Goal: Task Accomplishment & Management: Use online tool/utility

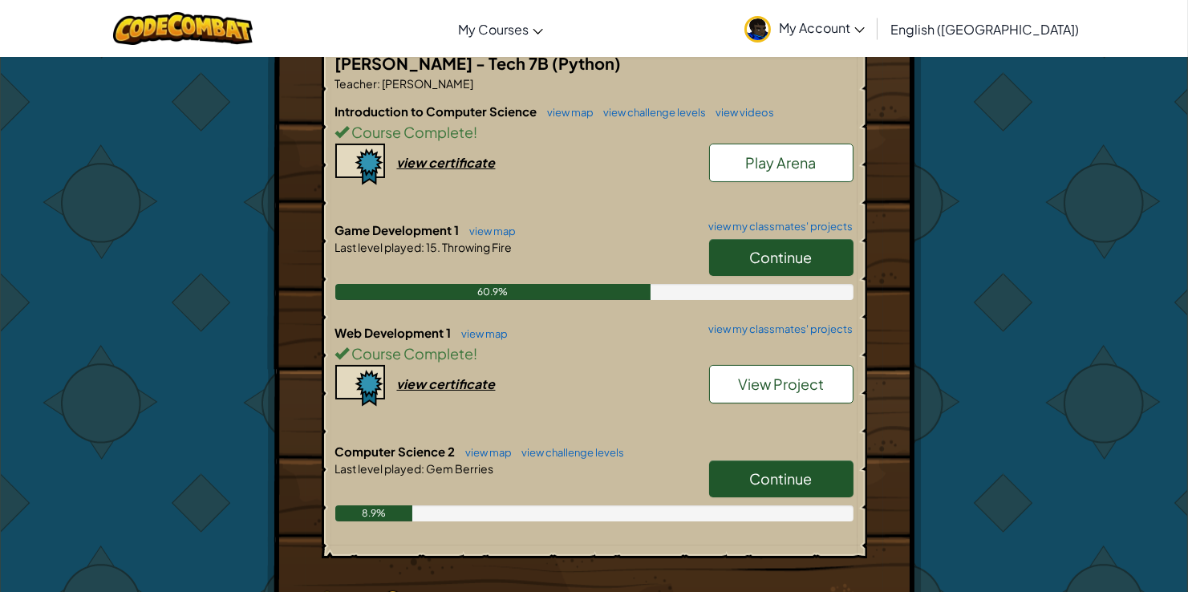
scroll to position [365, 0]
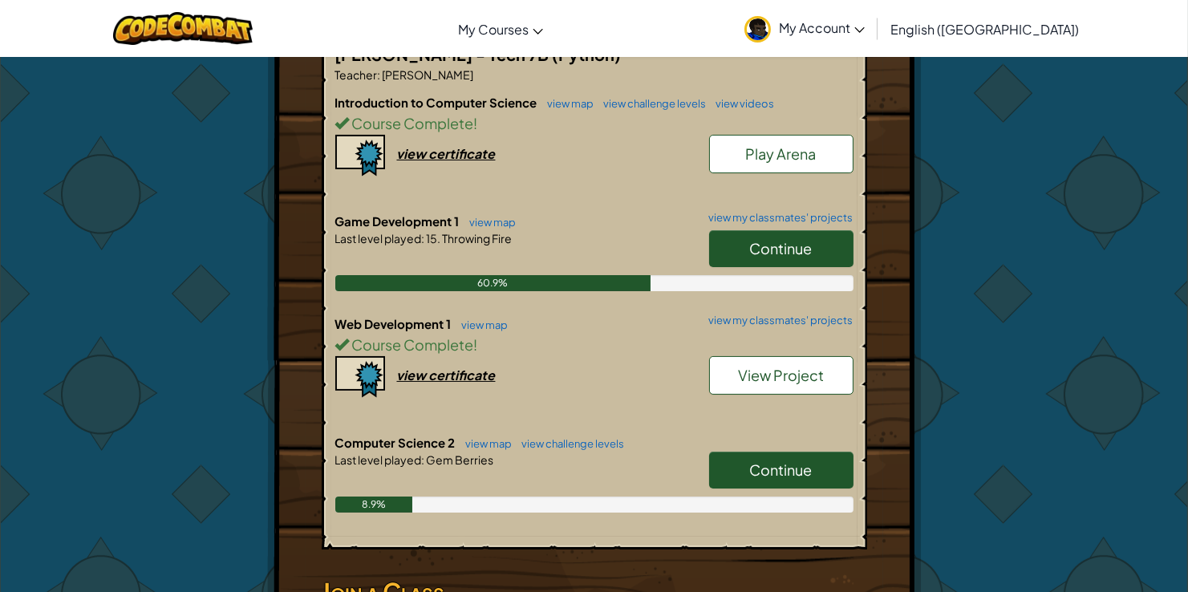
click at [793, 460] on span "Continue" at bounding box center [781, 469] width 63 height 18
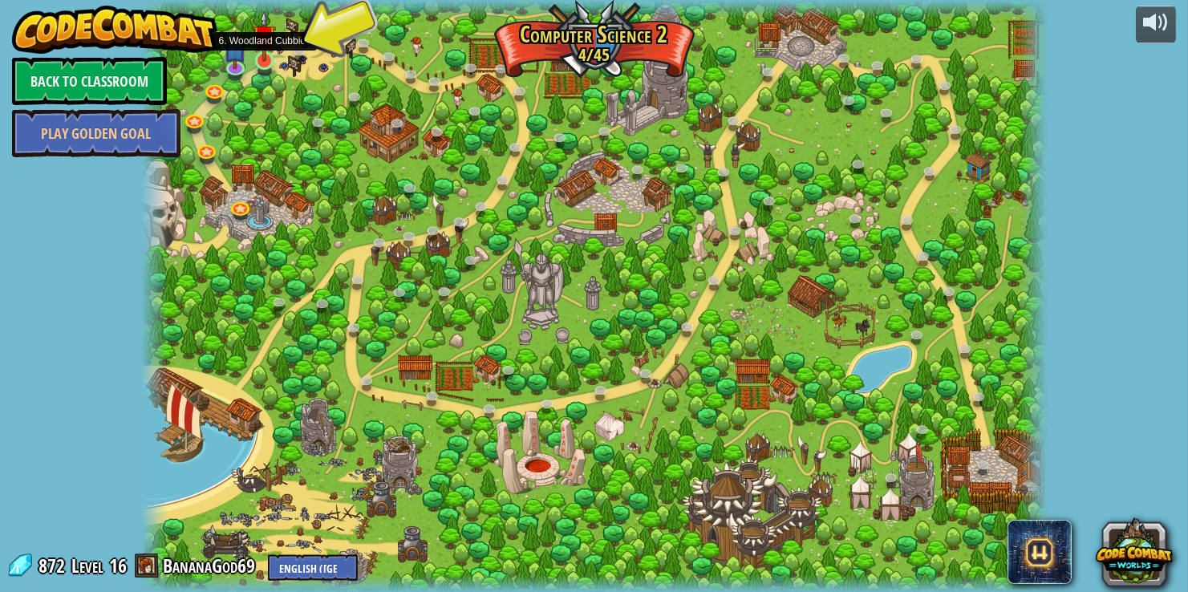
click at [257, 60] on img at bounding box center [264, 36] width 22 height 52
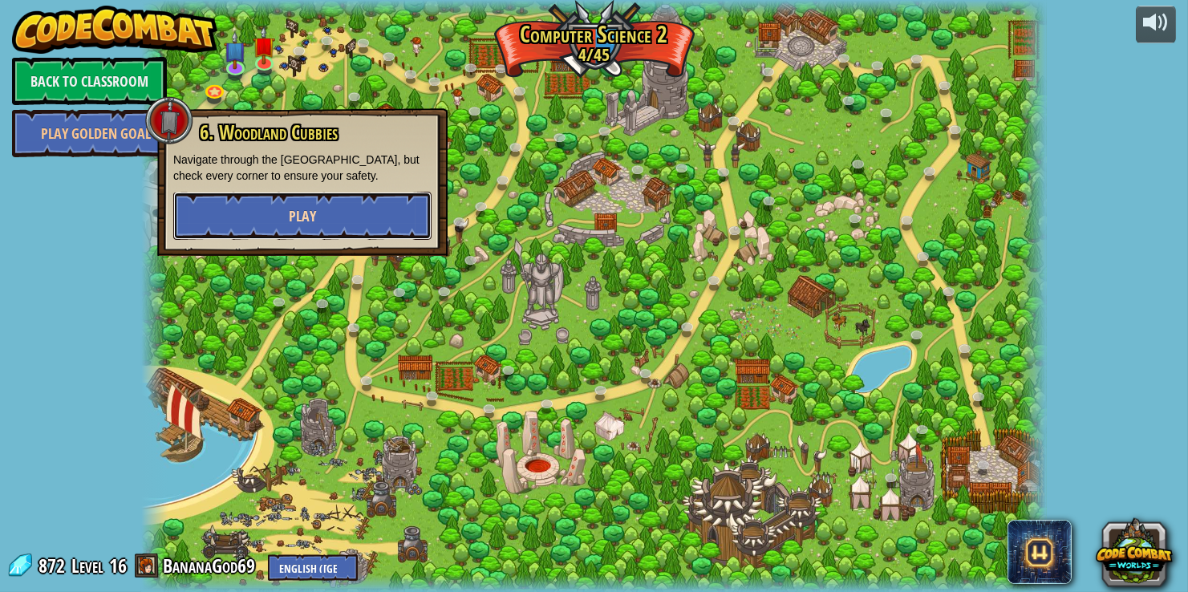
click at [229, 213] on button "Play" at bounding box center [302, 216] width 258 height 48
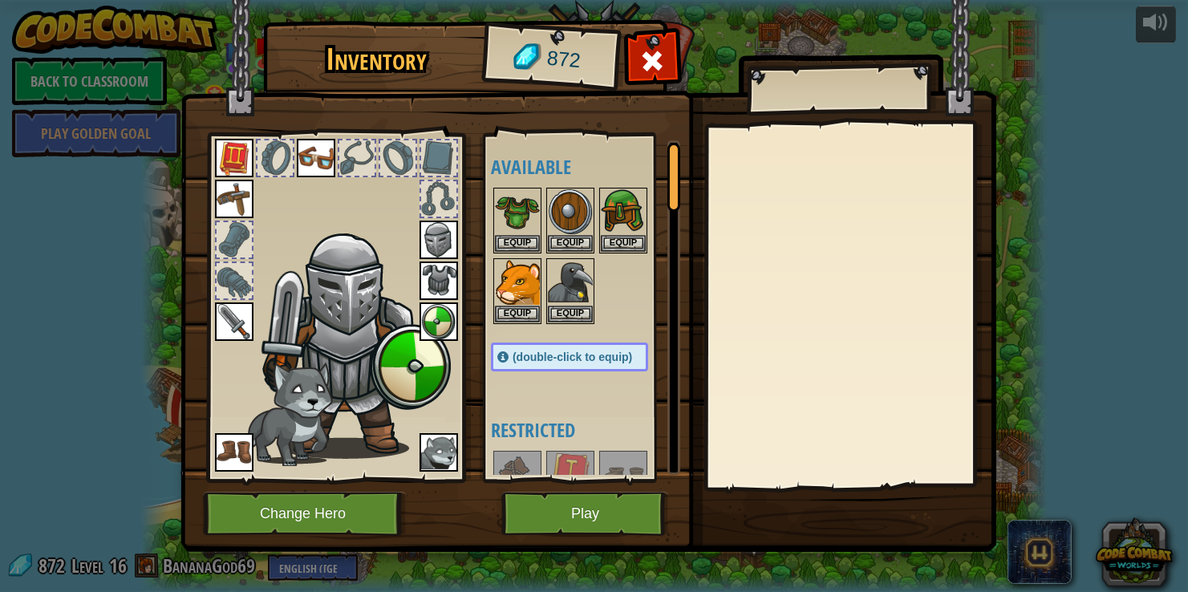
click at [298, 163] on img at bounding box center [316, 158] width 39 height 39
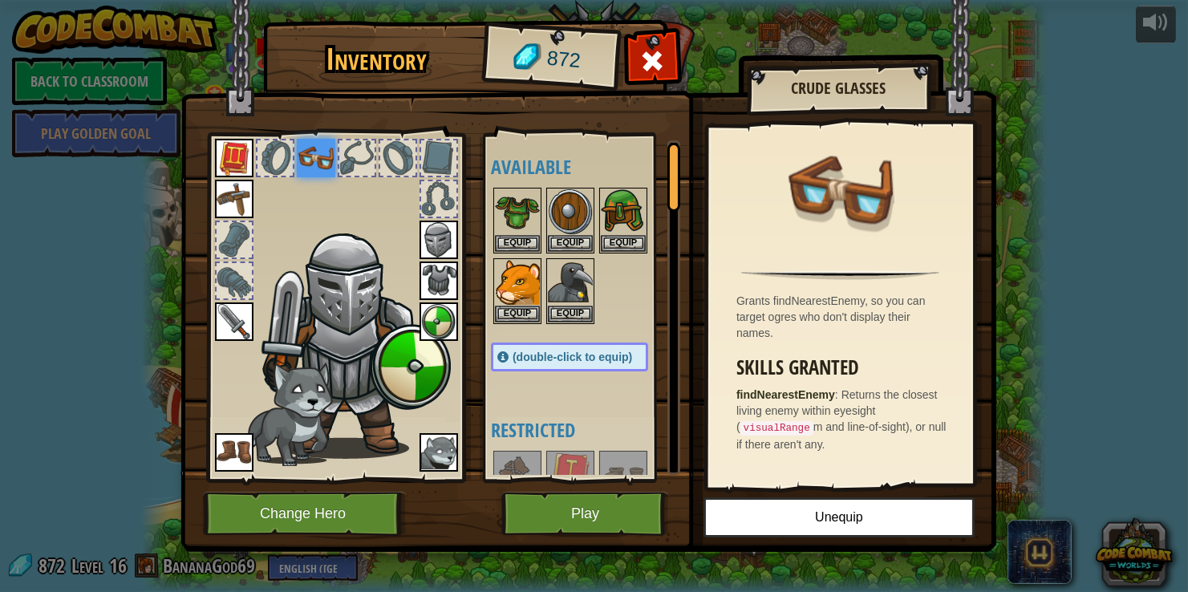
click at [298, 163] on img at bounding box center [316, 158] width 39 height 39
click at [257, 225] on img at bounding box center [353, 341] width 197 height 233
click at [221, 199] on img at bounding box center [234, 199] width 39 height 39
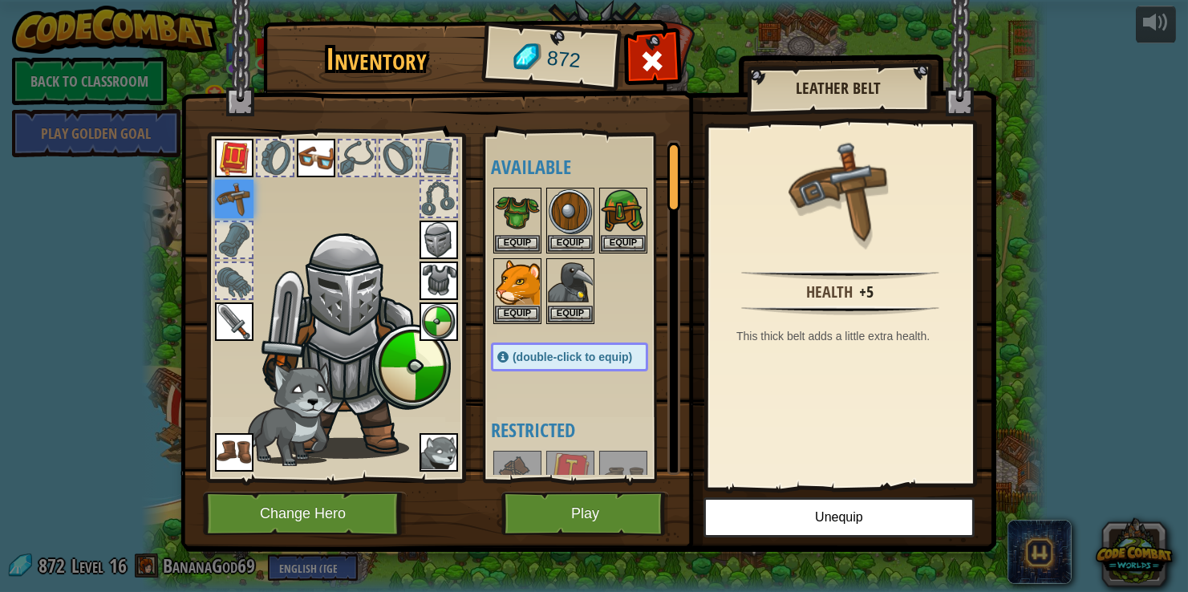
click at [432, 271] on img at bounding box center [439, 281] width 39 height 39
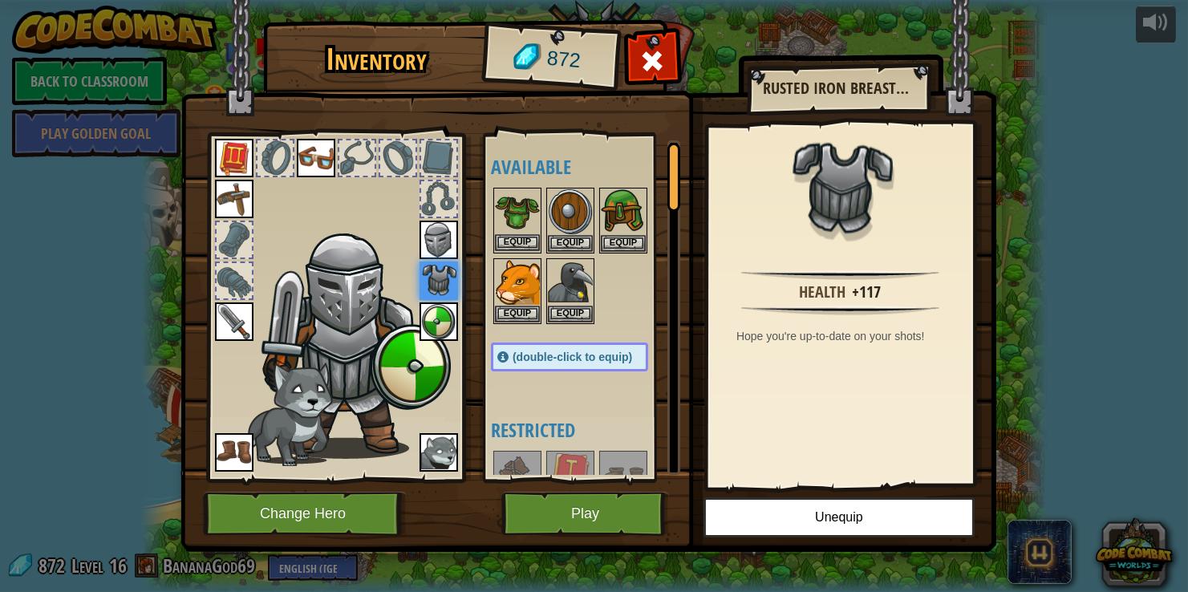
click at [525, 220] on img at bounding box center [517, 211] width 45 height 45
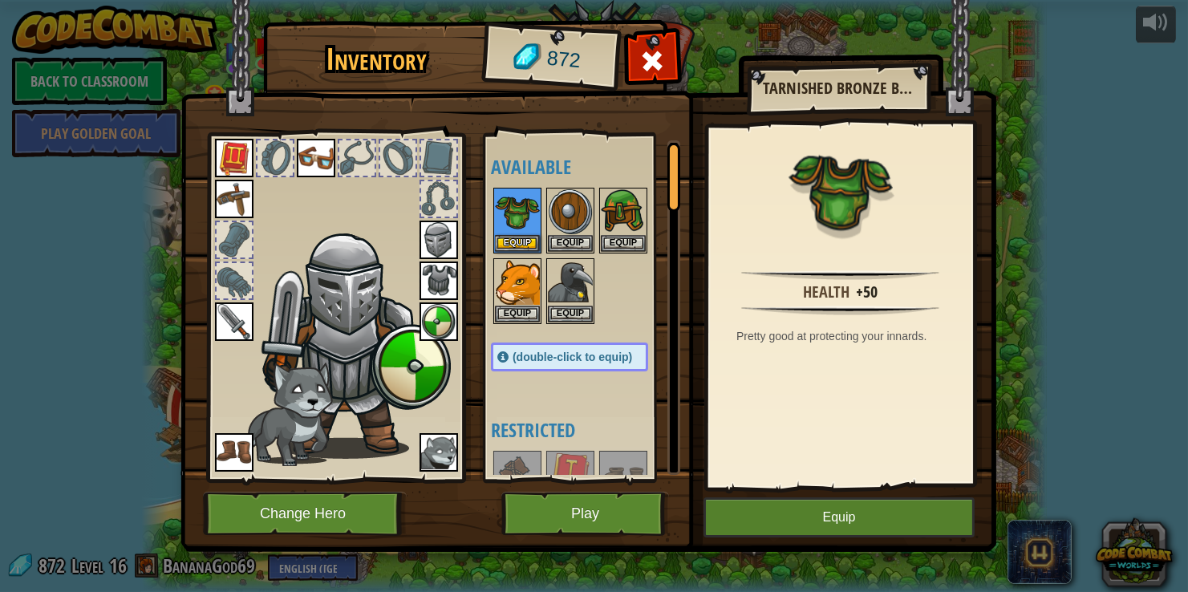
click at [438, 233] on img at bounding box center [439, 240] width 39 height 39
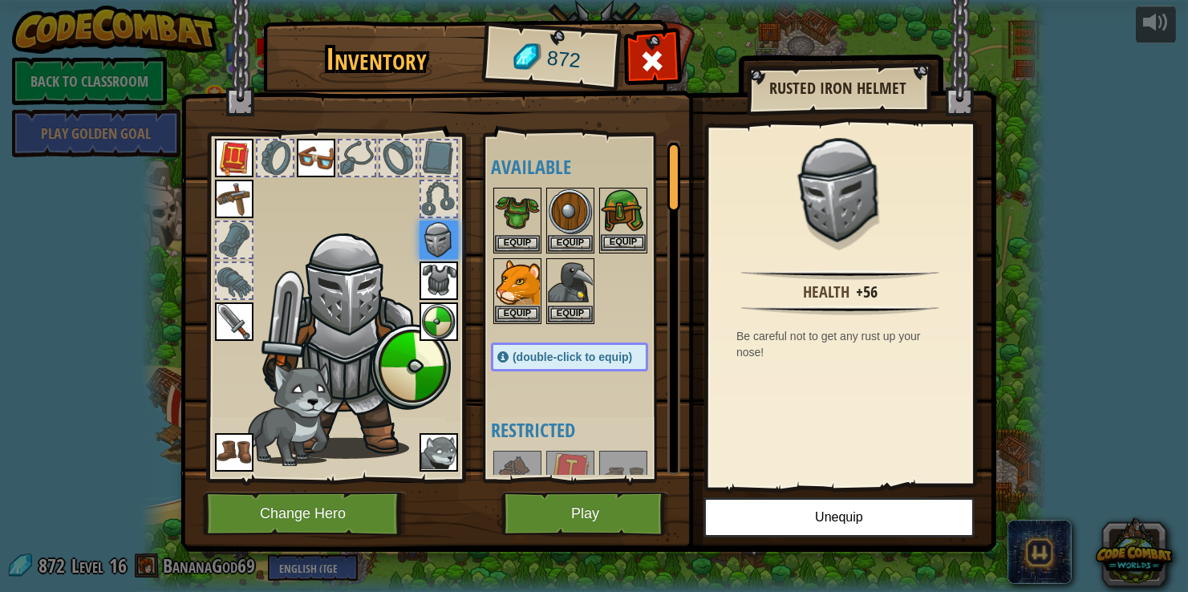
click at [619, 204] on img at bounding box center [623, 211] width 45 height 45
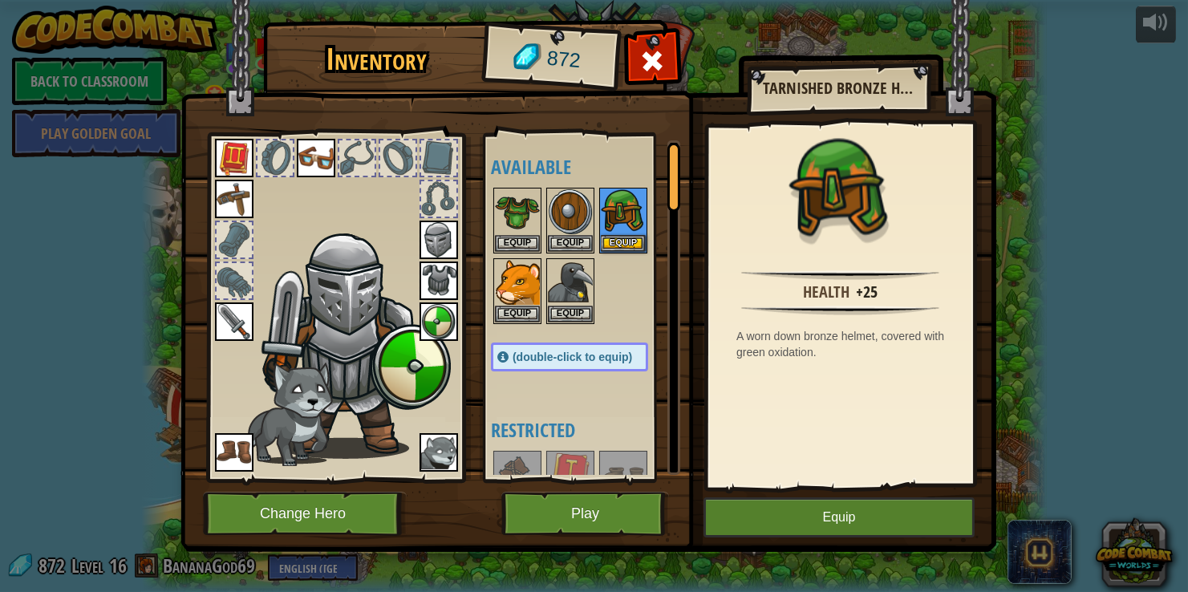
click at [431, 446] on img at bounding box center [439, 452] width 39 height 39
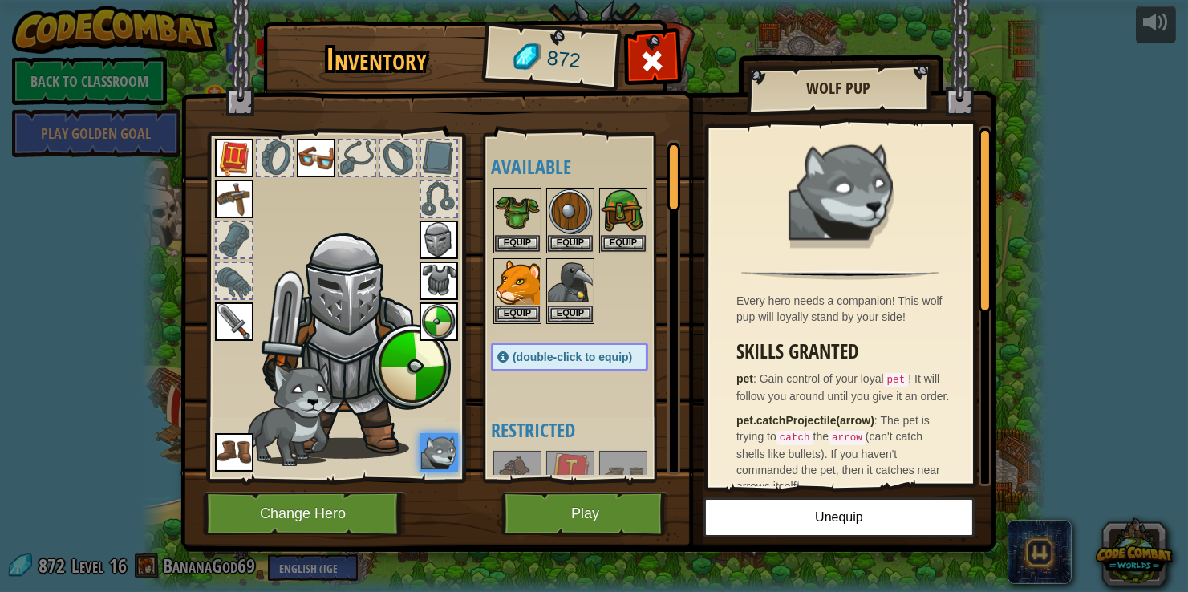
click at [431, 446] on img at bounding box center [439, 452] width 39 height 39
click at [217, 449] on img at bounding box center [234, 452] width 39 height 39
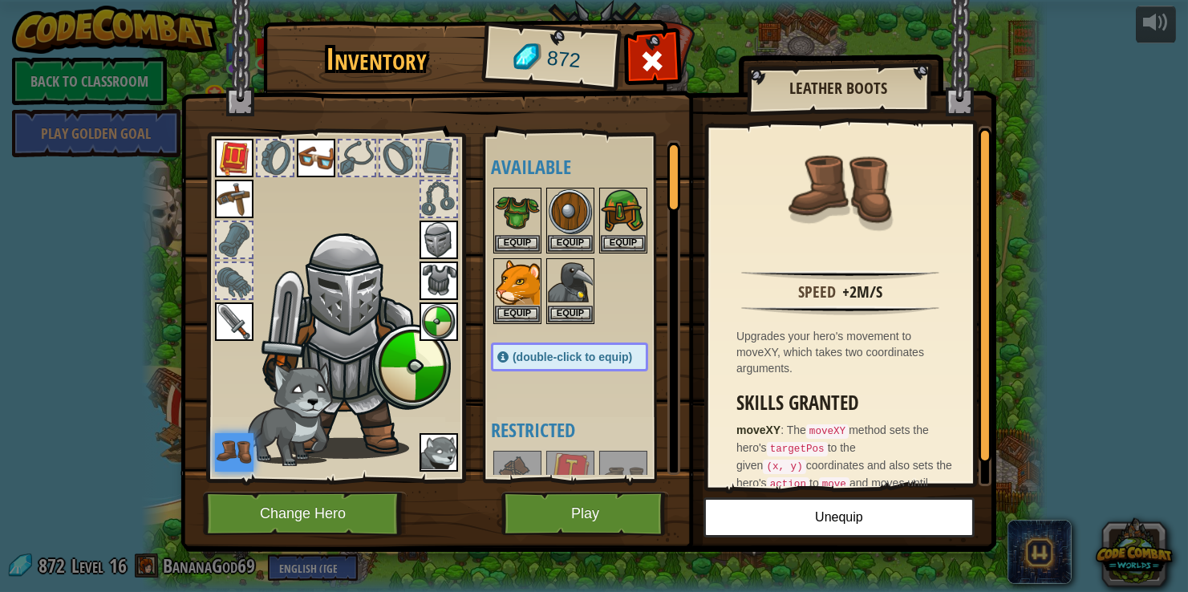
click at [232, 334] on img at bounding box center [234, 321] width 39 height 39
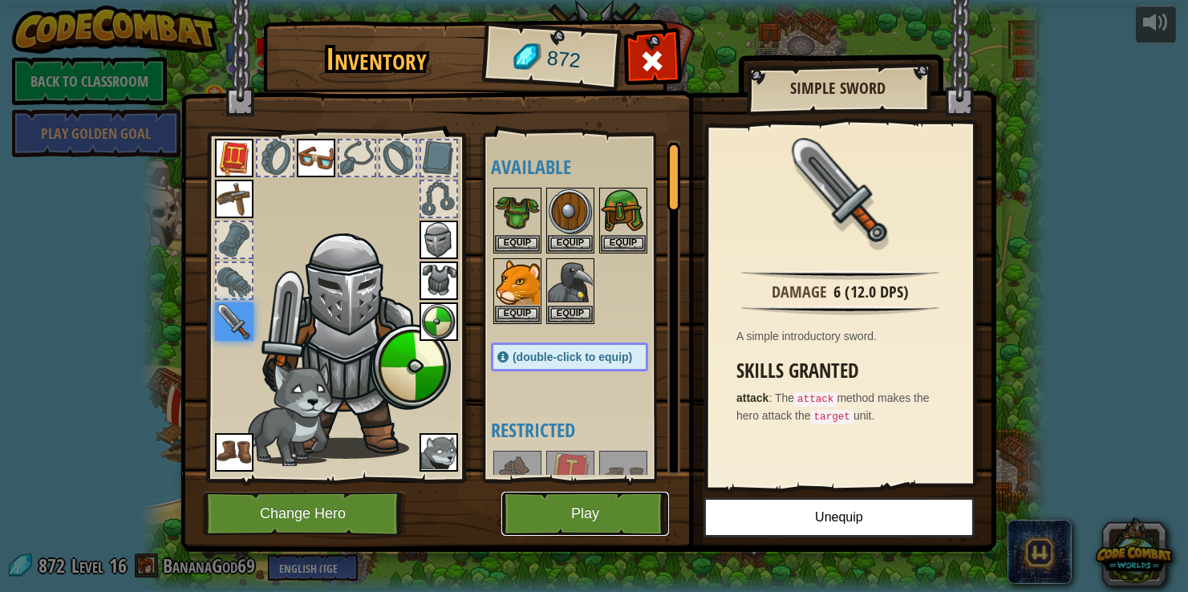
click at [593, 509] on button "Play" at bounding box center [585, 514] width 168 height 44
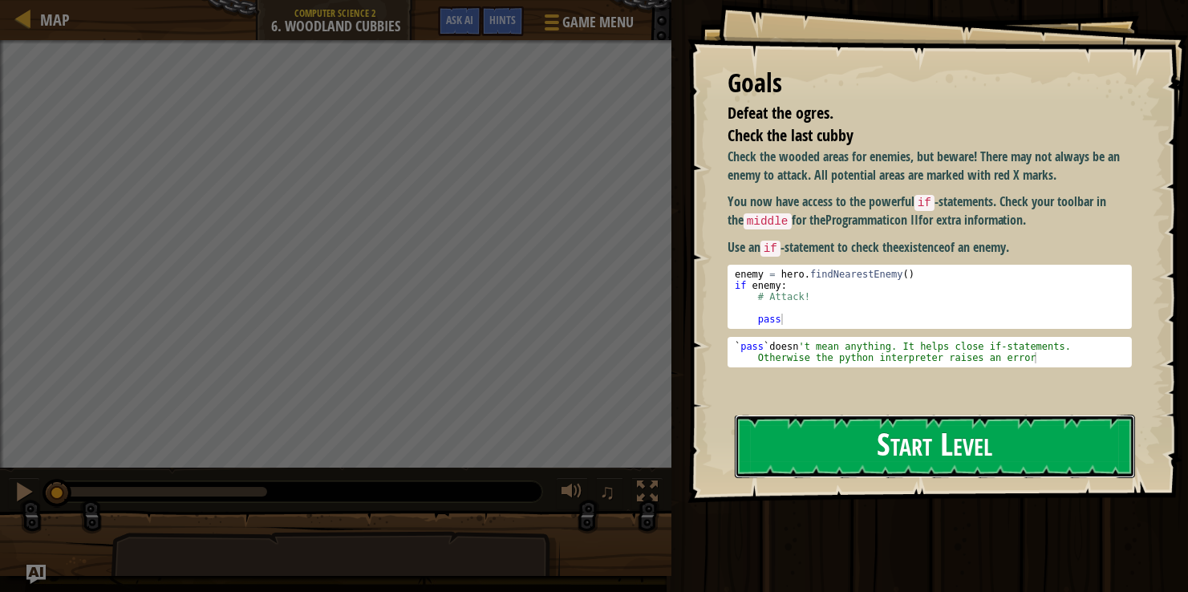
click at [885, 457] on button "Start Level" at bounding box center [935, 446] width 400 height 63
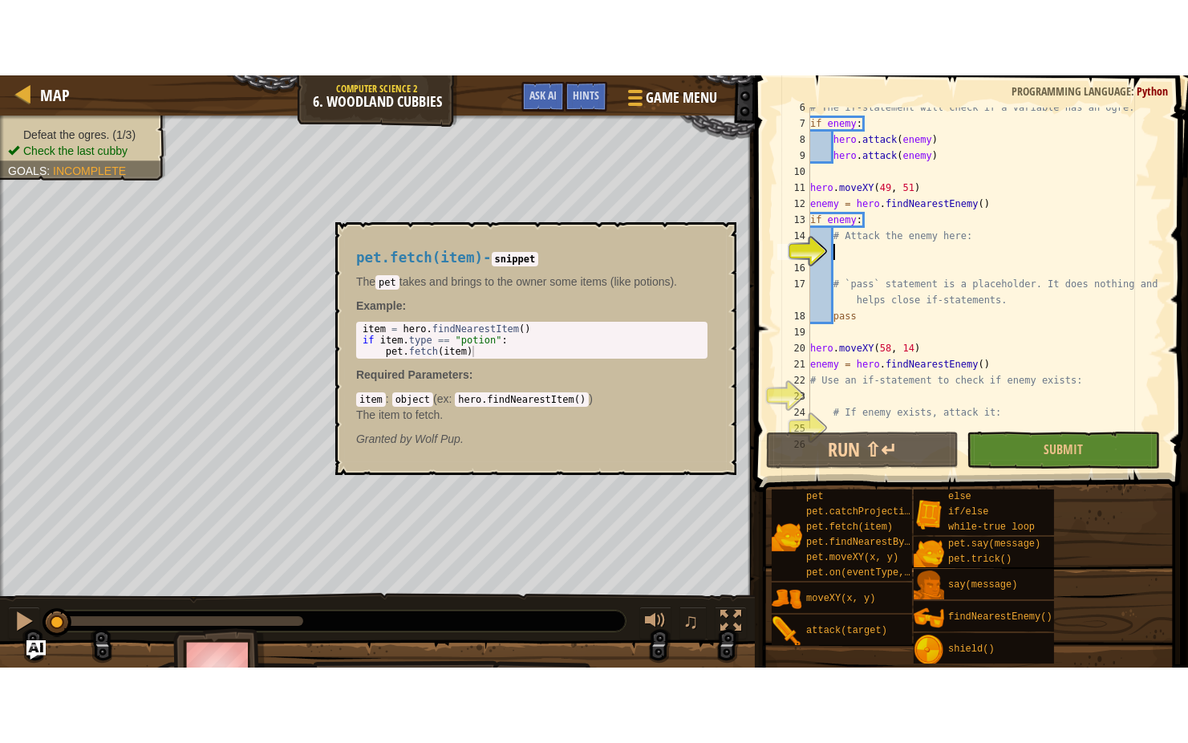
scroll to position [88, 0]
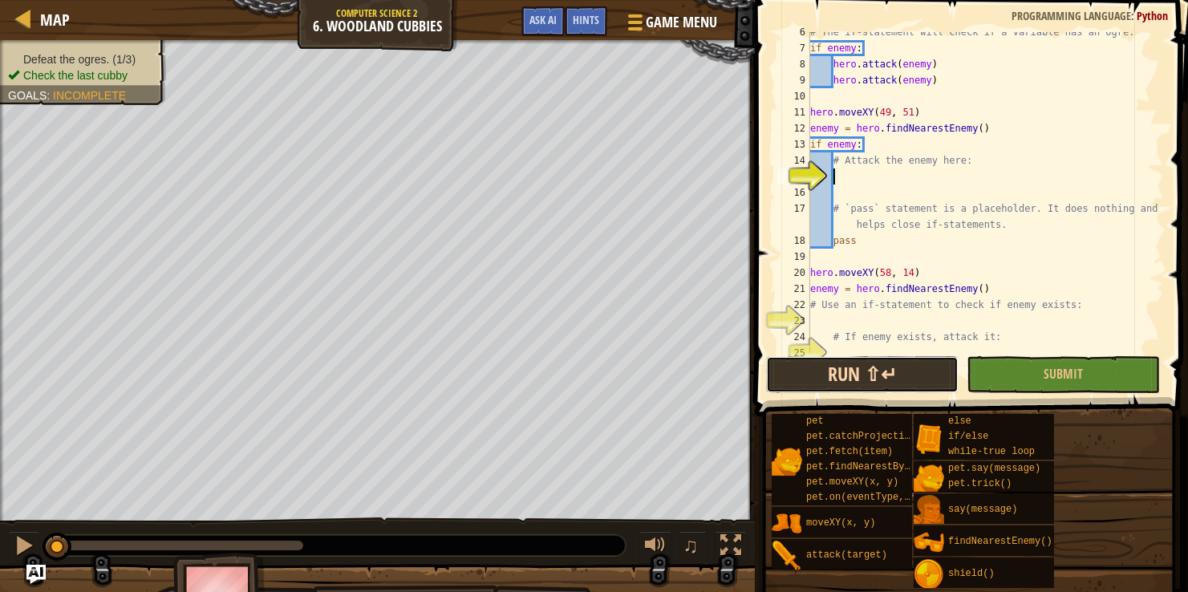
click at [841, 386] on button "Run ⇧↵" at bounding box center [862, 374] width 193 height 37
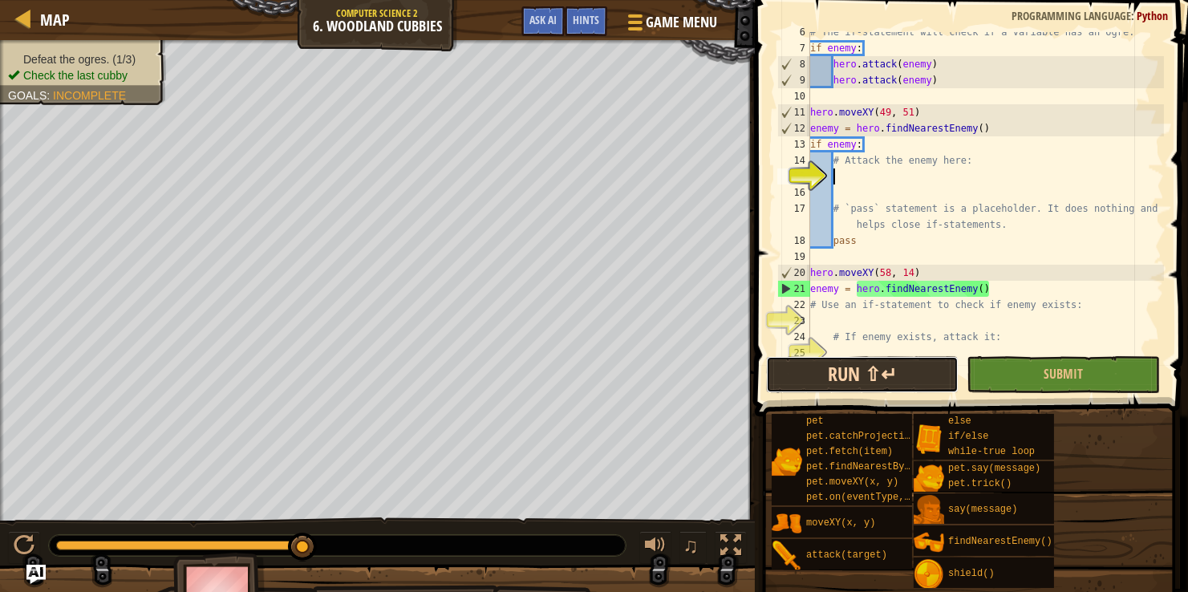
click at [870, 359] on button "Run ⇧↵" at bounding box center [862, 374] width 193 height 37
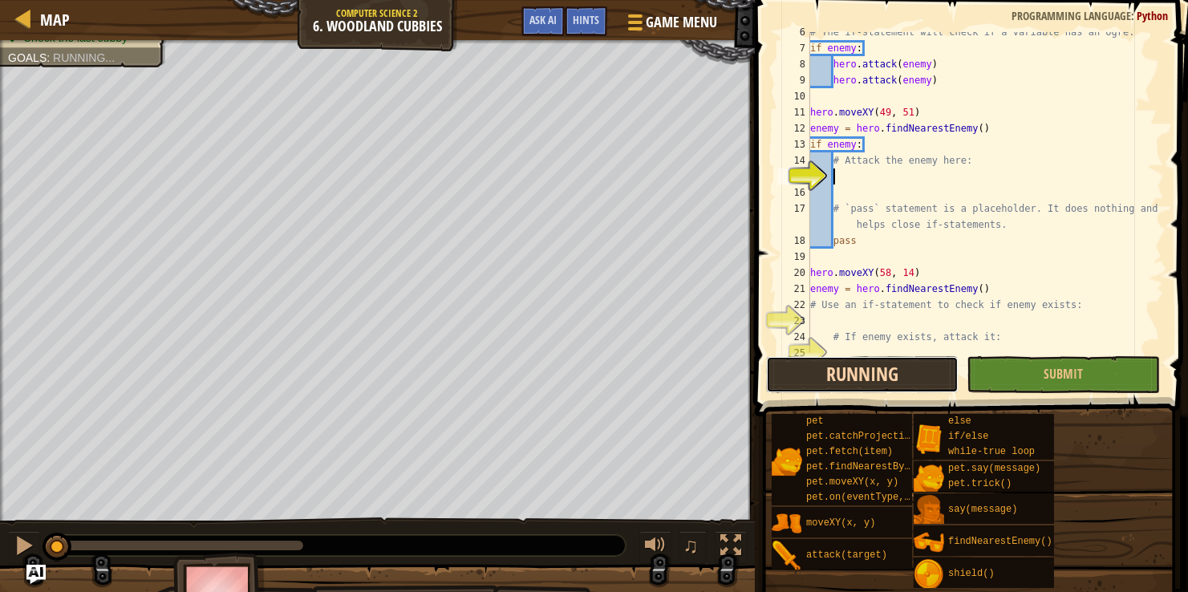
click at [870, 359] on button "Running" at bounding box center [862, 374] width 193 height 37
click at [870, 359] on button "Run ⇧↵" at bounding box center [862, 374] width 193 height 37
click at [864, 359] on button "Run ⇧↵" at bounding box center [862, 374] width 193 height 37
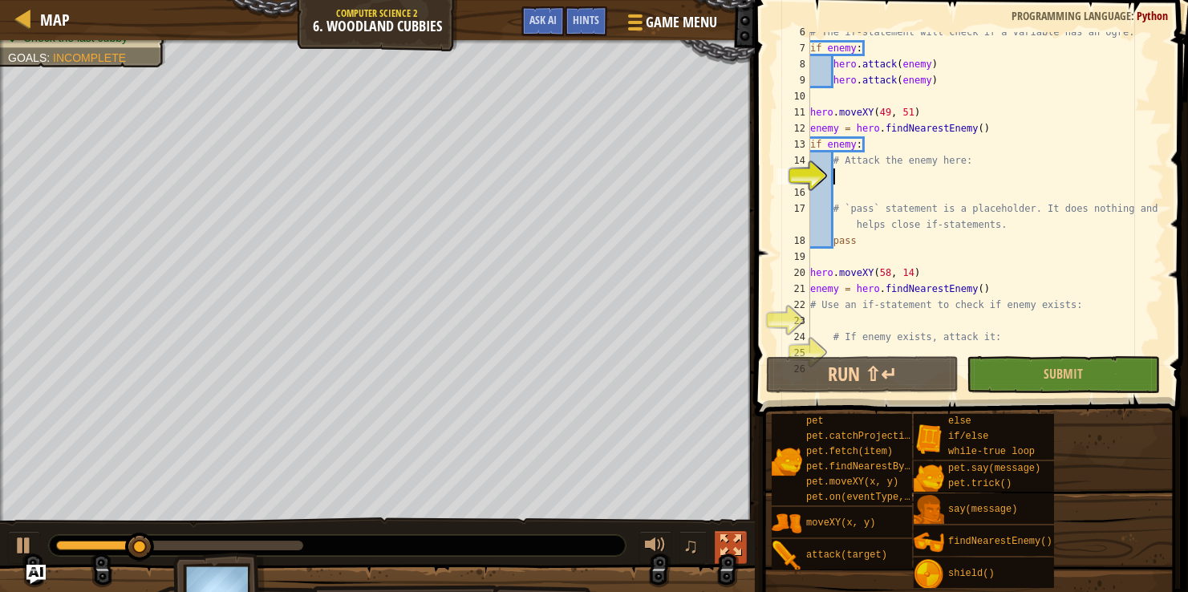
click at [735, 557] on button at bounding box center [731, 547] width 32 height 33
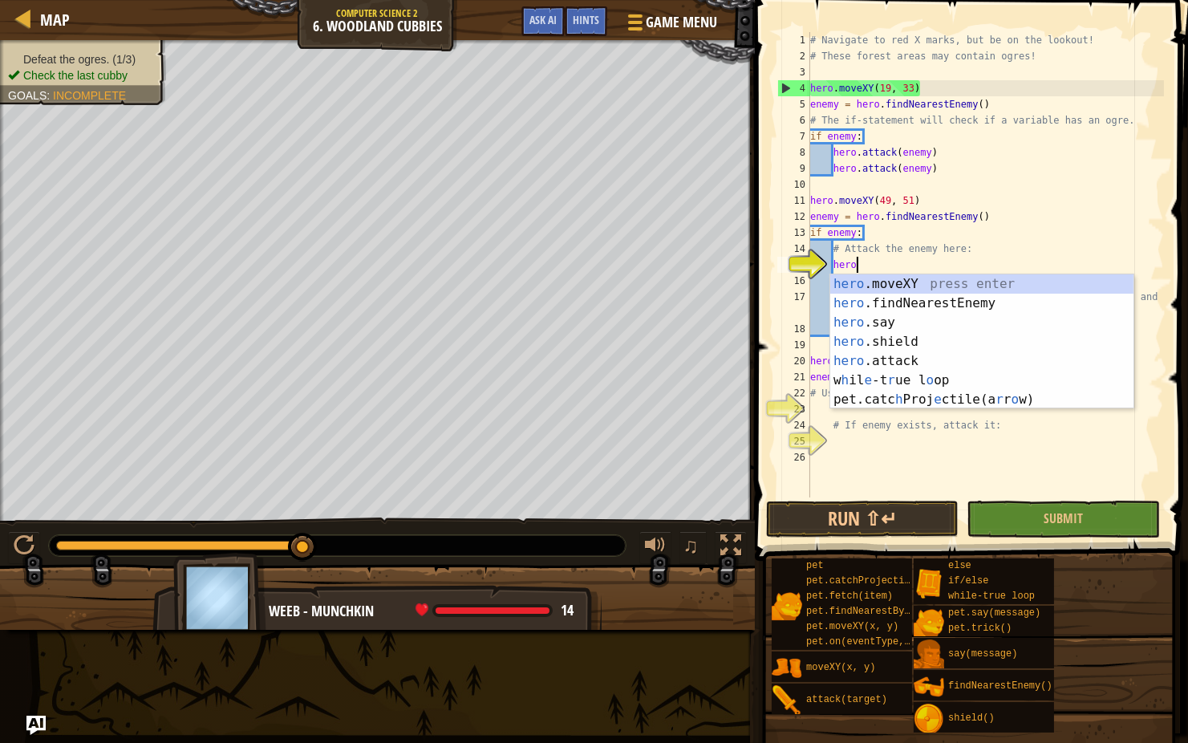
scroll to position [6, 2]
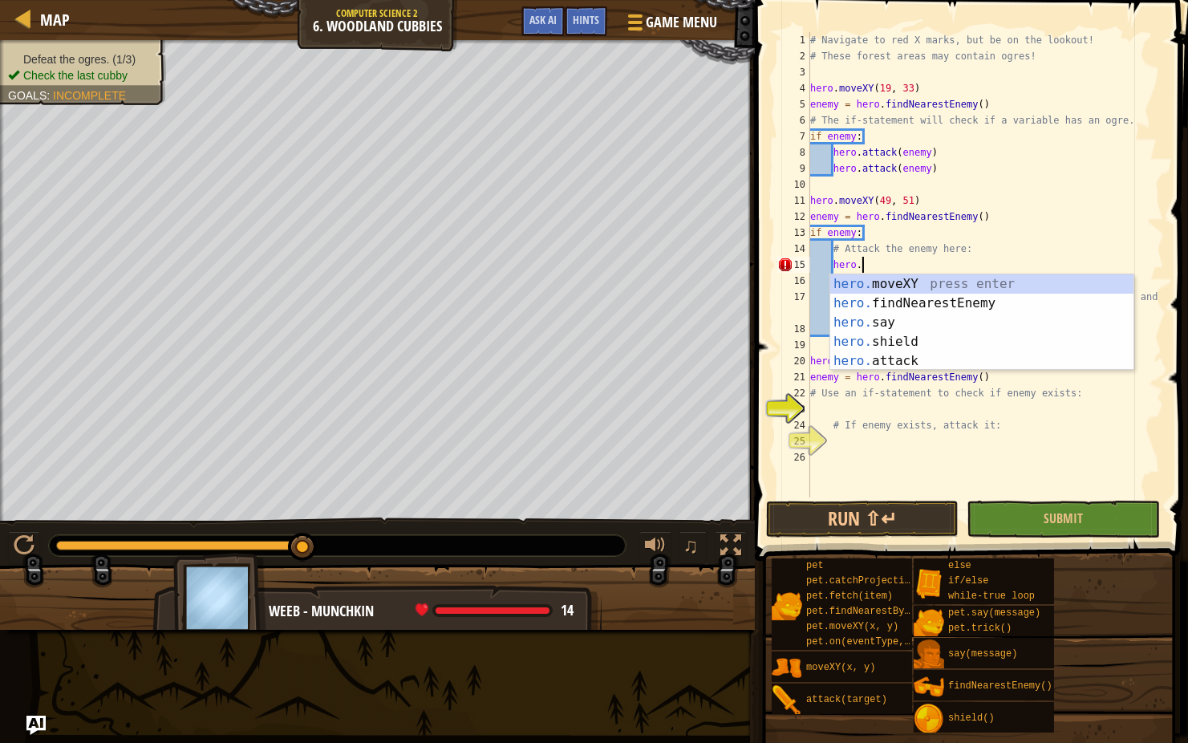
click at [951, 367] on div "hero. moveXY press enter hero. findNearestEnemy press enter hero. say press ent…" at bounding box center [981, 341] width 303 height 135
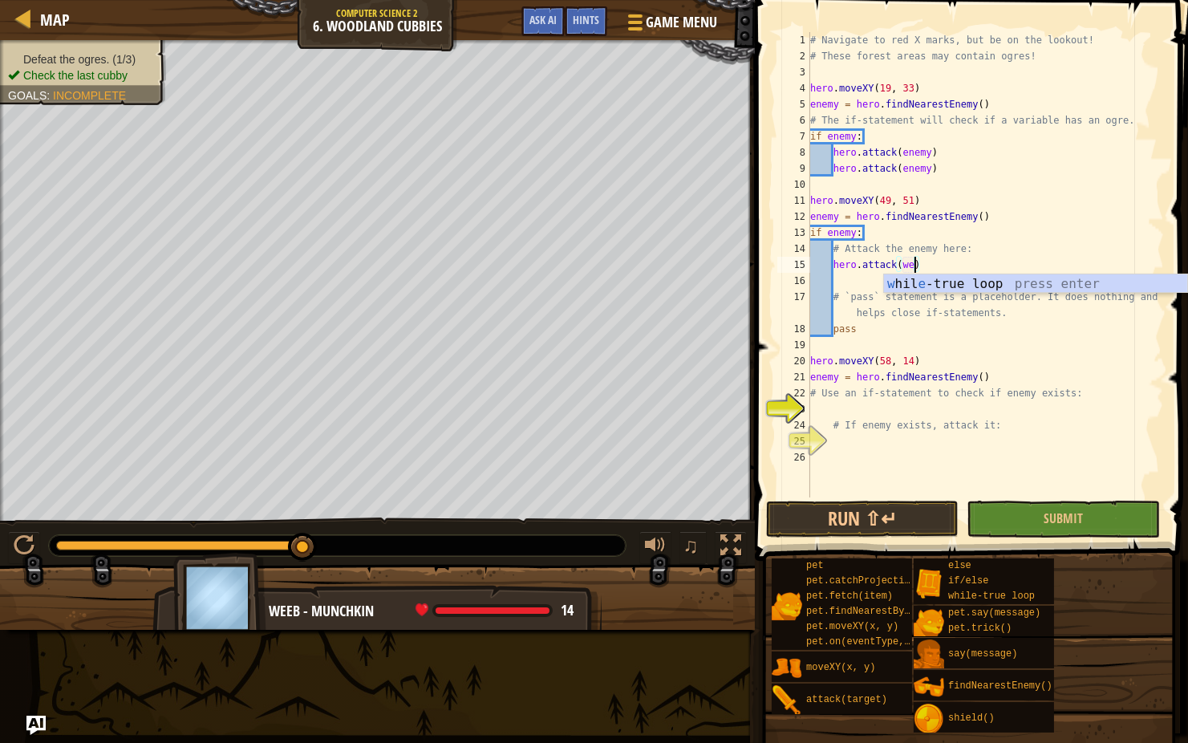
scroll to position [6, 8]
click at [917, 526] on button "Run ⇧↵" at bounding box center [862, 519] width 193 height 37
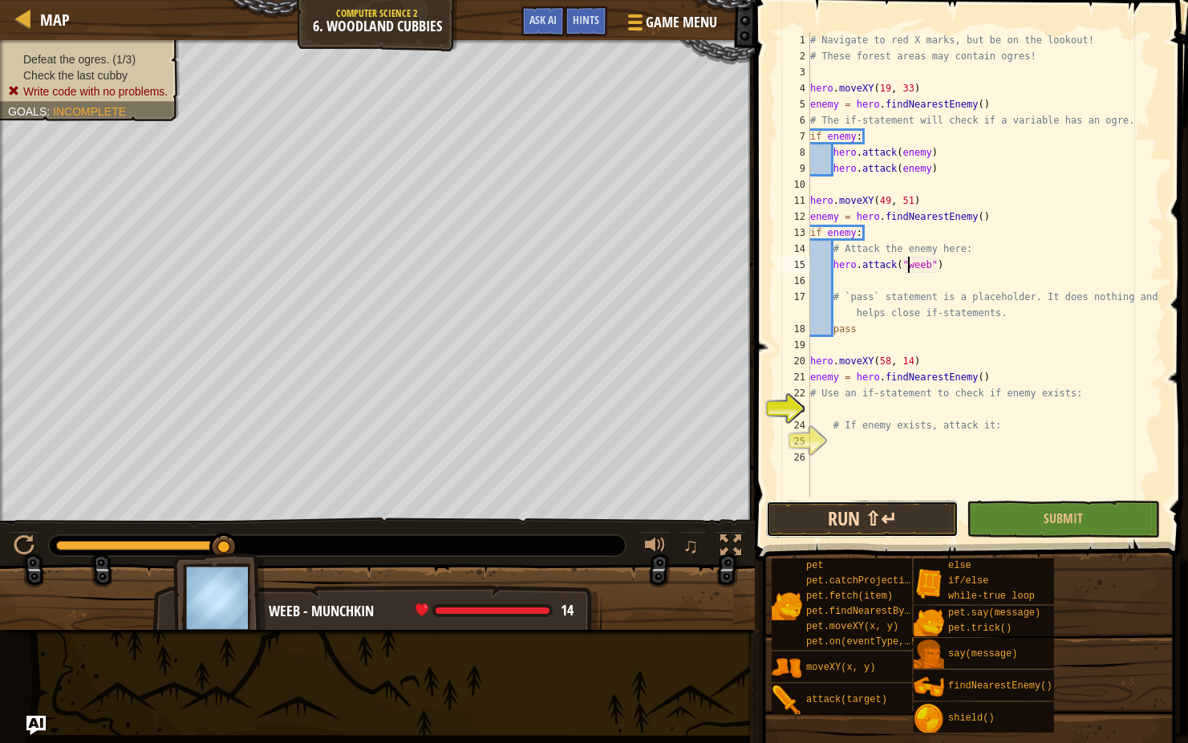
click at [870, 510] on button "Run ⇧↵" at bounding box center [862, 519] width 193 height 37
click at [837, 505] on button "Run ⇧↵" at bounding box center [862, 519] width 193 height 37
click at [842, 524] on button "Run ⇧↵" at bounding box center [862, 519] width 193 height 37
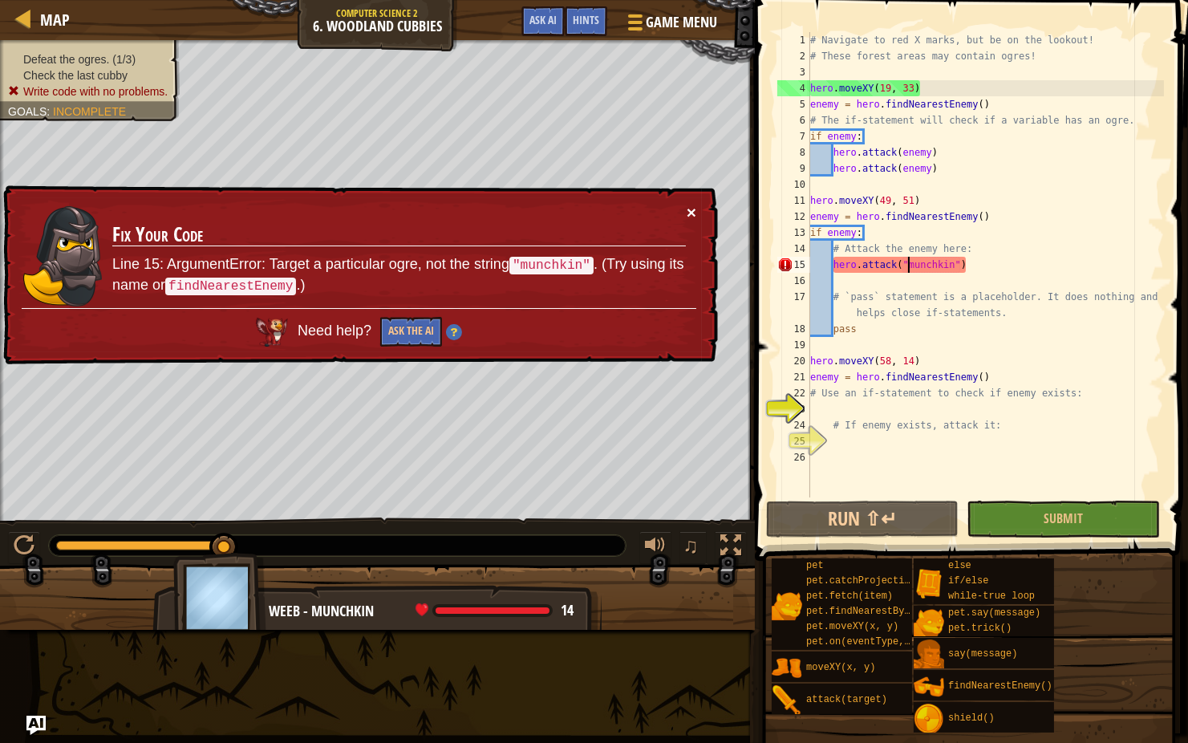
click at [690, 210] on button "×" at bounding box center [692, 212] width 10 height 17
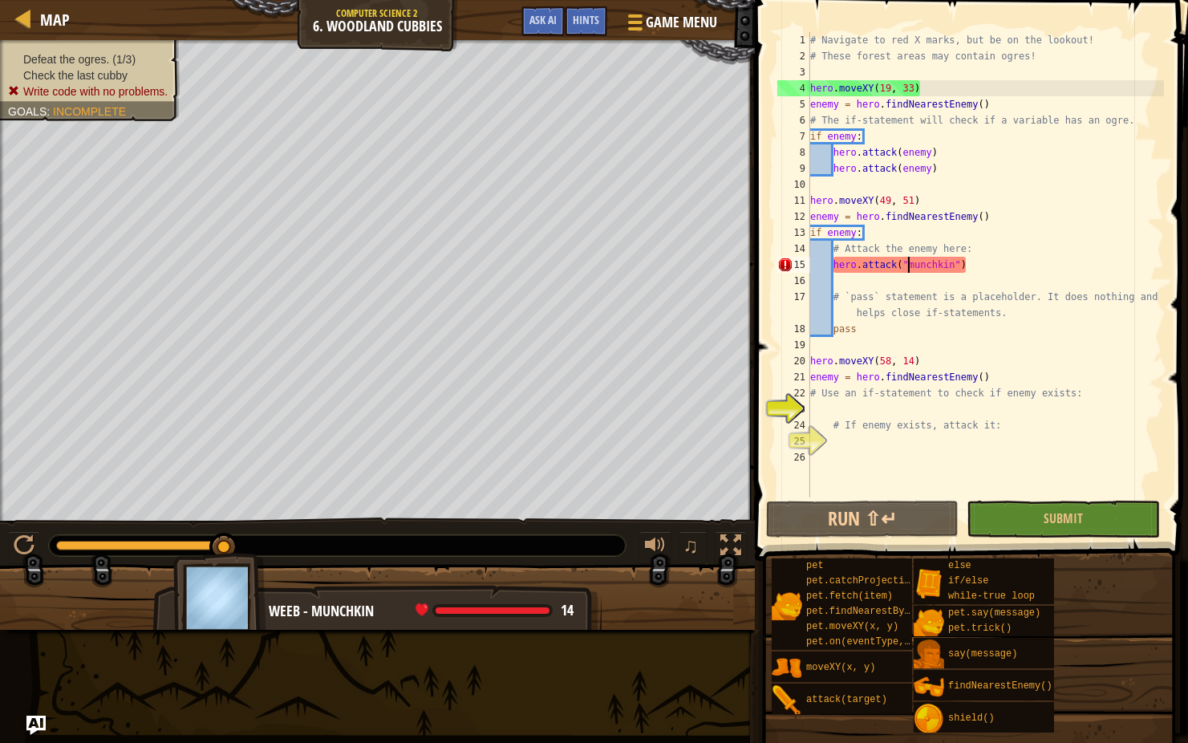
click at [969, 266] on div "# Navigate to red X marks, but be on the lookout! # These forest areas may cont…" at bounding box center [985, 280] width 357 height 497
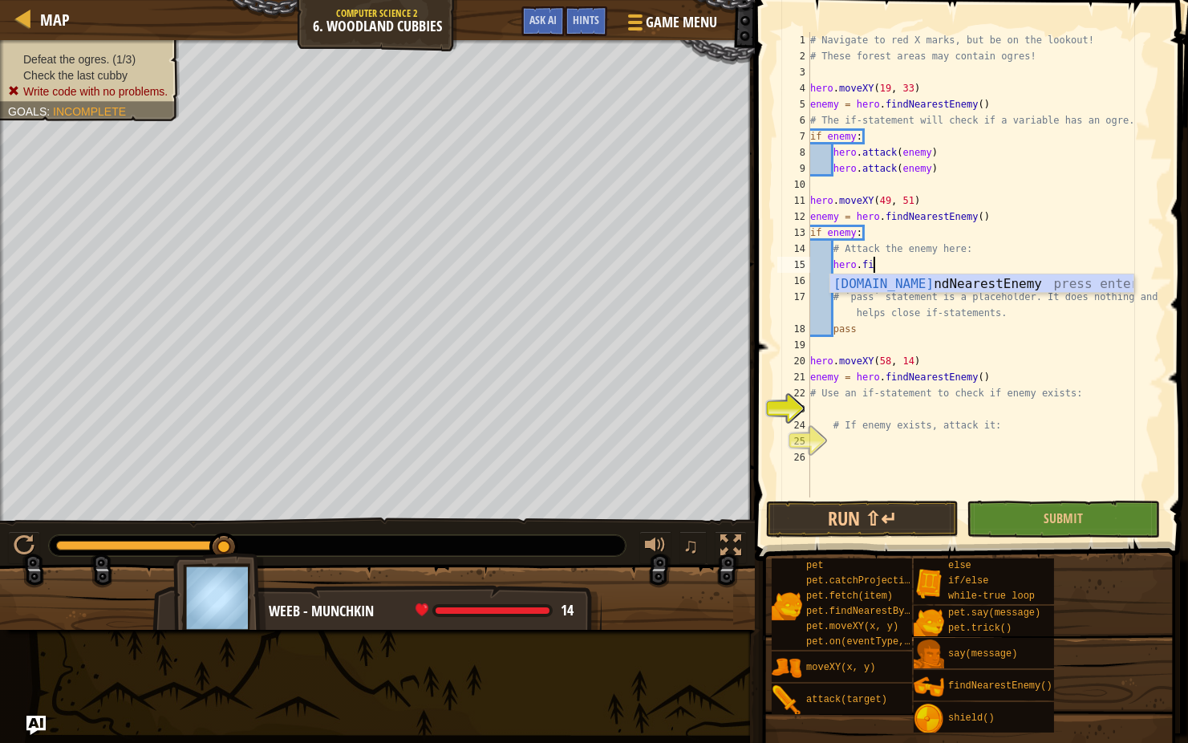
scroll to position [6, 4]
type textarea "hero.fin"
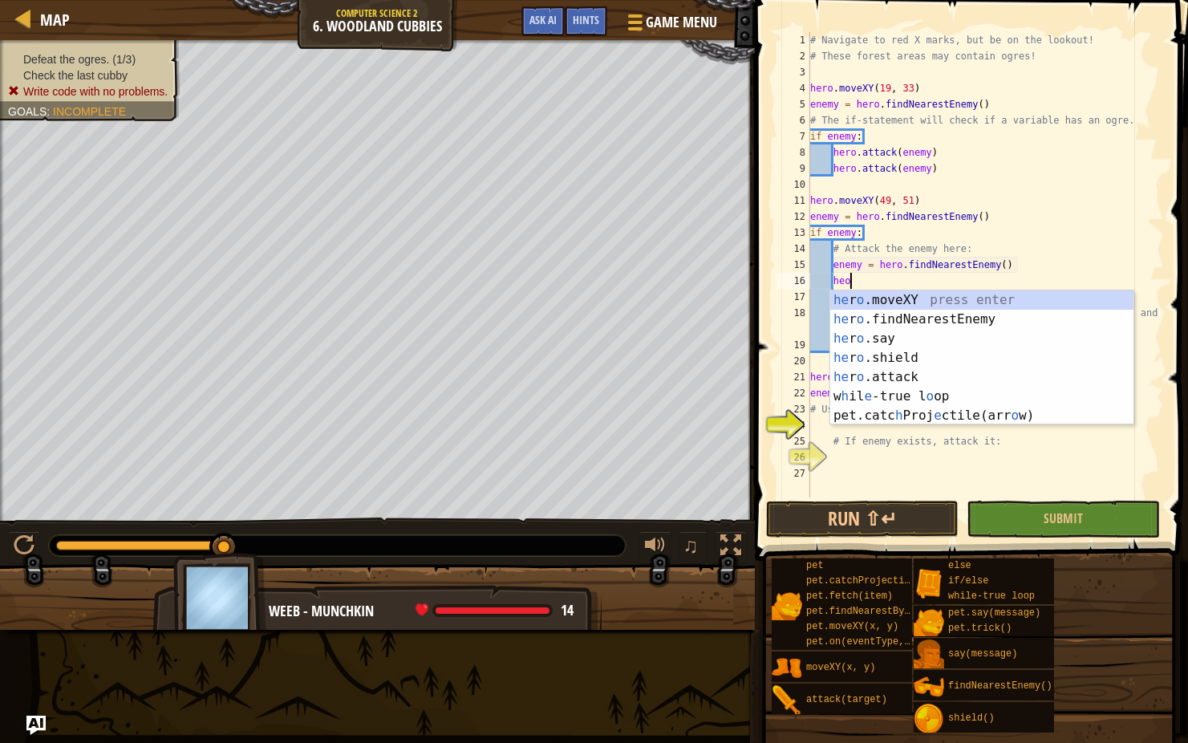
scroll to position [6, 2]
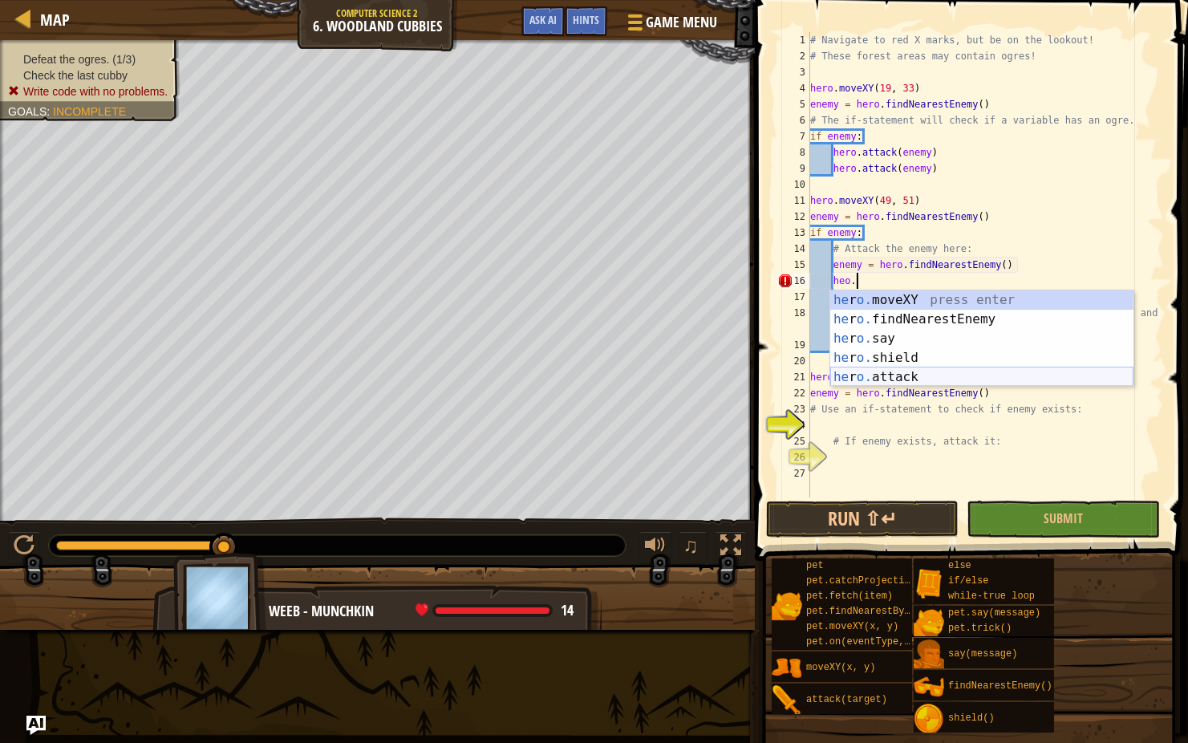
click at [926, 374] on div "he r o. moveXY press enter he r o. findNearestEnemy press enter he r o. say pre…" at bounding box center [981, 357] width 303 height 135
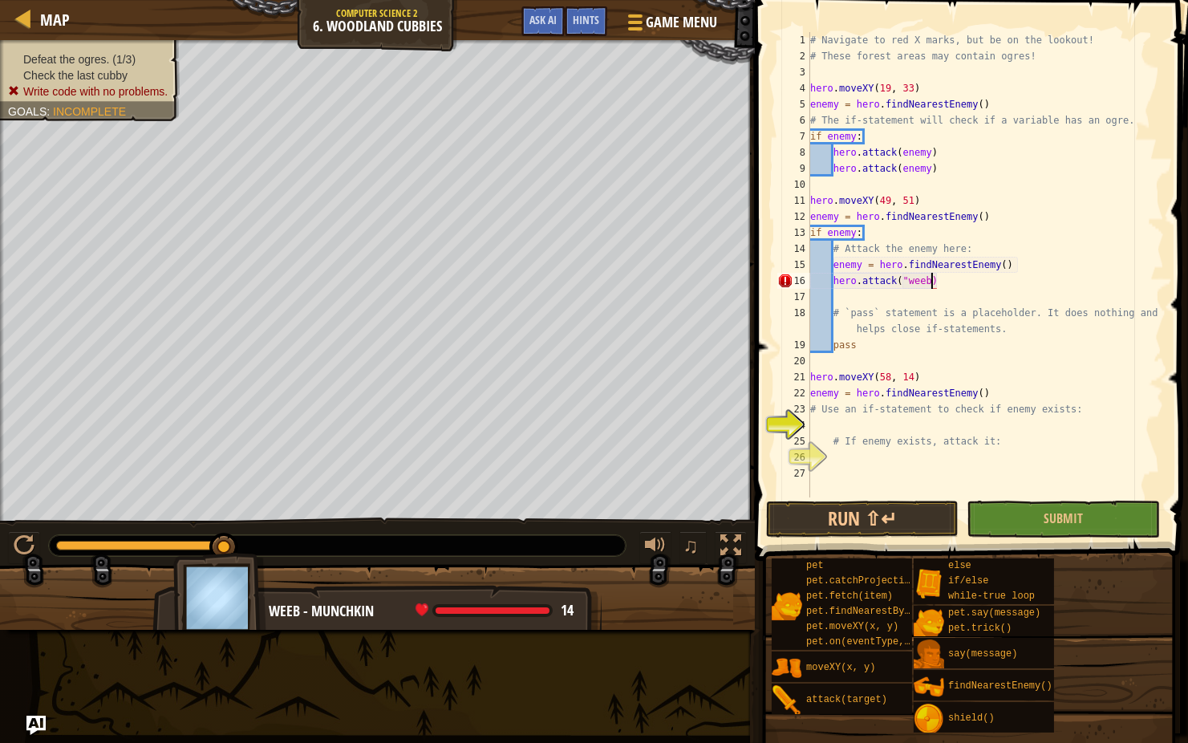
scroll to position [6, 10]
click at [914, 519] on button "Run ⇧↵" at bounding box center [862, 519] width 193 height 37
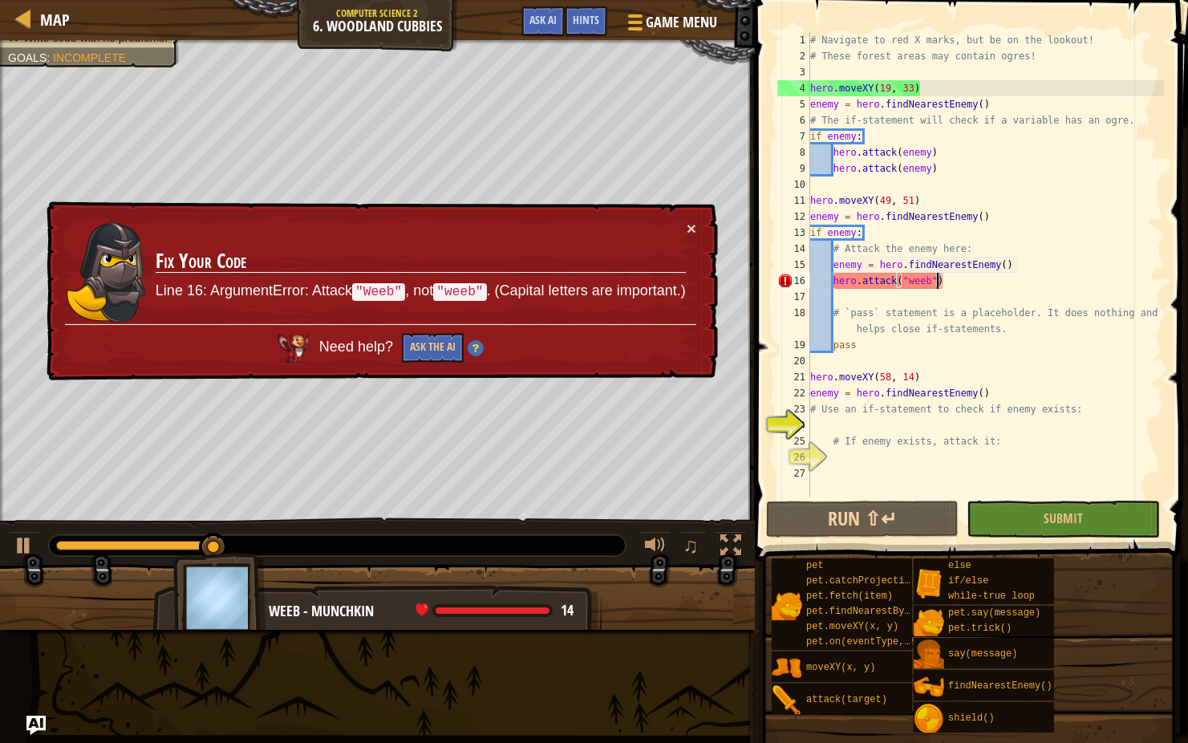
click at [699, 222] on div "× Fix Your Code Line 16: ArgumentError: Attack "Weeb" , not "weeb" . (Capital l…" at bounding box center [380, 291] width 675 height 180
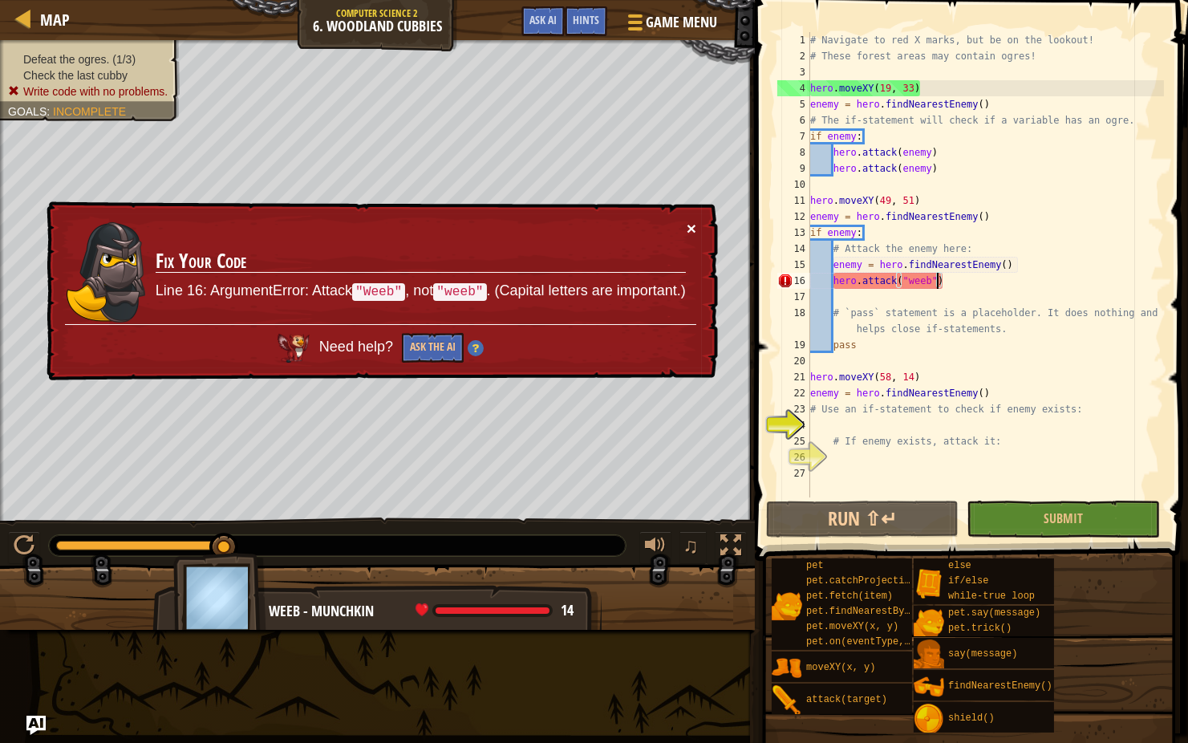
click at [689, 225] on button "×" at bounding box center [692, 228] width 10 height 17
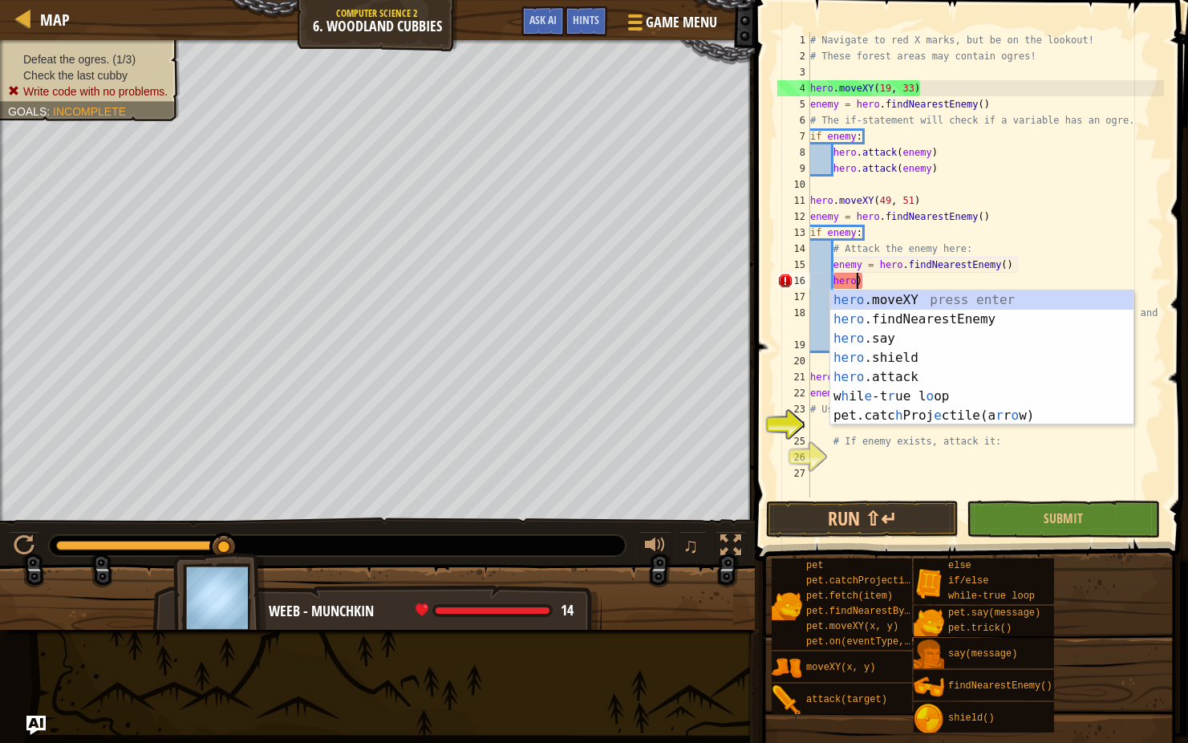
type textarea "her)"
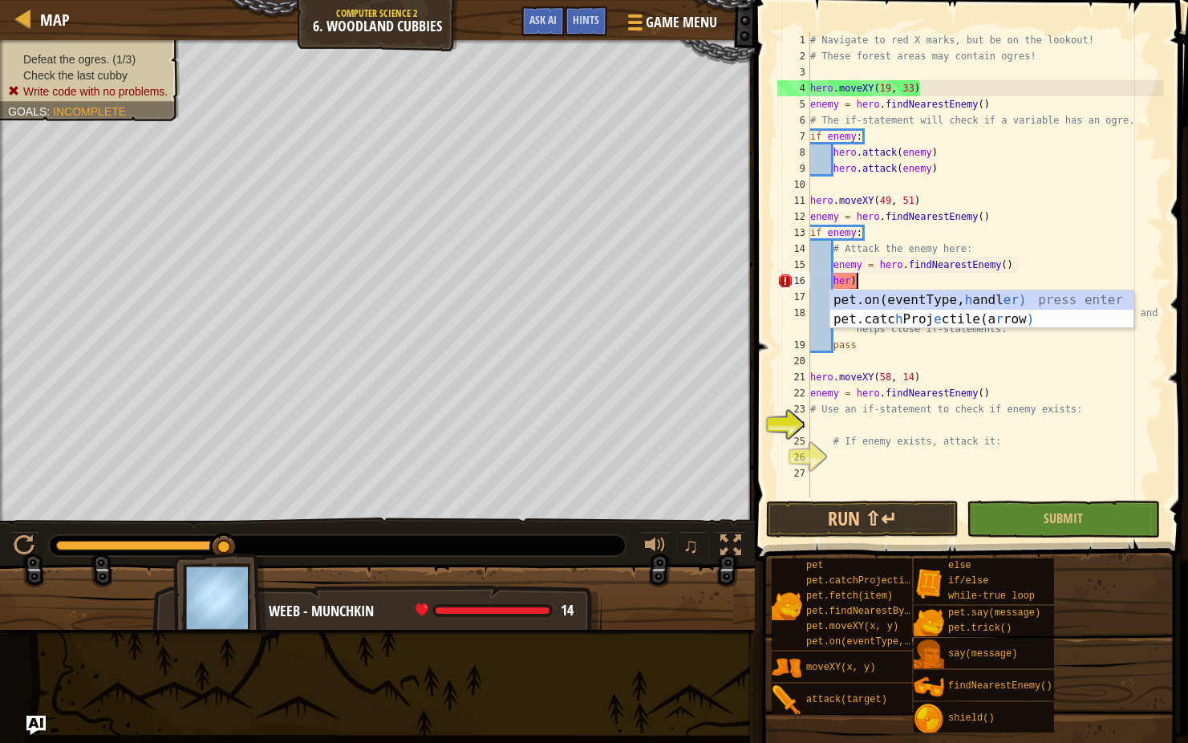
scroll to position [6, 0]
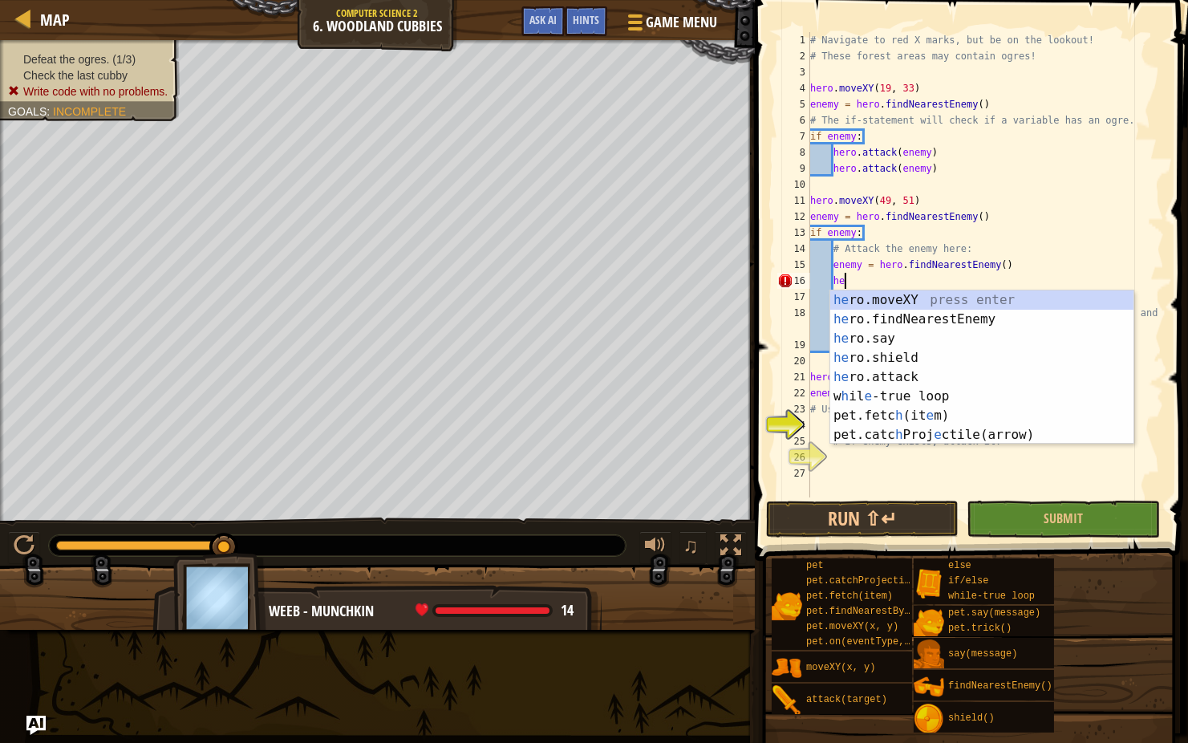
type textarea "h"
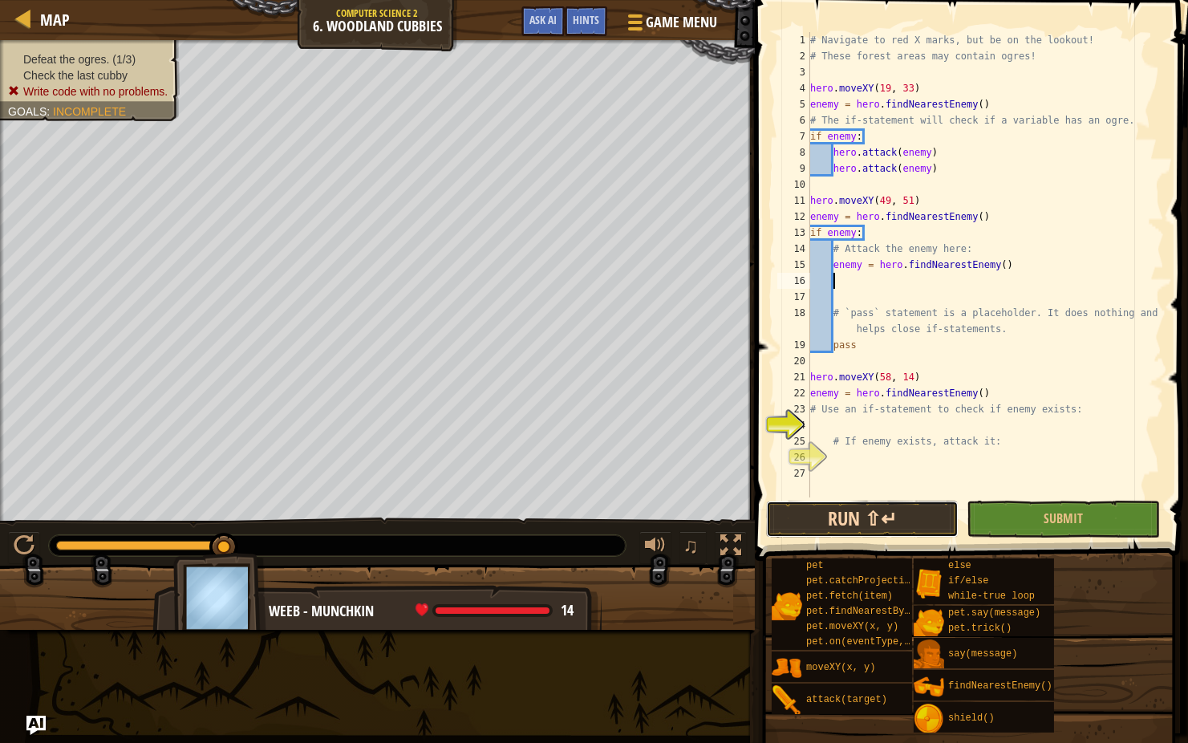
click at [828, 521] on button "Run ⇧↵" at bounding box center [862, 519] width 193 height 37
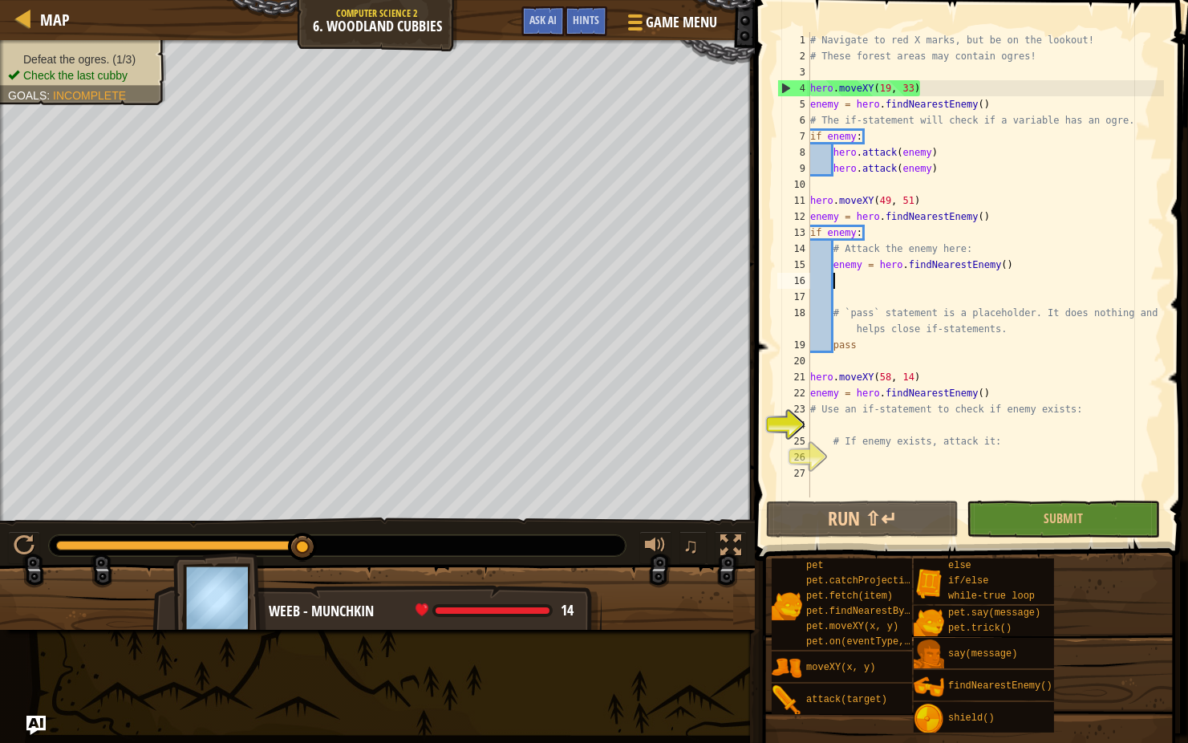
click at [930, 151] on div "# Navigate to red X marks, but be on the lookout! # These forest areas may cont…" at bounding box center [985, 280] width 357 height 497
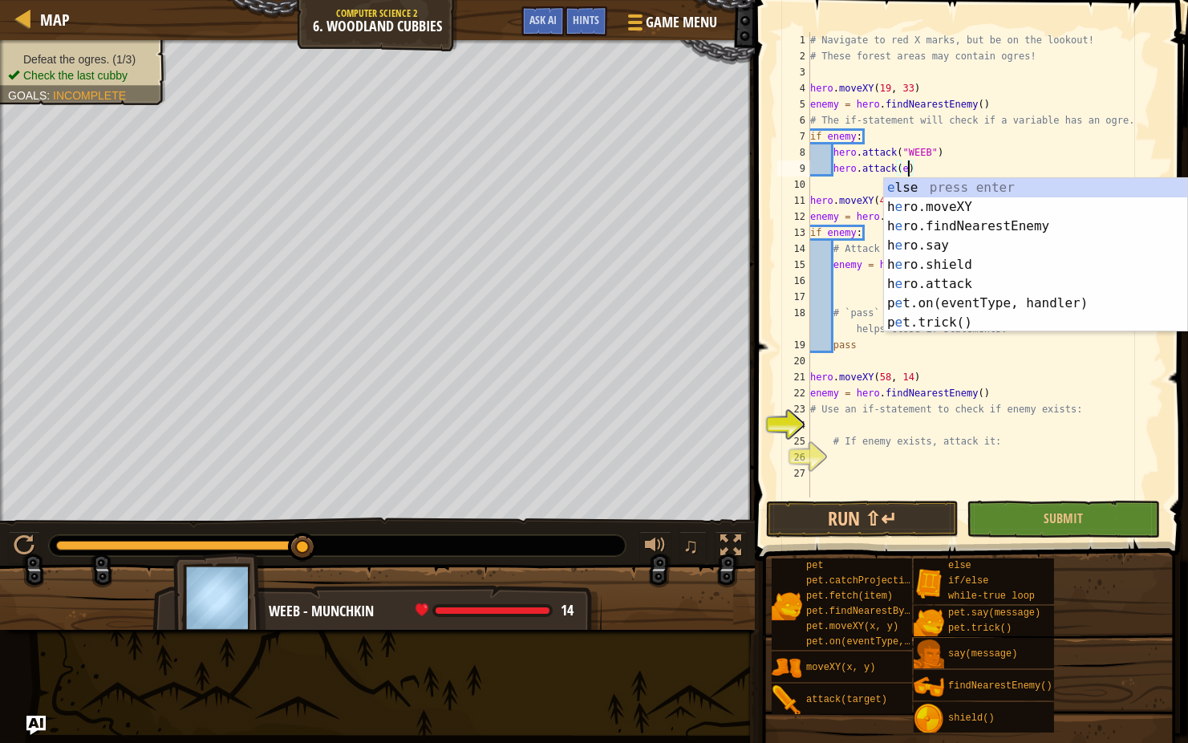
scroll to position [7, 6]
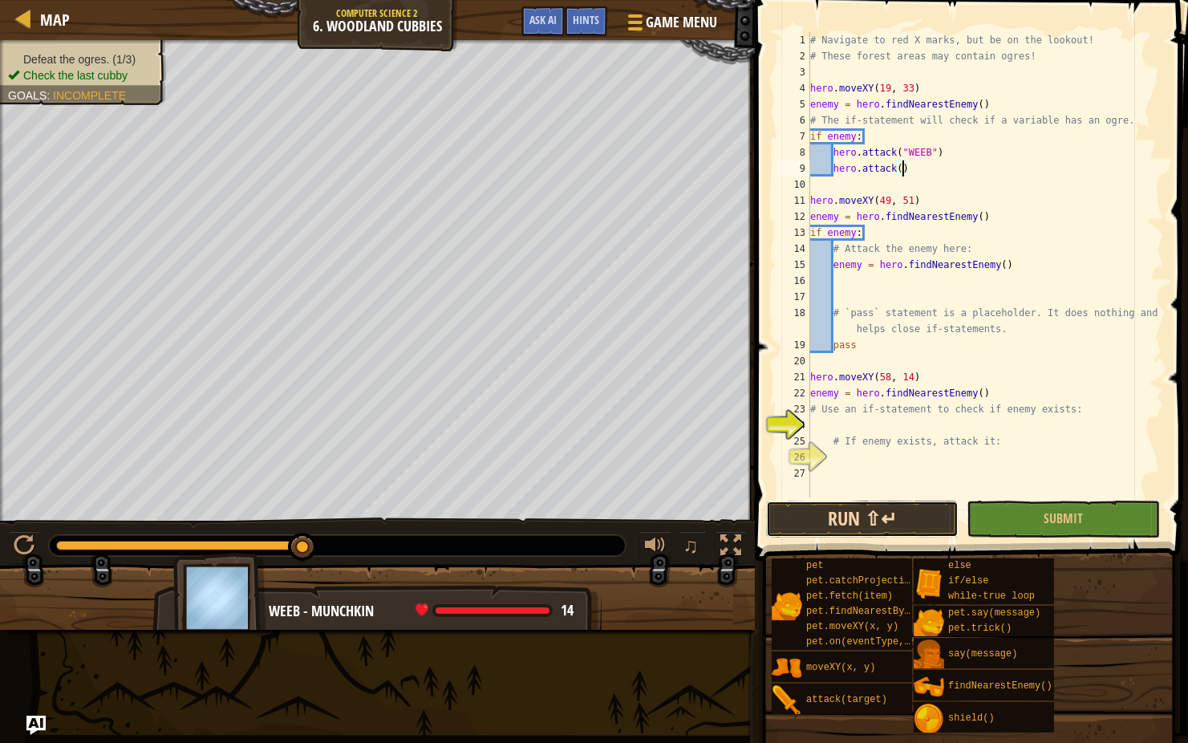
click at [919, 503] on button "Run ⇧↵" at bounding box center [862, 519] width 193 height 37
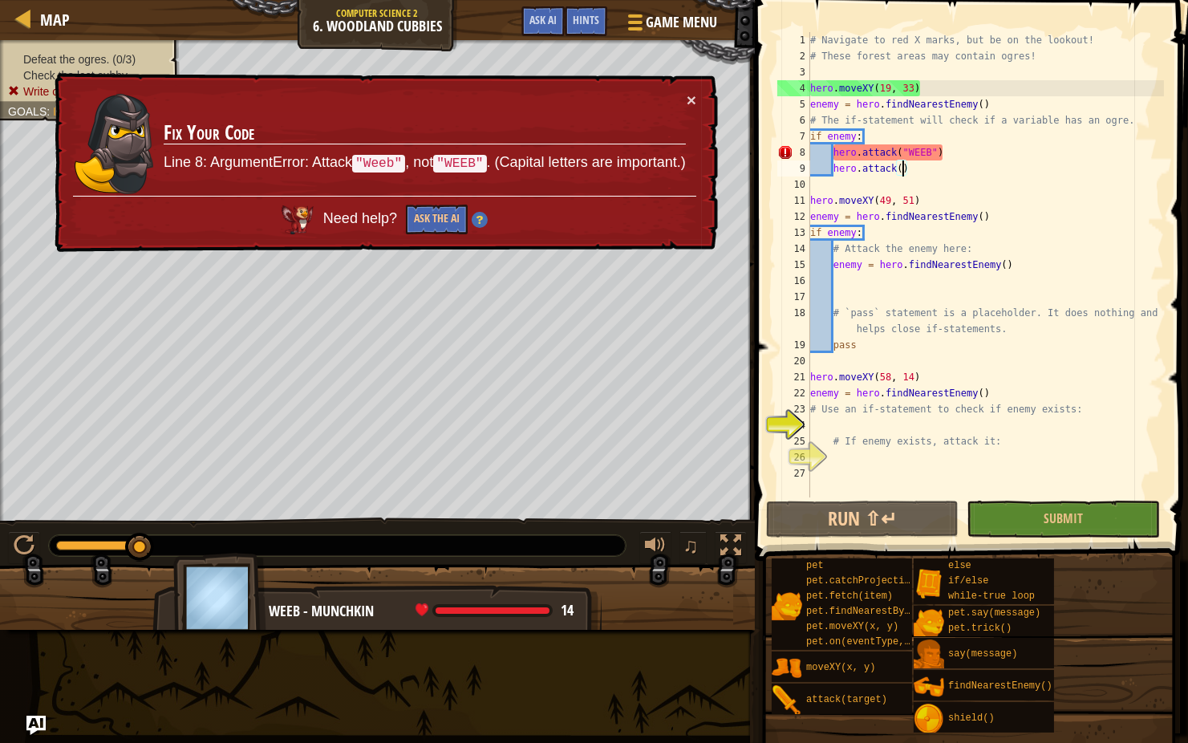
click at [931, 150] on div "# Navigate to red X marks, but be on the lookout! # These forest areas may cont…" at bounding box center [985, 280] width 357 height 497
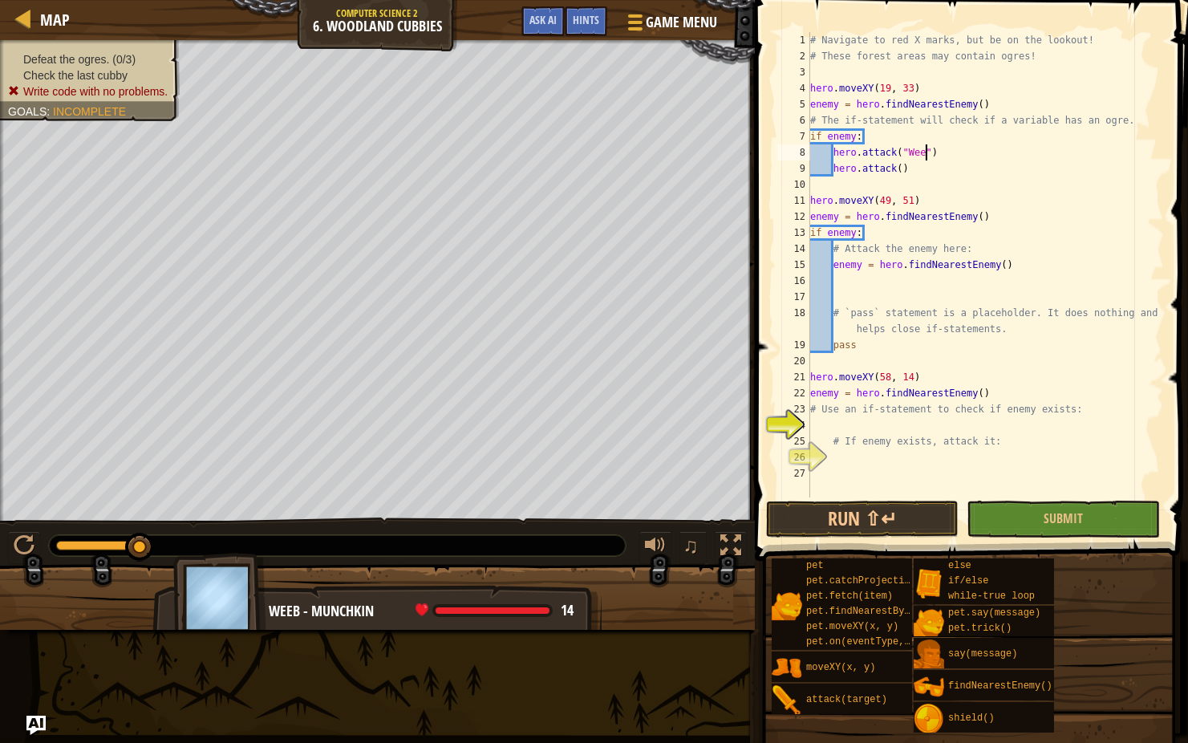
scroll to position [7, 10]
click at [813, 527] on button "Run ⇧↵" at bounding box center [862, 519] width 193 height 37
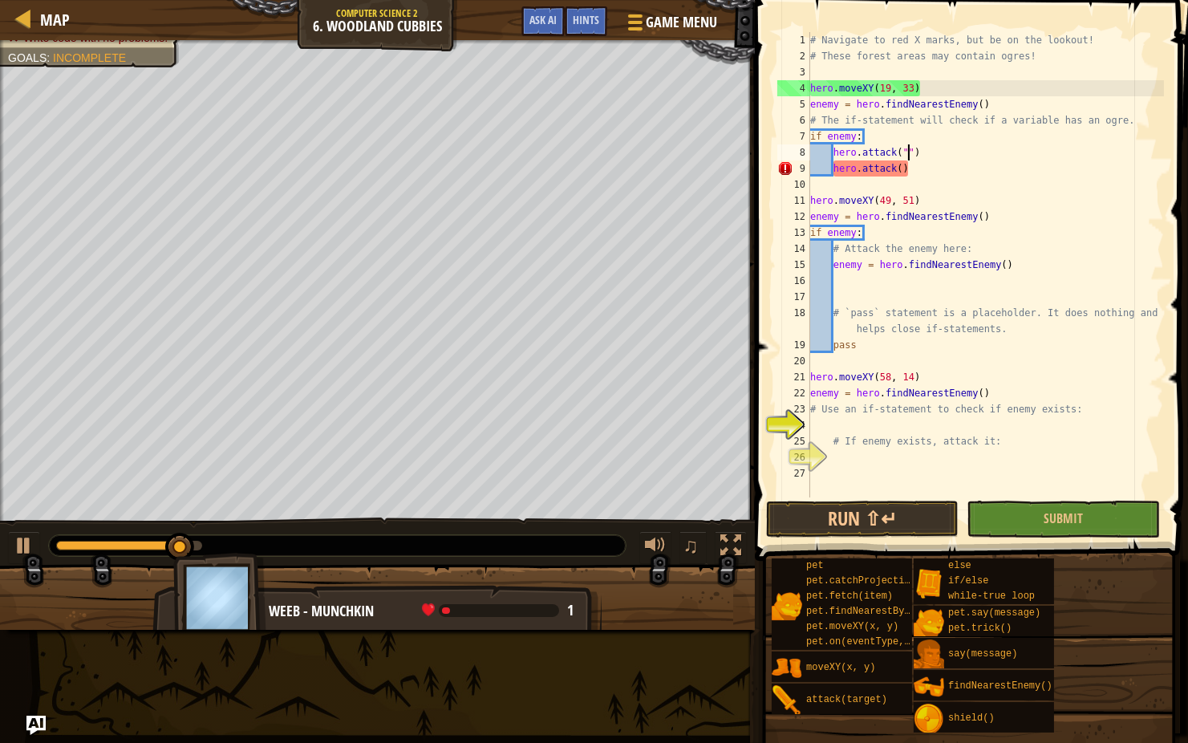
scroll to position [7, 8]
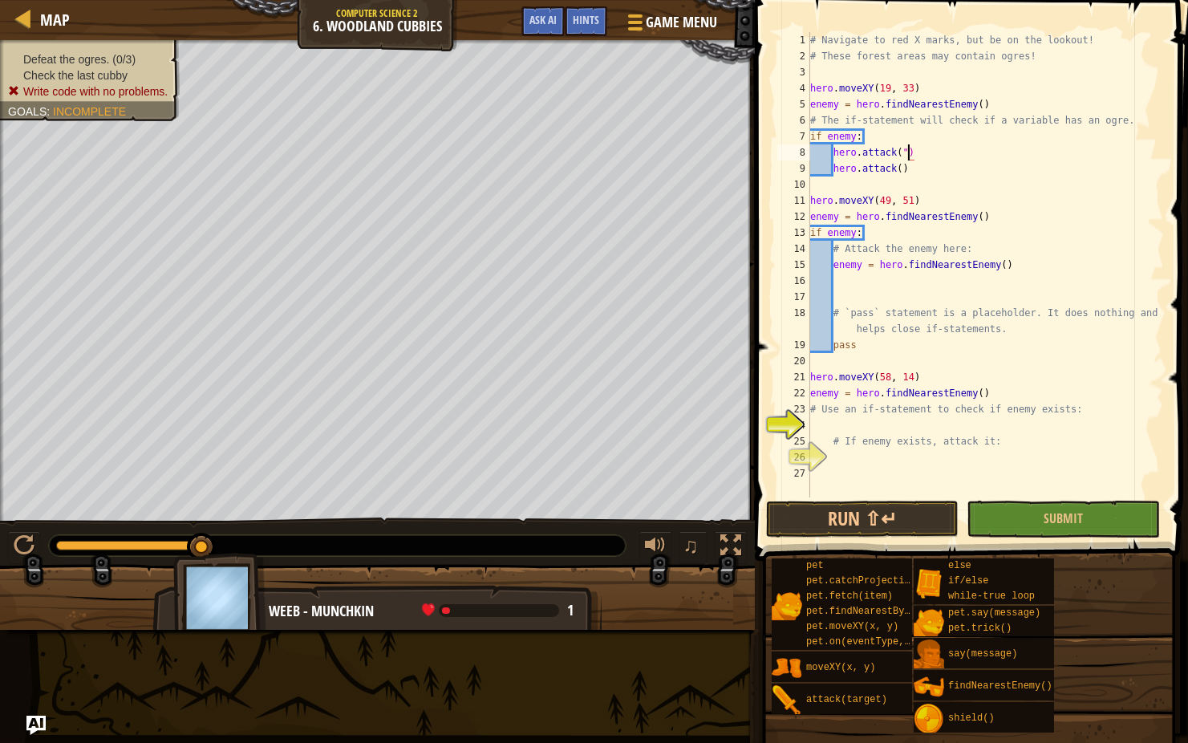
type textarea "hero.attack()"
click at [846, 288] on div "# Navigate to red X marks, but be on the lookout! # These forest areas may cont…" at bounding box center [985, 280] width 357 height 497
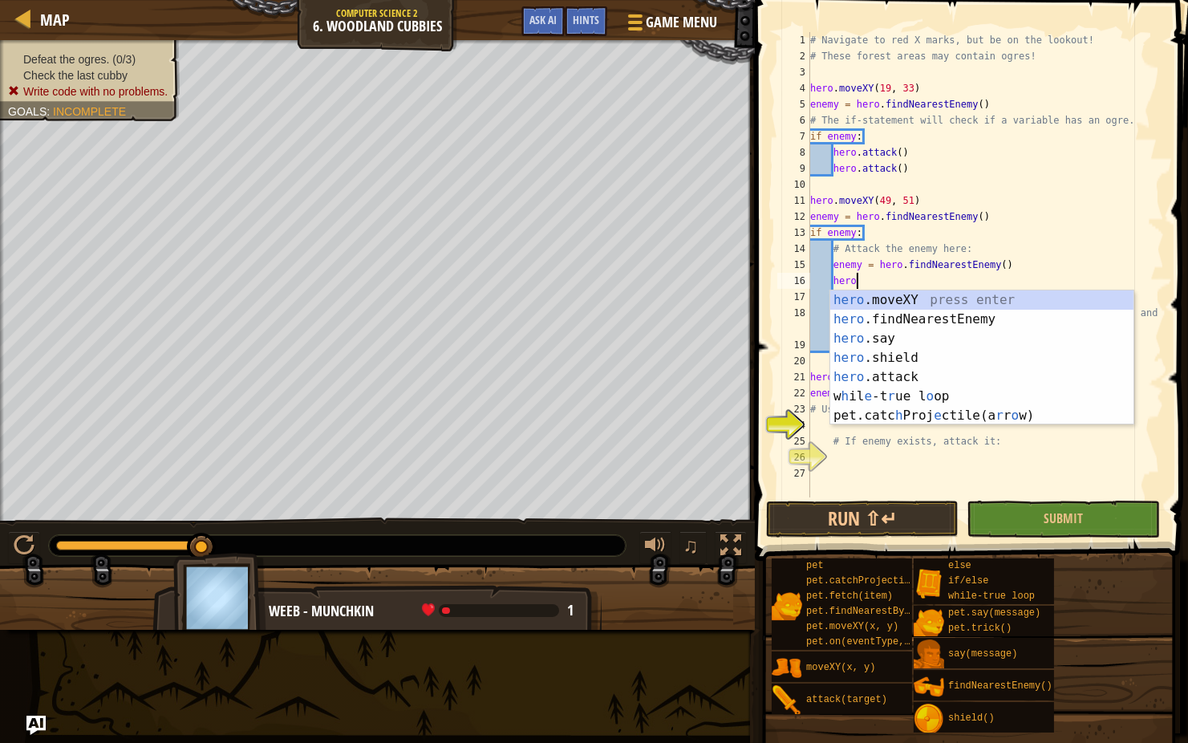
scroll to position [7, 2]
click at [881, 374] on div "hero .moveXY press enter hero .findNearestEnemy press enter hero .say press ent…" at bounding box center [981, 376] width 303 height 173
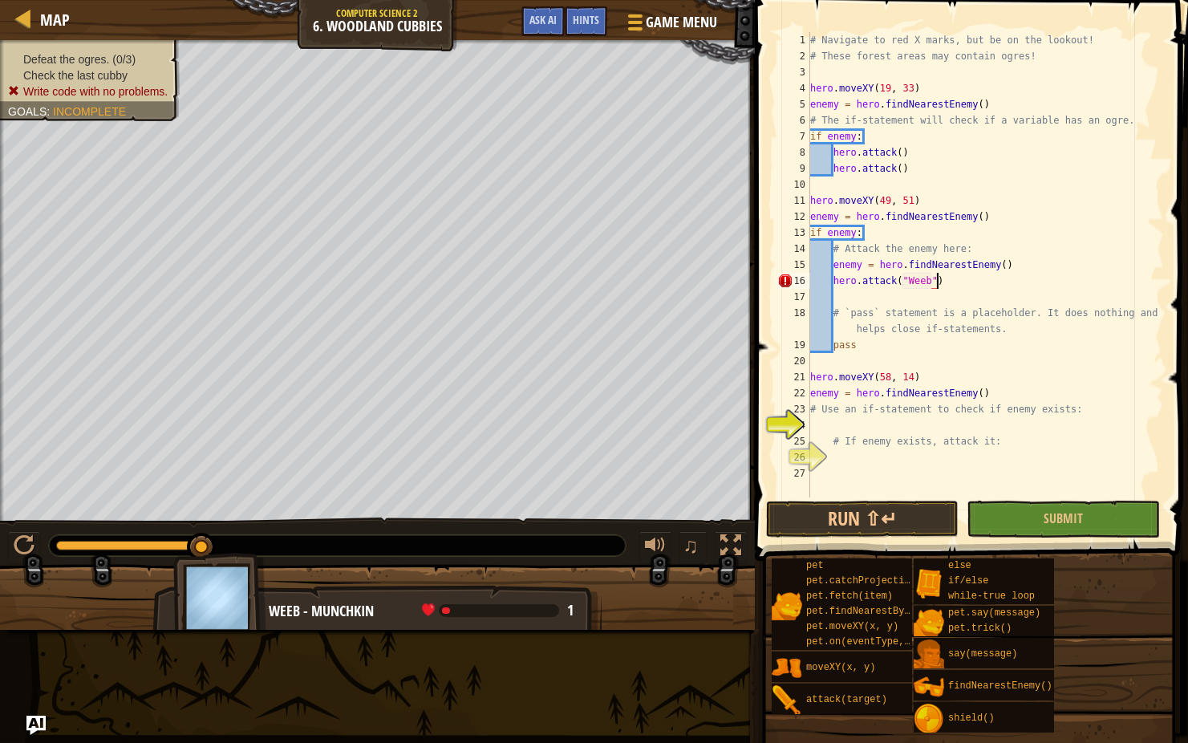
scroll to position [7, 10]
click at [850, 527] on button "Run ⇧↵" at bounding box center [862, 519] width 193 height 37
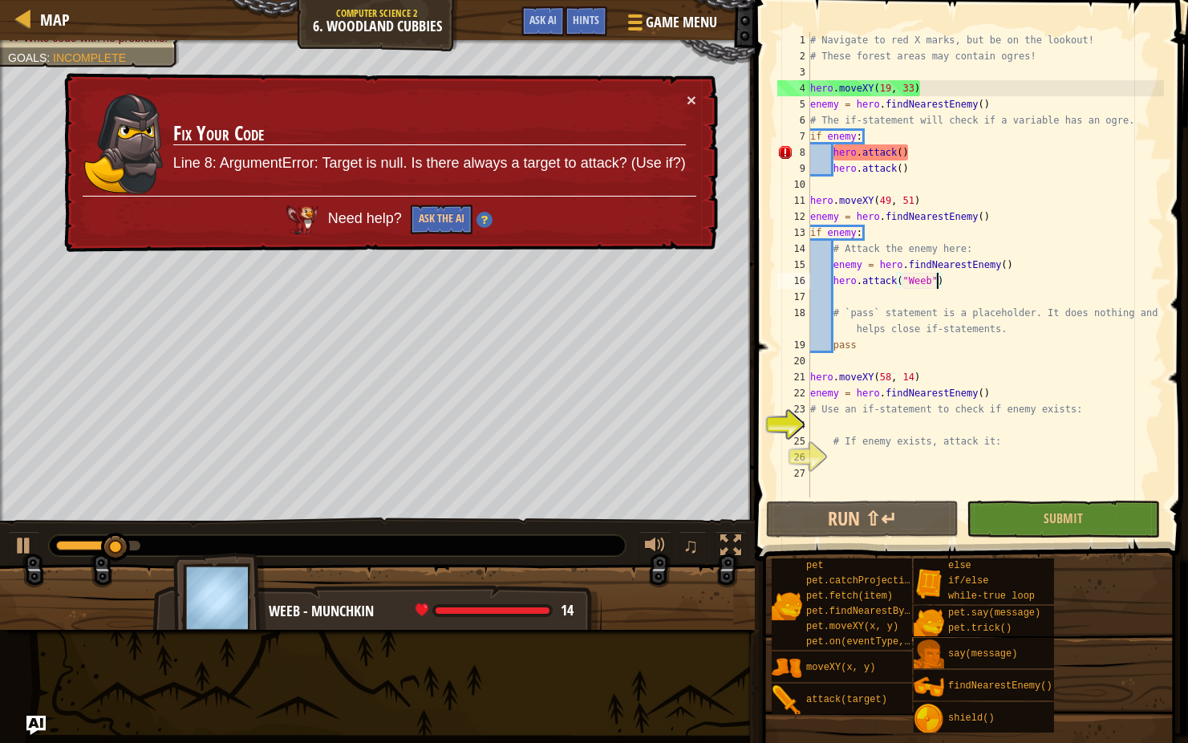
click at [910, 143] on div "# Navigate to red X marks, but be on the lookout! # These forest areas may cont…" at bounding box center [985, 280] width 357 height 497
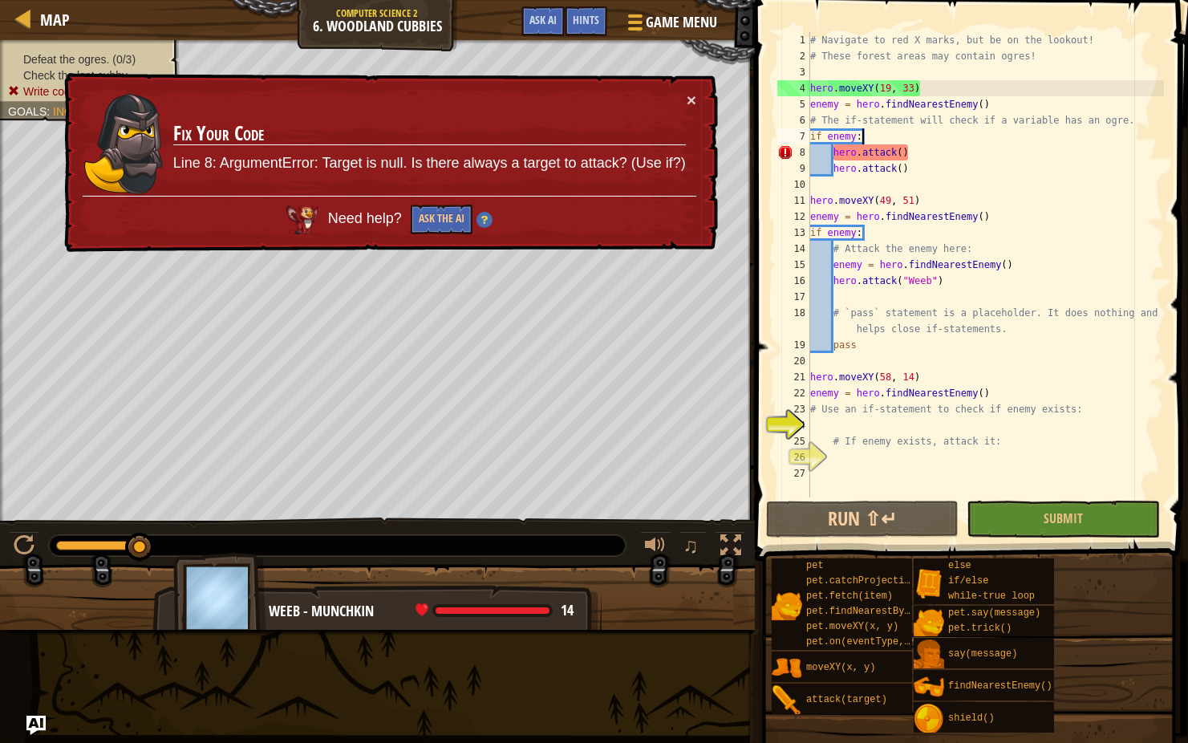
click at [910, 143] on div "# Navigate to red X marks, but be on the lookout! # These forest areas may cont…" at bounding box center [985, 280] width 357 height 497
click at [906, 151] on div "# Navigate to red X marks, but be on the lookout! # These forest areas may cont…" at bounding box center [985, 280] width 357 height 497
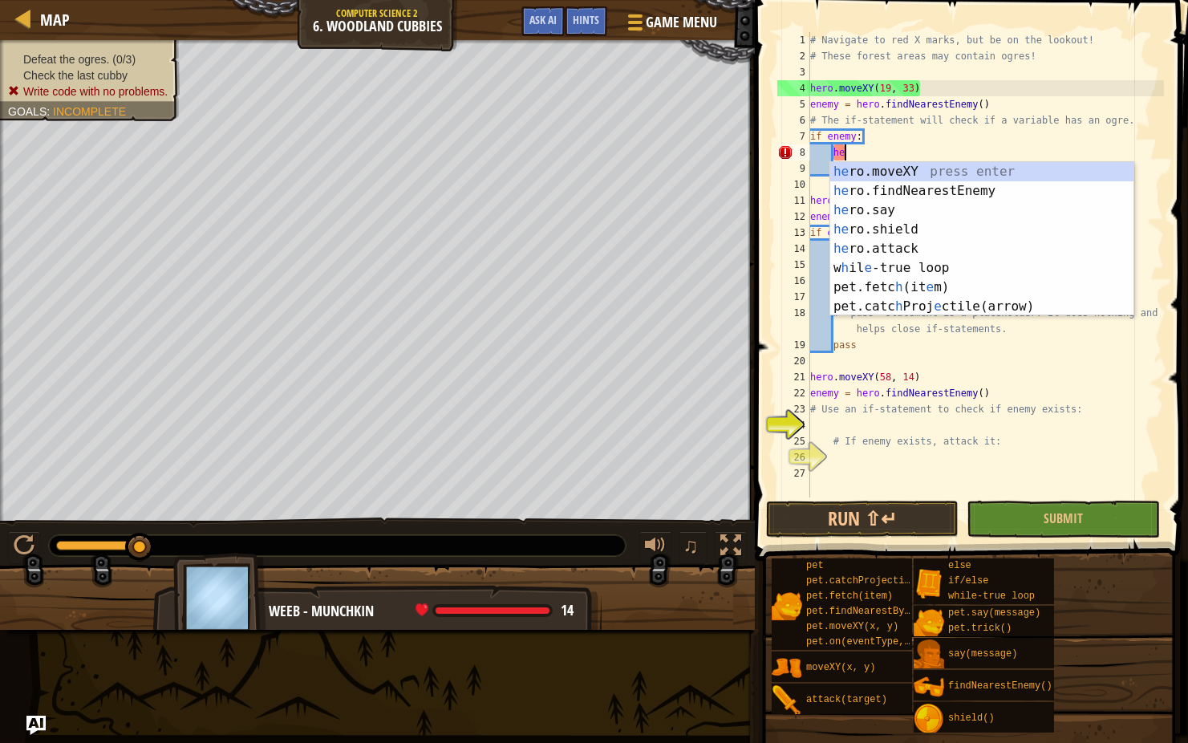
type textarea "h"
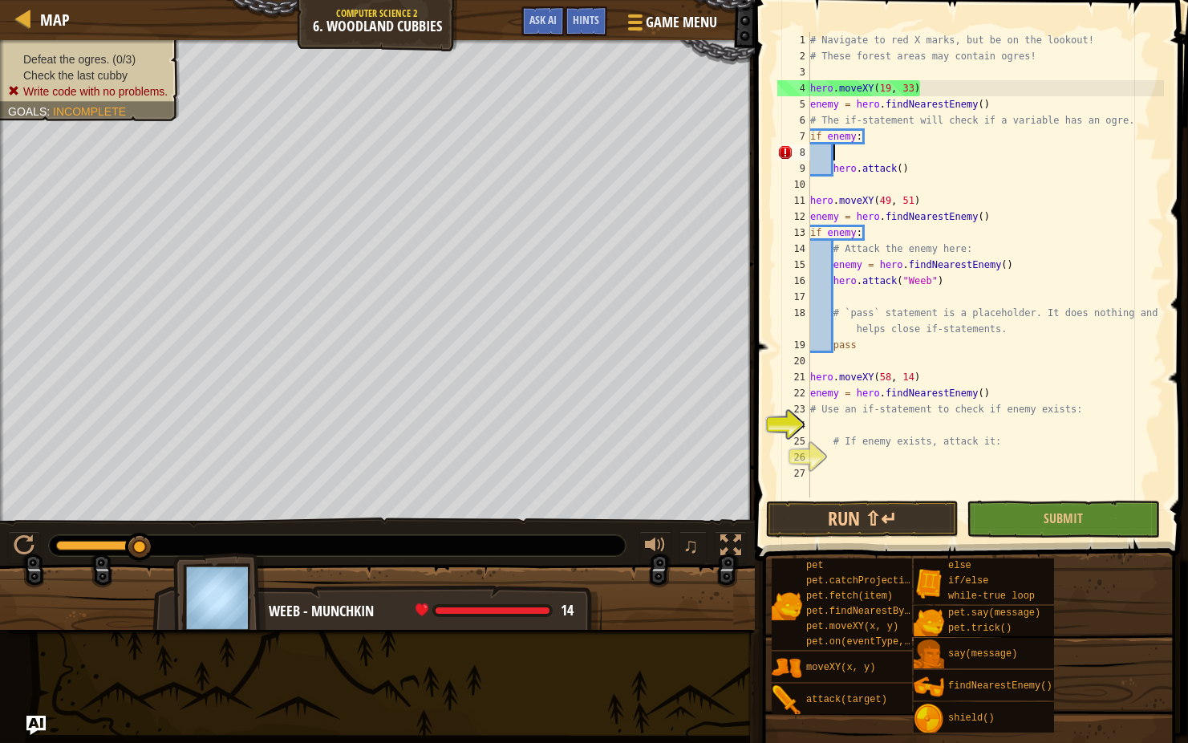
scroll to position [7, 0]
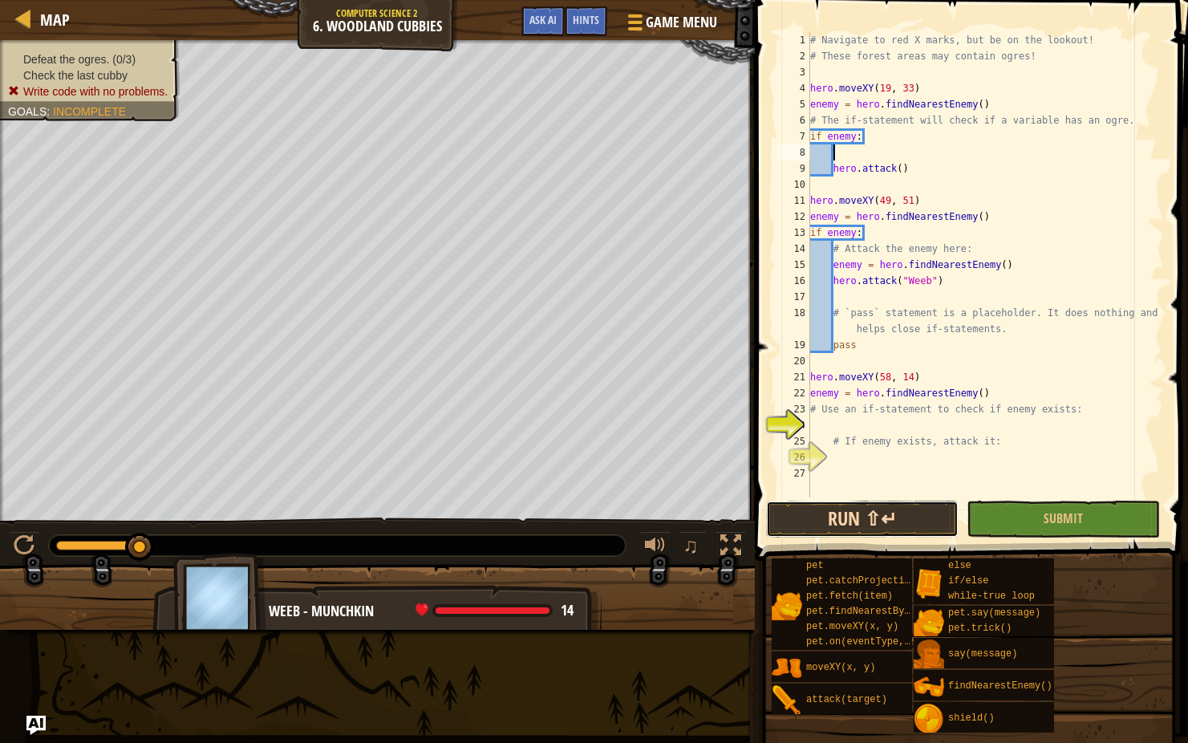
click at [817, 516] on button "Run ⇧↵" at bounding box center [862, 519] width 193 height 37
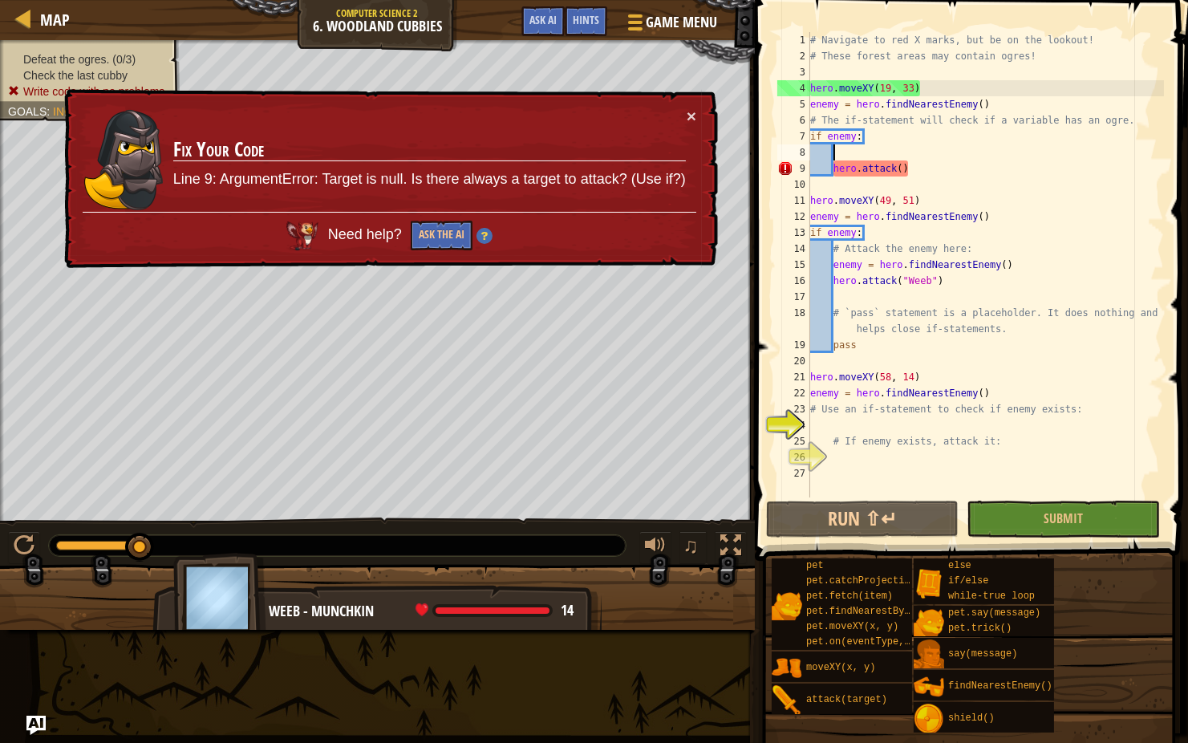
click at [928, 160] on div "# Navigate to red X marks, but be on the lookout! # These forest areas may cont…" at bounding box center [985, 280] width 357 height 497
click at [922, 168] on div "# Navigate to red X marks, but be on the lookout! # These forest areas may cont…" at bounding box center [985, 280] width 357 height 497
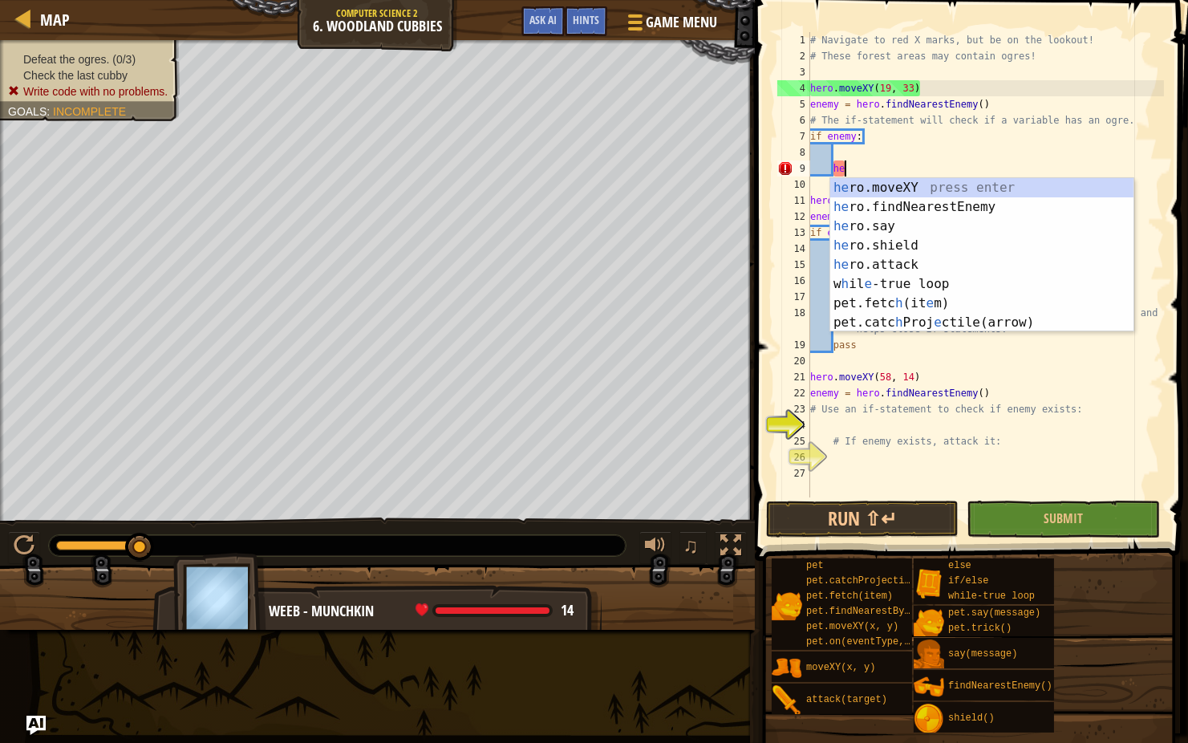
type textarea "h"
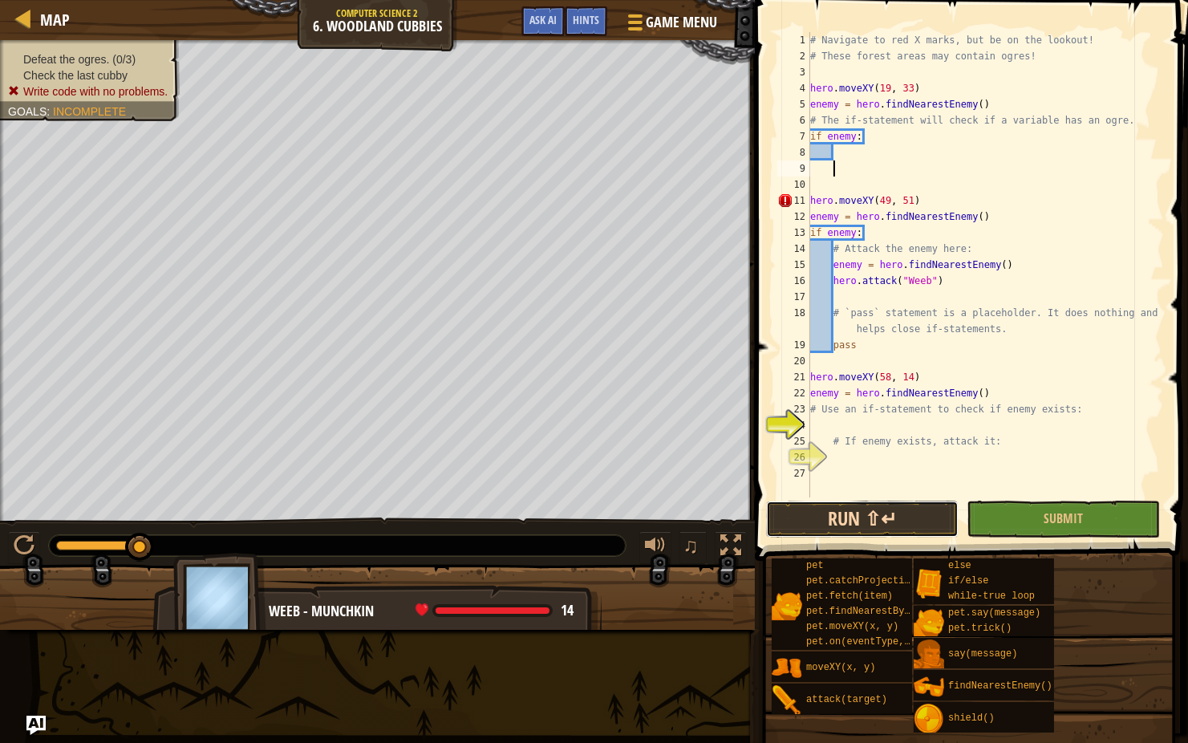
click at [874, 521] on button "Run ⇧↵" at bounding box center [862, 519] width 193 height 37
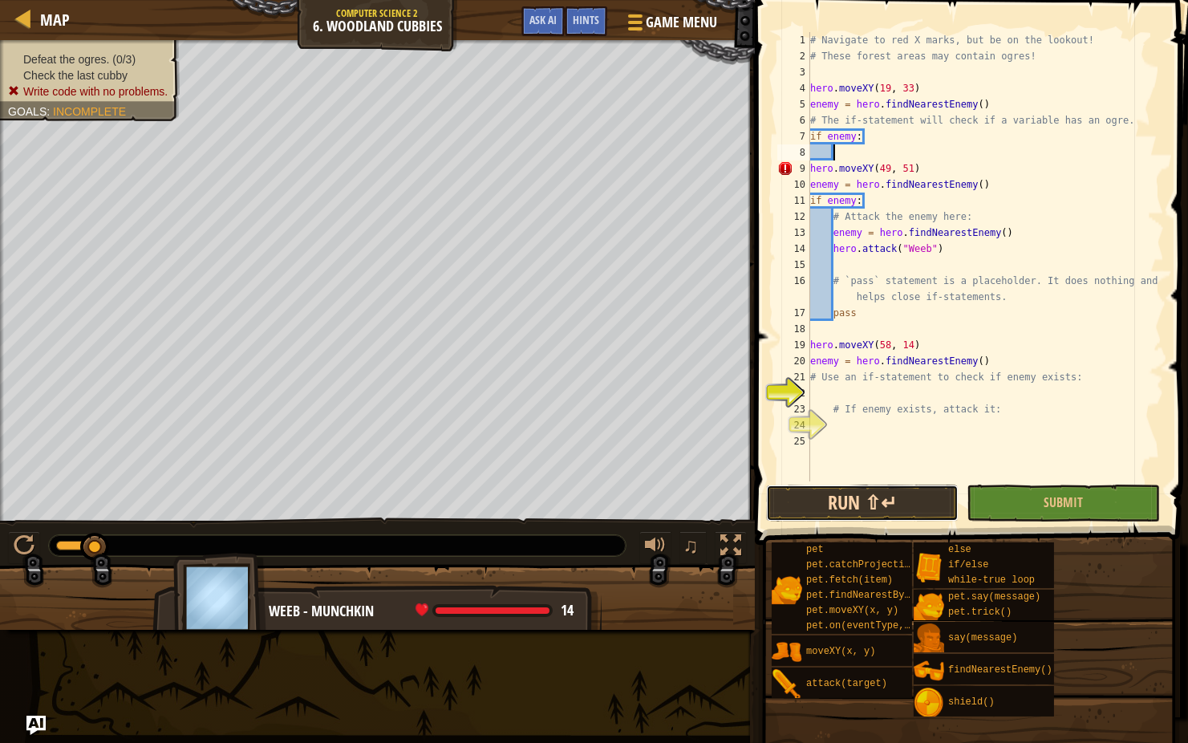
click at [832, 506] on button "Run ⇧↵" at bounding box center [862, 502] width 193 height 37
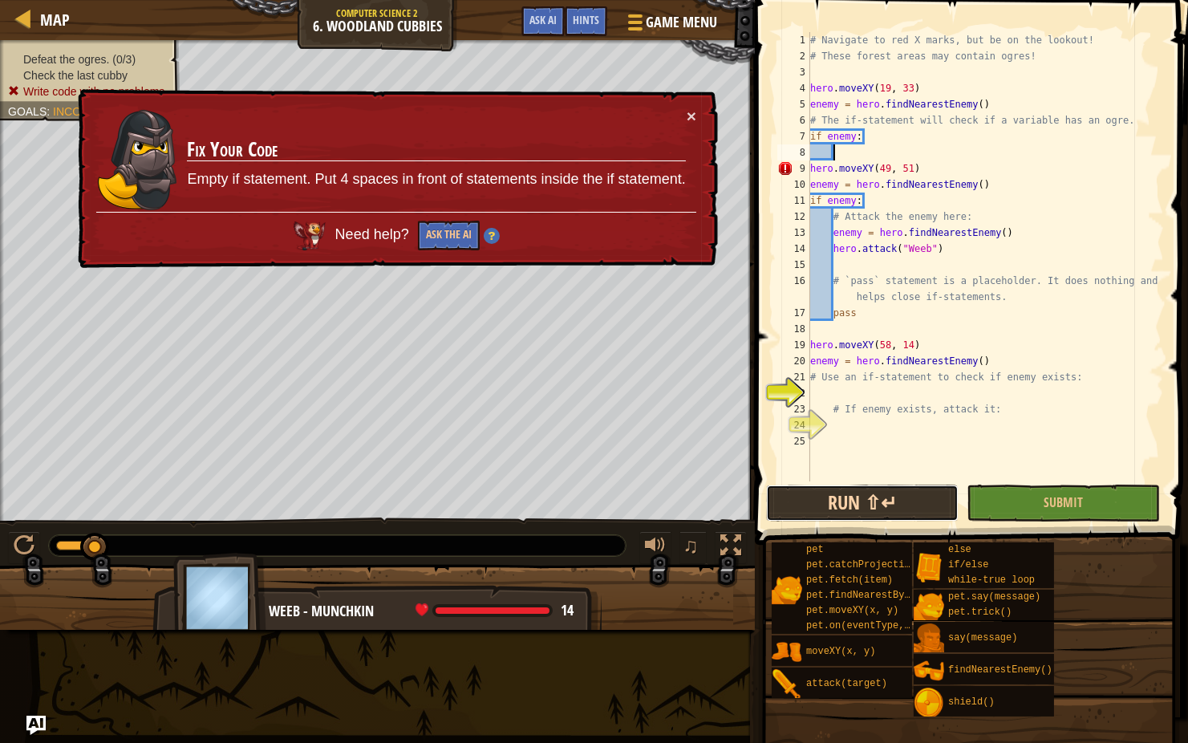
click at [832, 506] on button "Run ⇧↵" at bounding box center [862, 502] width 193 height 37
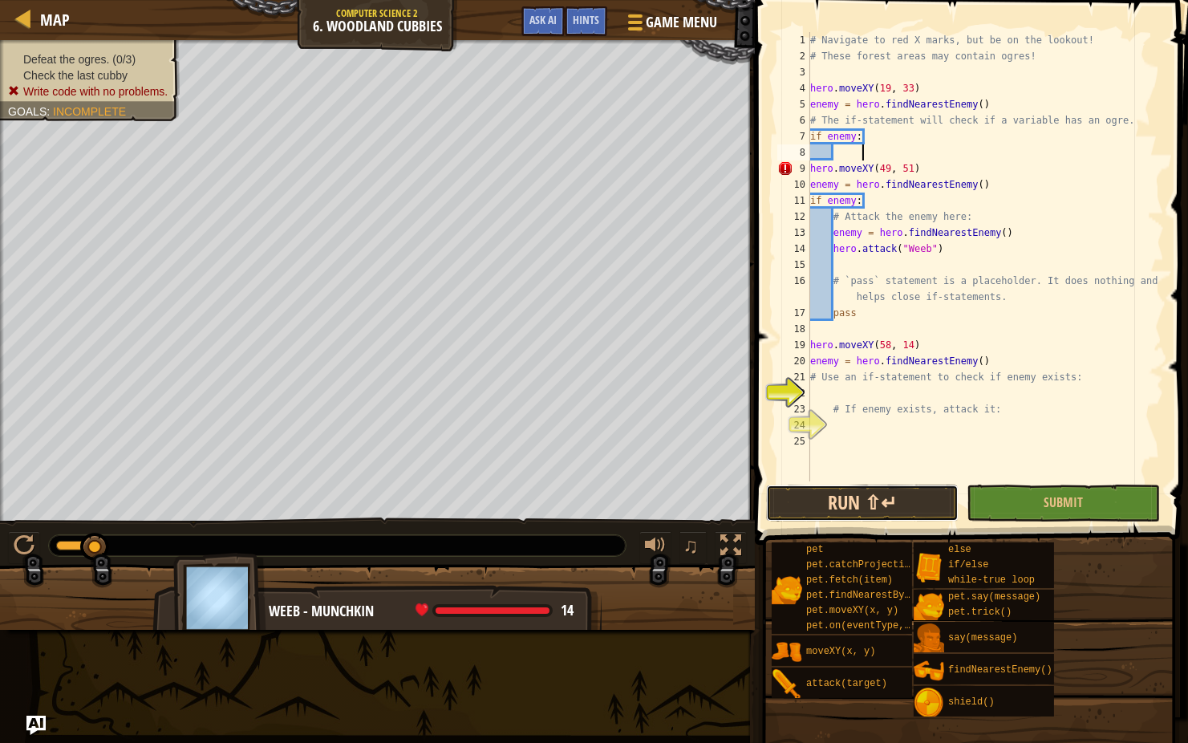
click at [835, 498] on button "Run ⇧↵" at bounding box center [862, 502] width 193 height 37
type textarea "hero.moveXY(49, 51)"
click at [831, 502] on button "Run ⇧↵" at bounding box center [862, 502] width 193 height 37
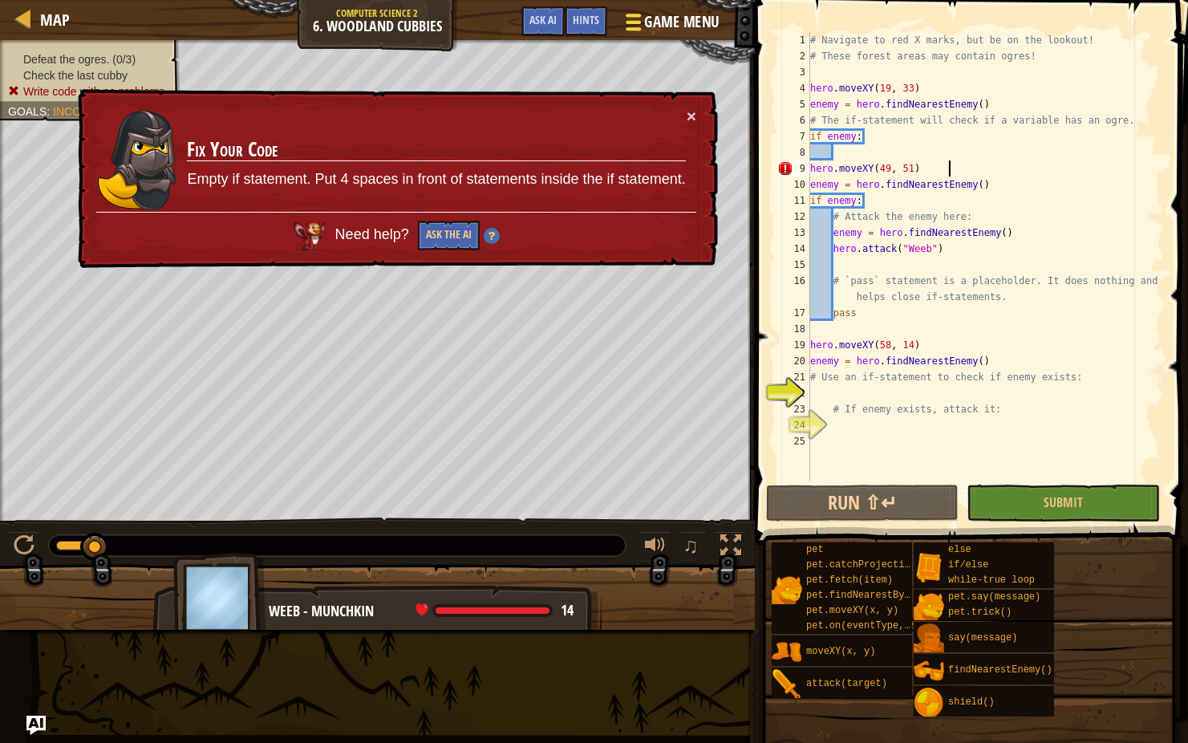
click at [641, 18] on div at bounding box center [633, 21] width 22 height 23
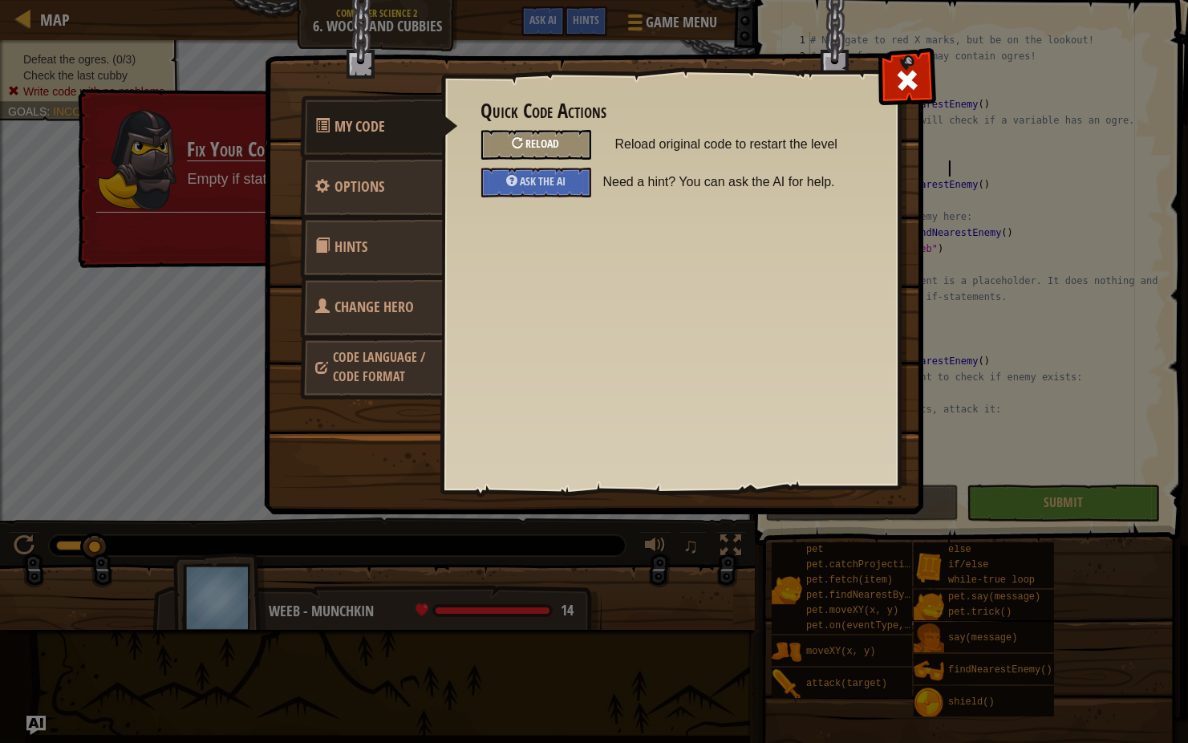
click at [541, 131] on div "Reload" at bounding box center [536, 145] width 110 height 30
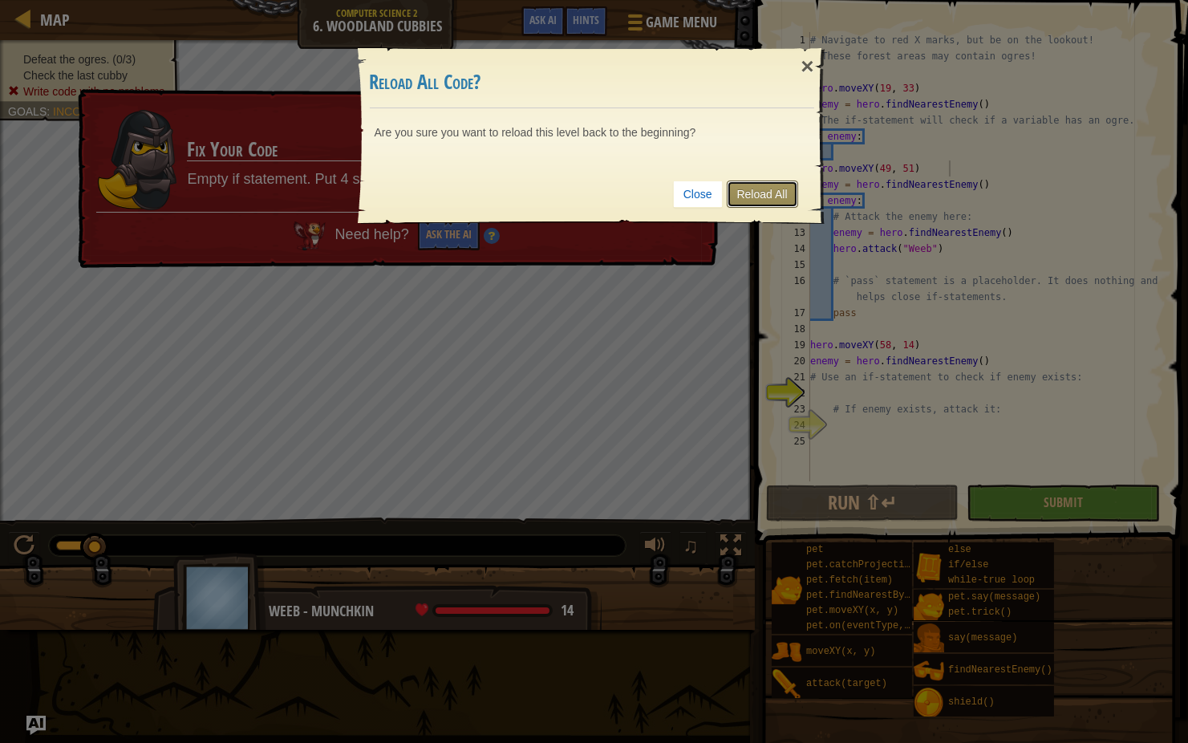
click at [738, 189] on link "Reload All" at bounding box center [762, 193] width 71 height 27
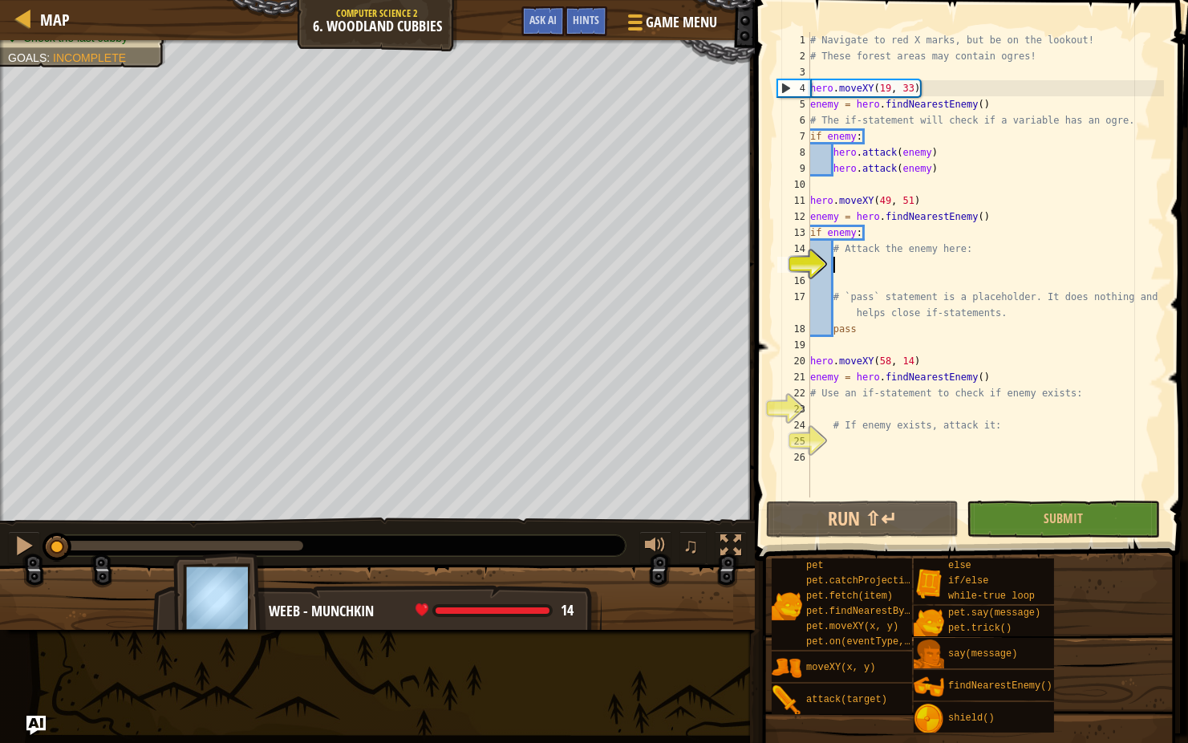
click at [861, 140] on div "# Navigate to red X marks, but be on the lookout! # These forest areas may cont…" at bounding box center [985, 280] width 357 height 497
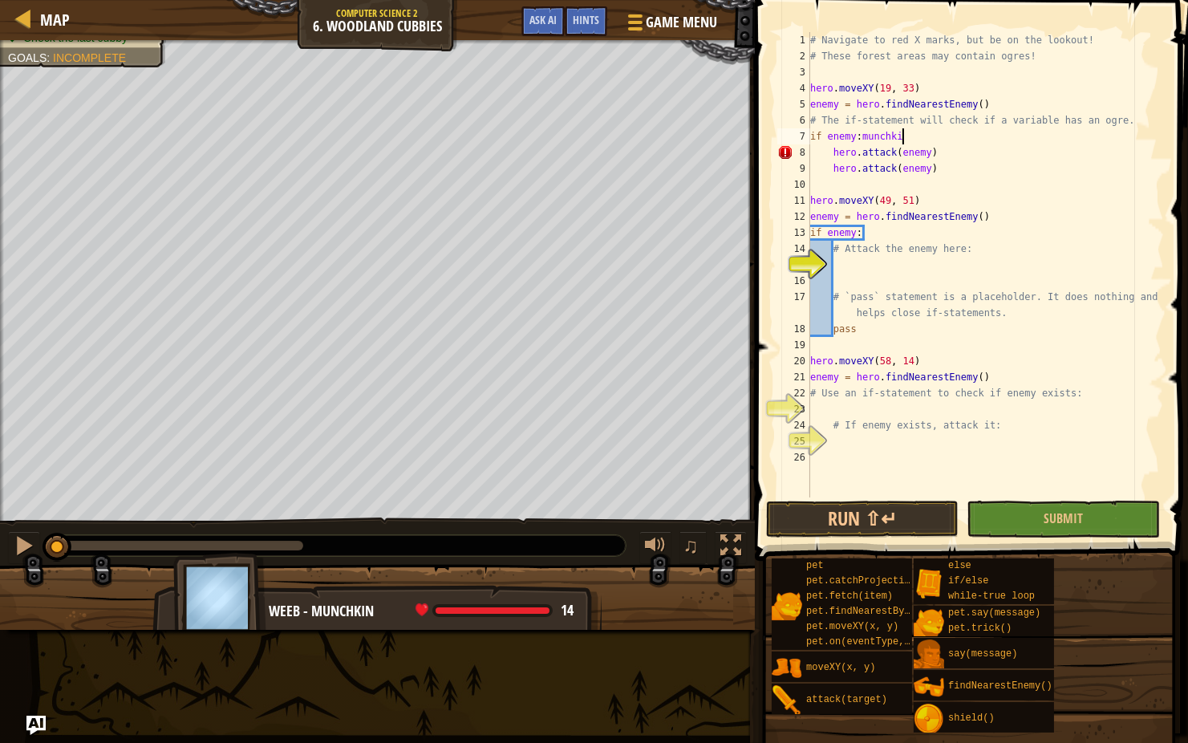
scroll to position [7, 6]
click at [890, 519] on button "Run ⇧↵" at bounding box center [862, 519] width 193 height 37
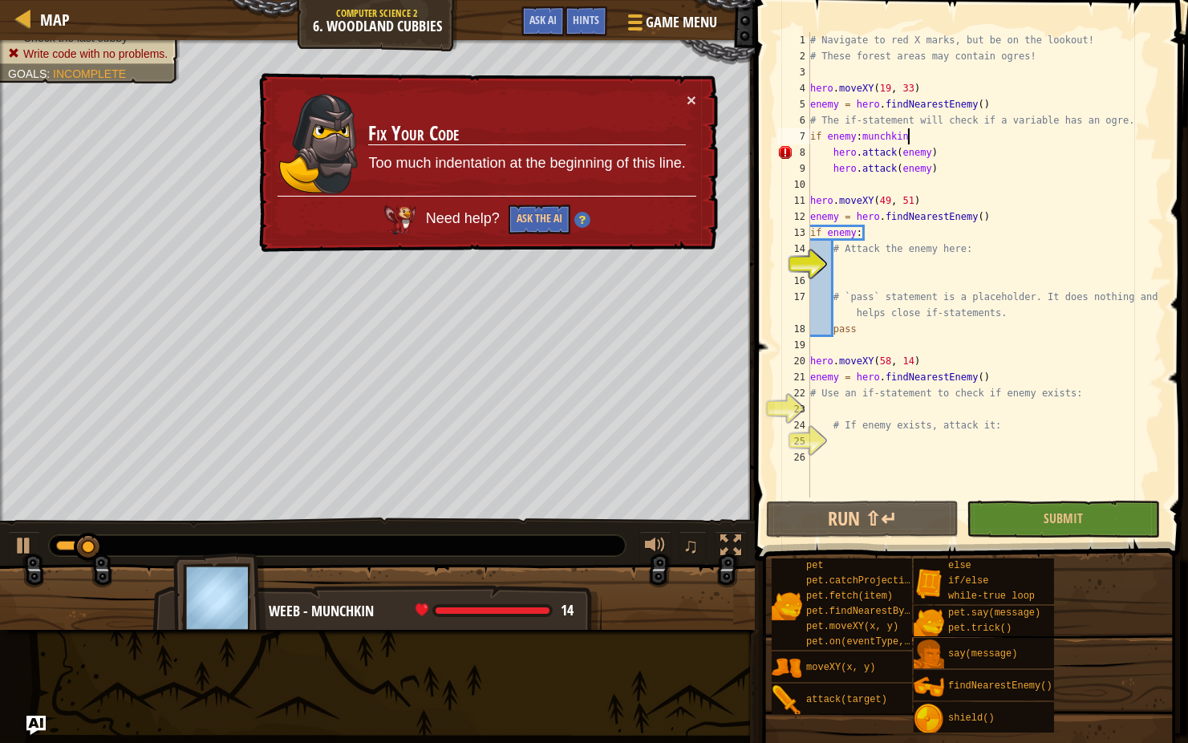
click at [825, 151] on div "# Navigate to red X marks, but be on the lookout! # These forest areas may cont…" at bounding box center [985, 280] width 357 height 497
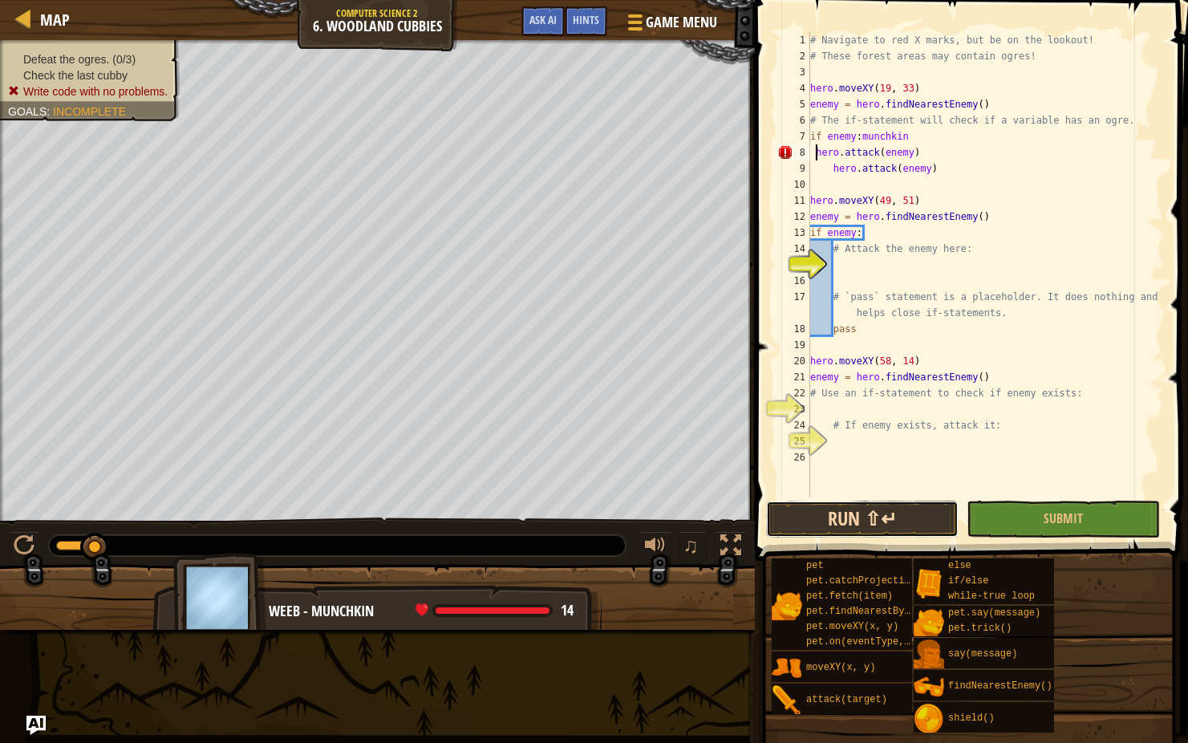
click at [785, 505] on button "Run ⇧↵" at bounding box center [862, 519] width 193 height 37
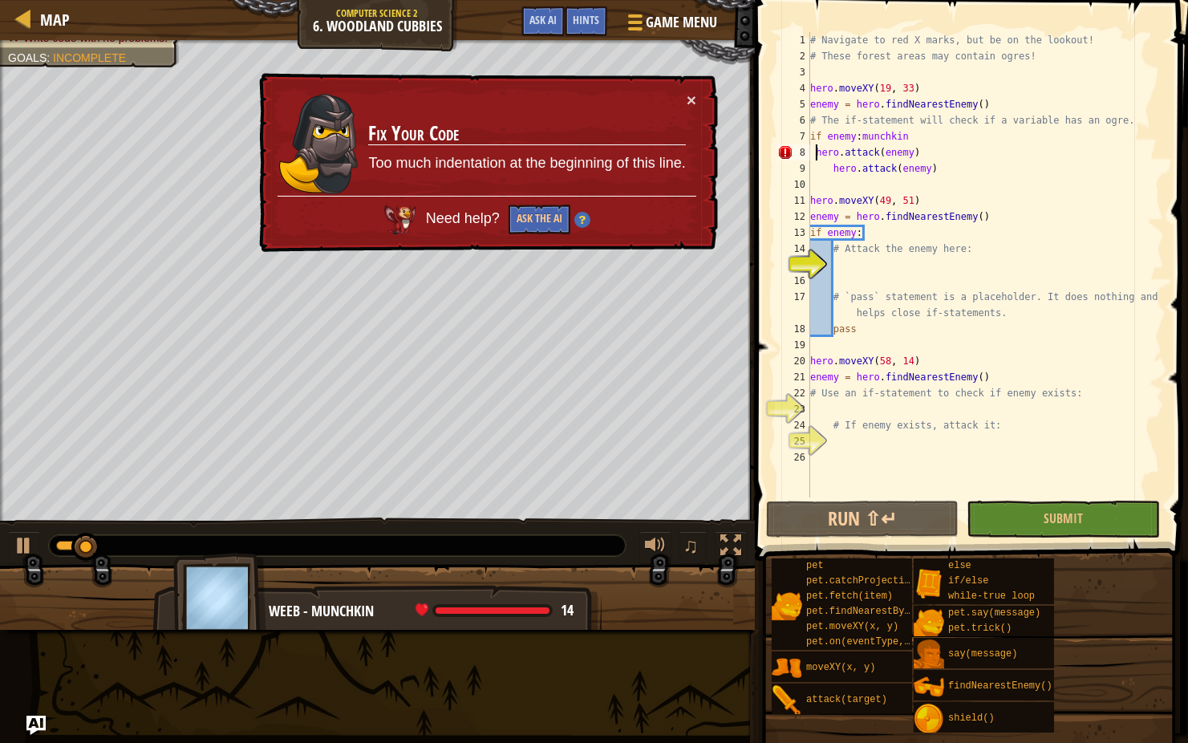
click at [832, 167] on div "# Navigate to red X marks, but be on the lookout! # These forest areas may cont…" at bounding box center [985, 280] width 357 height 497
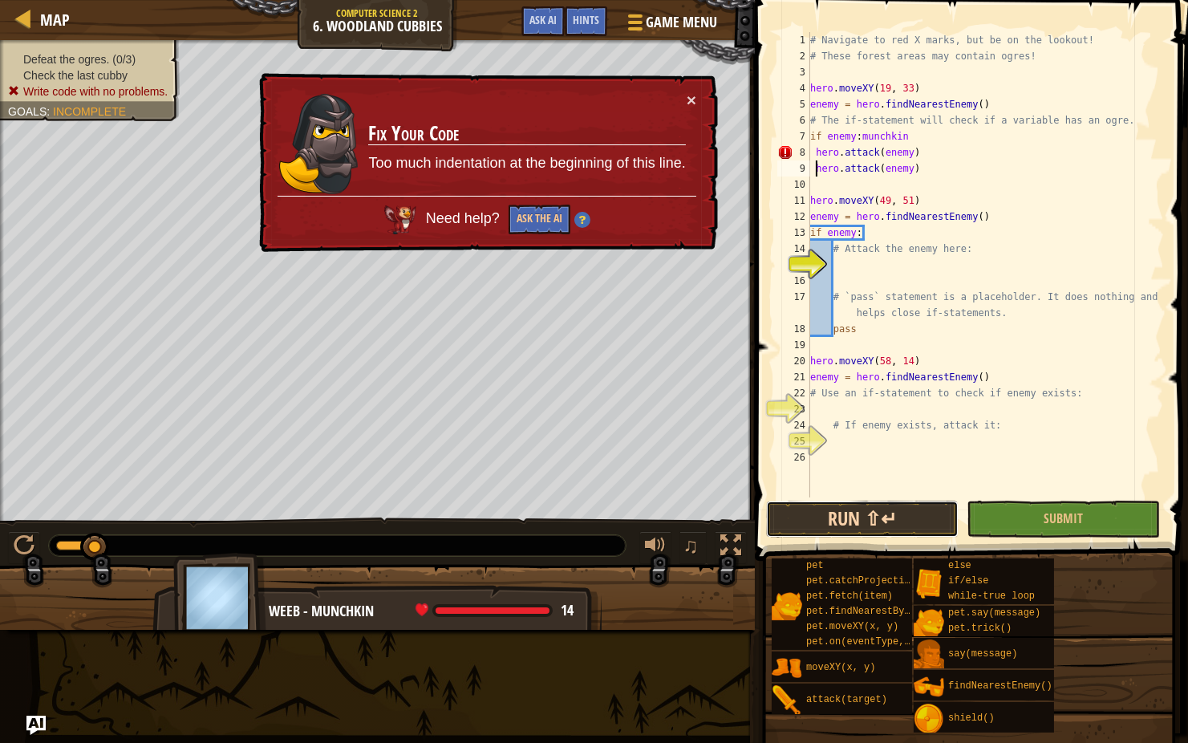
click at [784, 532] on button "Run ⇧↵" at bounding box center [862, 519] width 193 height 37
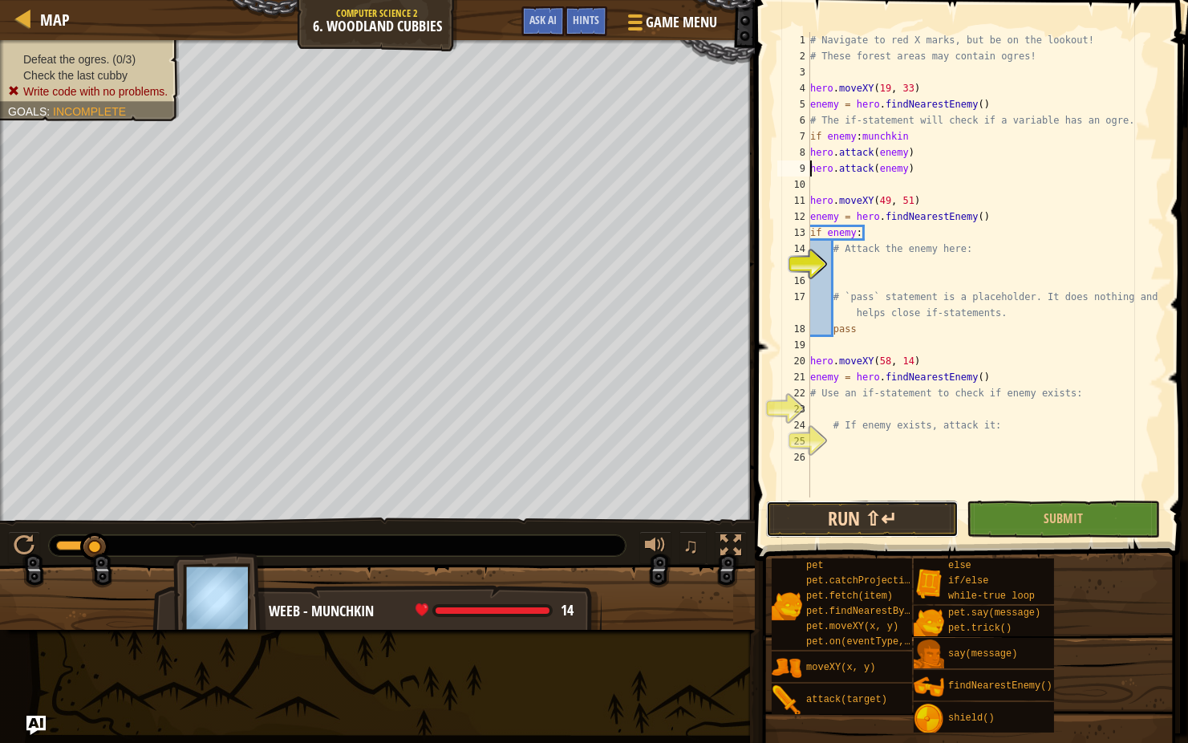
click at [814, 525] on button "Run ⇧↵" at bounding box center [862, 519] width 193 height 37
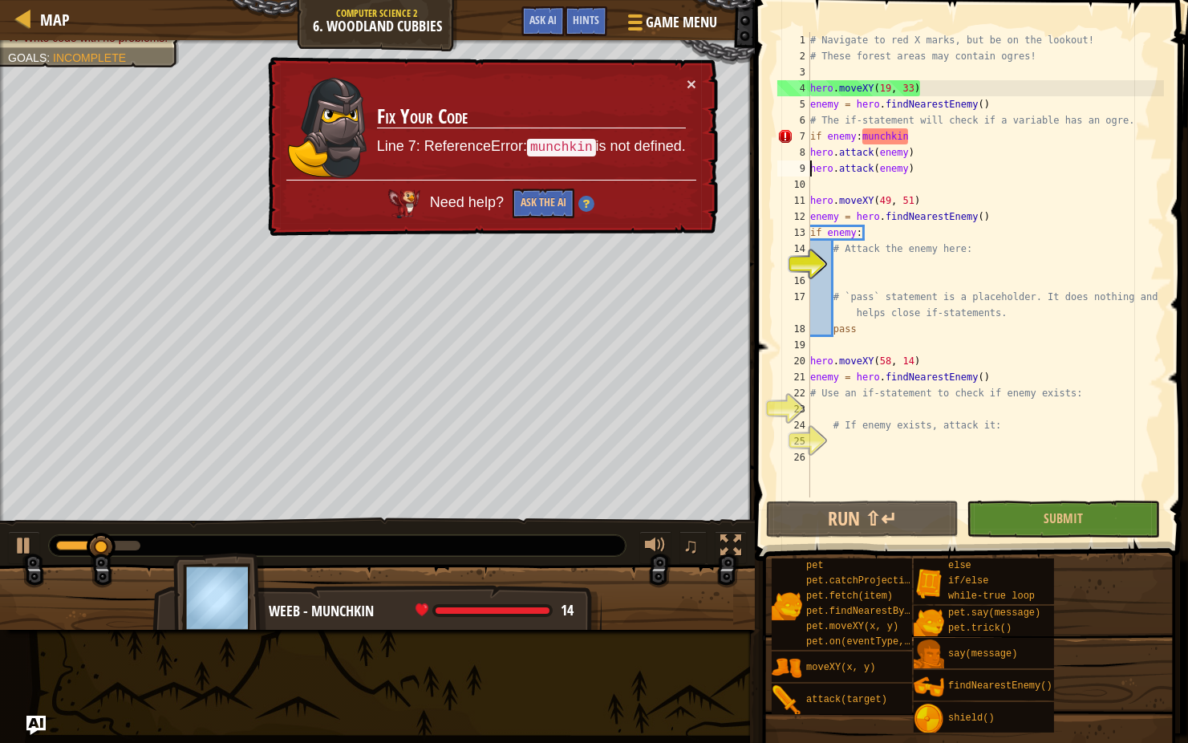
click at [910, 141] on div "# Navigate to red X marks, but be on the lookout! # These forest areas may cont…" at bounding box center [985, 280] width 357 height 497
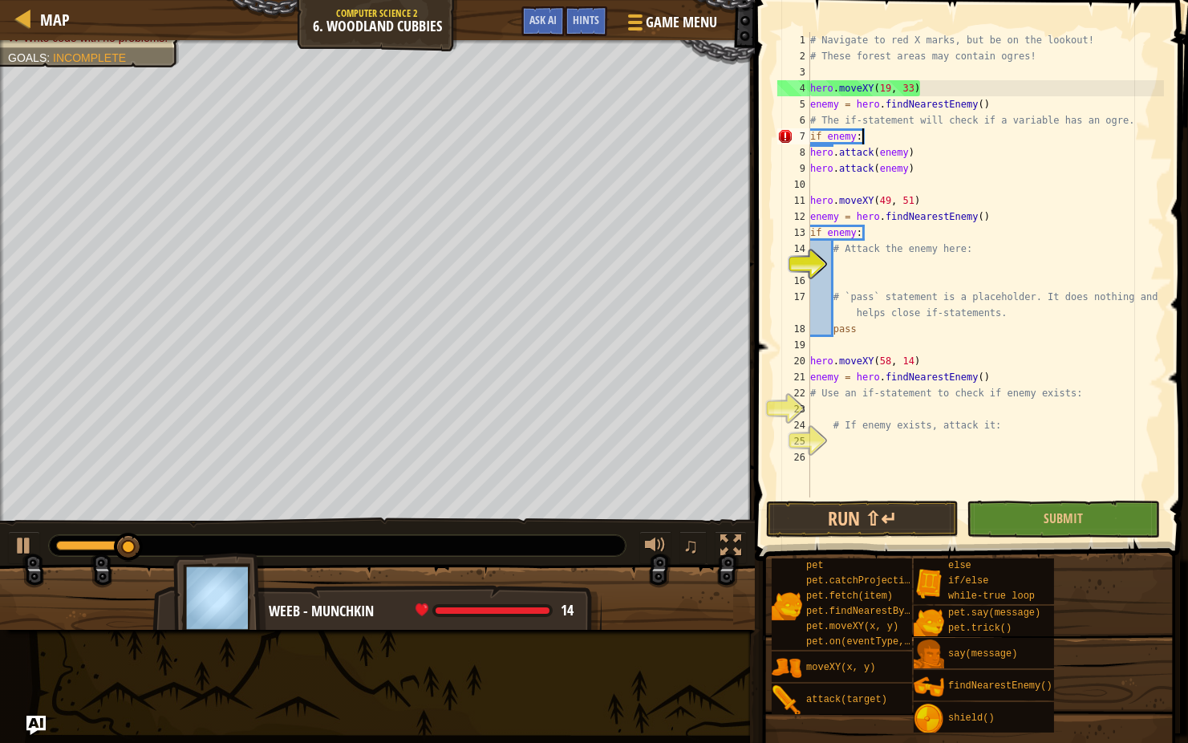
scroll to position [7, 2]
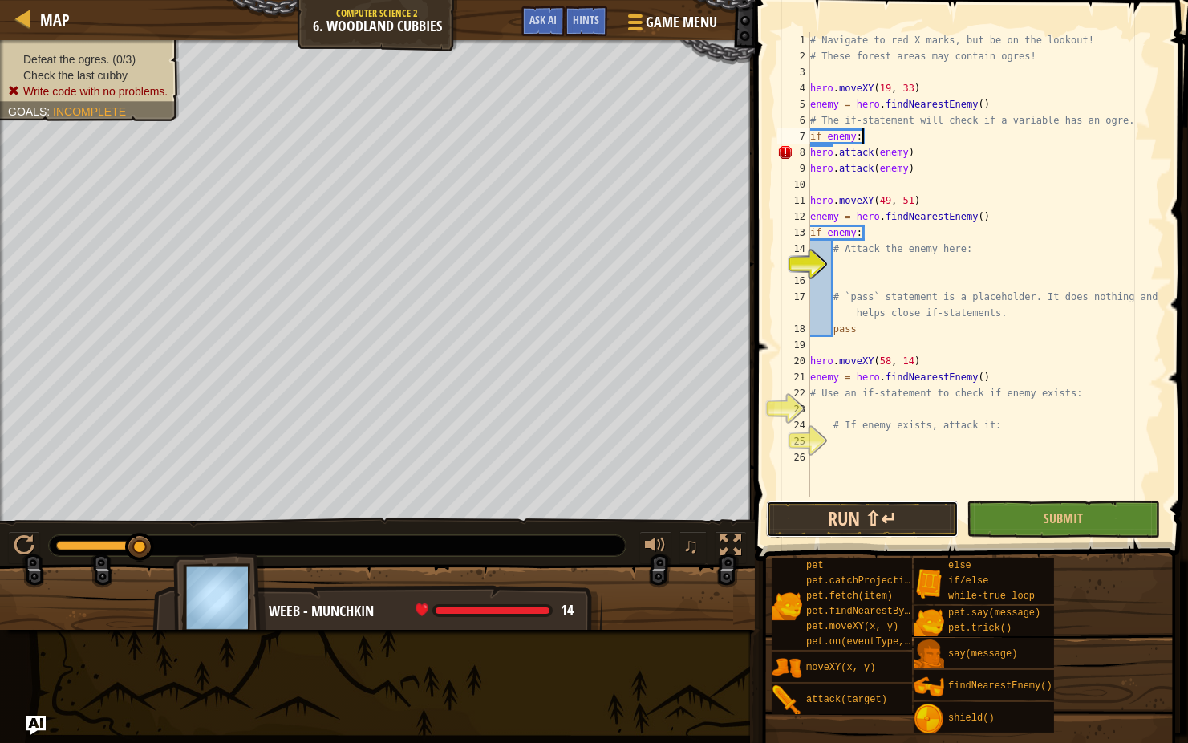
click at [833, 521] on button "Run ⇧↵" at bounding box center [862, 519] width 193 height 37
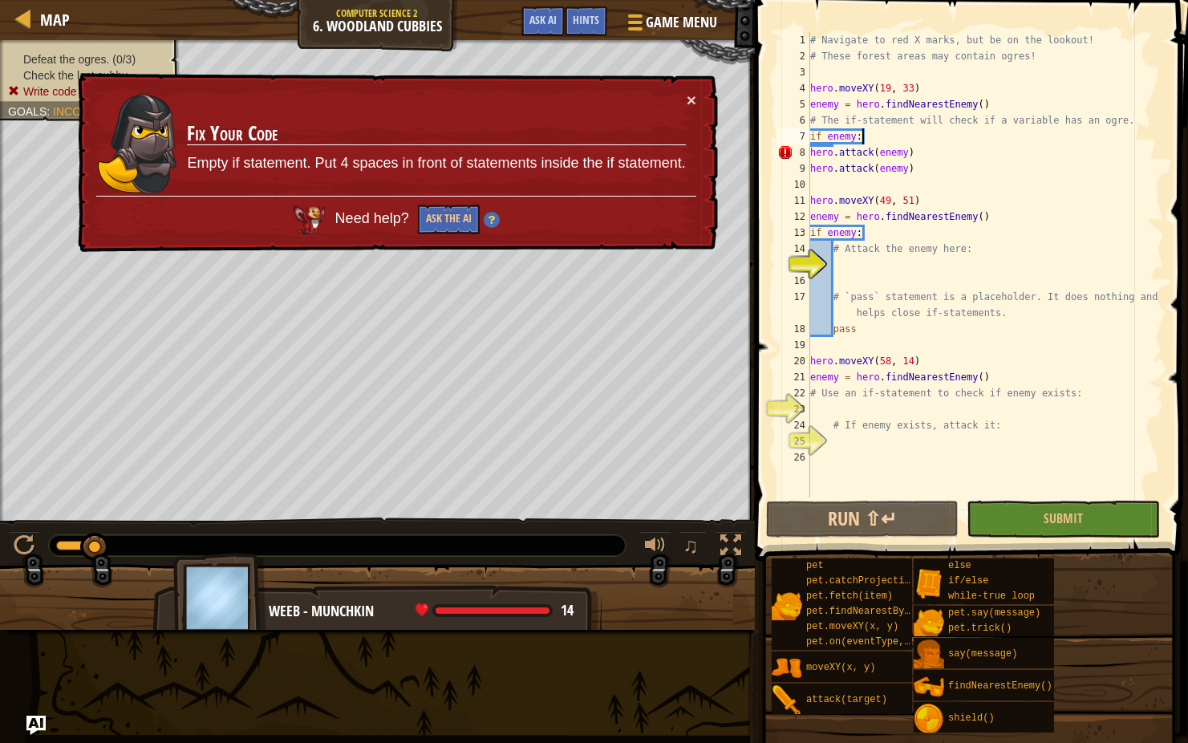
click at [812, 152] on div "# Navigate to red X marks, but be on the lookout! # These forest areas may cont…" at bounding box center [985, 280] width 357 height 497
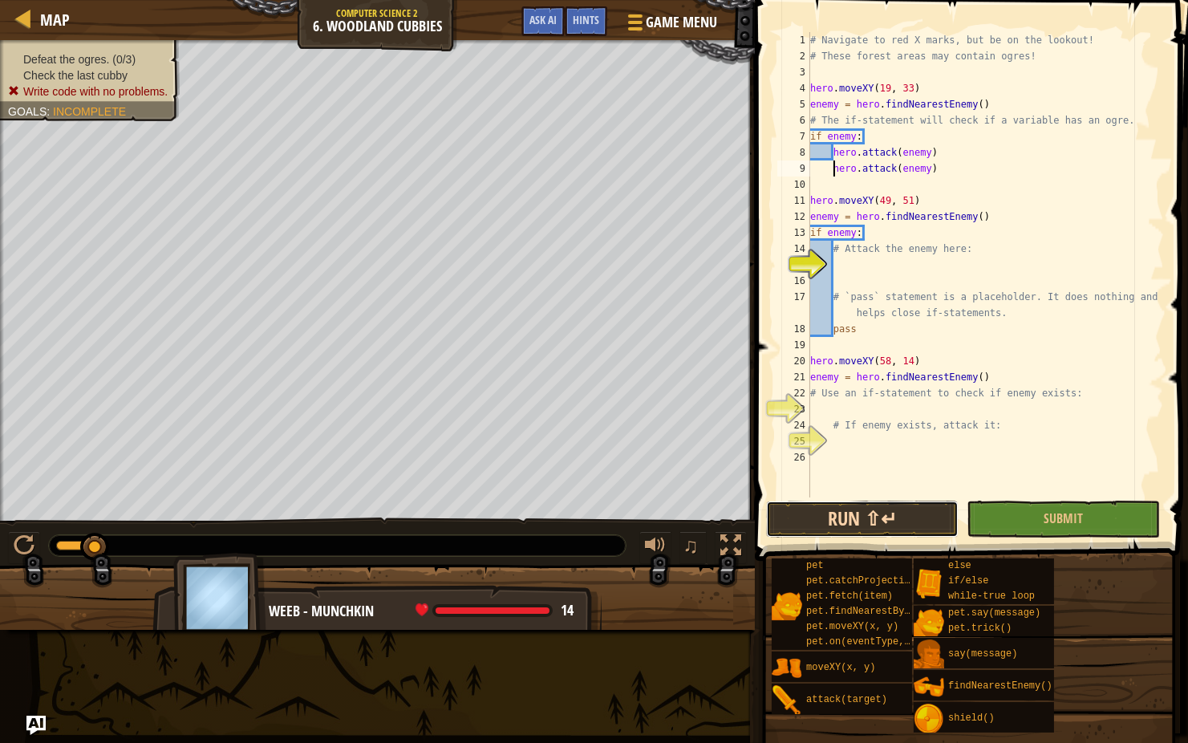
click at [837, 514] on button "Run ⇧↵" at bounding box center [862, 519] width 193 height 37
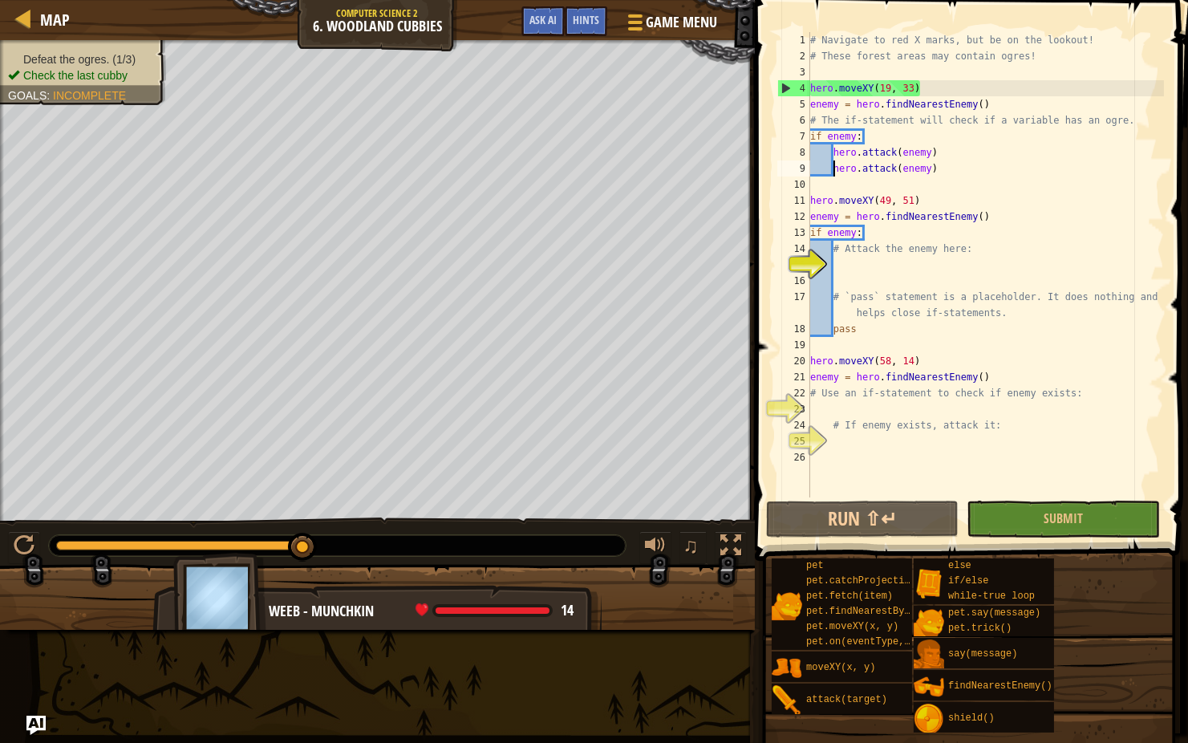
click at [930, 95] on div "# Navigate to red X marks, but be on the lookout! # These forest areas may cont…" at bounding box center [985, 280] width 357 height 497
type textarea "hero.moveXY(19, 33)"
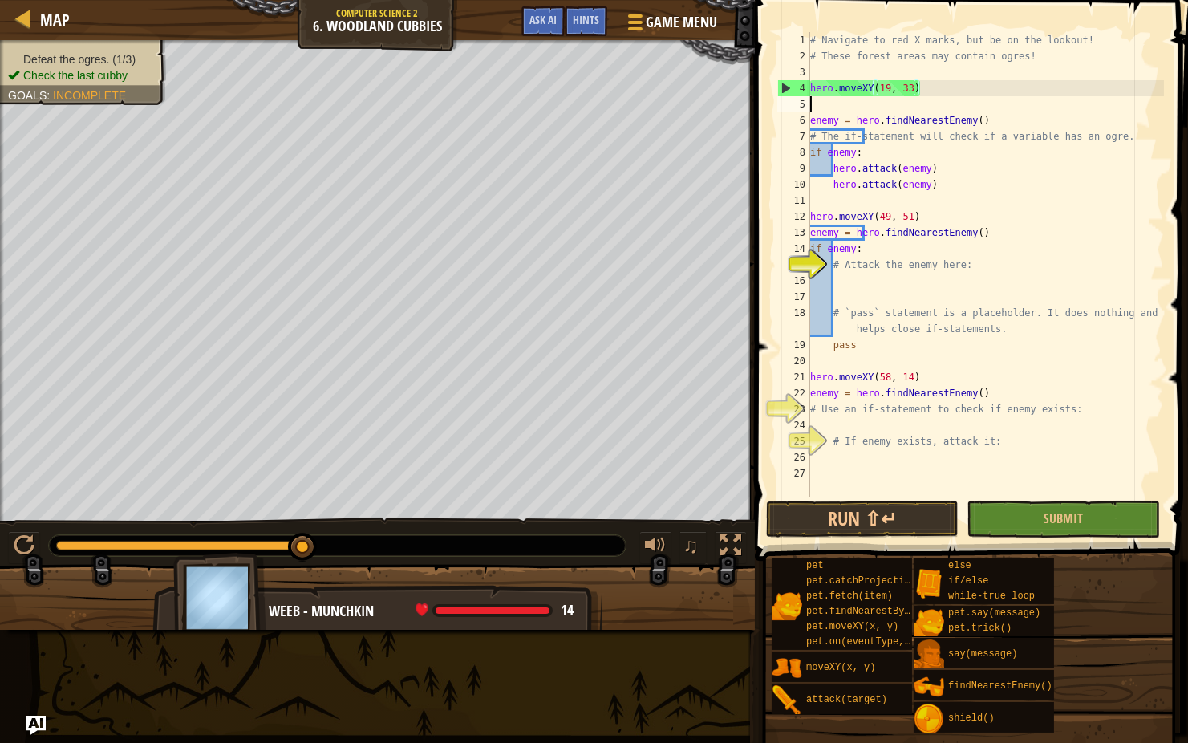
scroll to position [7, 0]
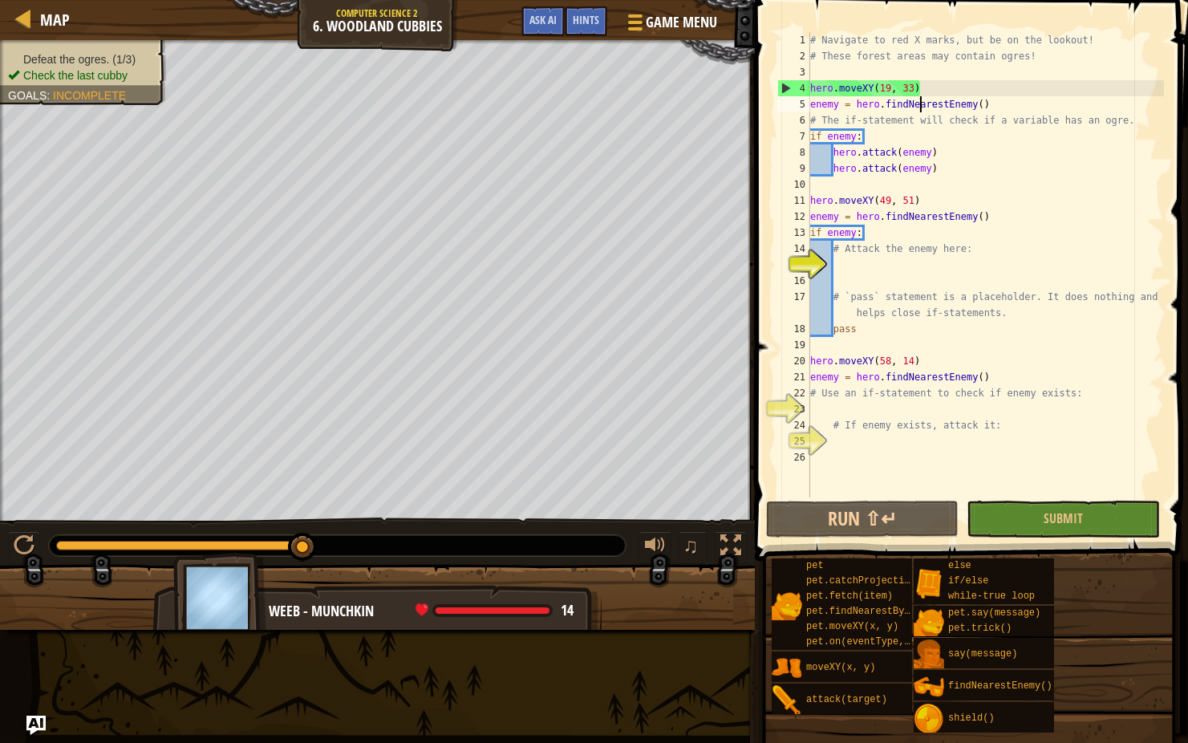
click at [787, 87] on div "4" at bounding box center [794, 88] width 32 height 16
click at [809, 168] on div "9" at bounding box center [793, 168] width 33 height 16
type textarea "hero.attack(enemy)"
click at [855, 157] on div "# Navigate to red X marks, but be on the lookout! # These forest areas may cont…" at bounding box center [985, 280] width 357 height 497
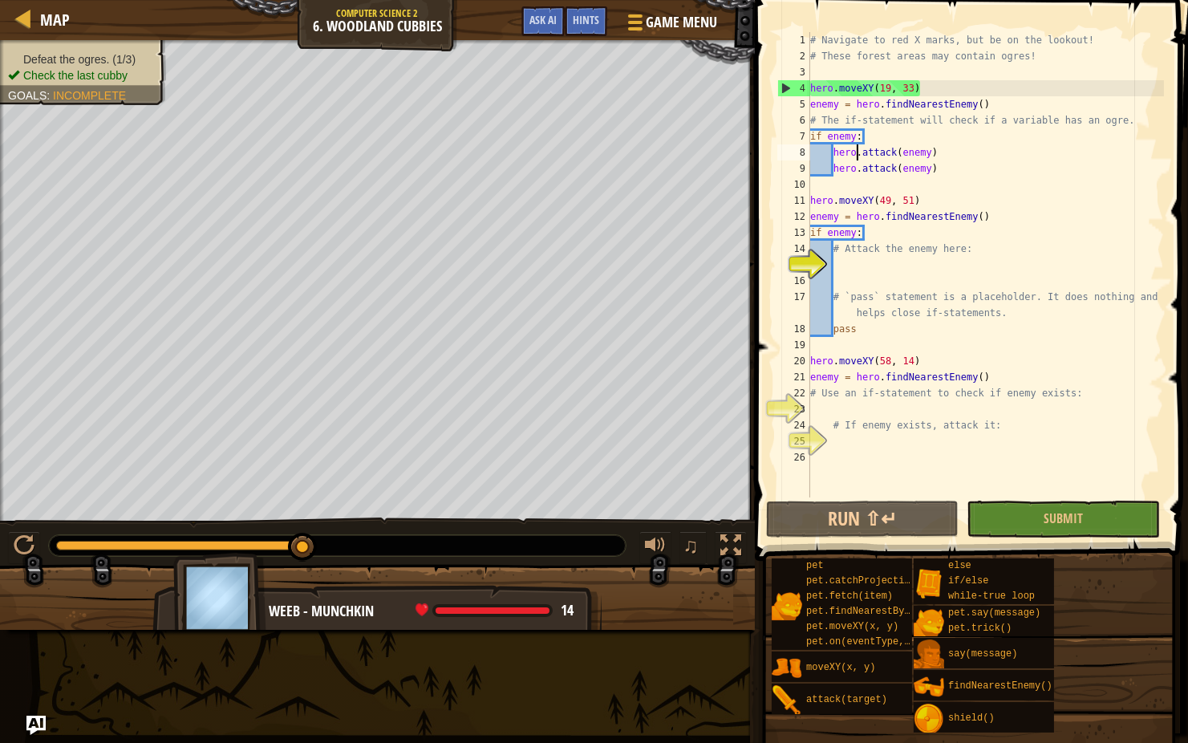
click at [840, 171] on div "# Navigate to red X marks, but be on the lookout! # These forest areas may cont…" at bounding box center [985, 280] width 357 height 497
click at [848, 258] on div "# Navigate to red X marks, but be on the lookout! # These forest areas may cont…" at bounding box center [985, 280] width 357 height 497
paste textarea "hero.attack(enemy)"
type textarea "hero.attack(enemy)"
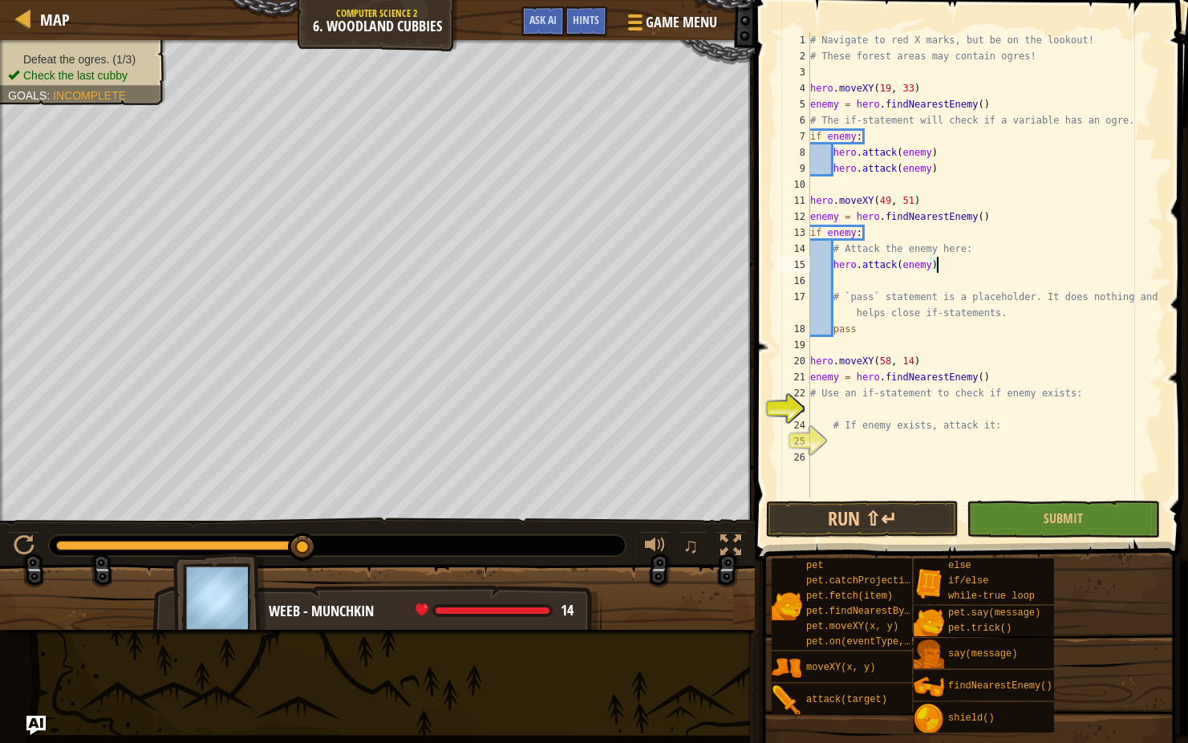
click at [870, 442] on div "# Navigate to red X marks, but be on the lookout! # These forest areas may cont…" at bounding box center [985, 280] width 357 height 497
paste textarea "hero.attack(enemy)"
click at [827, 448] on div "# Navigate to red X marks, but be on the lookout! # These forest areas may cont…" at bounding box center [985, 280] width 357 height 497
click at [1125, 533] on button "Submit" at bounding box center [1063, 519] width 193 height 37
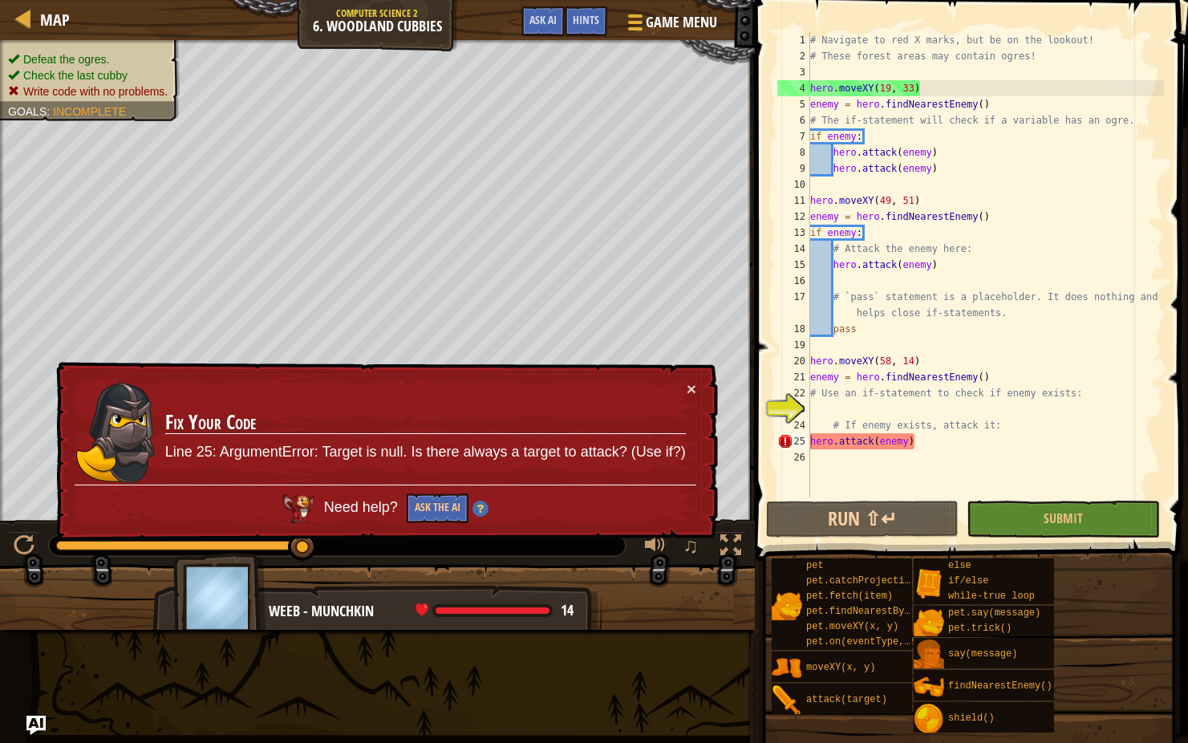
click at [926, 444] on div "# Navigate to red X marks, but be on the lookout! # These forest areas may cont…" at bounding box center [985, 280] width 357 height 497
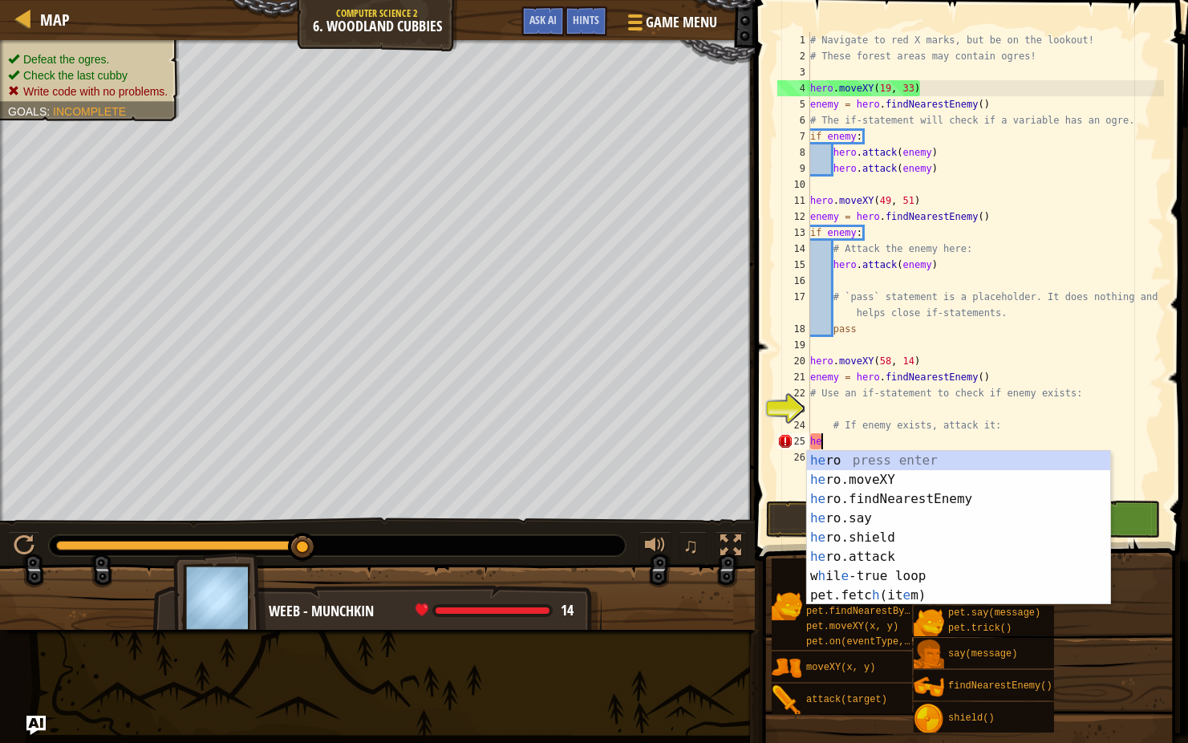
type textarea "h"
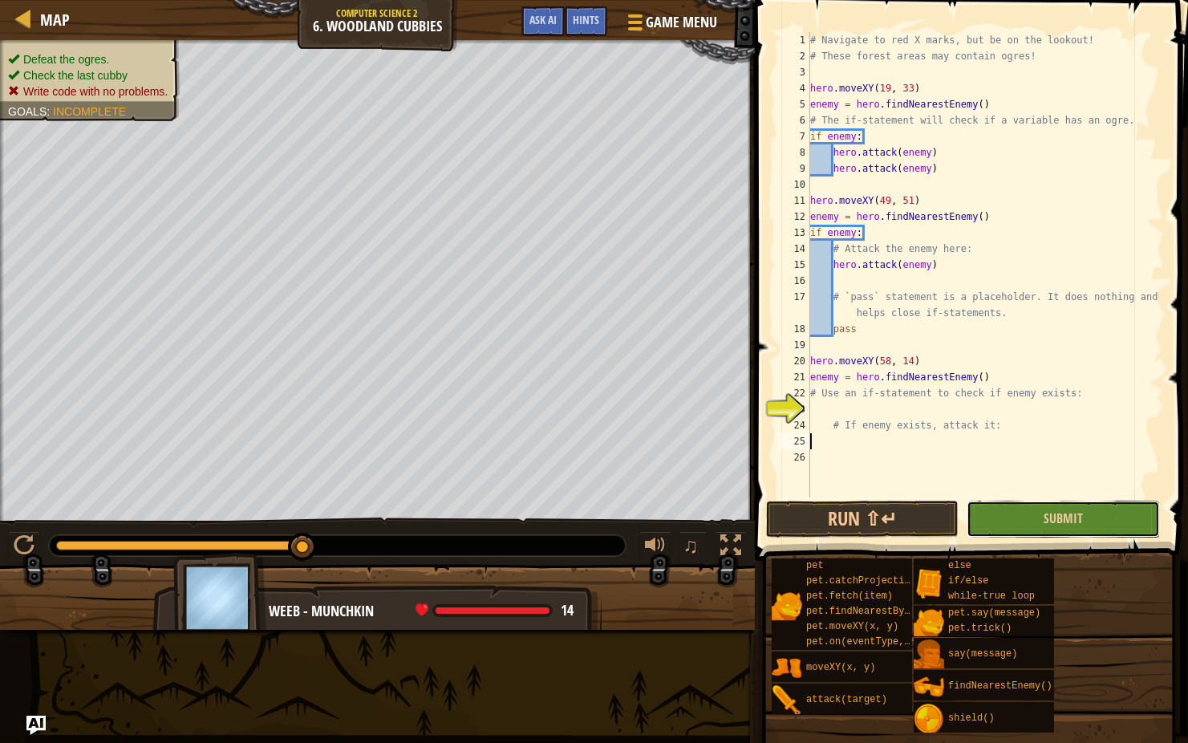
click at [1003, 526] on button "Submit" at bounding box center [1063, 519] width 193 height 37
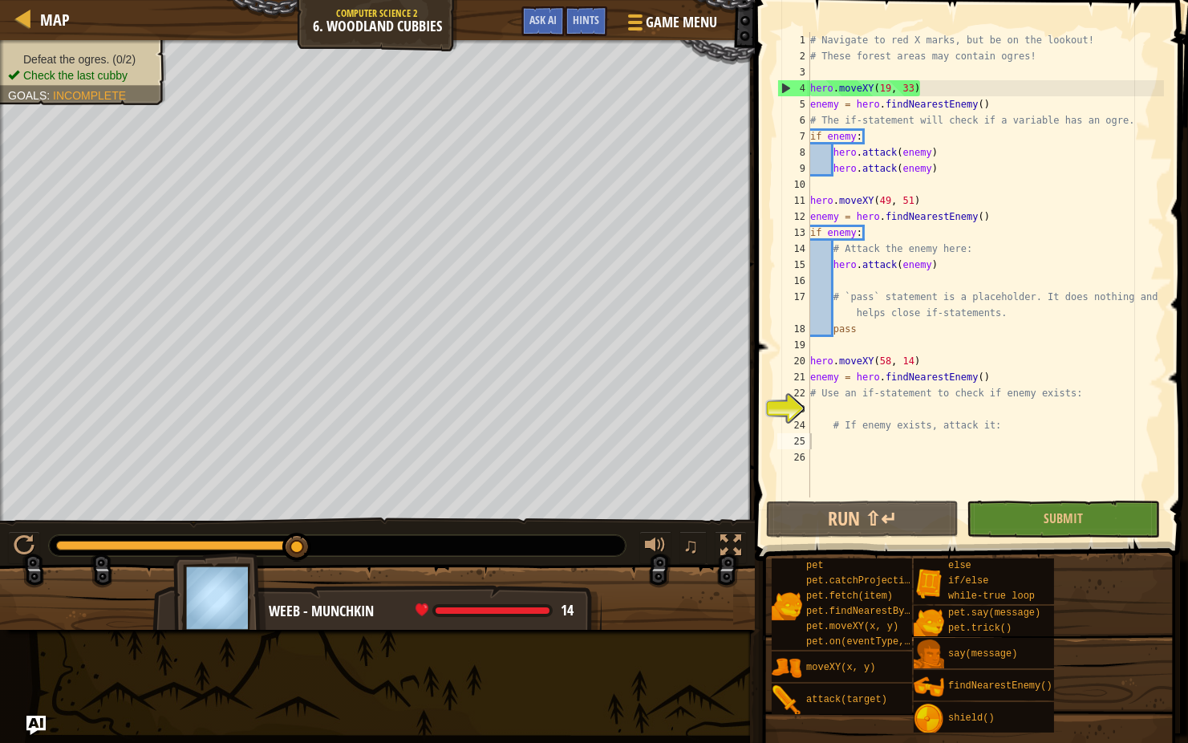
click at [821, 402] on div "# Navigate to red X marks, but be on the lookout! # These forest areas may cont…" at bounding box center [985, 280] width 357 height 497
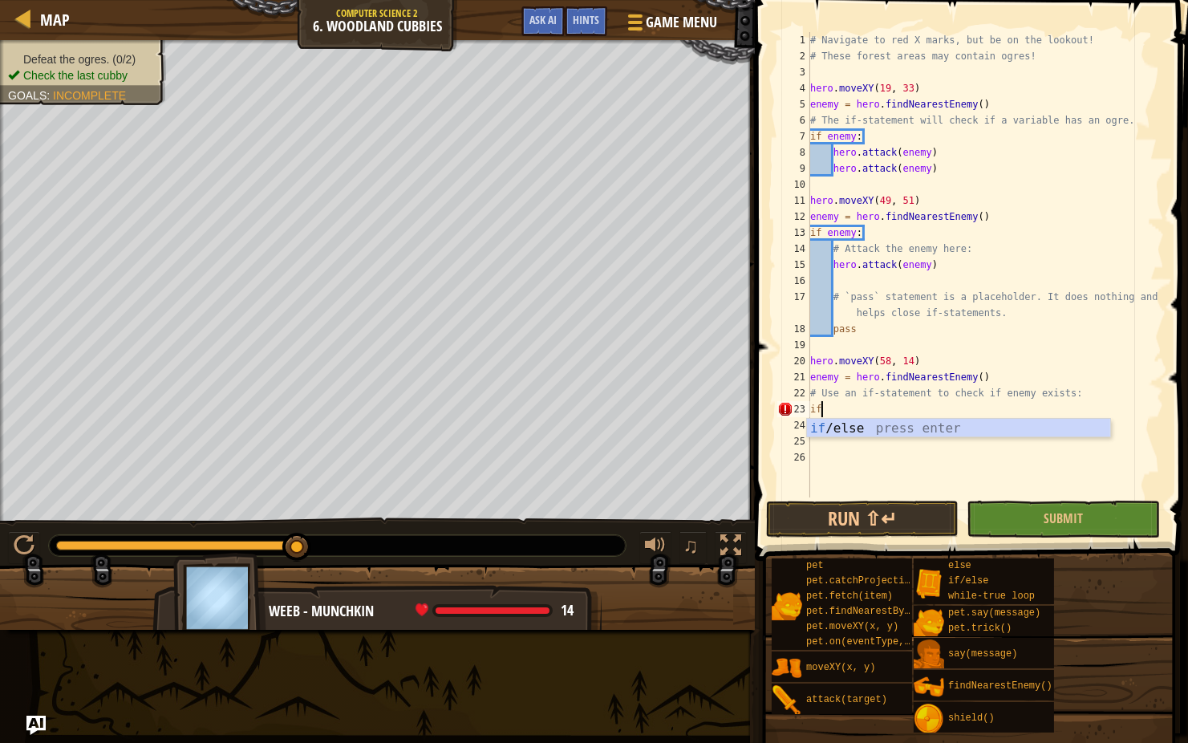
type textarea "if enemy:"
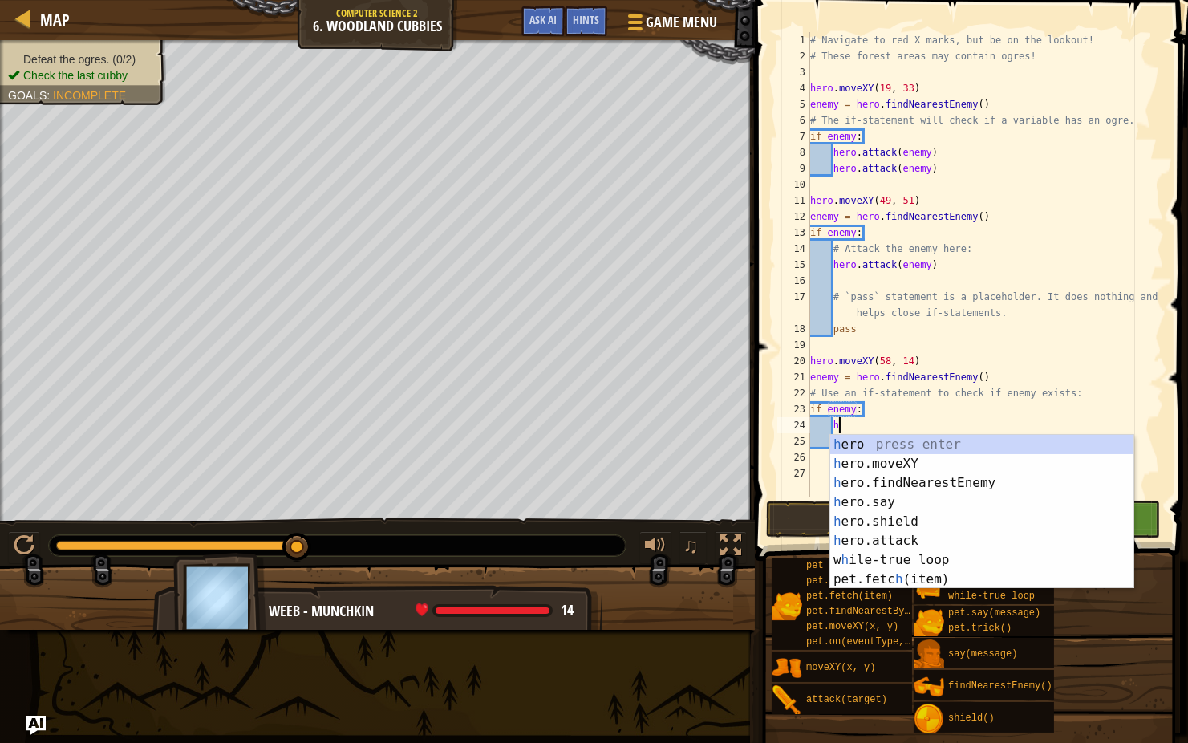
scroll to position [7, 2]
click at [859, 539] on div "her o press enter her o.moveXY press enter her o.findNearestEnemy press enter h…" at bounding box center [981, 531] width 303 height 193
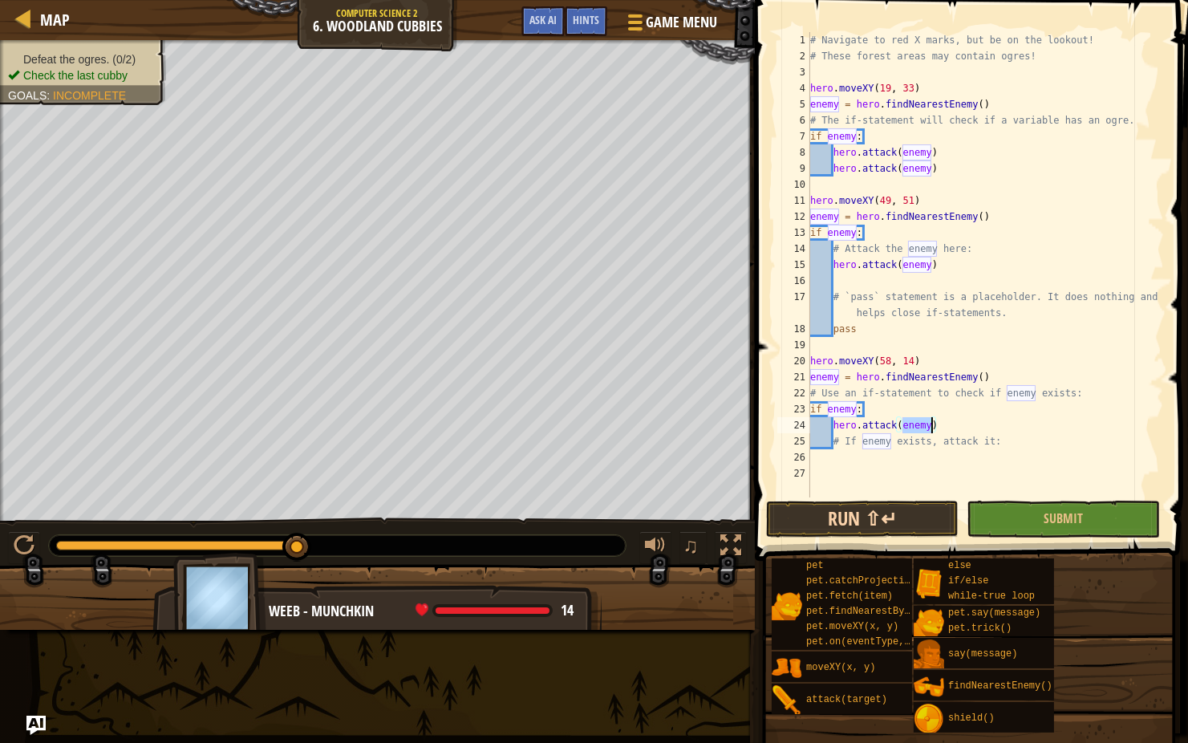
type textarea "hero.attack(enemy)"
click at [909, 530] on button "Run ⇧↵" at bounding box center [862, 519] width 193 height 37
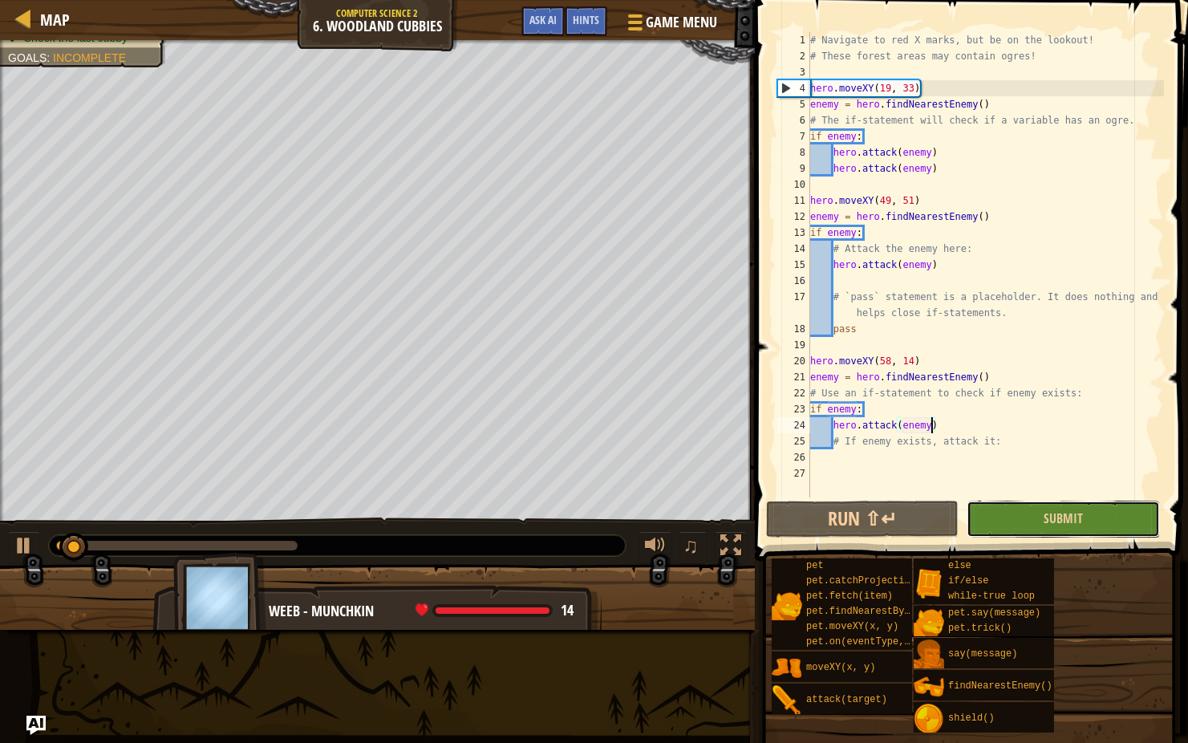
click at [1051, 509] on button "Submit" at bounding box center [1063, 519] width 193 height 37
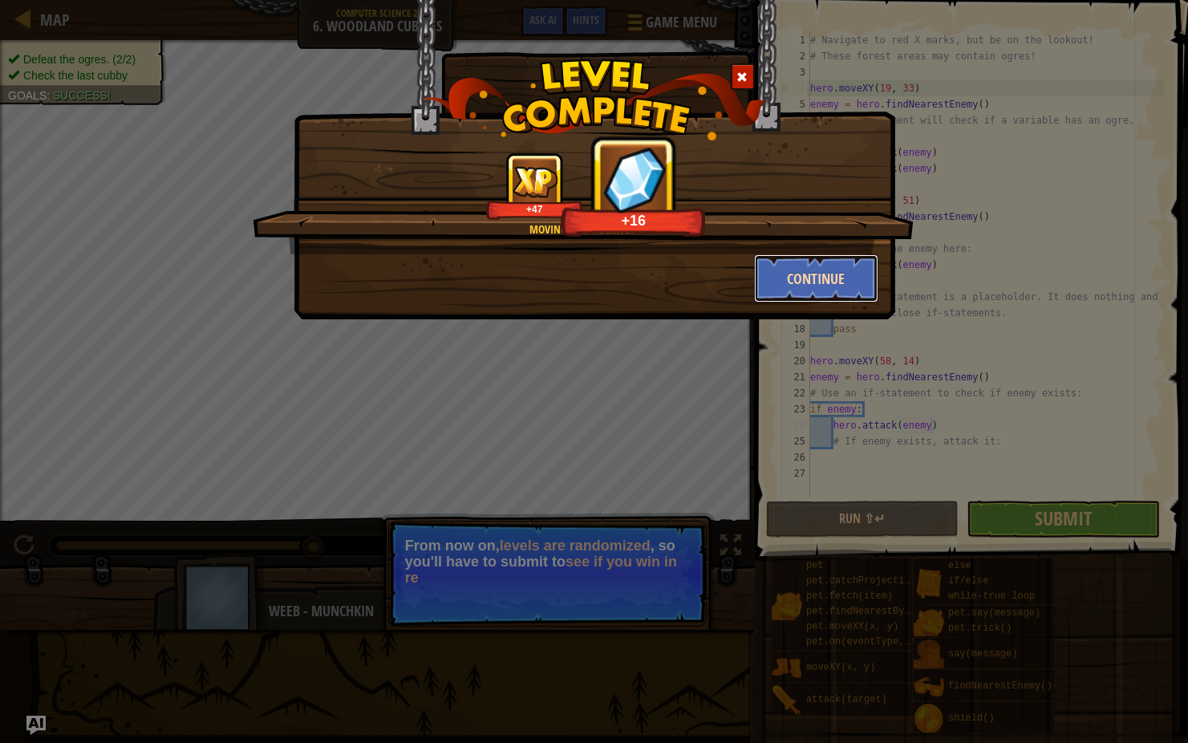
click at [829, 282] on button "Continue" at bounding box center [816, 278] width 124 height 48
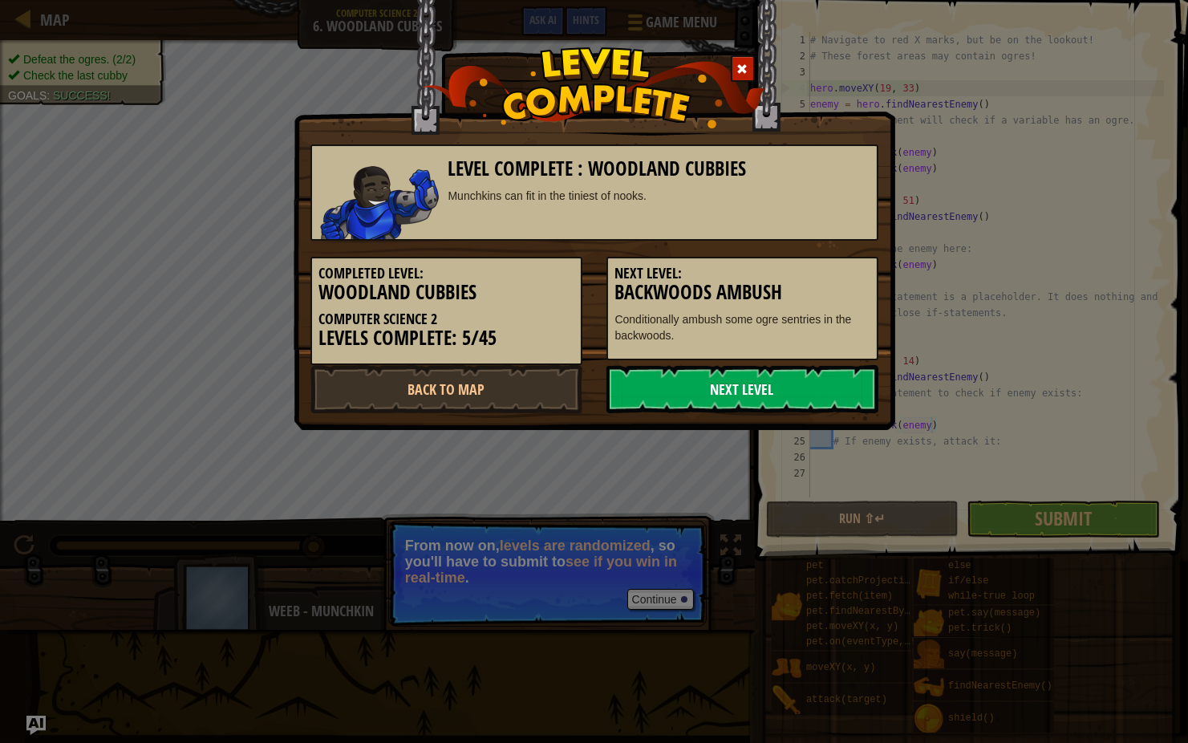
click at [681, 392] on link "Next Level" at bounding box center [742, 389] width 272 height 48
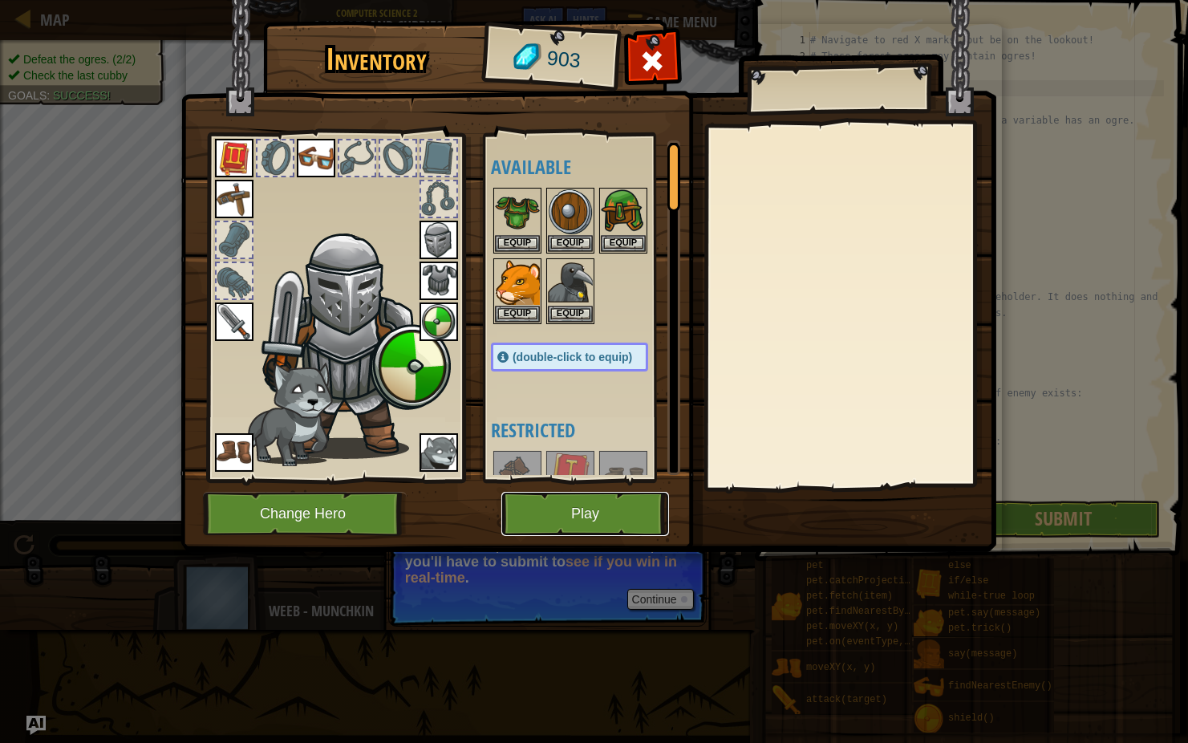
click at [537, 522] on button "Play" at bounding box center [585, 514] width 168 height 44
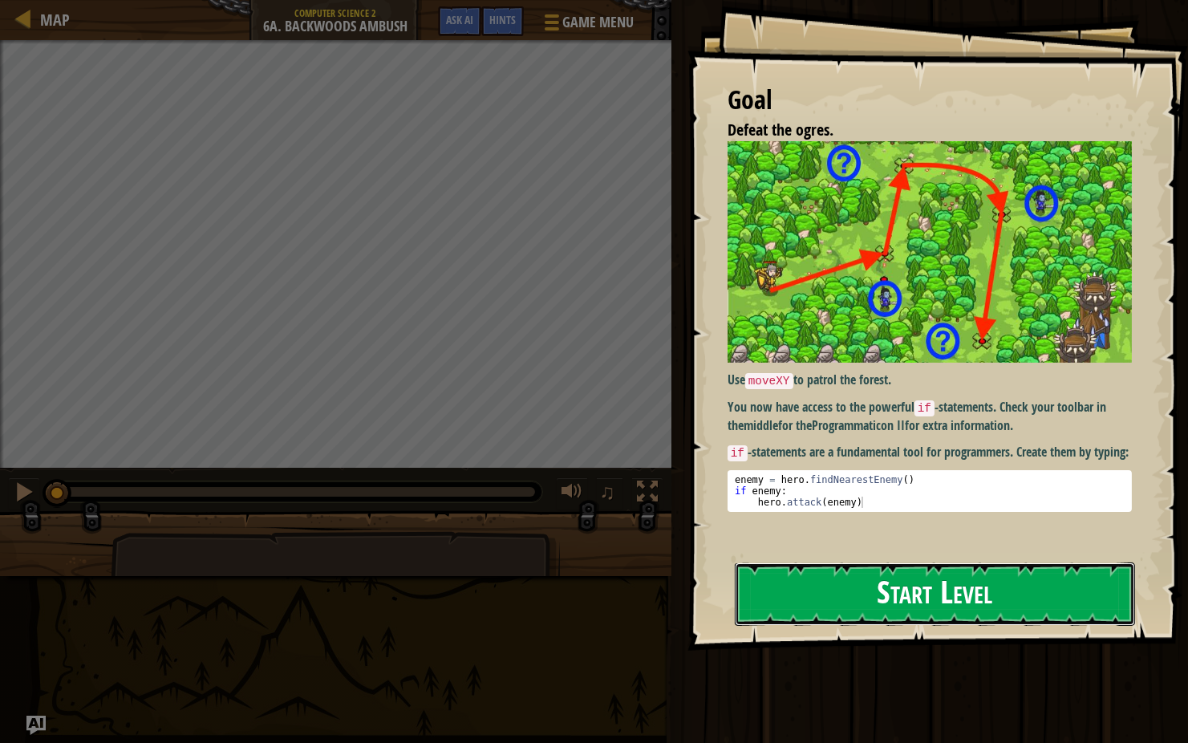
click at [771, 578] on button "Start Level" at bounding box center [935, 593] width 400 height 63
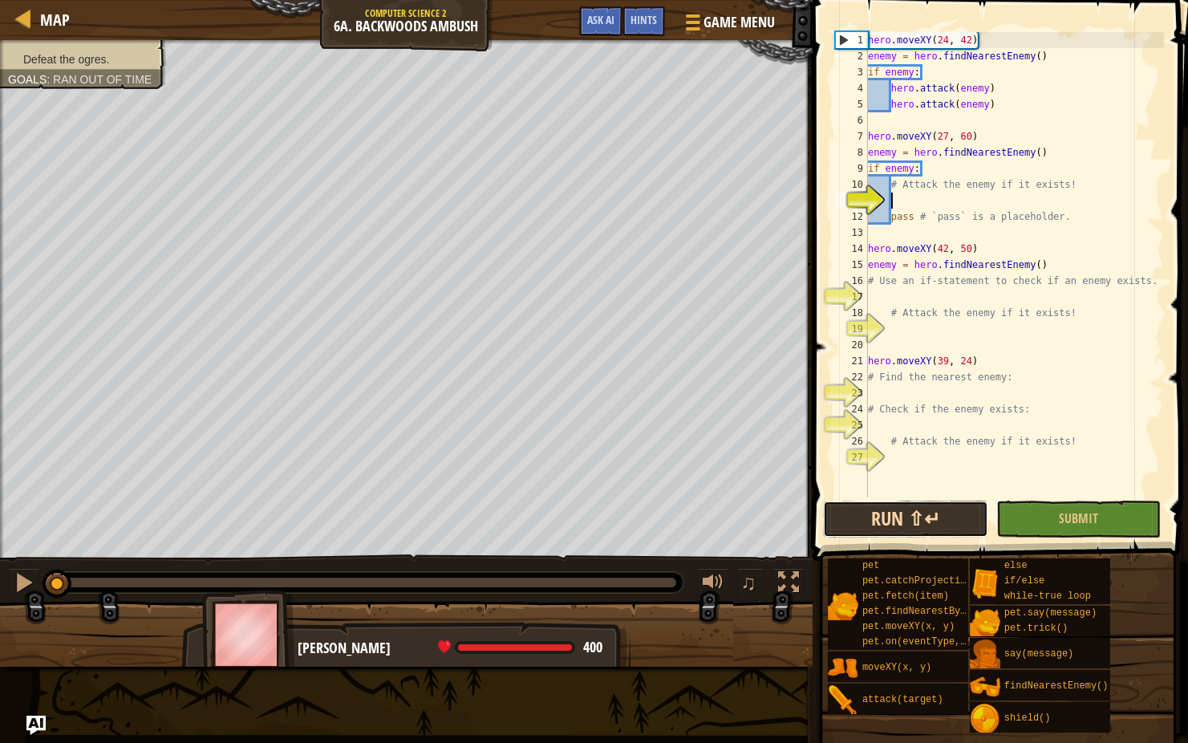
click at [853, 517] on button "Run ⇧↵" at bounding box center [905, 519] width 164 height 37
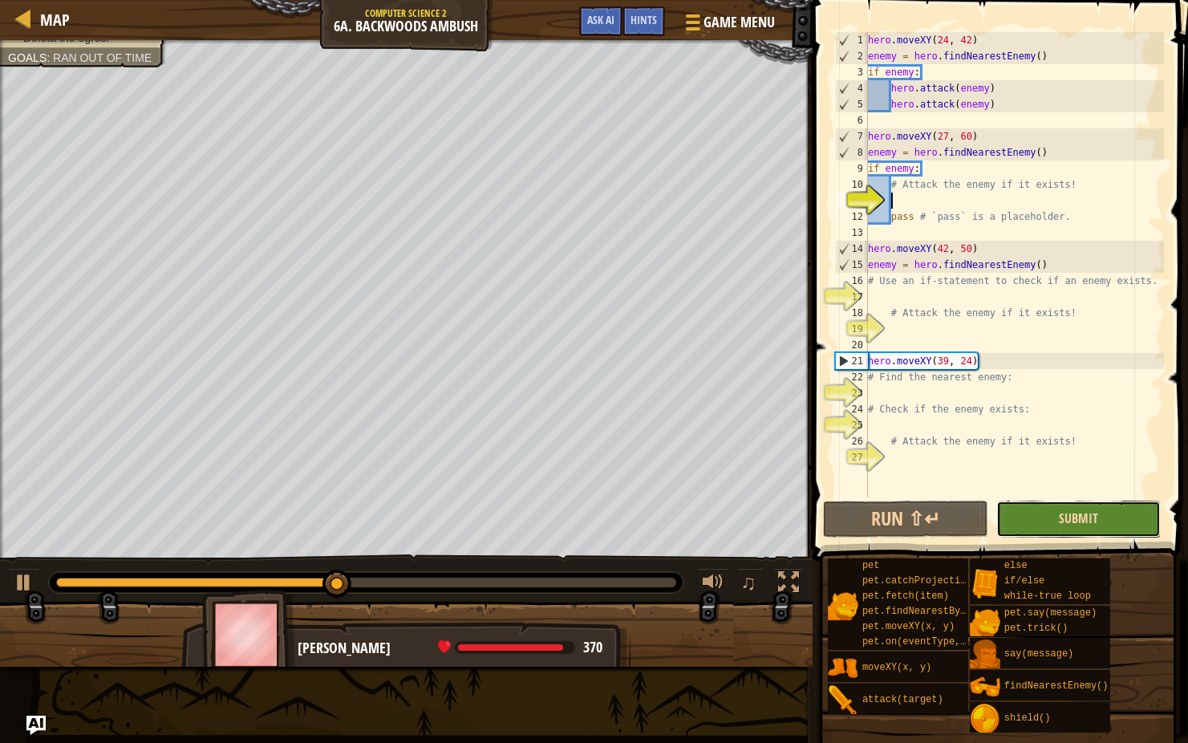
click at [1076, 519] on span "Submit" at bounding box center [1078, 518] width 39 height 18
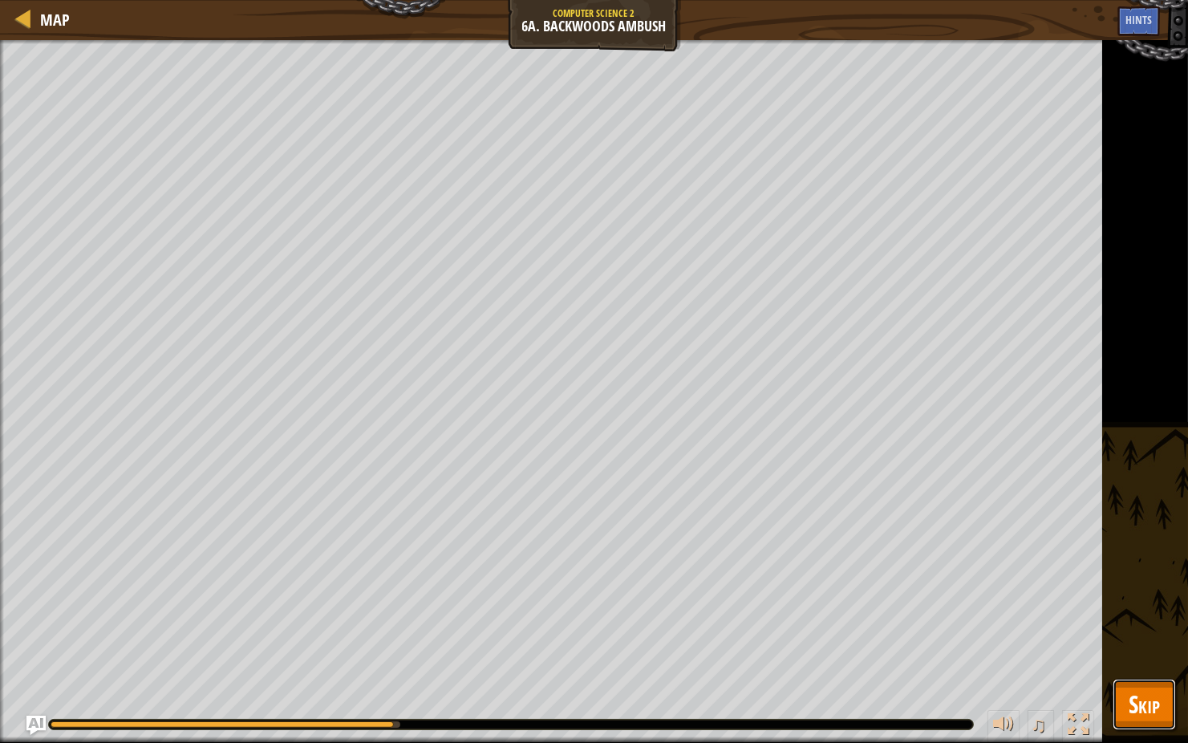
click at [1162, 591] on button "Skip" at bounding box center [1144, 704] width 63 height 51
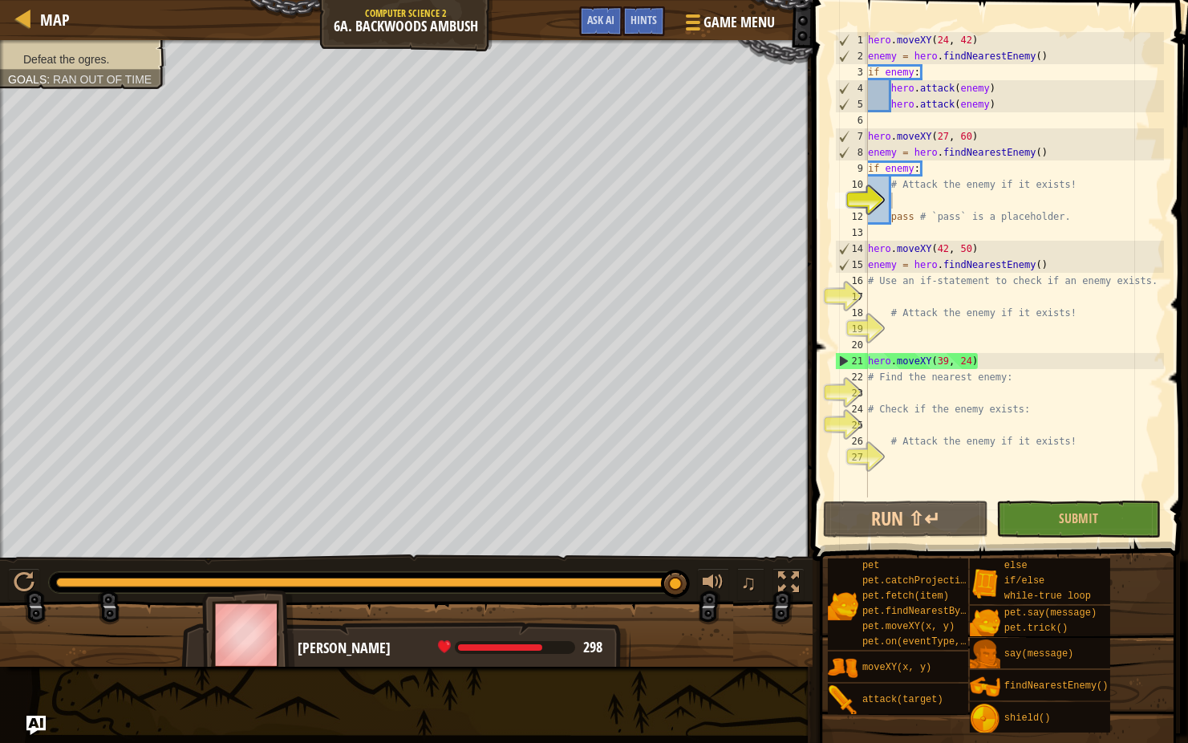
click at [886, 297] on div "hero . moveXY ( 24 , 42 ) enemy = hero . findNearestEnemy ( ) if enemy : hero .…" at bounding box center [1014, 280] width 299 height 497
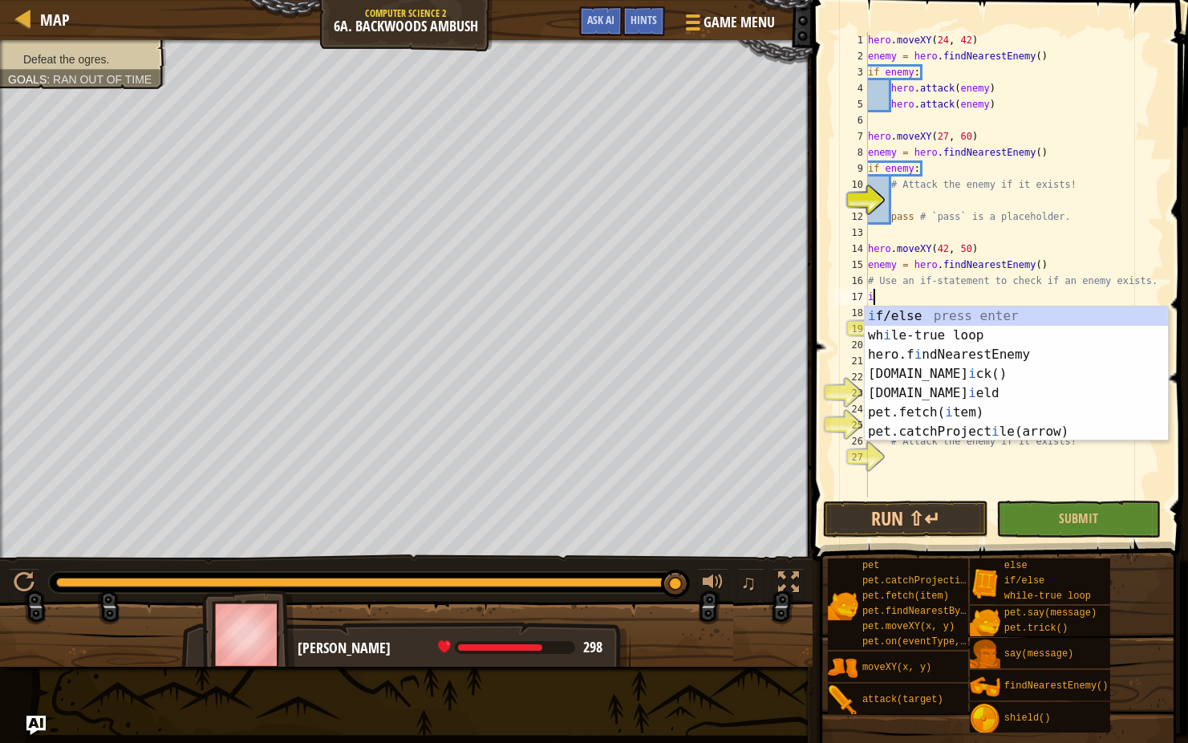
type textarea "if enemy:"
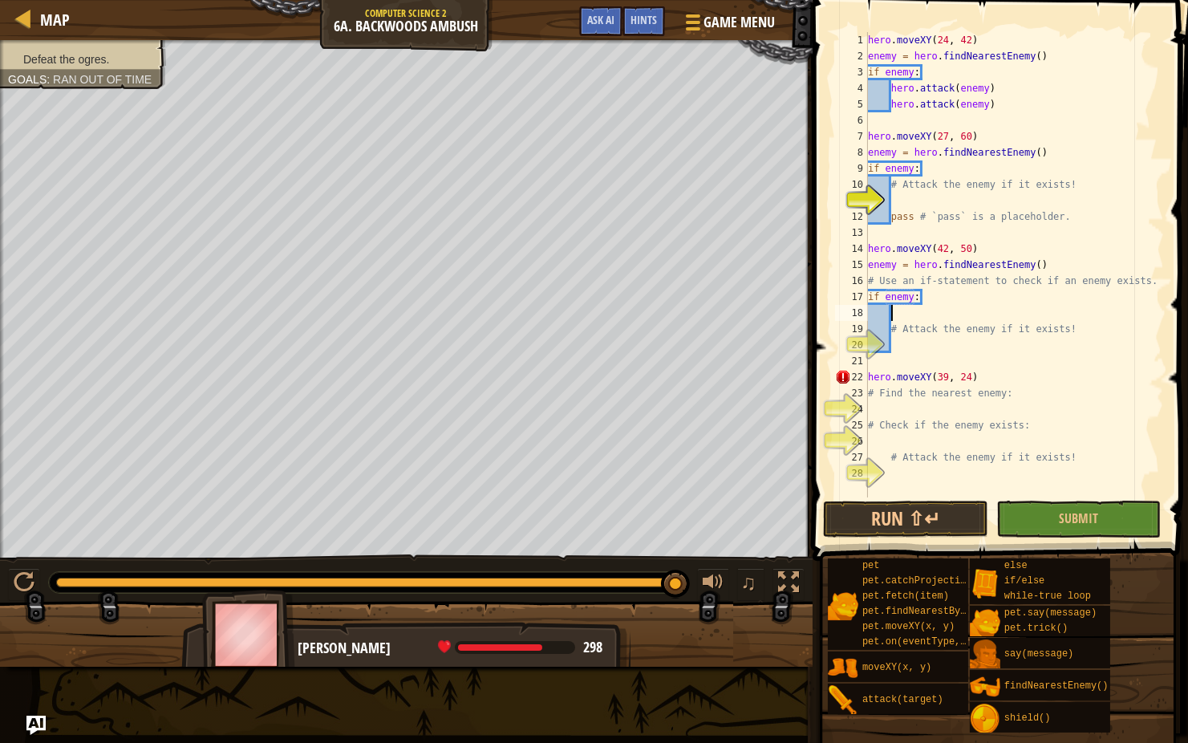
type textarea "# Attack the enemy if it exists!"
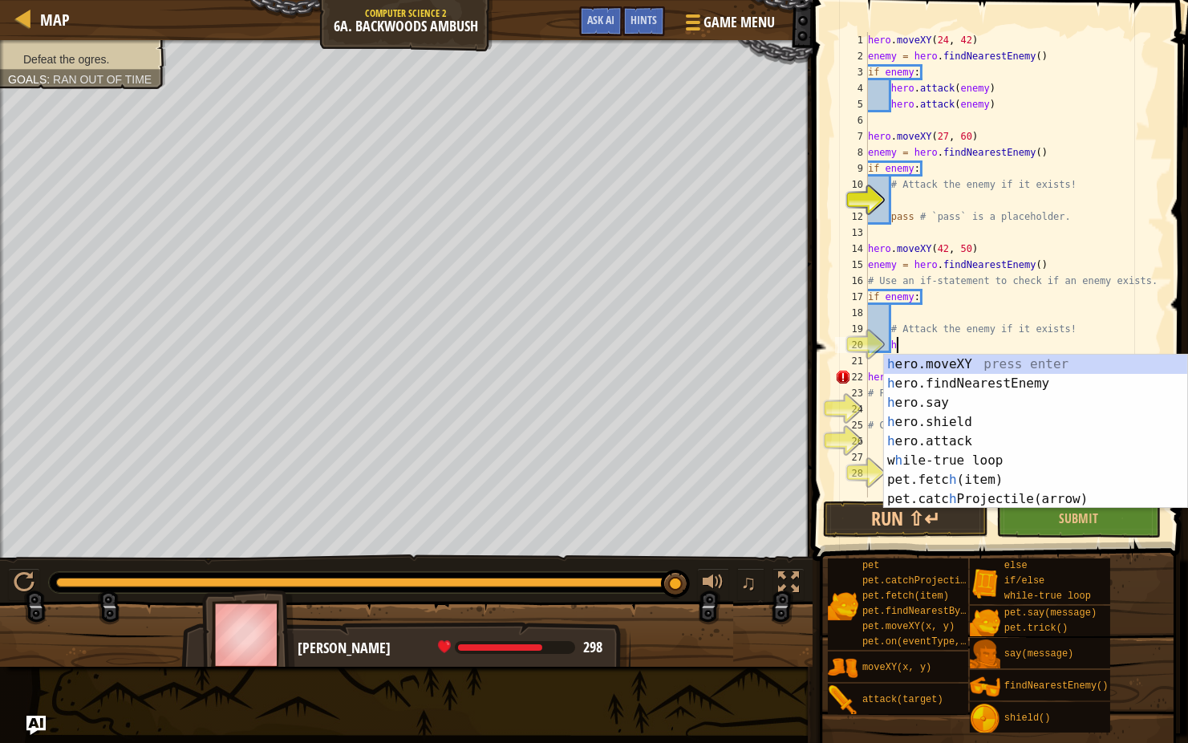
scroll to position [7, 2]
click at [919, 444] on div "he ro.moveXY press enter he ro.findNearestEnemy press enter he ro.say press ent…" at bounding box center [1035, 451] width 303 height 193
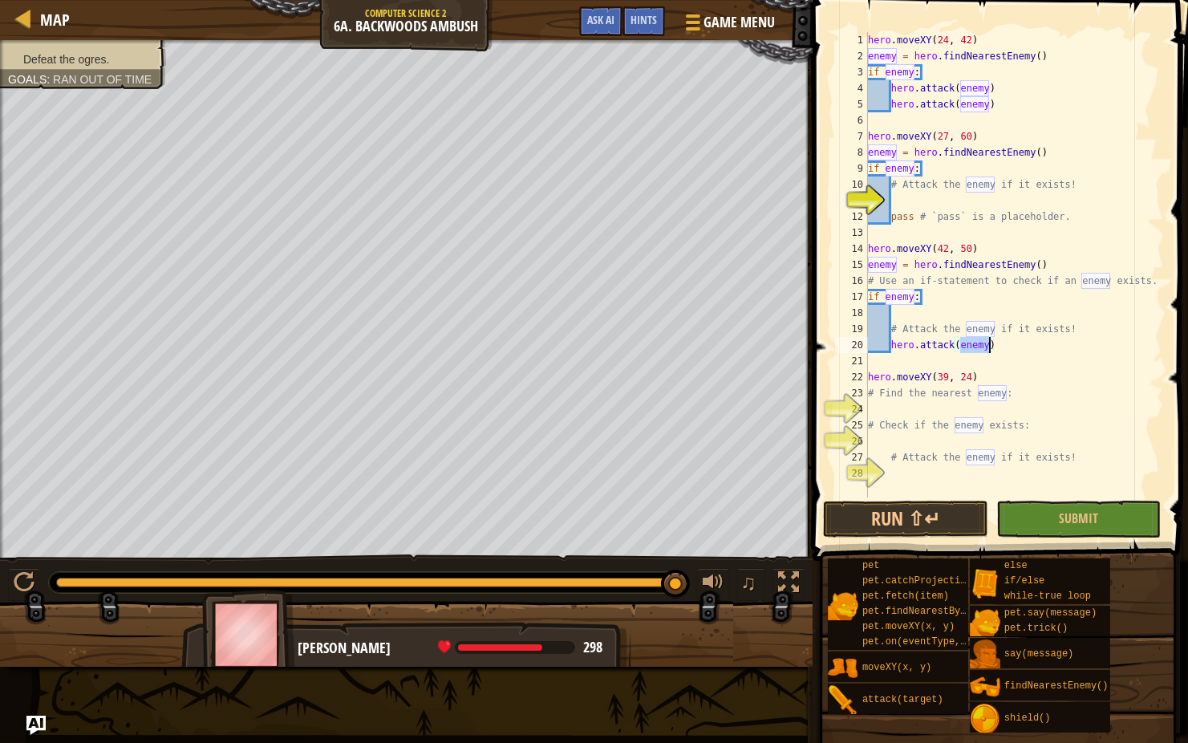
click at [947, 369] on div "hero . moveXY ( 24 , 42 ) enemy = hero . findNearestEnemy ( ) if enemy : hero .…" at bounding box center [1014, 280] width 299 height 497
type textarea "hero.moveXY(39, 24)"
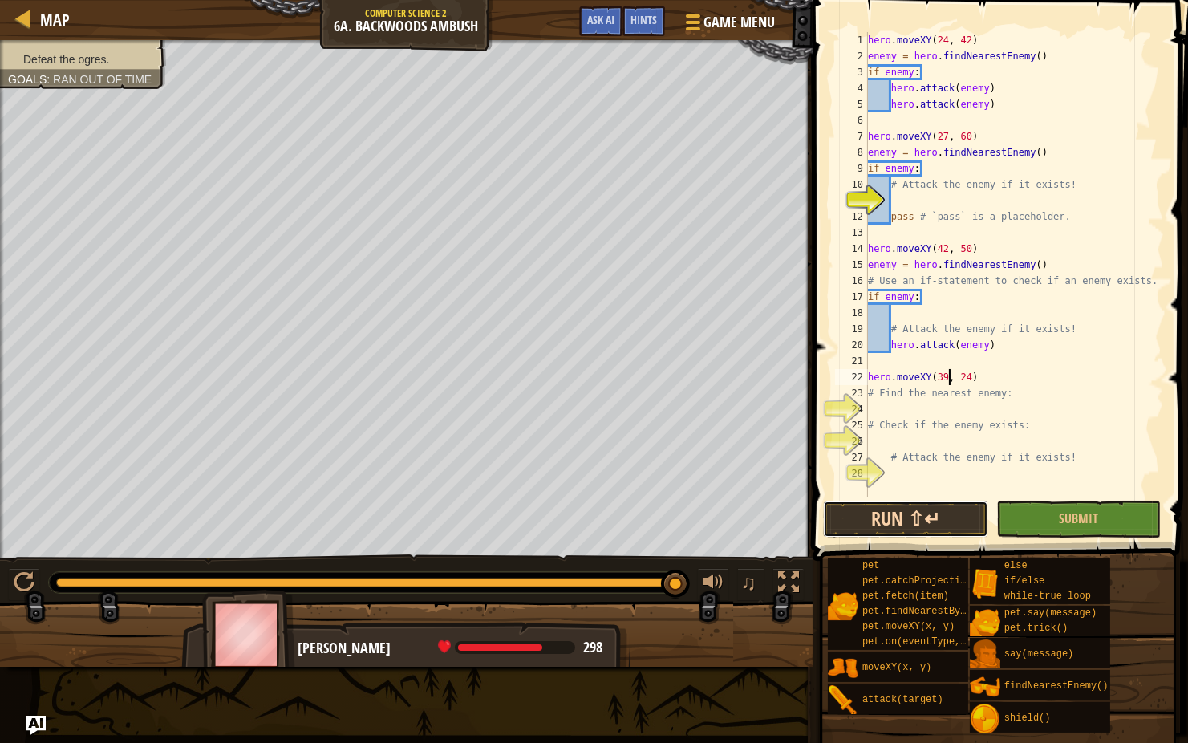
click at [937, 523] on button "Run ⇧↵" at bounding box center [905, 519] width 164 height 37
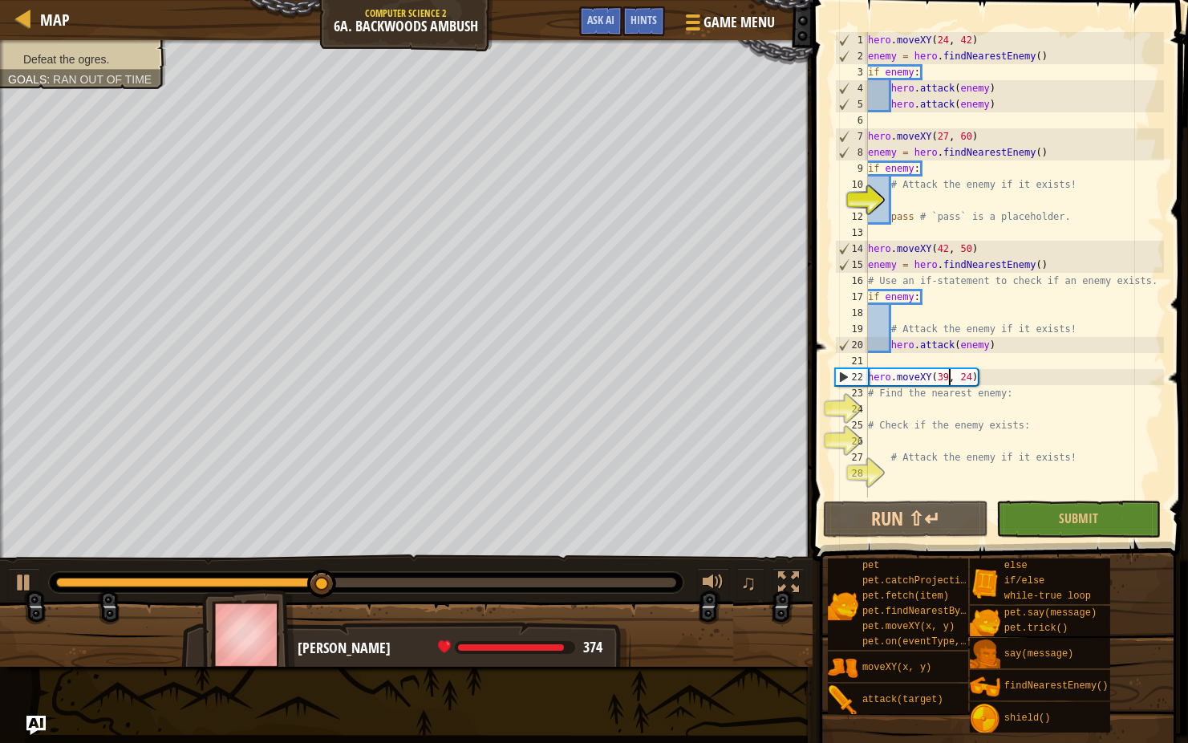
scroll to position [7, 0]
type textarea "hero.attack(enemy)"
type textarea "# Find the nearest enemy:"
type textarea "# Check if the enemy exists:"
type textarea "h"
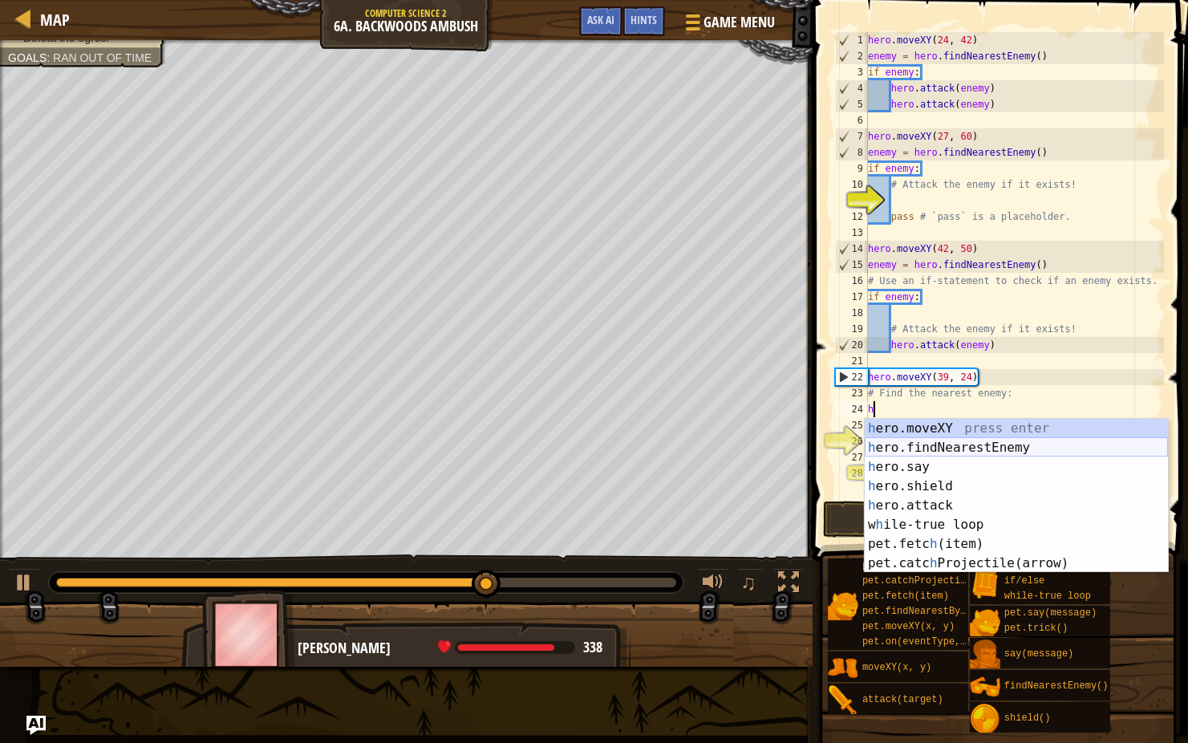
click at [916, 446] on div "h ero.moveXY press enter h ero.findNearestEnemy press enter h ero.say press ent…" at bounding box center [1016, 515] width 303 height 193
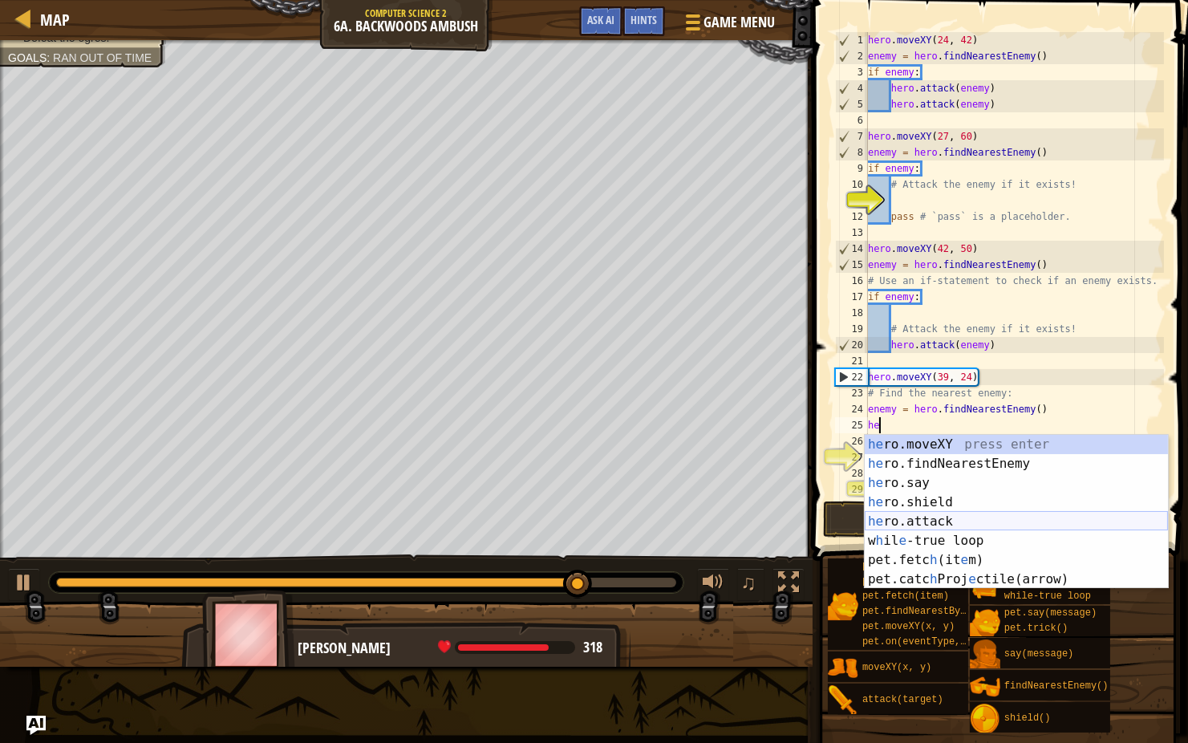
click at [898, 517] on div "he ro.moveXY press enter he ro.findNearestEnemy press enter he ro.say press ent…" at bounding box center [1016, 531] width 303 height 193
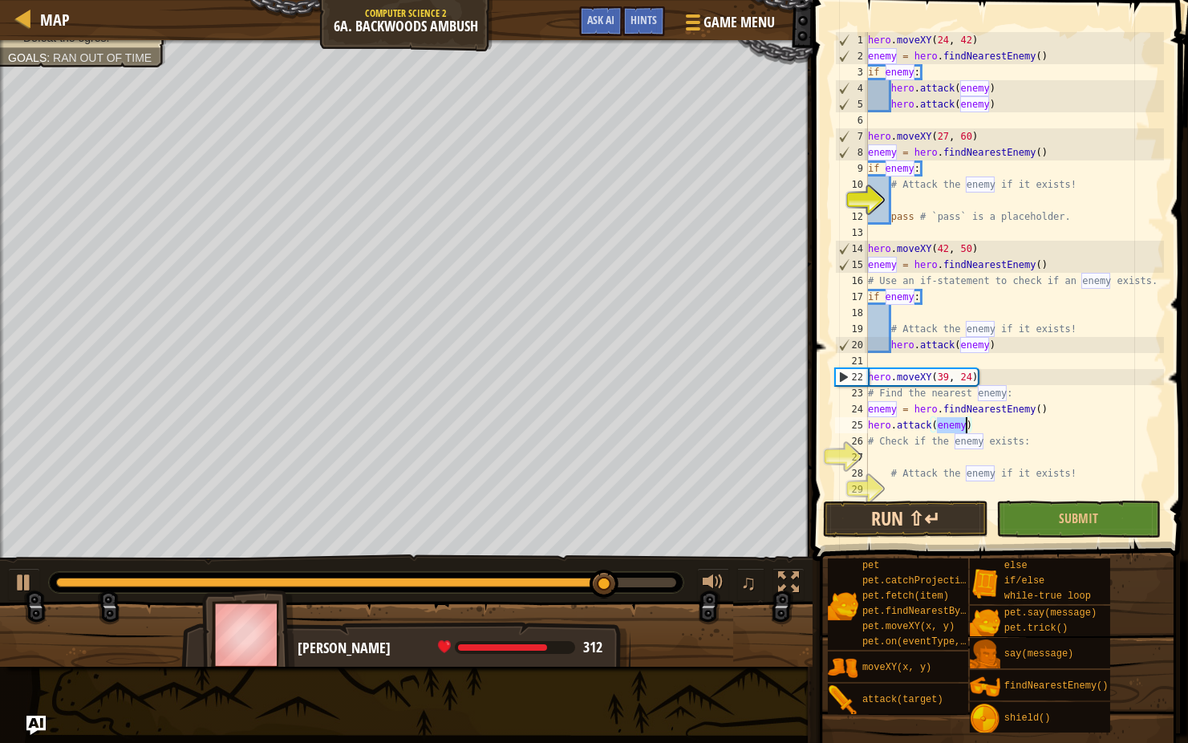
type textarea "hero.attack(enemy)"
click at [950, 511] on button "Run ⇧↵" at bounding box center [905, 519] width 164 height 37
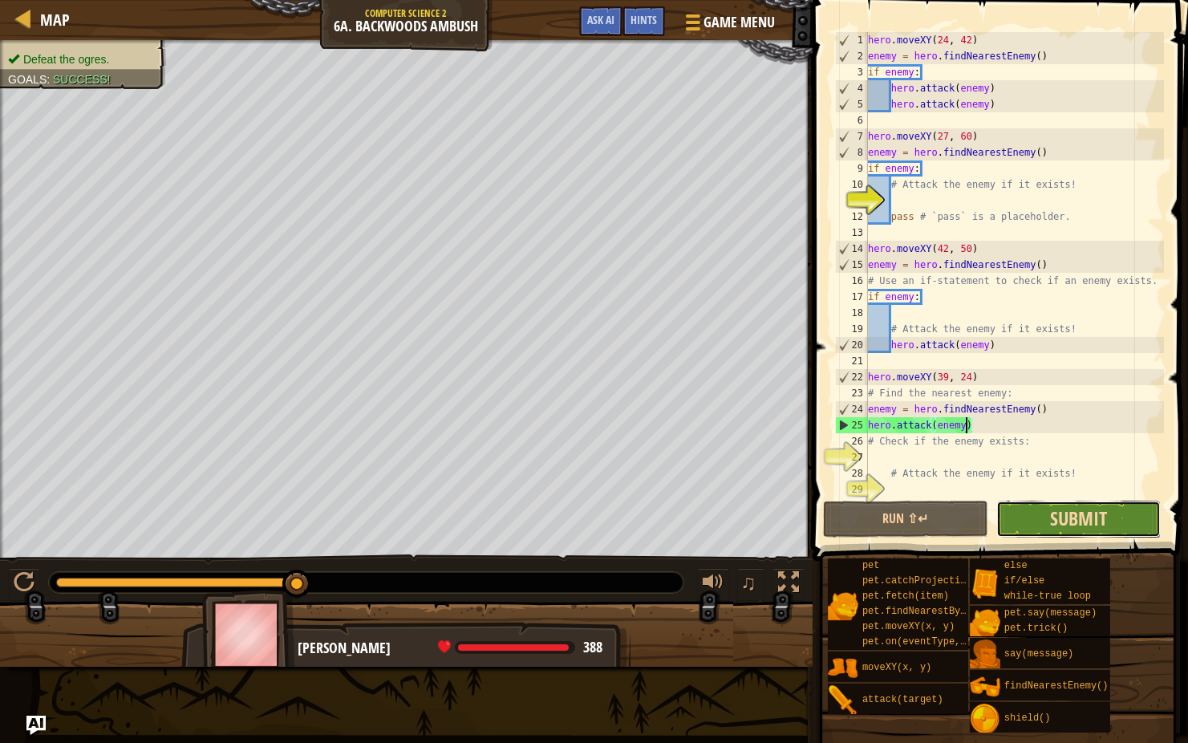
click at [1065, 509] on span "Submit" at bounding box center [1078, 518] width 57 height 26
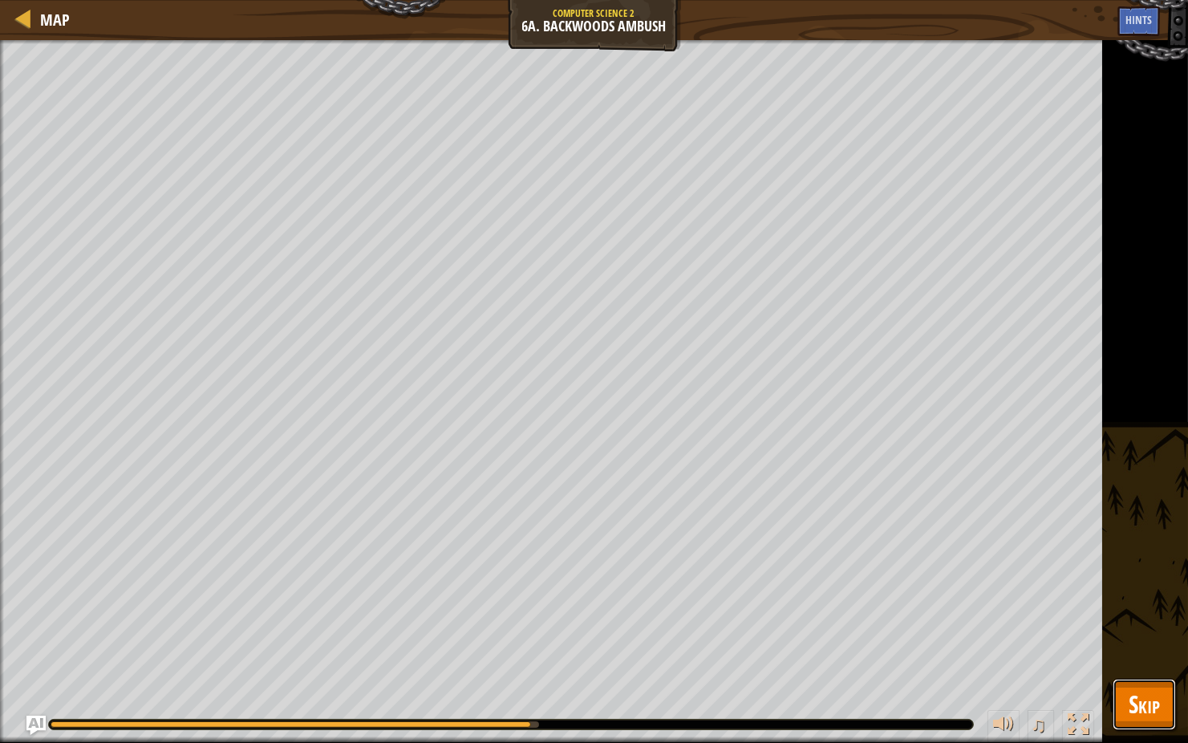
click at [1136, 591] on span "Skip" at bounding box center [1144, 703] width 31 height 33
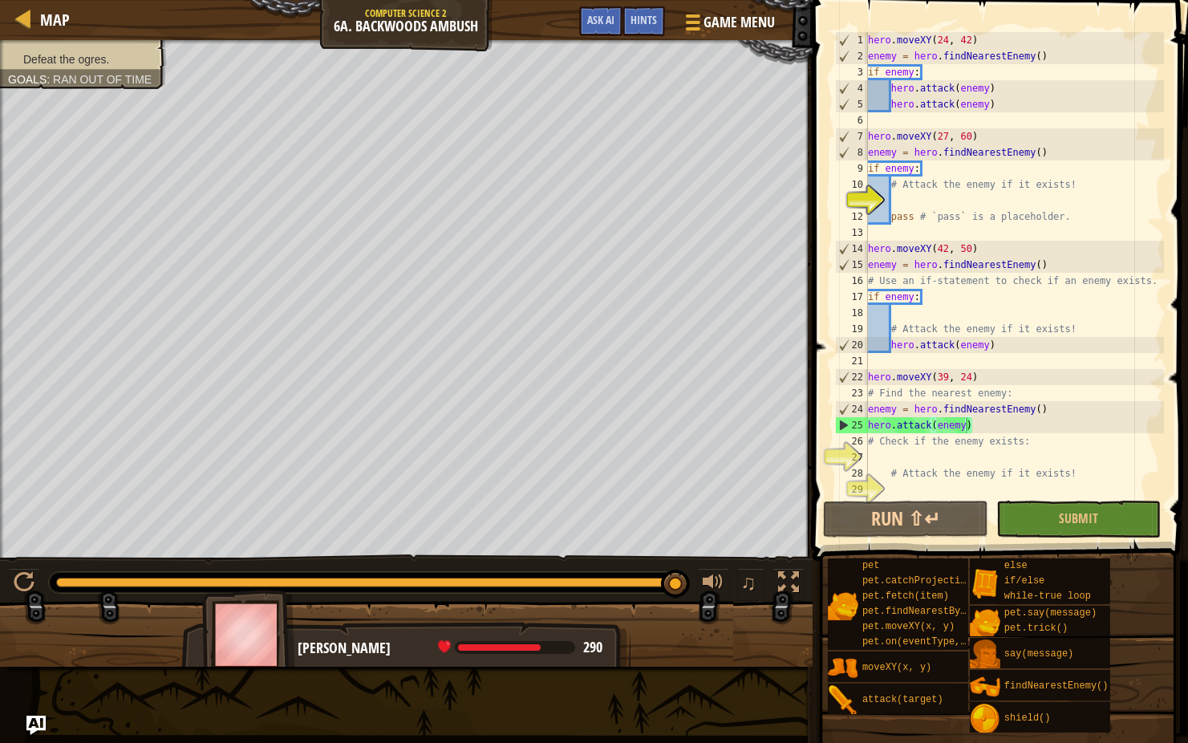
click at [890, 456] on div "hero . moveXY ( 24 , 42 ) enemy = hero . findNearestEnemy ( ) if enemy : hero .…" at bounding box center [1014, 280] width 299 height 497
type textarea "h"
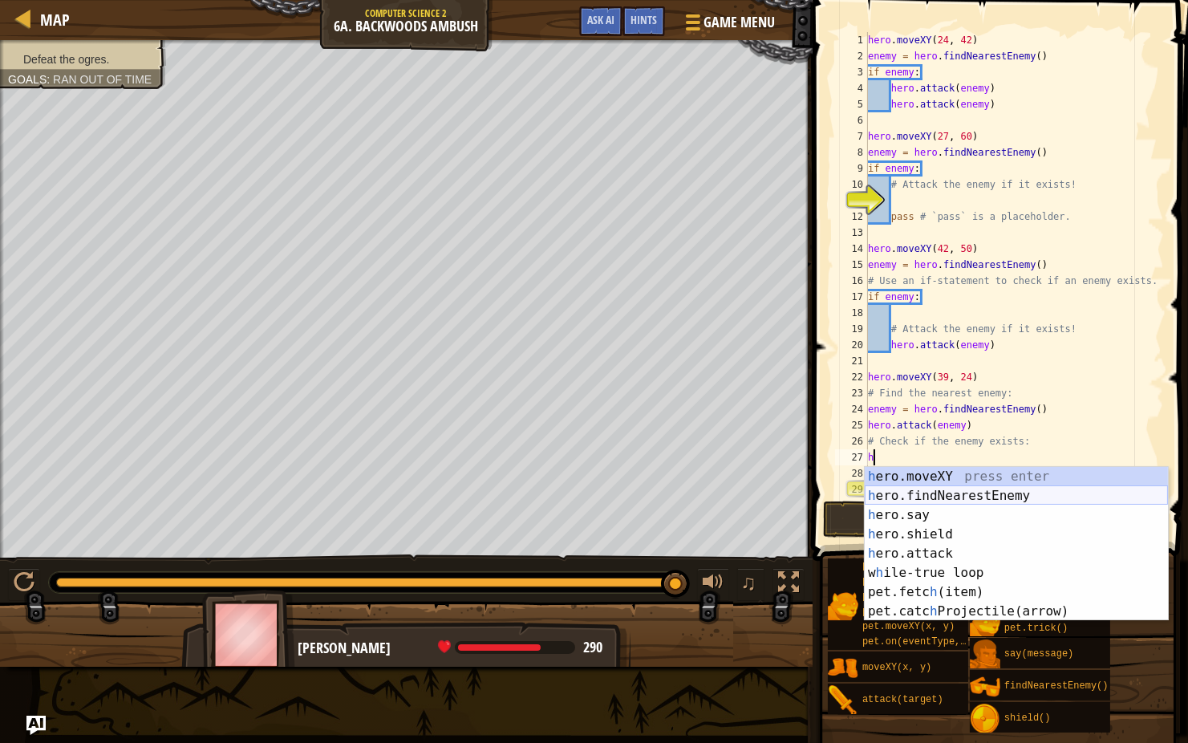
click at [959, 497] on div "h ero.moveXY press enter h ero.findNearestEnemy press enter h ero.say press ent…" at bounding box center [1016, 563] width 303 height 193
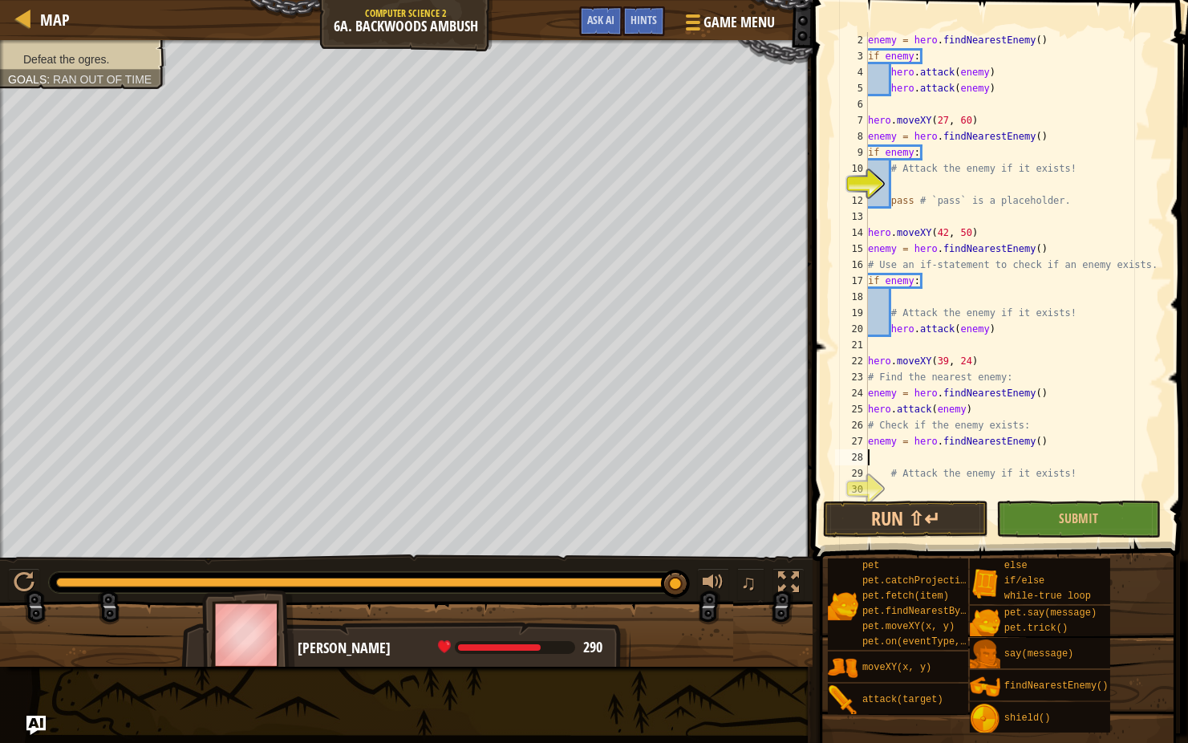
scroll to position [16, 0]
click at [900, 487] on div "enemy = hero . findNearestEnemy ( ) if enemy : hero . attack ( enemy ) hero . a…" at bounding box center [1014, 280] width 299 height 497
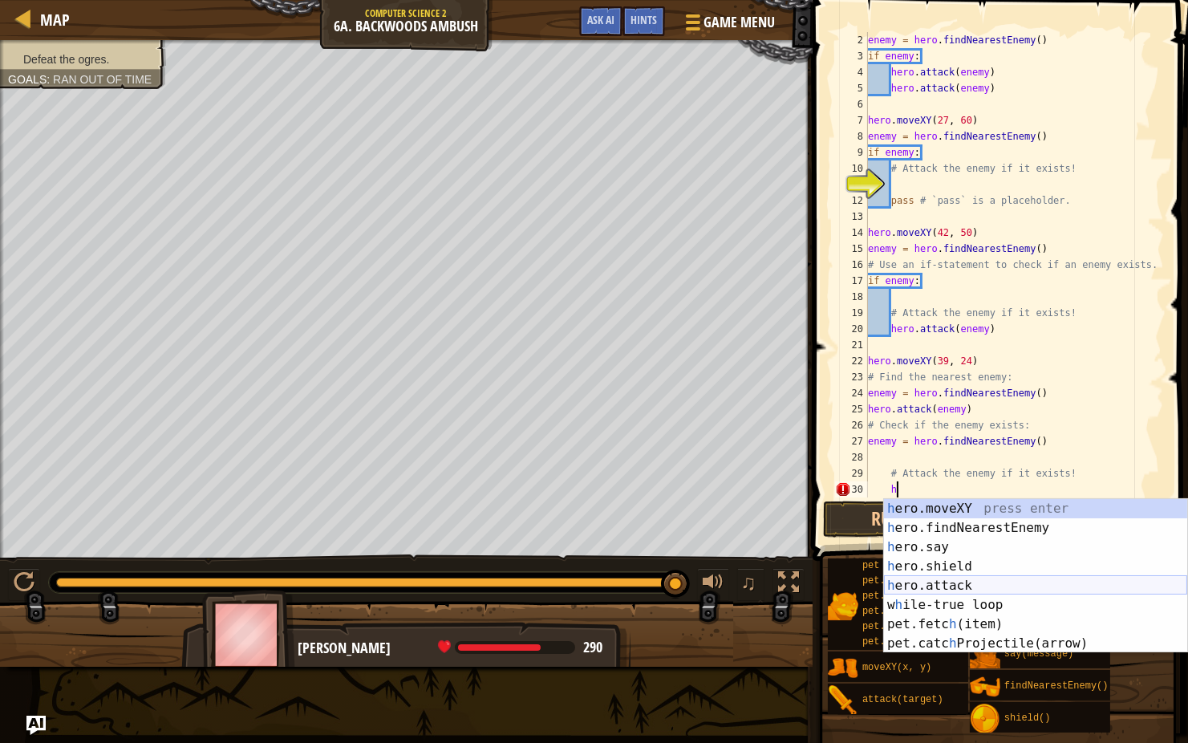
click at [921, 581] on div "h ero.moveXY press enter h ero.findNearestEnemy press enter h ero.say press ent…" at bounding box center [1035, 595] width 303 height 193
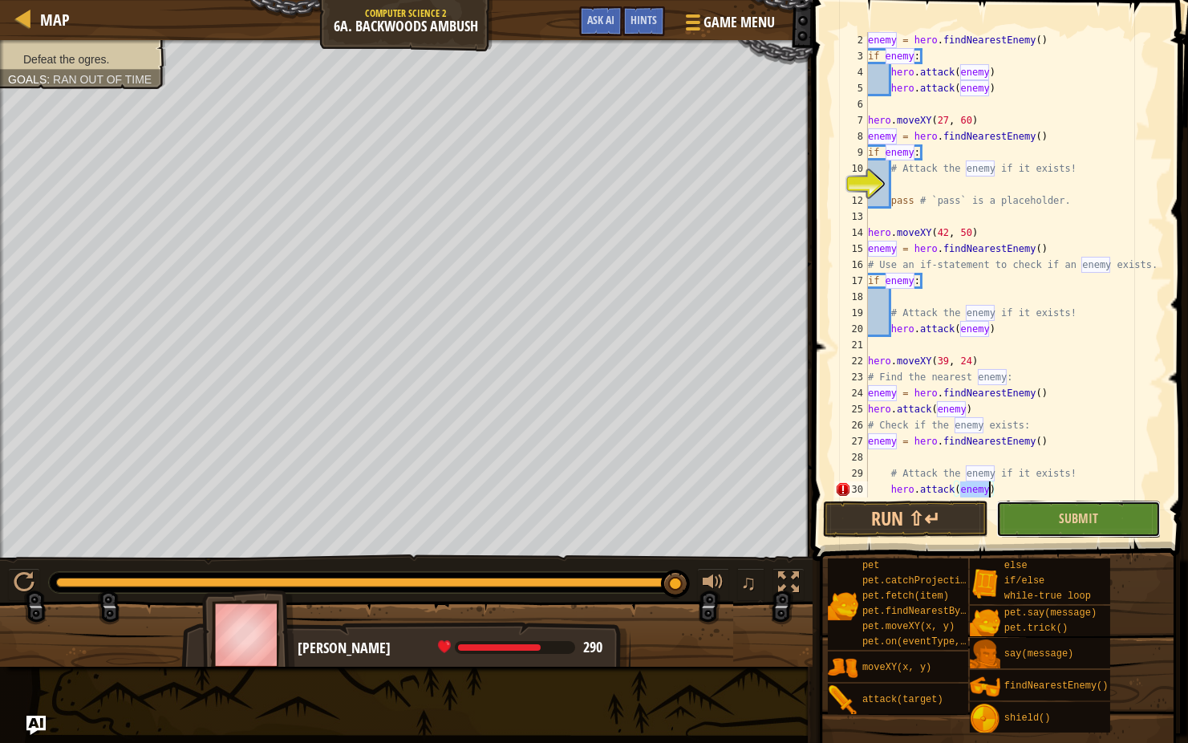
click at [1050, 511] on button "Submit" at bounding box center [1078, 519] width 164 height 37
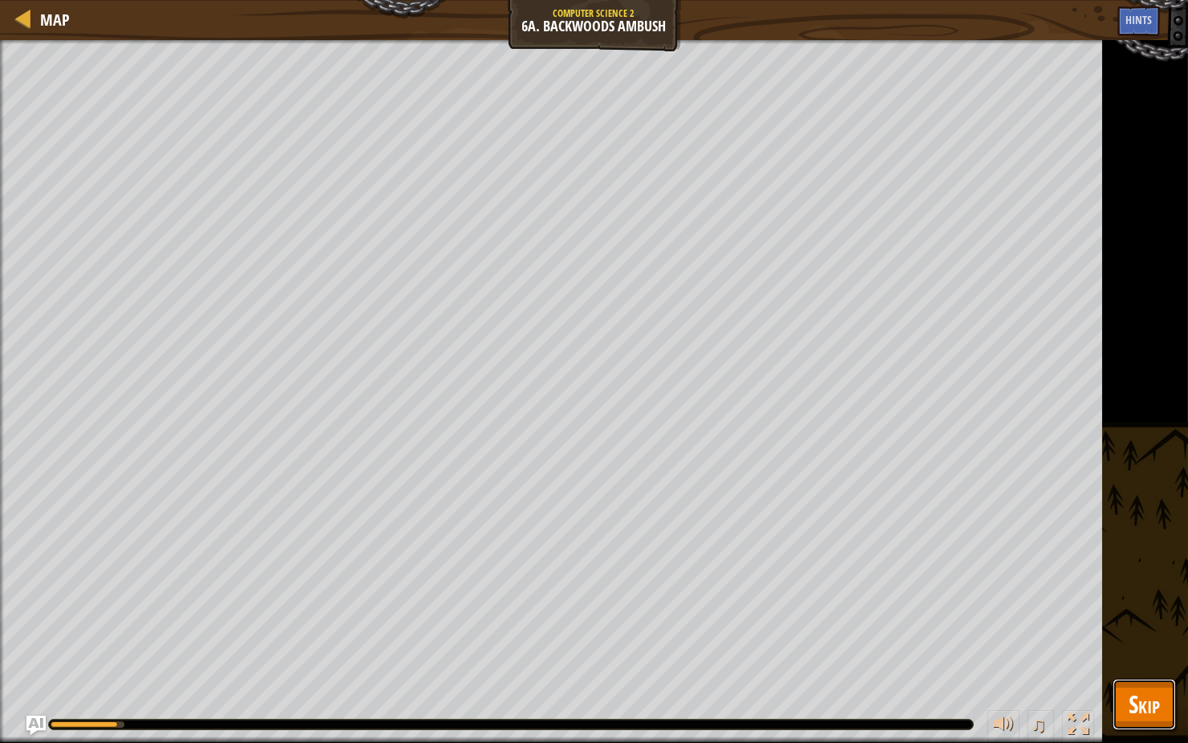
click at [1143, 591] on button "Skip" at bounding box center [1144, 704] width 63 height 51
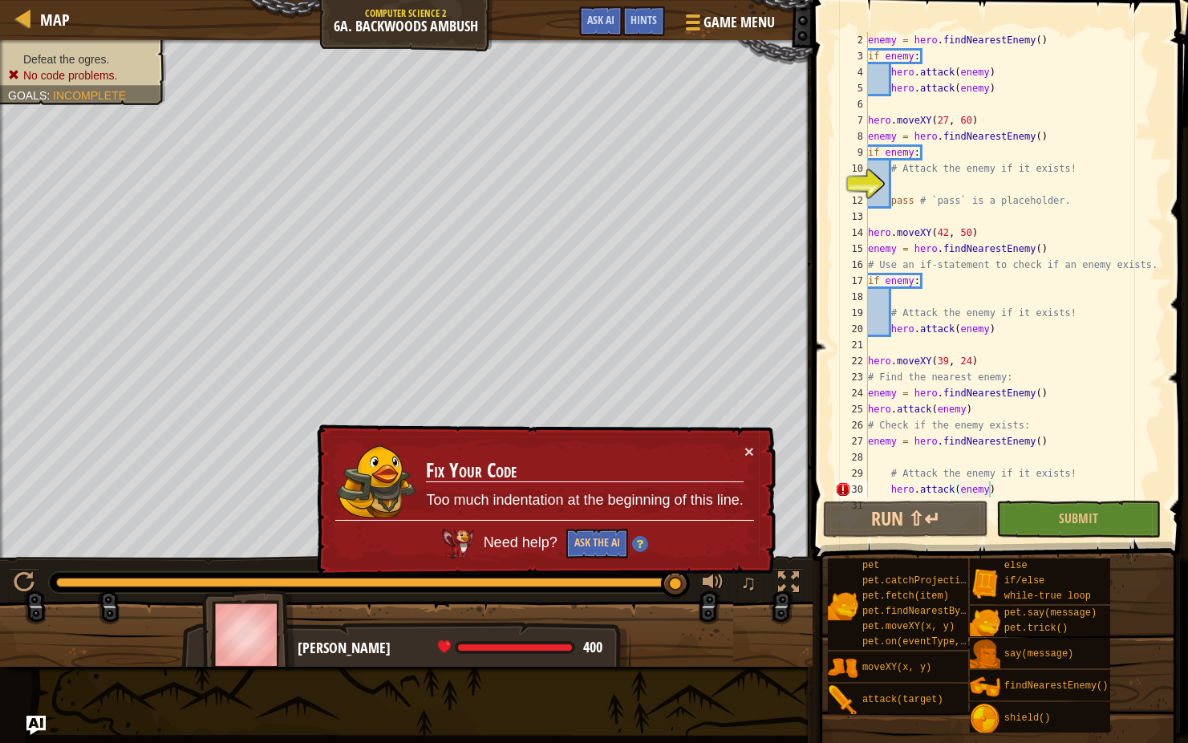
click at [894, 487] on div "enemy = hero . findNearestEnemy ( ) if enemy : hero . attack ( enemy ) hero . a…" at bounding box center [1014, 280] width 299 height 497
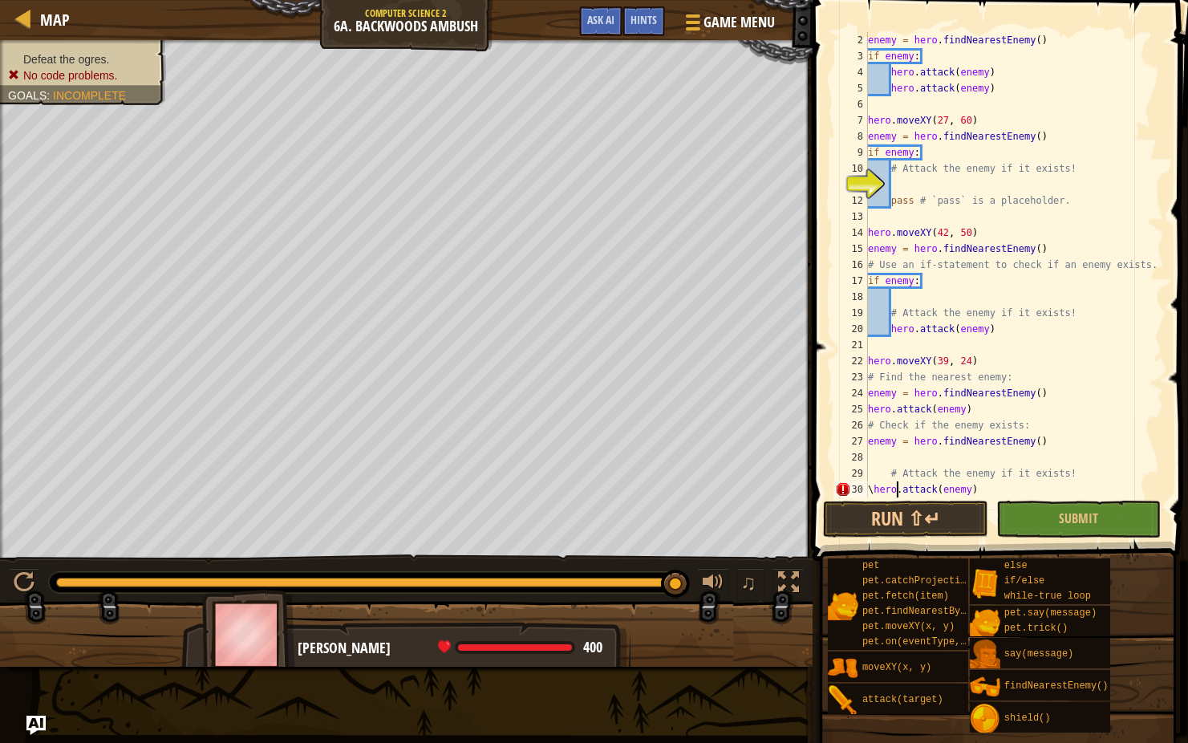
scroll to position [7, 2]
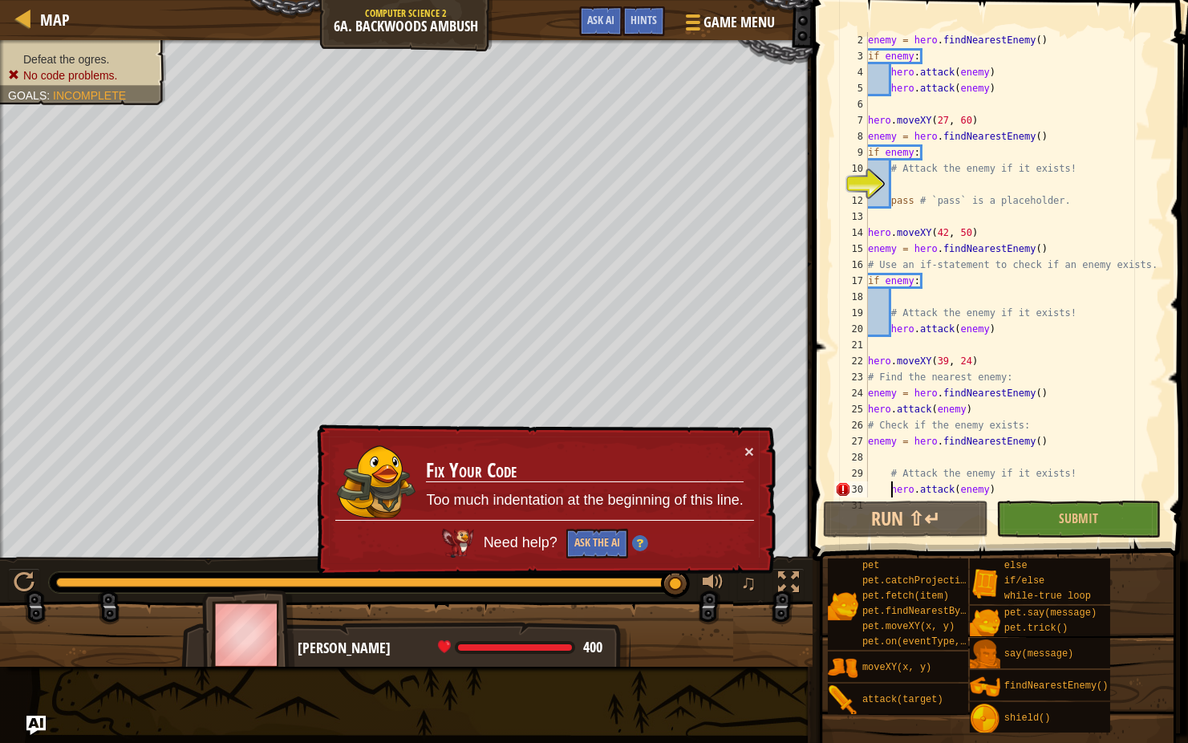
type textarea "hero.attack(enemy)"
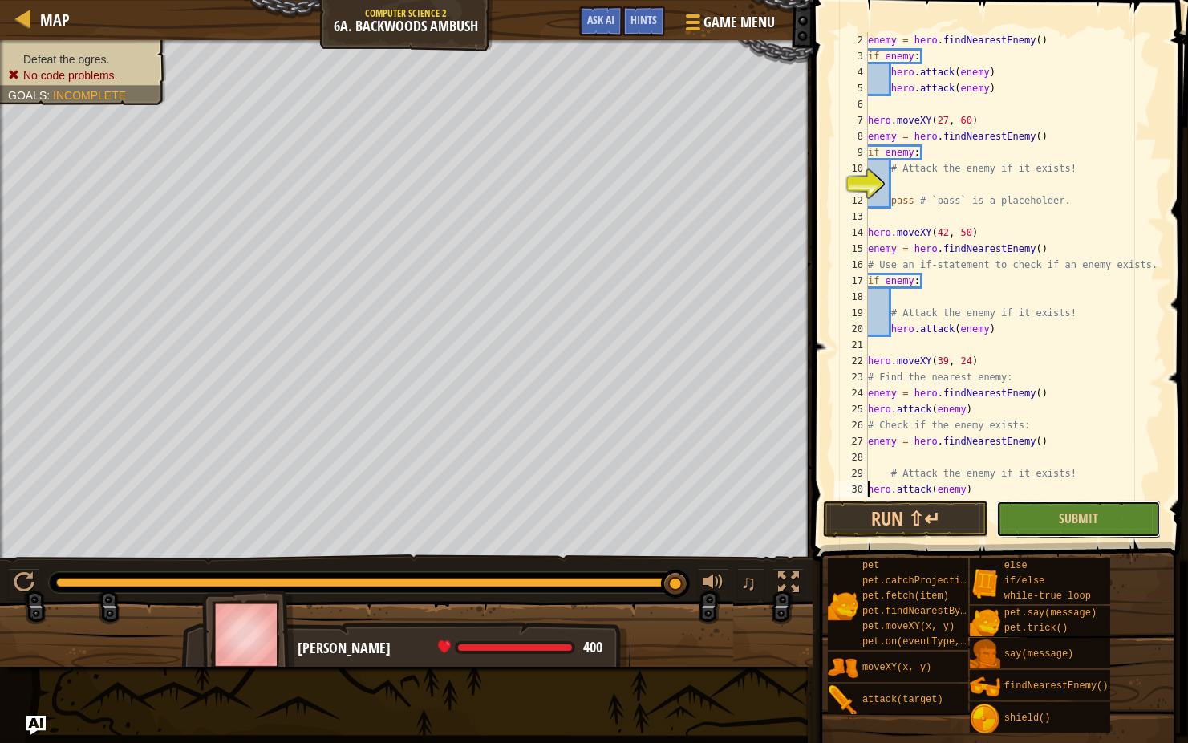
click at [1026, 509] on button "Submit" at bounding box center [1078, 519] width 164 height 37
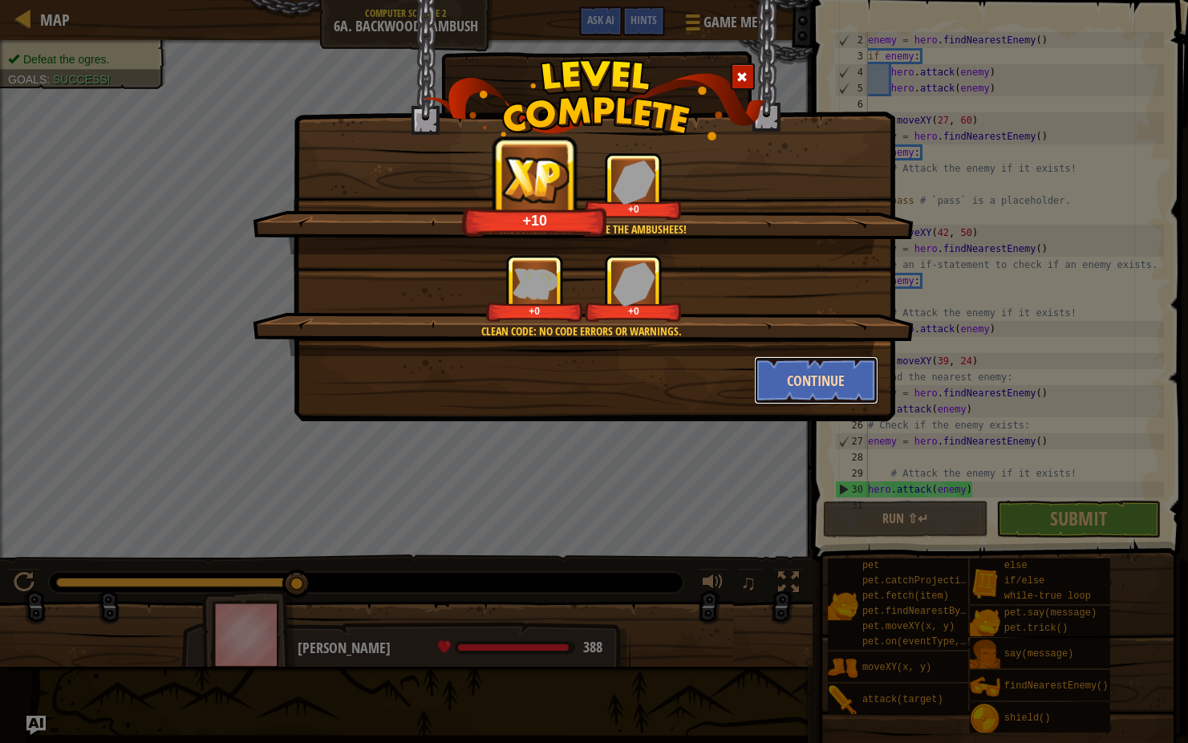
click at [810, 372] on button "Continue" at bounding box center [816, 380] width 124 height 48
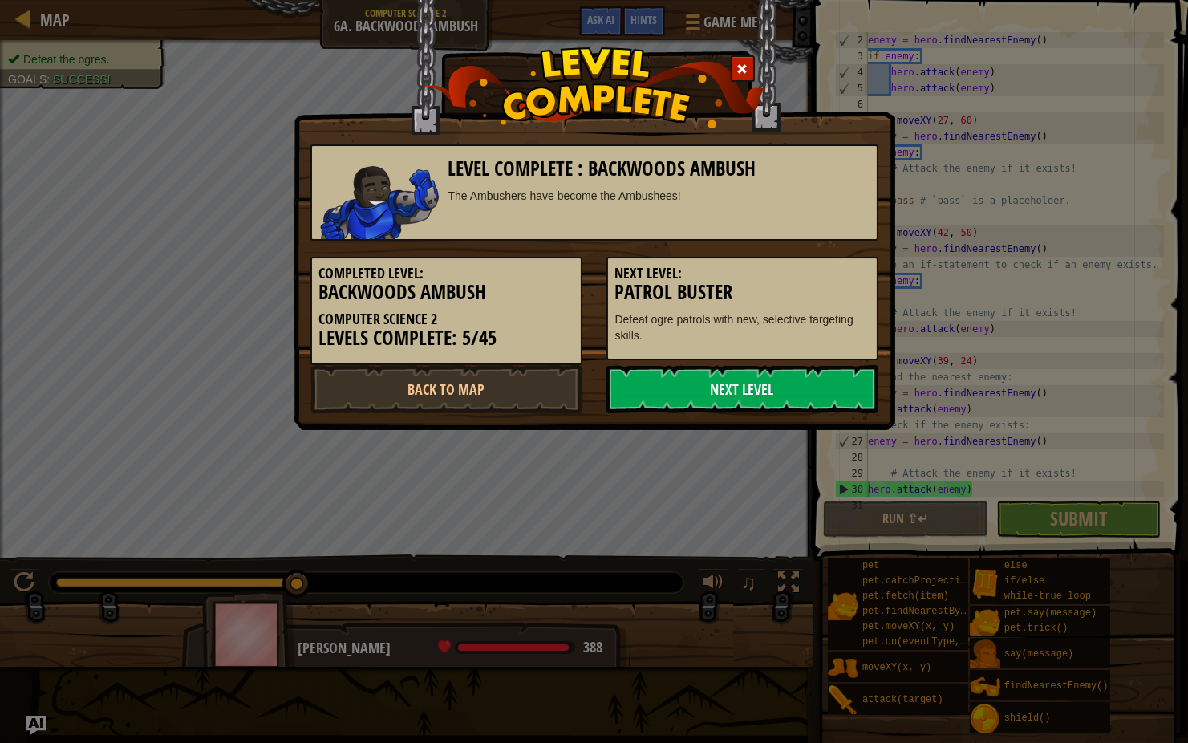
click at [810, 372] on link "Next Level" at bounding box center [742, 389] width 272 height 48
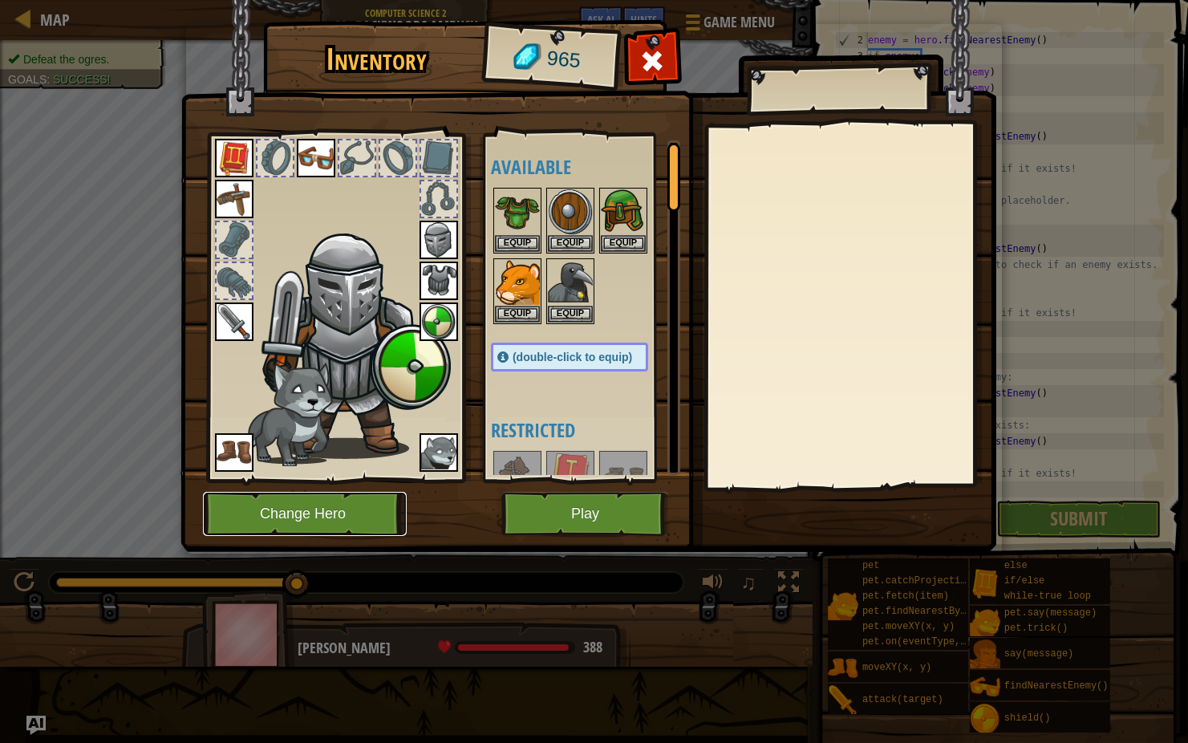
click at [271, 516] on button "Change Hero" at bounding box center [305, 514] width 204 height 44
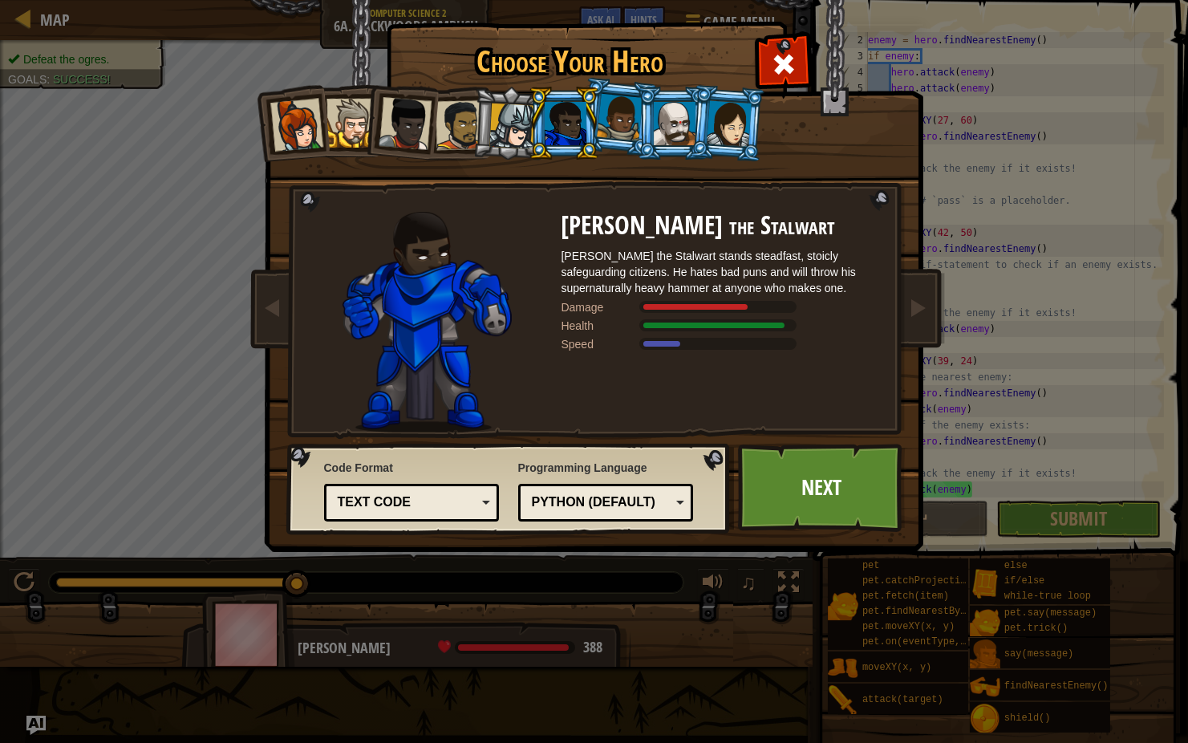
click at [682, 124] on div at bounding box center [675, 123] width 42 height 43
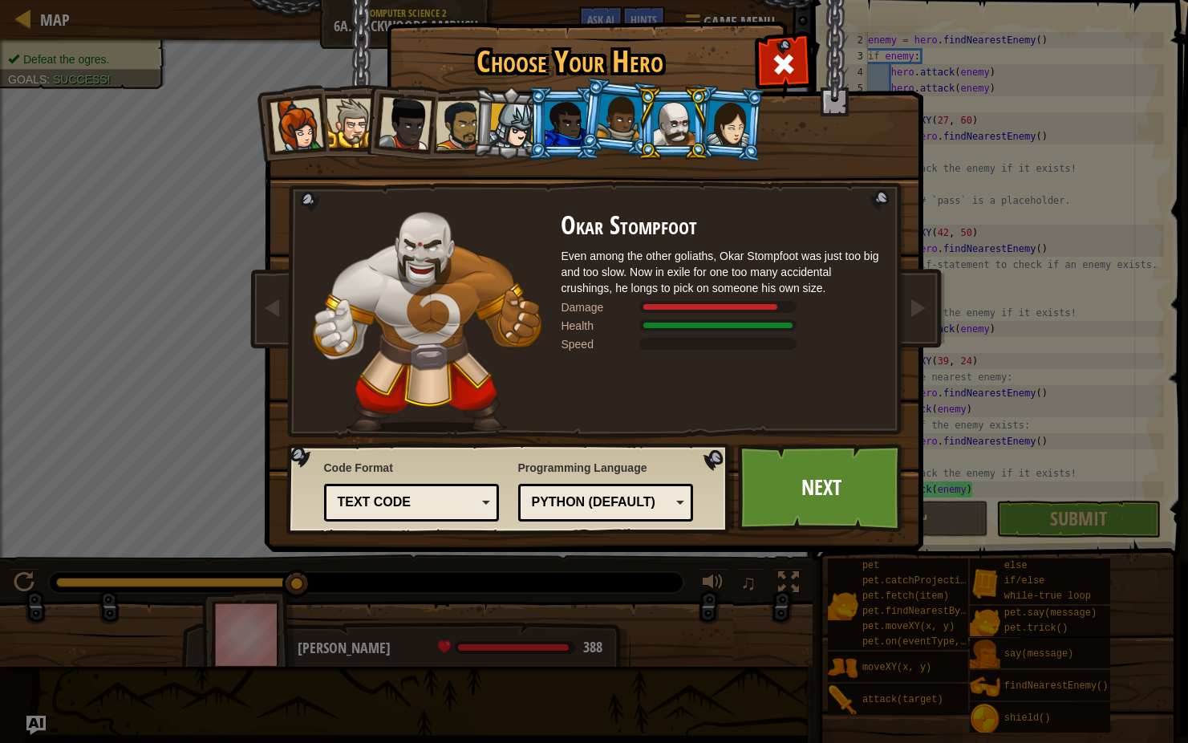
click at [560, 107] on div at bounding box center [566, 123] width 42 height 43
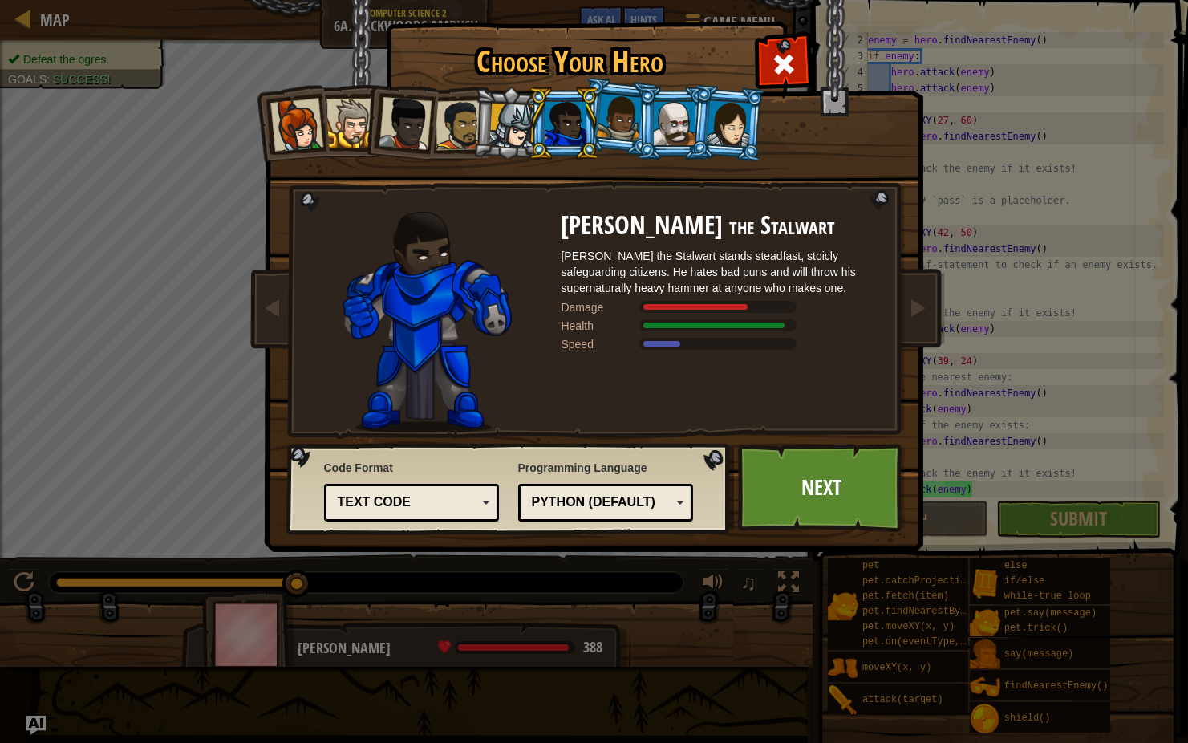
click at [650, 113] on li at bounding box center [673, 123] width 72 height 73
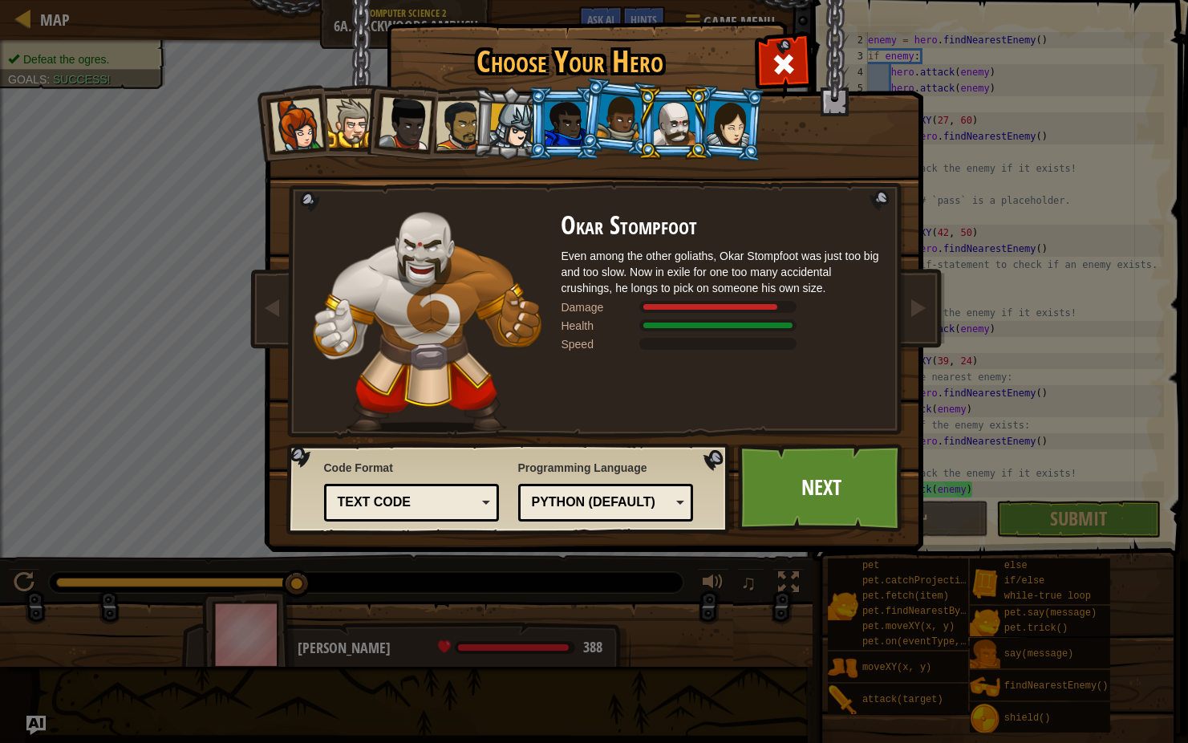
click at [619, 120] on div at bounding box center [620, 117] width 46 height 47
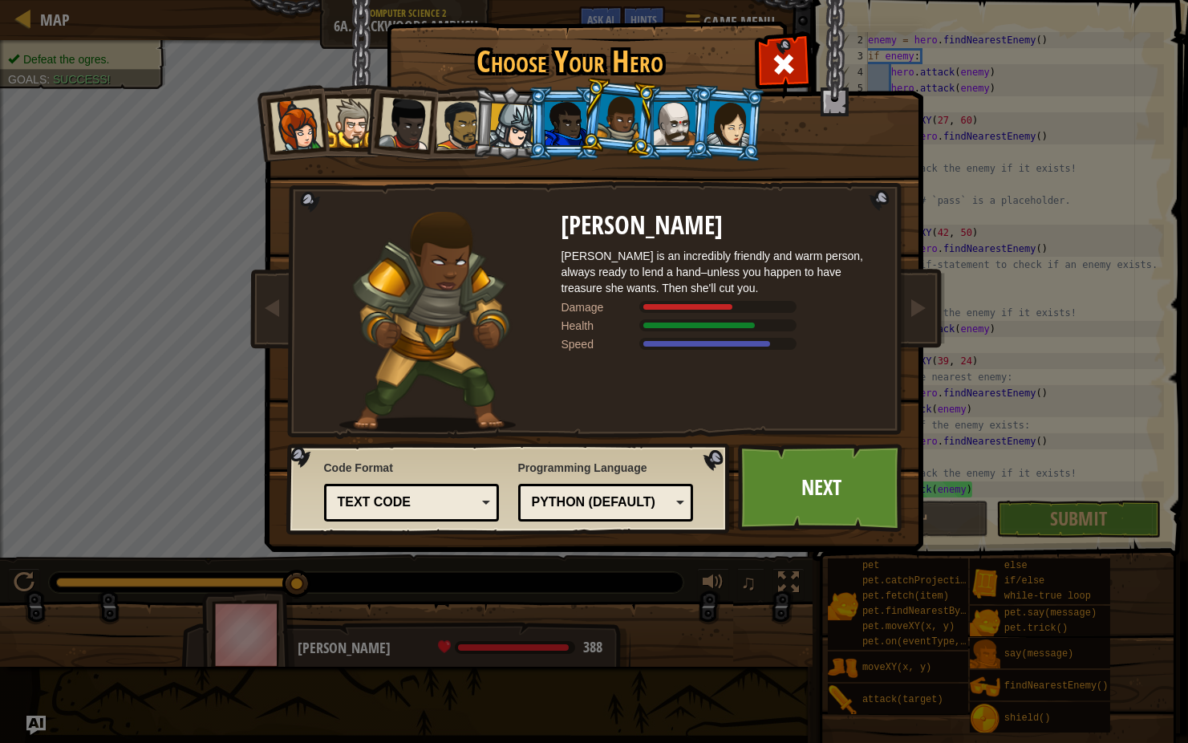
click at [728, 125] on div at bounding box center [729, 123] width 45 height 46
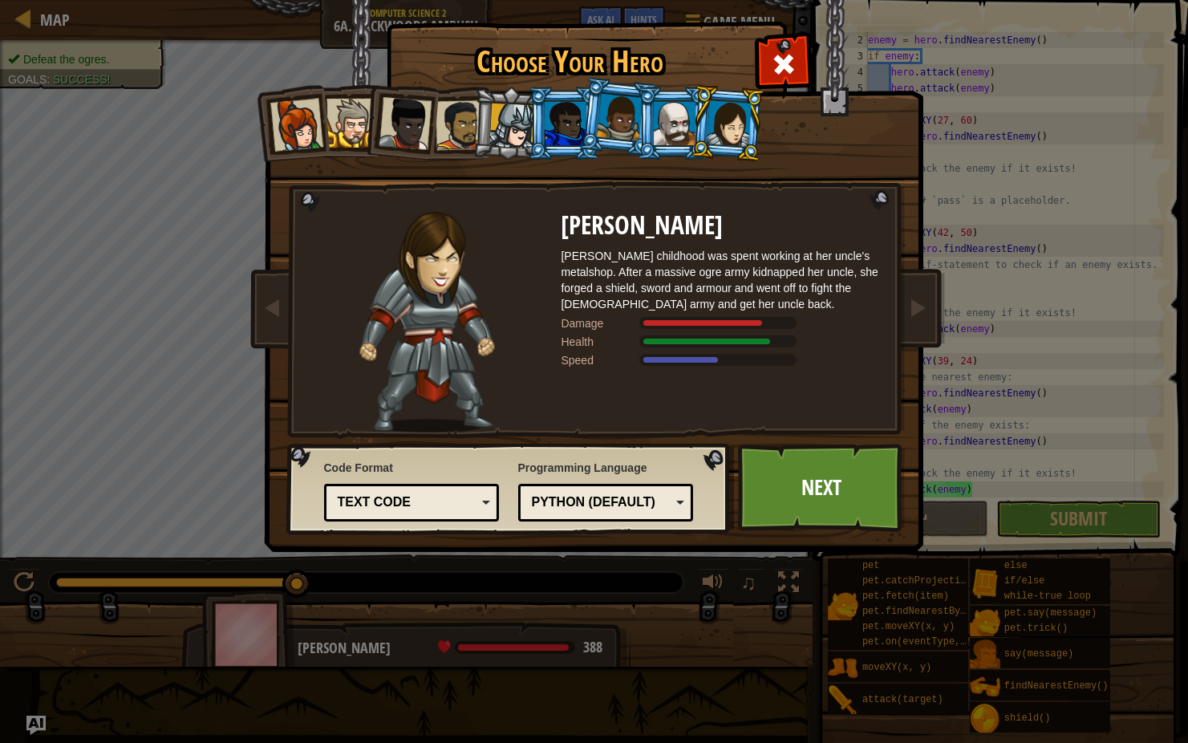
click at [682, 133] on div at bounding box center [675, 123] width 42 height 43
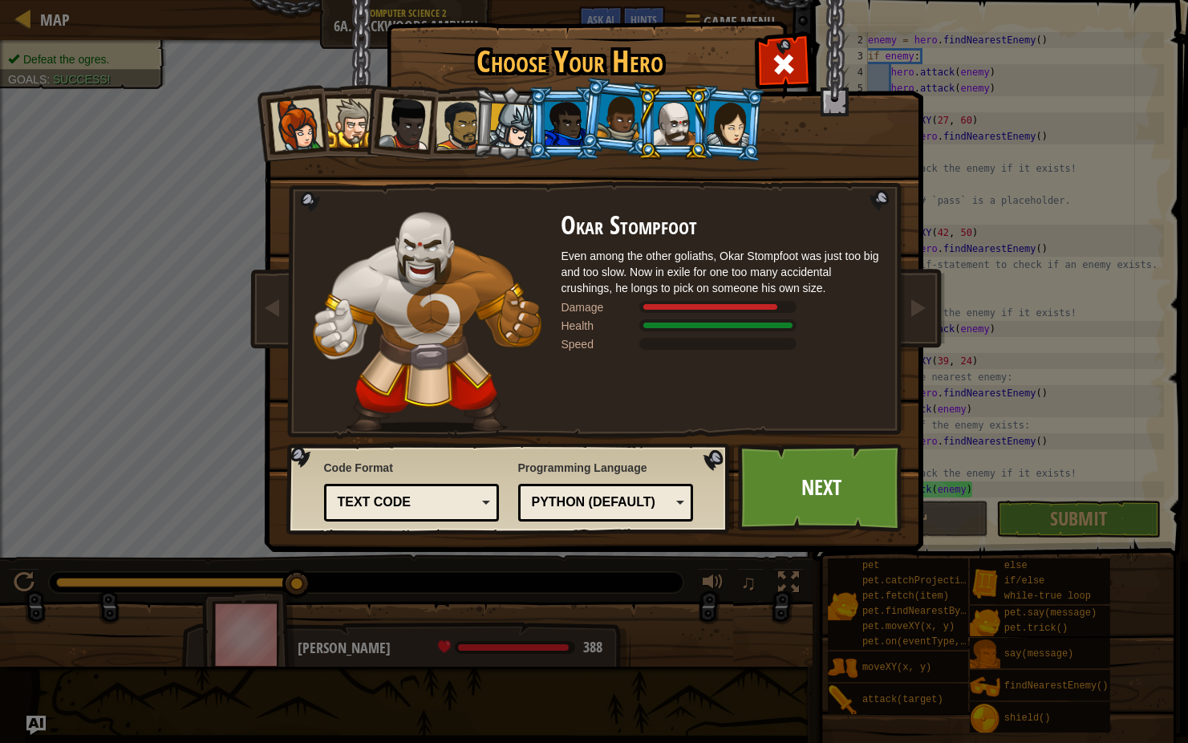
click at [569, 132] on div at bounding box center [566, 123] width 42 height 43
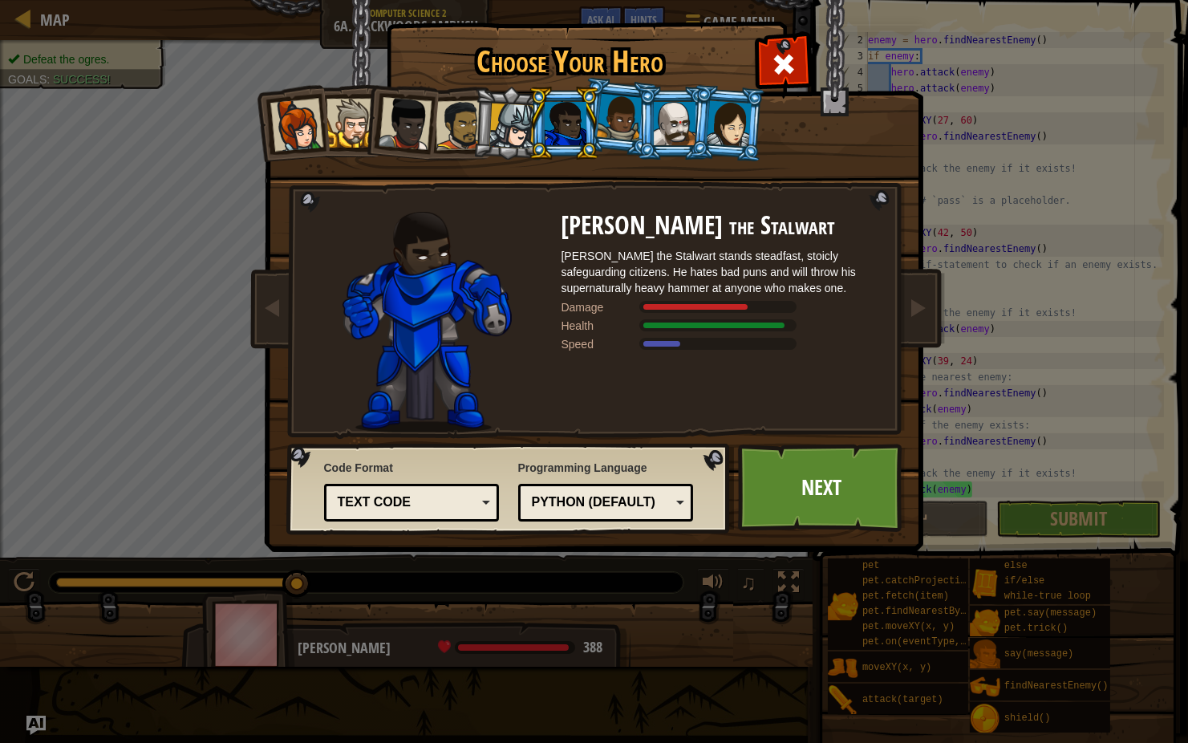
click at [673, 123] on div at bounding box center [675, 123] width 42 height 43
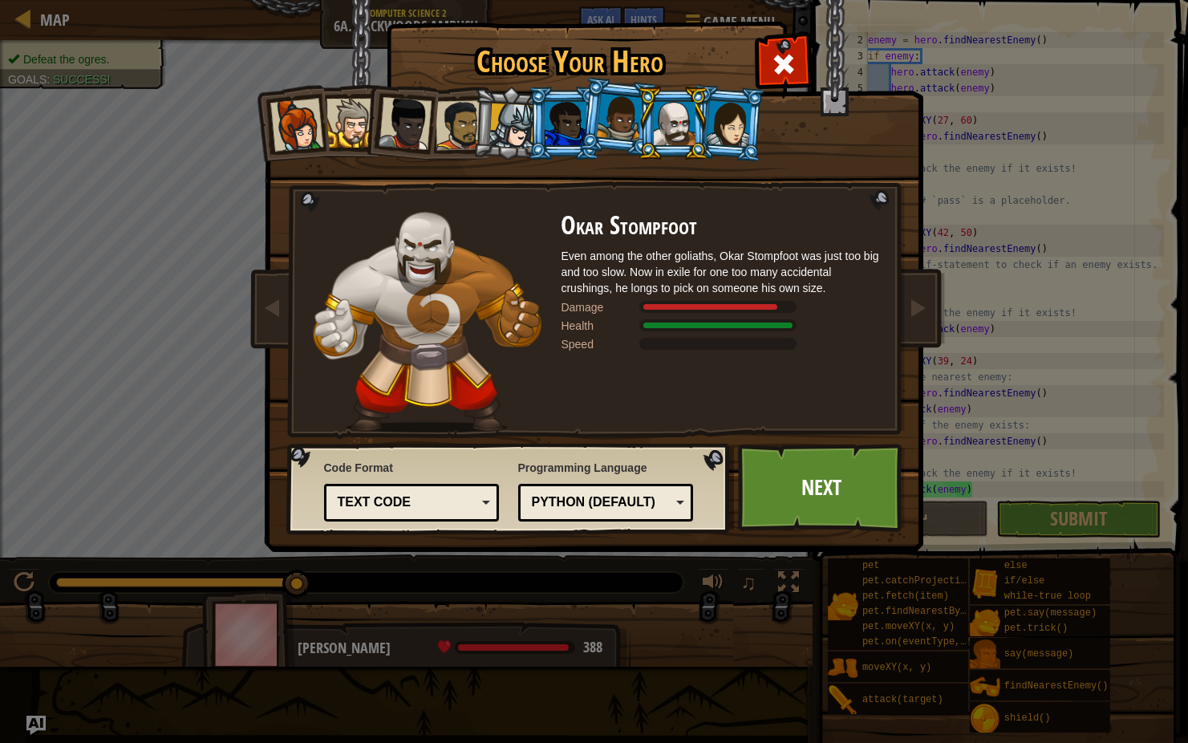
click at [628, 120] on div at bounding box center [620, 117] width 46 height 47
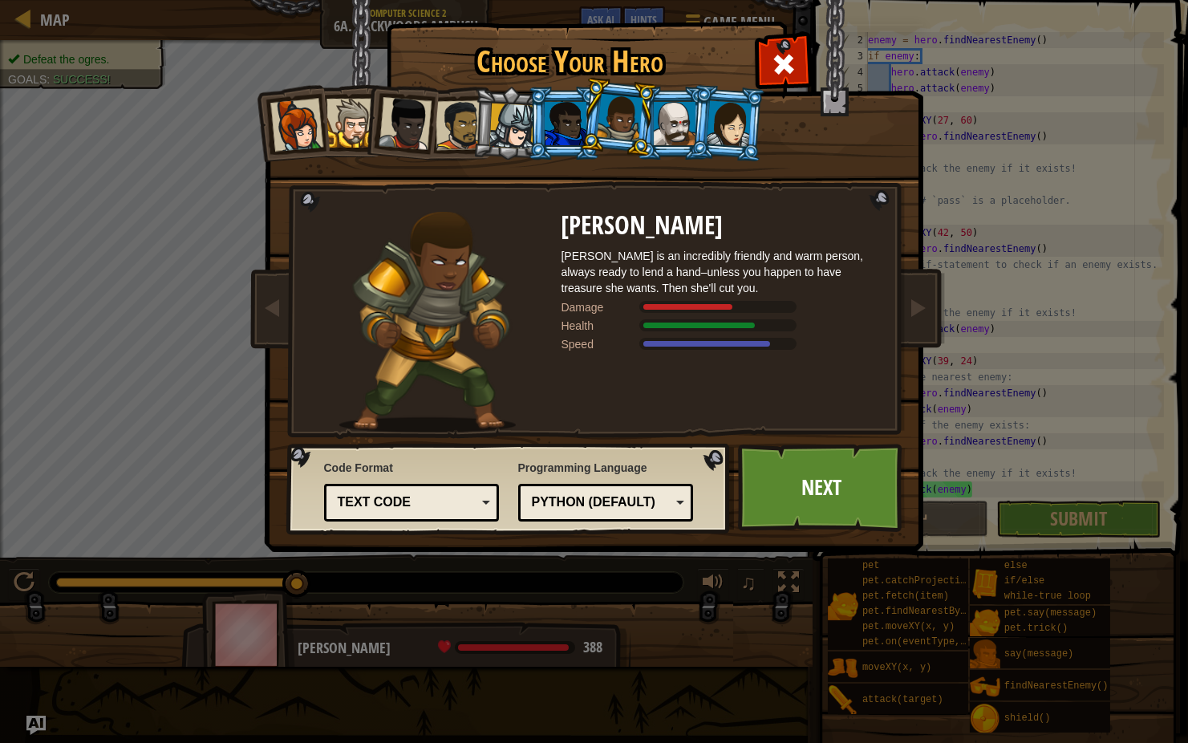
click at [668, 123] on div at bounding box center [675, 123] width 42 height 43
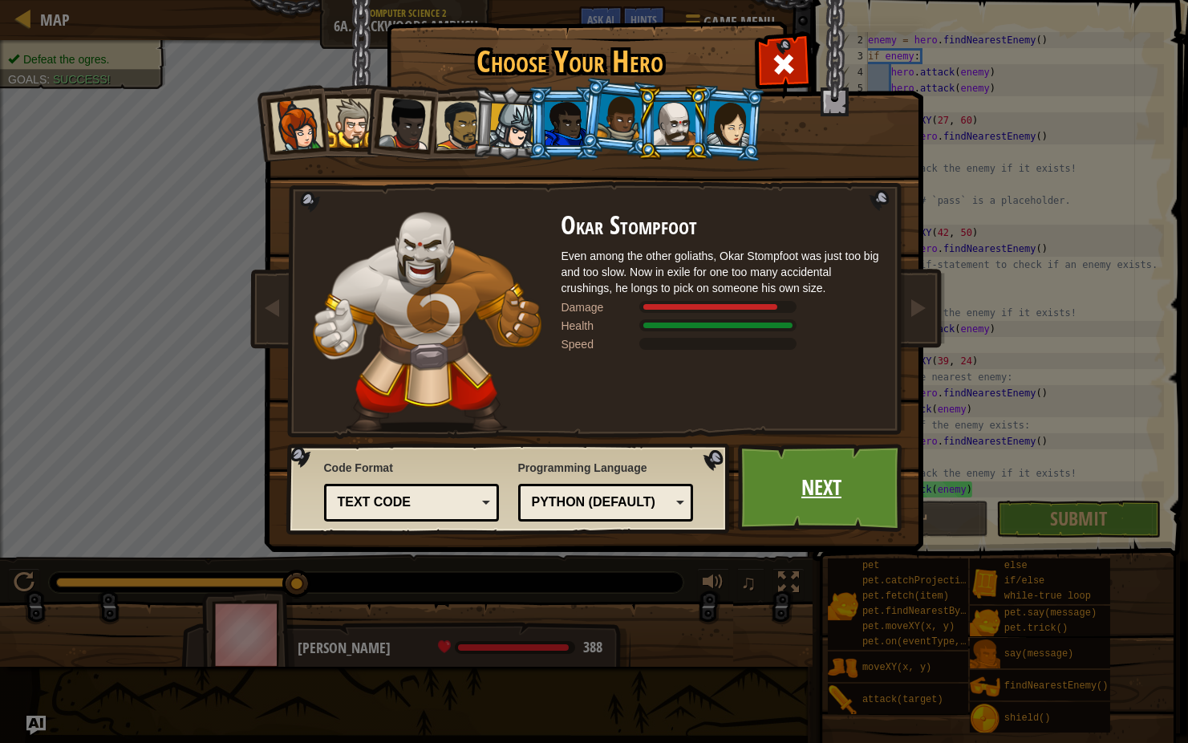
click at [820, 483] on link "Next" at bounding box center [822, 488] width 168 height 88
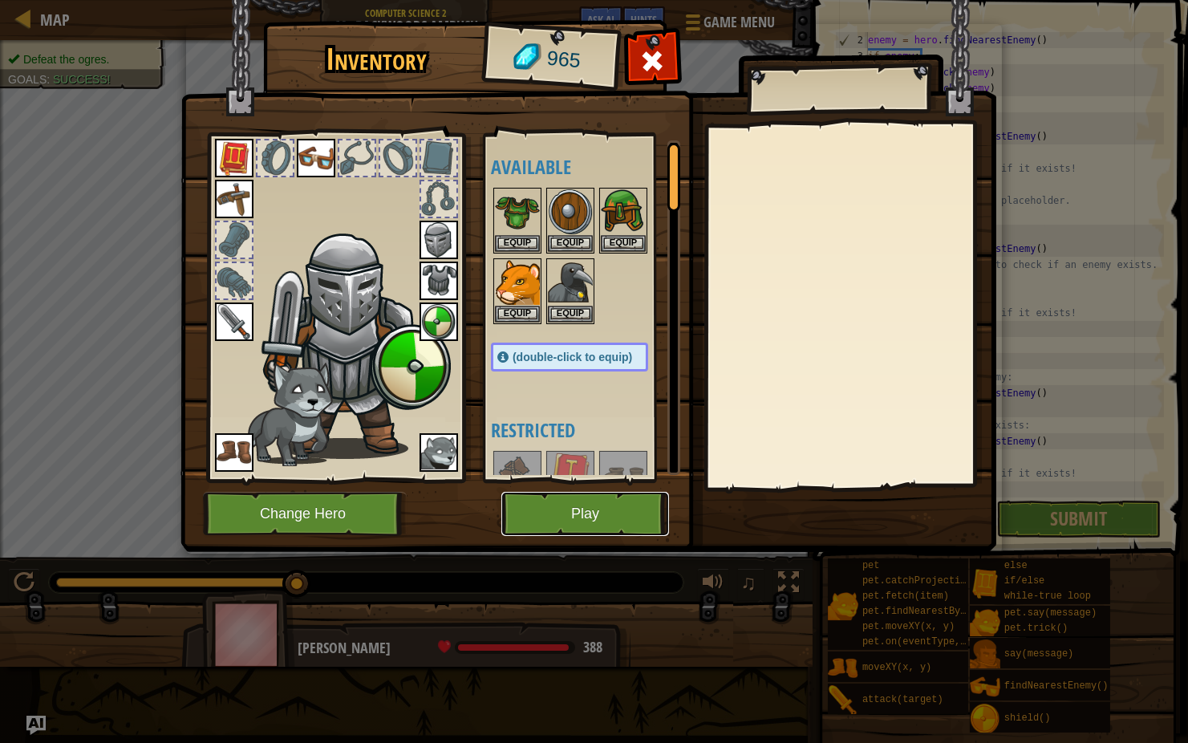
click at [582, 524] on button "Play" at bounding box center [585, 514] width 168 height 44
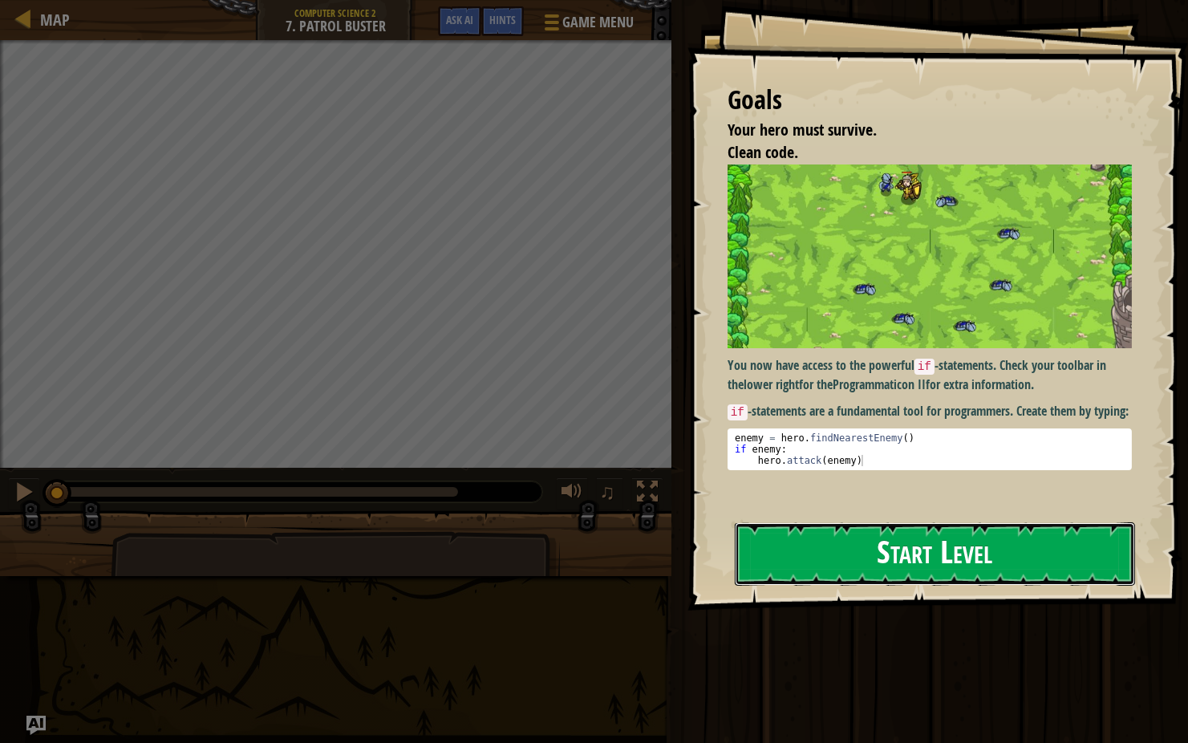
click at [810, 544] on button "Start Level" at bounding box center [935, 553] width 400 height 63
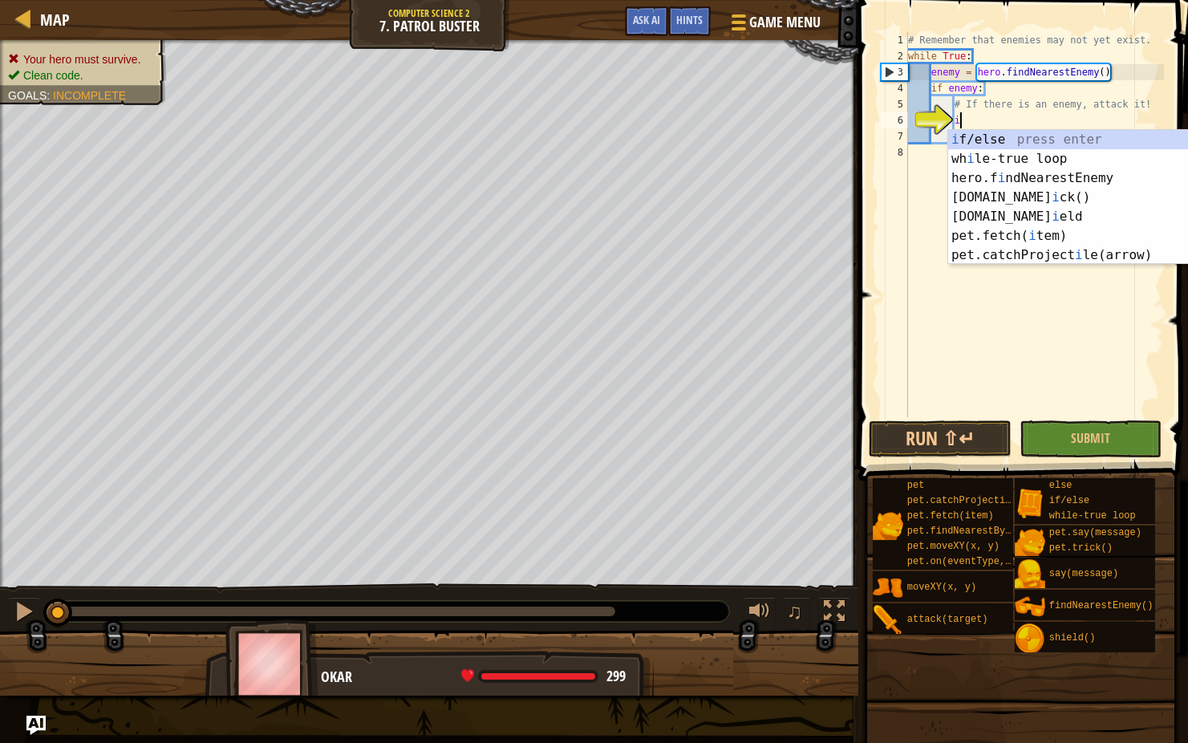
scroll to position [7, 2]
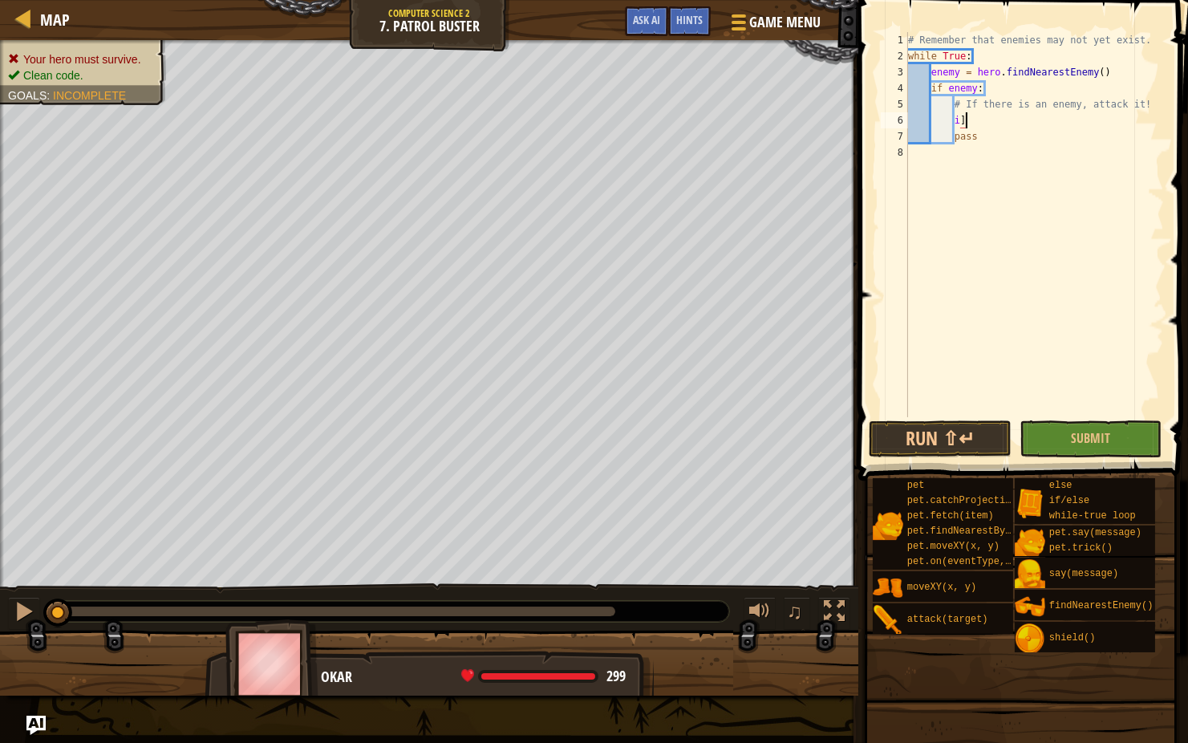
type textarea "i"
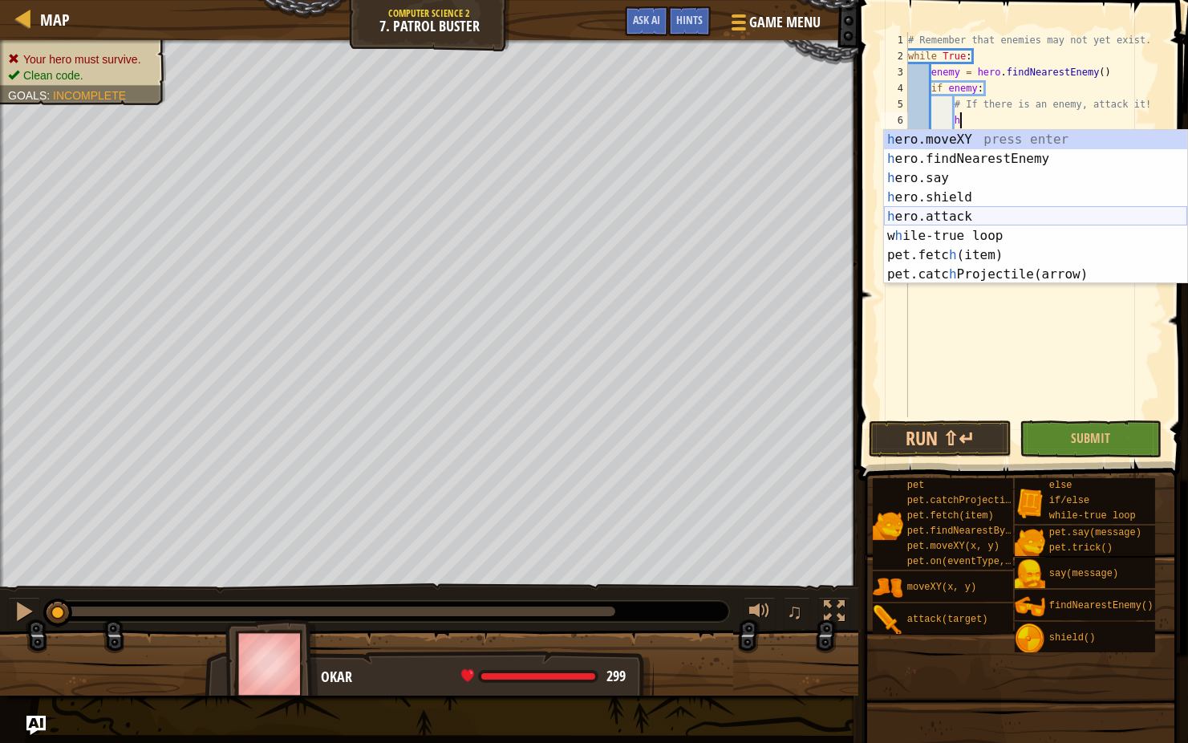
click at [930, 214] on div "h ero.moveXY press enter h ero.findNearestEnemy press enter h ero.say press ent…" at bounding box center [1035, 226] width 303 height 193
type textarea "hero.attack(enemy)"
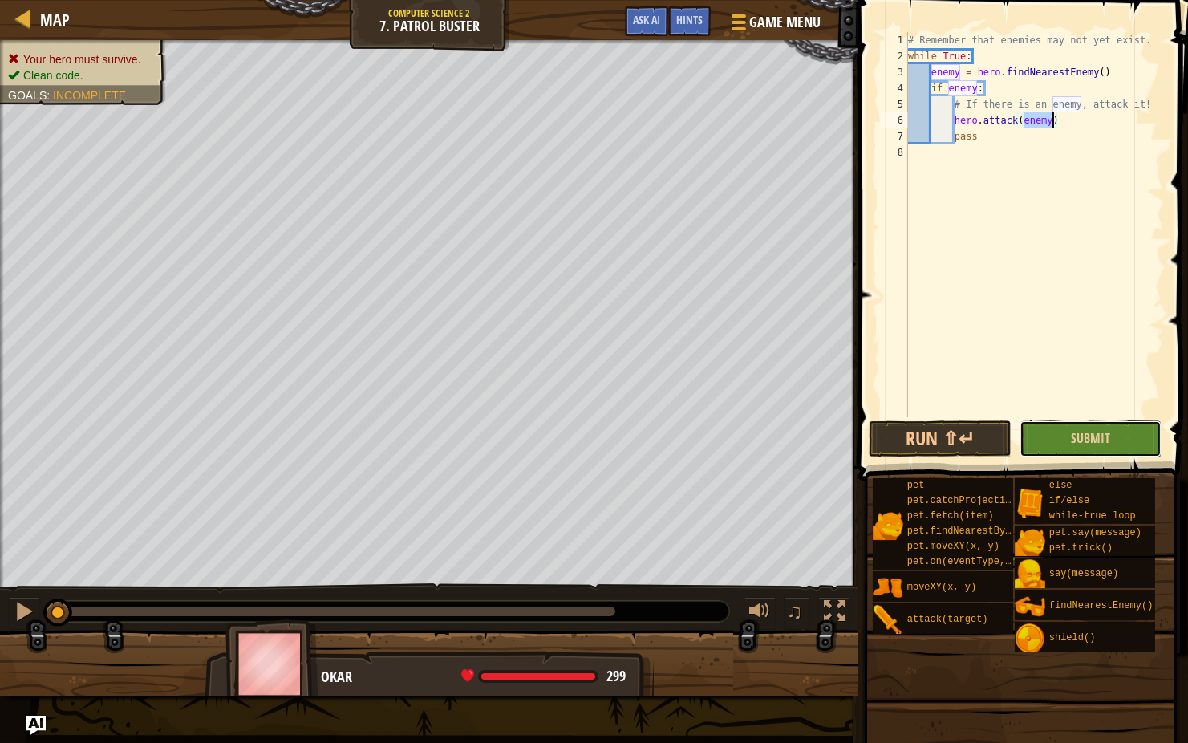
click at [1059, 425] on button "Submit" at bounding box center [1091, 438] width 143 height 37
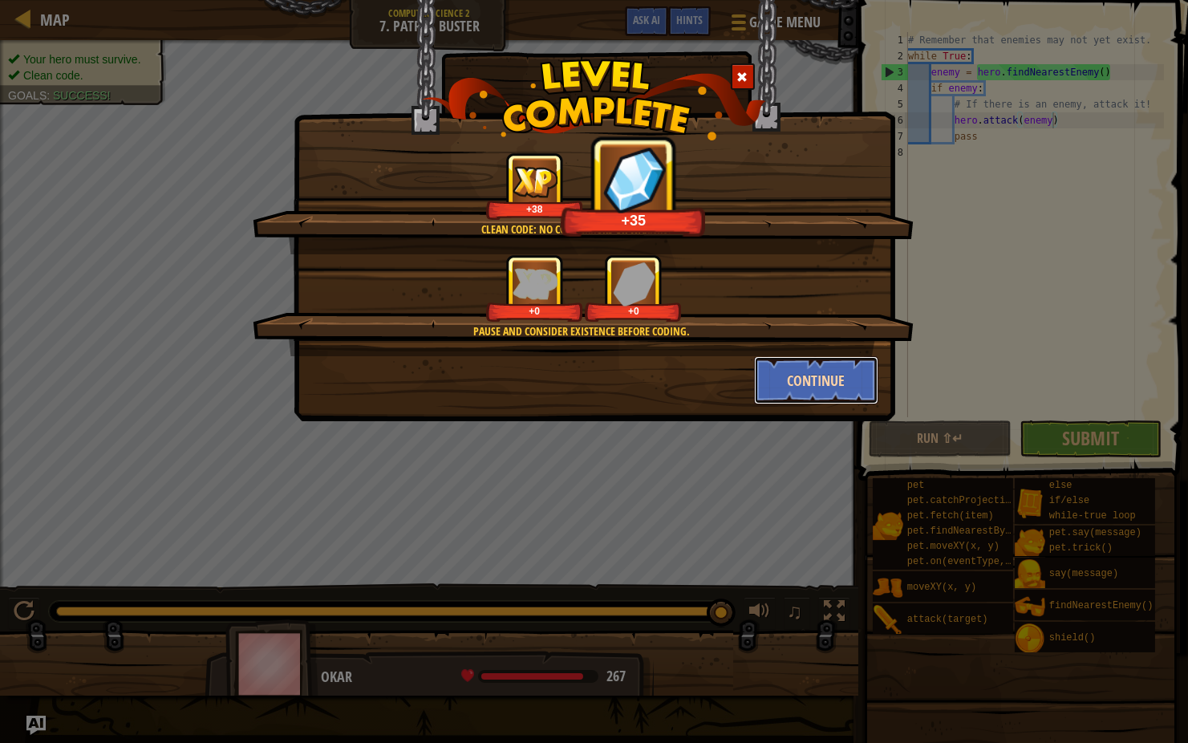
click at [772, 387] on button "Continue" at bounding box center [816, 380] width 124 height 48
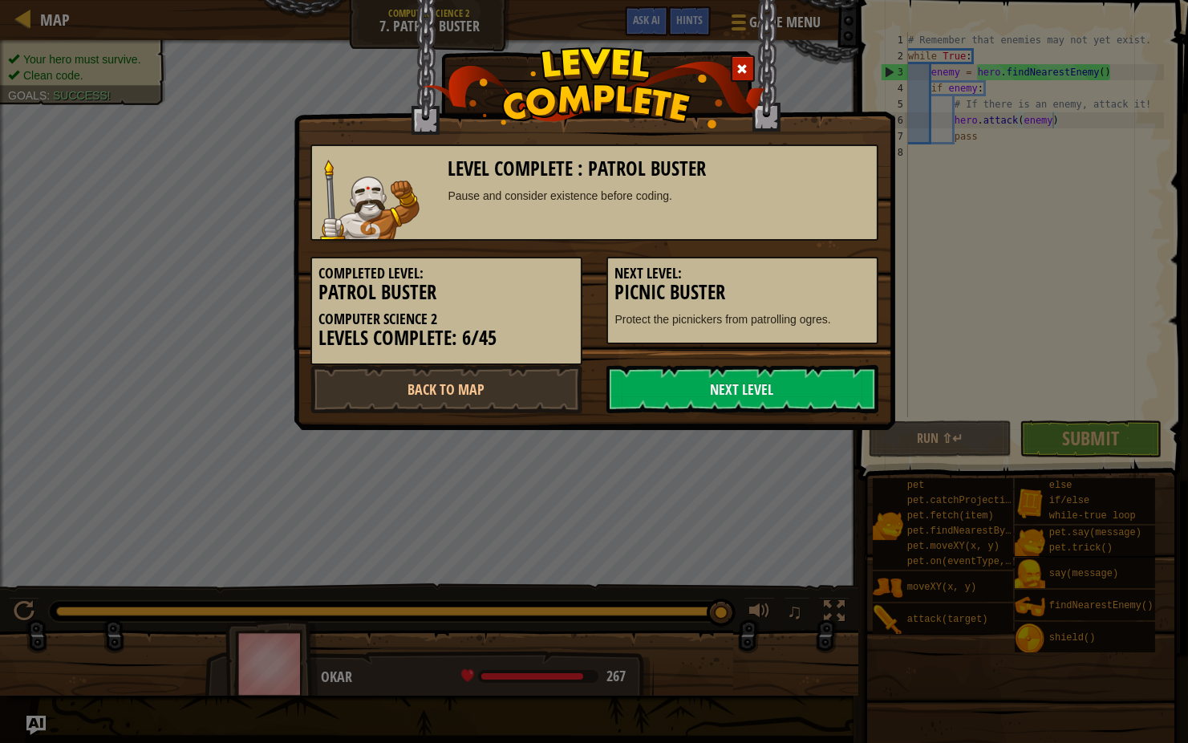
click at [772, 387] on link "Next Level" at bounding box center [742, 389] width 272 height 48
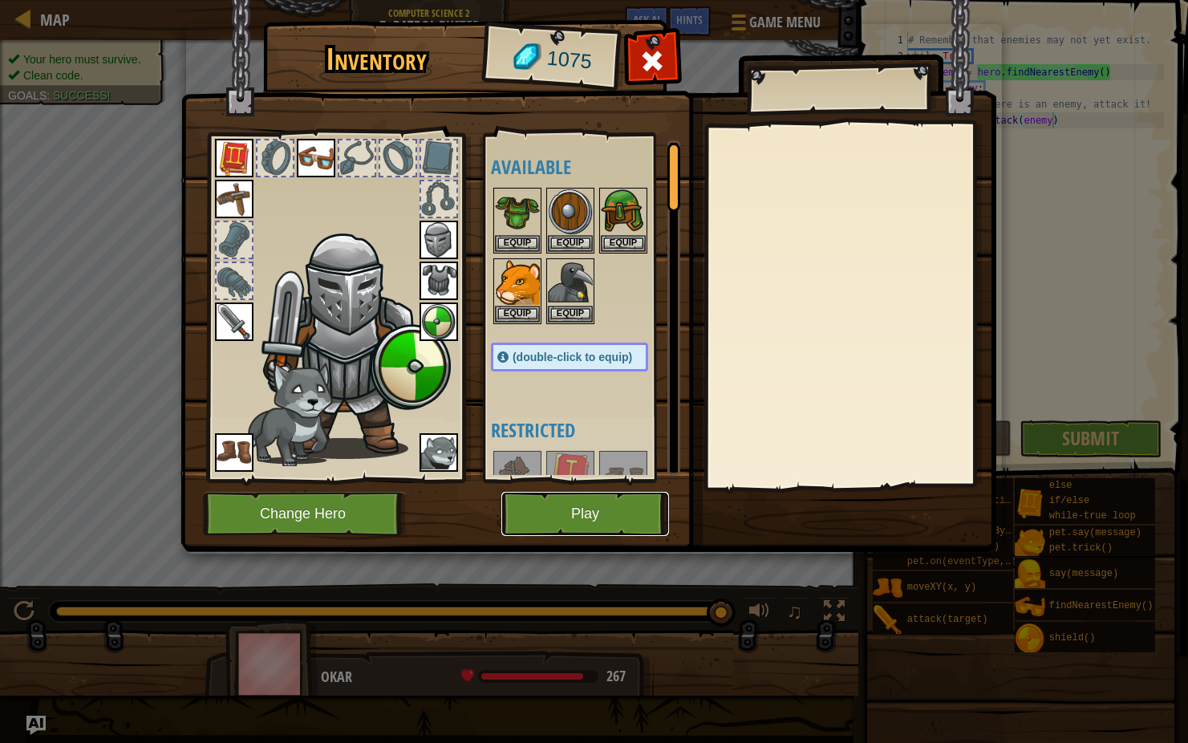
click at [609, 500] on button "Play" at bounding box center [585, 514] width 168 height 44
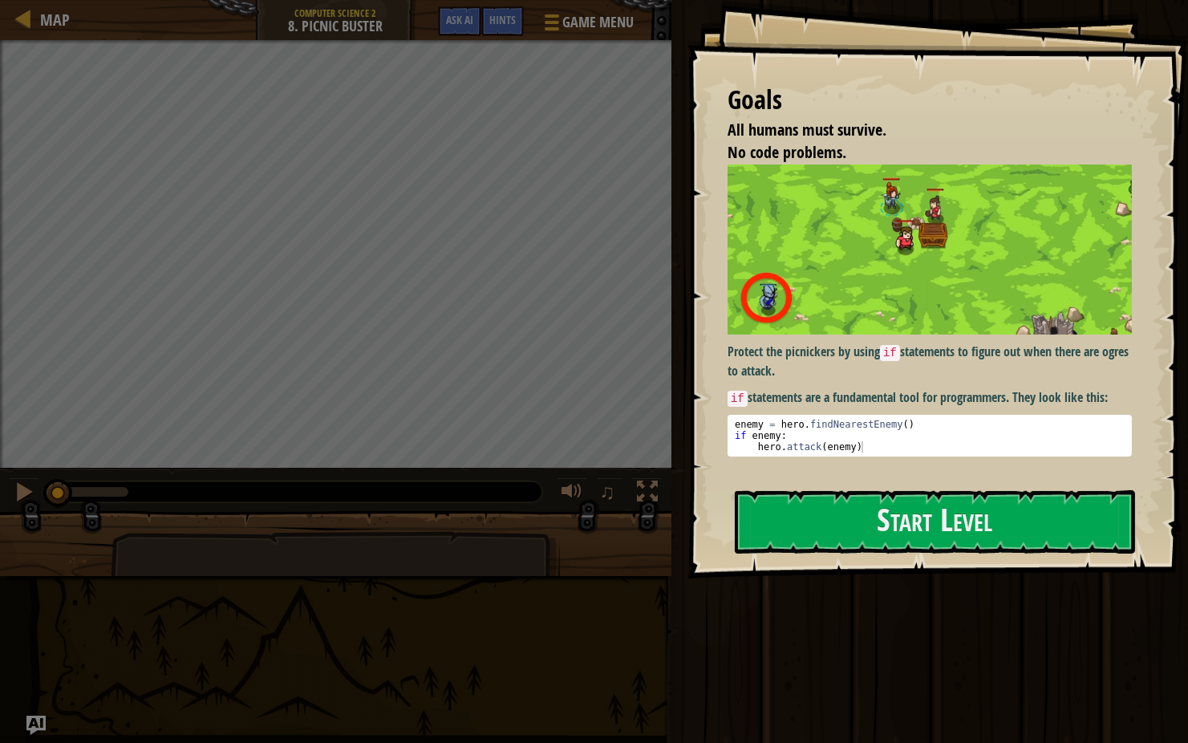
click at [829, 444] on div "enemy = hero . findNearestEnemy ( ) if enemy : hero . attack ( enemy )" at bounding box center [930, 447] width 397 height 56
type textarea "hero.attack(enemy)"
click at [815, 531] on button "Start Level" at bounding box center [935, 521] width 400 height 63
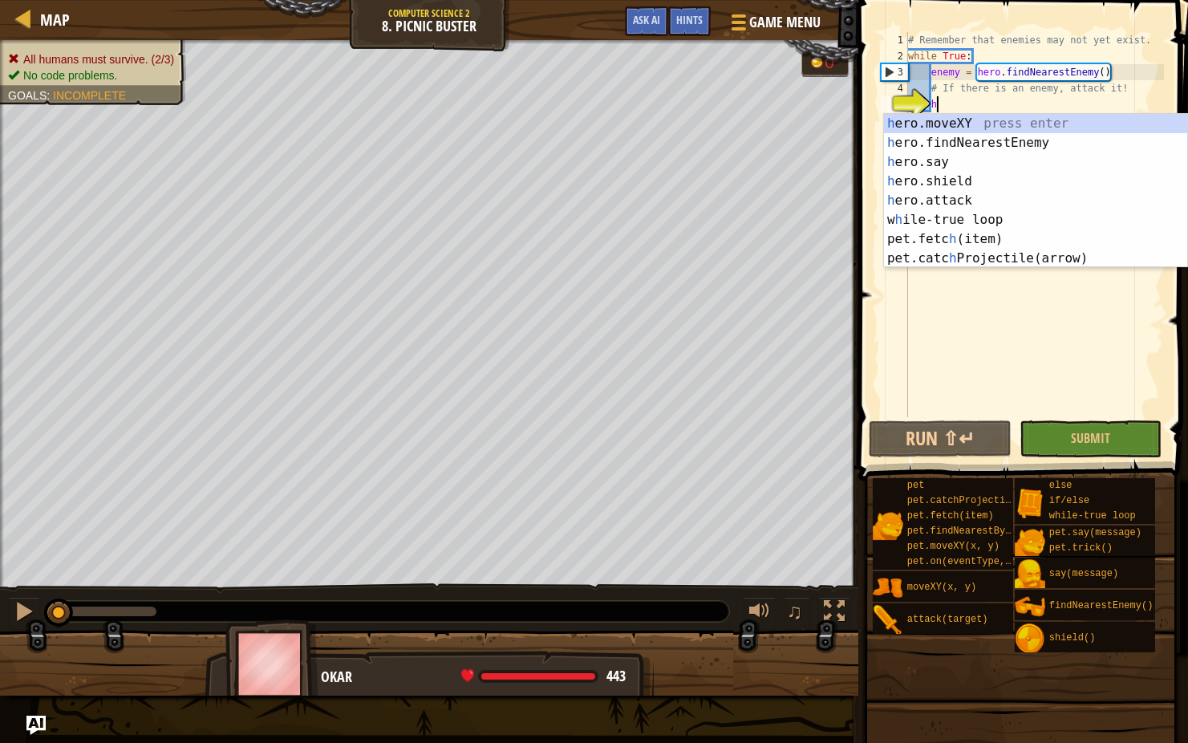
scroll to position [7, 2]
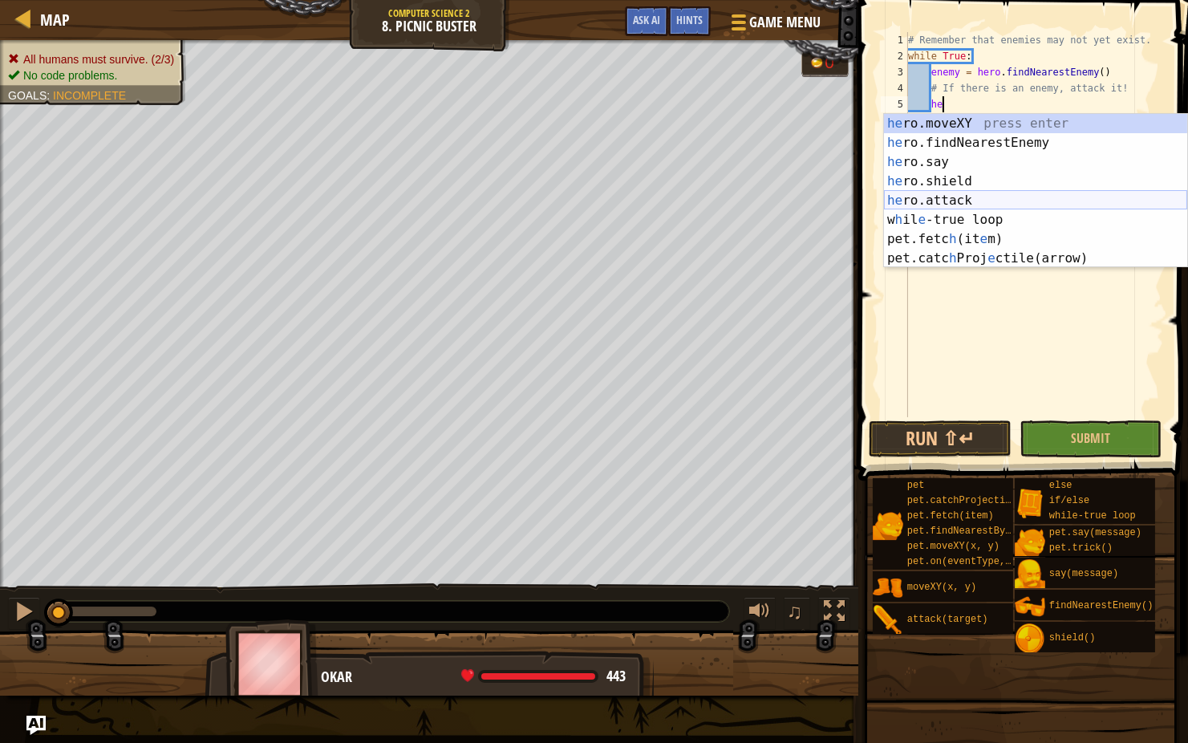
click at [905, 198] on div "he ro.moveXY press enter he ro.findNearestEnemy press enter he ro.say press ent…" at bounding box center [1035, 210] width 303 height 193
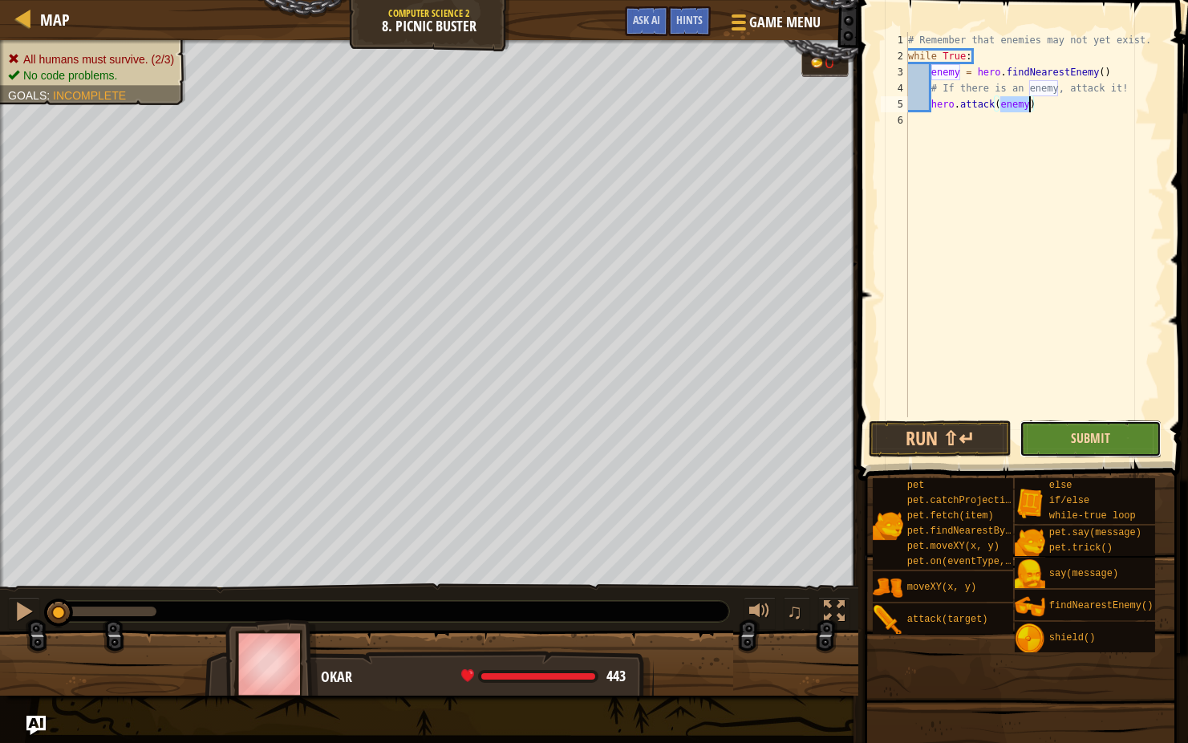
click at [1082, 435] on span "Submit" at bounding box center [1090, 438] width 39 height 18
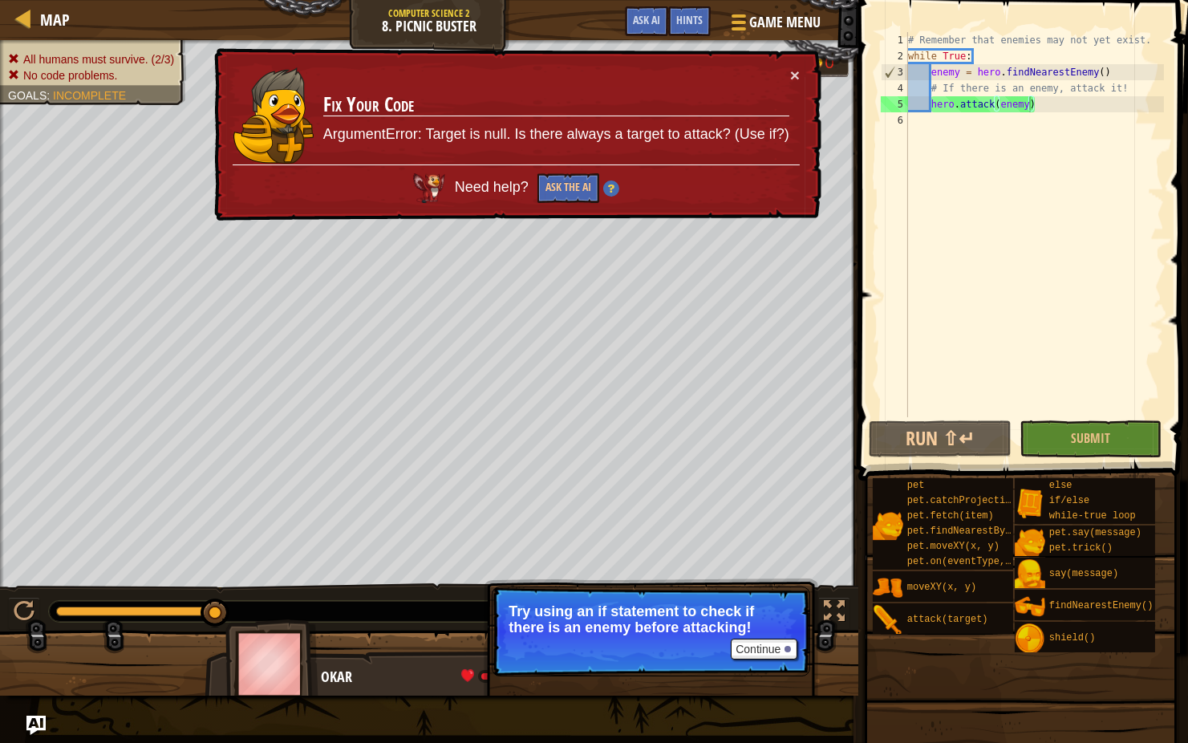
click at [1135, 86] on div "# Remember that enemies may not yet exist. while True : enemy = hero . findNear…" at bounding box center [1034, 240] width 259 height 417
click at [1046, 99] on div "# Remember that enemies may not yet exist. while True : enemy = hero . findNear…" at bounding box center [1034, 240] width 259 height 417
type textarea "hero.attack(enemy)"
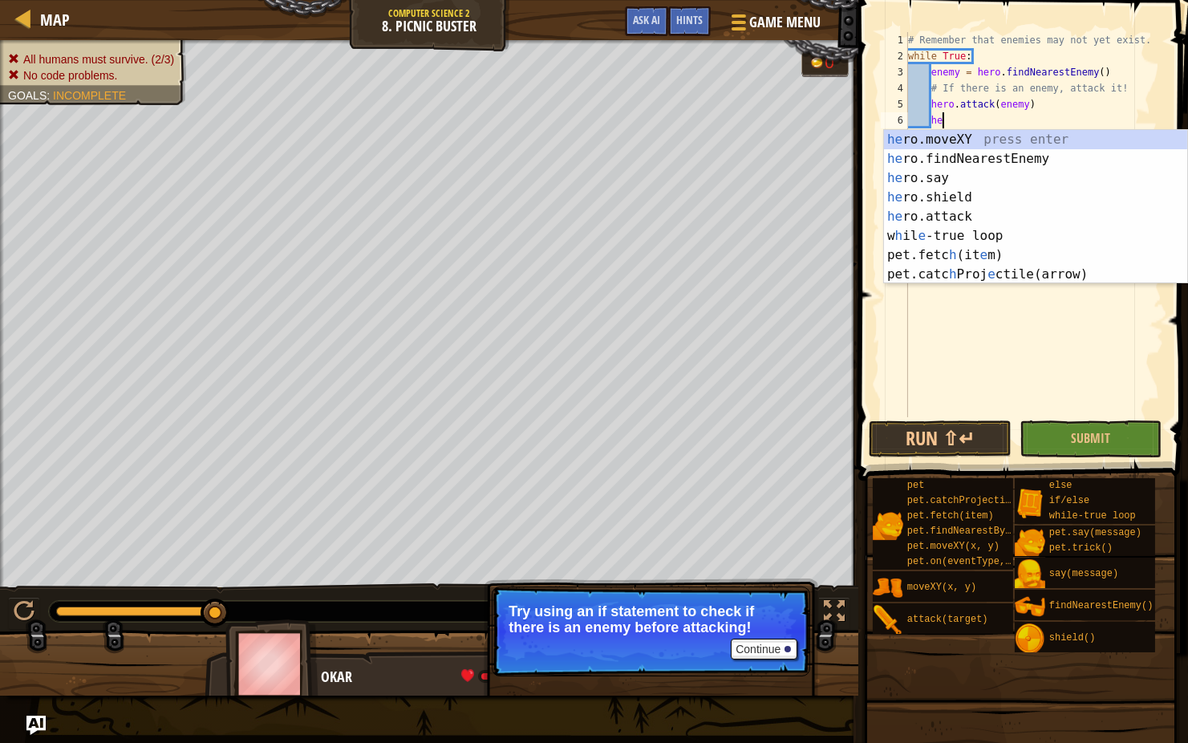
scroll to position [7, 2]
type textarea "her"
click at [1021, 161] on div "her o.moveXY press enter her o.findNearestEnemy press enter her o.say press ent…" at bounding box center [1035, 226] width 303 height 193
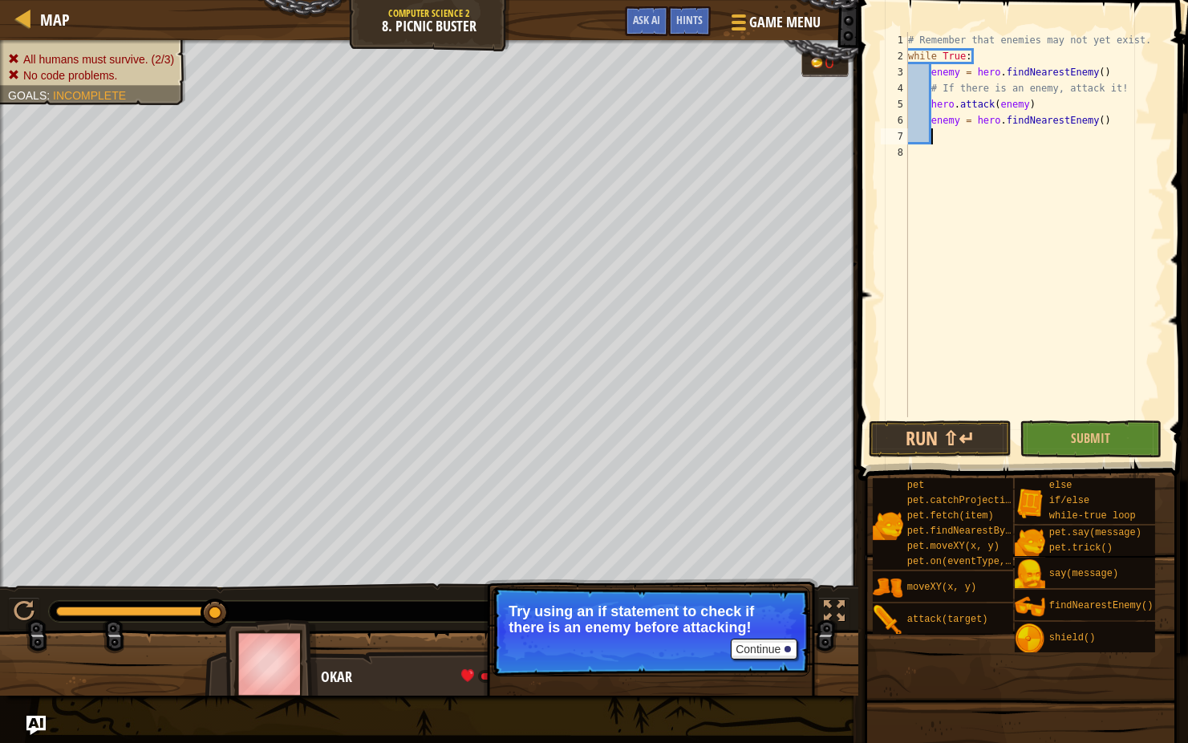
scroll to position [7, 0]
click at [1075, 426] on button "Submit" at bounding box center [1091, 438] width 143 height 37
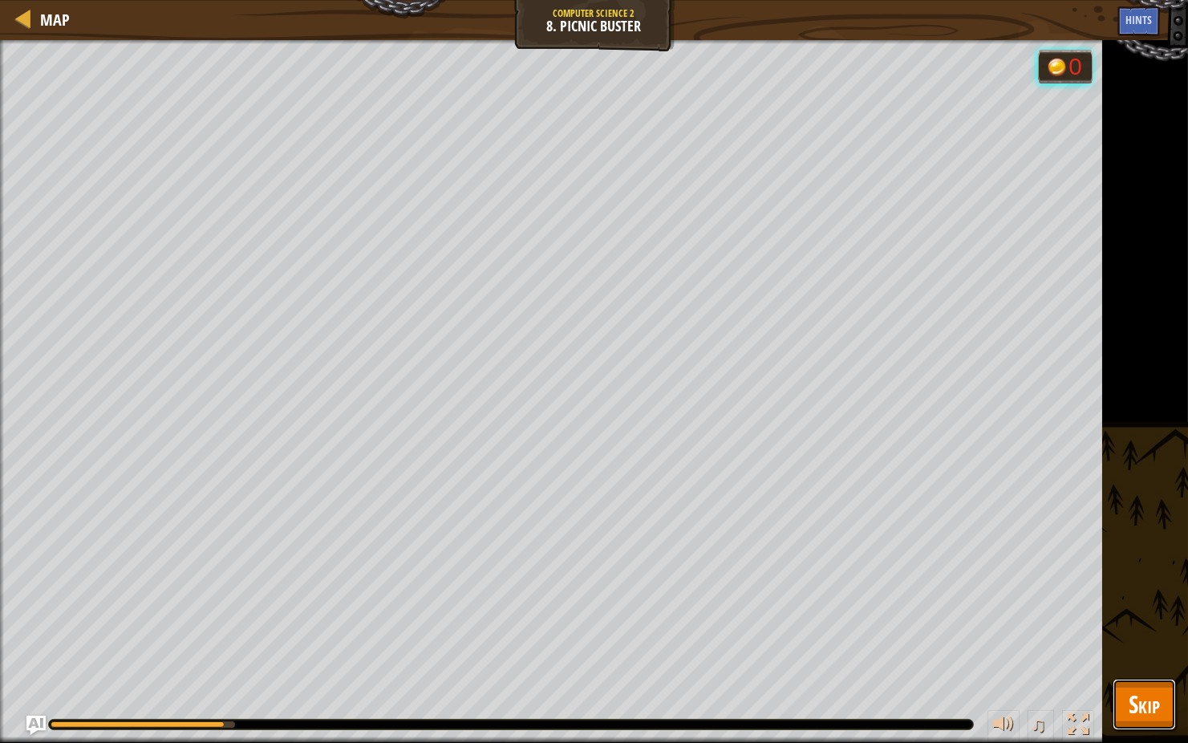
click at [1145, 591] on button "Skip" at bounding box center [1144, 704] width 63 height 51
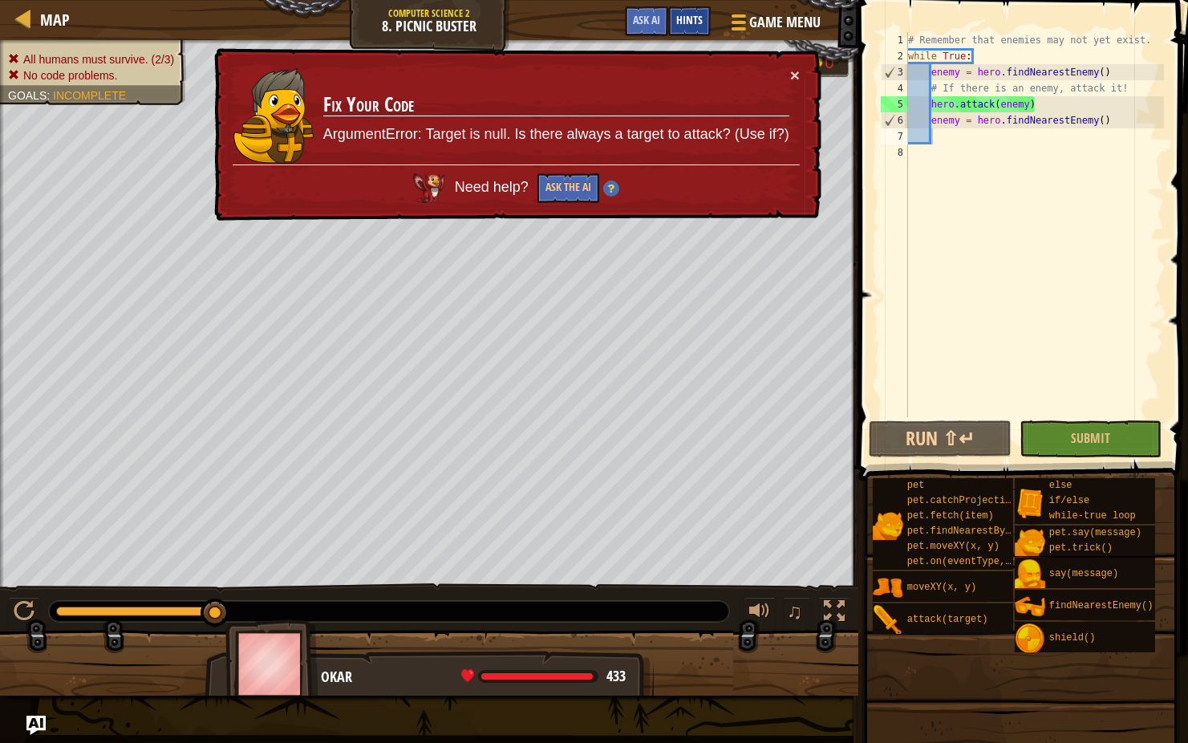
click at [676, 14] on span "Hints" at bounding box center [689, 19] width 26 height 15
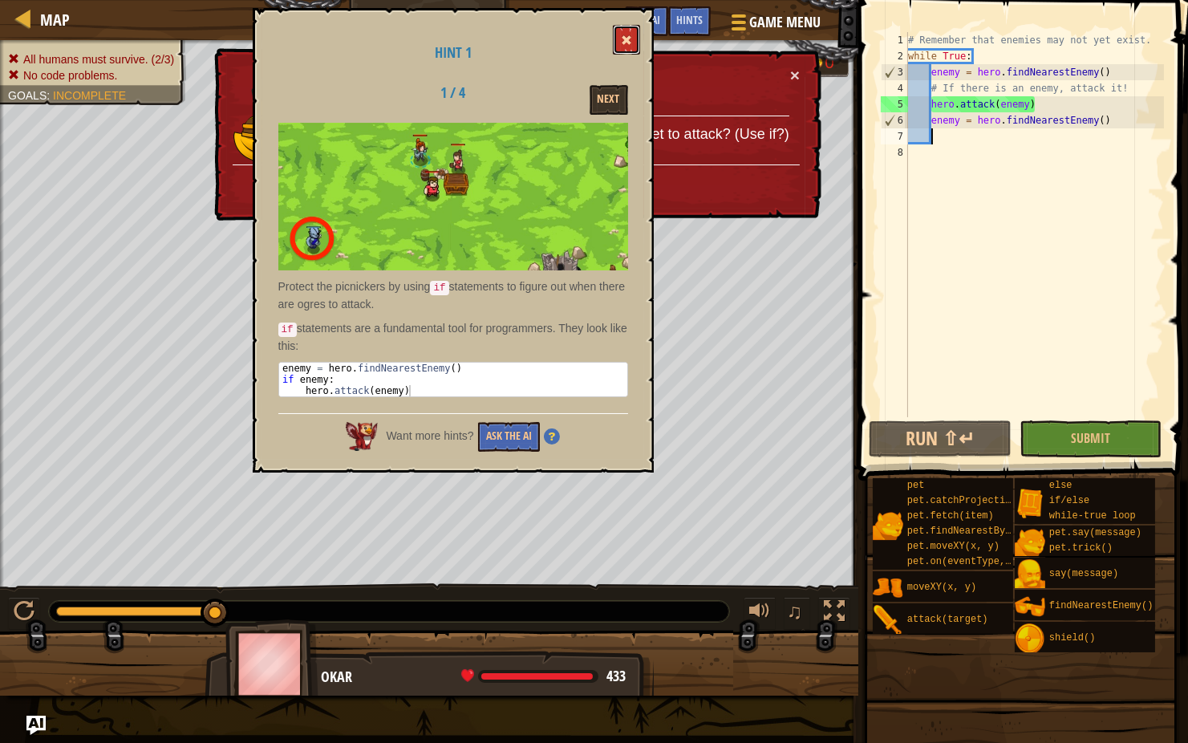
click at [621, 41] on button at bounding box center [626, 40] width 27 height 30
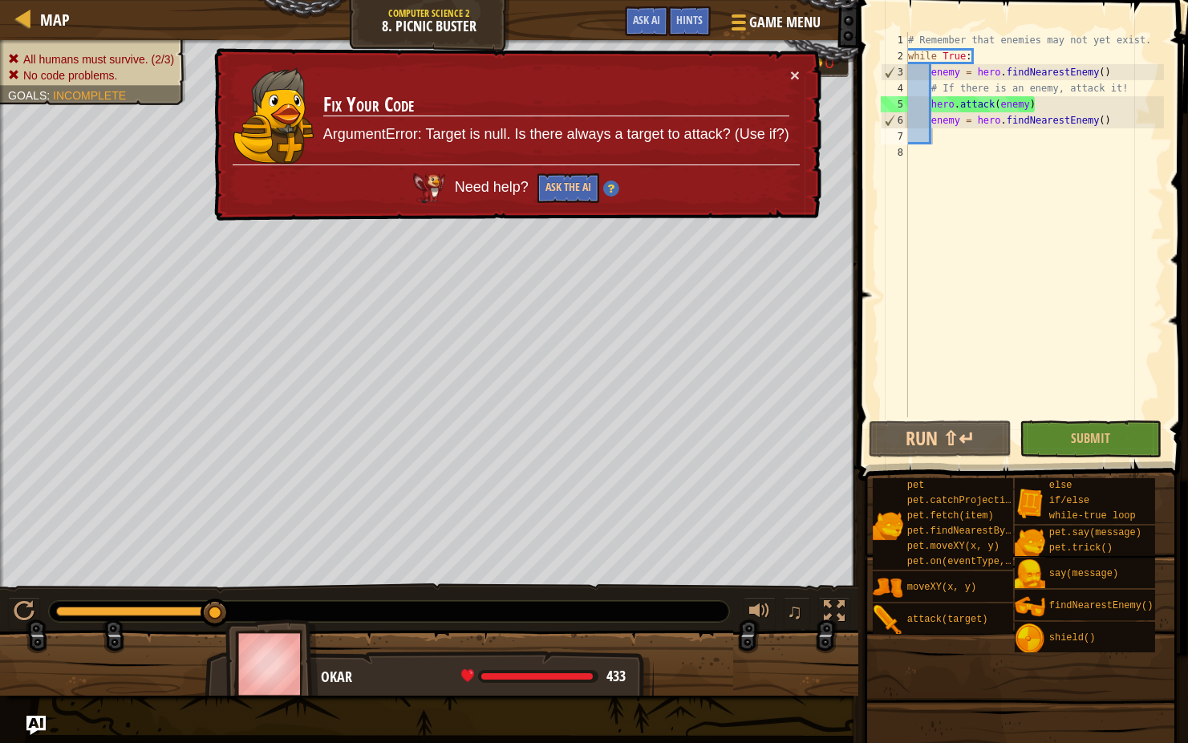
click at [972, 59] on div "# Remember that enemies may not yet exist. while True : enemy = hero . findNear…" at bounding box center [1034, 240] width 259 height 417
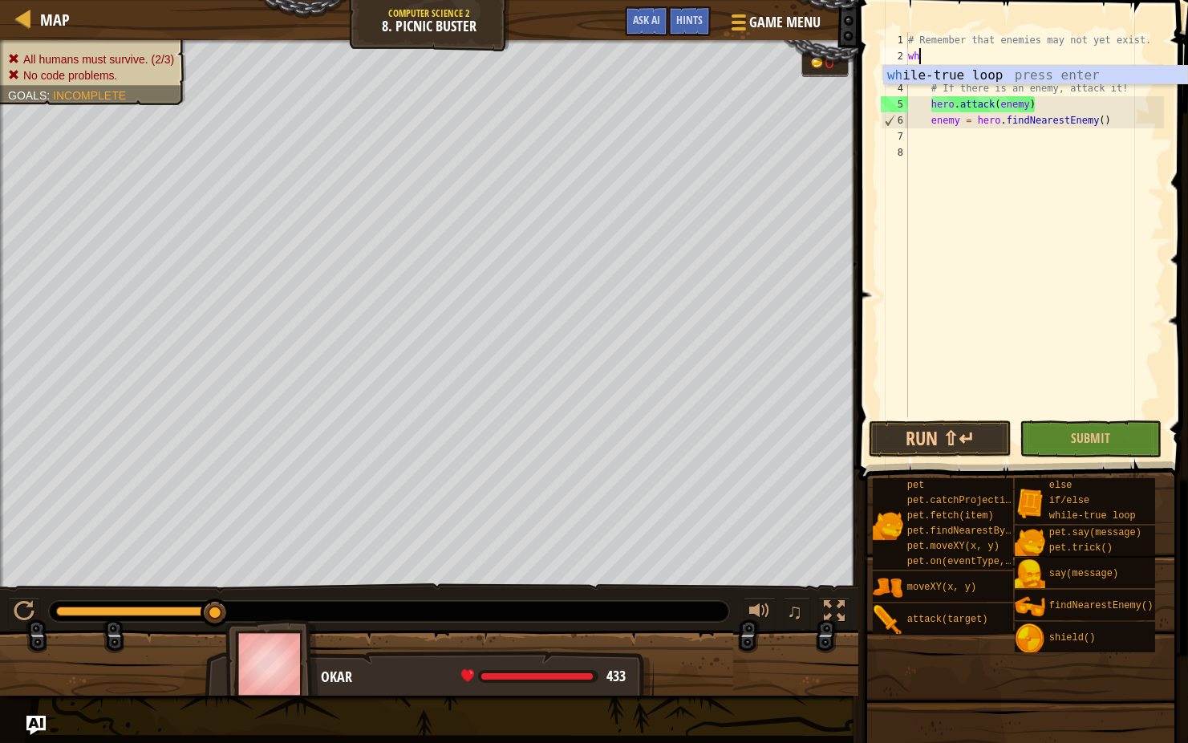
type textarea "w"
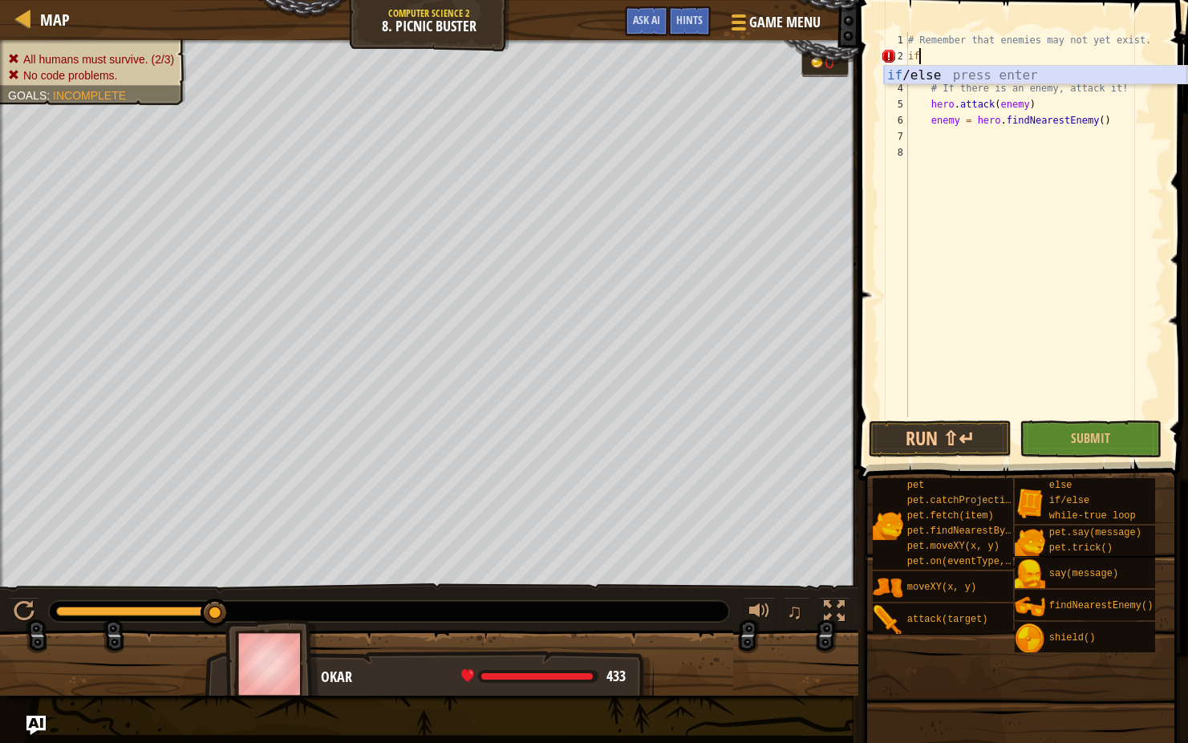
type textarea "if enemy:"
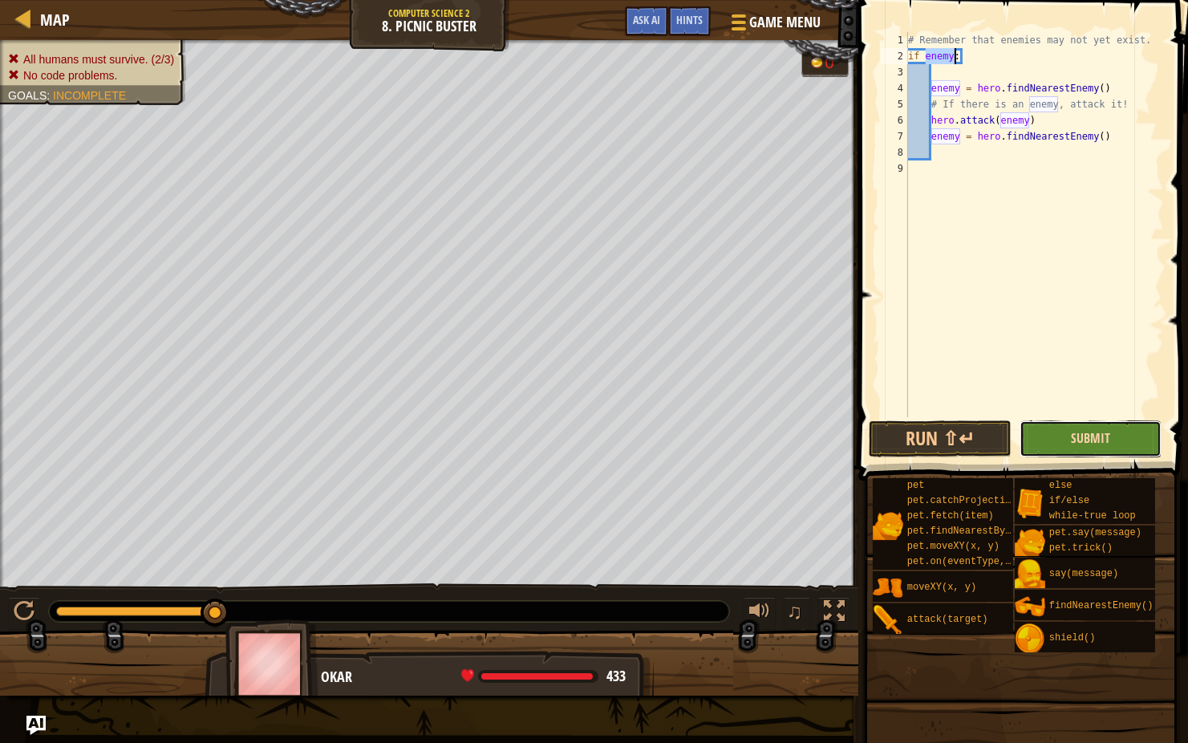
click at [1074, 444] on span "Submit" at bounding box center [1090, 438] width 39 height 18
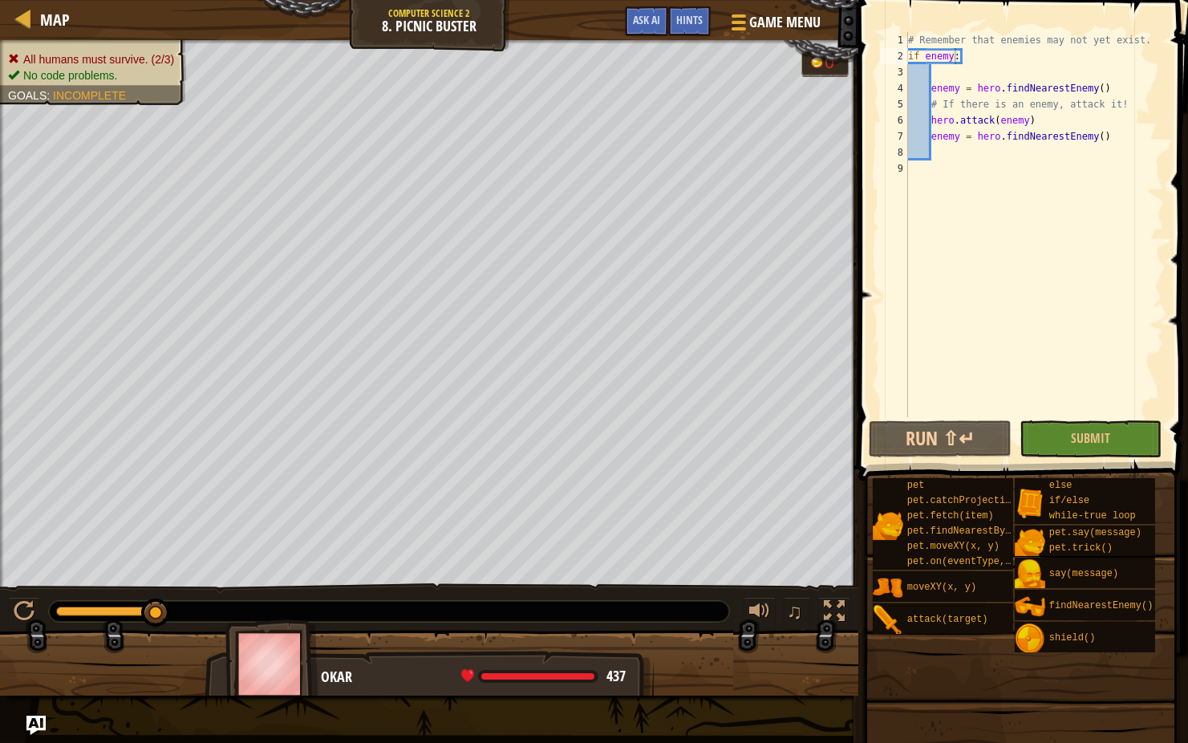
click at [943, 72] on div "# Remember that enemies may not yet exist. if enemy : enemy = hero . findNeares…" at bounding box center [1034, 240] width 259 height 417
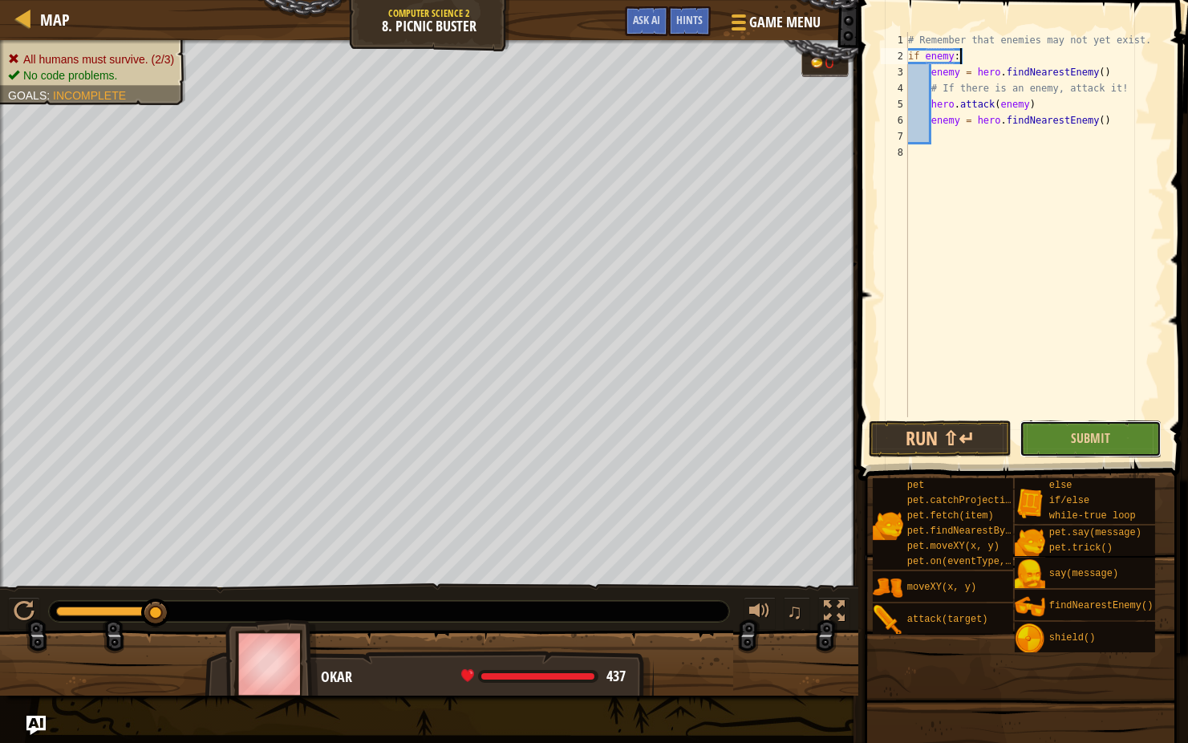
click at [1068, 431] on button "Submit" at bounding box center [1091, 438] width 143 height 37
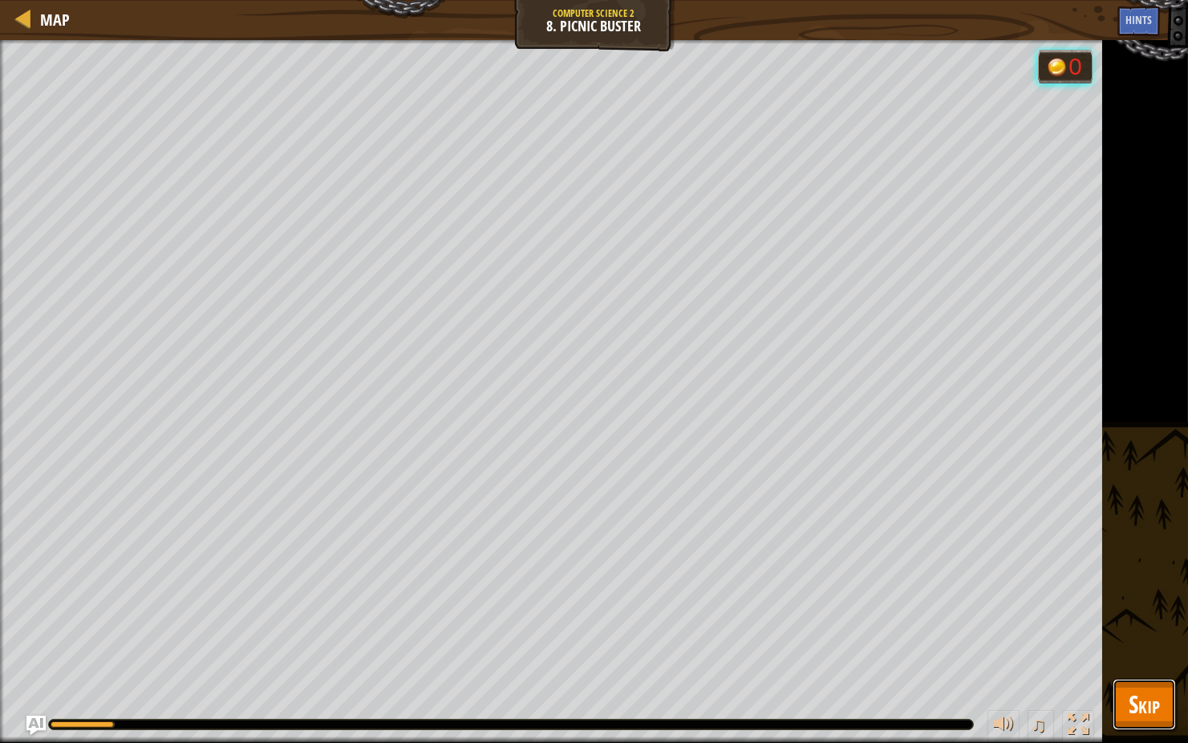
click at [1153, 591] on span "Skip" at bounding box center [1144, 703] width 31 height 33
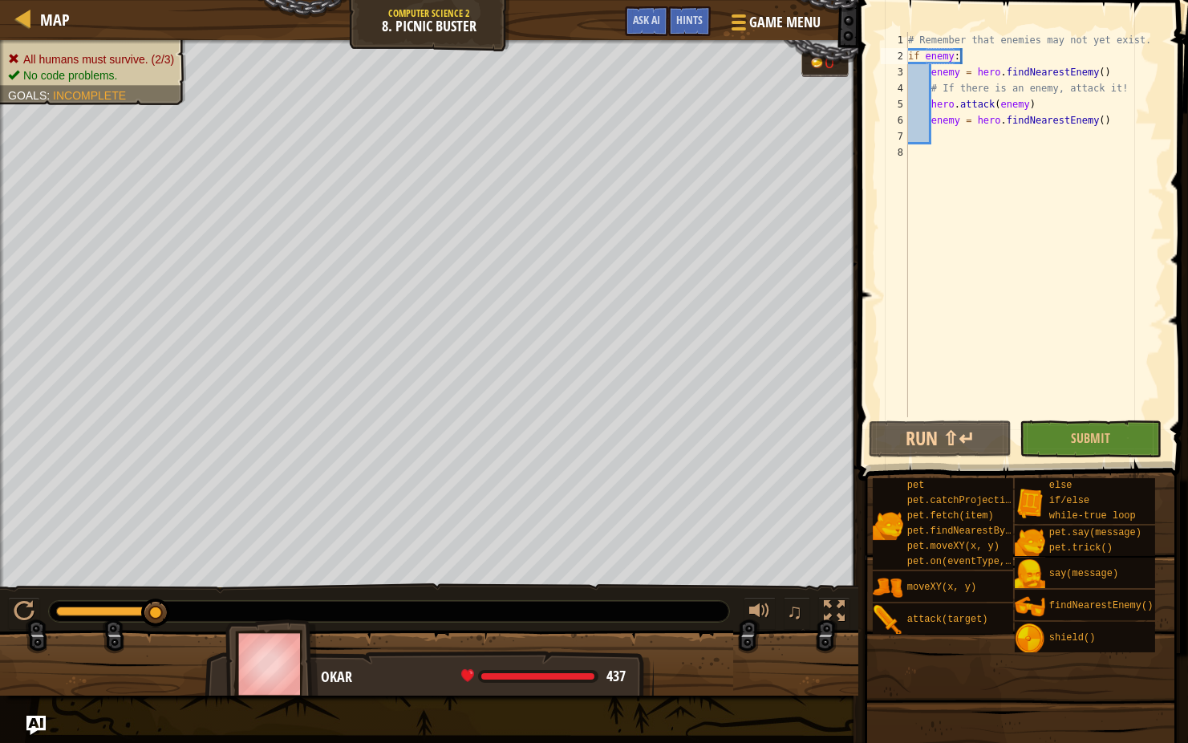
click at [1117, 71] on div "# Remember that enemies may not yet exist. if enemy : enemy = hero . findNeares…" at bounding box center [1034, 240] width 259 height 417
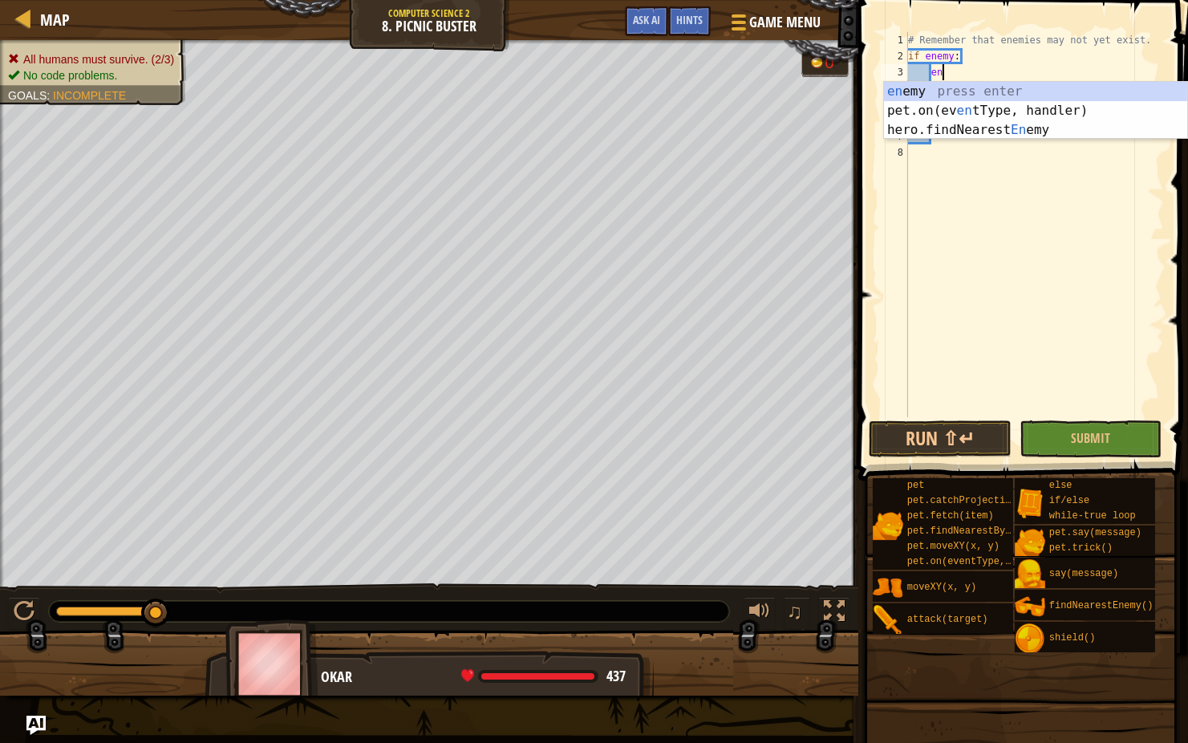
type textarea "e"
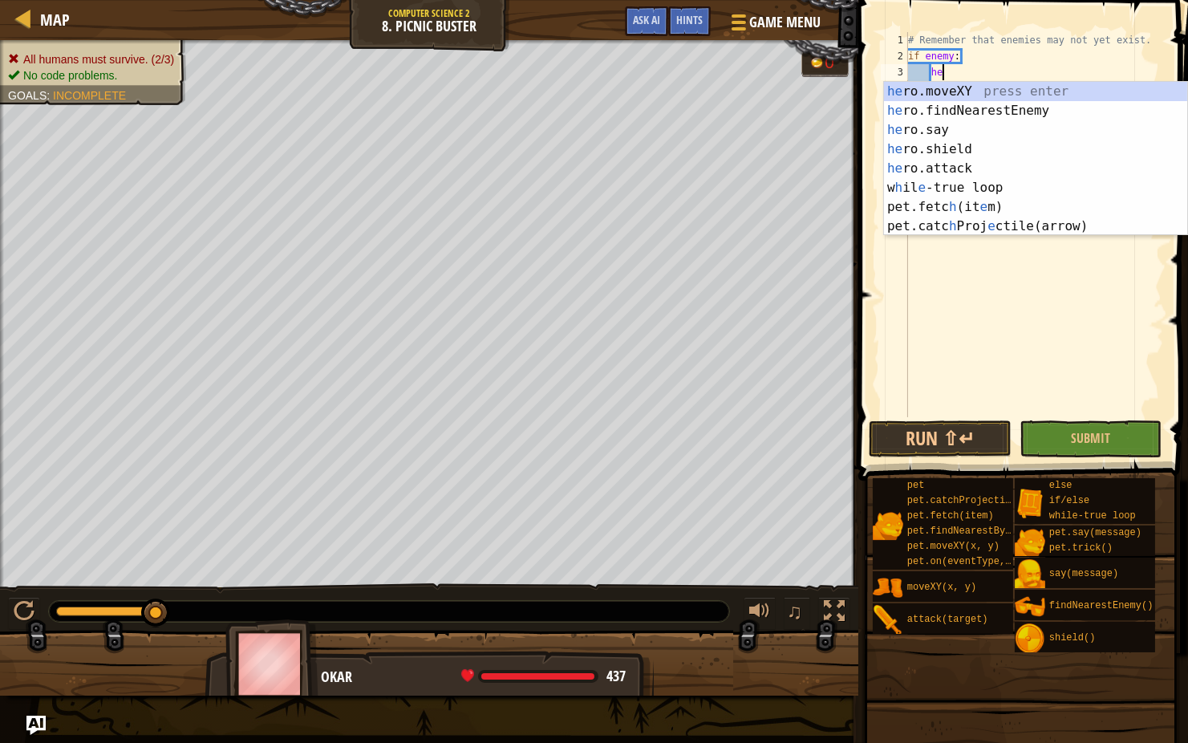
scroll to position [7, 2]
click at [1019, 163] on div "her o.moveXY press enter her o.findNearestEnemy press enter her o.say press ent…" at bounding box center [1035, 178] width 303 height 193
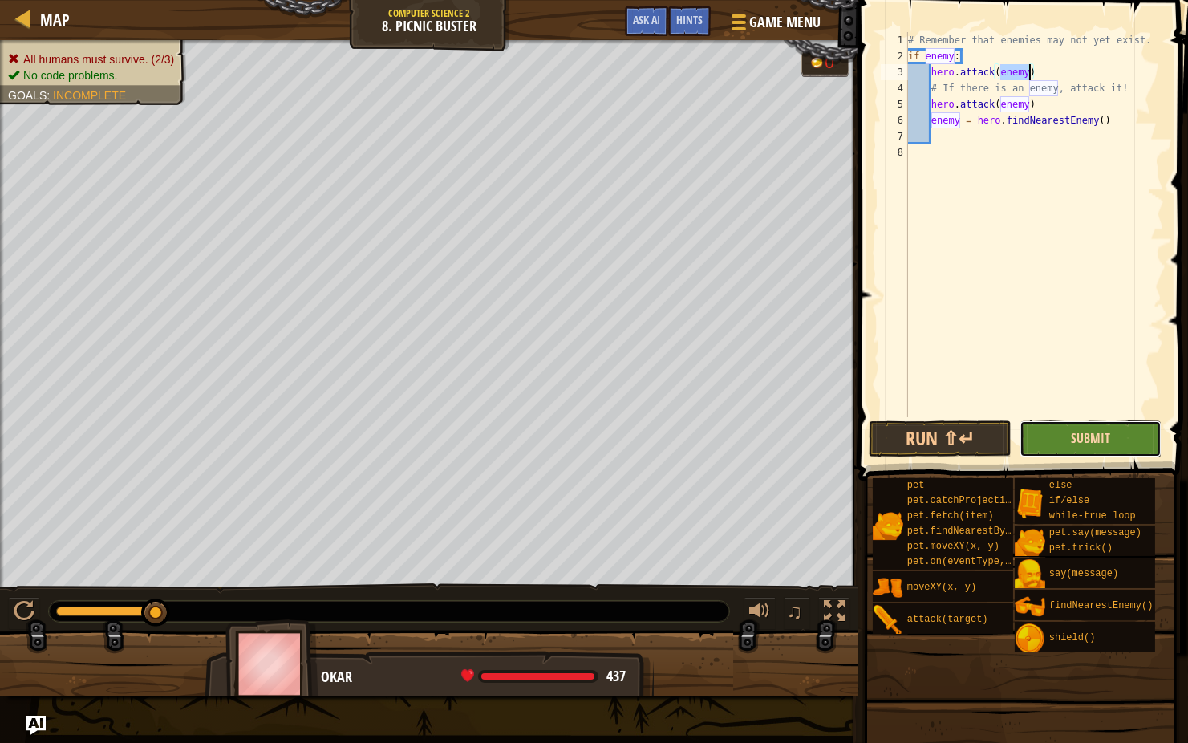
click at [1072, 431] on span "Submit" at bounding box center [1090, 438] width 39 height 18
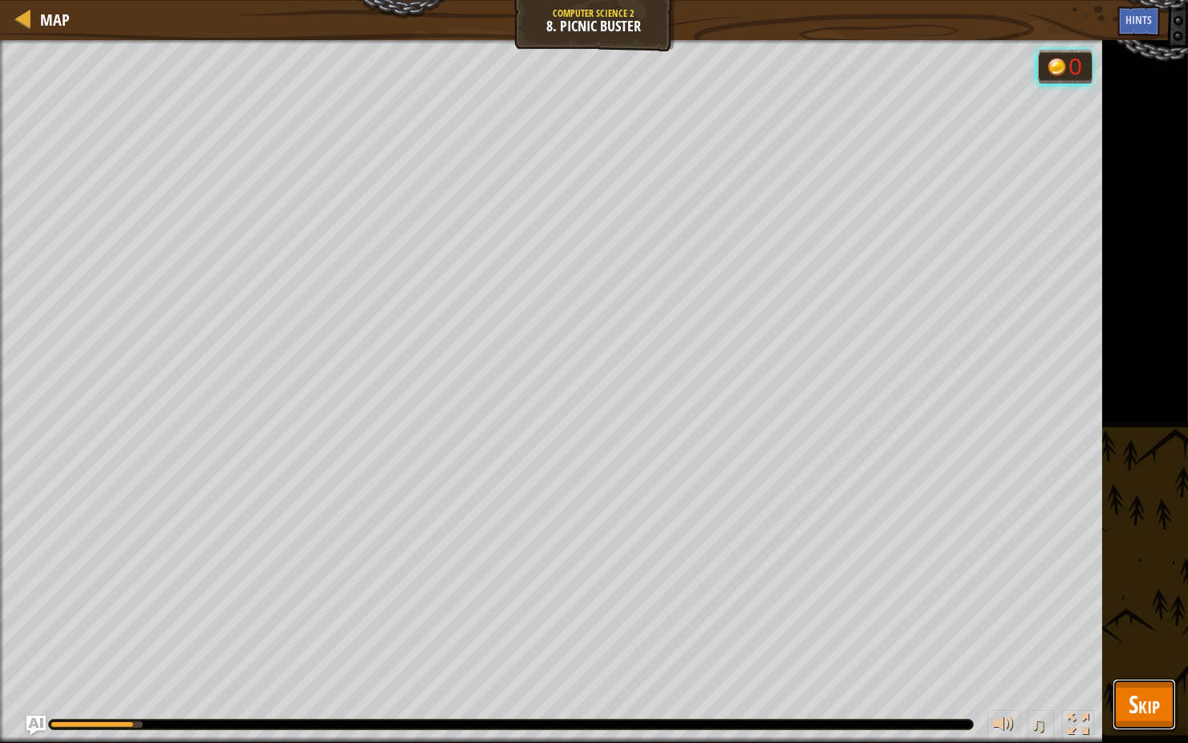
click at [1161, 591] on button "Skip" at bounding box center [1144, 704] width 63 height 51
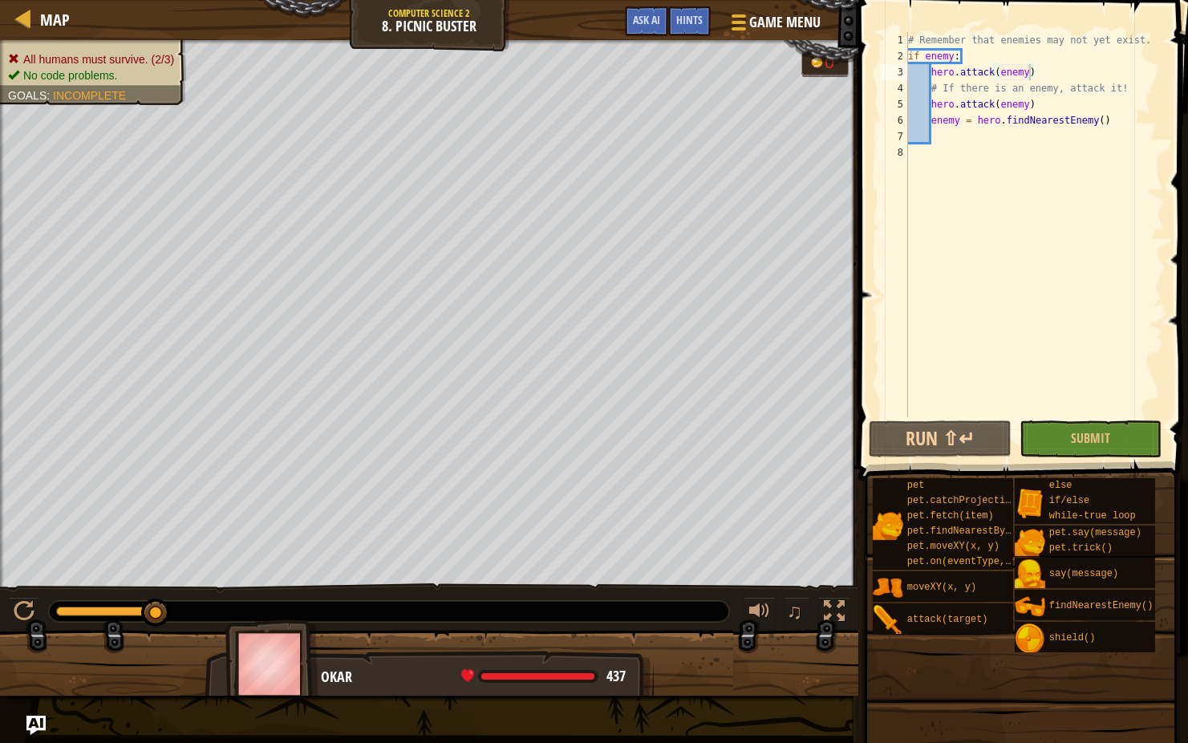
click at [1125, 87] on div "# Remember that enemies may not yet exist. if enemy : hero . attack ( enemy ) #…" at bounding box center [1034, 240] width 259 height 417
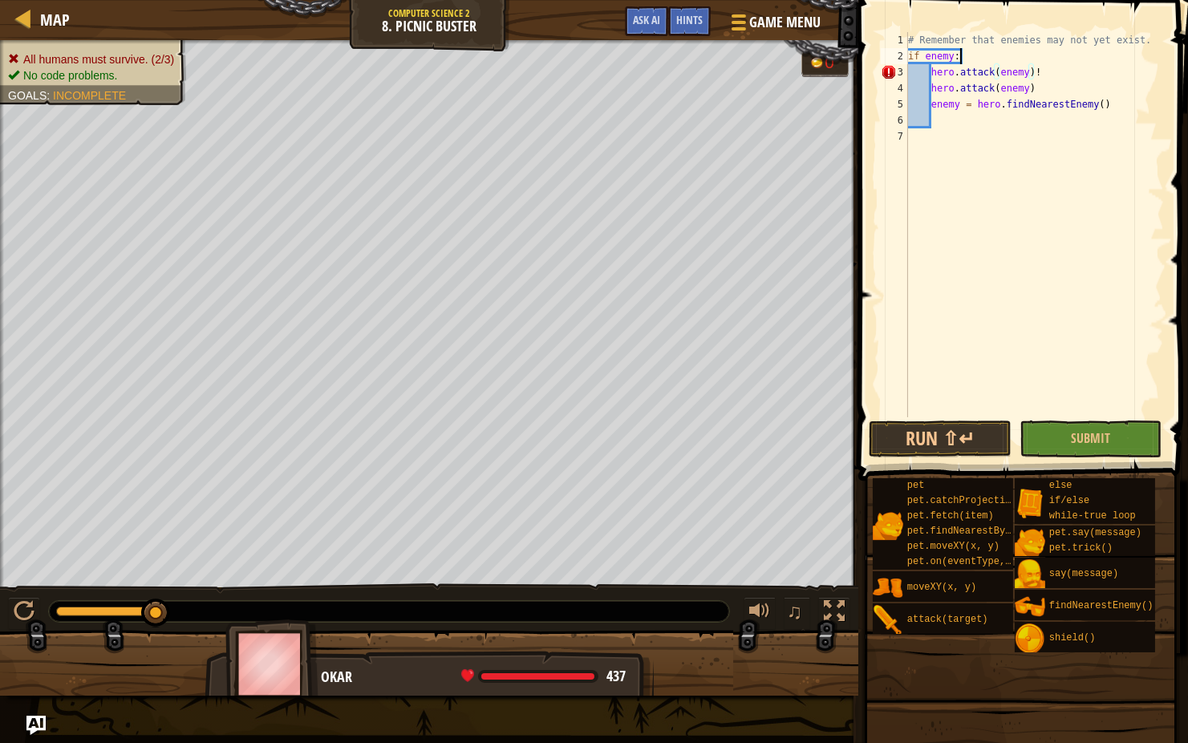
type textarea "if enemy:"
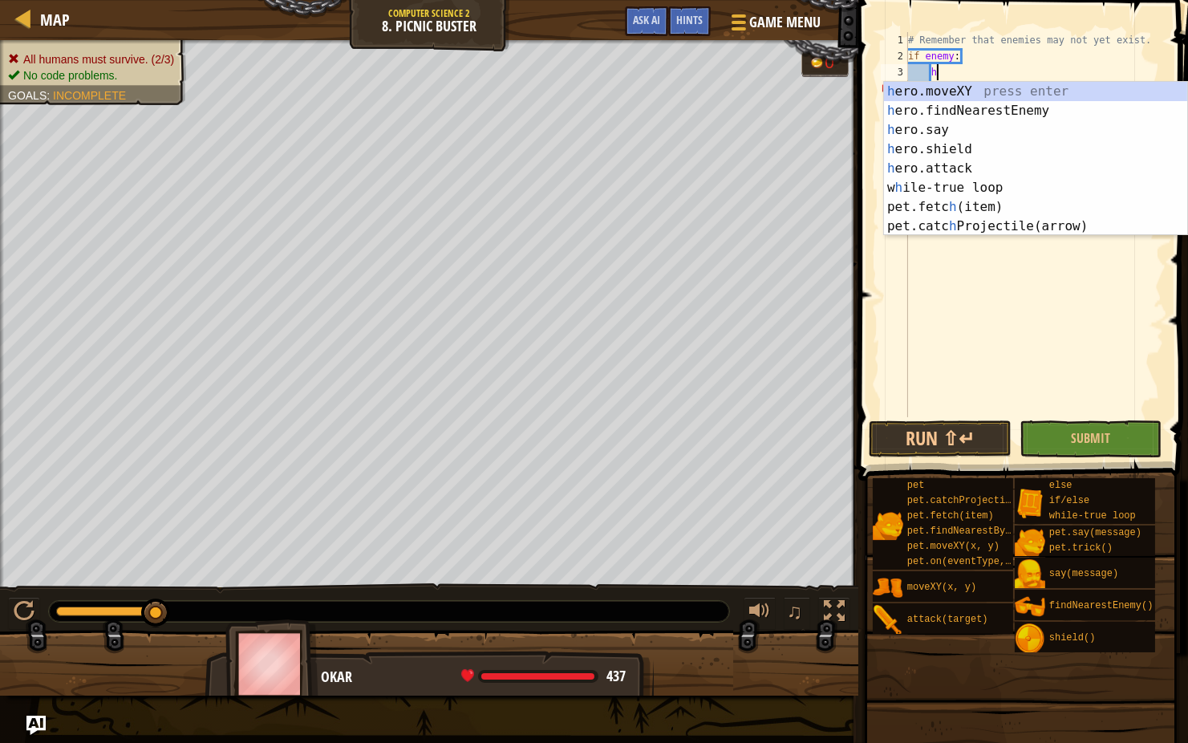
type textarea "her"
click at [1098, 115] on div "her o.moveXY press enter her o.findNearestEnemy press enter her o.say press ent…" at bounding box center [1035, 178] width 303 height 193
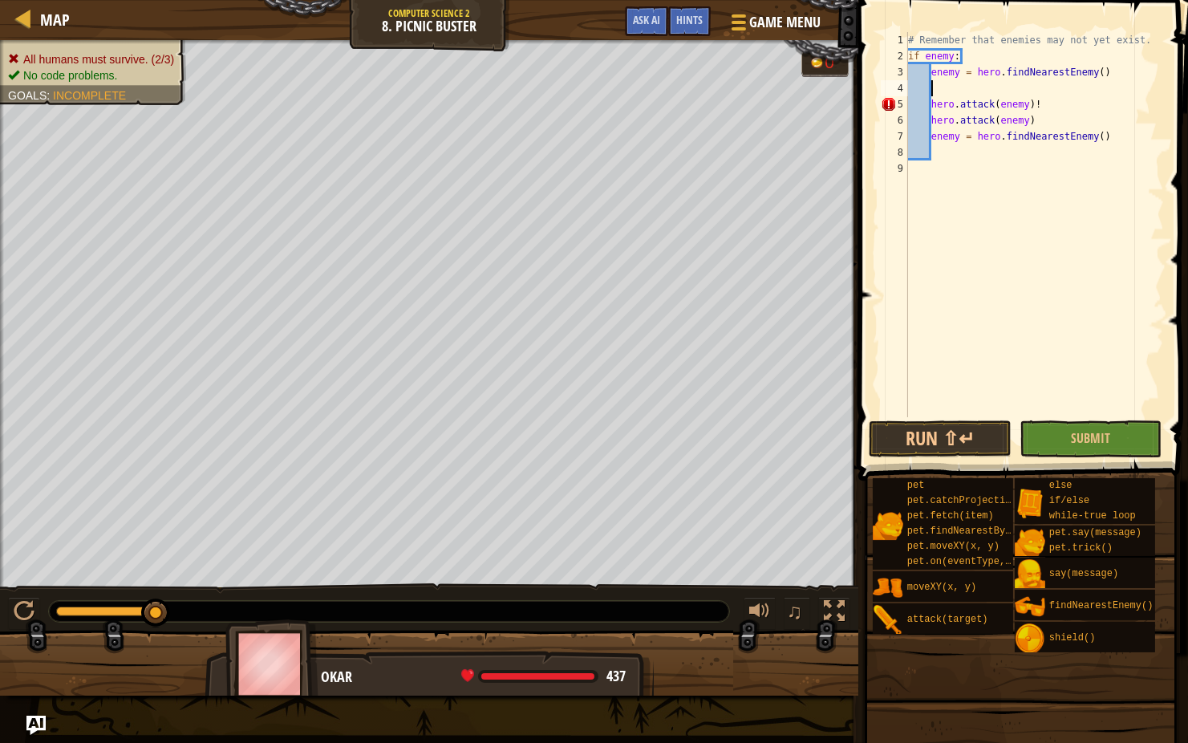
scroll to position [7, 0]
click at [1040, 438] on button "Submit" at bounding box center [1091, 438] width 143 height 37
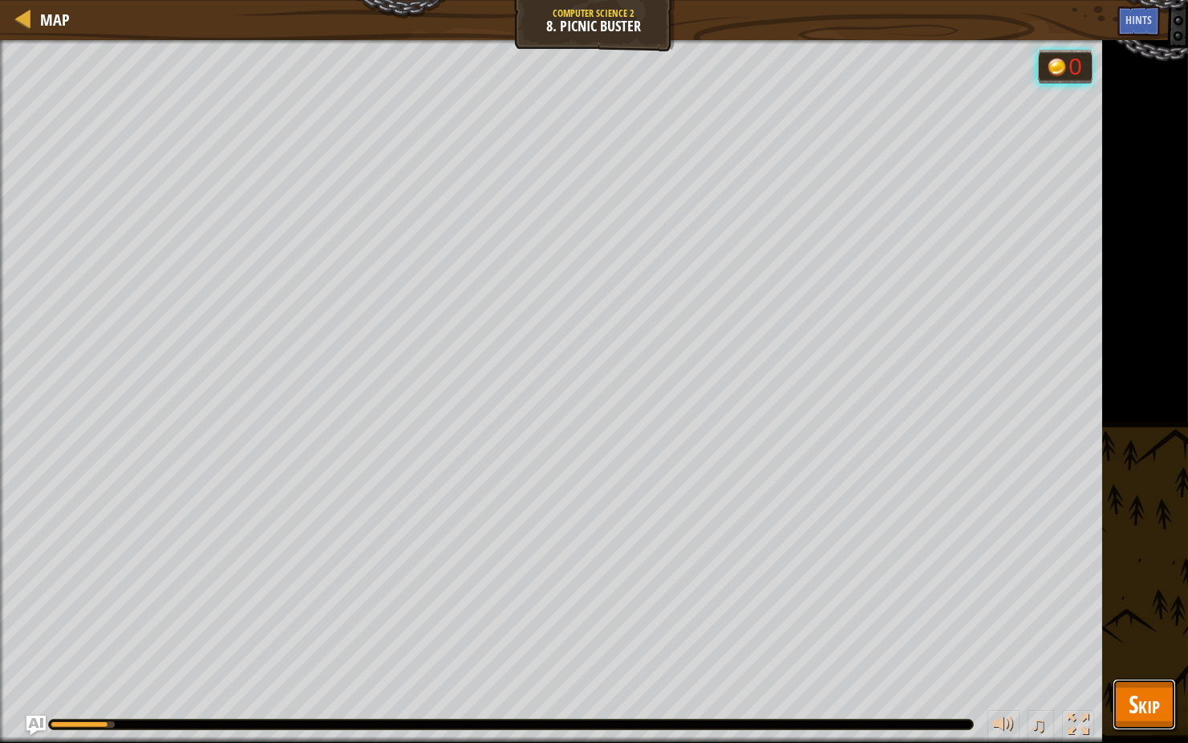
click at [1151, 591] on span "Skip" at bounding box center [1144, 703] width 31 height 33
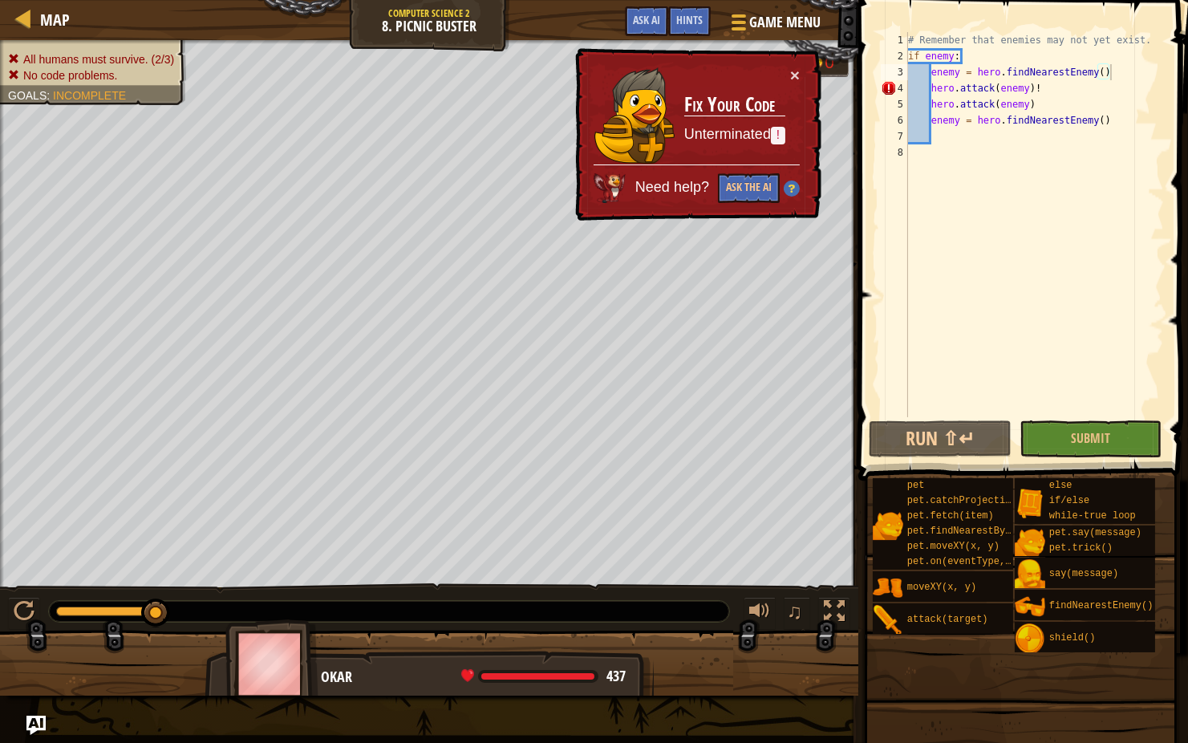
click at [1044, 87] on div "# Remember that enemies may not yet exist. if enemy : enemy = hero . findNeares…" at bounding box center [1034, 240] width 259 height 417
type textarea "hero.attack(enemy)"
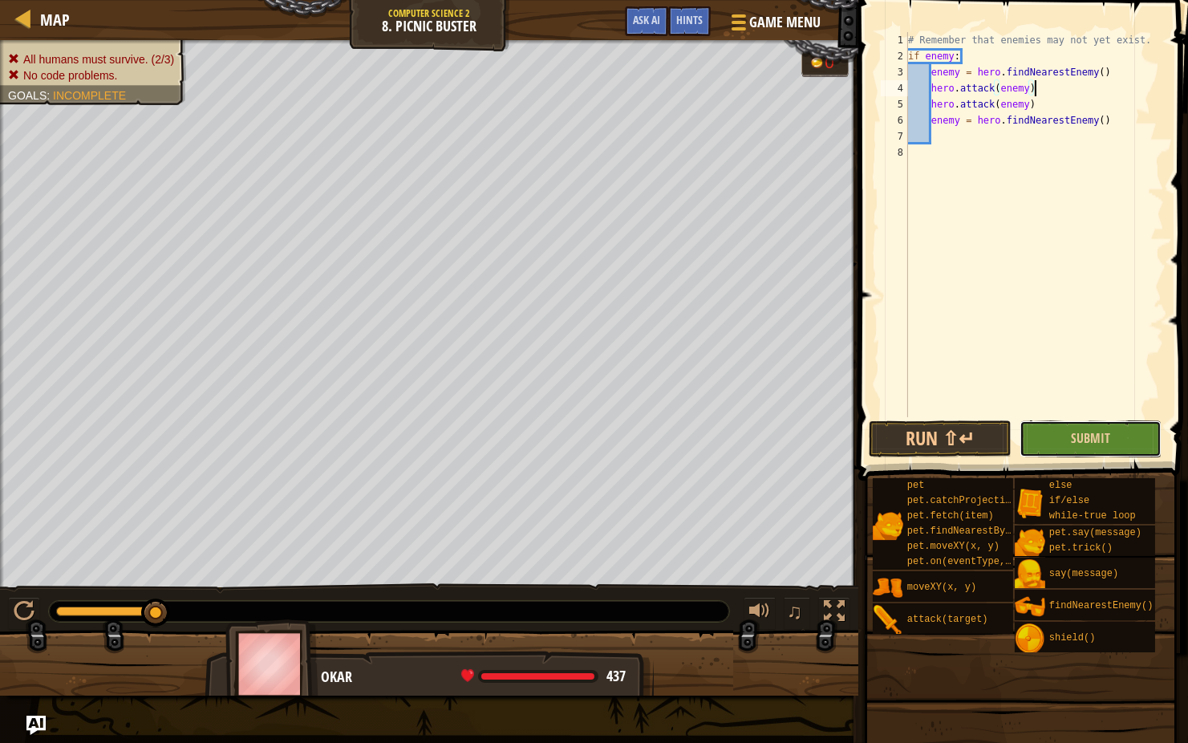
click at [1100, 428] on button "Submit" at bounding box center [1091, 438] width 143 height 37
click at [695, 12] on div "Hints" at bounding box center [689, 21] width 43 height 30
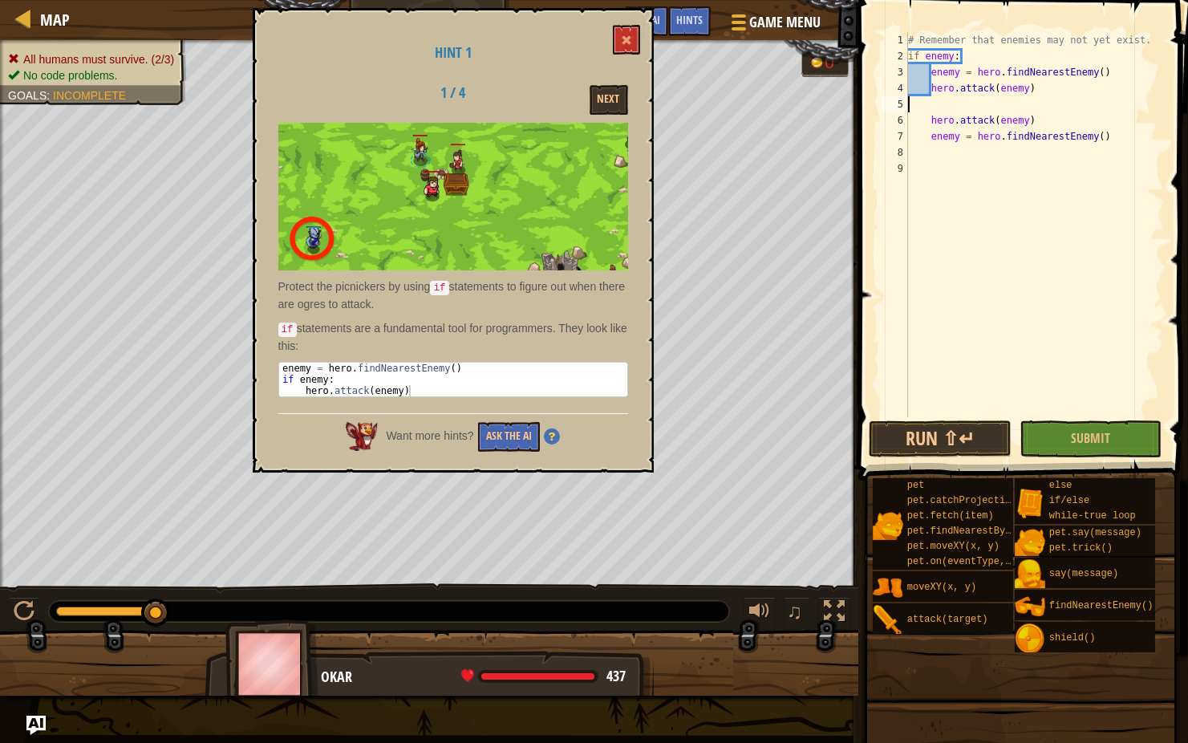
click at [967, 55] on div "# Remember that enemies may not yet exist. if enemy : enemy = hero . findNeares…" at bounding box center [1034, 240] width 259 height 417
type textarea "i"
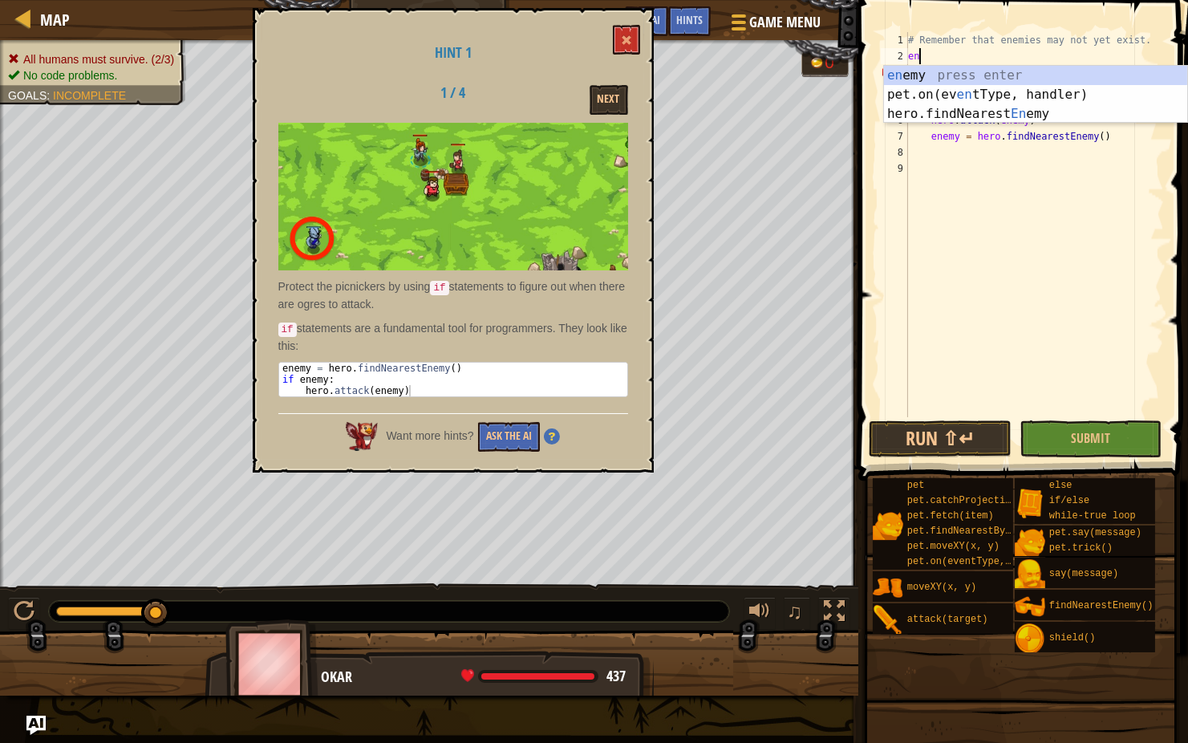
type textarea "e"
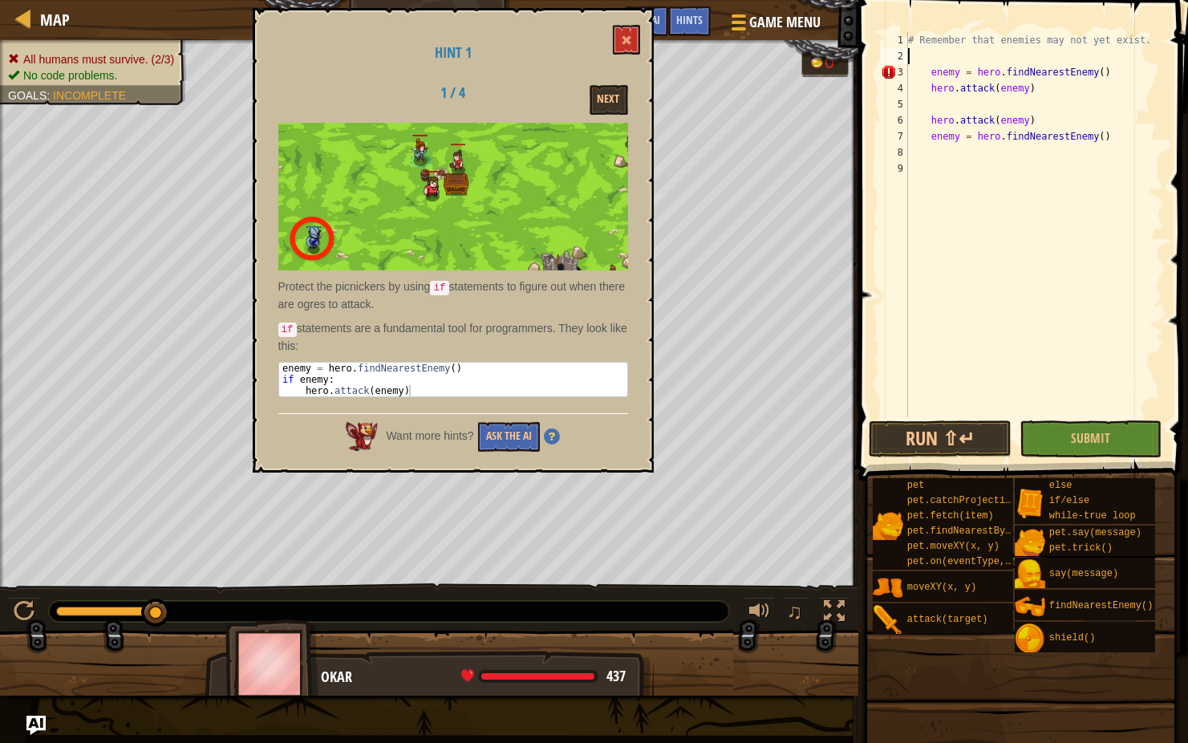
click at [413, 387] on div "enemy = hero . findNearestEnemy ( ) if enemy : hero . attack ( enemy )" at bounding box center [453, 391] width 349 height 56
click at [413, 387] on div "enemy = hero . findNearestEnemy ( ) if enemy : hero . attack ( enemy )" at bounding box center [453, 380] width 348 height 34
click at [413, 387] on div "enemy = hero . findNearestEnemy ( ) if enemy : hero . attack ( enemy )" at bounding box center [453, 391] width 349 height 56
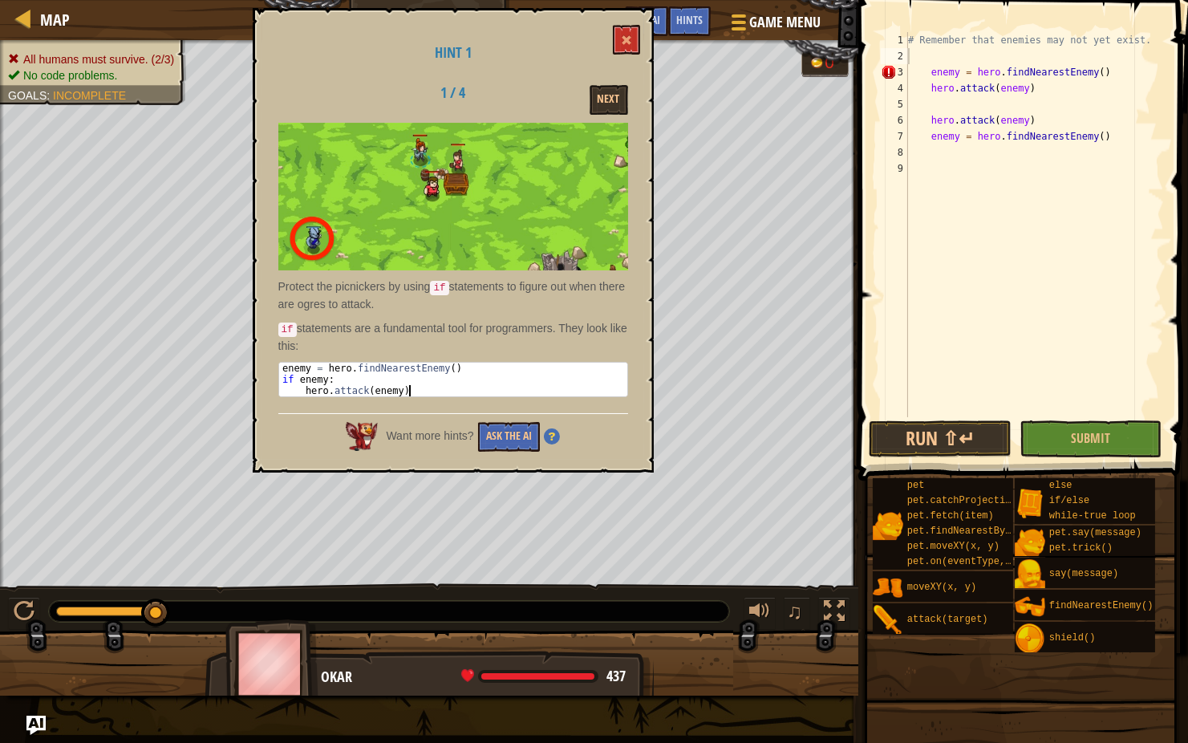
click at [413, 387] on div "enemy = hero . findNearestEnemy ( ) if enemy : hero . attack ( enemy )" at bounding box center [453, 391] width 349 height 56
click at [413, 387] on div "enemy = hero . findNearestEnemy ( ) if enemy : hero . attack ( enemy )" at bounding box center [453, 380] width 348 height 34
click at [413, 387] on div "enemy = hero . findNearestEnemy ( ) if enemy : hero . attack ( enemy )" at bounding box center [453, 391] width 349 height 56
drag, startPoint x: 279, startPoint y: 363, endPoint x: 383, endPoint y: 388, distance: 107.4
click at [383, 388] on div "enemy = hero . findNearestEnemy ( ) if enemy : hero . attack ( enemy )" at bounding box center [453, 391] width 349 height 56
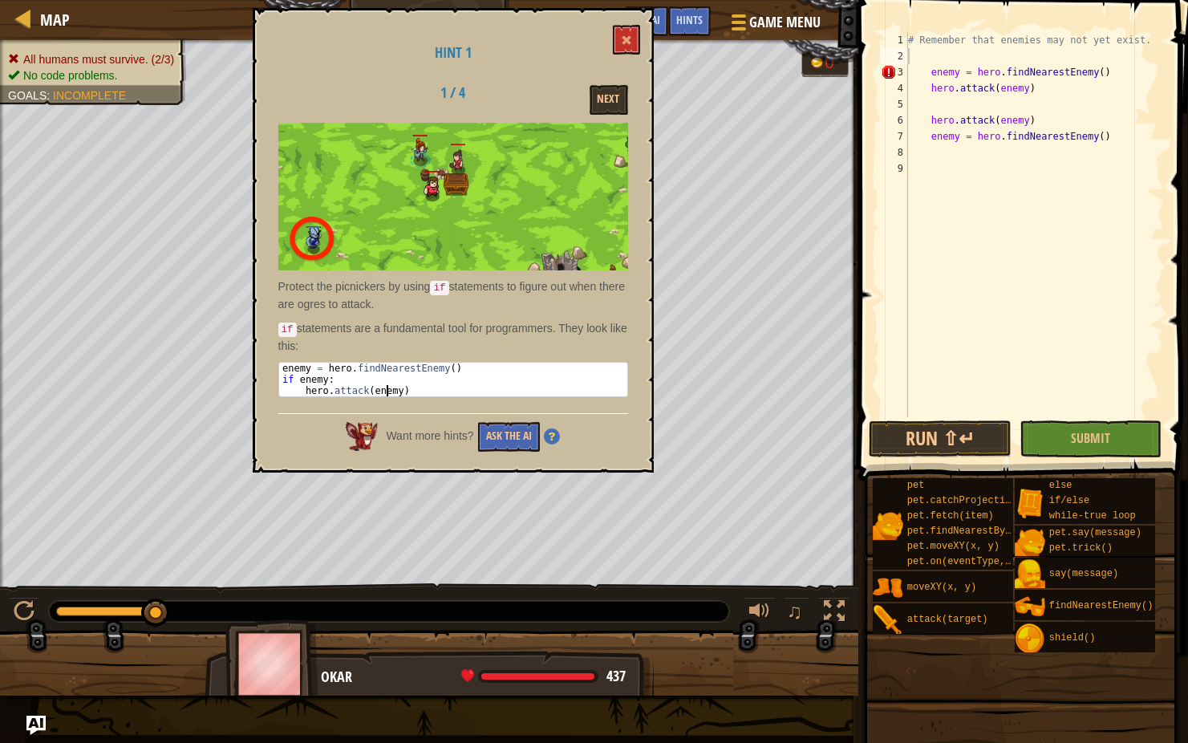
click at [383, 388] on div "enemy = hero . findNearestEnemy ( ) if enemy : hero . attack ( enemy )" at bounding box center [453, 380] width 348 height 34
drag, startPoint x: 284, startPoint y: 366, endPoint x: 329, endPoint y: 375, distance: 45.9
click at [329, 375] on div "enemy = hero . findNearestEnemy ( ) if enemy : hero . attack ( enemy )" at bounding box center [453, 391] width 349 height 56
click at [329, 375] on div "enemy = hero . findNearestEnemy ( ) if enemy : hero . attack ( enemy )" at bounding box center [453, 380] width 348 height 34
click at [274, 363] on div "Hint 1 1 / 4 Next Protect the picnickers by using if statements to figure out w…" at bounding box center [453, 240] width 401 height 464
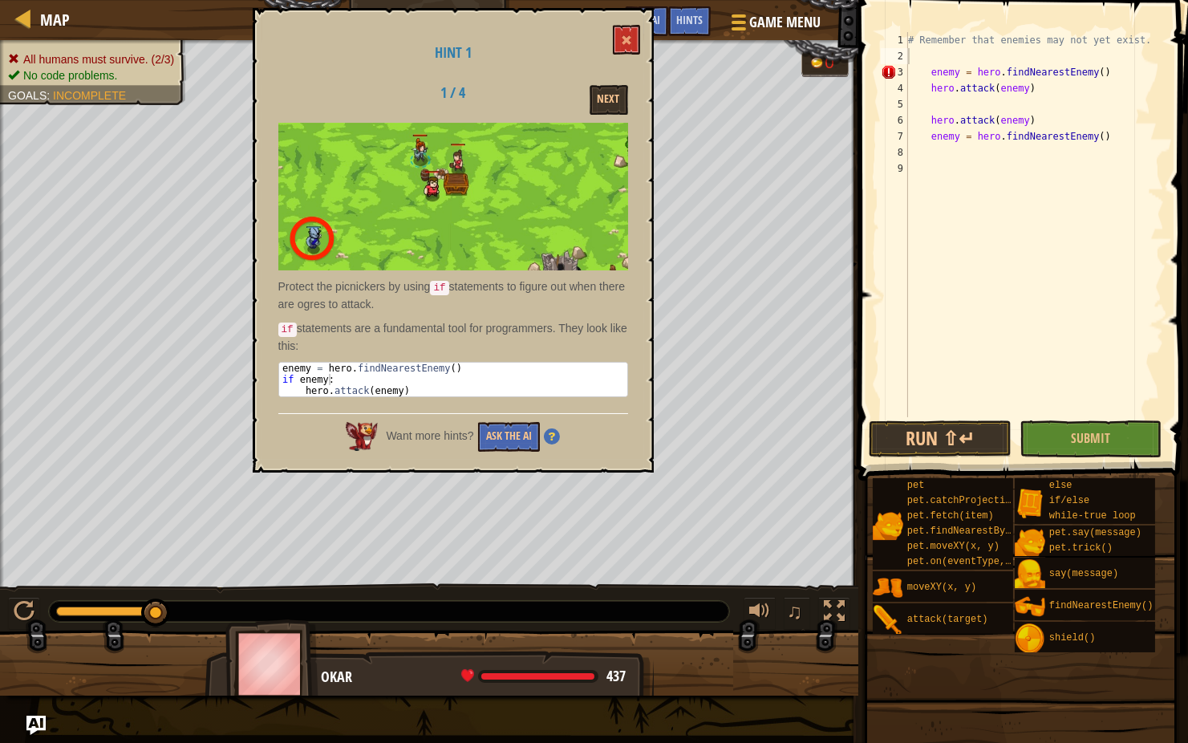
click at [284, 363] on div "enemy = hero . findNearestEnemy ( ) if enemy : hero . attack ( enemy )" at bounding box center [453, 391] width 349 height 56
click at [284, 363] on div "enemy = hero . findNearestEnemy ( ) if enemy : hero . attack ( enemy )" at bounding box center [453, 380] width 348 height 34
type textarea "enemy = hero.findNearestEnemy()"
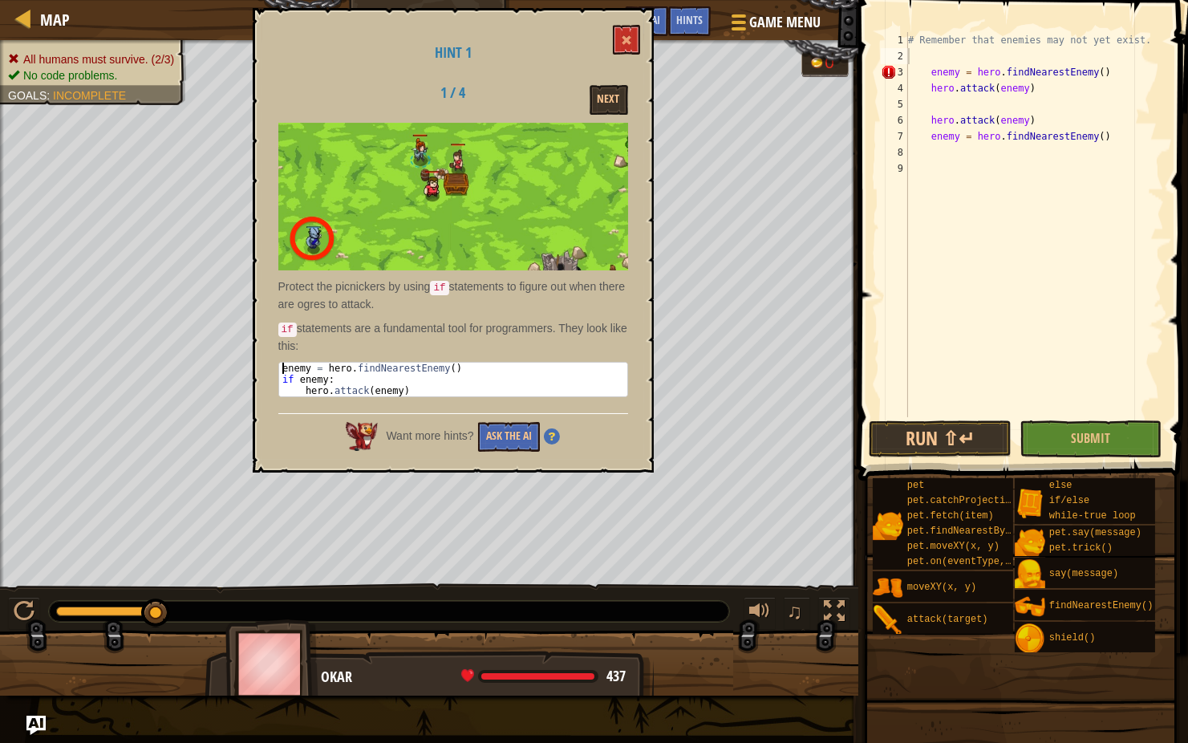
click at [284, 363] on div "enemy = hero . findNearestEnemy ( ) if enemy : hero . attack ( enemy )" at bounding box center [453, 391] width 349 height 56
click at [916, 55] on div "# Remember that enemies may not yet exist. enemy = hero . findNearestEnemy ( ) …" at bounding box center [1034, 240] width 259 height 417
type textarea "enemy = hero"
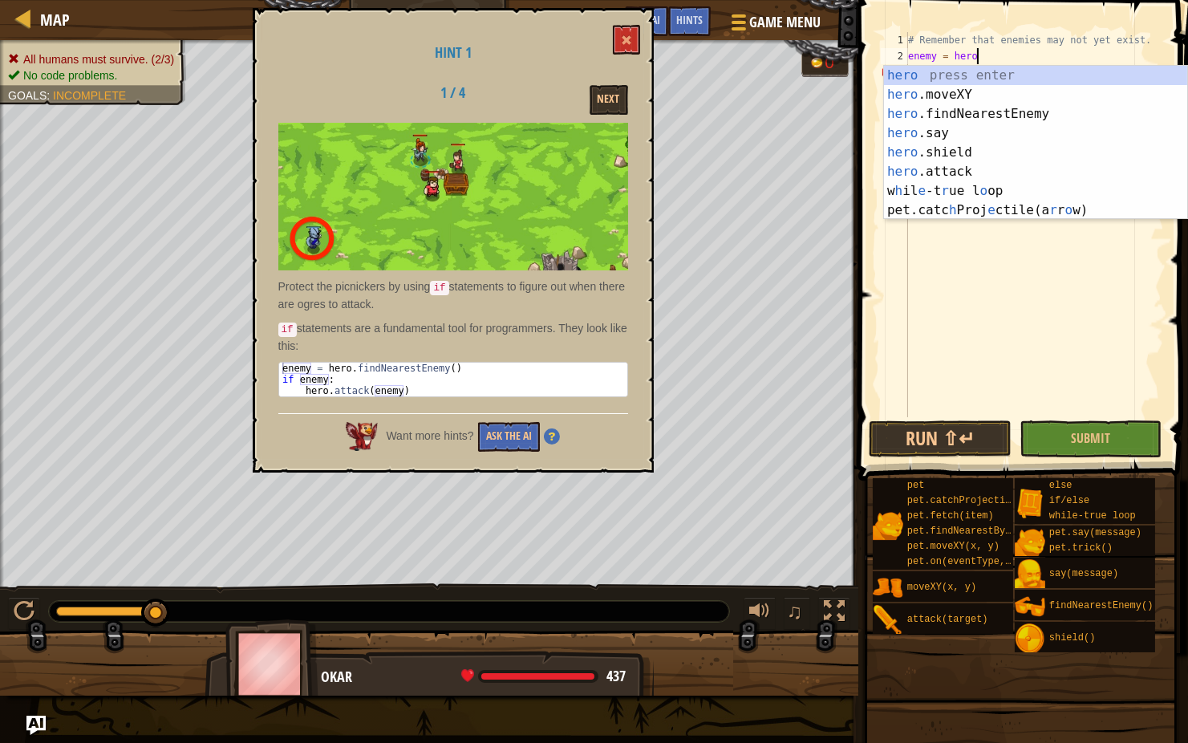
scroll to position [7, 4]
click at [943, 116] on div "hero press enter hero .moveXY press enter hero .findNearestEnemy press enter he…" at bounding box center [1035, 162] width 303 height 193
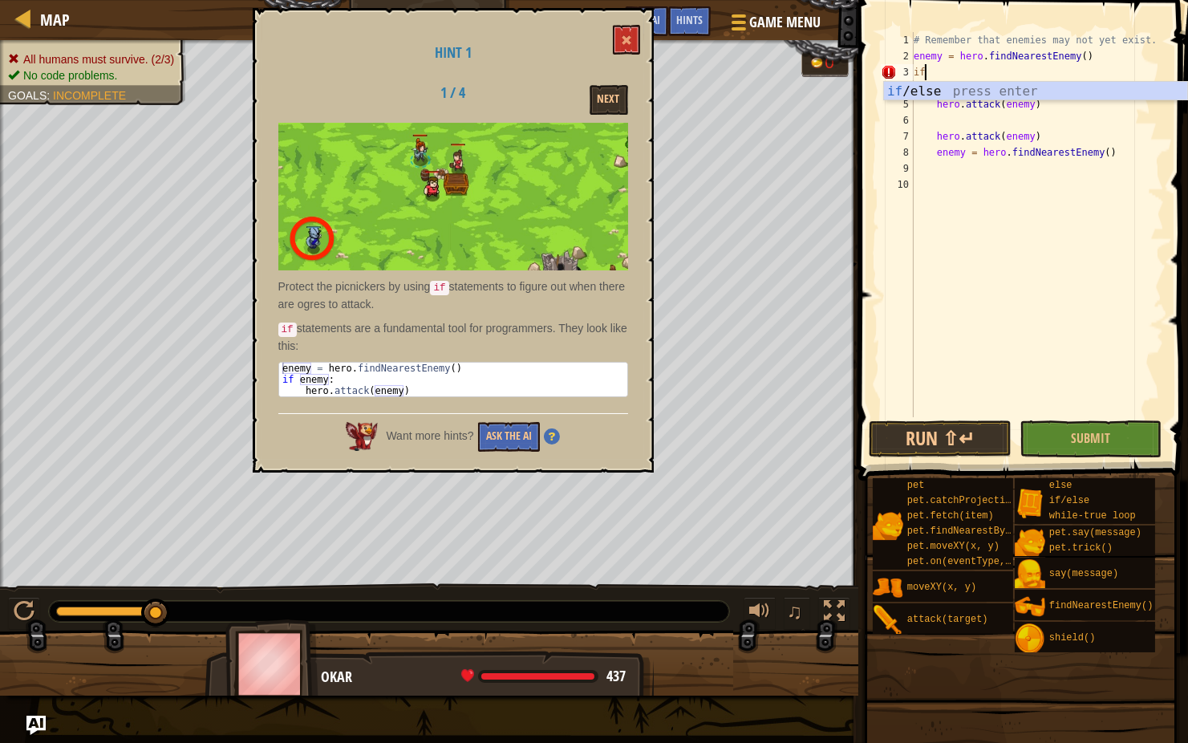
type textarea "if enemy:"
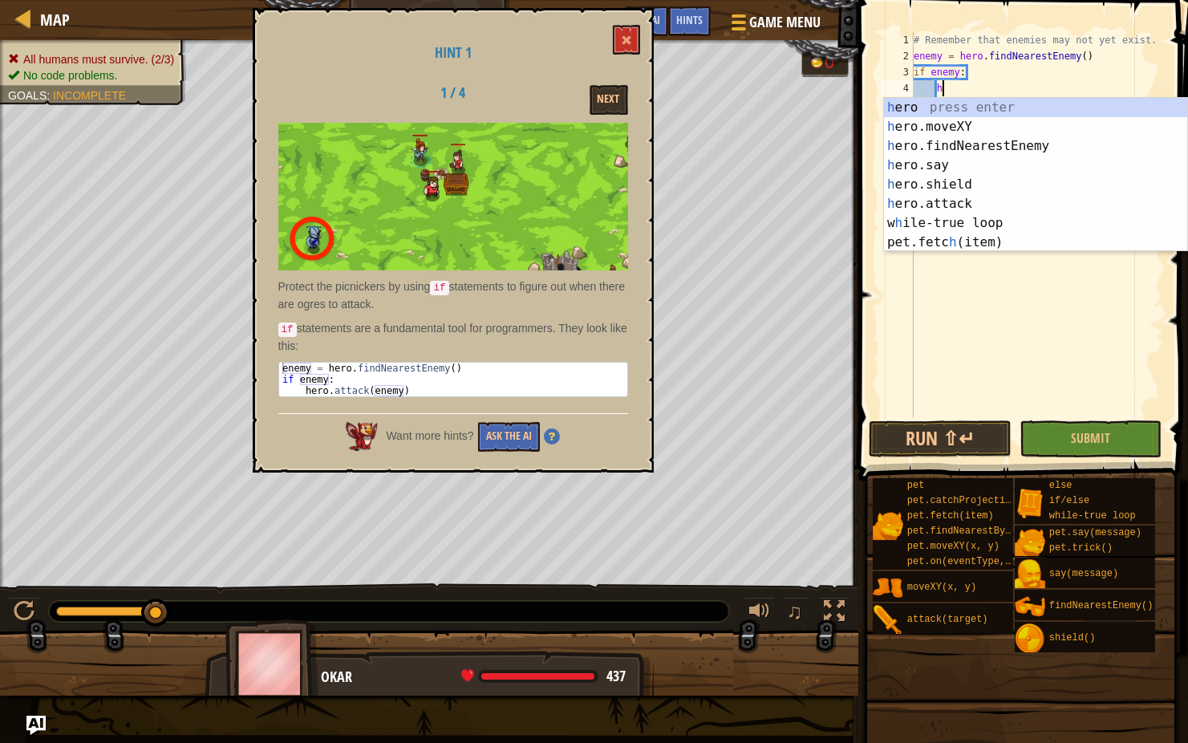
type textarea "he"
click at [928, 193] on div "he ro press enter he ro.moveXY press enter he ro.findNearestEnemy press enter h…" at bounding box center [1035, 194] width 303 height 193
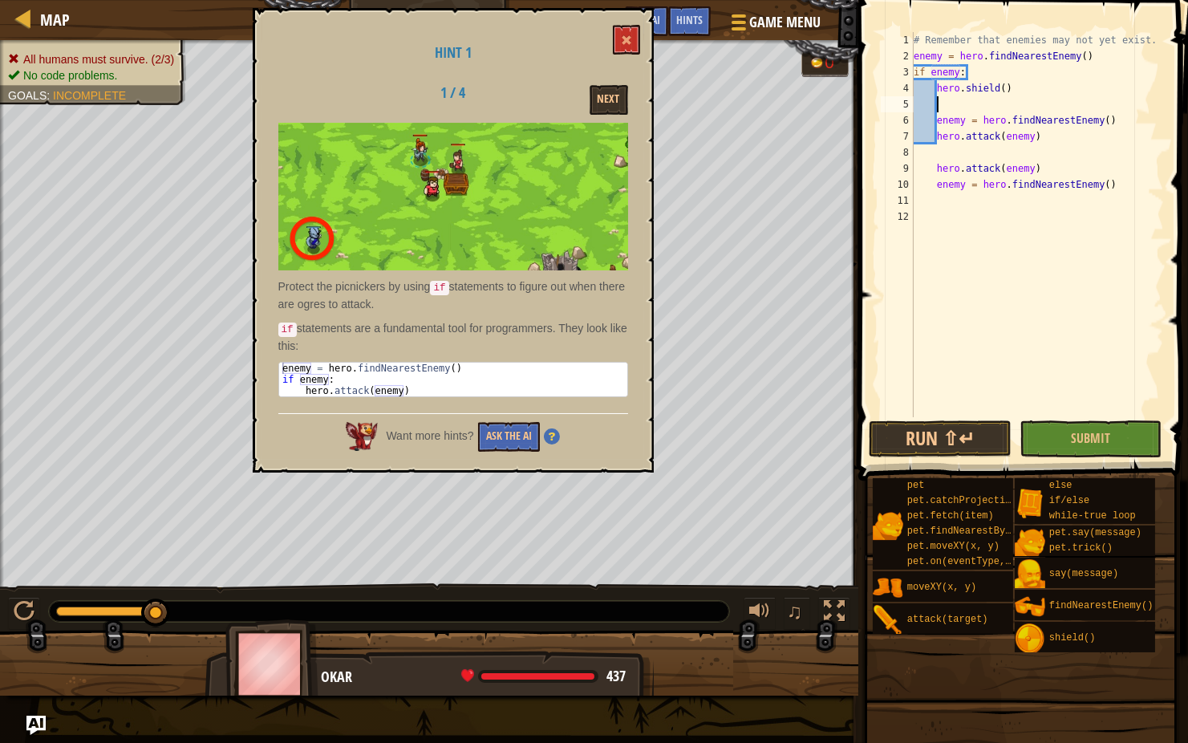
click at [1019, 89] on div "# Remember that enemies may not yet exist. enemy = hero . findNearestEnemy ( ) …" at bounding box center [1037, 240] width 254 height 417
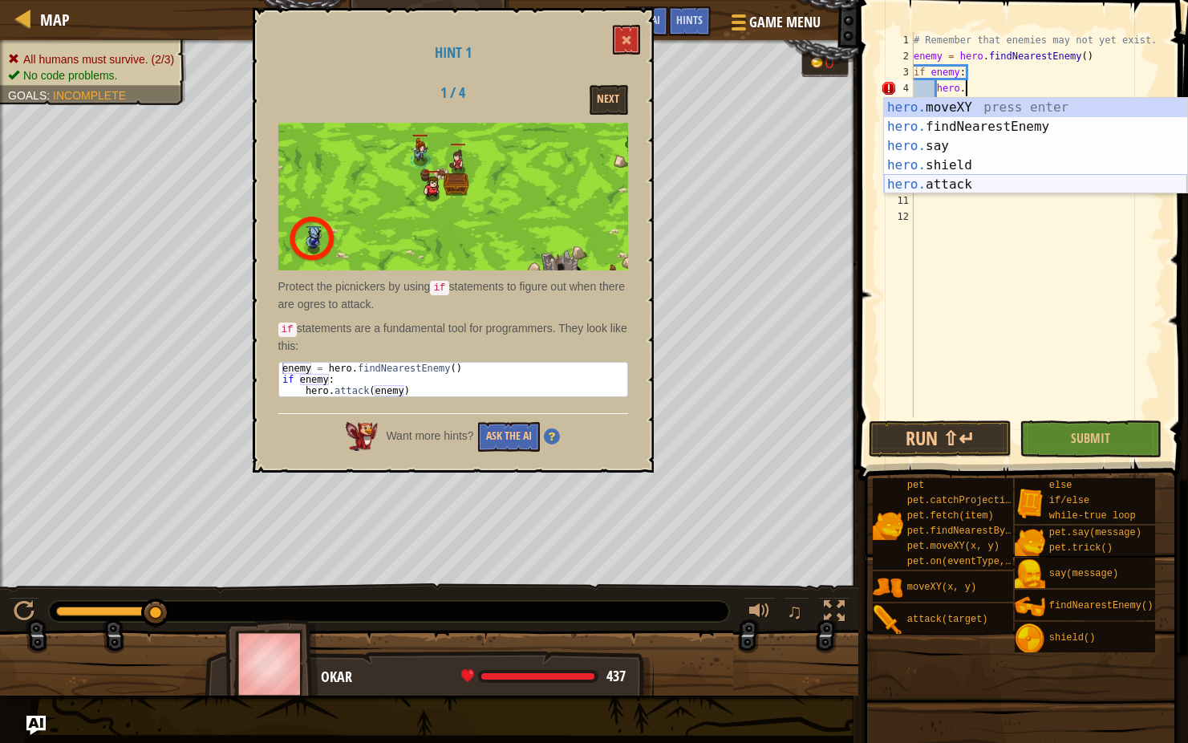
click at [960, 177] on div "hero. moveXY press enter hero. findNearestEnemy press enter hero. say press ent…" at bounding box center [1035, 165] width 303 height 135
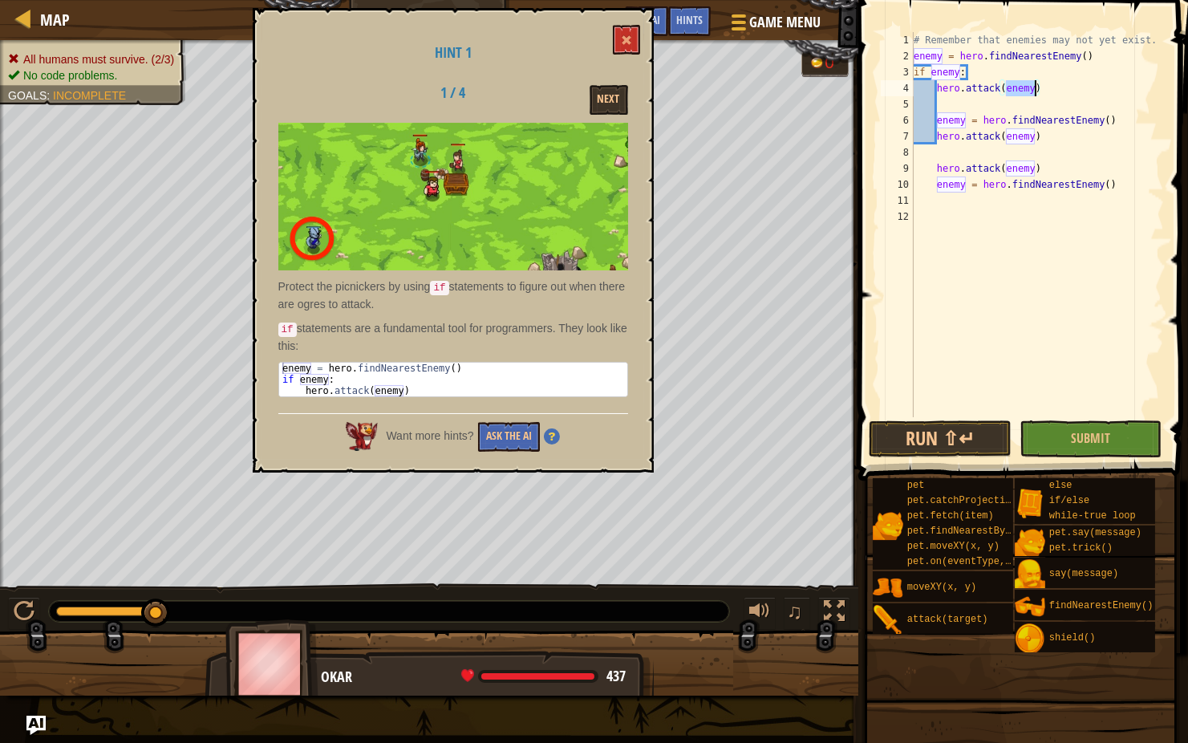
click at [1120, 127] on div "# Remember that enemies may not yet exist. enemy = hero . findNearestEnemy ( ) …" at bounding box center [1037, 240] width 254 height 417
type textarea "e"
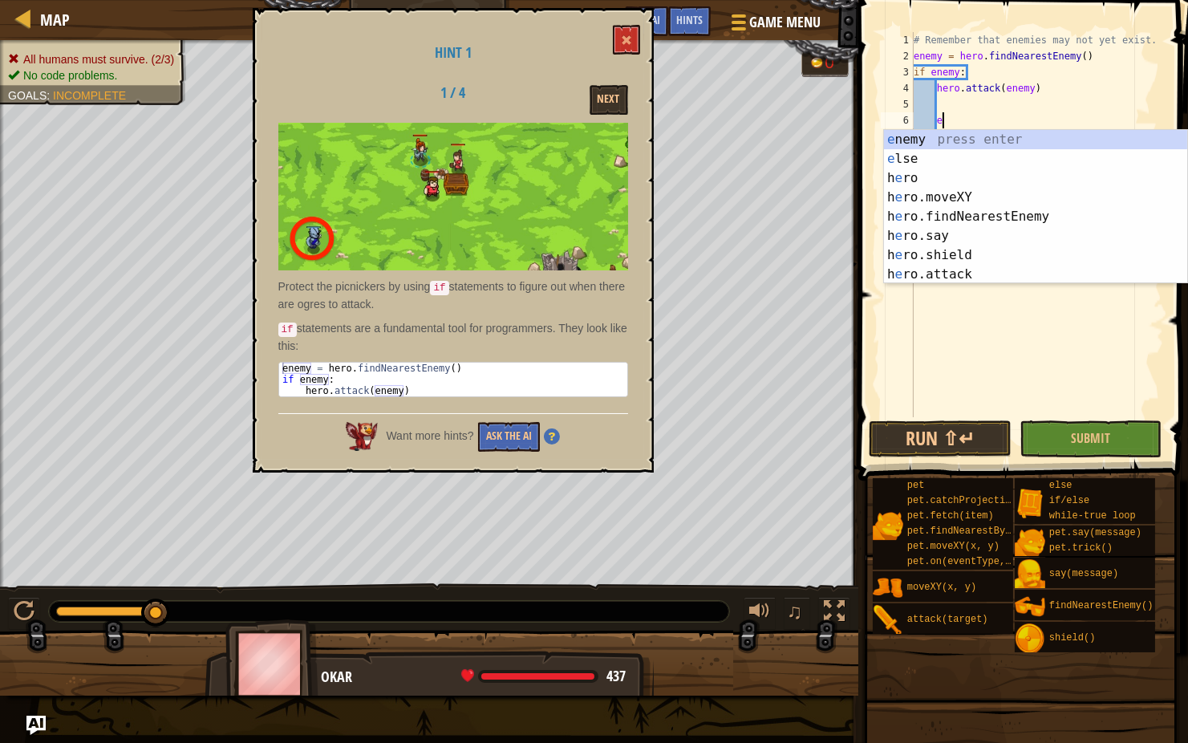
type textarea "hero.attack(enemy)"
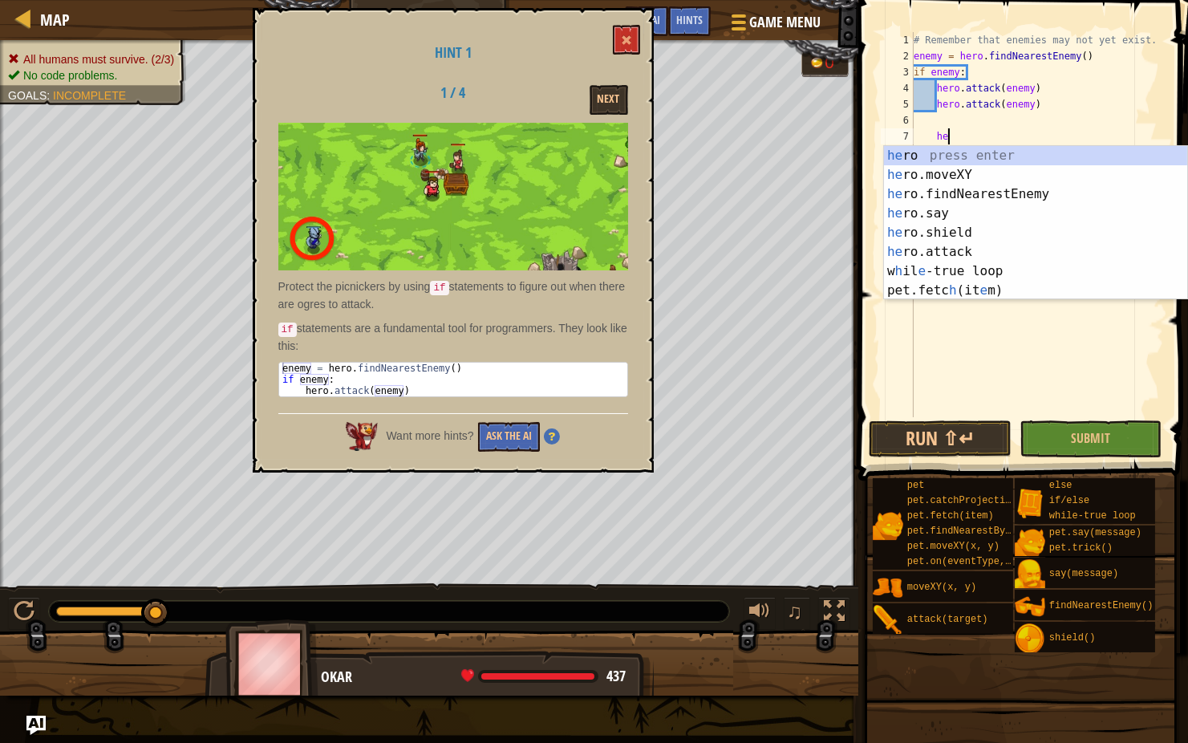
type textarea "h"
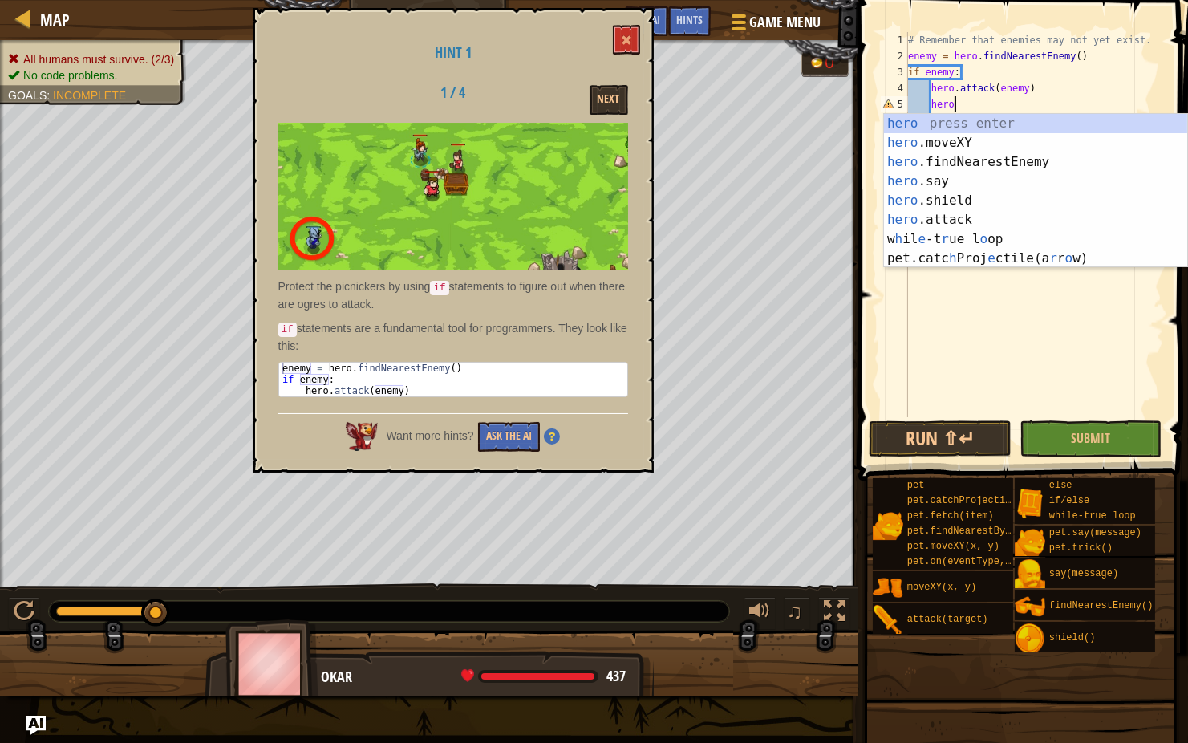
type textarea "h"
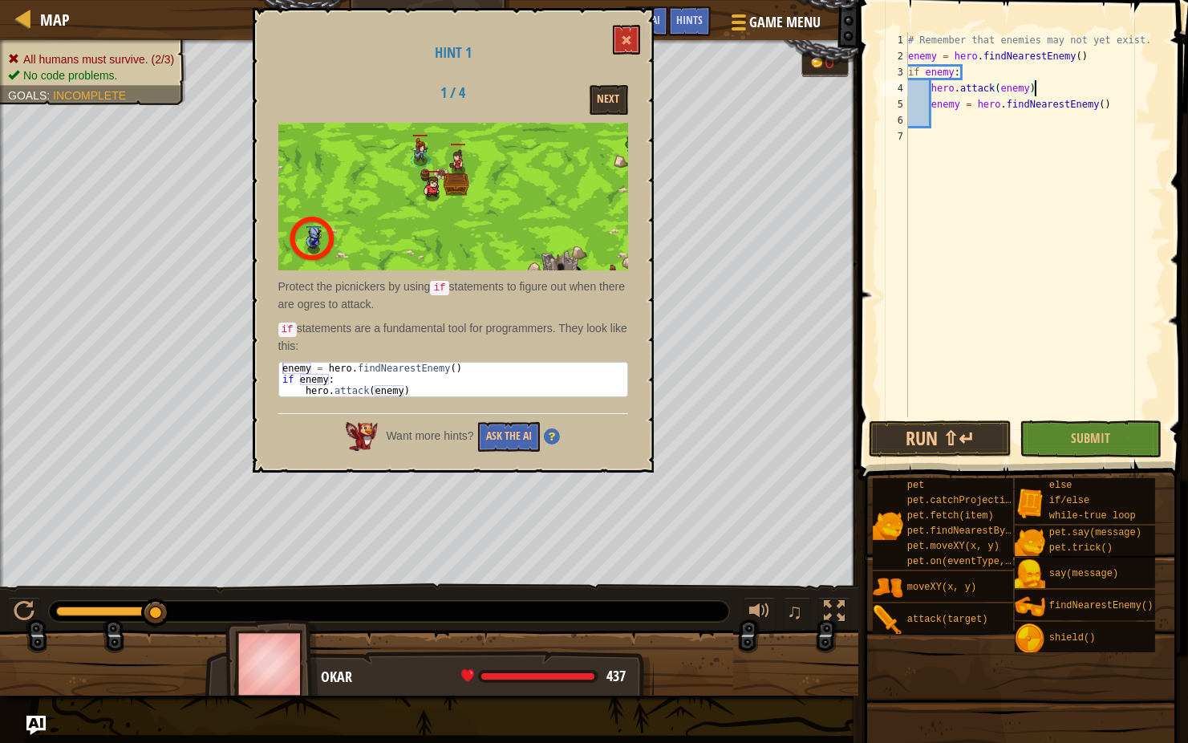
type textarea "enemy = hero.findNearestEnemy()"
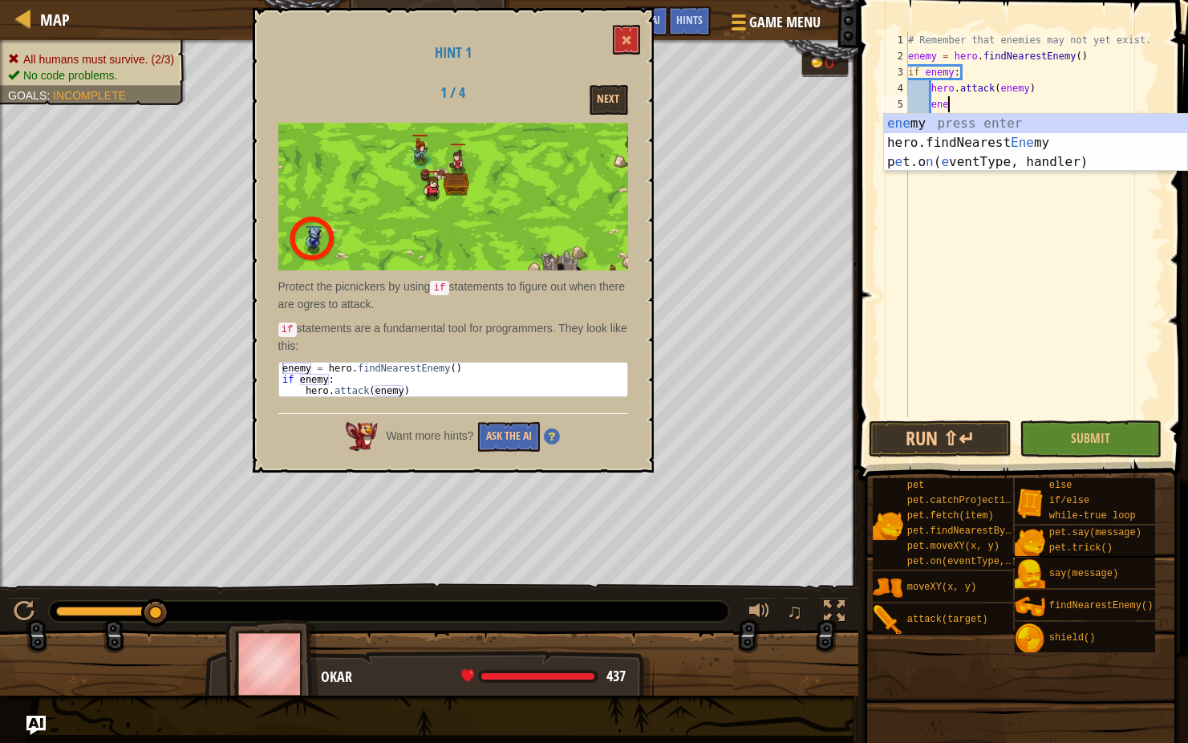
type textarea "e"
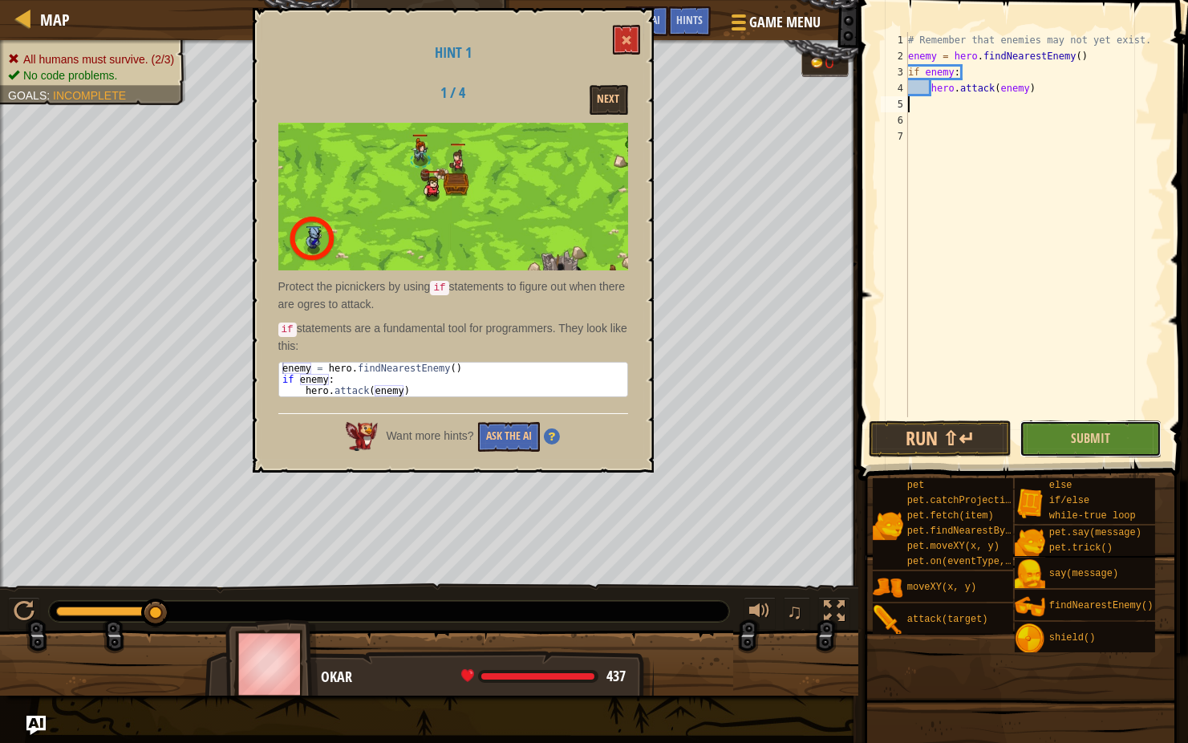
click at [1061, 422] on button "Submit" at bounding box center [1091, 438] width 143 height 37
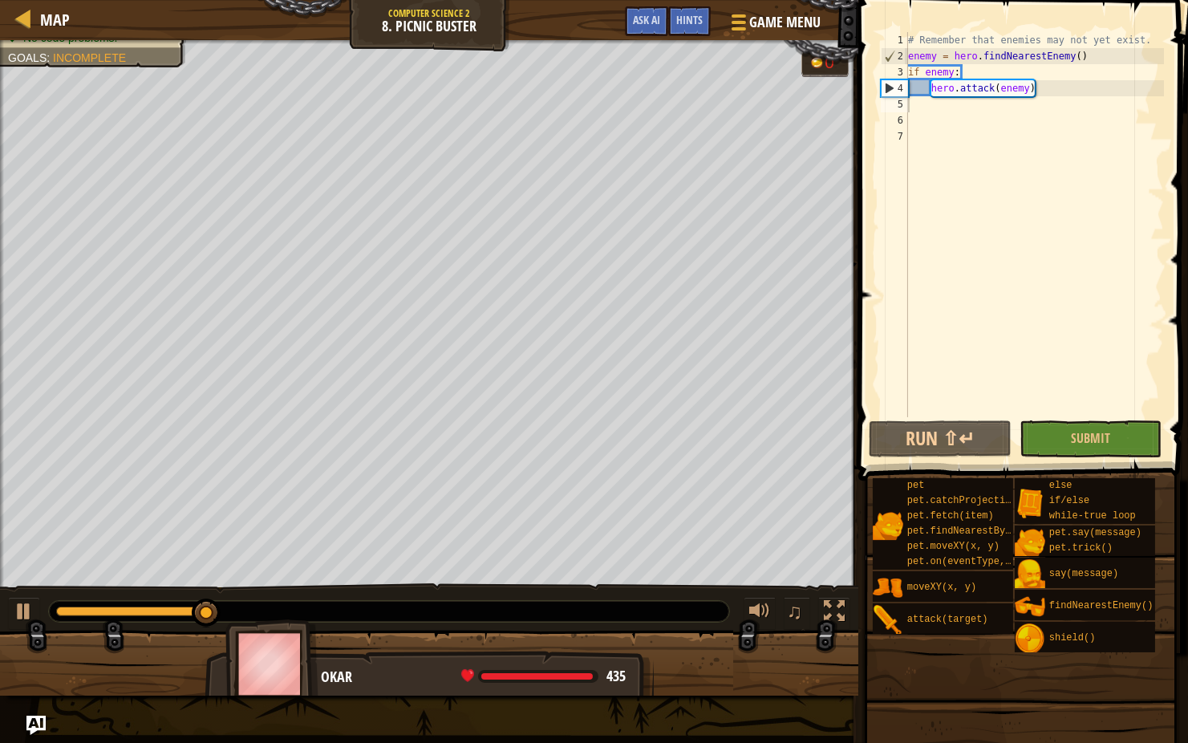
click at [1148, 591] on span at bounding box center [1021, 698] width 318 height 475
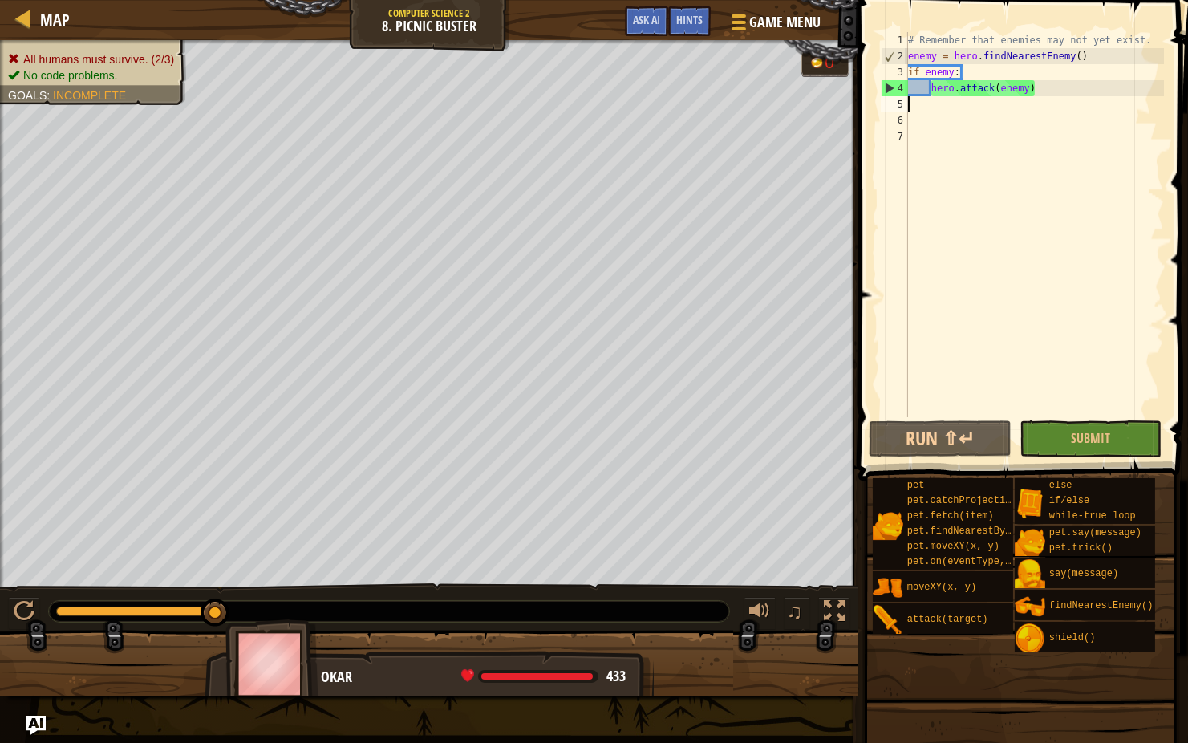
click at [1036, 90] on div "# Remember that enemies may not yet exist. enemy = hero . findNearestEnemy ( ) …" at bounding box center [1035, 240] width 260 height 417
type textarea "hero.attack(enemy)"
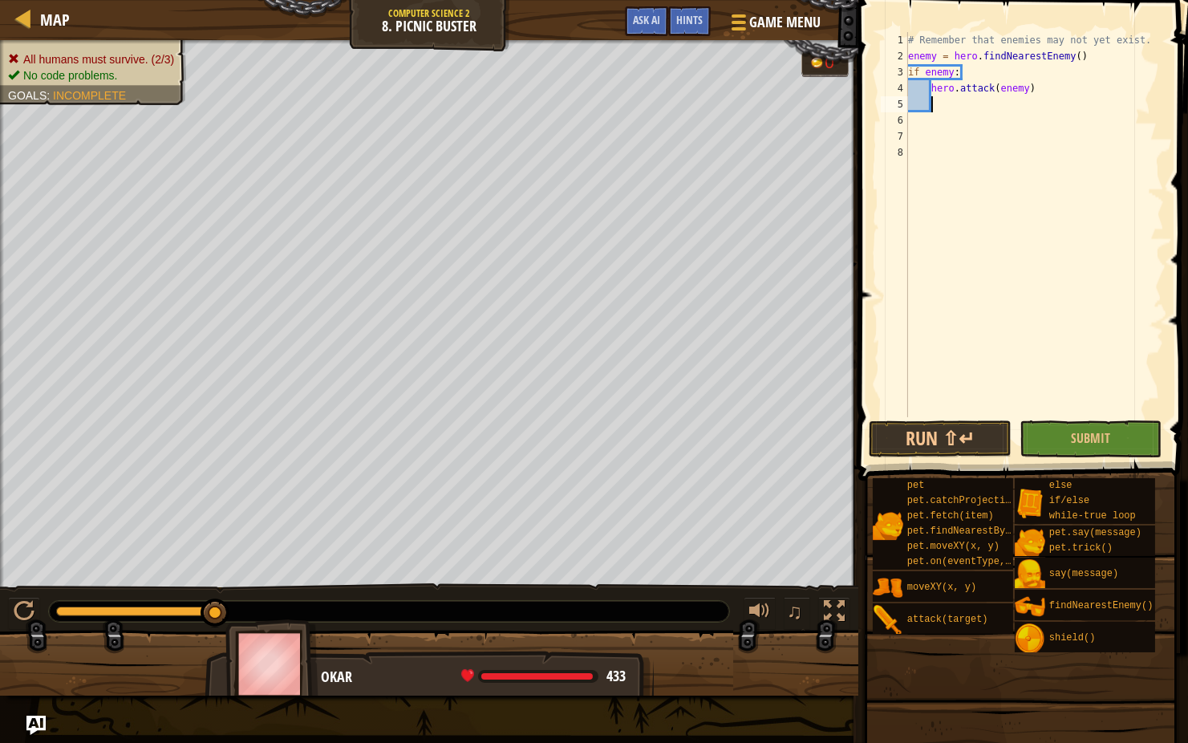
scroll to position [7, 2]
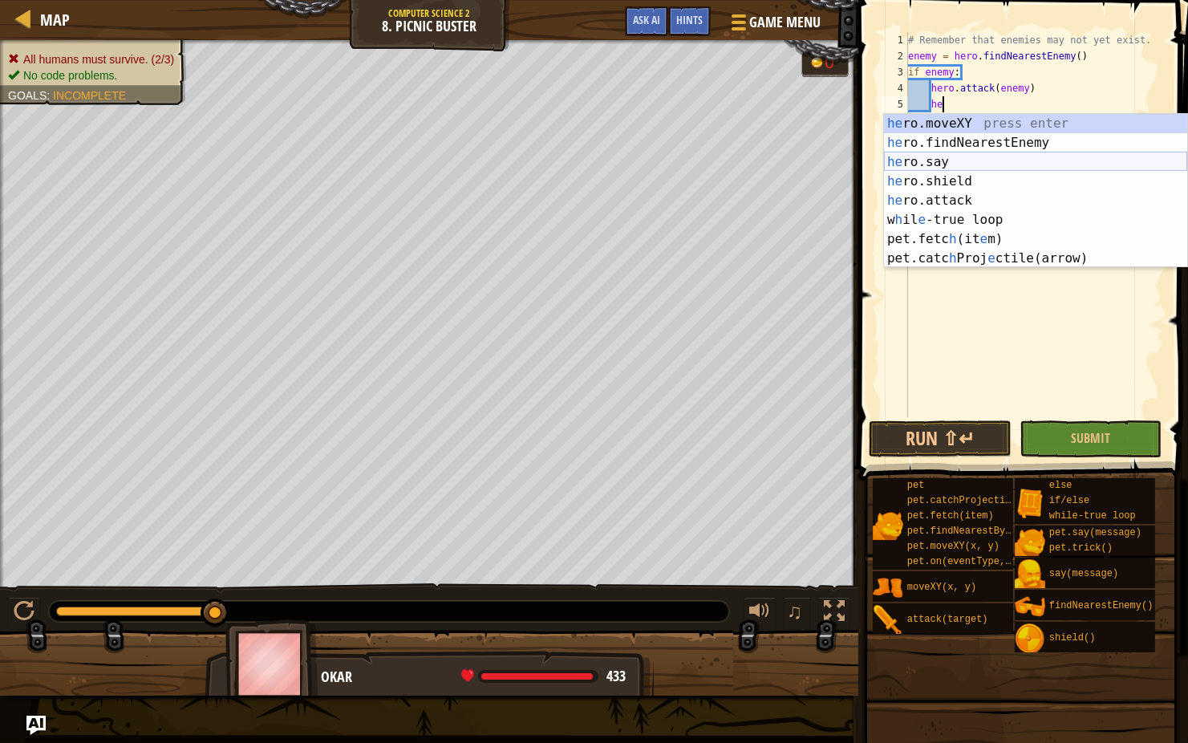
click at [1056, 152] on div "he ro.moveXY press enter he ro.findNearestEnemy press enter he ro.say press ent…" at bounding box center [1035, 210] width 303 height 193
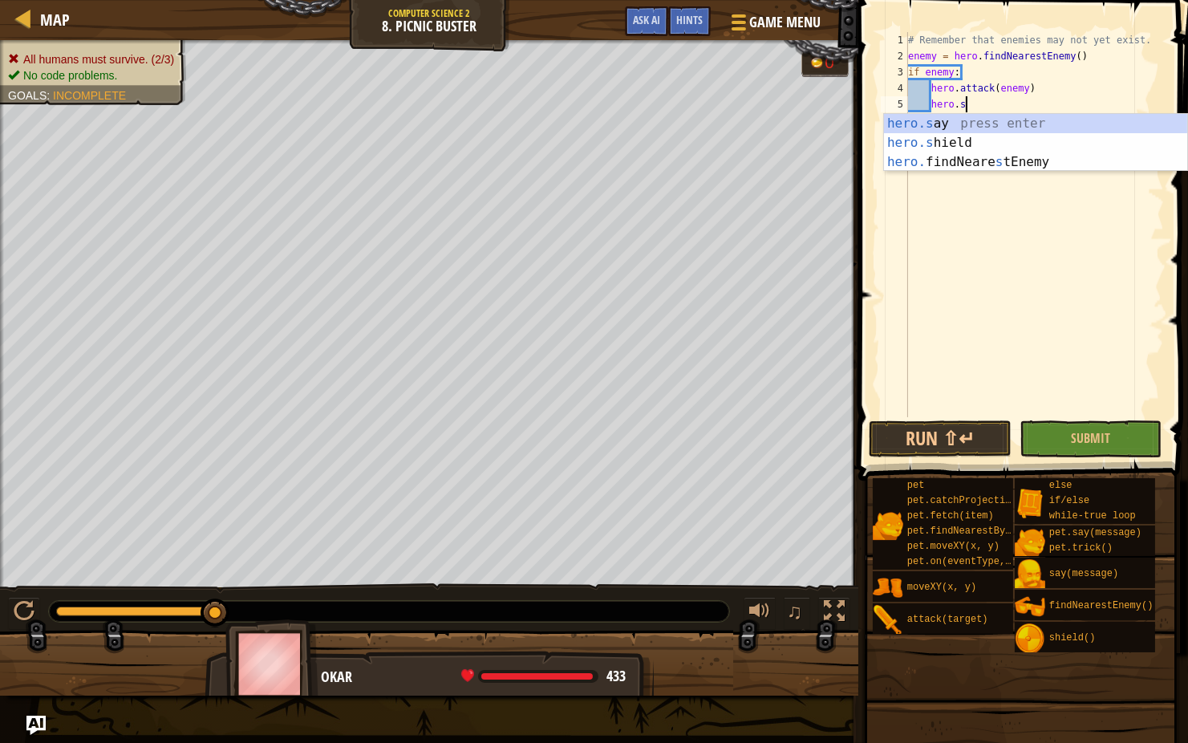
type textarea "hero."
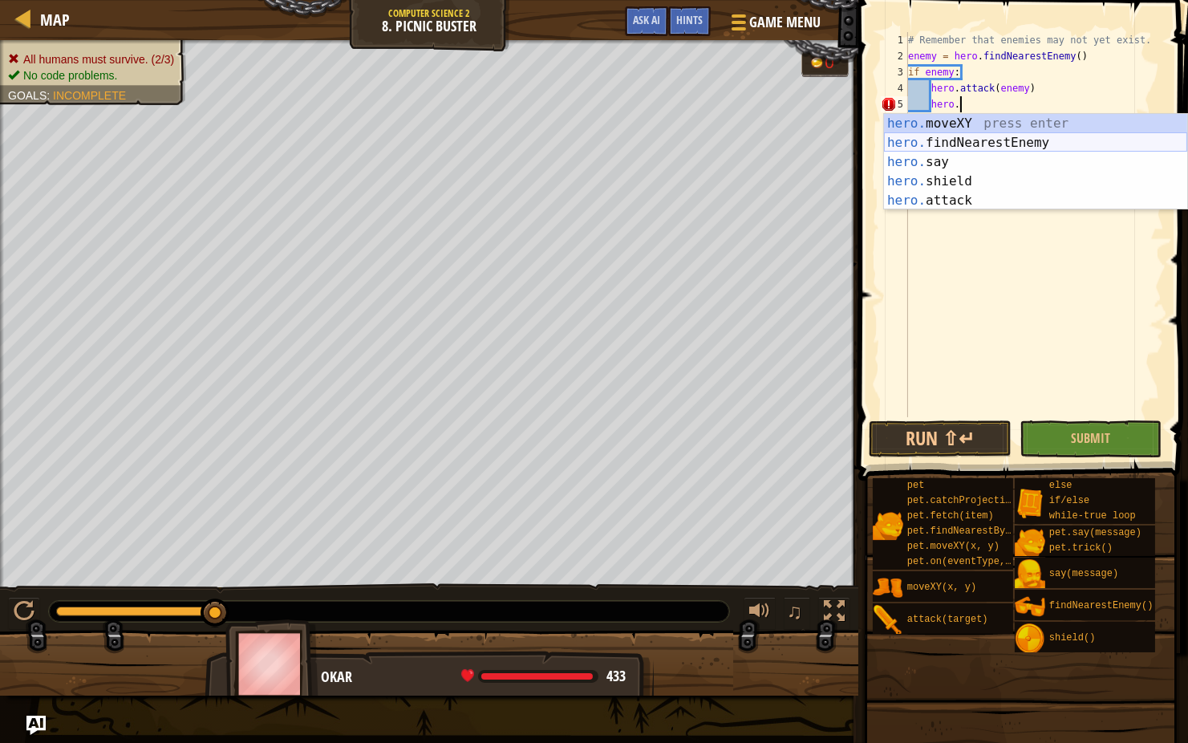
click at [1017, 148] on div "hero. moveXY press enter hero. findNearestEnemy press enter hero. say press ent…" at bounding box center [1035, 181] width 303 height 135
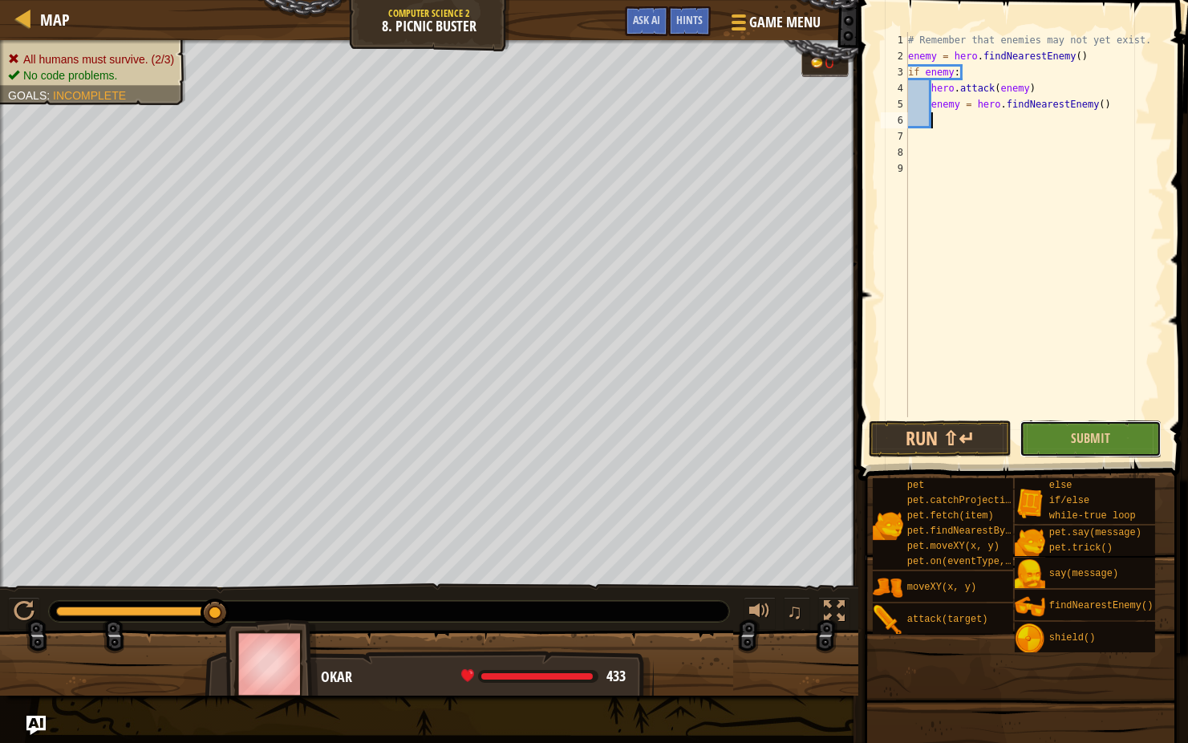
click at [1050, 424] on button "Submit" at bounding box center [1091, 438] width 143 height 37
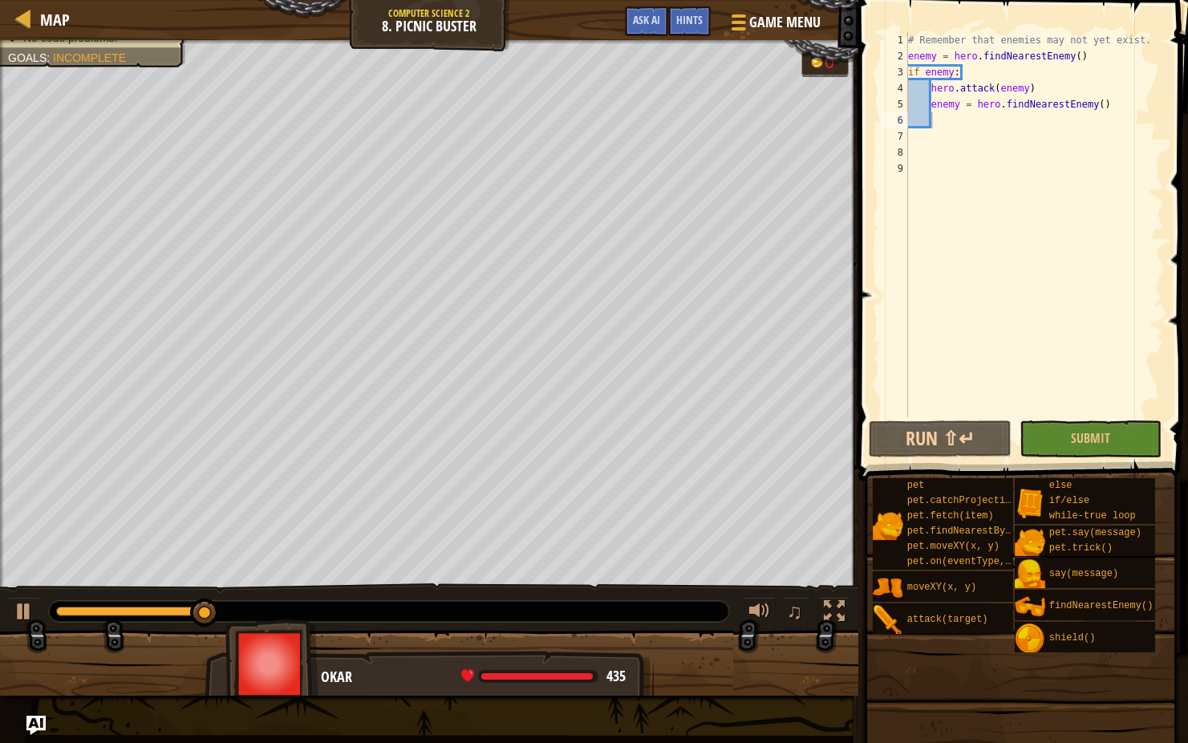
click at [1121, 591] on span at bounding box center [1021, 698] width 318 height 475
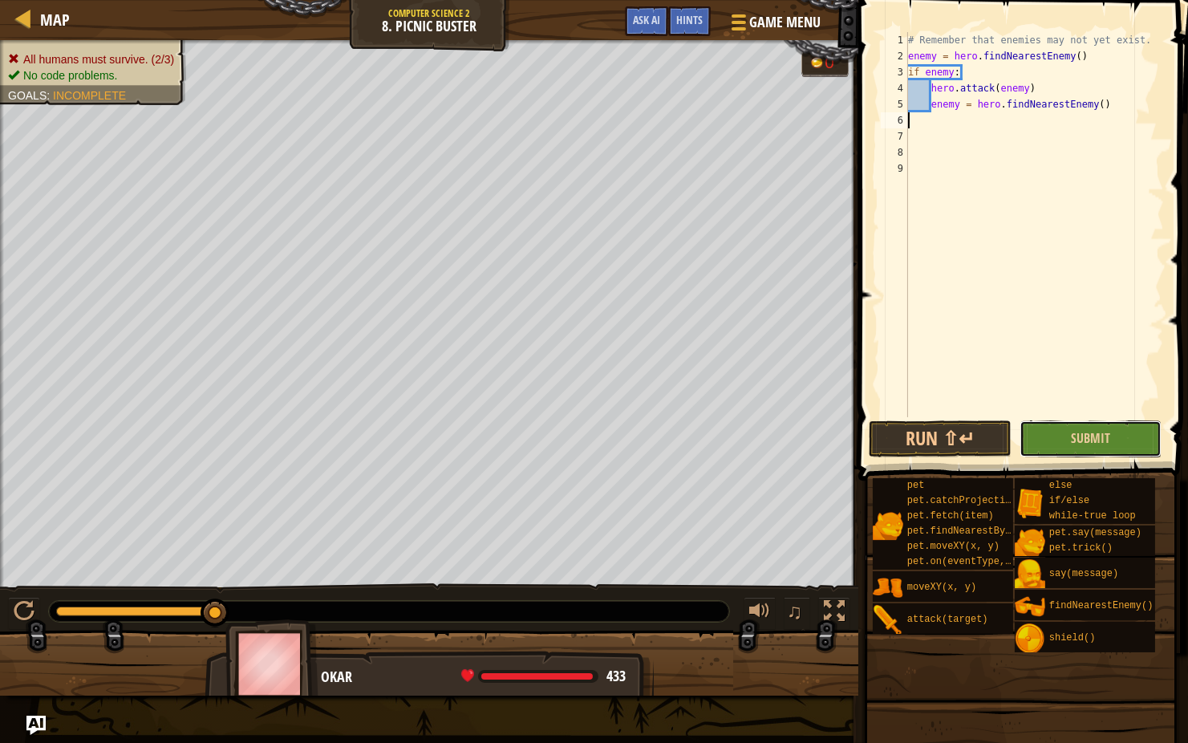
click at [1101, 424] on button "Submit" at bounding box center [1091, 438] width 143 height 37
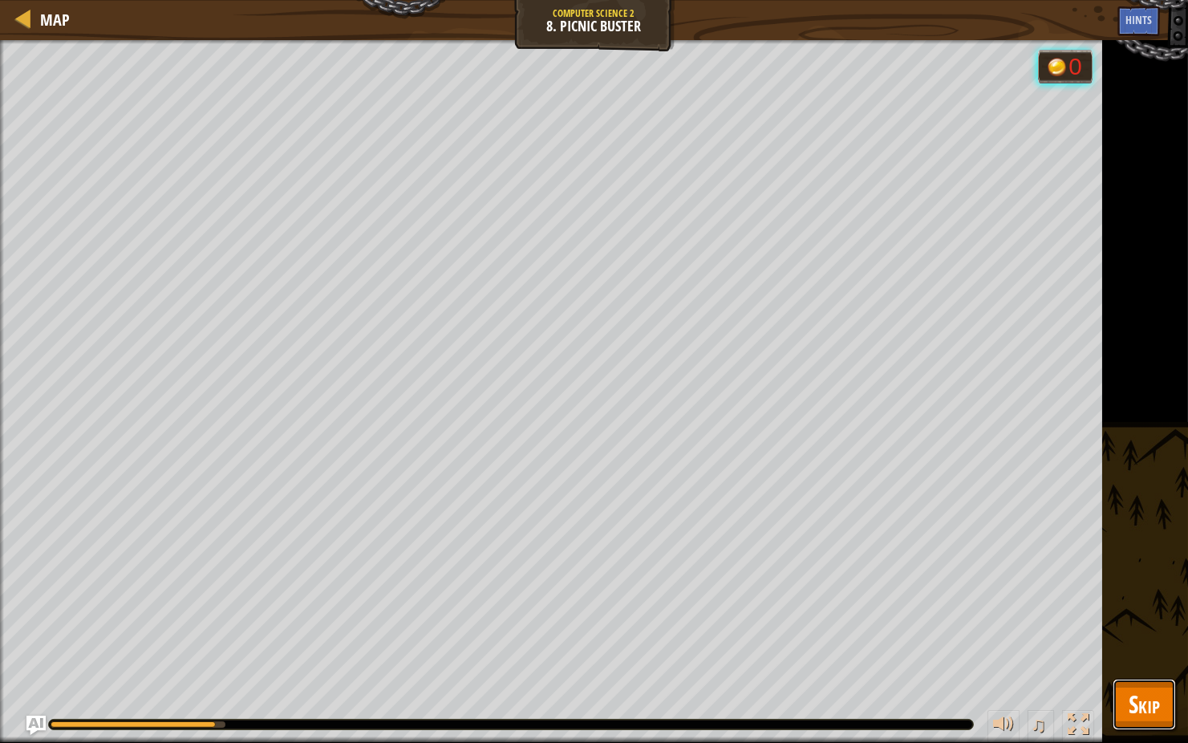
click at [1148, 591] on span "Skip" at bounding box center [1144, 703] width 31 height 33
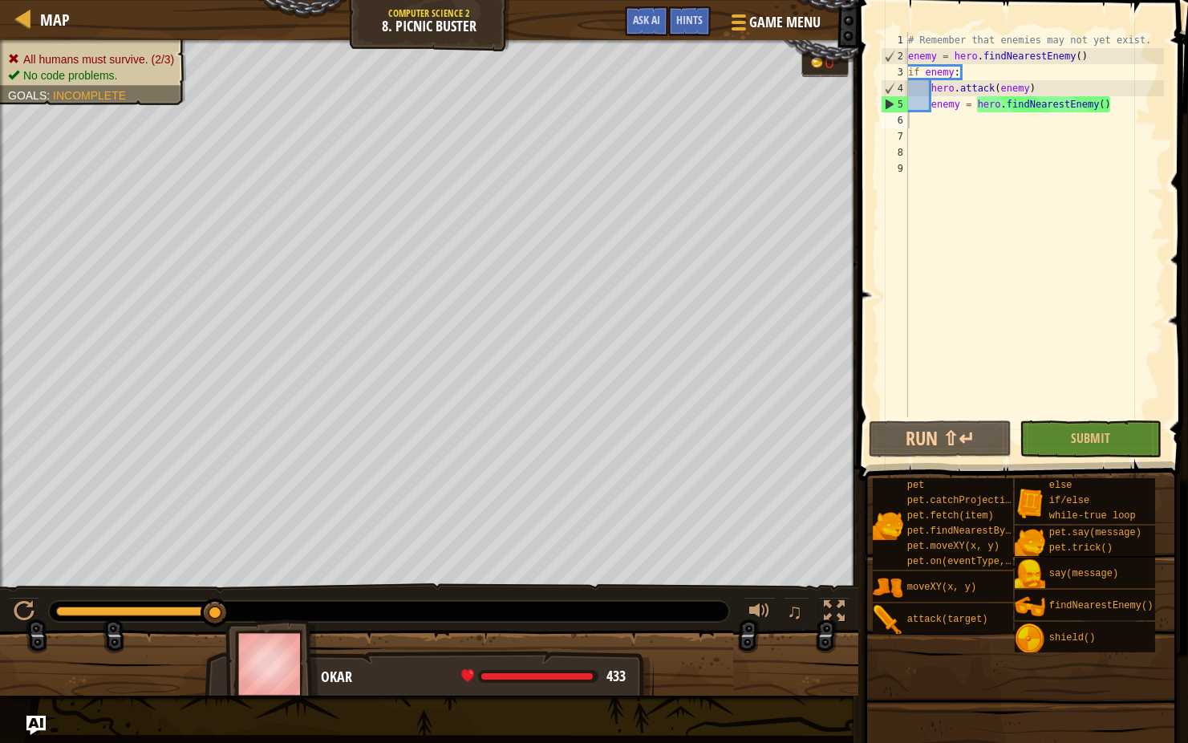
click at [956, 66] on div "# Remember that enemies may not yet exist. enemy = hero . findNearestEnemy ( ) …" at bounding box center [1034, 240] width 259 height 417
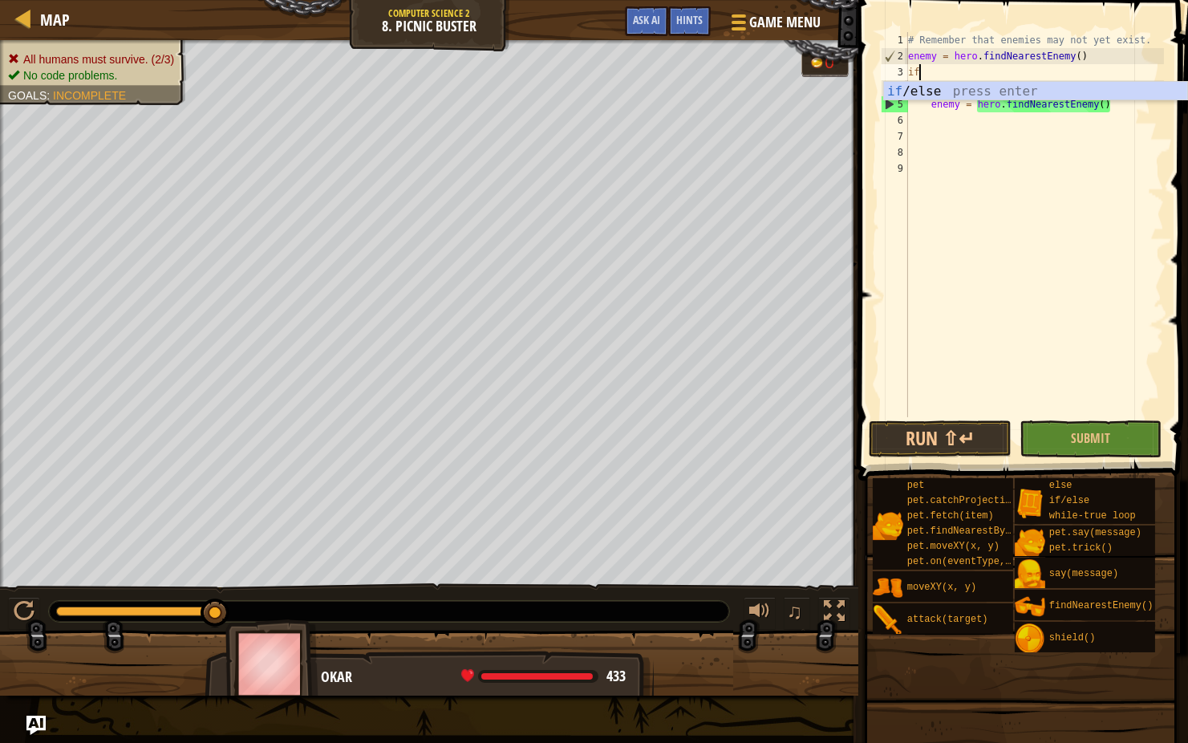
type textarea "i"
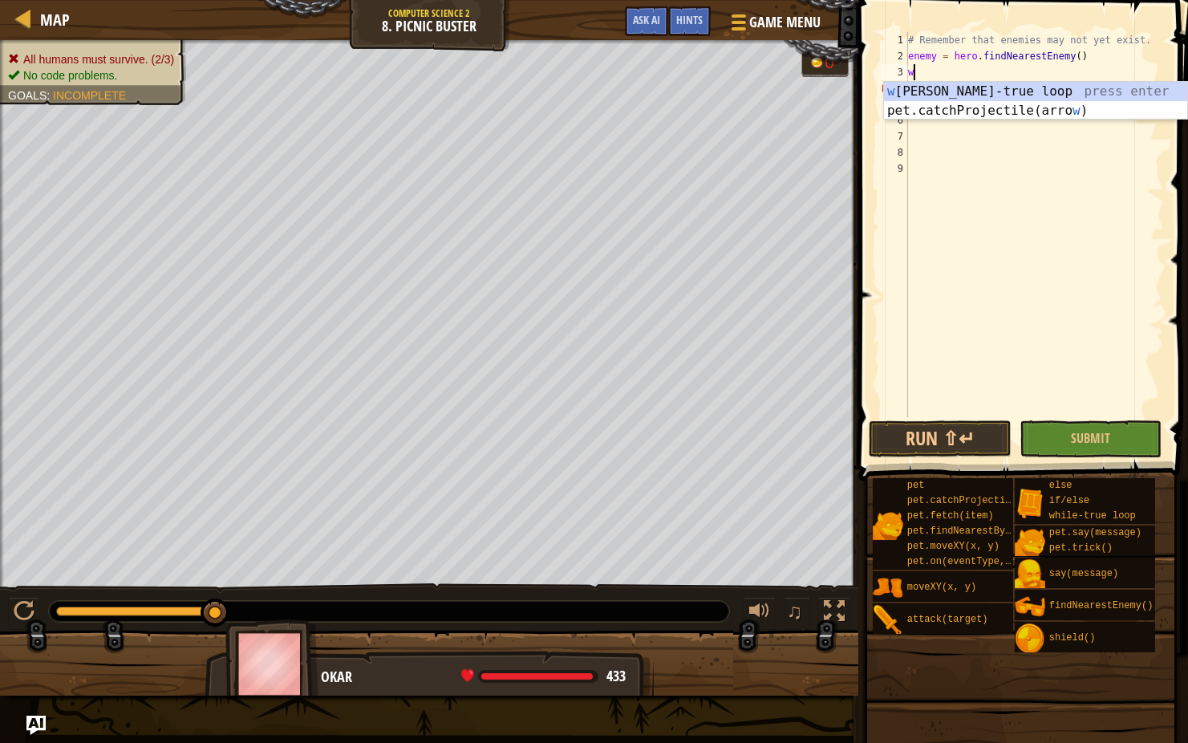
type textarea "wh"
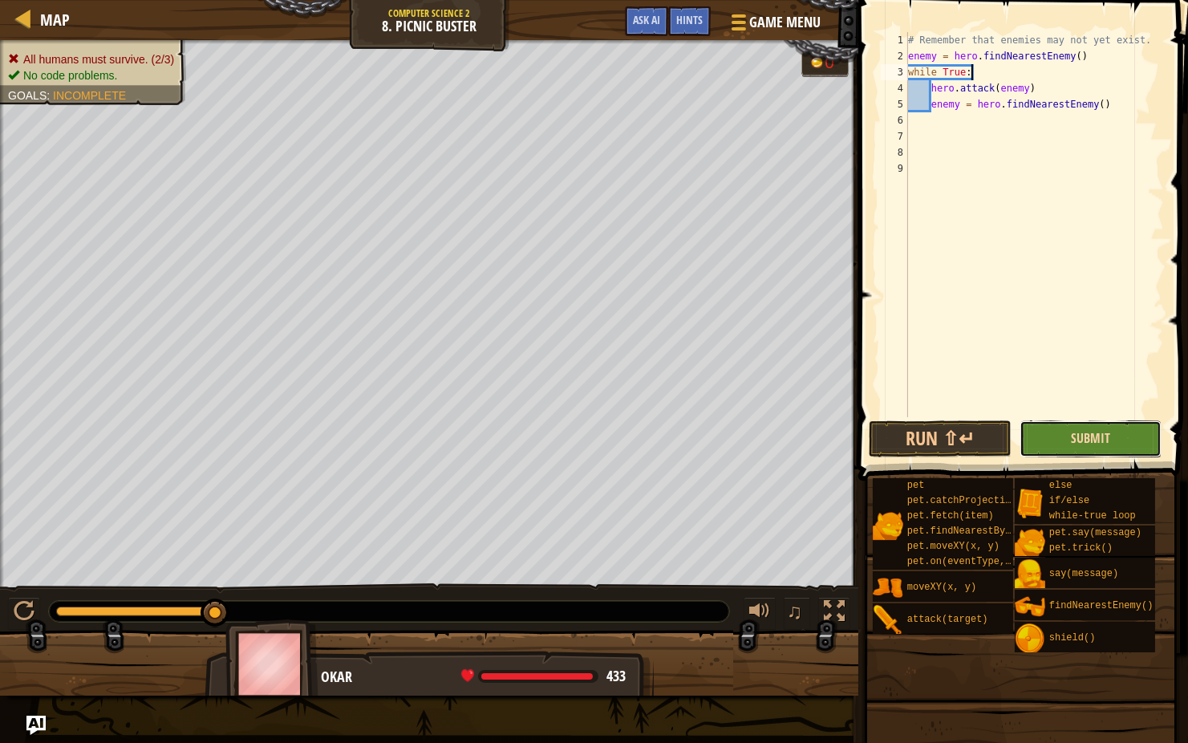
click at [1072, 428] on button "Submit" at bounding box center [1091, 438] width 143 height 37
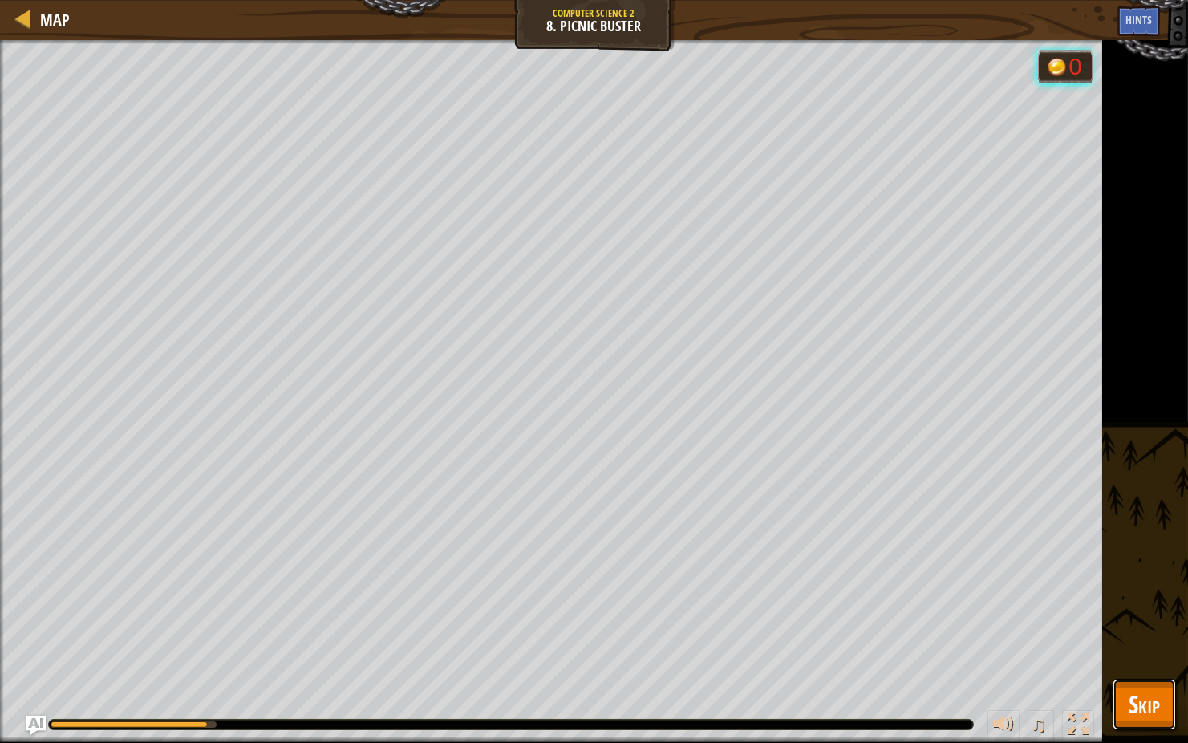
click at [1144, 591] on span "Skip" at bounding box center [1144, 703] width 31 height 33
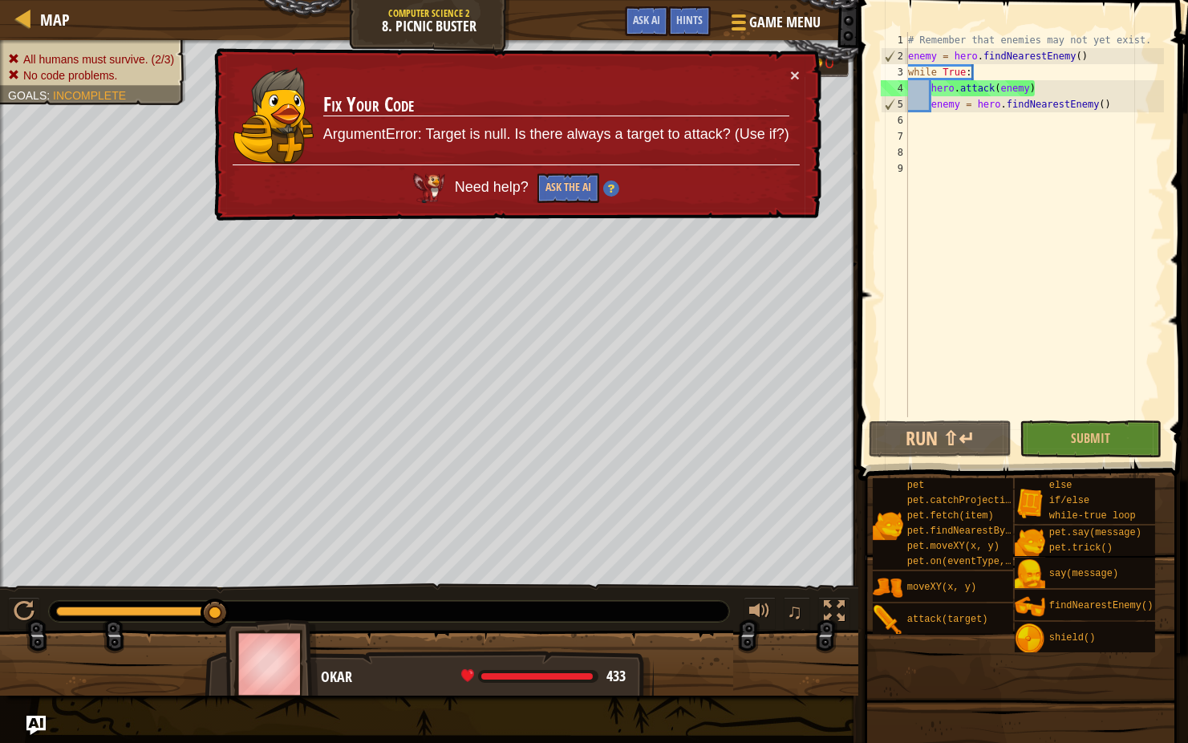
click at [981, 72] on div "# Remember that enemies may not yet exist. enemy = hero . findNearestEnemy ( ) …" at bounding box center [1034, 240] width 259 height 417
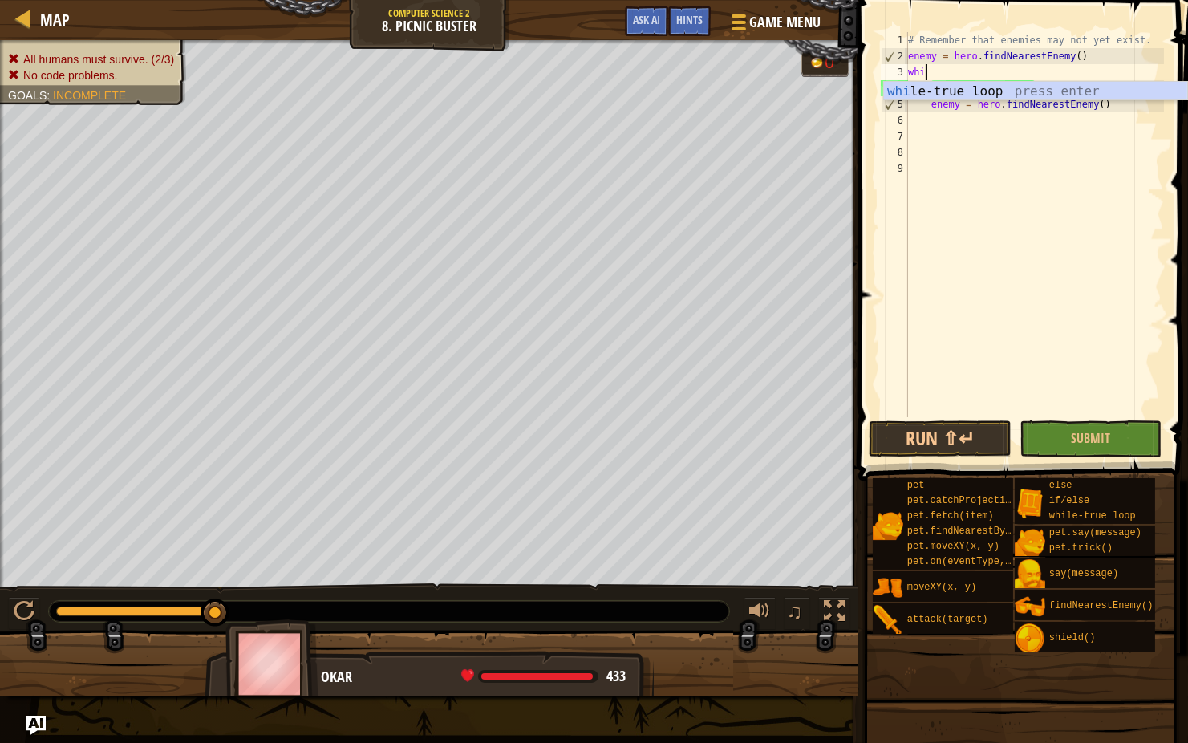
type textarea "w"
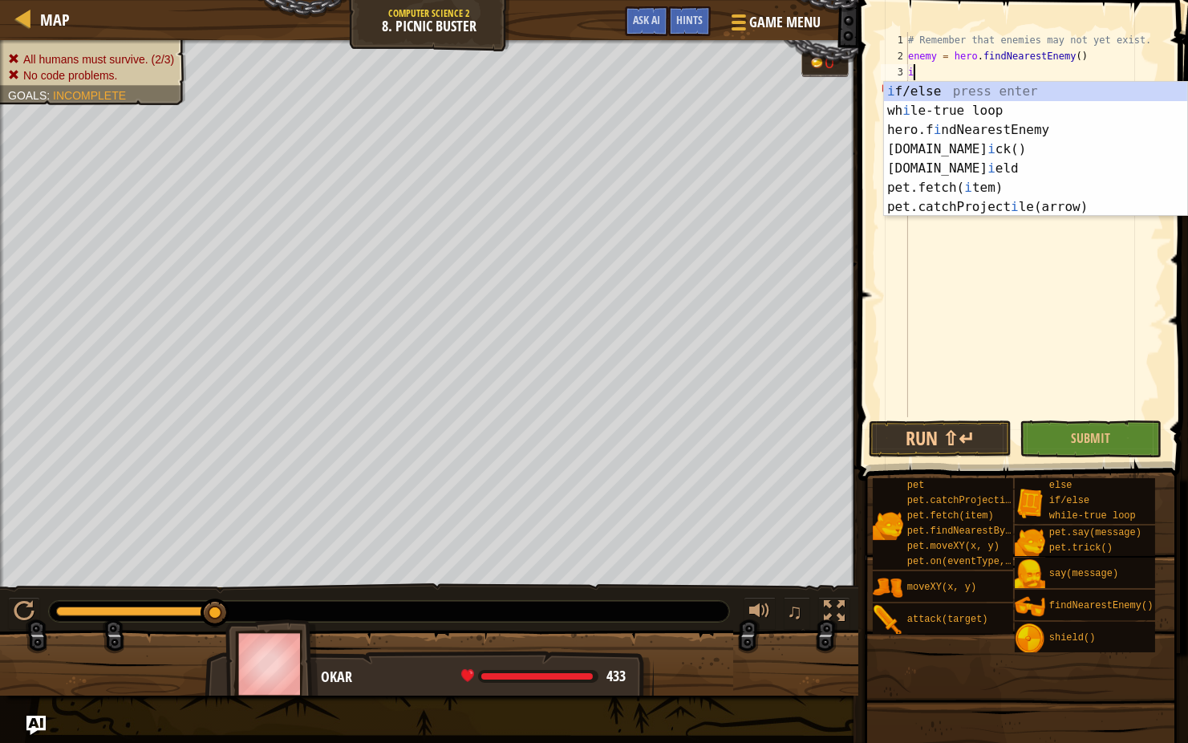
type textarea "if enemy:"
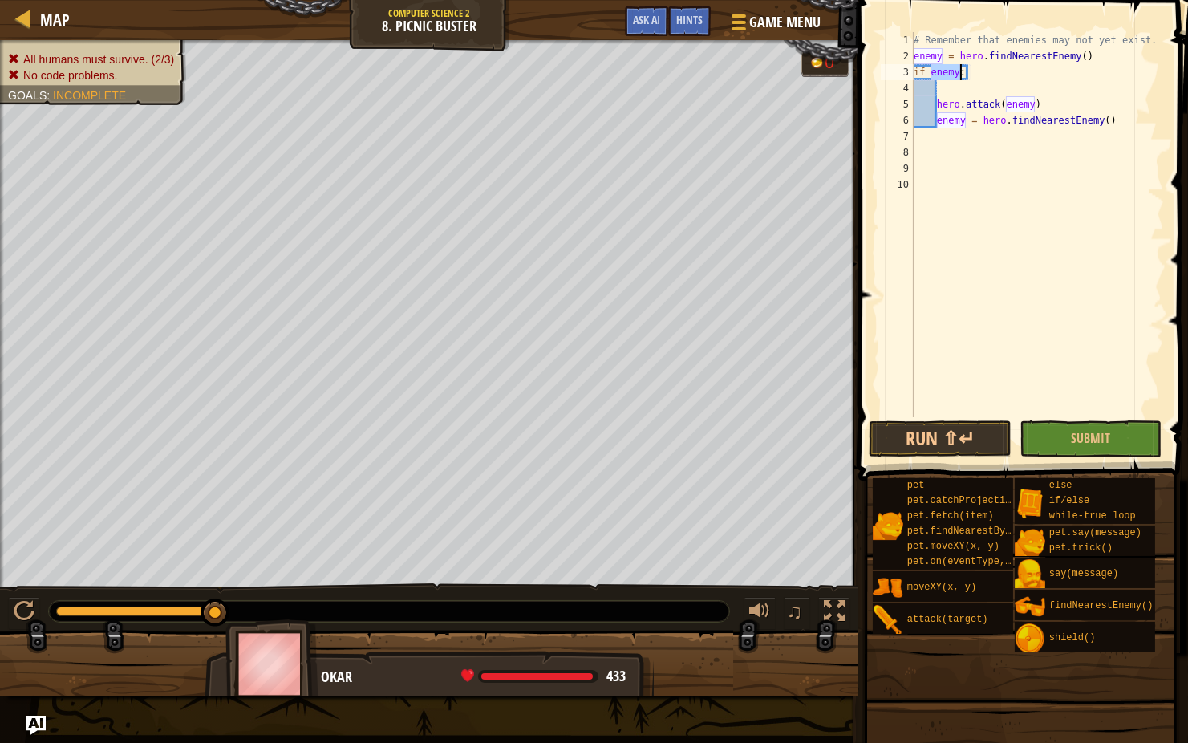
click at [965, 95] on div "# Remember that enemies may not yet exist. enemy = hero . findNearestEnemy ( ) …" at bounding box center [1037, 240] width 254 height 417
click at [1043, 83] on div "# Remember that enemies may not yet exist. enemy = hero . findNearestEnemy ( ) …" at bounding box center [1035, 240] width 260 height 417
type textarea "hero.attack(enemy)"
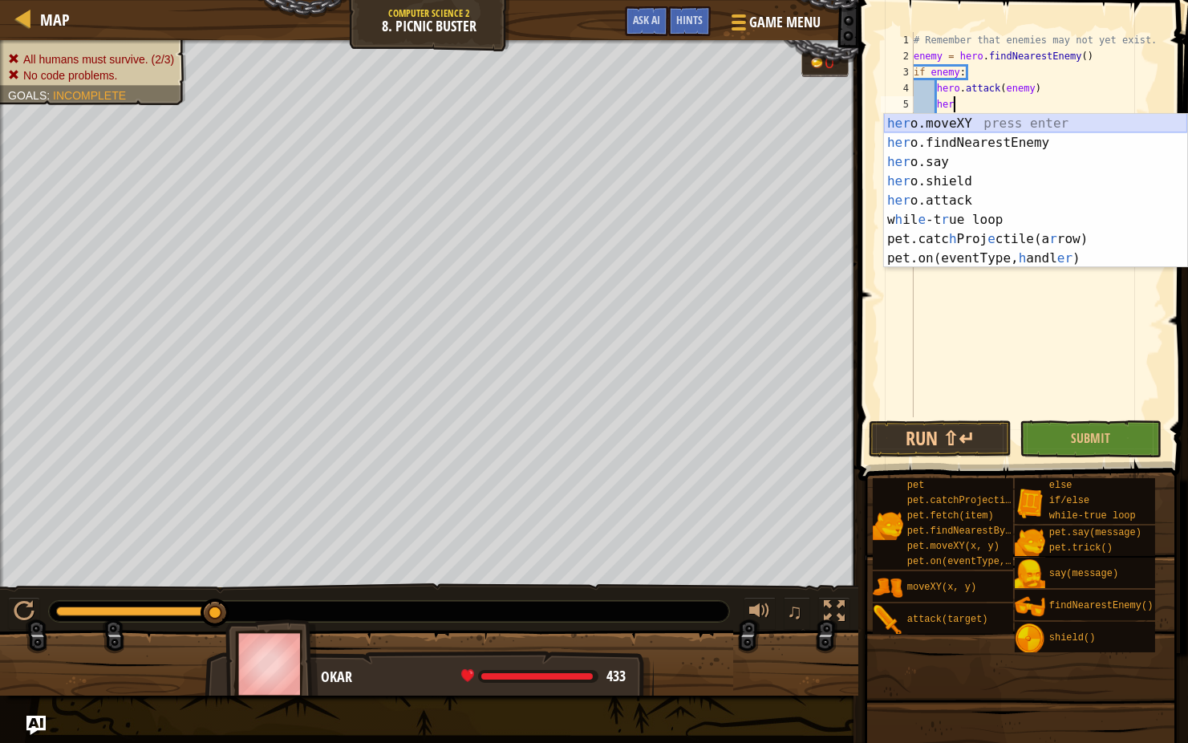
click at [977, 124] on div "her o.moveXY press enter her o.findNearestEnemy press enter her o.say press ent…" at bounding box center [1035, 210] width 303 height 193
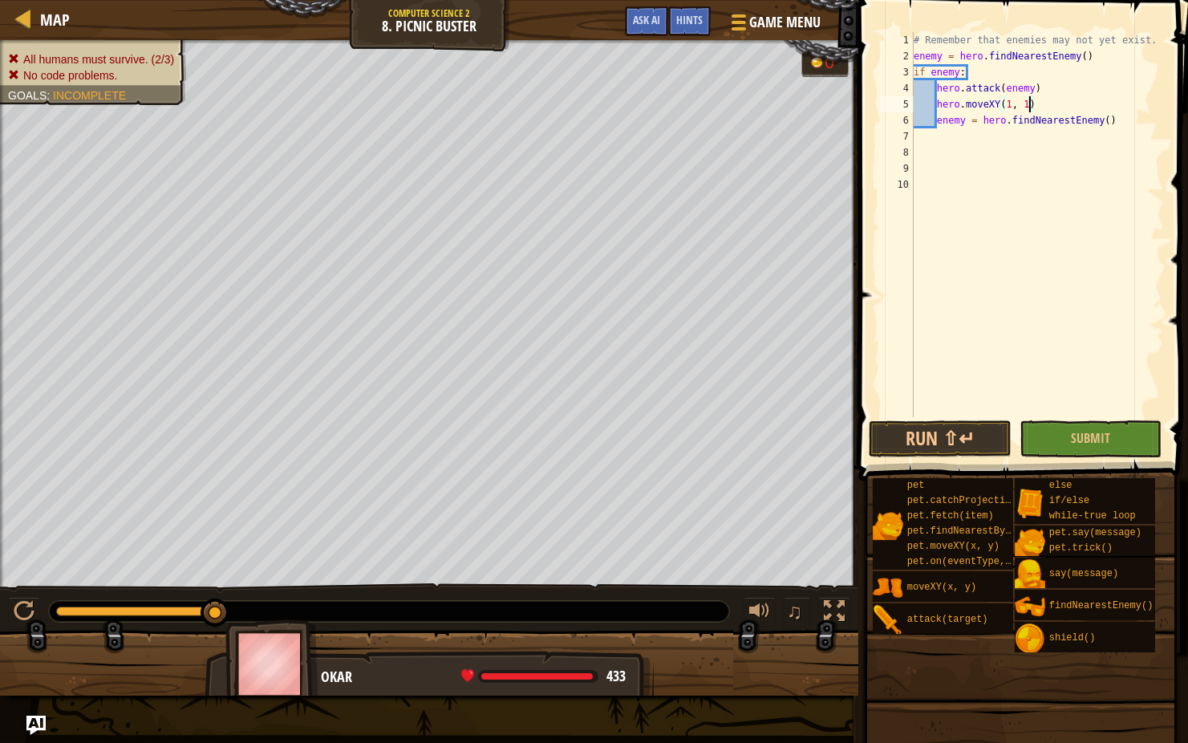
scroll to position [7, 8]
click at [1060, 429] on button "Submit" at bounding box center [1091, 438] width 143 height 37
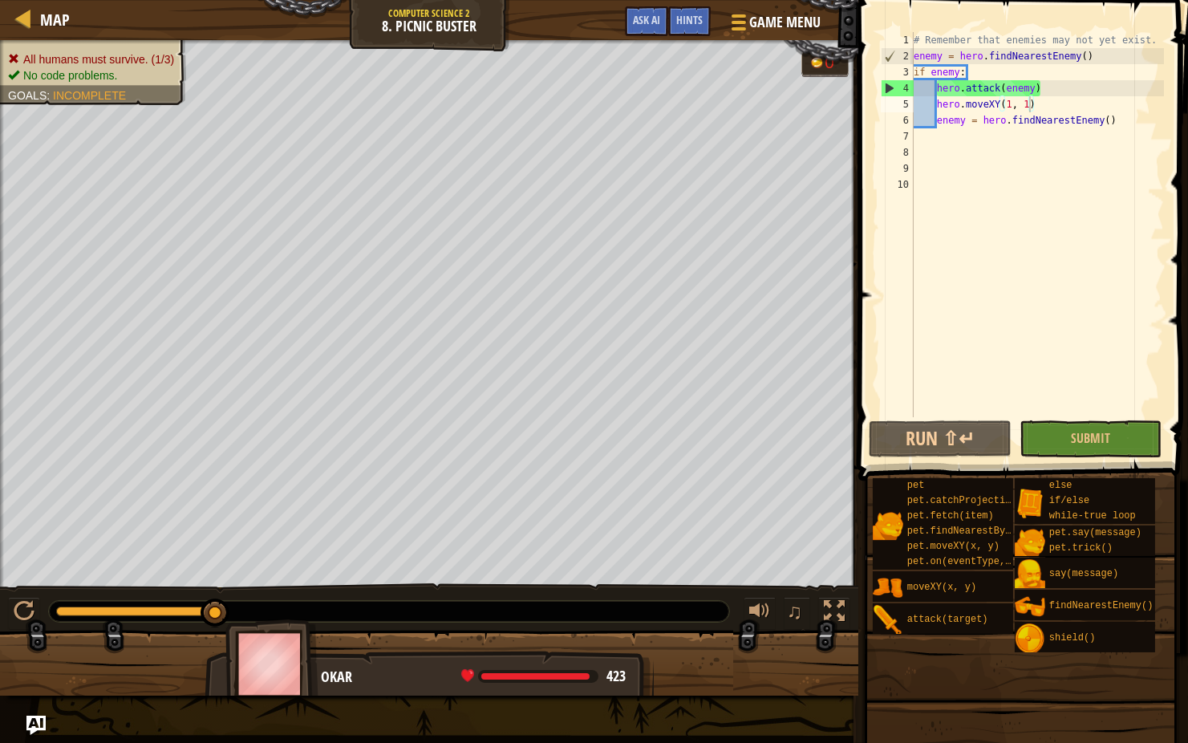
click at [1043, 110] on div "# Remember that enemies may not yet exist. enemy = hero . findNearestEnemy ( ) …" at bounding box center [1037, 240] width 254 height 417
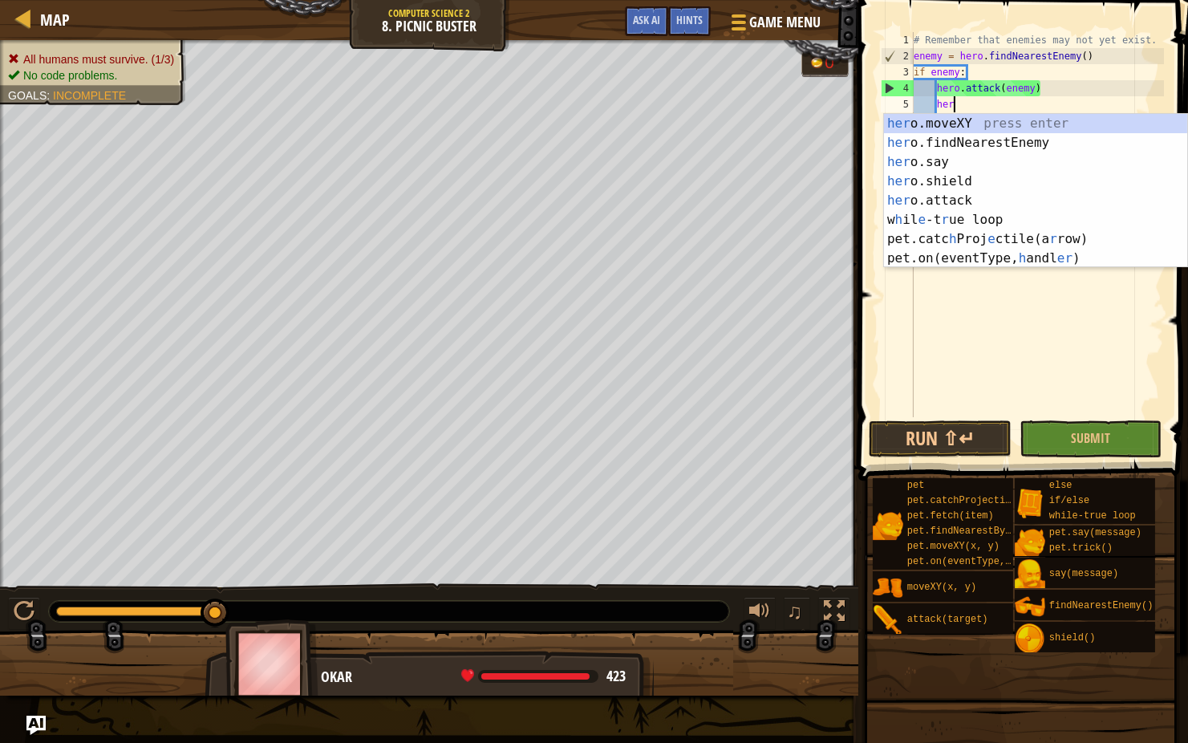
type textarea "h"
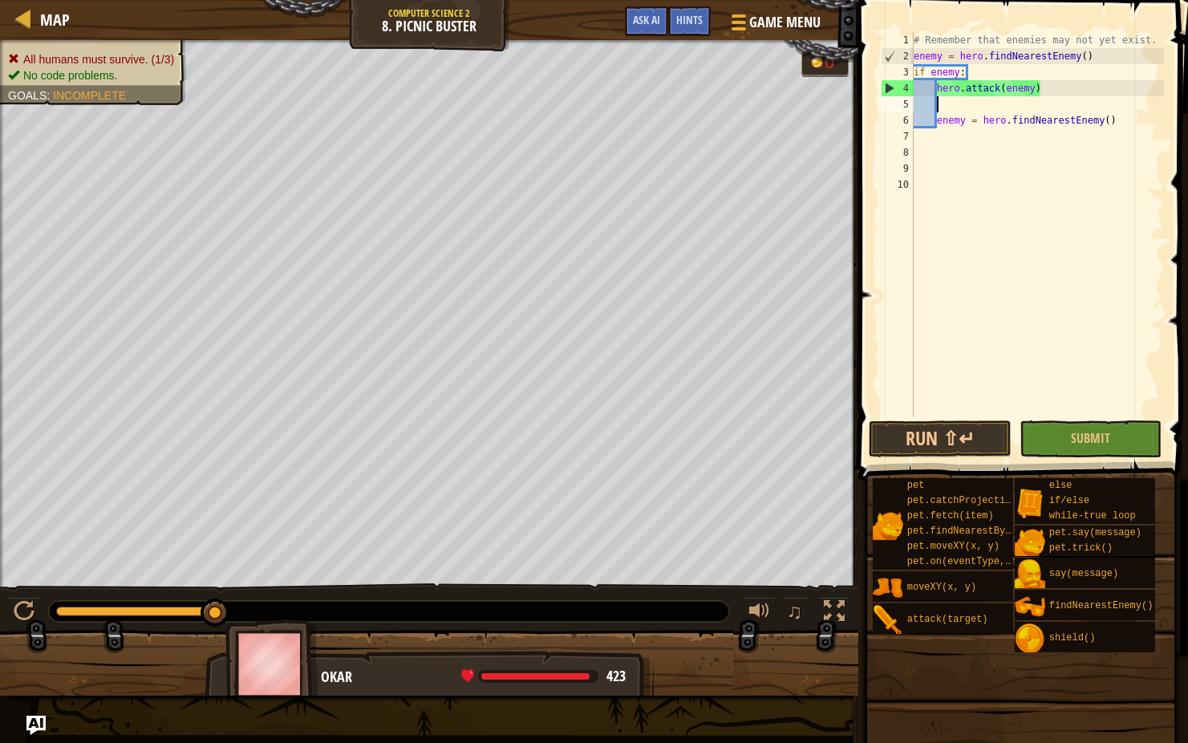
scroll to position [7, 0]
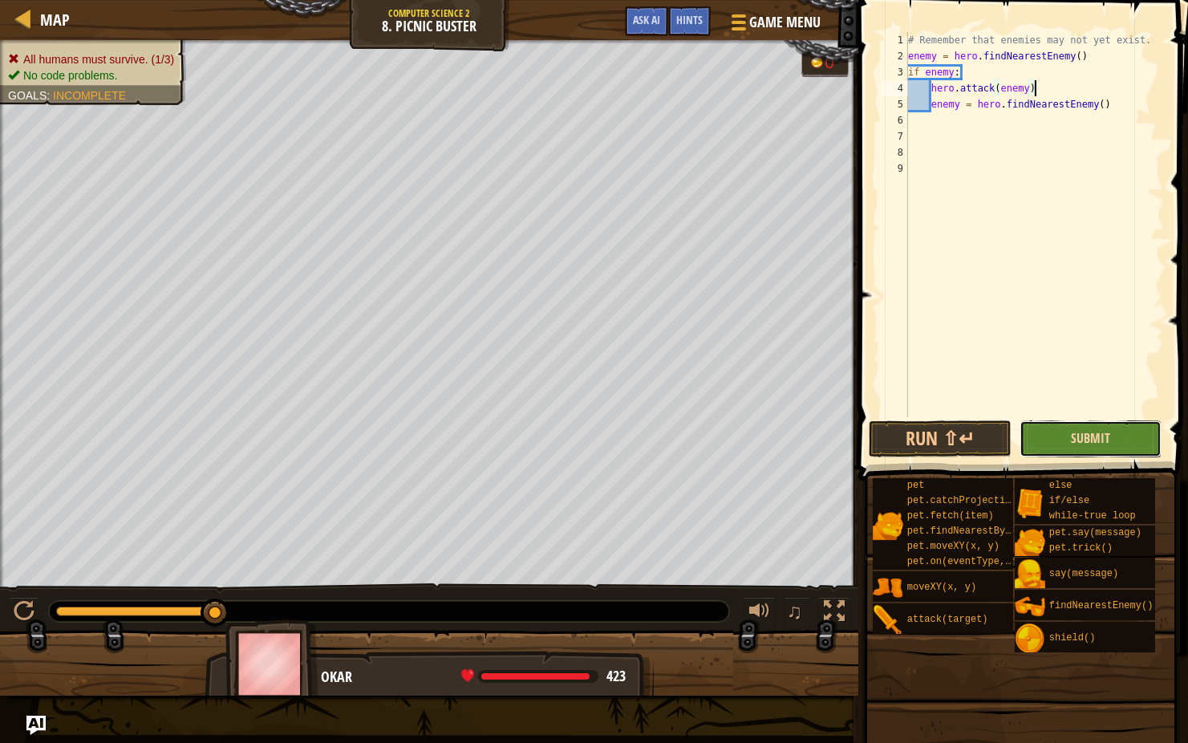
click at [1072, 432] on span "Submit" at bounding box center [1090, 438] width 39 height 18
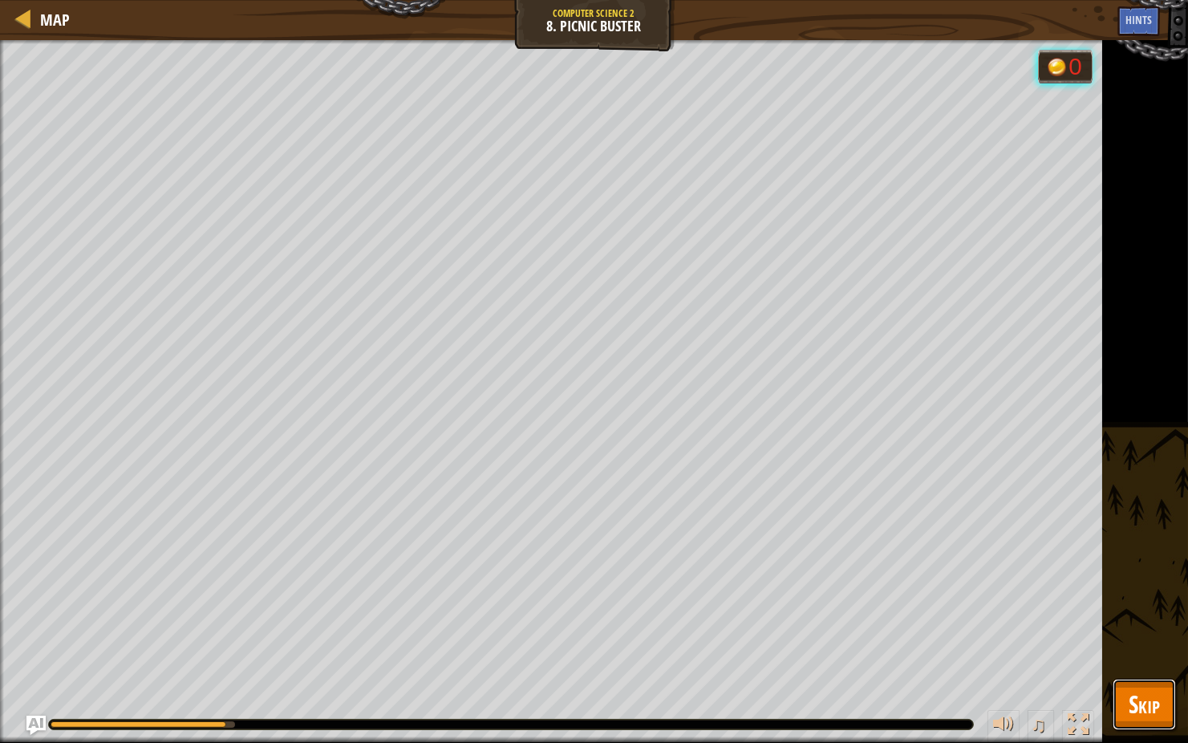
click at [1146, 591] on span "Skip" at bounding box center [1144, 703] width 31 height 33
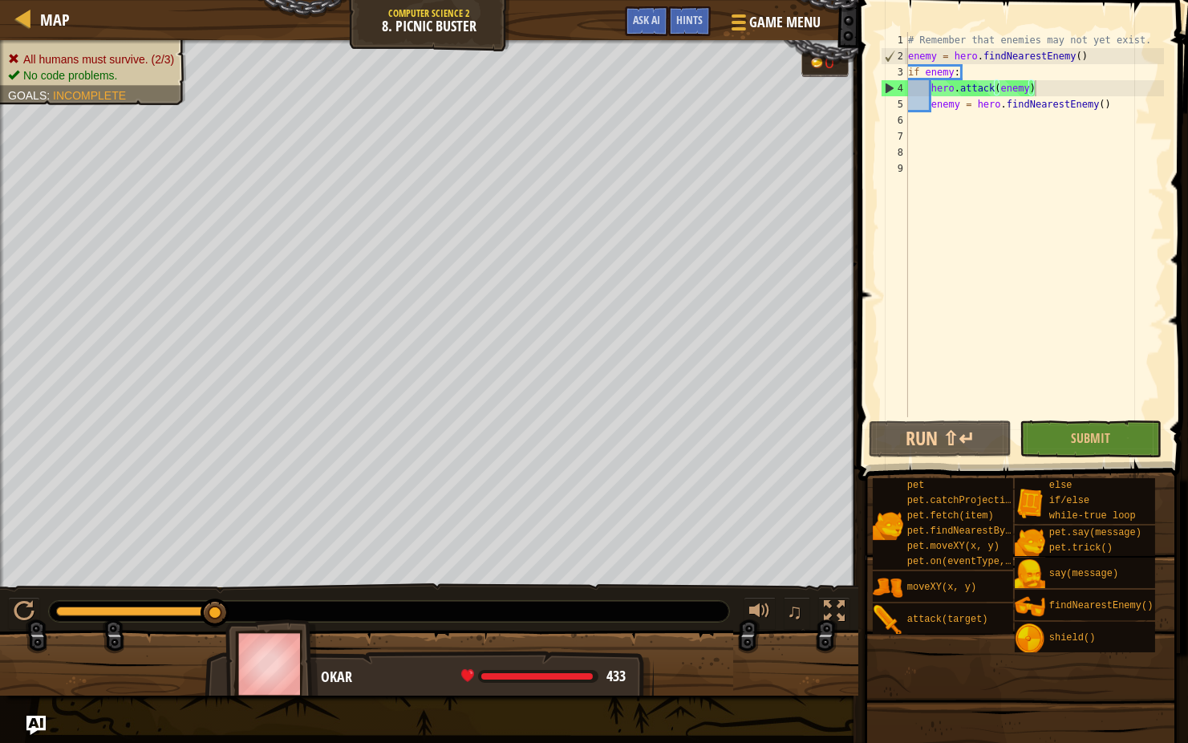
click at [977, 73] on div "# Remember that enemies may not yet exist. enemy = hero . findNearestEnemy ( ) …" at bounding box center [1035, 240] width 260 height 417
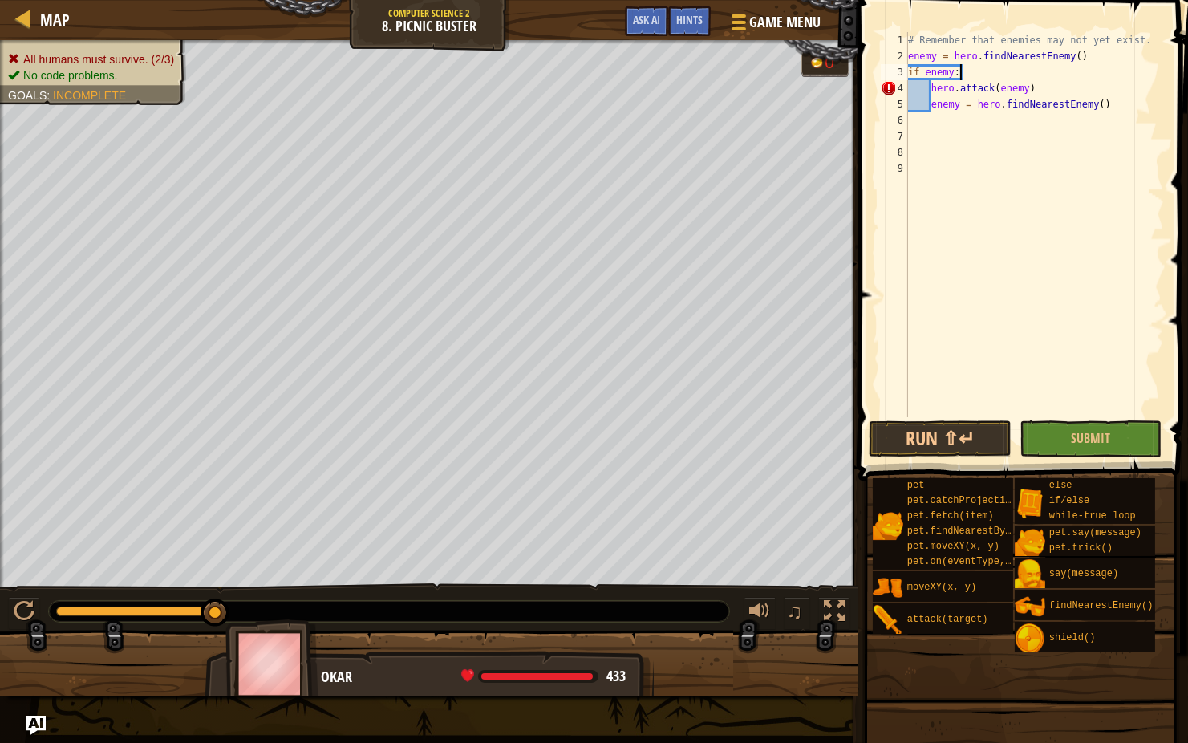
scroll to position [7, 2]
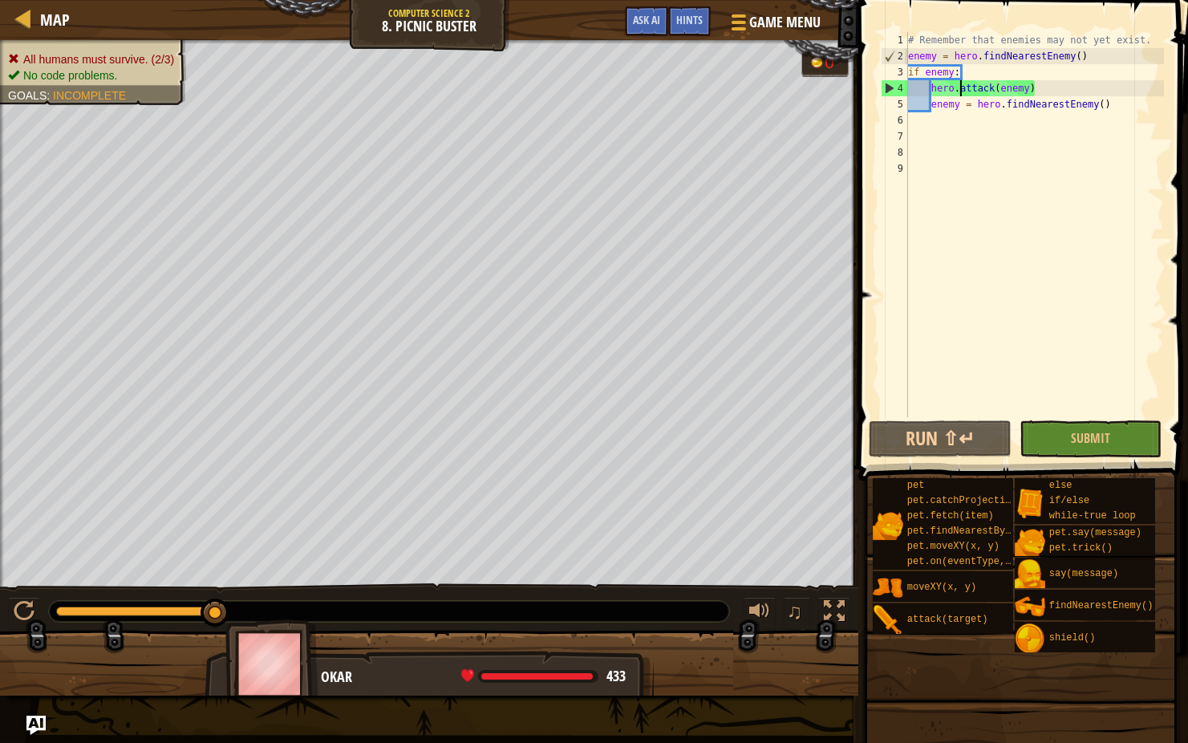
type textarea "enemy = hero.findNearestEnemy()"
type textarea "h"
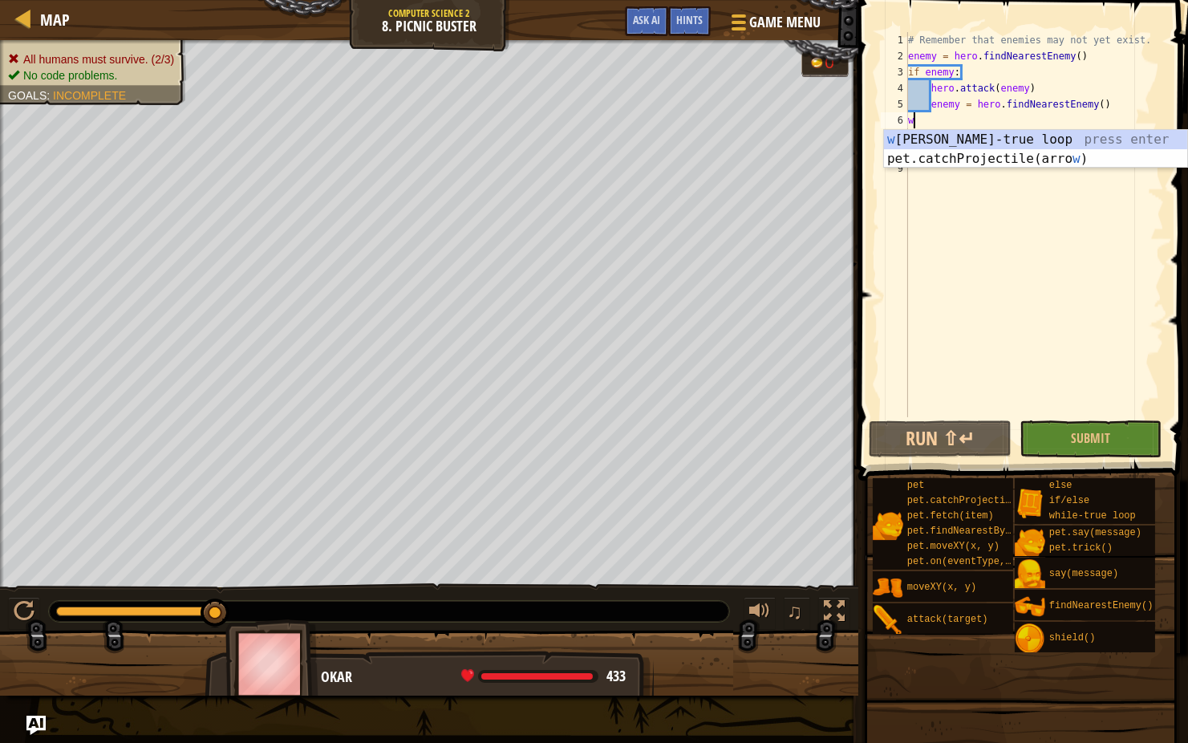
type textarea "wh"
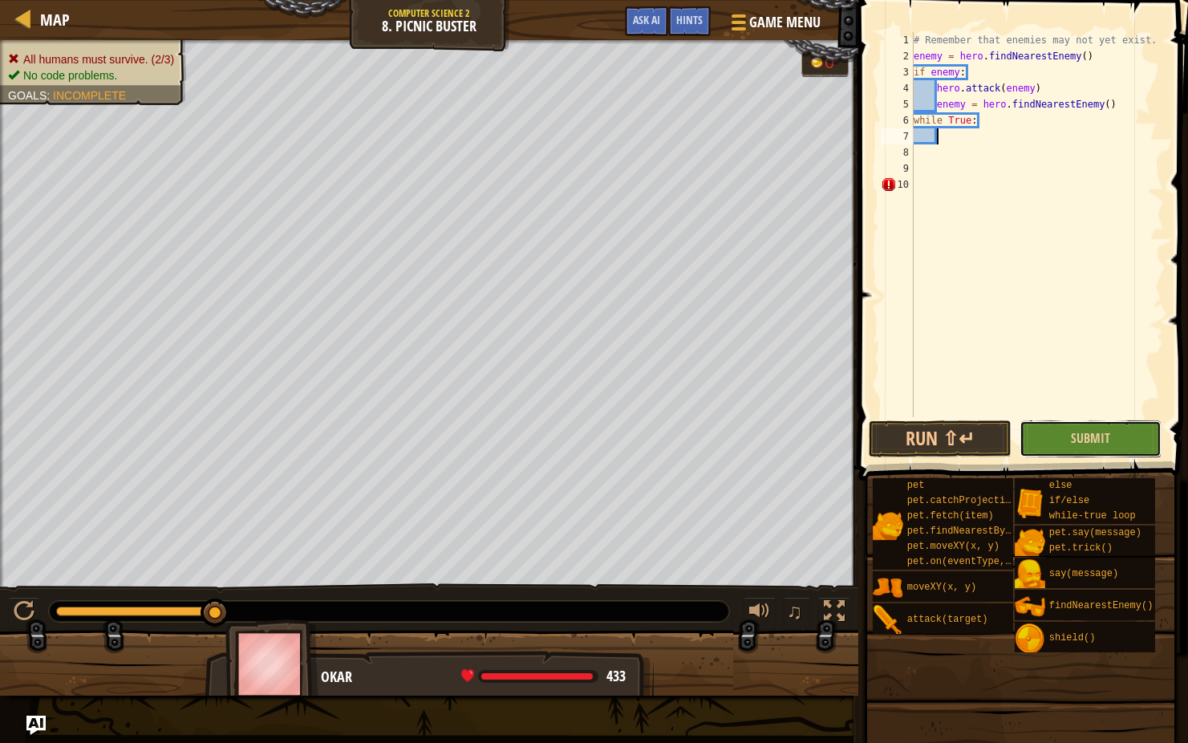
click at [1090, 452] on button "Submit" at bounding box center [1091, 438] width 143 height 37
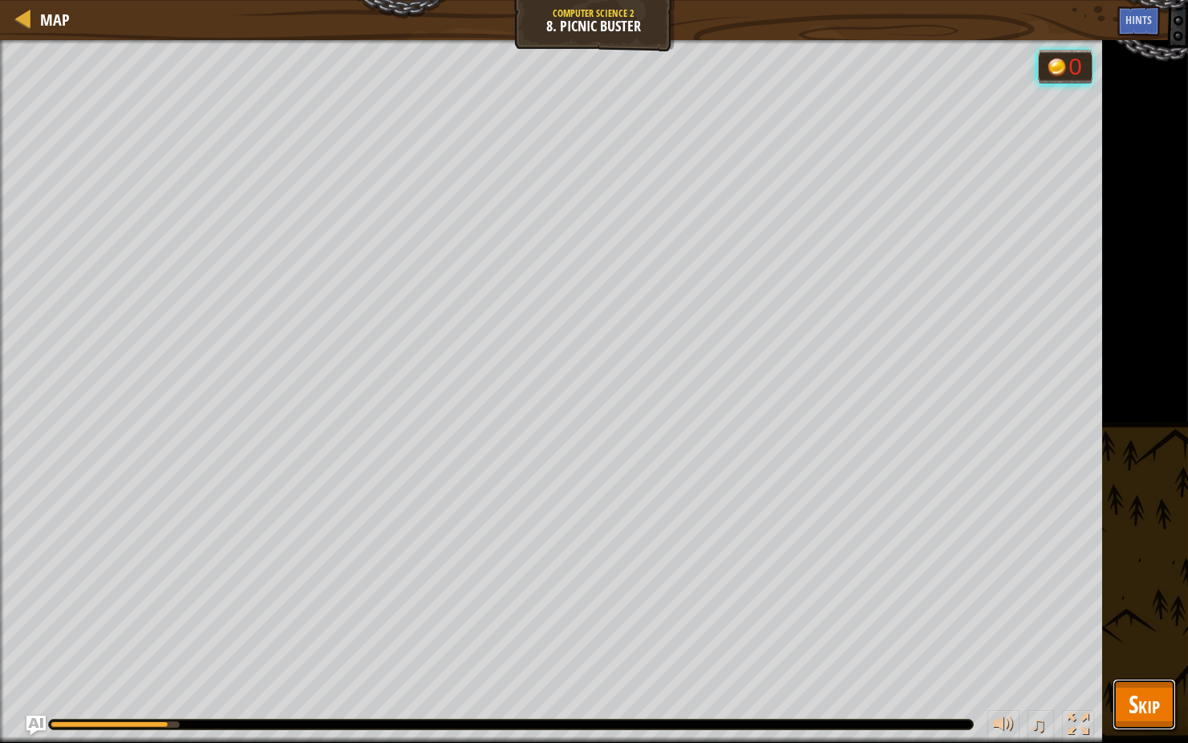
click at [1134, 591] on span "Skip" at bounding box center [1144, 703] width 31 height 33
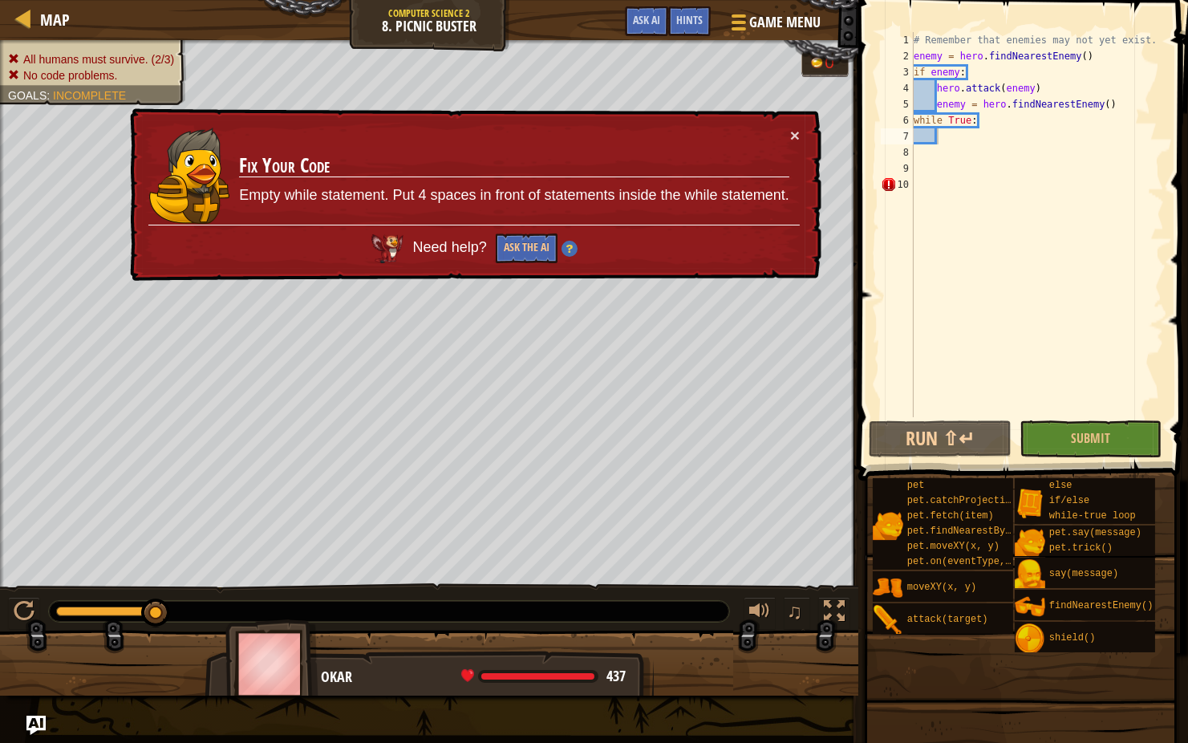
click at [927, 186] on div "# Remember that enemies may not yet exist. enemy = hero . findNearestEnemy ( ) …" at bounding box center [1037, 240] width 254 height 417
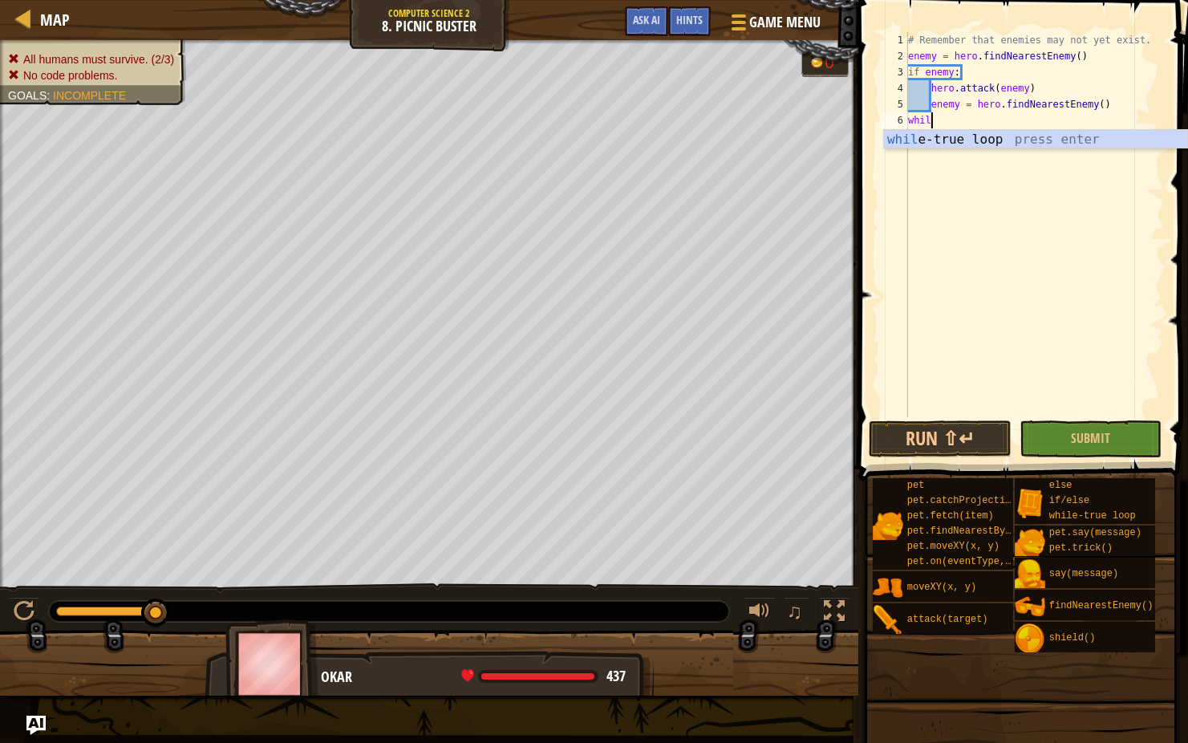
type textarea "w"
type textarea "enemy = hero.findNearestEnemy()"
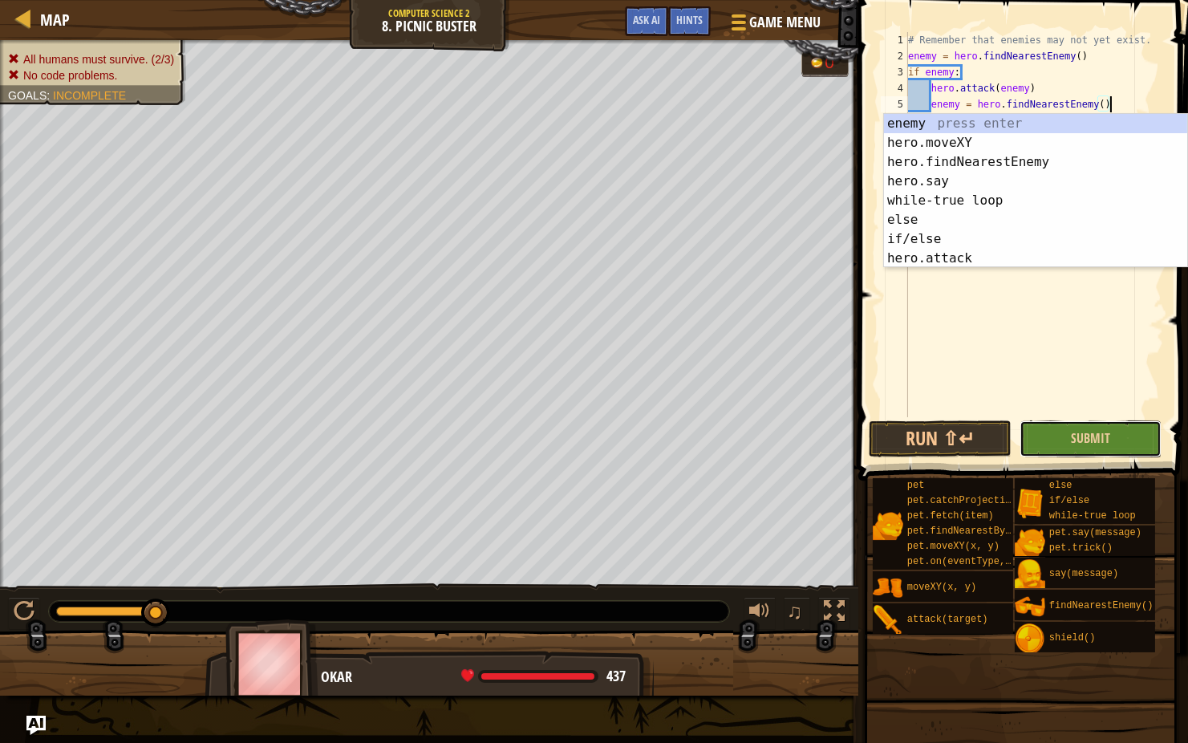
click at [1113, 430] on button "Submit" at bounding box center [1091, 438] width 143 height 37
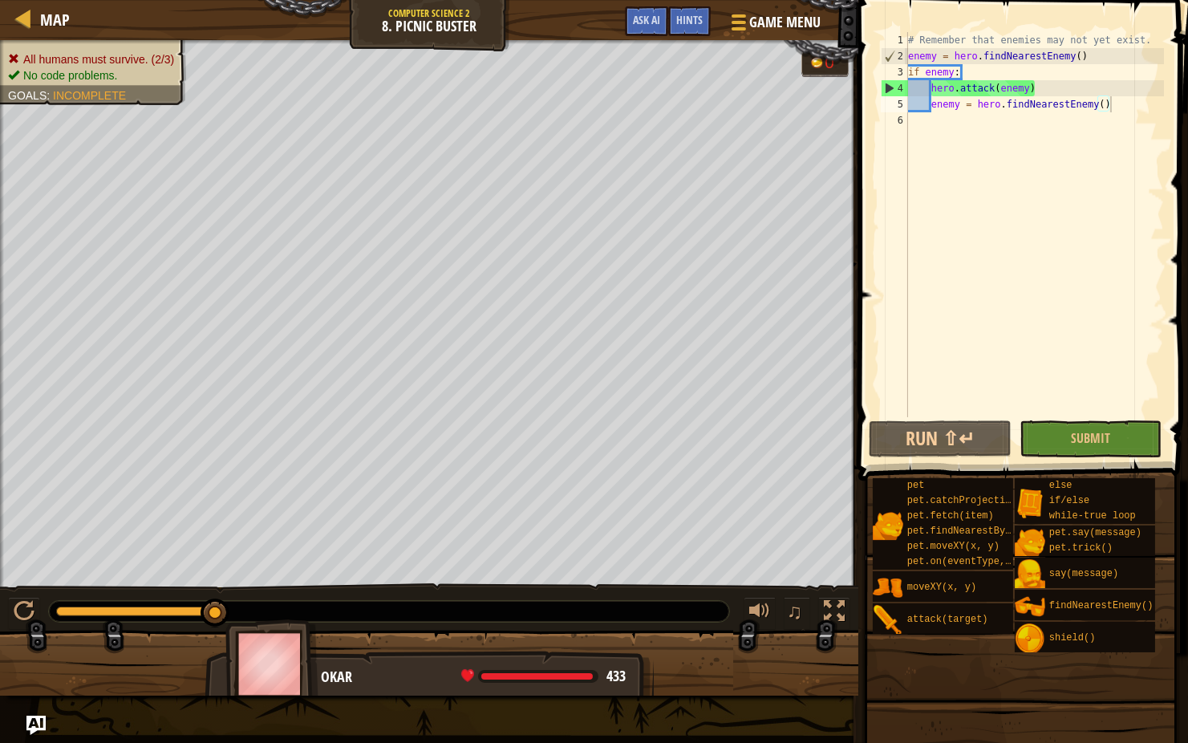
click at [1078, 96] on div "# Remember that enemies may not yet exist. enemy = hero . findNearestEnemy ( ) …" at bounding box center [1035, 240] width 260 height 417
type textarea "hero.attack(enemy)"
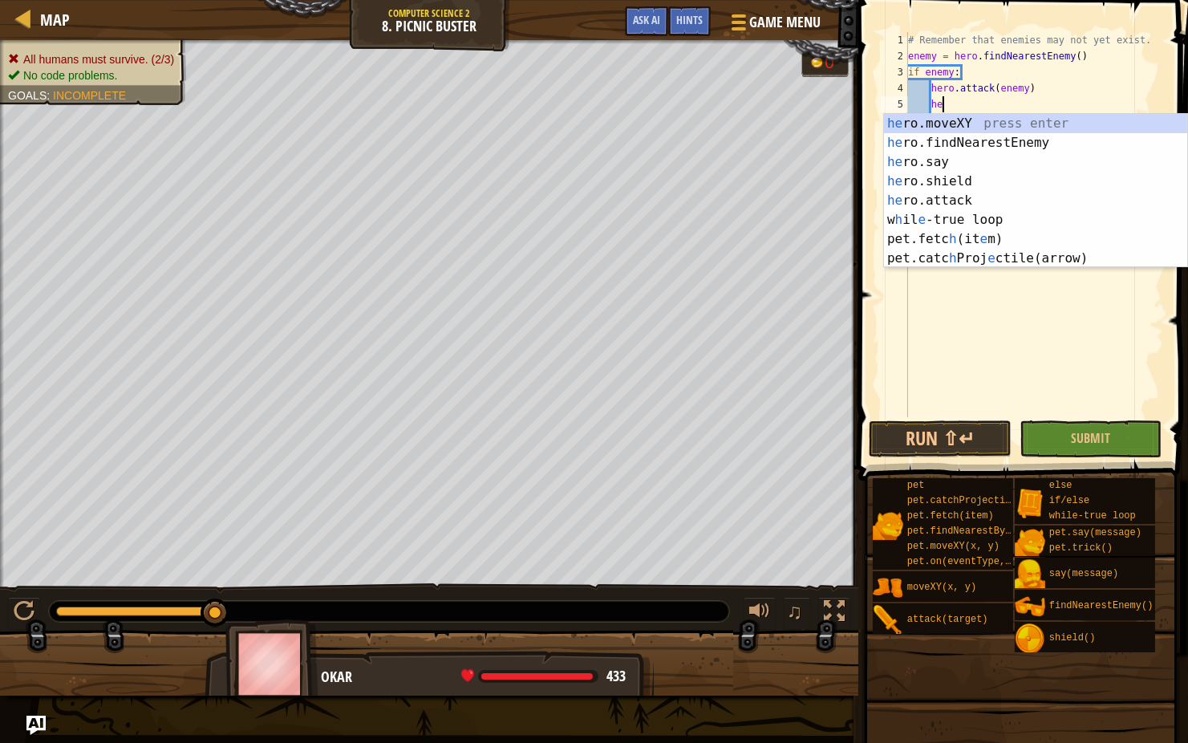
scroll to position [7, 2]
click at [987, 162] on div "he ro.moveXY press enter he ro.findNearestEnemy press enter he ro.say press ent…" at bounding box center [1035, 210] width 303 height 193
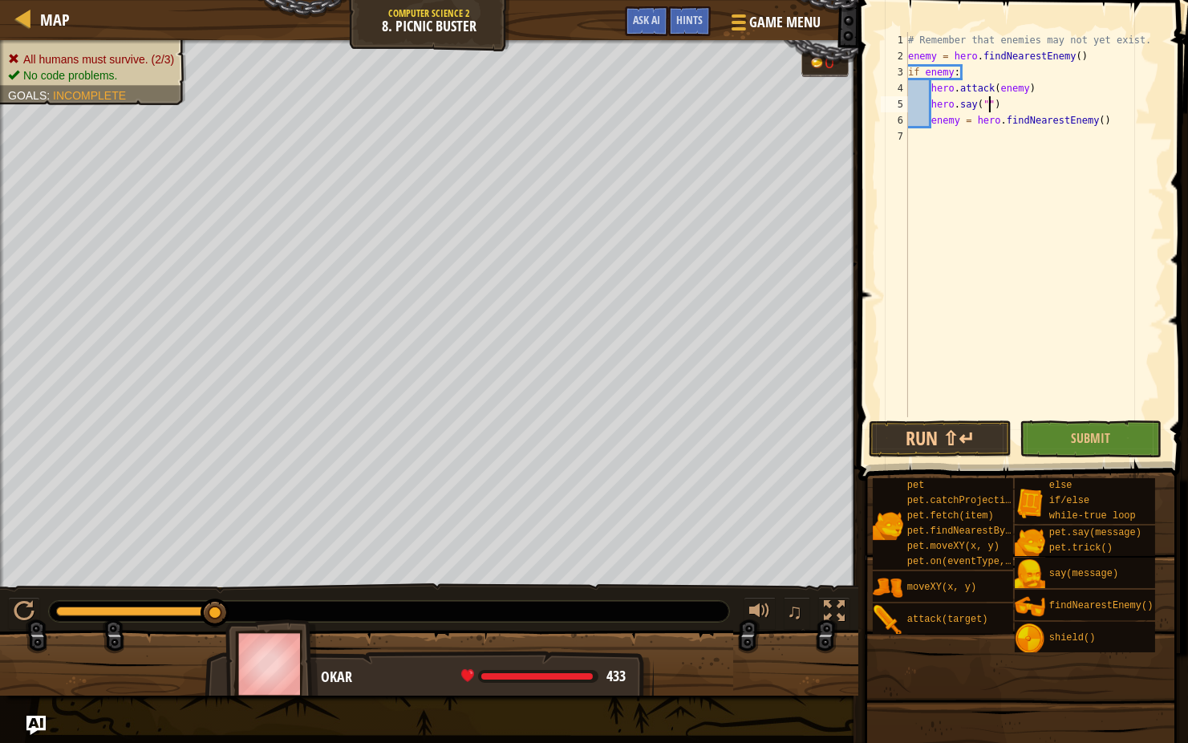
scroll to position [7, 7]
click at [1074, 425] on button "Submit" at bounding box center [1091, 438] width 143 height 37
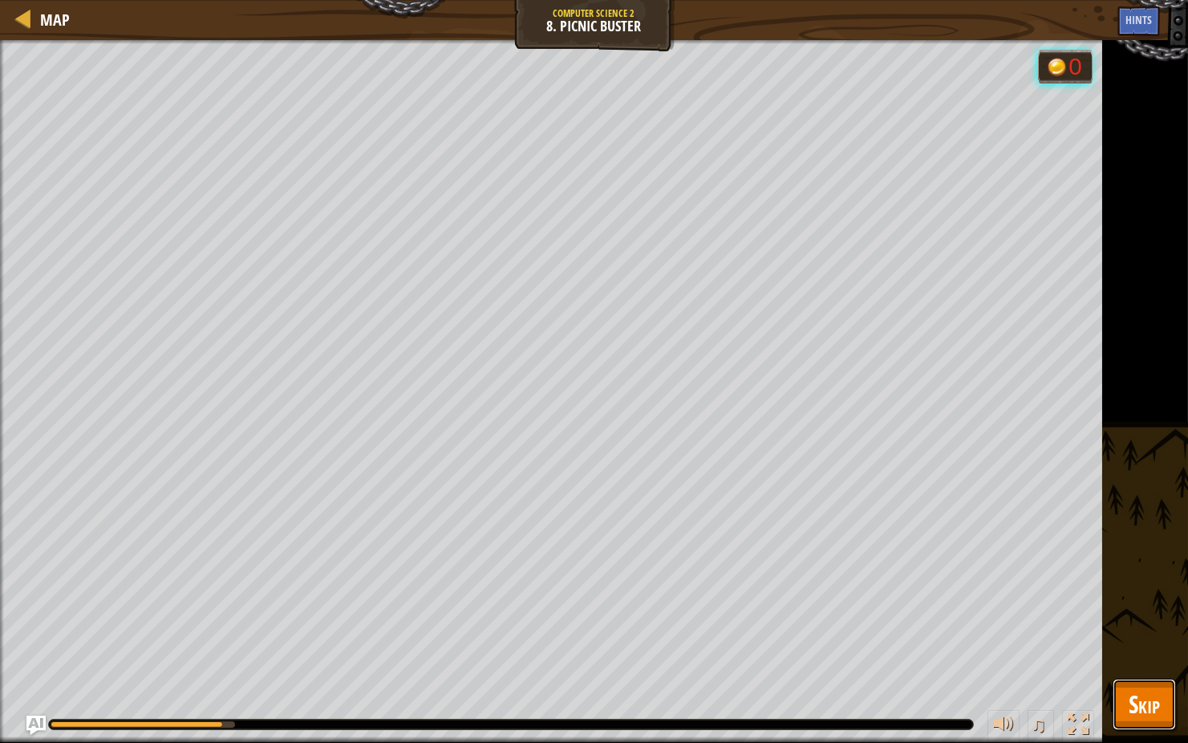
click at [1151, 591] on button "Skip" at bounding box center [1144, 704] width 63 height 51
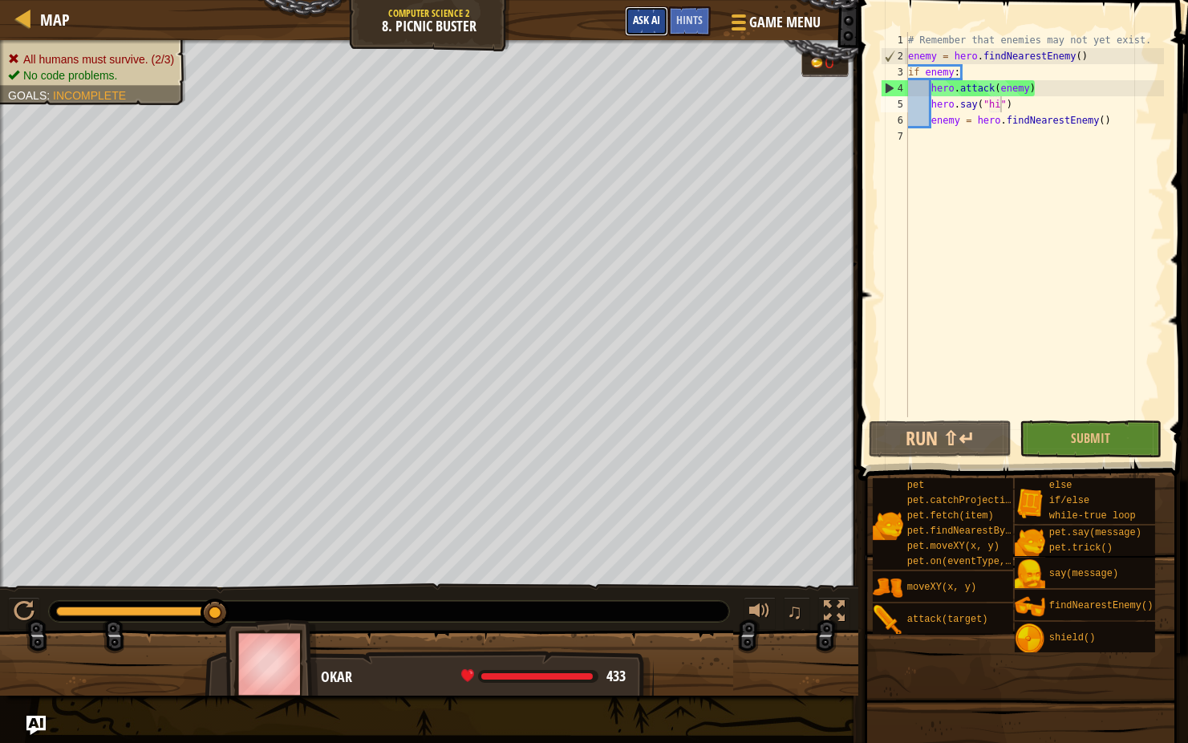
click at [660, 16] on span "Ask AI" at bounding box center [646, 19] width 27 height 15
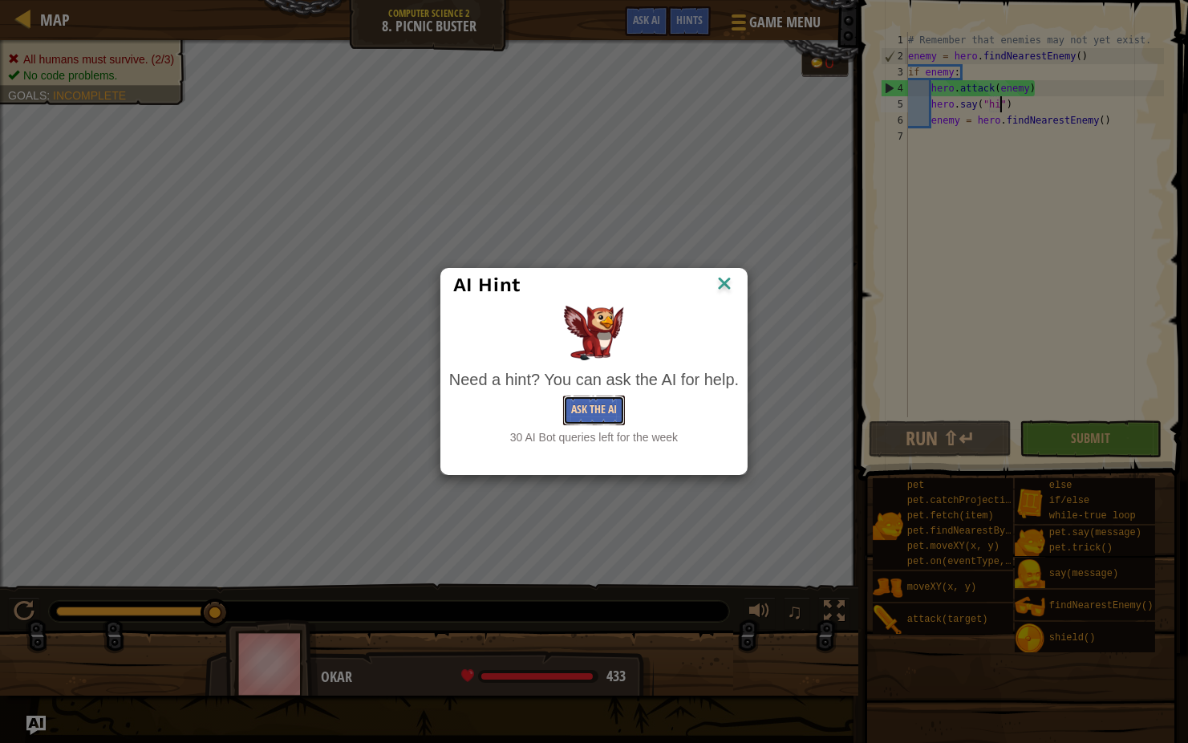
click at [593, 407] on button "Ask the AI" at bounding box center [594, 410] width 62 height 30
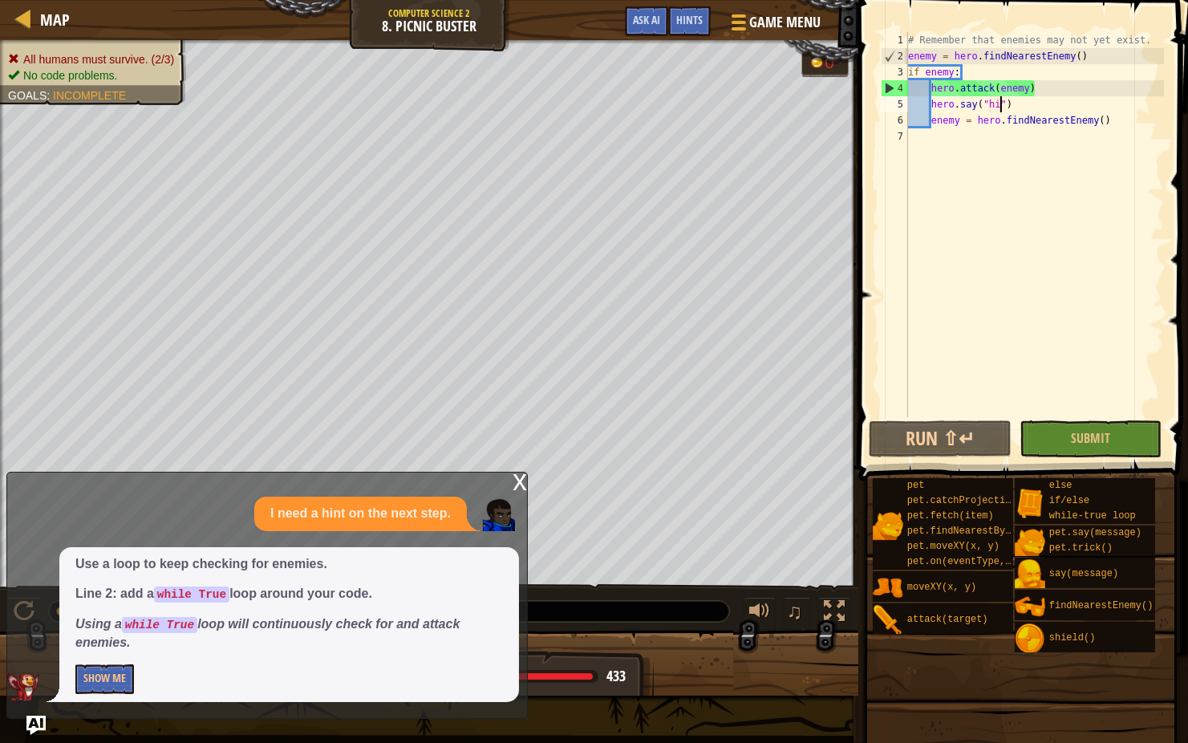
click at [1068, 47] on div "# Remember that enemies may not yet exist. enemy = hero . findNearestEnemy ( ) …" at bounding box center [1035, 240] width 260 height 417
type textarea "# Remember that enemies may not yet exist."
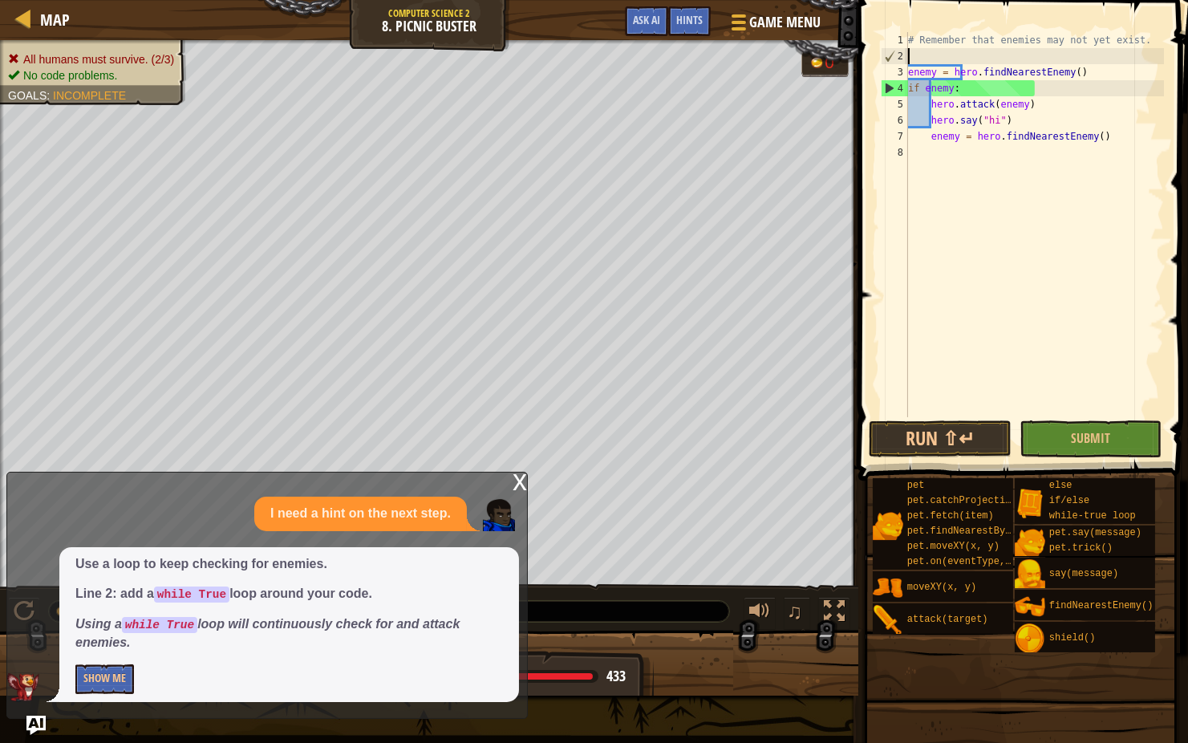
scroll to position [7, 0]
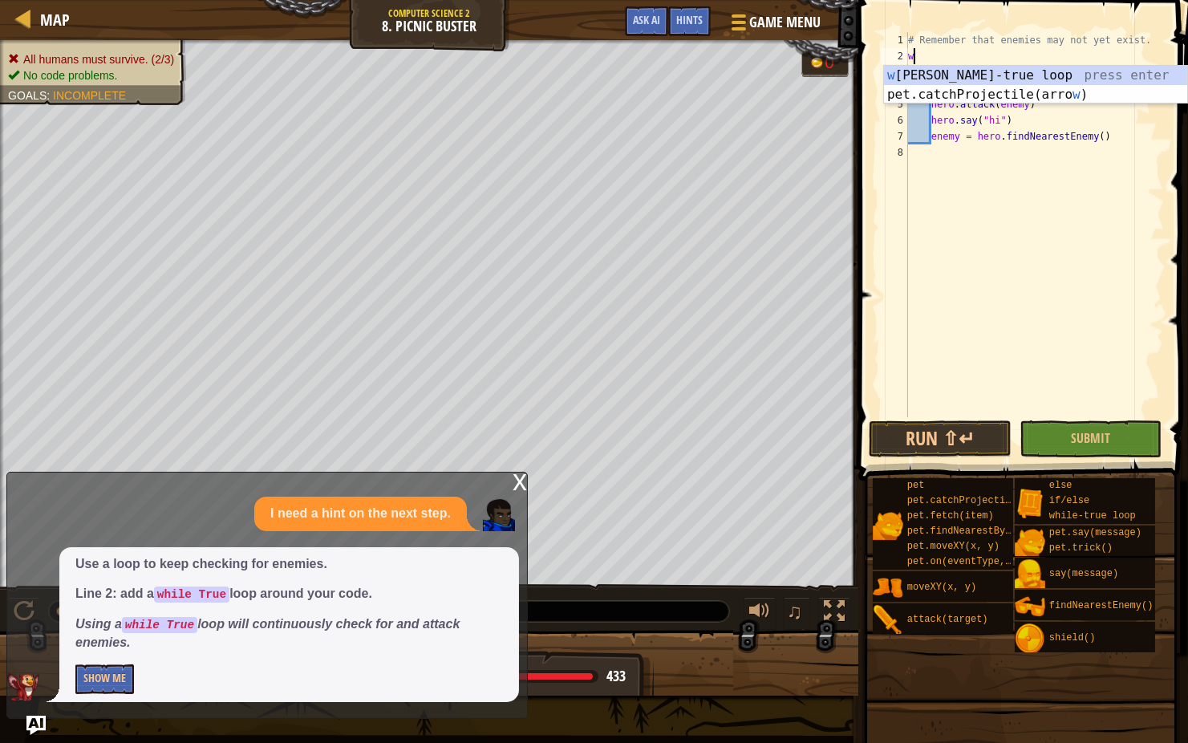
type textarea "wh"
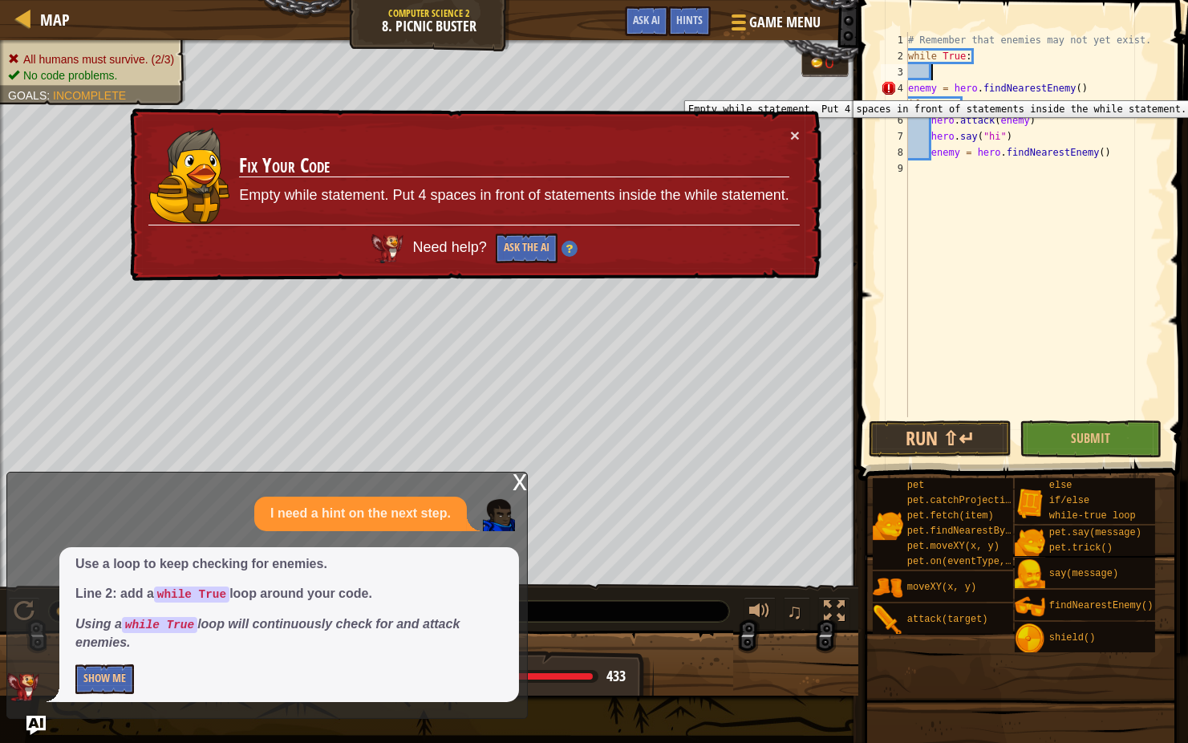
click at [905, 88] on div "4" at bounding box center [894, 88] width 27 height 16
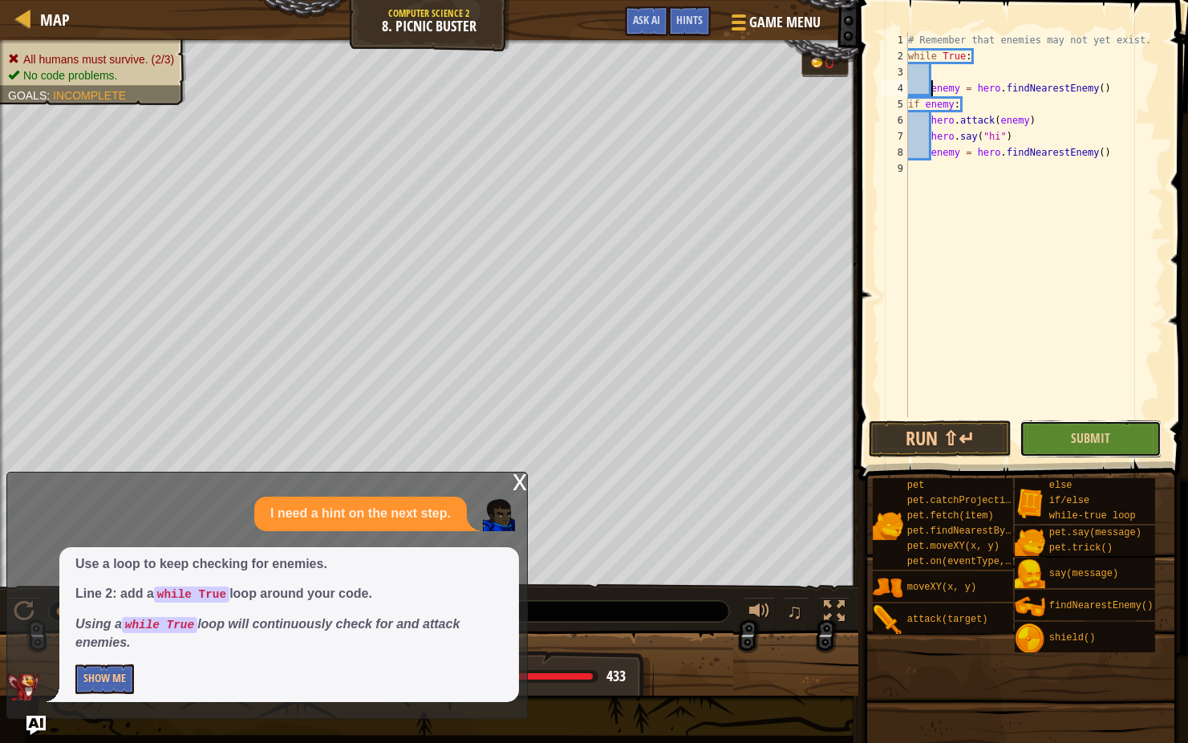
click at [1053, 437] on button "Submit" at bounding box center [1091, 438] width 143 height 37
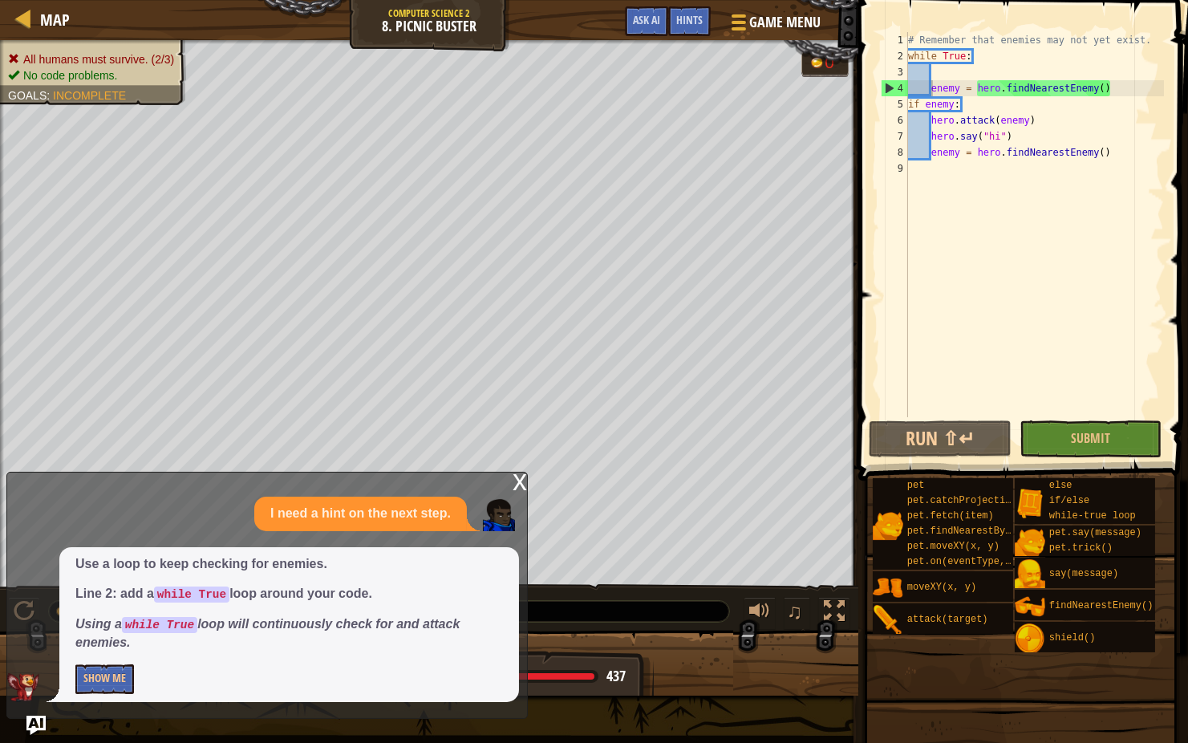
click at [521, 487] on div "x" at bounding box center [520, 480] width 14 height 16
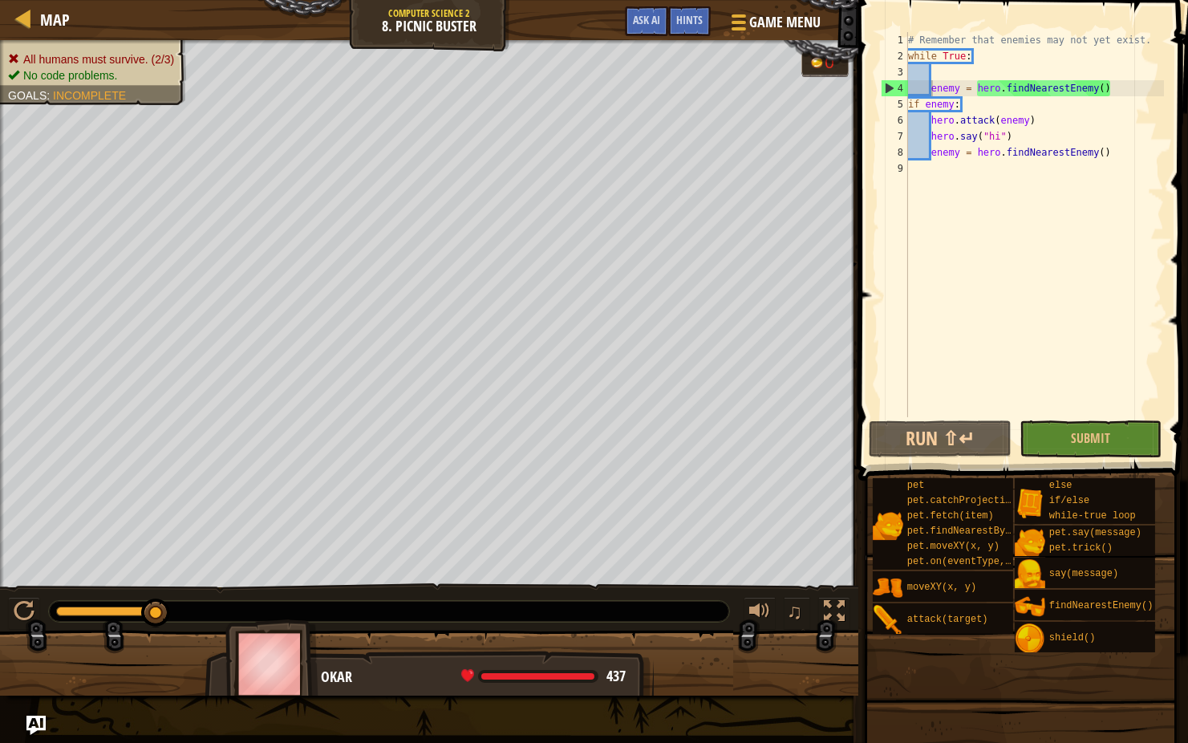
click at [1125, 91] on div "# Remember that enemies may not yet exist. while True : enemy = hero . findNear…" at bounding box center [1035, 240] width 260 height 417
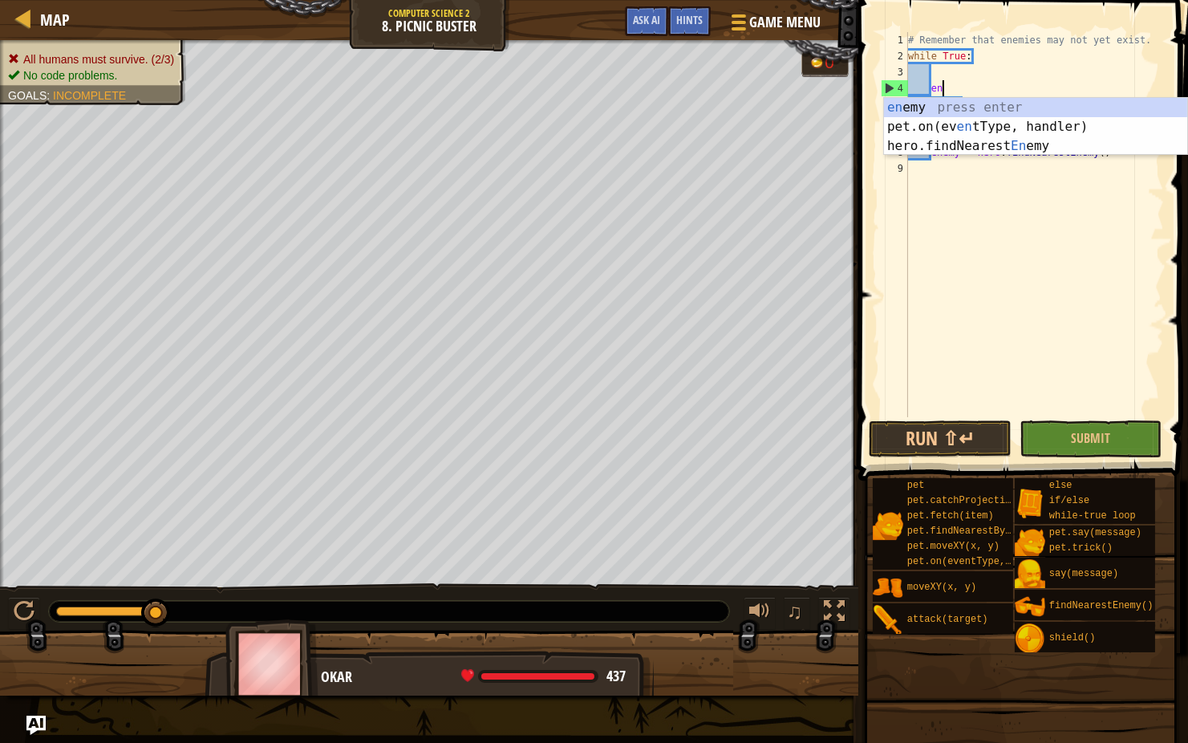
type textarea "e"
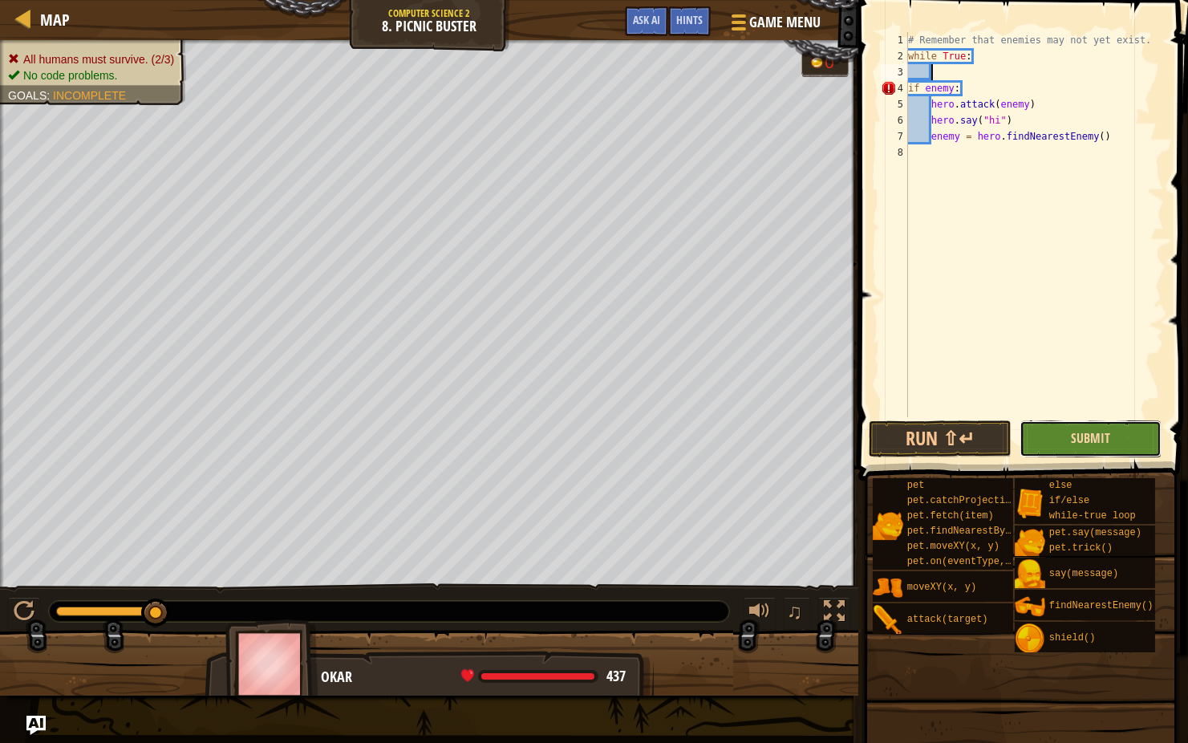
click at [1105, 436] on span "Submit" at bounding box center [1090, 438] width 39 height 18
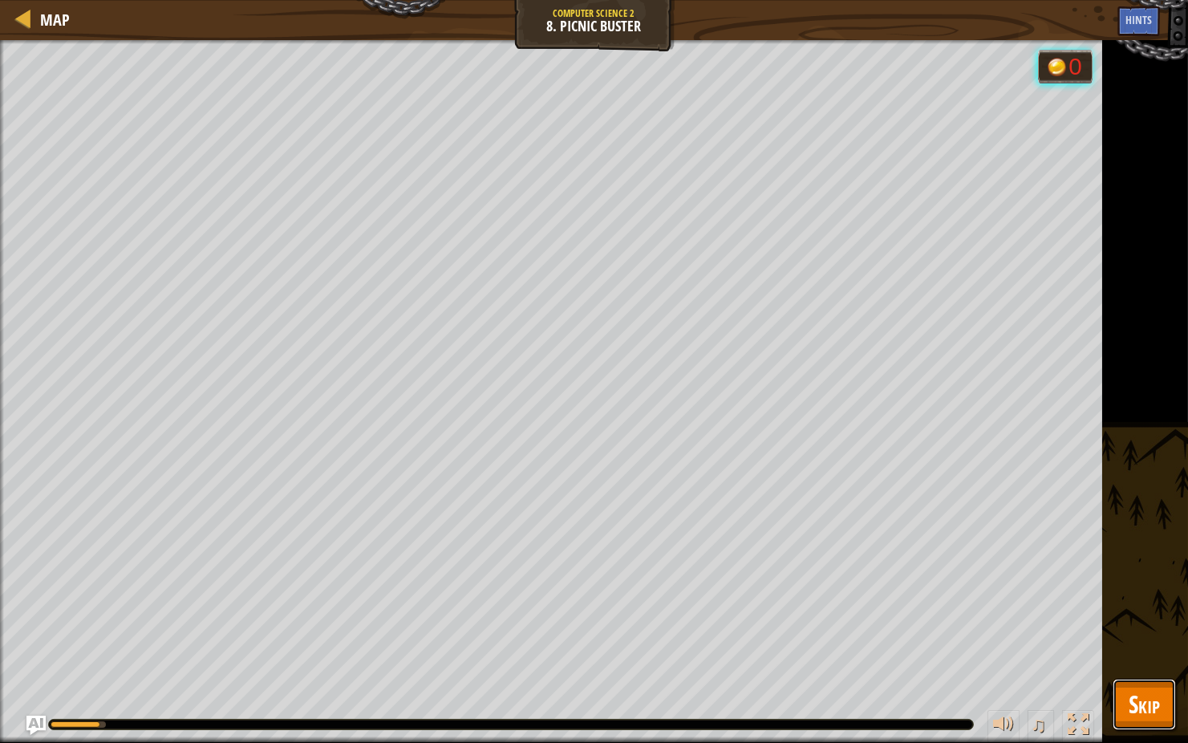
click at [1149, 591] on span "Skip" at bounding box center [1144, 703] width 31 height 33
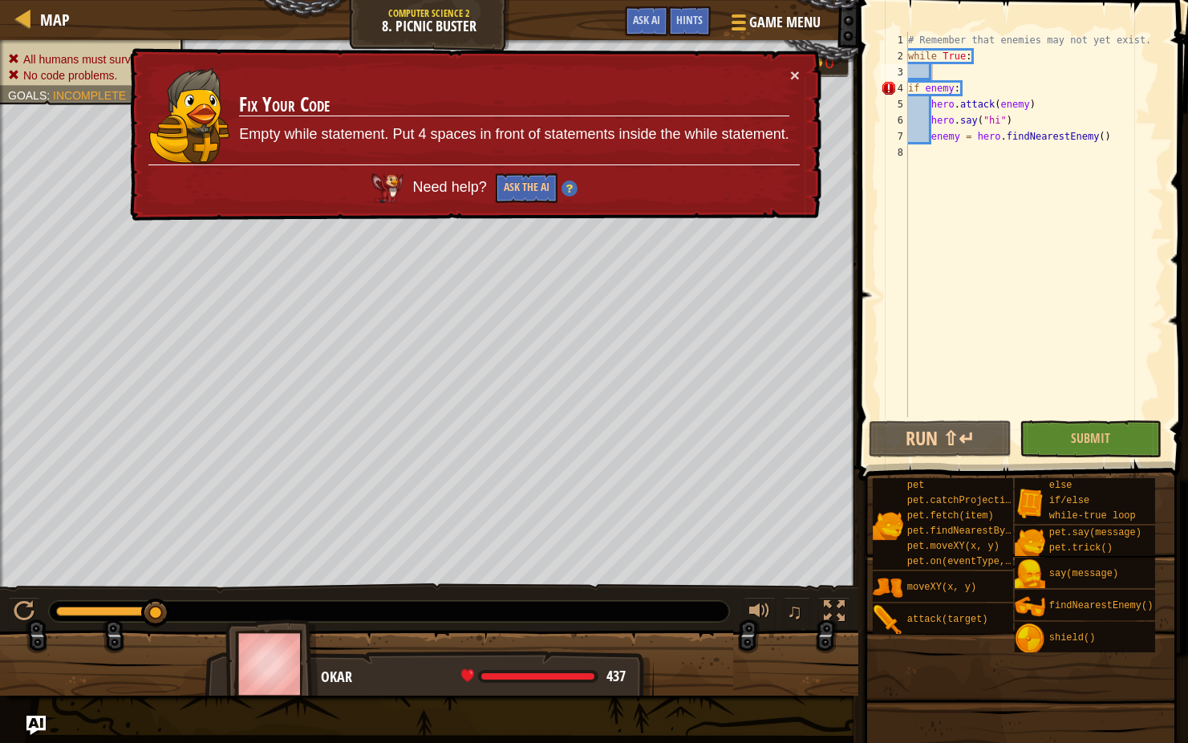
click at [970, 91] on div "# Remember that enemies may not yet exist. while True : if enemy : hero . attac…" at bounding box center [1035, 240] width 260 height 417
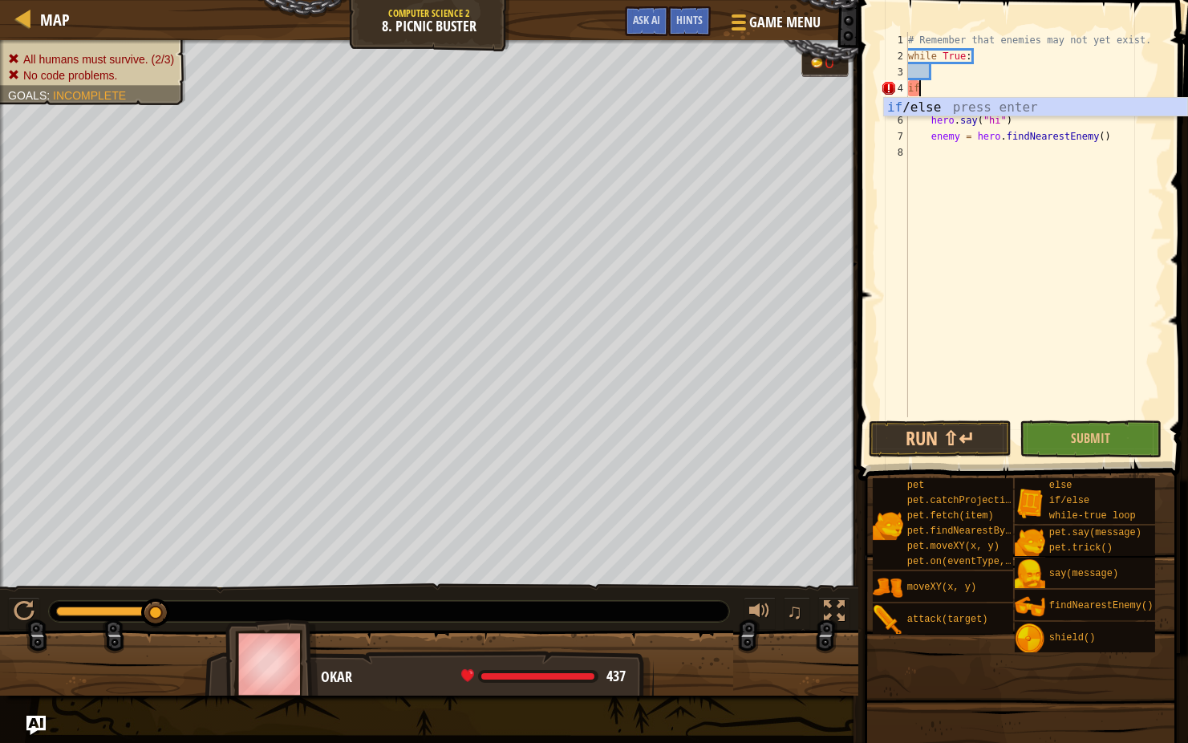
type textarea "i"
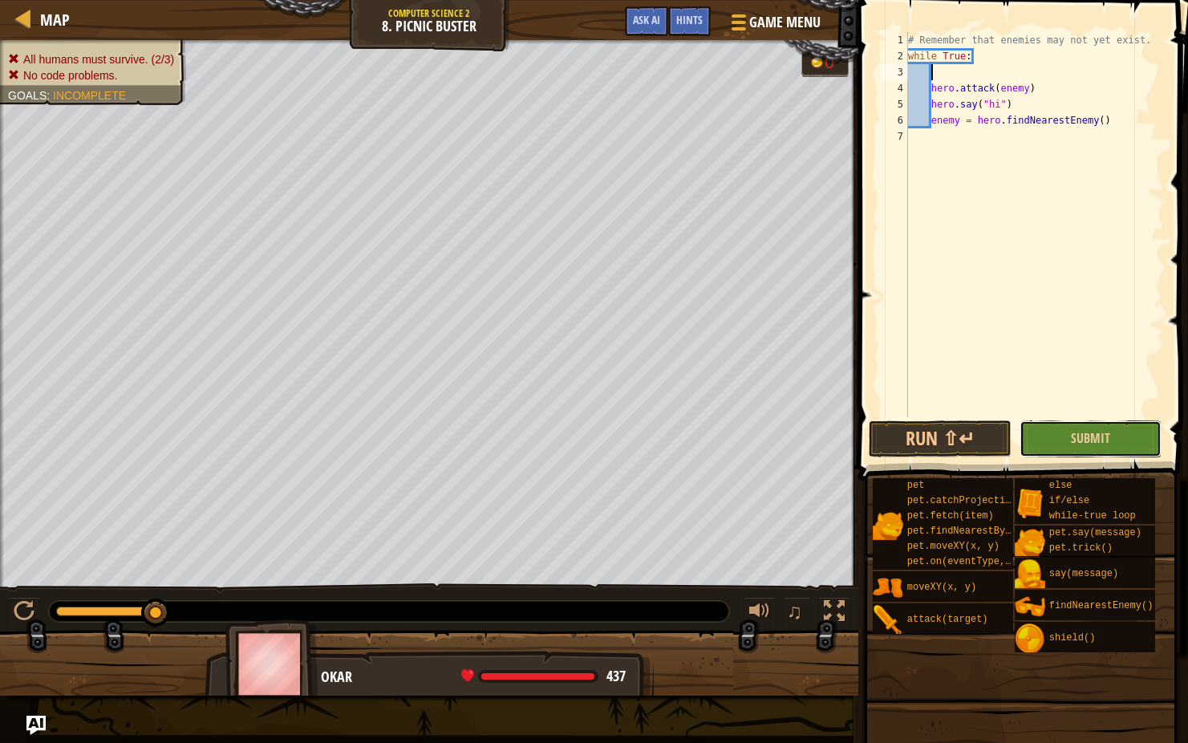
click at [1064, 430] on button "Submit" at bounding box center [1091, 438] width 143 height 37
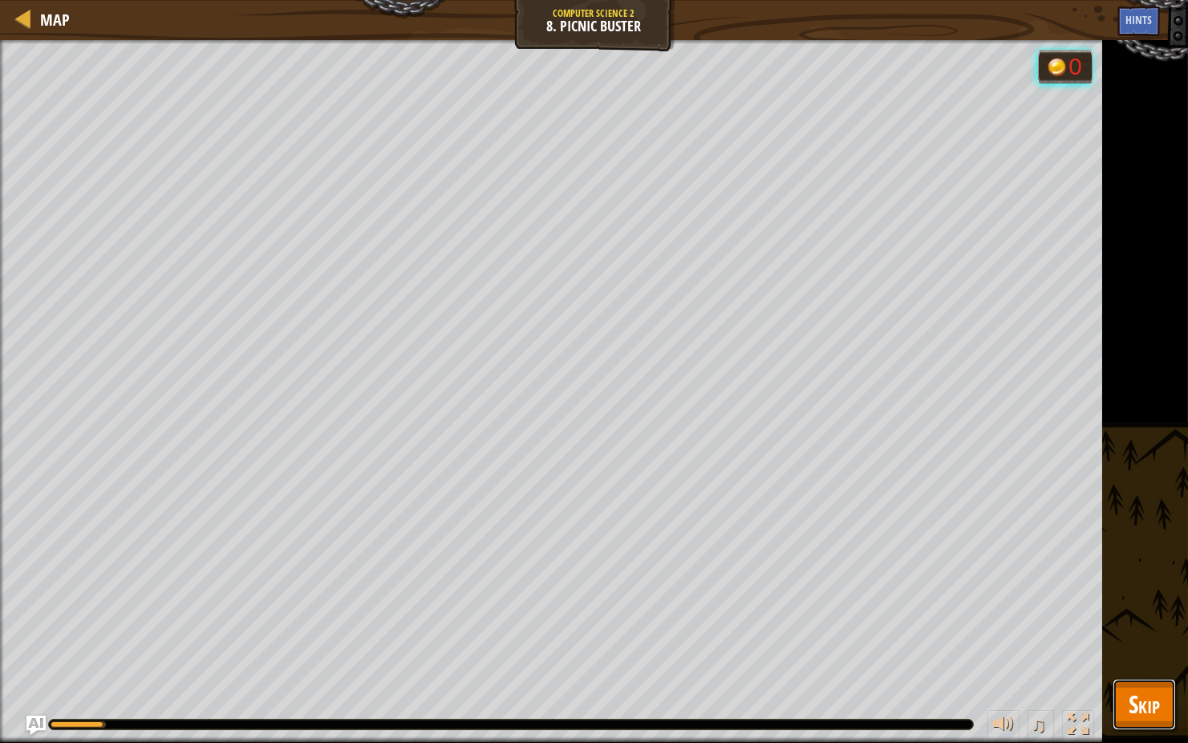
click at [1146, 591] on span "Skip" at bounding box center [1144, 703] width 31 height 33
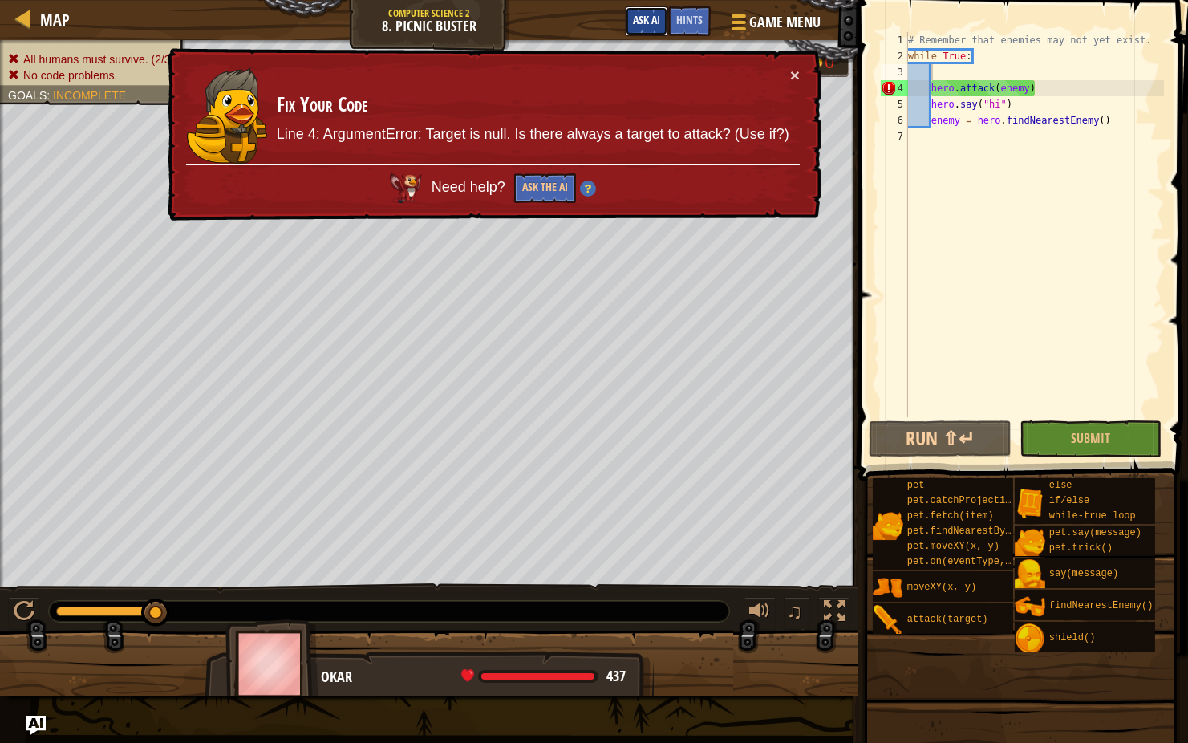
click at [658, 20] on span "Ask AI" at bounding box center [646, 19] width 27 height 15
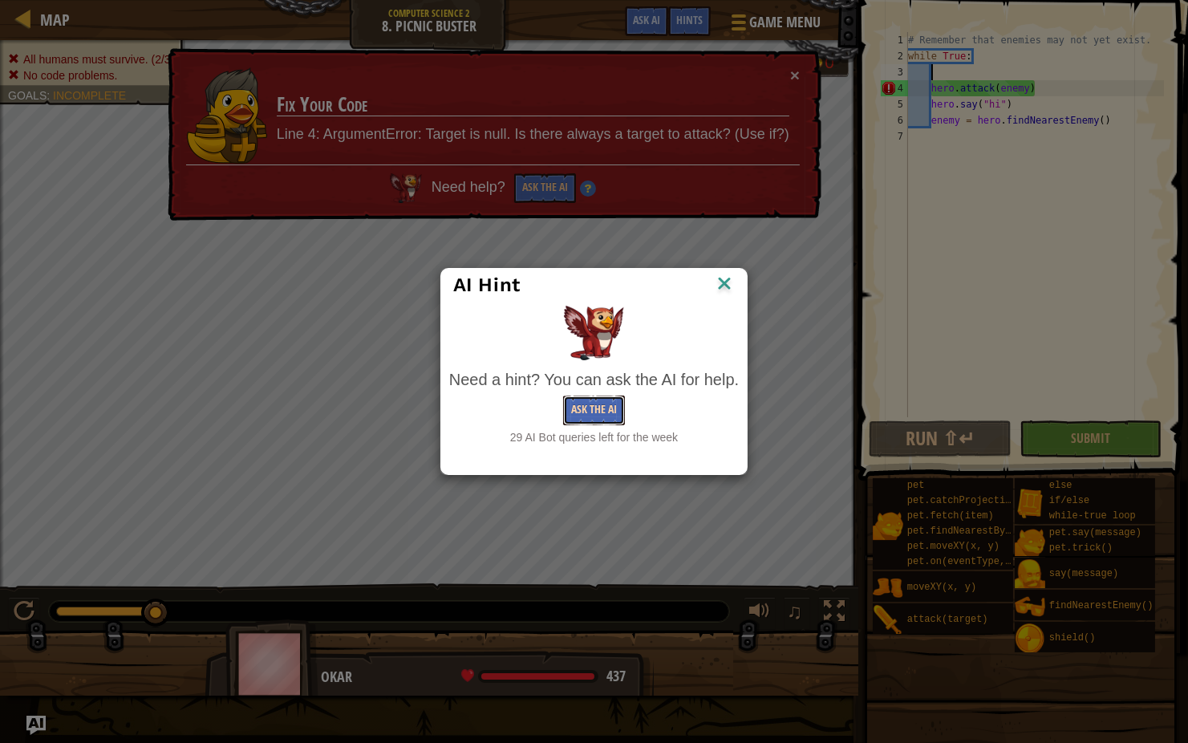
click at [590, 403] on button "Ask the AI" at bounding box center [594, 410] width 62 height 30
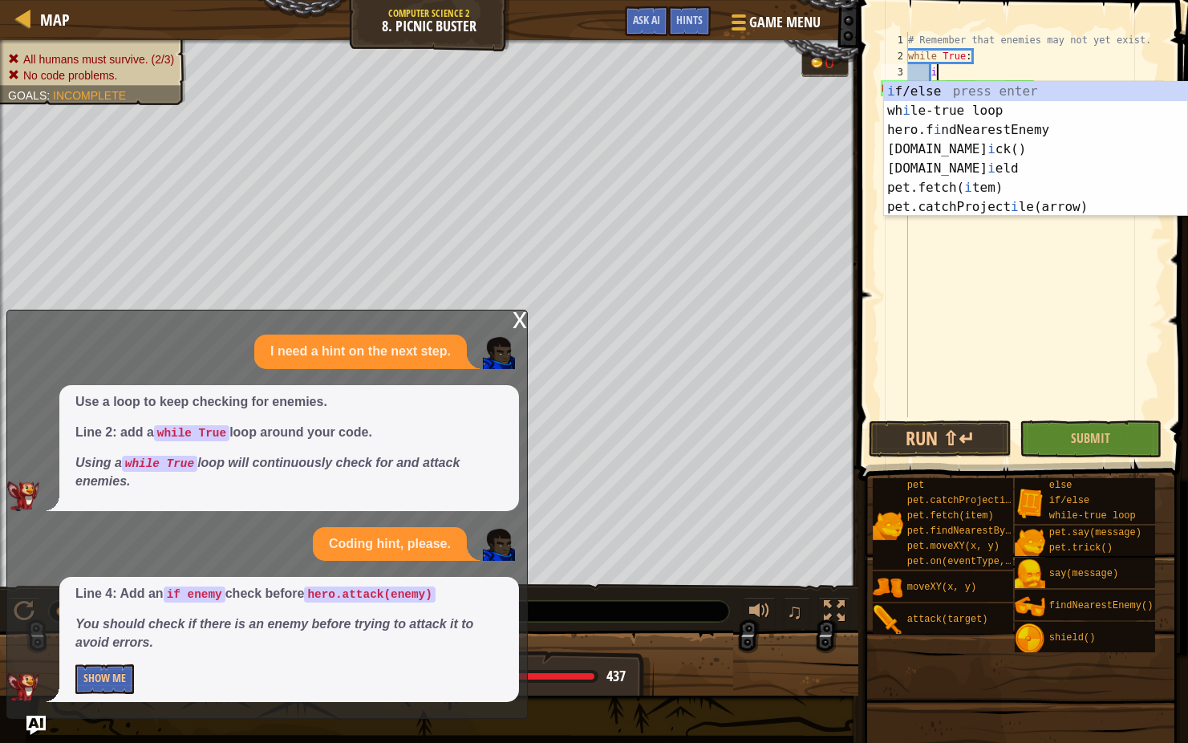
scroll to position [7, 2]
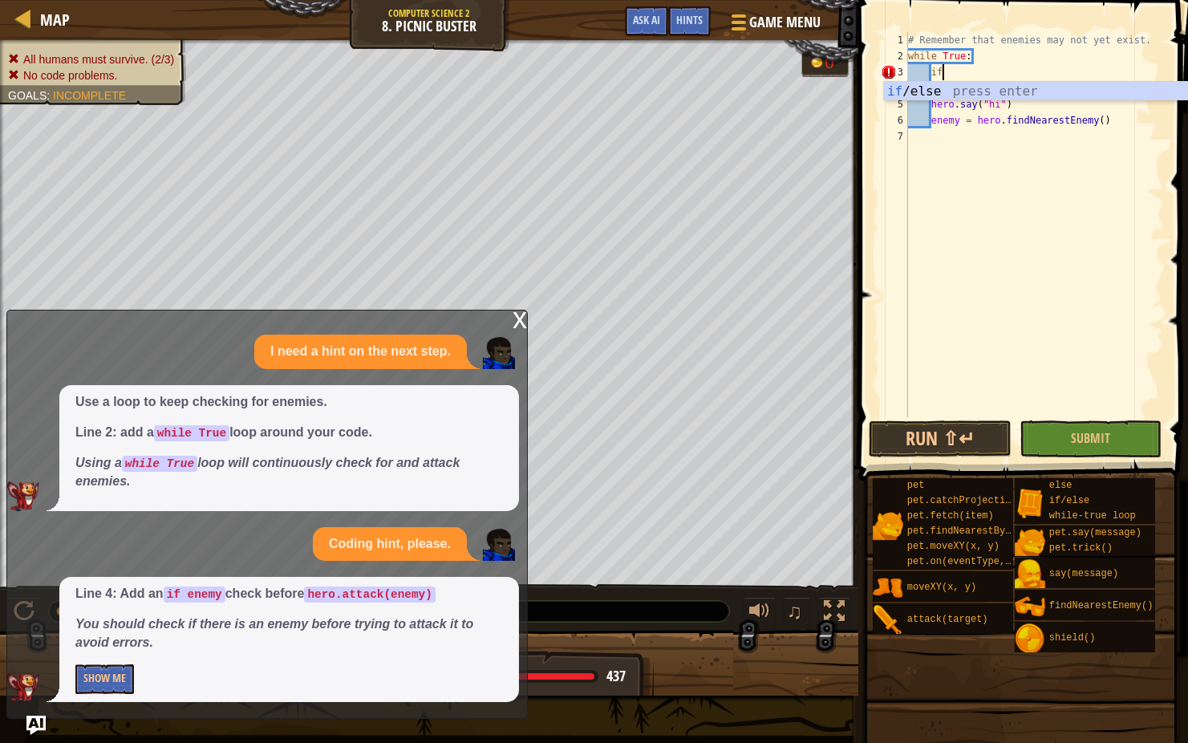
type textarea "if enemy:"
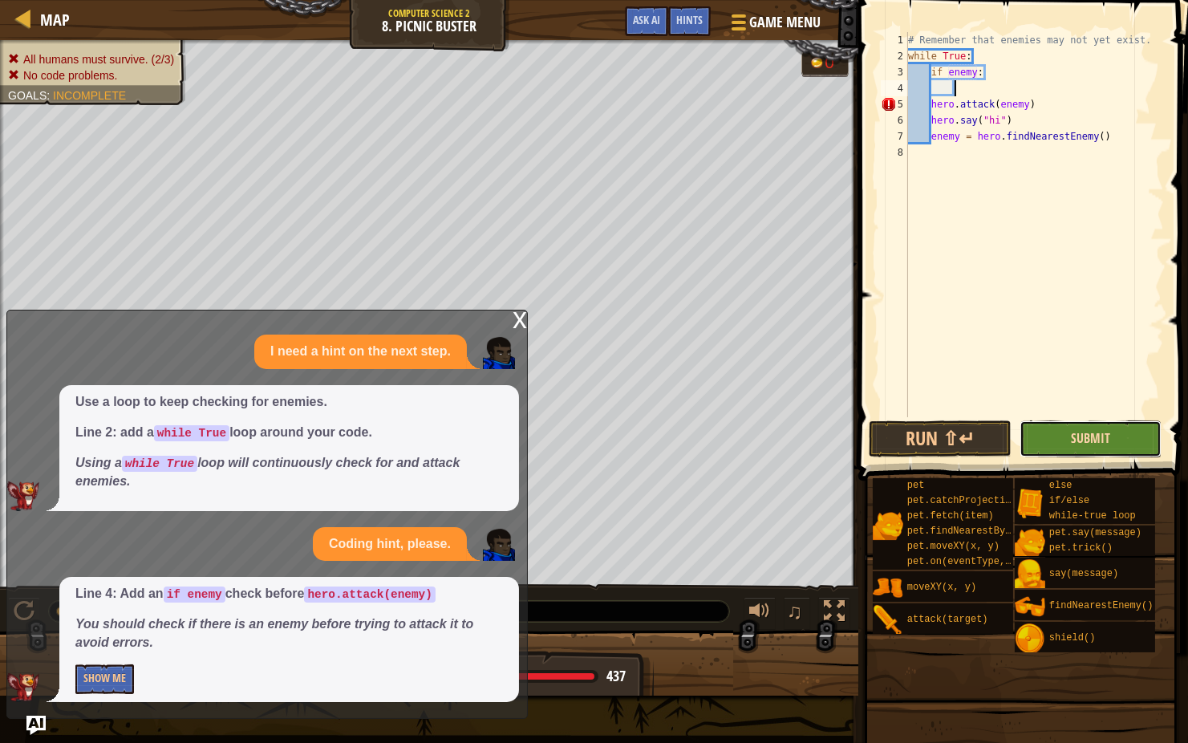
click at [1074, 430] on span "Submit" at bounding box center [1090, 438] width 39 height 18
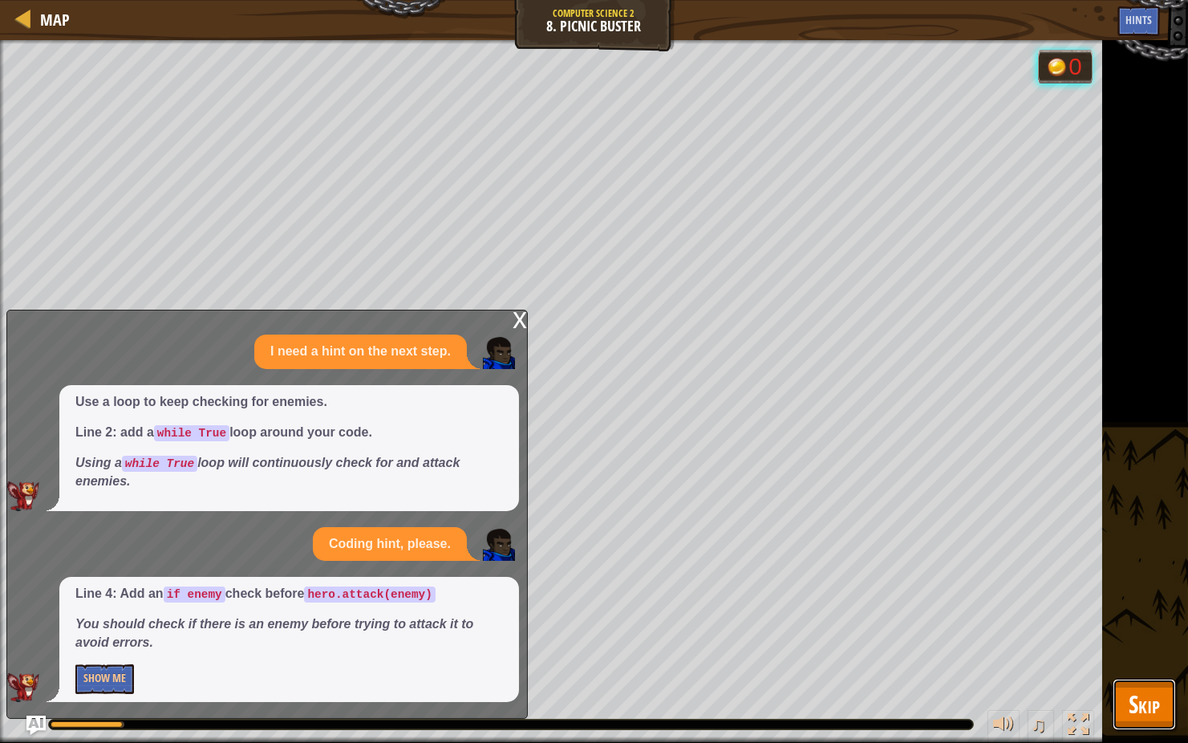
click at [1157, 591] on span "Skip" at bounding box center [1144, 703] width 31 height 33
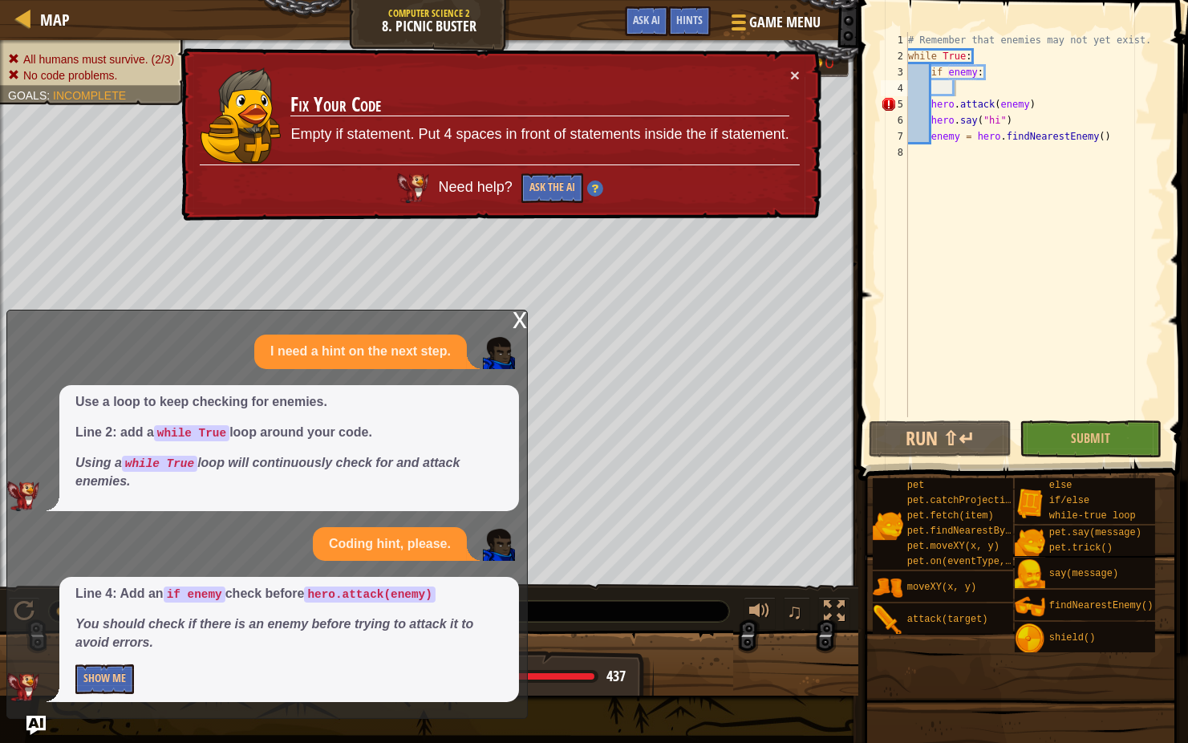
click at [932, 104] on div "# Remember that enemies may not yet exist. while True : if enemy : hero . attac…" at bounding box center [1035, 240] width 260 height 417
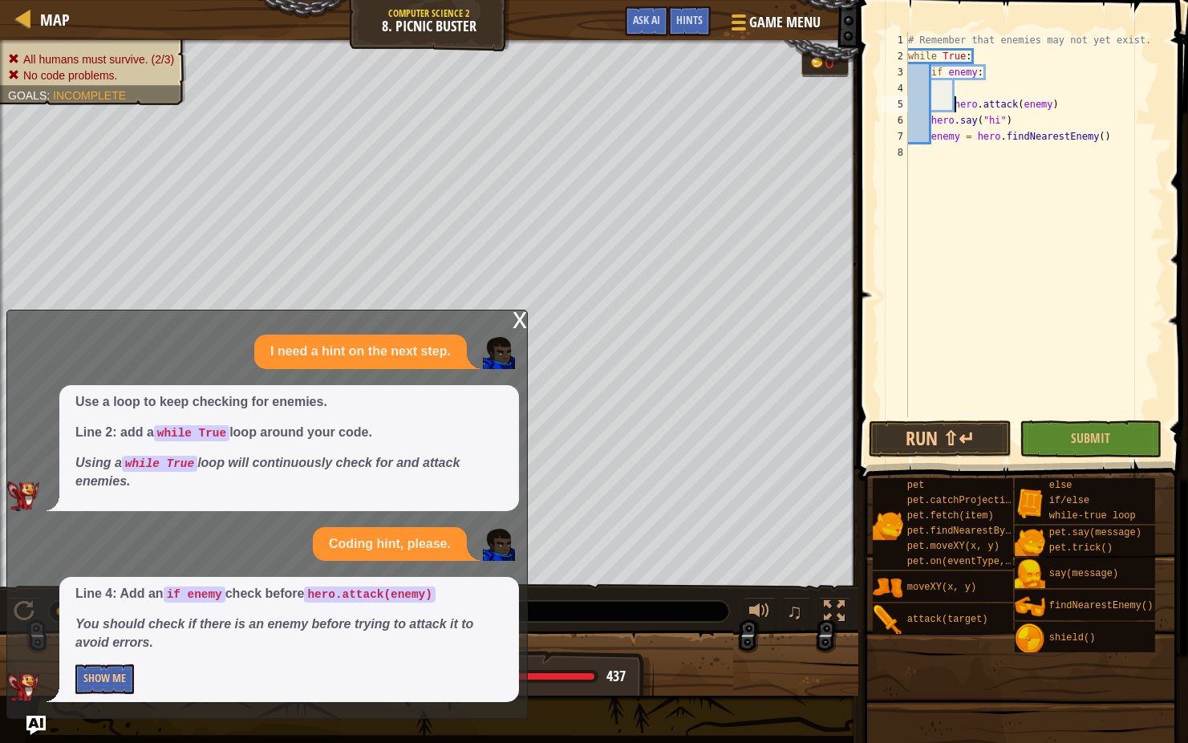
click at [929, 119] on div "# Remember that enemies may not yet exist. while True : if enemy : hero . attac…" at bounding box center [1035, 240] width 260 height 417
click at [960, 136] on div "# Remember that enemies may not yet exist. while True : if enemy : hero . attac…" at bounding box center [1035, 240] width 260 height 417
click at [932, 136] on div "# Remember that enemies may not yet exist. while True : if enemy : hero . attac…" at bounding box center [1035, 240] width 260 height 417
click at [1060, 445] on button "Submit" at bounding box center [1091, 438] width 143 height 37
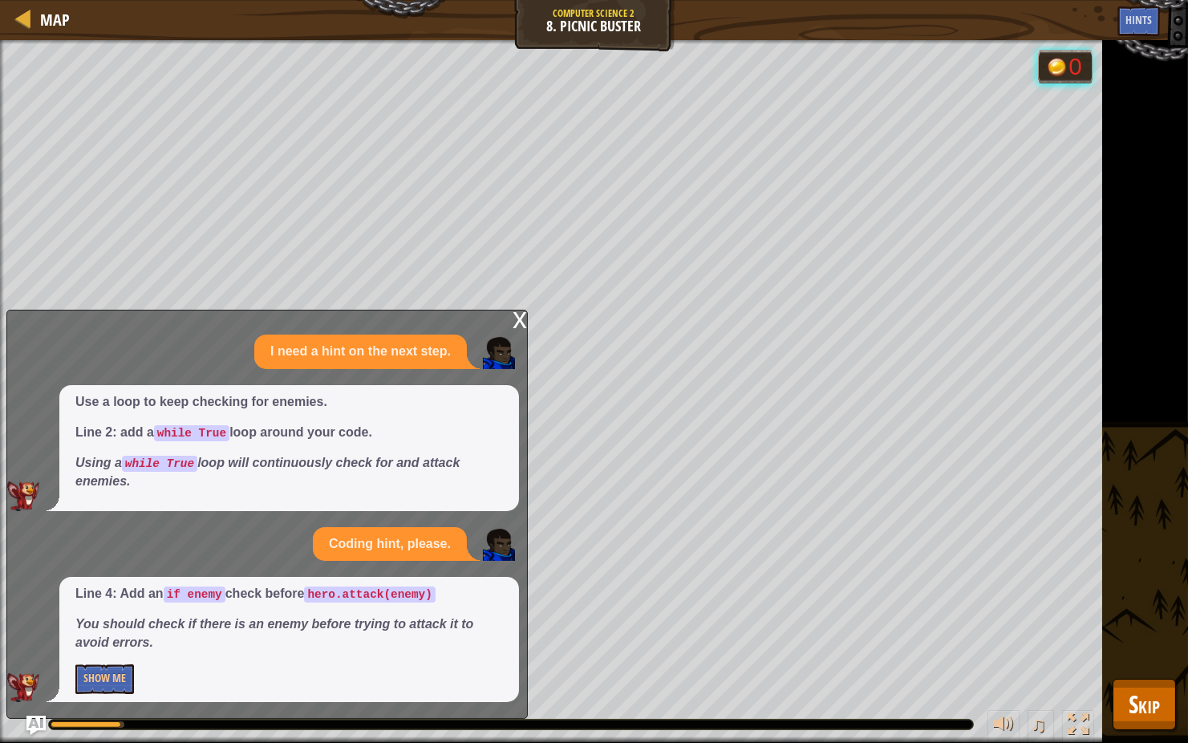
click at [515, 323] on div "x" at bounding box center [520, 318] width 14 height 16
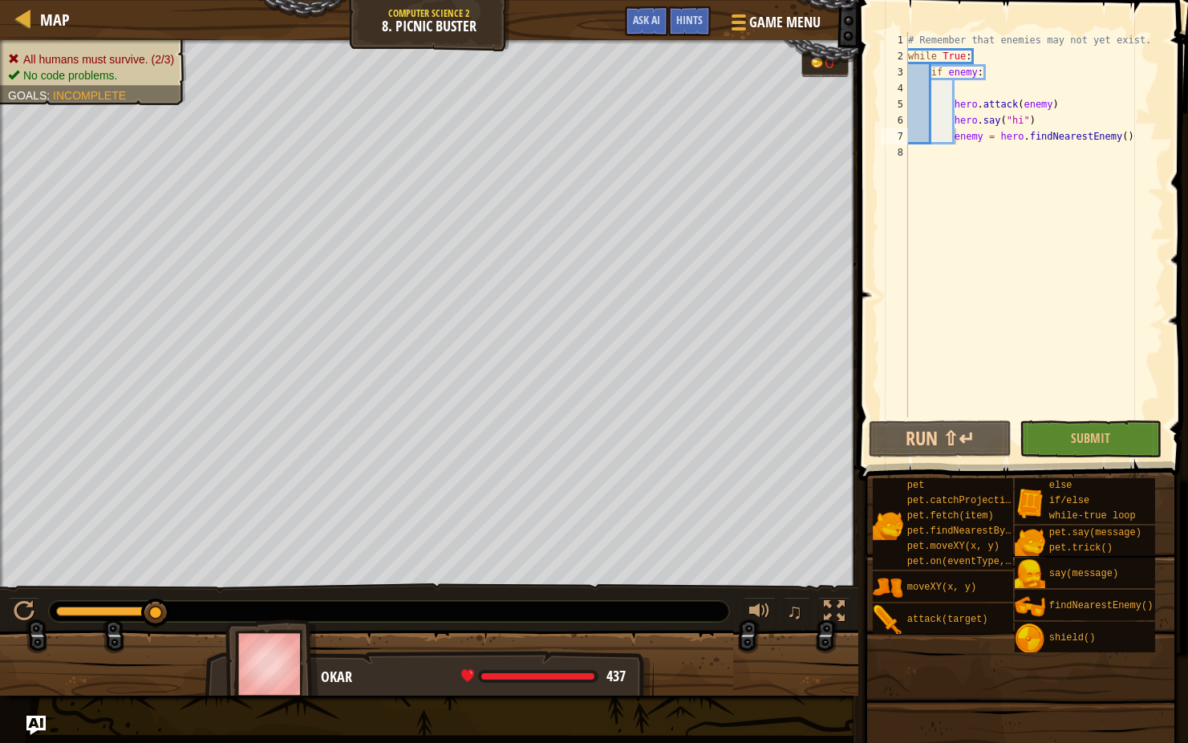
click at [1037, 129] on div "# Remember that enemies may not yet exist. while True : if enemy : hero . attac…" at bounding box center [1035, 240] width 260 height 417
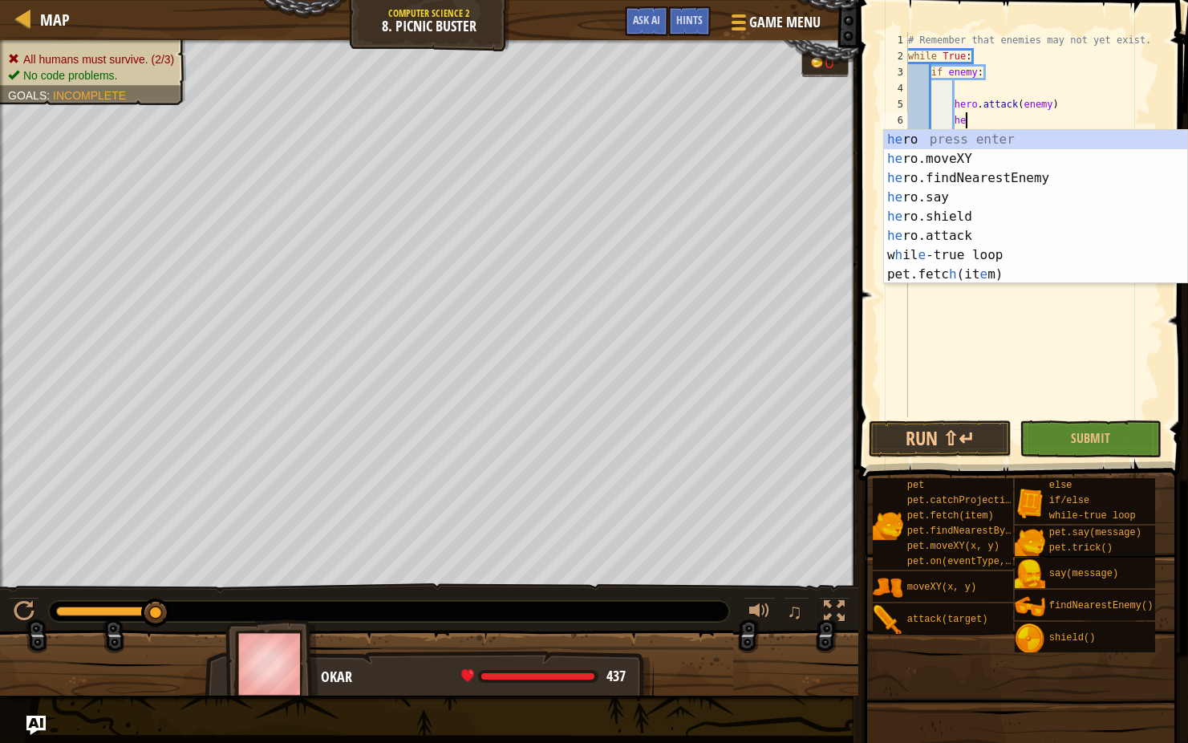
type textarea "h"
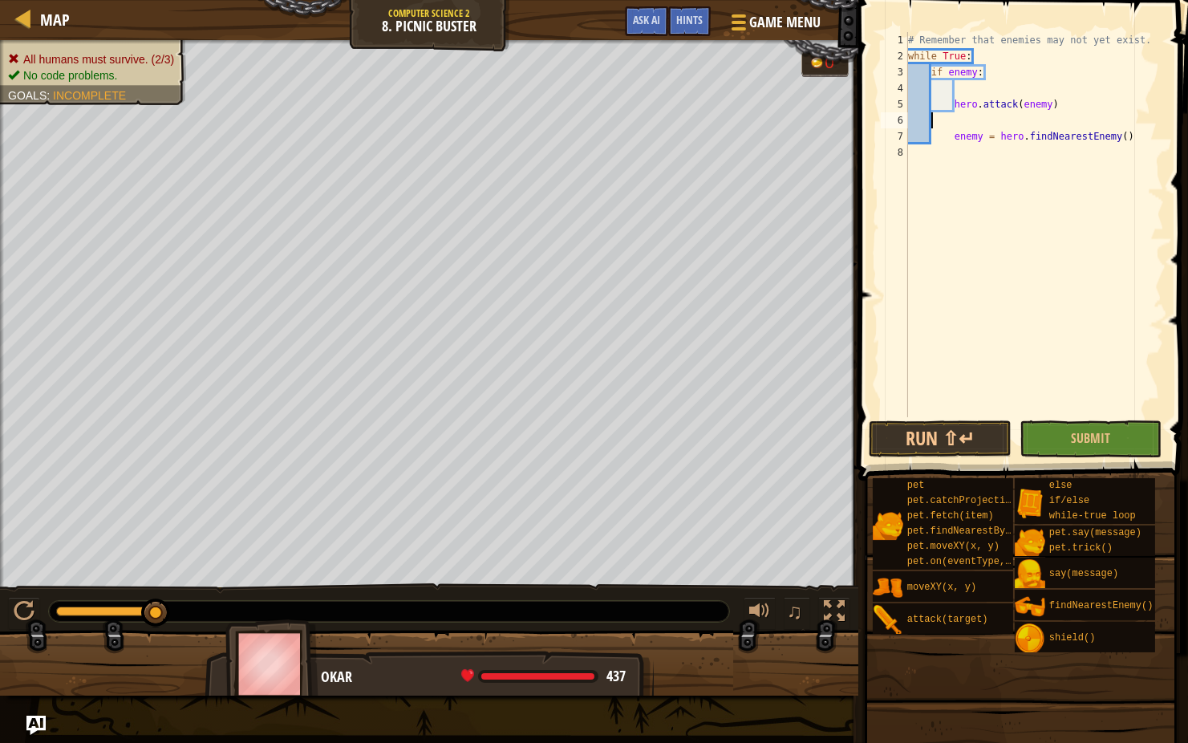
scroll to position [7, 0]
click at [1070, 444] on button "Submit" at bounding box center [1091, 438] width 143 height 37
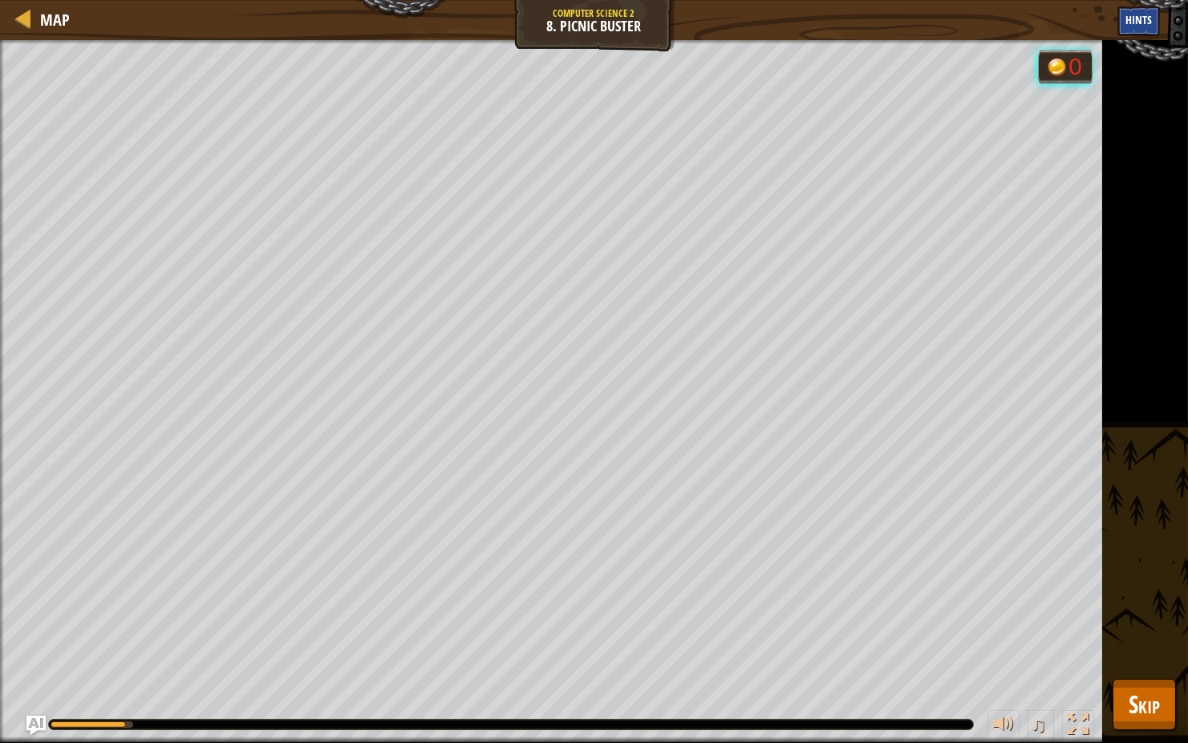
click at [1147, 13] on span "Hints" at bounding box center [1138, 19] width 26 height 15
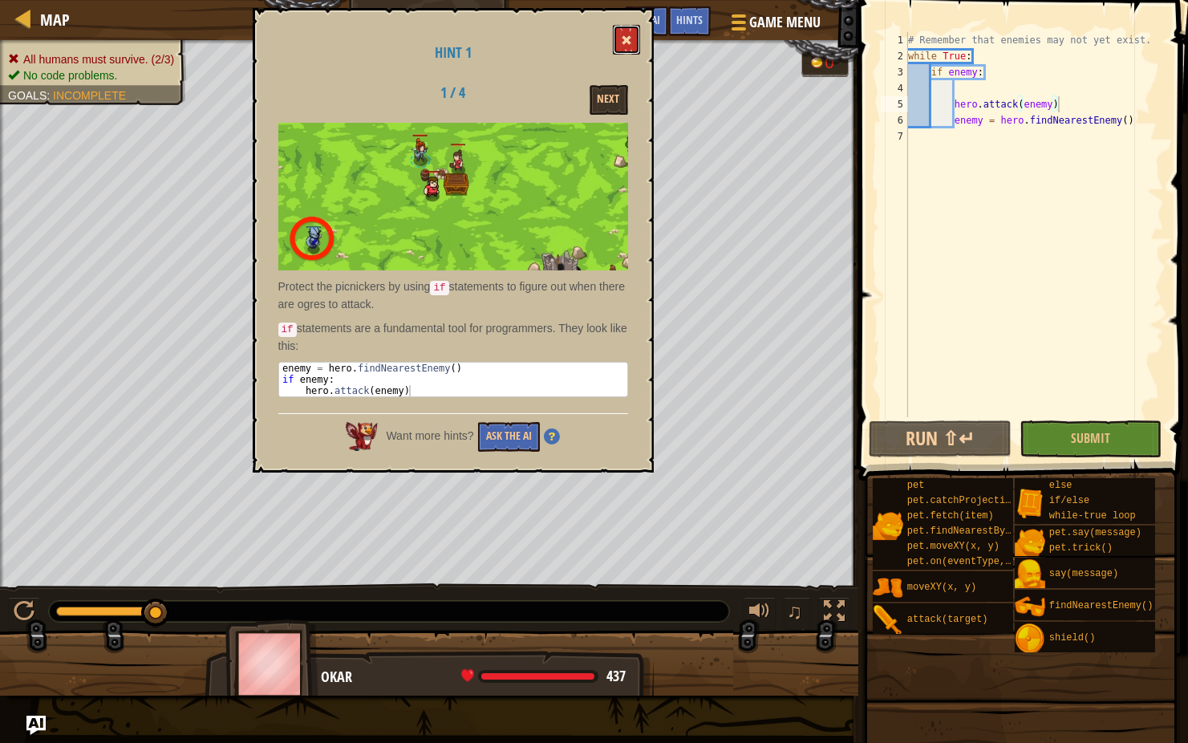
click at [635, 46] on button at bounding box center [626, 40] width 27 height 30
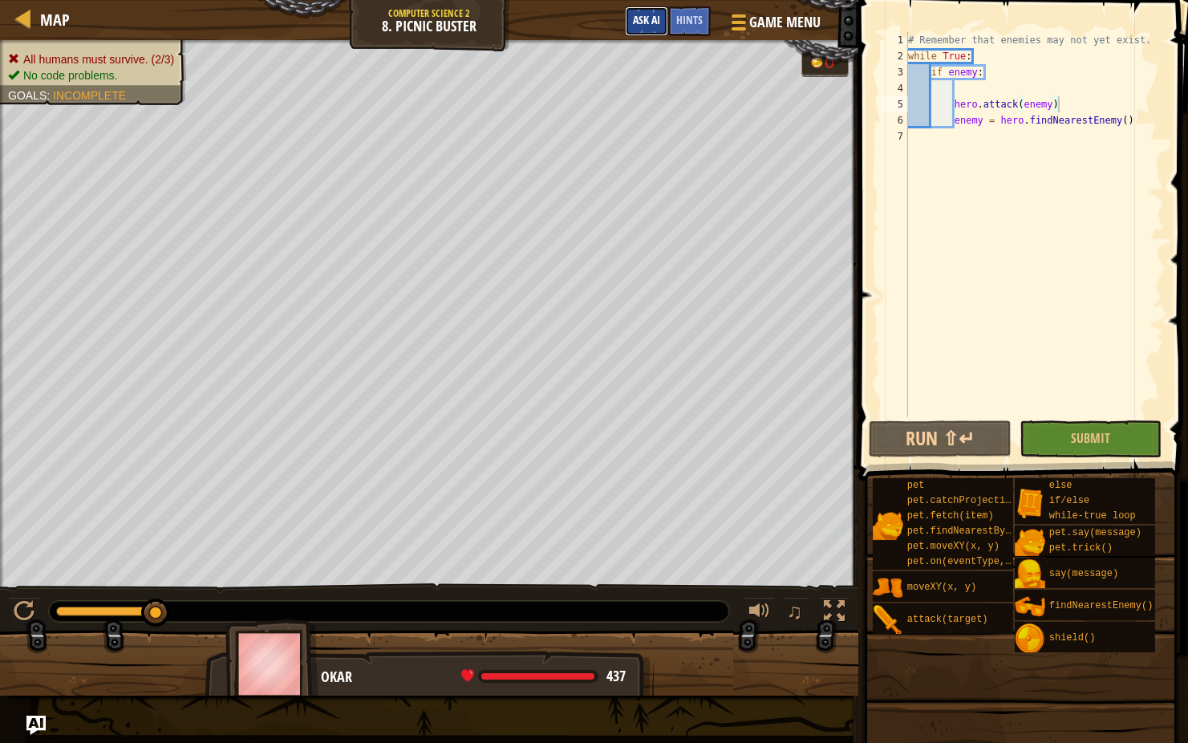
click at [645, 18] on span "Ask AI" at bounding box center [646, 19] width 27 height 15
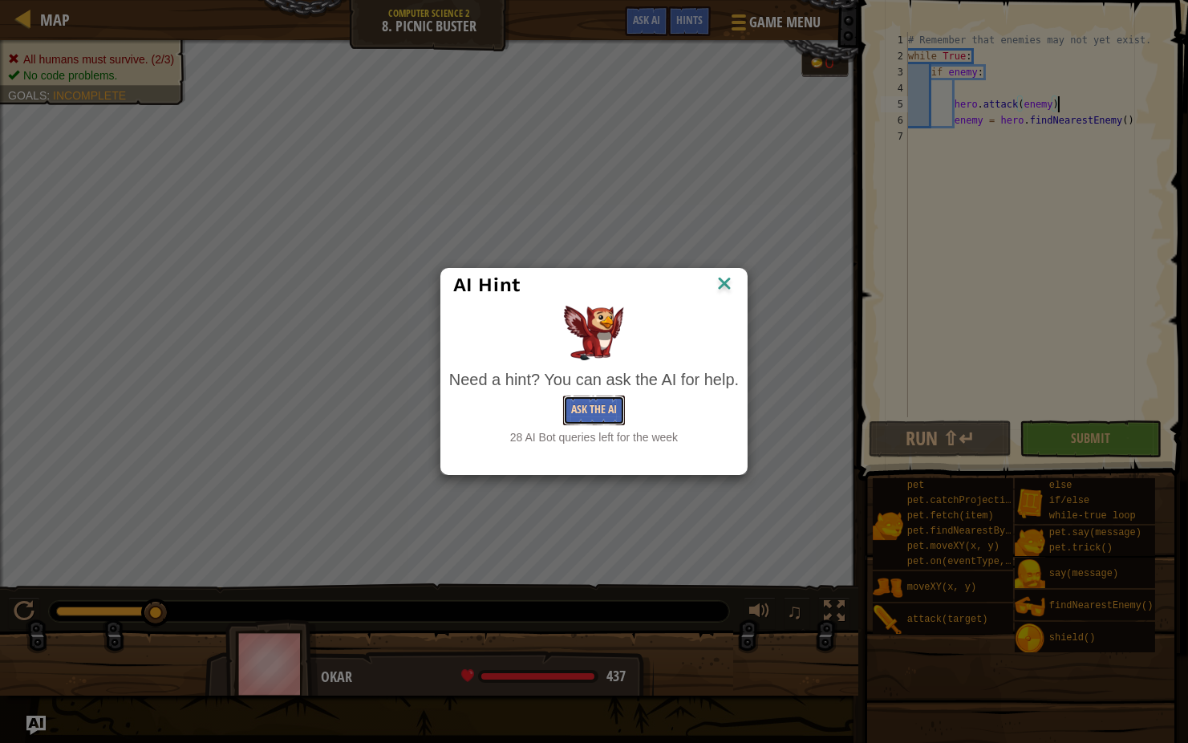
click at [599, 412] on button "Ask the AI" at bounding box center [594, 410] width 62 height 30
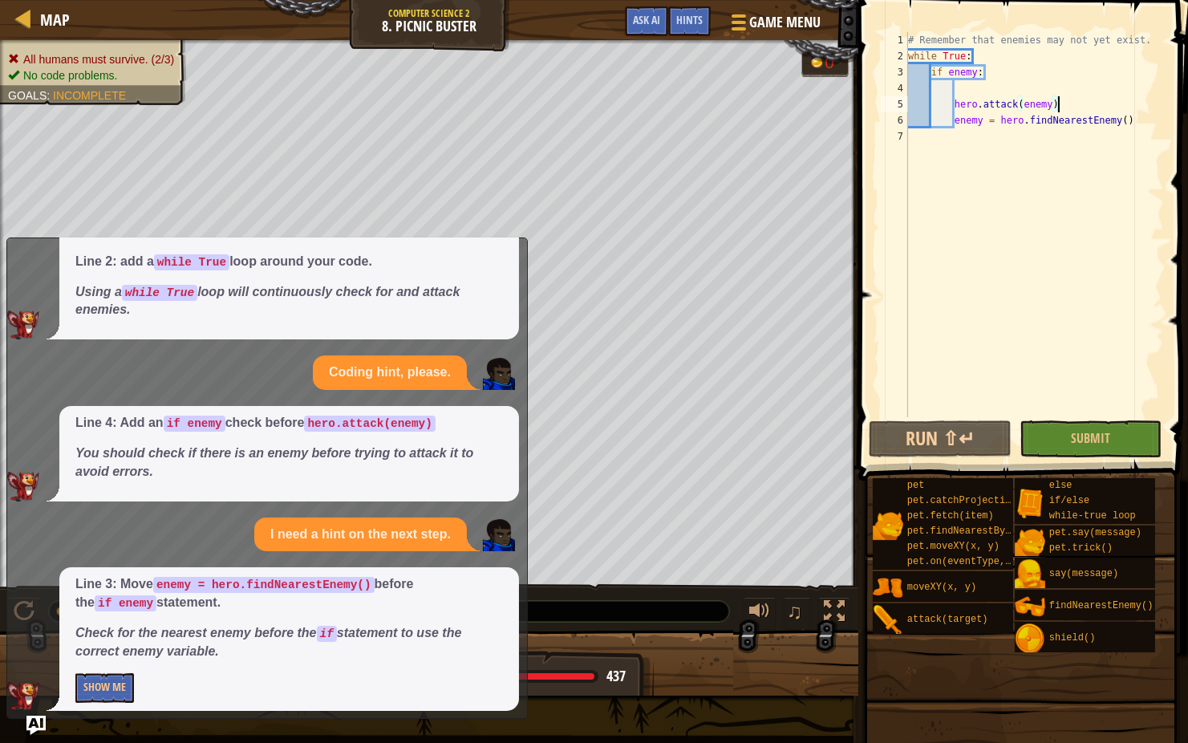
scroll to position [106, 0]
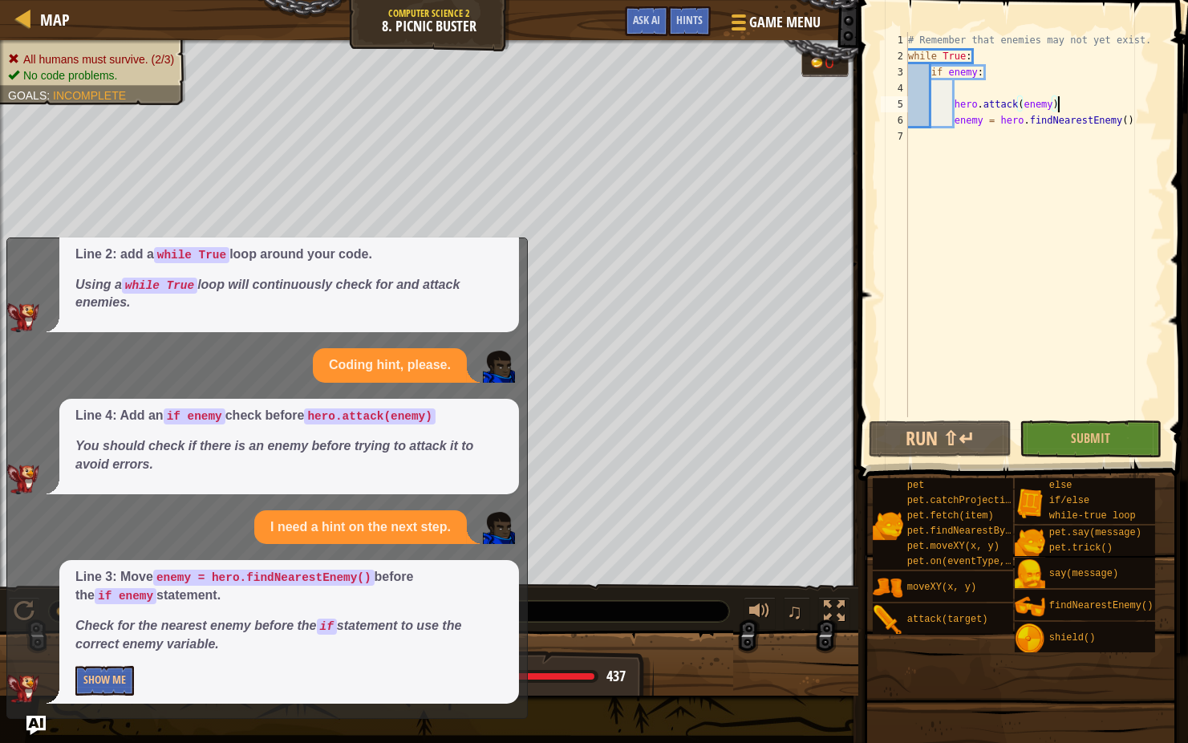
click at [980, 58] on div "# Remember that enemies may not yet exist. while True : if enemy : hero . attac…" at bounding box center [1035, 240] width 260 height 417
type textarea "while True:"
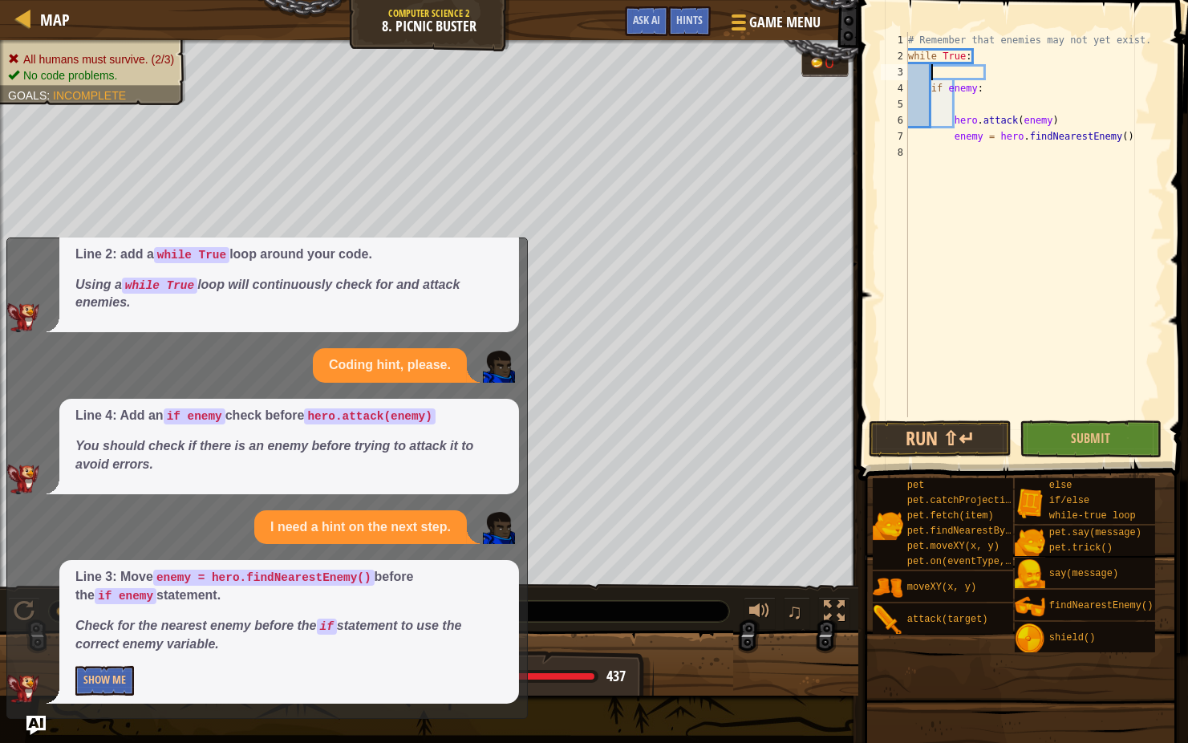
type textarea "h"
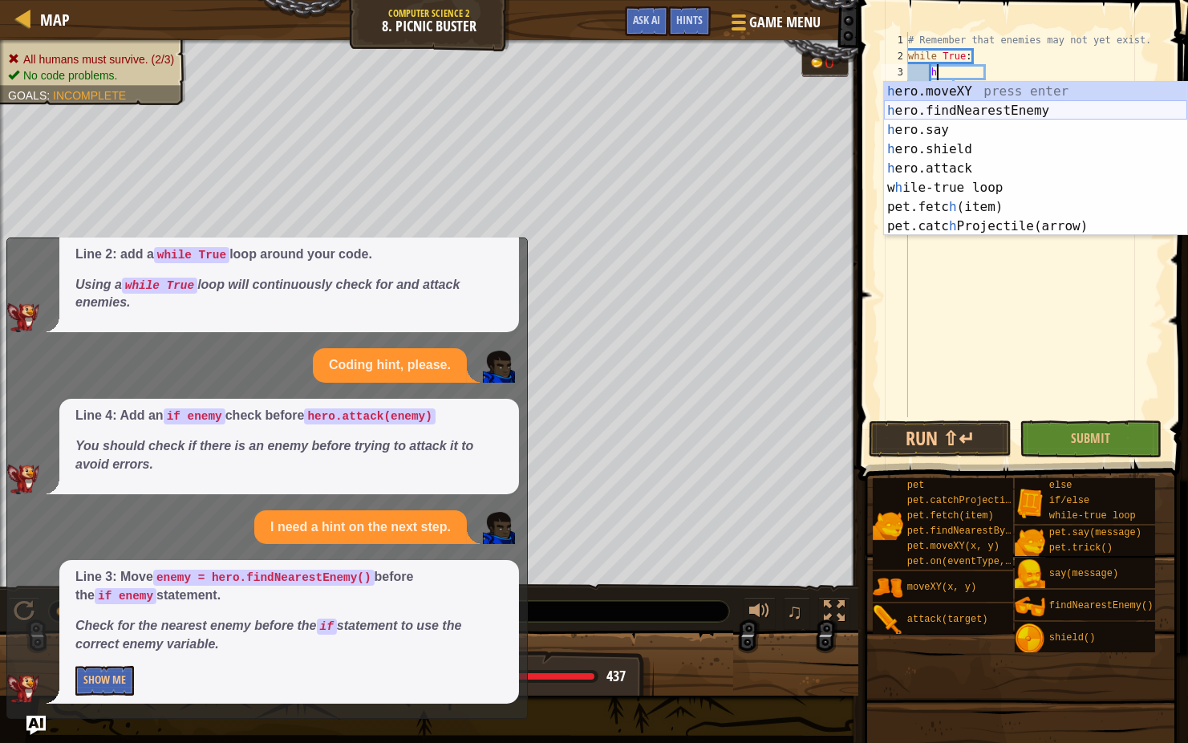
click at [991, 111] on div "h ero.moveXY press enter h ero.findNearestEnemy press enter h ero.say press ent…" at bounding box center [1035, 178] width 303 height 193
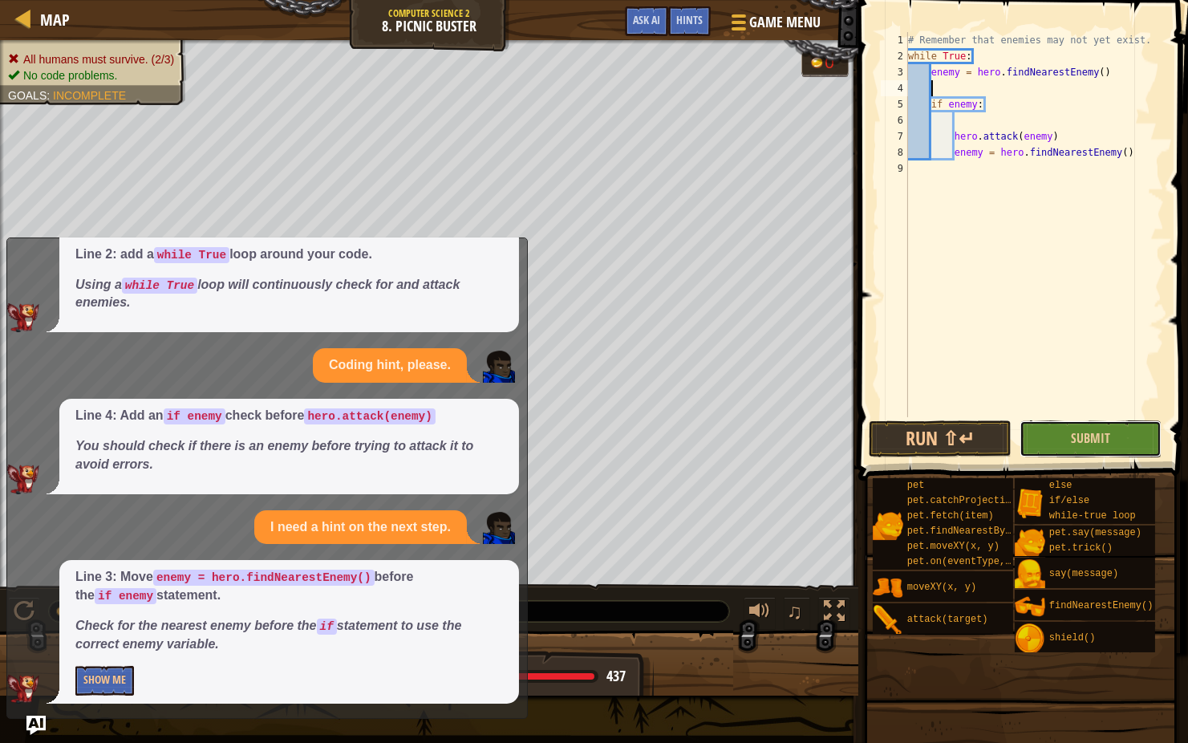
click at [1065, 441] on button "Submit" at bounding box center [1091, 438] width 143 height 37
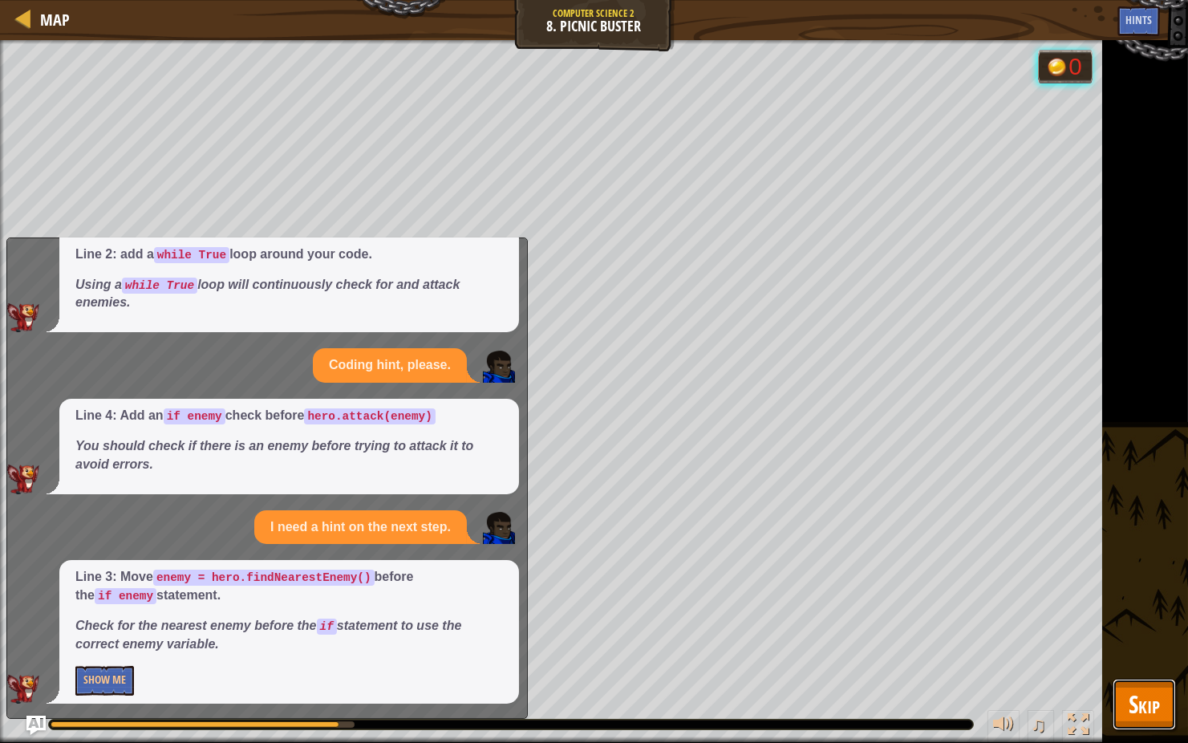
click at [1153, 591] on span "Skip" at bounding box center [1144, 703] width 31 height 33
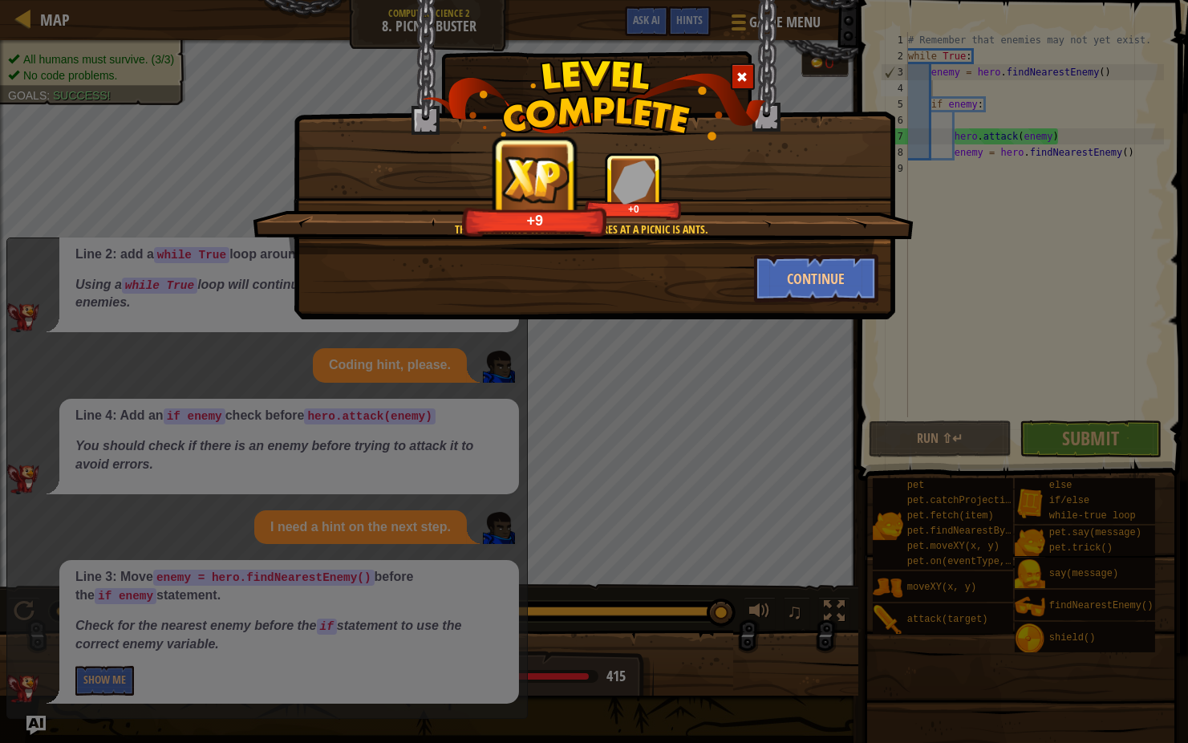
click at [737, 73] on span at bounding box center [742, 76] width 11 height 11
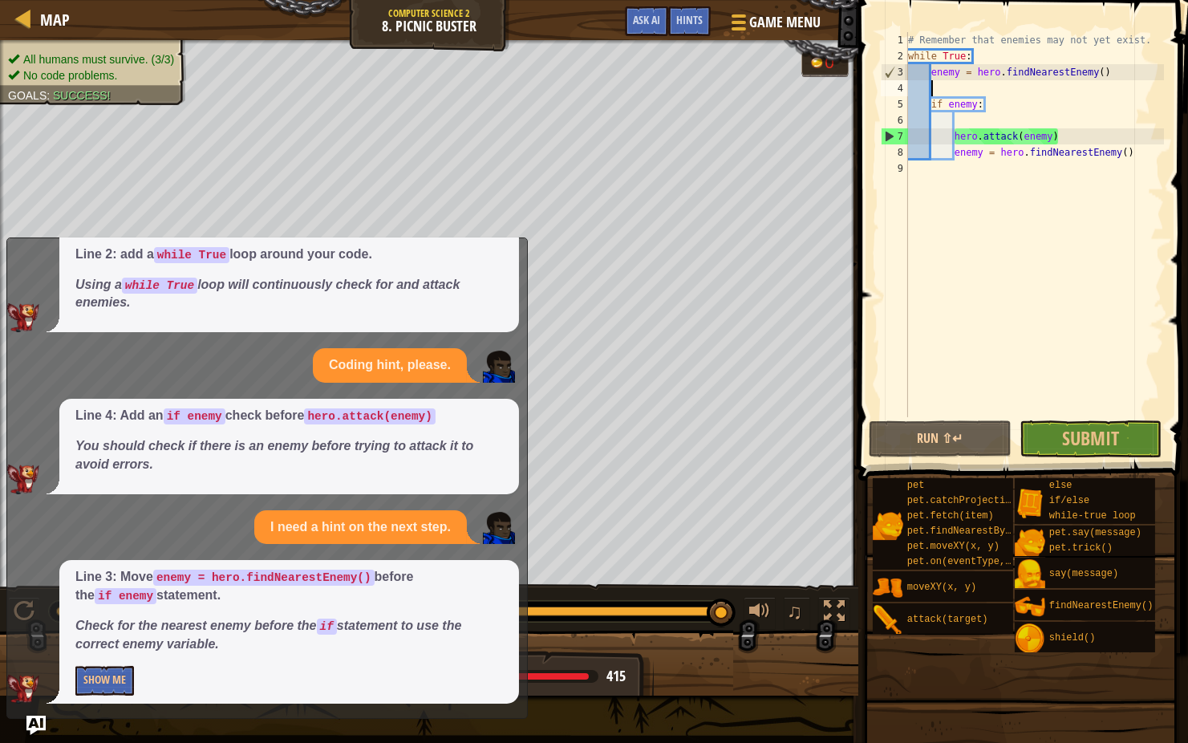
click at [460, 253] on p "Line 2: add a while True loop around your code." at bounding box center [289, 254] width 428 height 18
click at [634, 14] on span "Ask AI" at bounding box center [646, 19] width 27 height 15
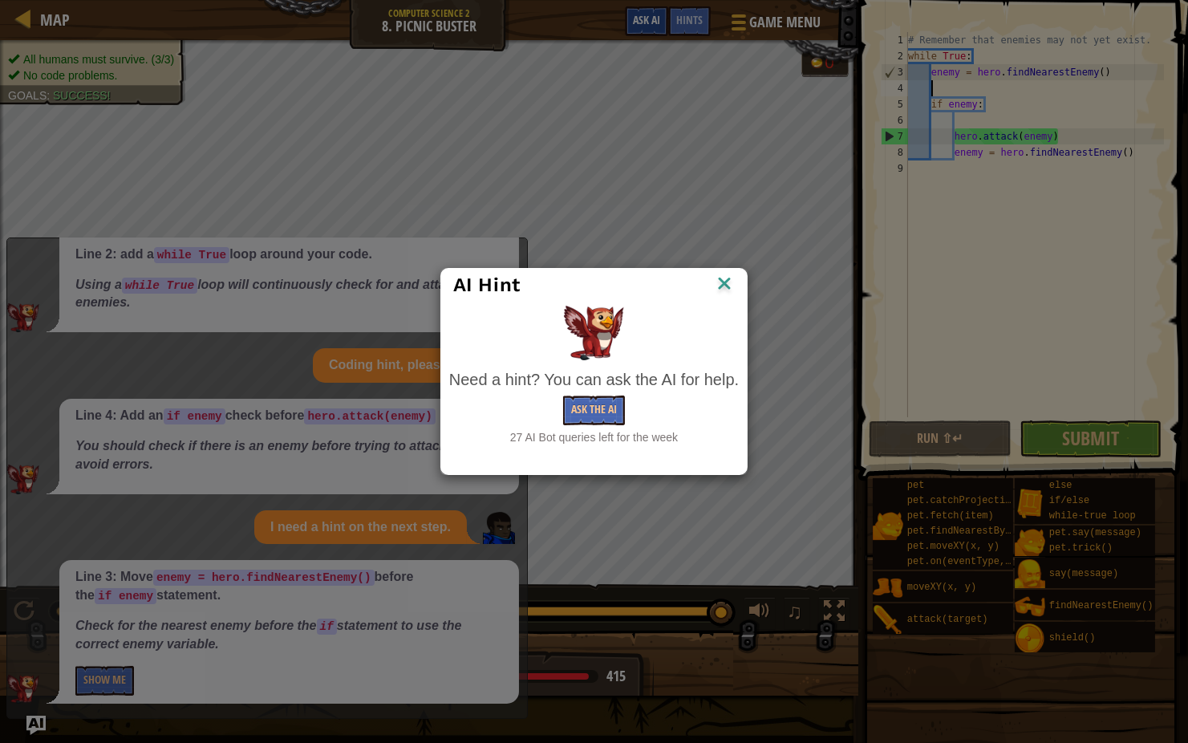
click at [634, 14] on div "AI Hint Need a hint? You can ask the AI for help. Ask the AI 27 AI Bot queries …" at bounding box center [594, 371] width 1188 height 743
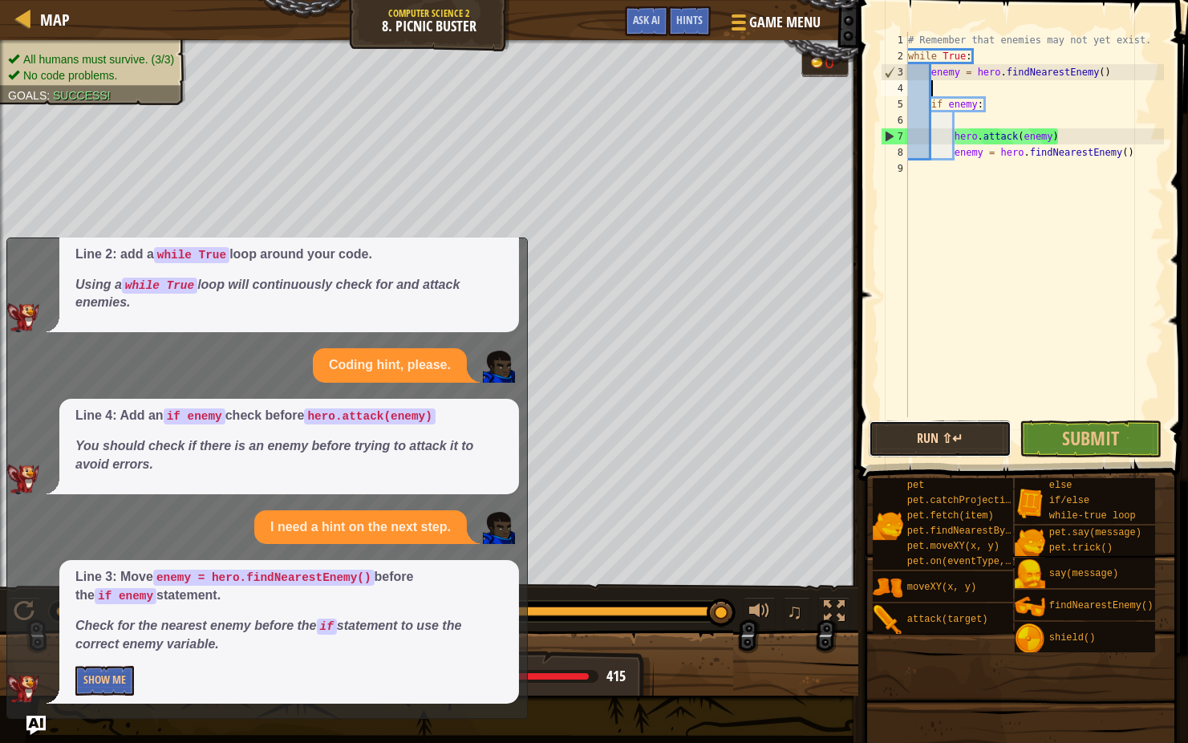
click at [897, 433] on button "Run ⇧↵" at bounding box center [940, 438] width 143 height 37
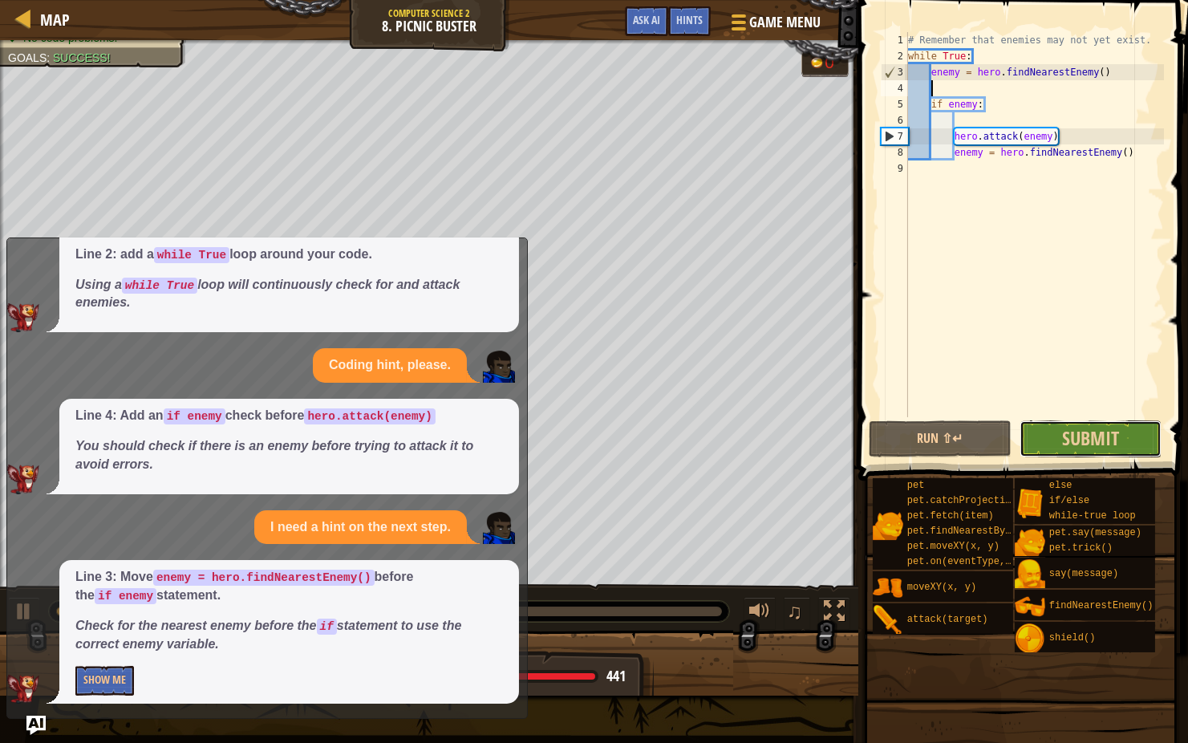
click at [1056, 434] on button "Submit" at bounding box center [1091, 438] width 143 height 37
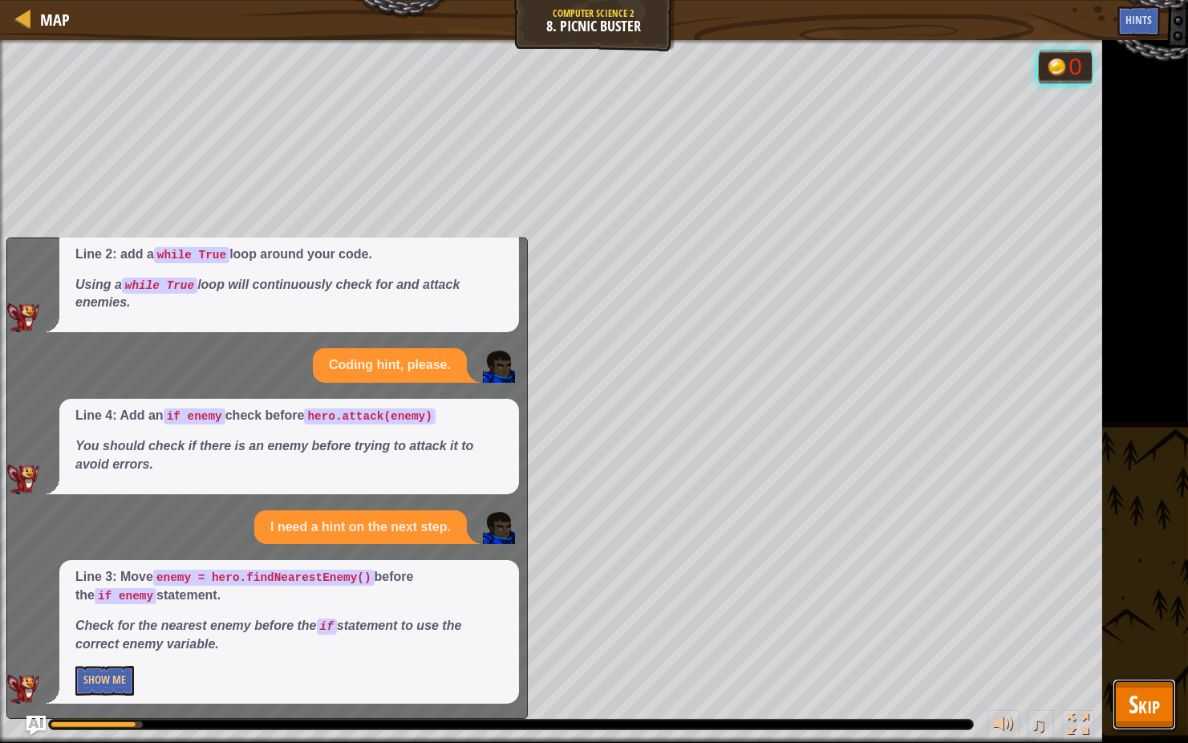
click at [1154, 591] on span "Skip" at bounding box center [1144, 703] width 31 height 33
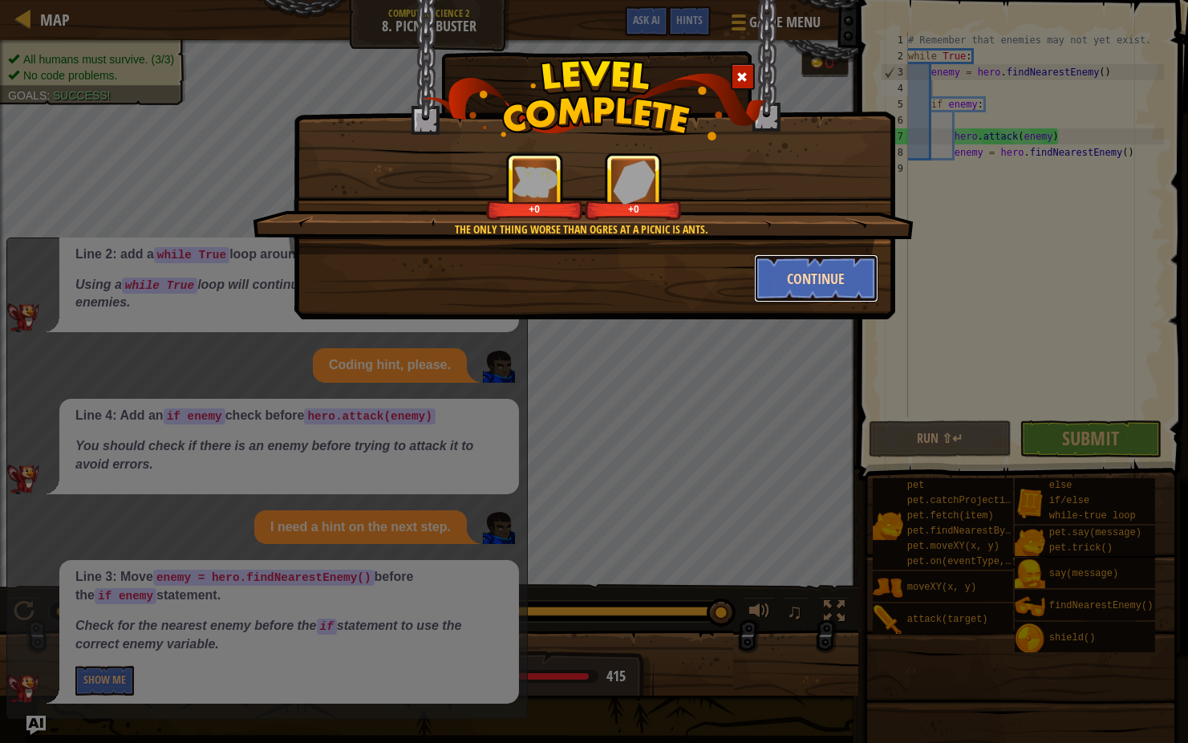
click at [853, 284] on button "Continue" at bounding box center [816, 278] width 124 height 48
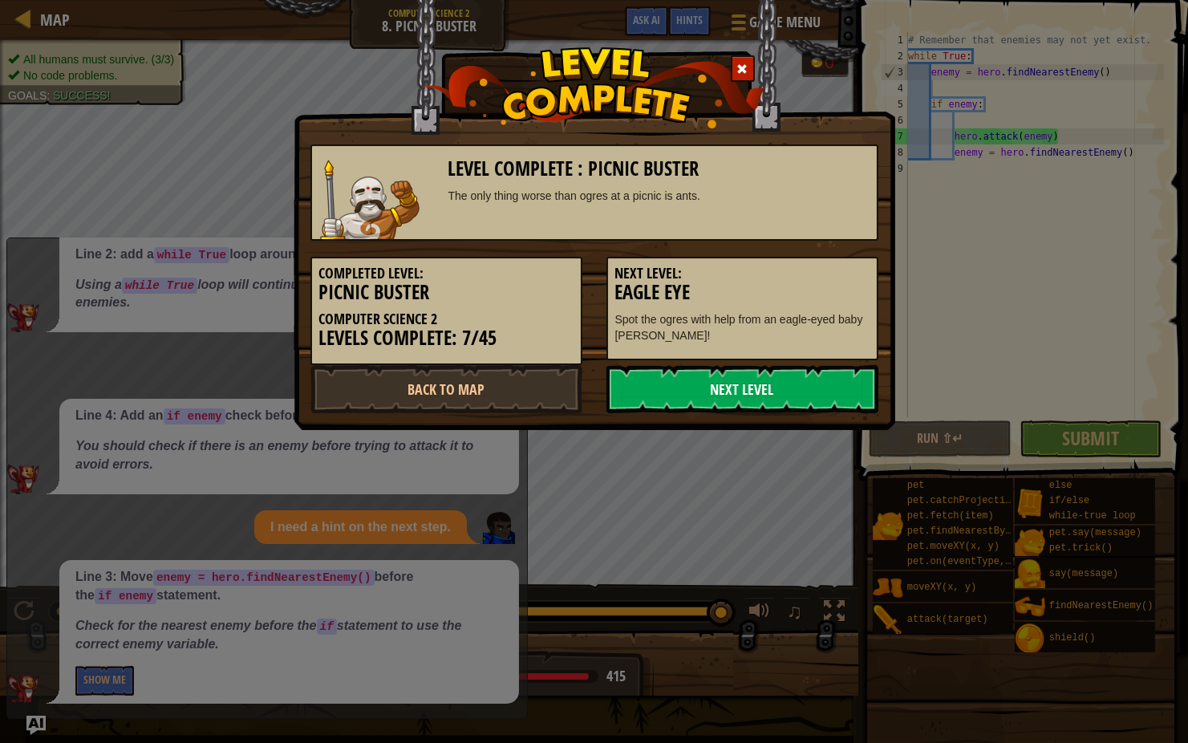
click at [774, 367] on link "Next Level" at bounding box center [742, 389] width 272 height 48
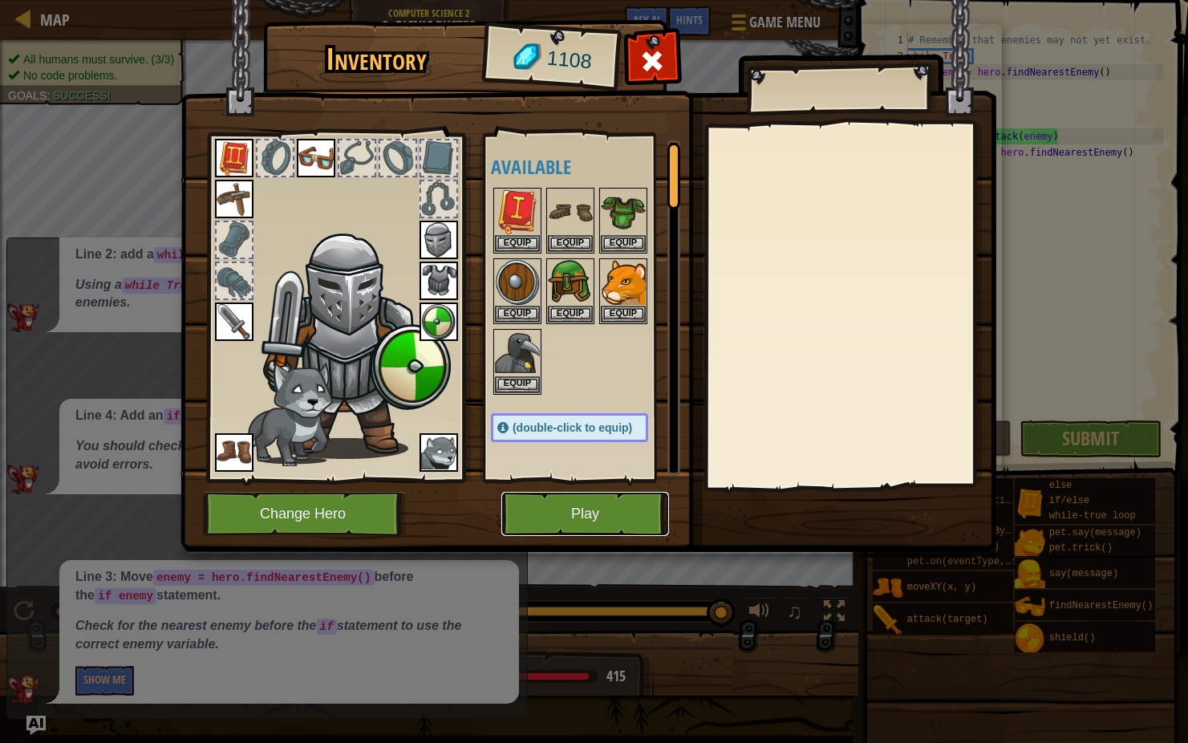
click at [624, 508] on button "Play" at bounding box center [585, 514] width 168 height 44
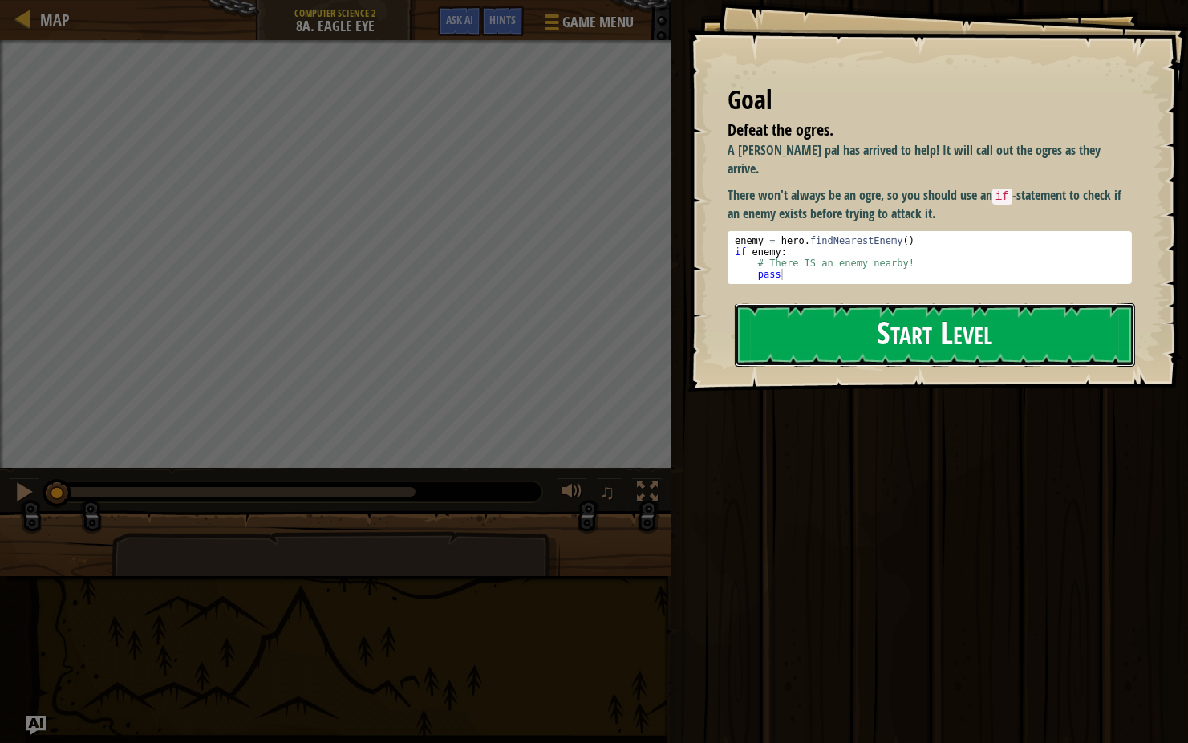
click at [825, 353] on button "Start Level" at bounding box center [935, 334] width 400 height 63
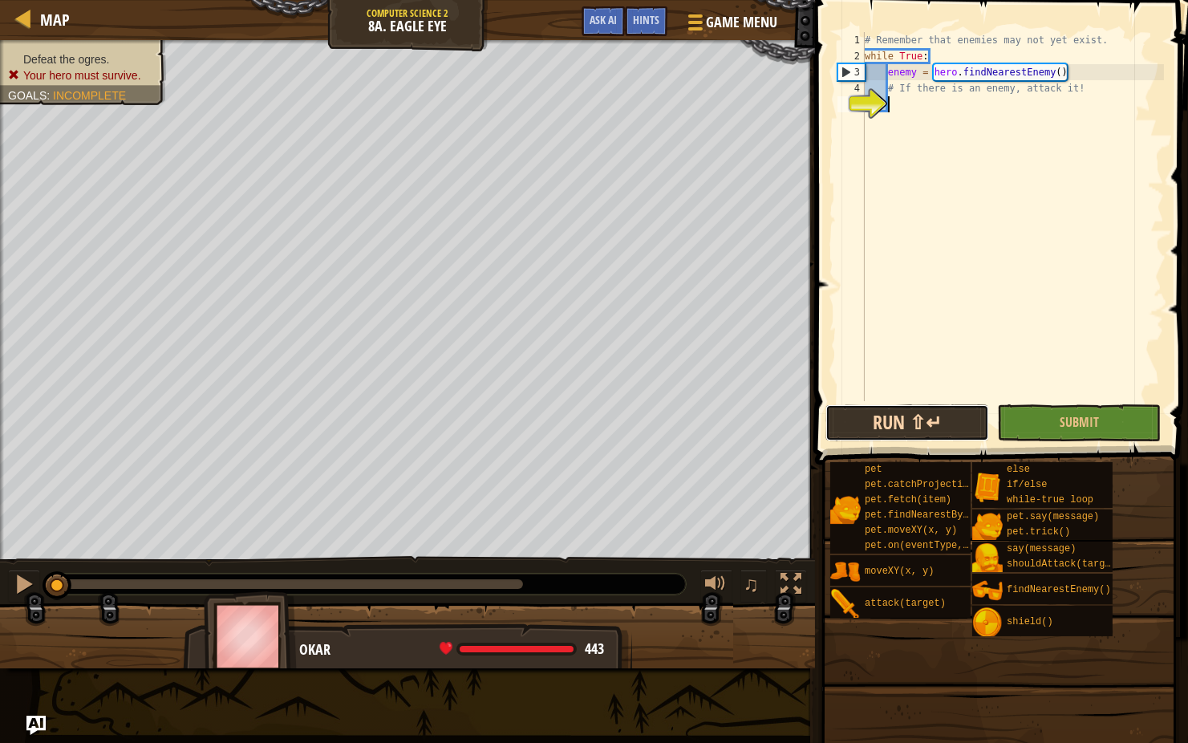
click at [845, 428] on button "Run ⇧↵" at bounding box center [907, 422] width 164 height 37
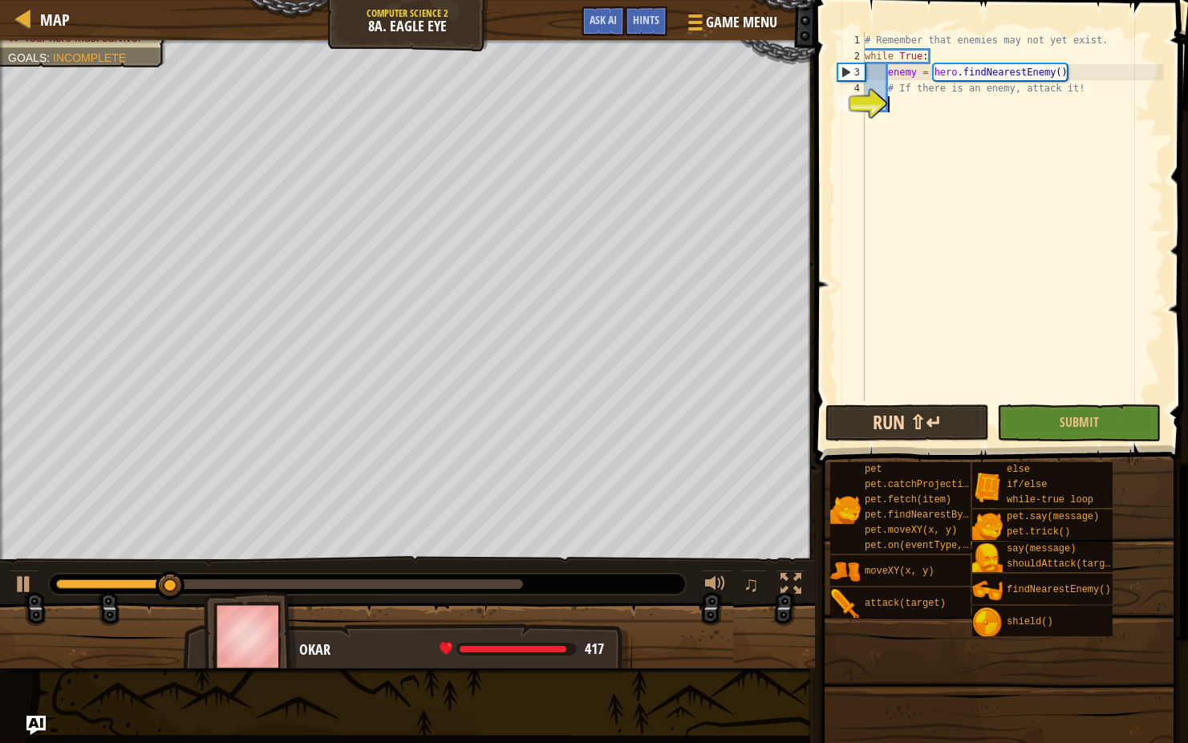
scroll to position [7, 1]
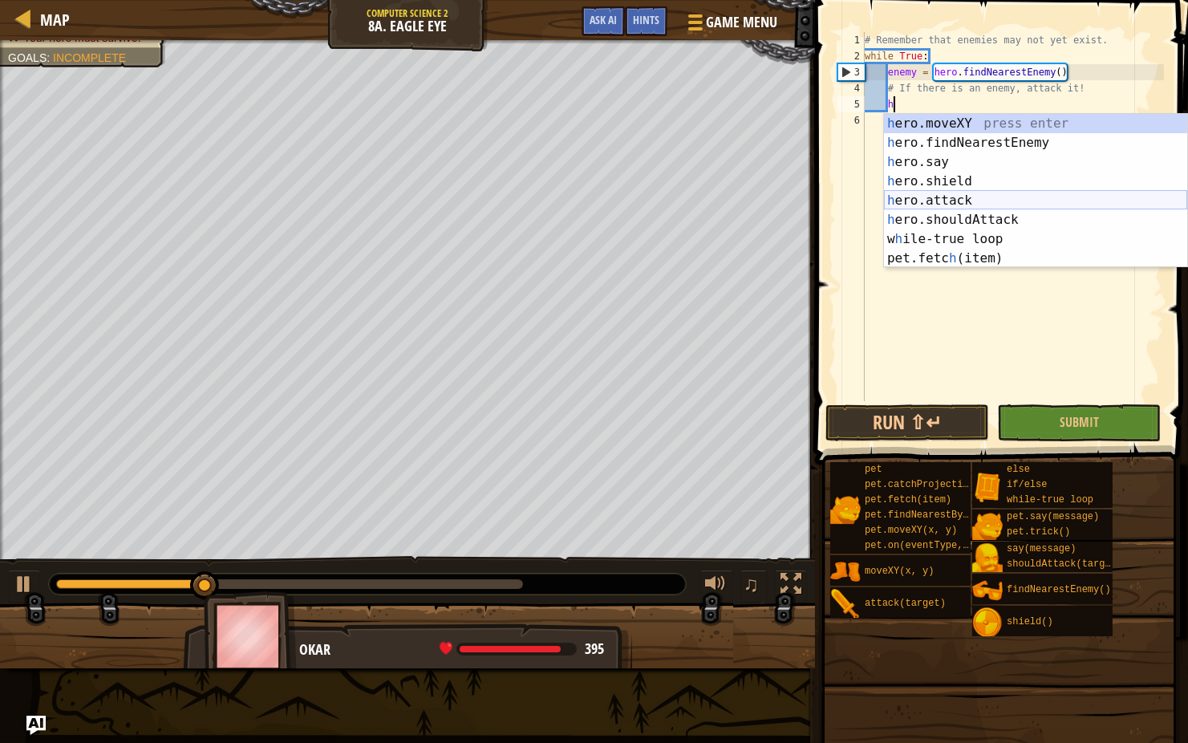
click at [935, 196] on div "h ero.moveXY press enter h ero.findNearestEnemy press enter h ero.say press ent…" at bounding box center [1035, 210] width 303 height 193
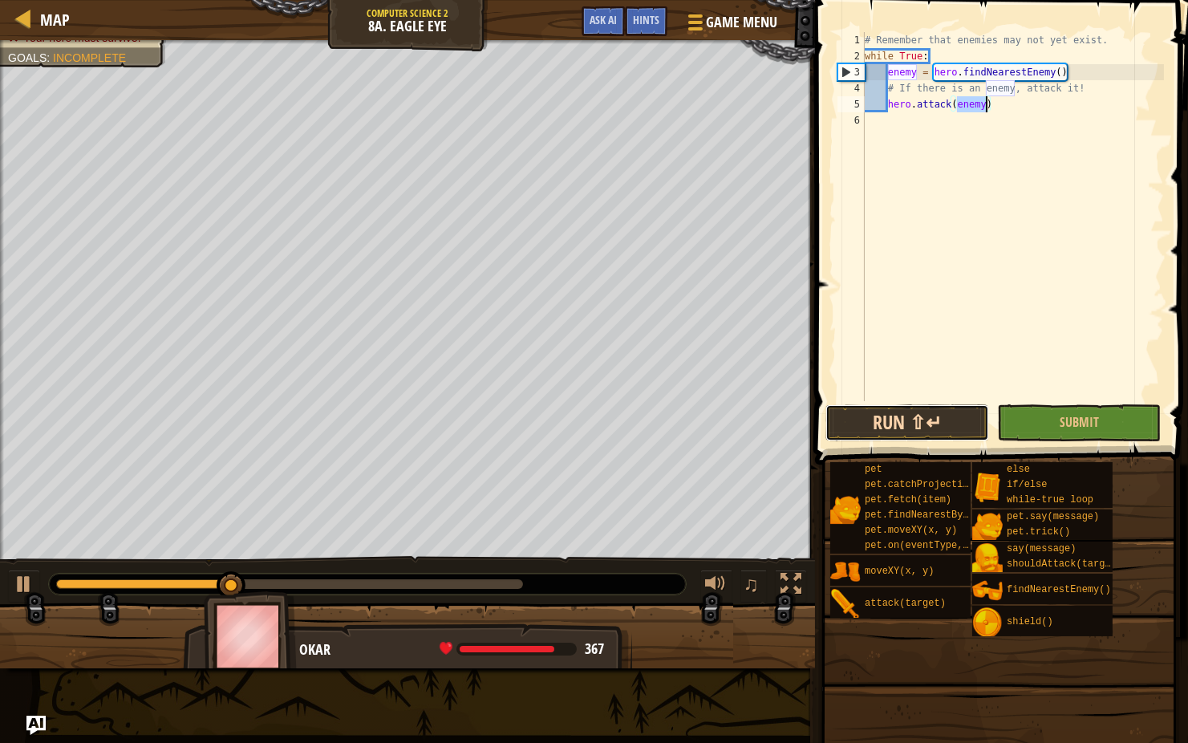
click at [923, 414] on button "Run ⇧↵" at bounding box center [907, 422] width 164 height 37
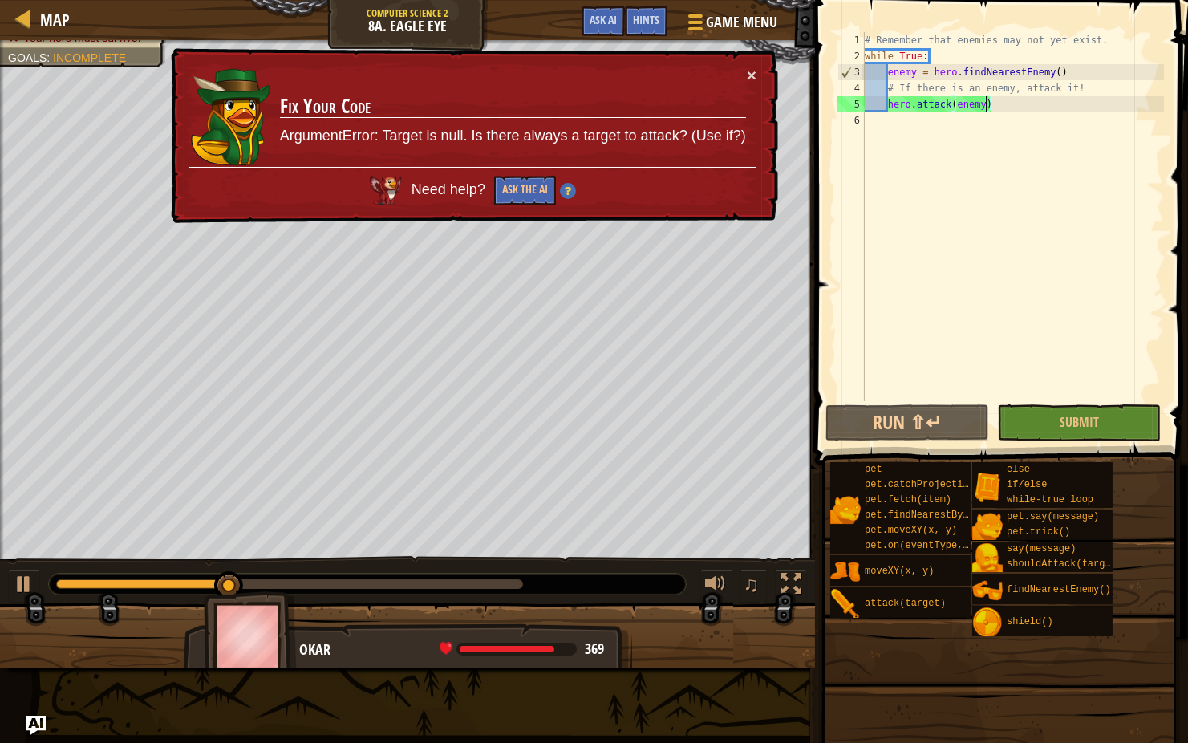
click at [1086, 83] on div "# Remember that enemies may not yet exist. while True : enemy = hero . findNear…" at bounding box center [1013, 232] width 302 height 401
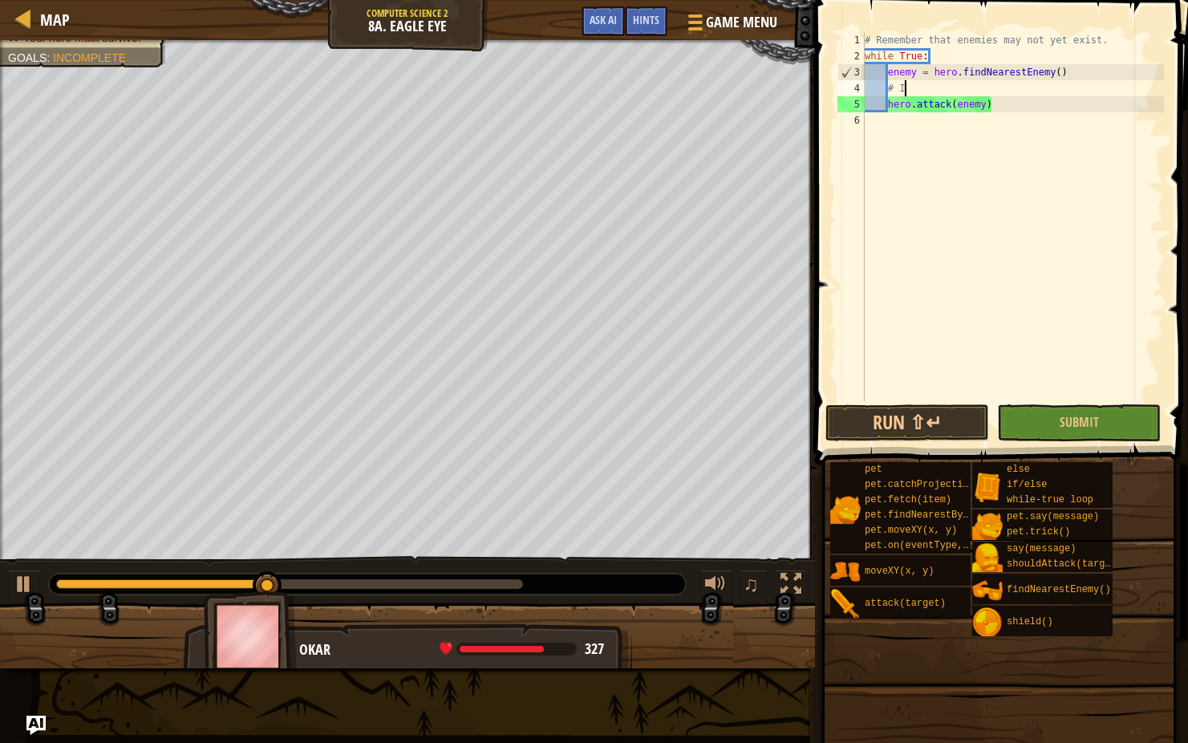
type textarea "#"
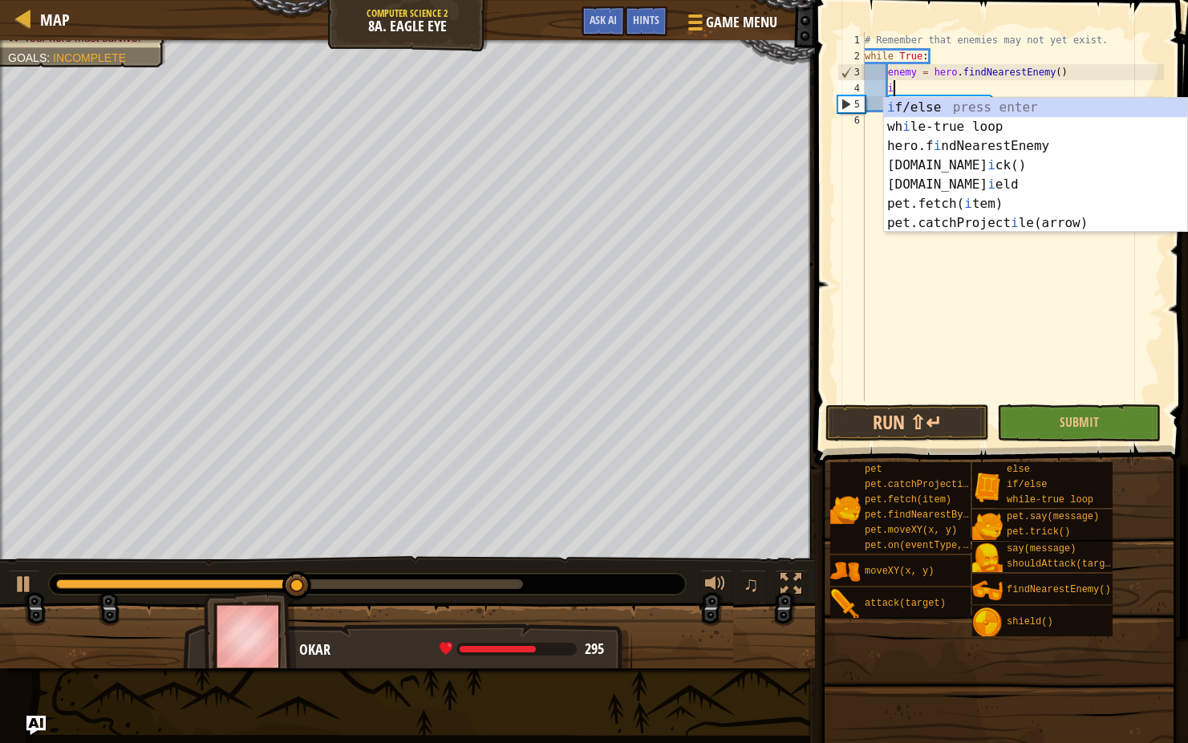
type textarea "if enemy:"
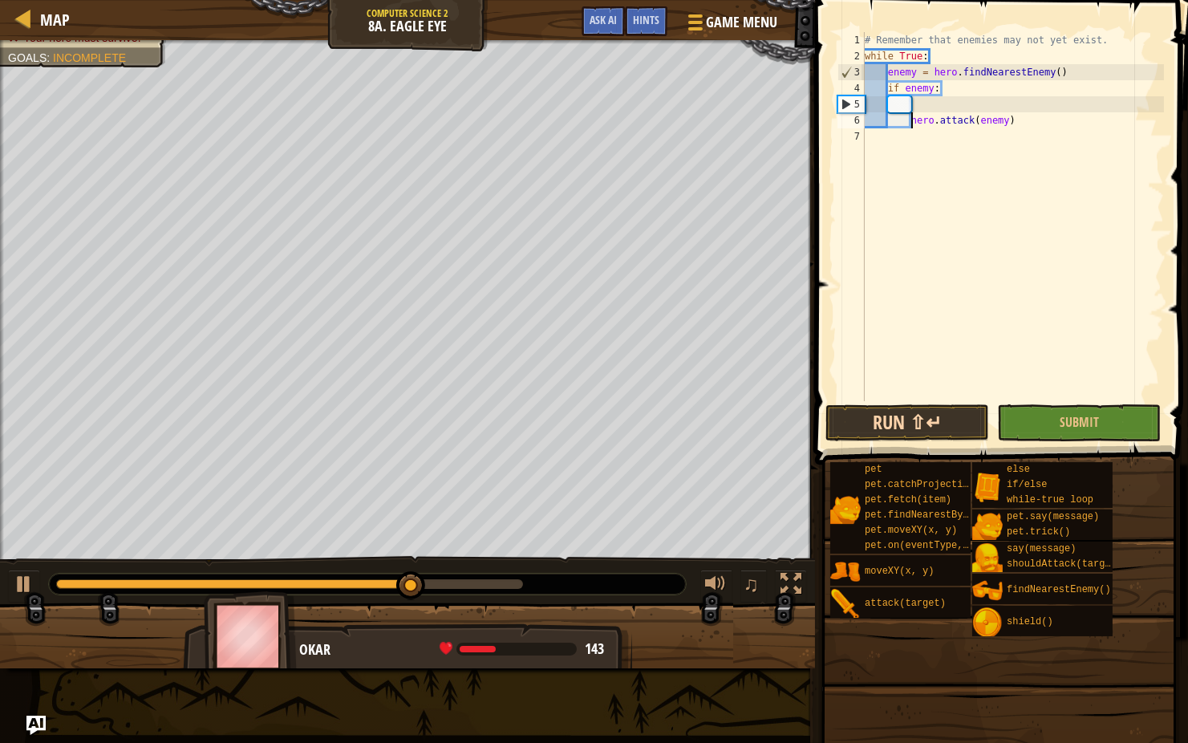
type textarea "hero.attack(enemy)"
click at [858, 431] on button "Run ⇧↵" at bounding box center [907, 422] width 164 height 37
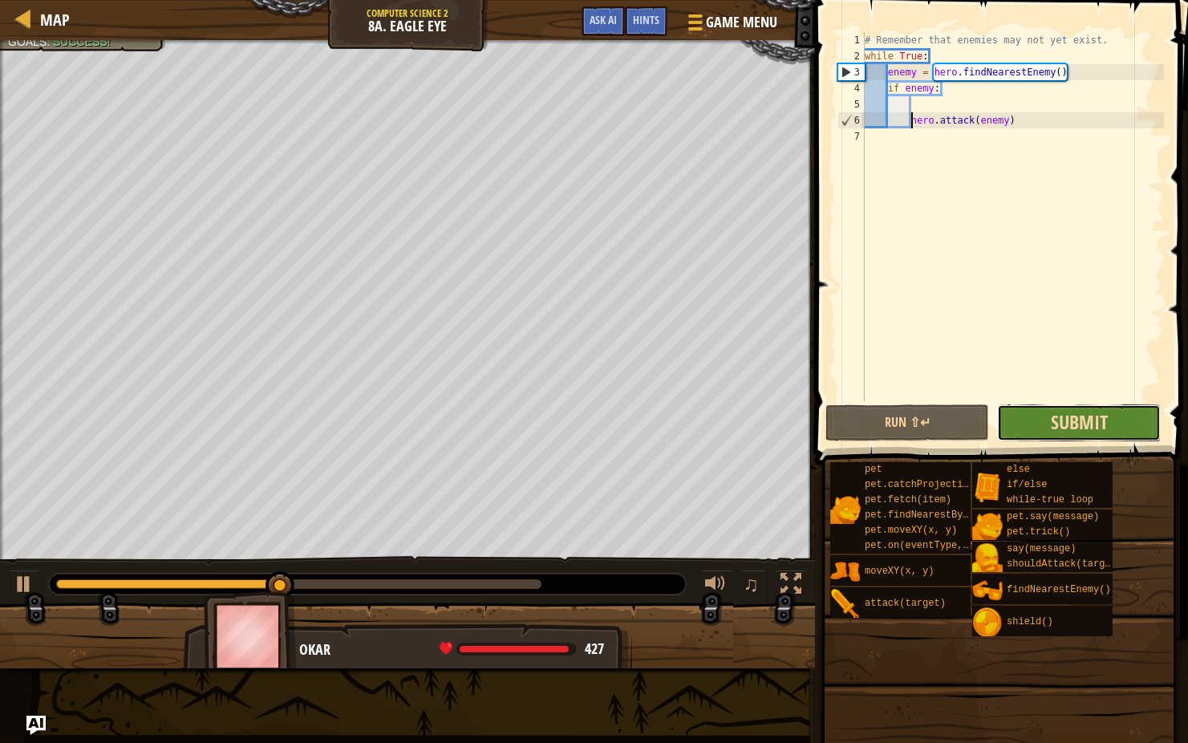
click at [1078, 421] on span "Submit" at bounding box center [1079, 422] width 57 height 26
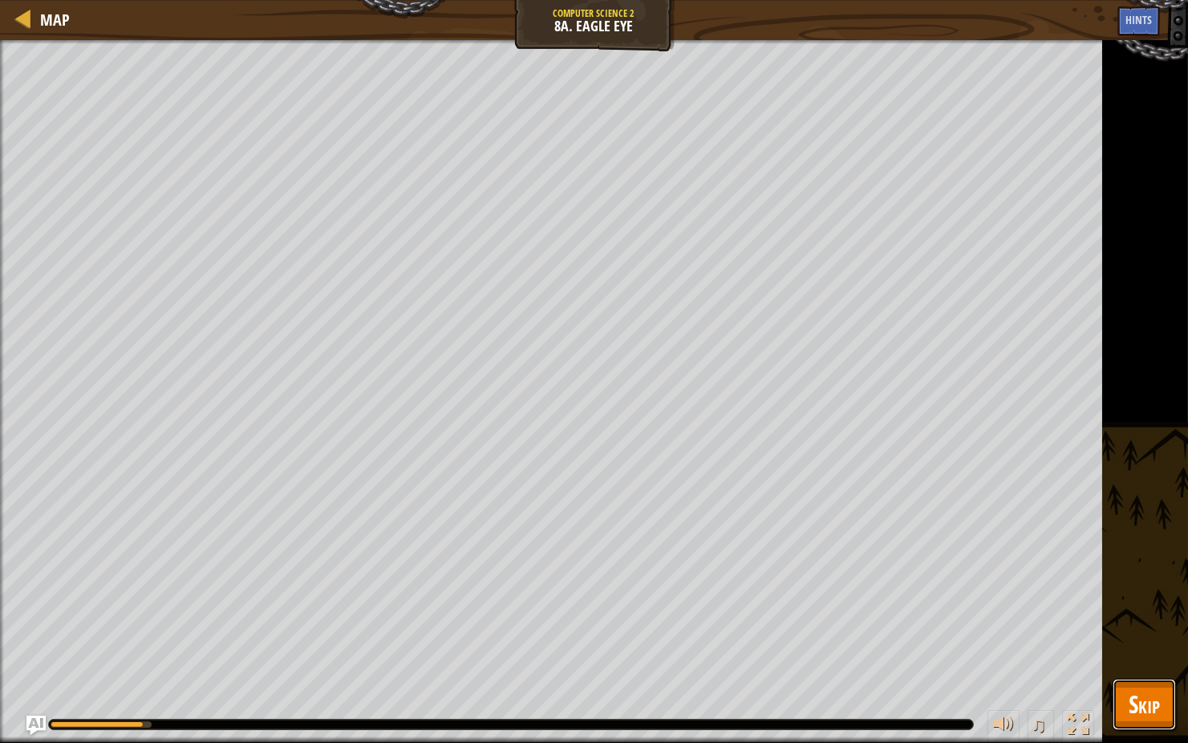
click at [1138, 591] on span "Skip" at bounding box center [1144, 703] width 31 height 33
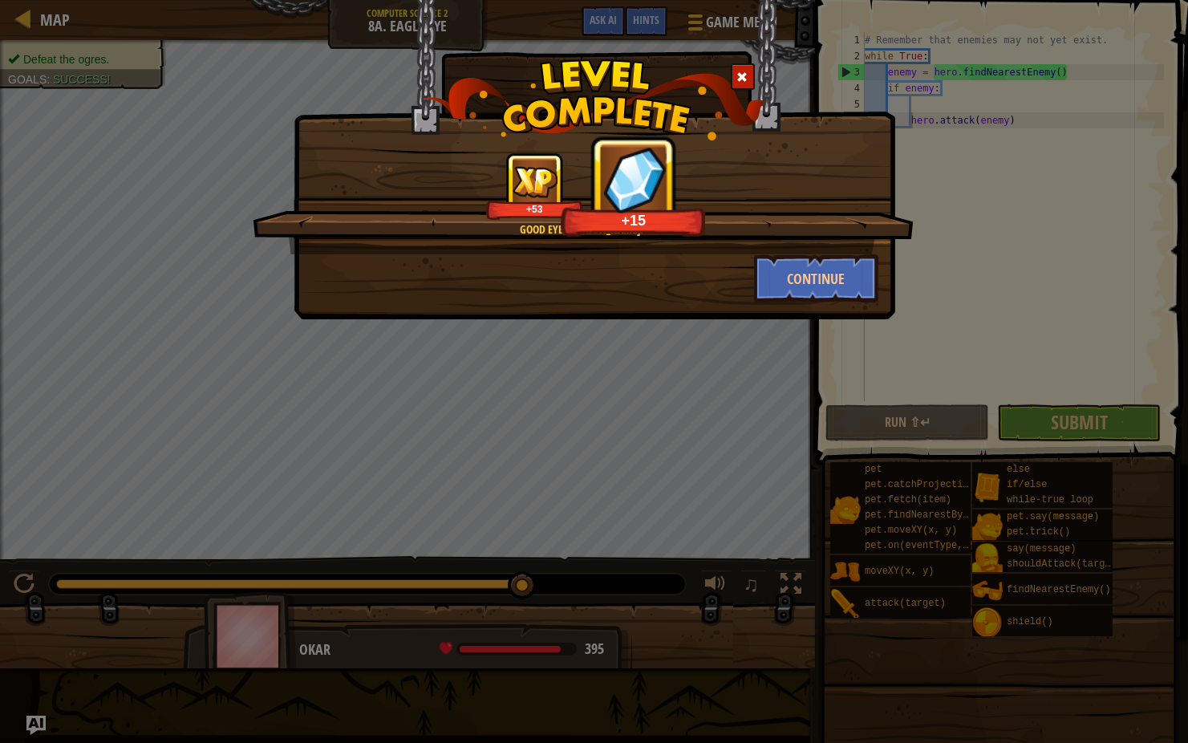
click at [744, 72] on span at bounding box center [742, 76] width 11 height 11
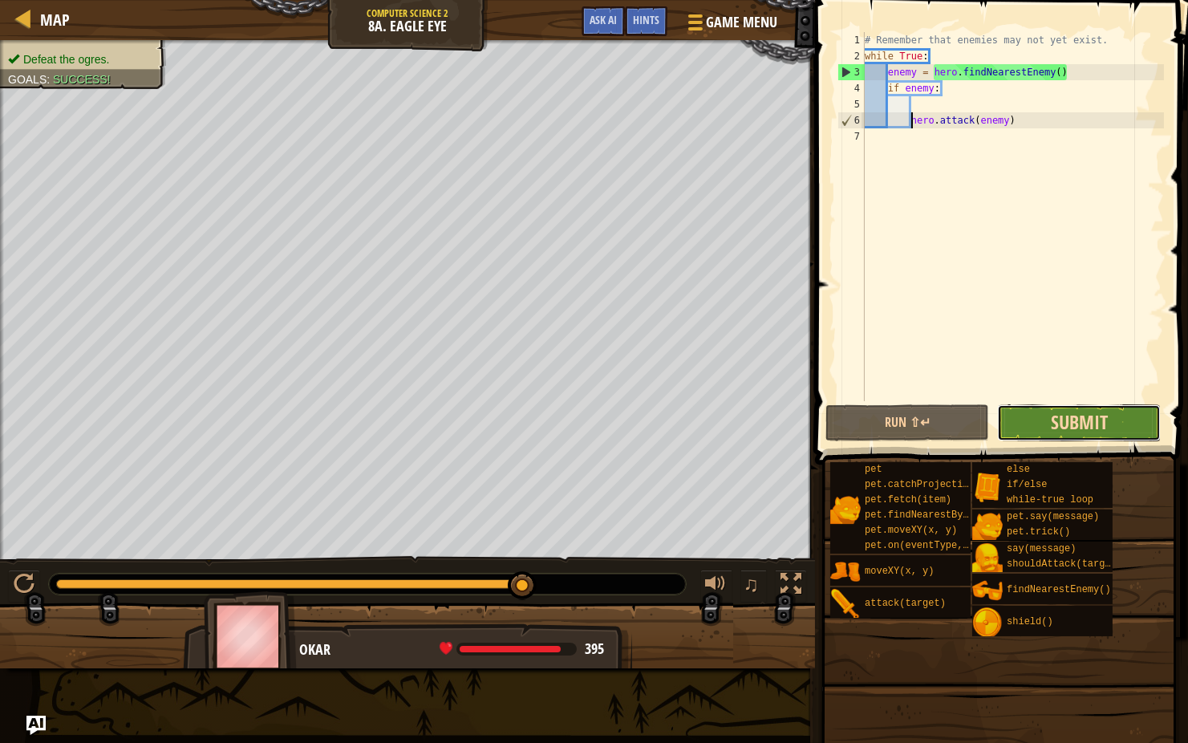
click at [1075, 413] on span "Submit" at bounding box center [1079, 422] width 57 height 26
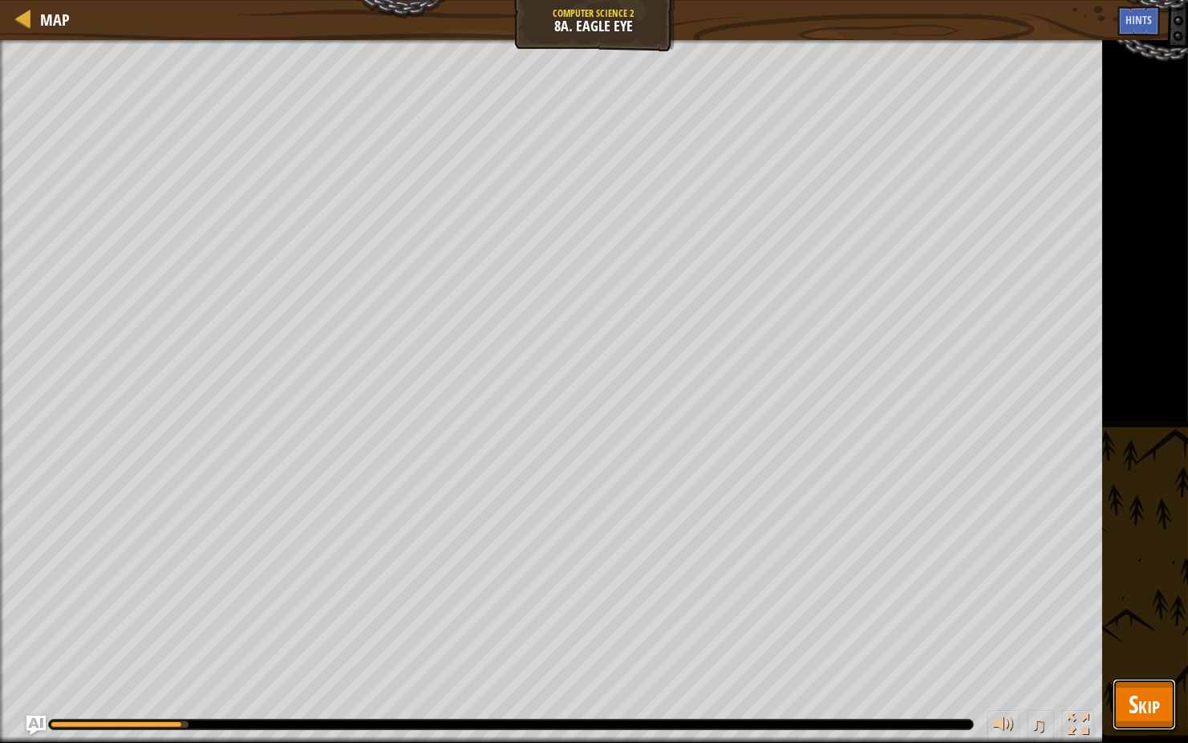
click at [1140, 591] on button "Skip" at bounding box center [1144, 704] width 63 height 51
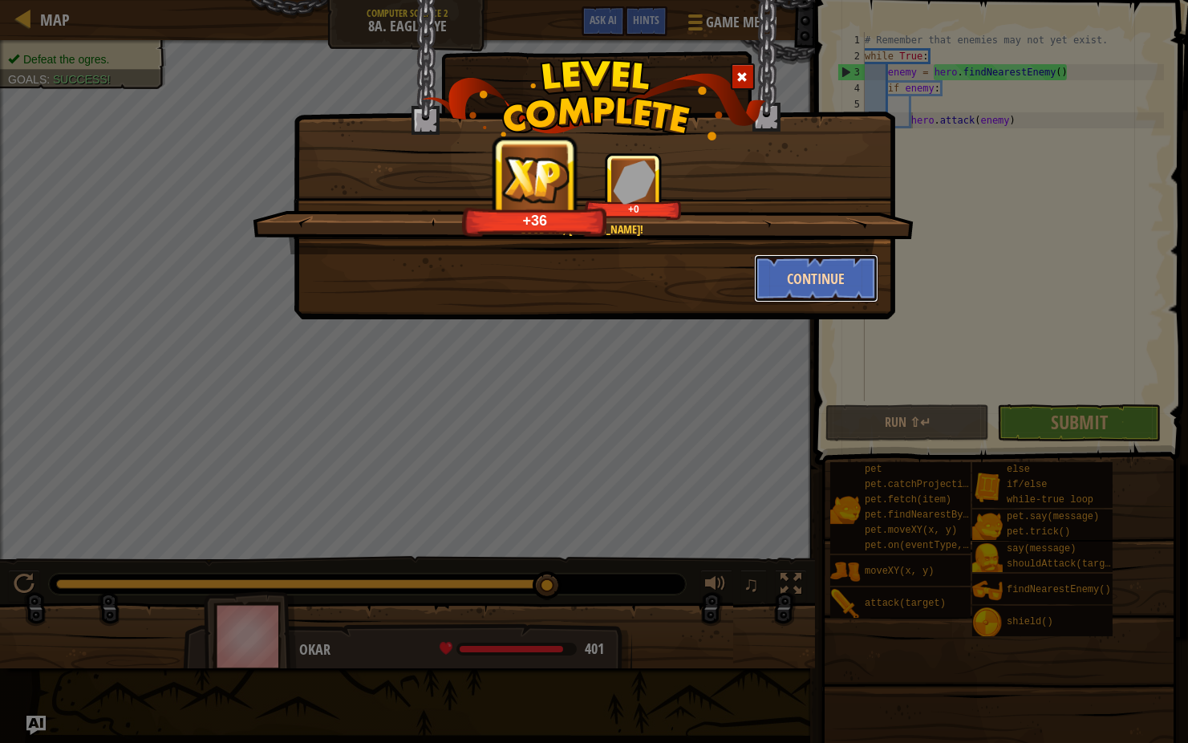
click at [831, 265] on button "Continue" at bounding box center [816, 278] width 124 height 48
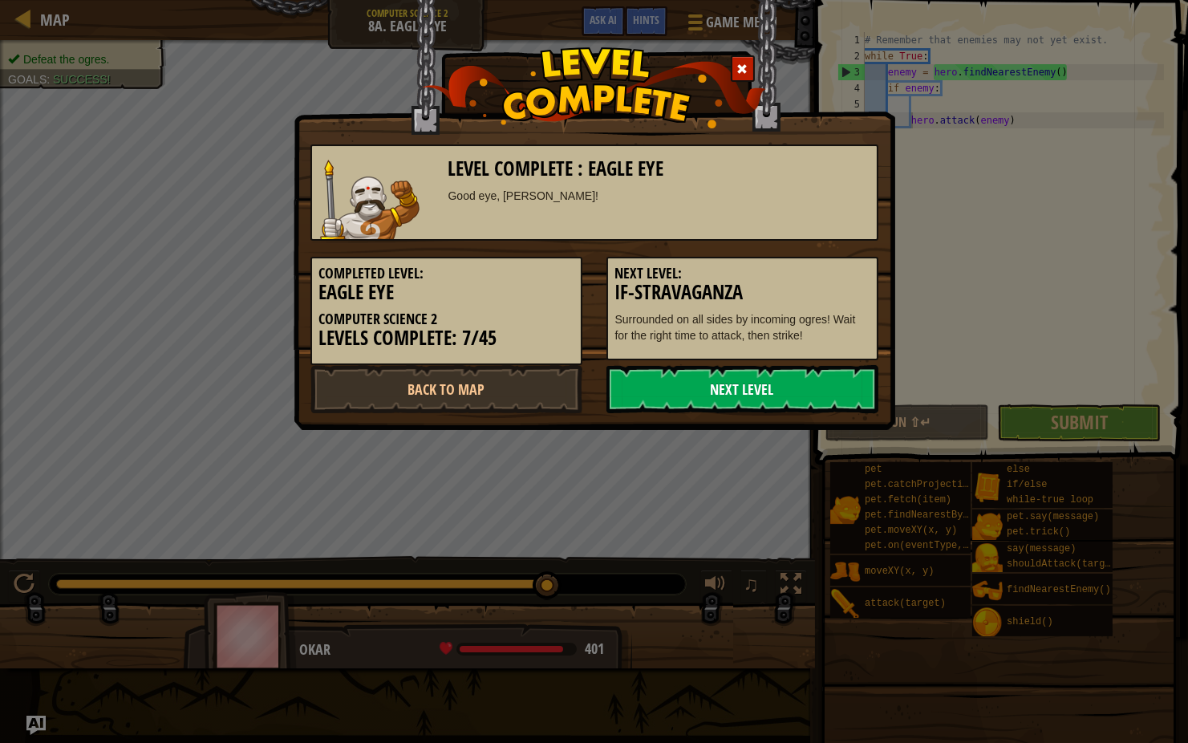
click at [700, 377] on link "Next Level" at bounding box center [742, 389] width 272 height 48
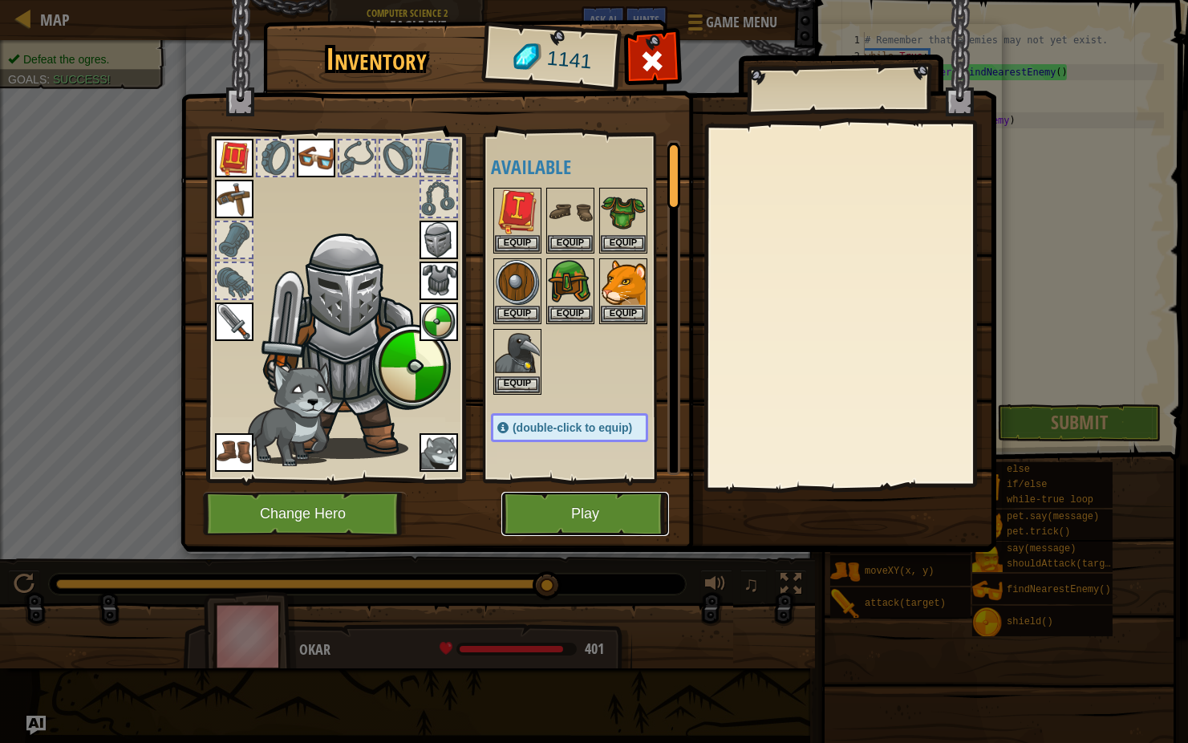
click at [545, 505] on button "Play" at bounding box center [585, 514] width 168 height 44
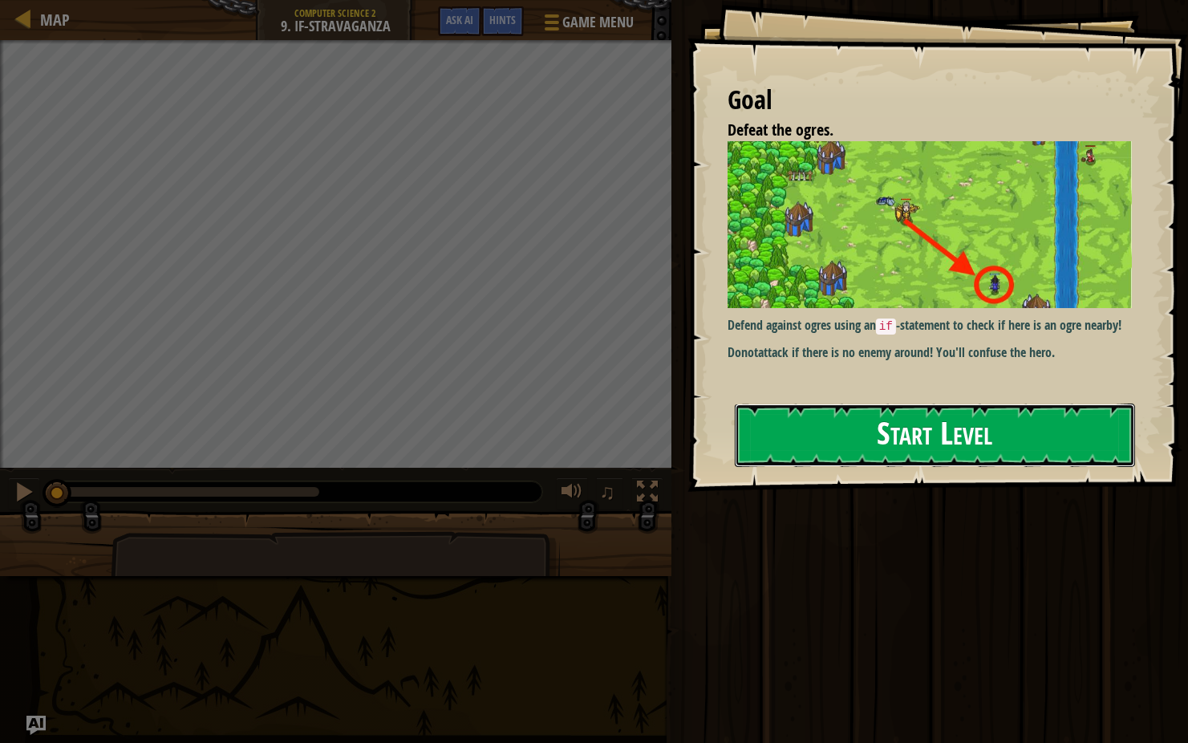
click at [957, 432] on button "Start Level" at bounding box center [935, 434] width 400 height 63
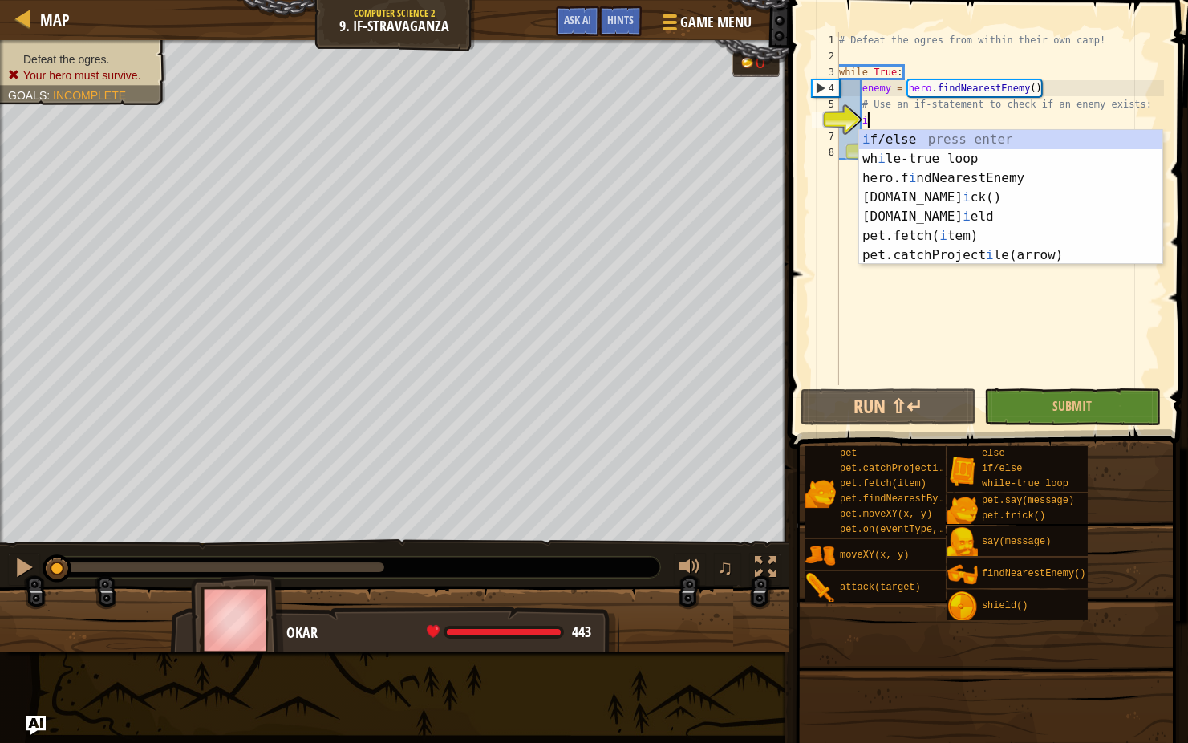
scroll to position [7, 1]
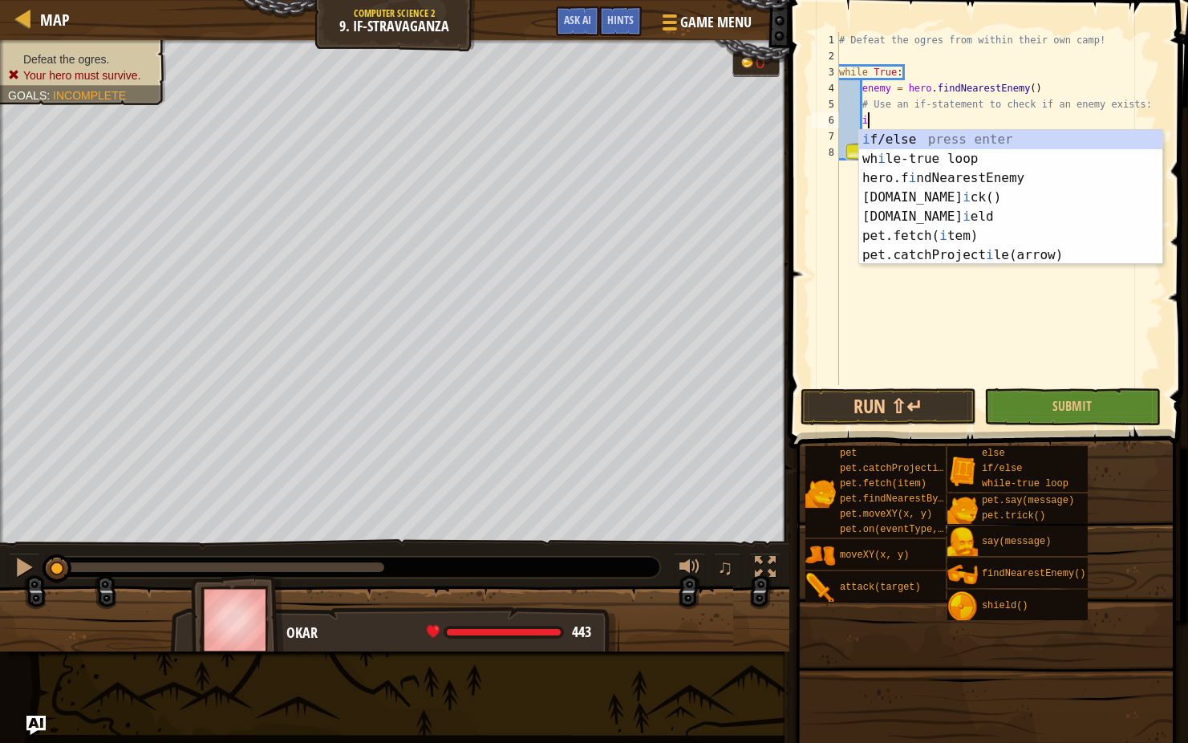
type textarea "if enemy:"
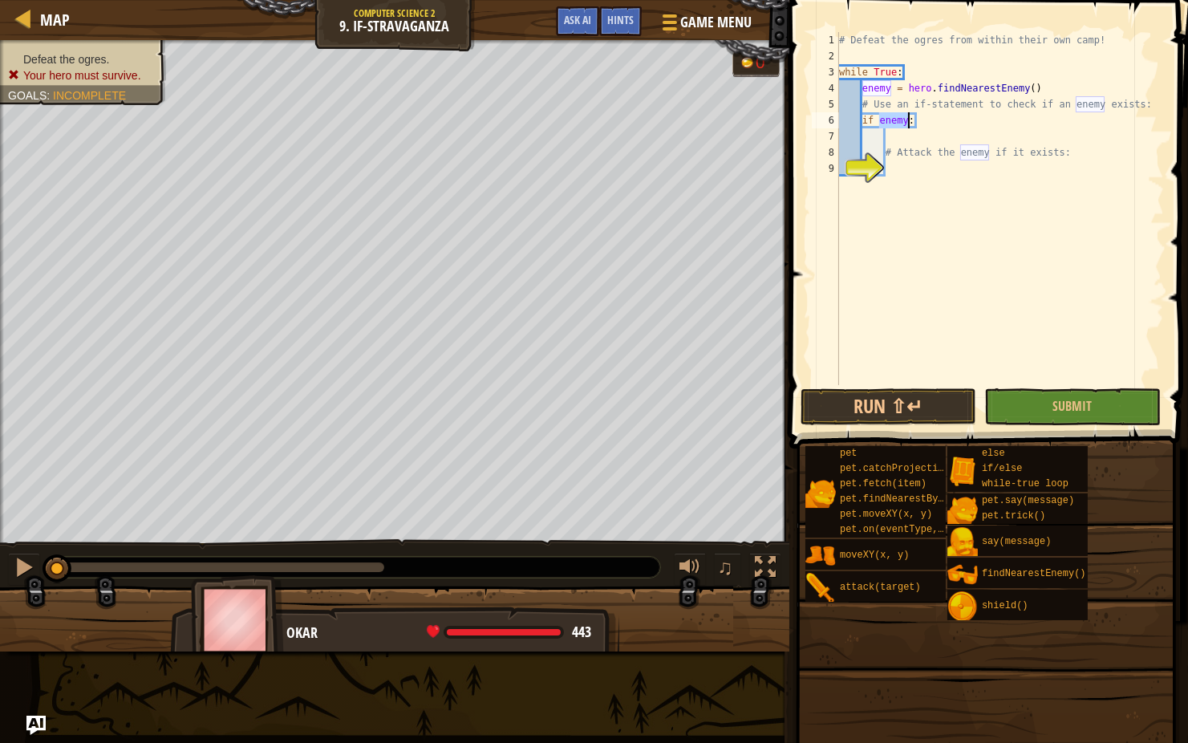
click at [893, 165] on div "# Defeat the ogres from within their own camp! while True : enemy = hero . find…" at bounding box center [1000, 224] width 328 height 385
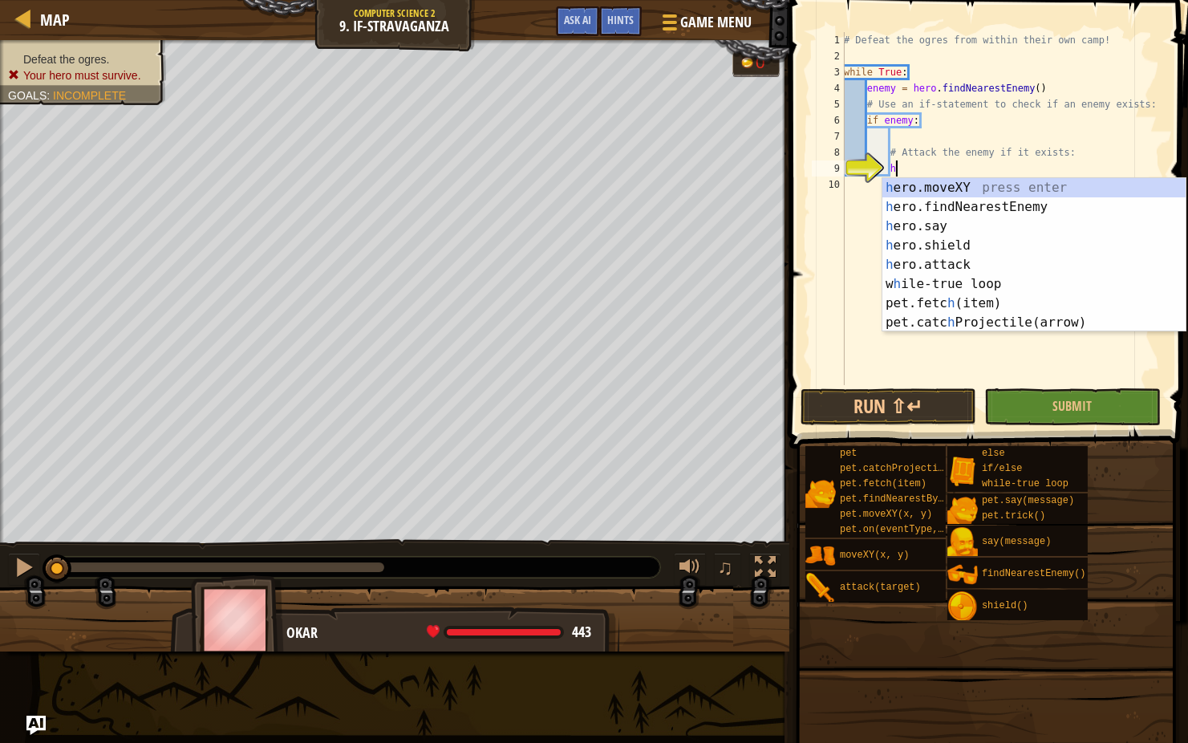
scroll to position [7, 4]
click at [947, 261] on div "her o.moveXY press enter her o.findNearestEnemy press enter her o.say press ent…" at bounding box center [1035, 274] width 303 height 193
type textarea "hero.attack(enemy)"
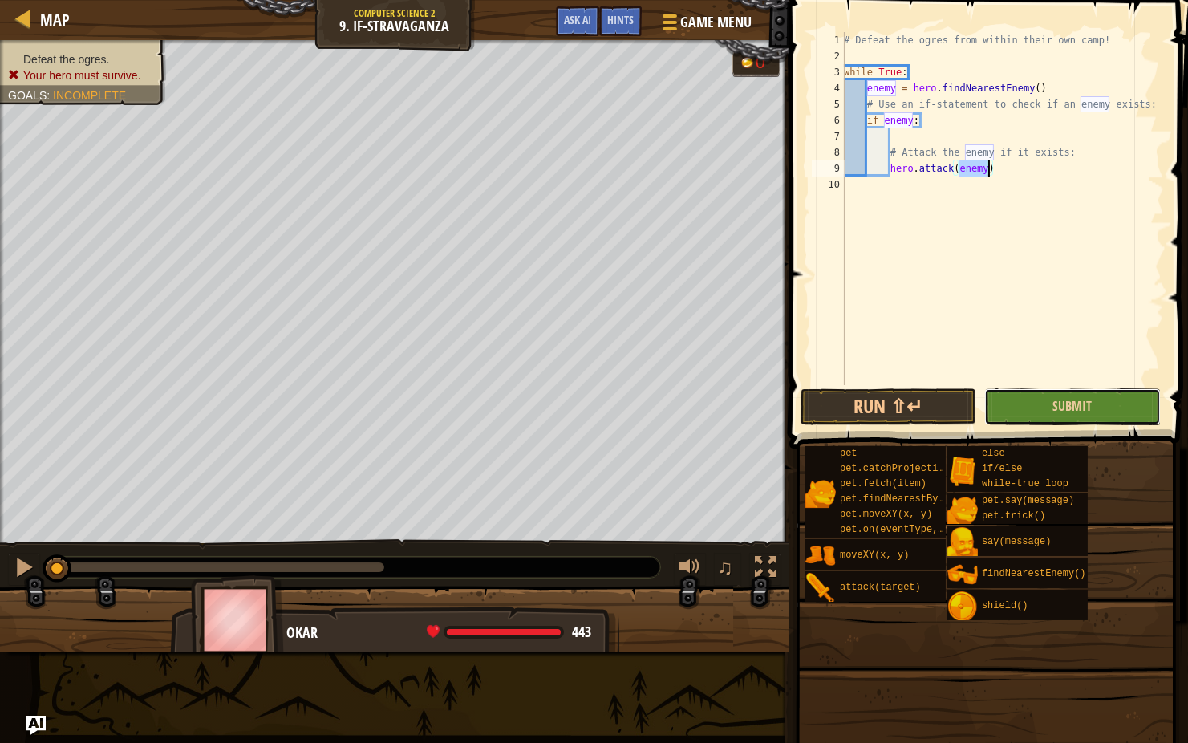
click at [1002, 392] on button "Submit" at bounding box center [1072, 406] width 176 height 37
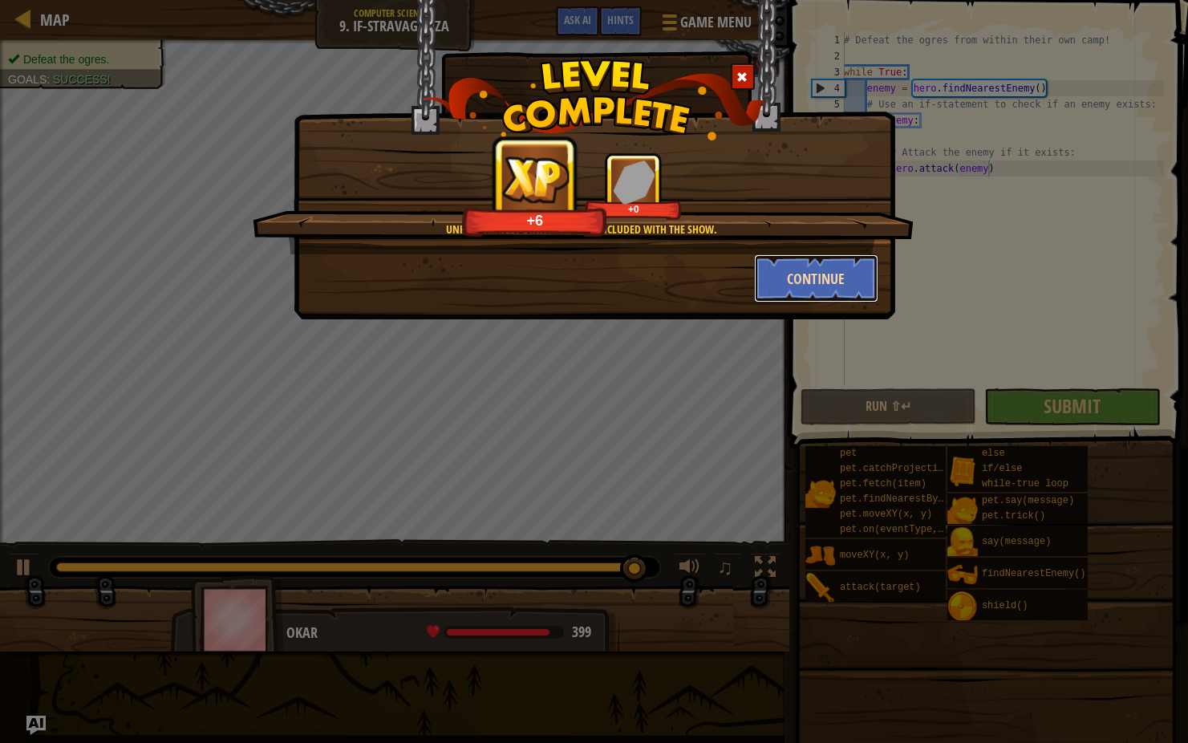
click at [793, 287] on button "Continue" at bounding box center [816, 278] width 124 height 48
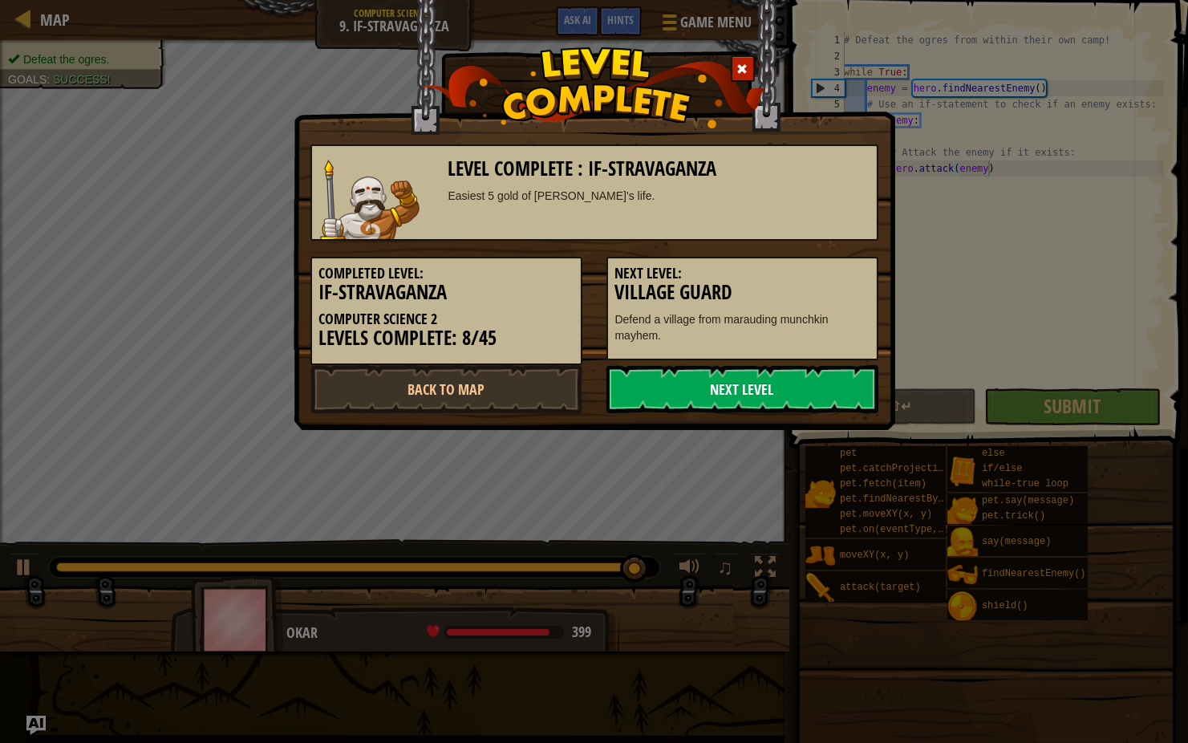
click at [763, 395] on link "Next Level" at bounding box center [742, 389] width 272 height 48
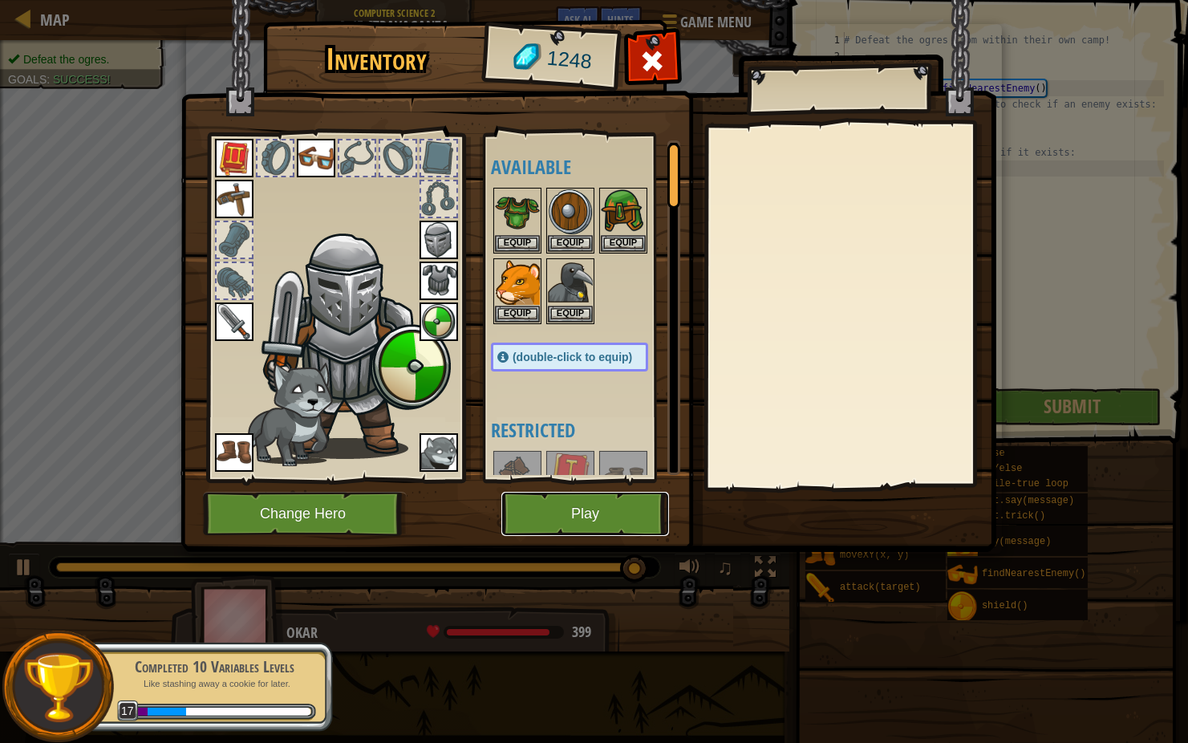
click at [611, 505] on button "Play" at bounding box center [585, 514] width 168 height 44
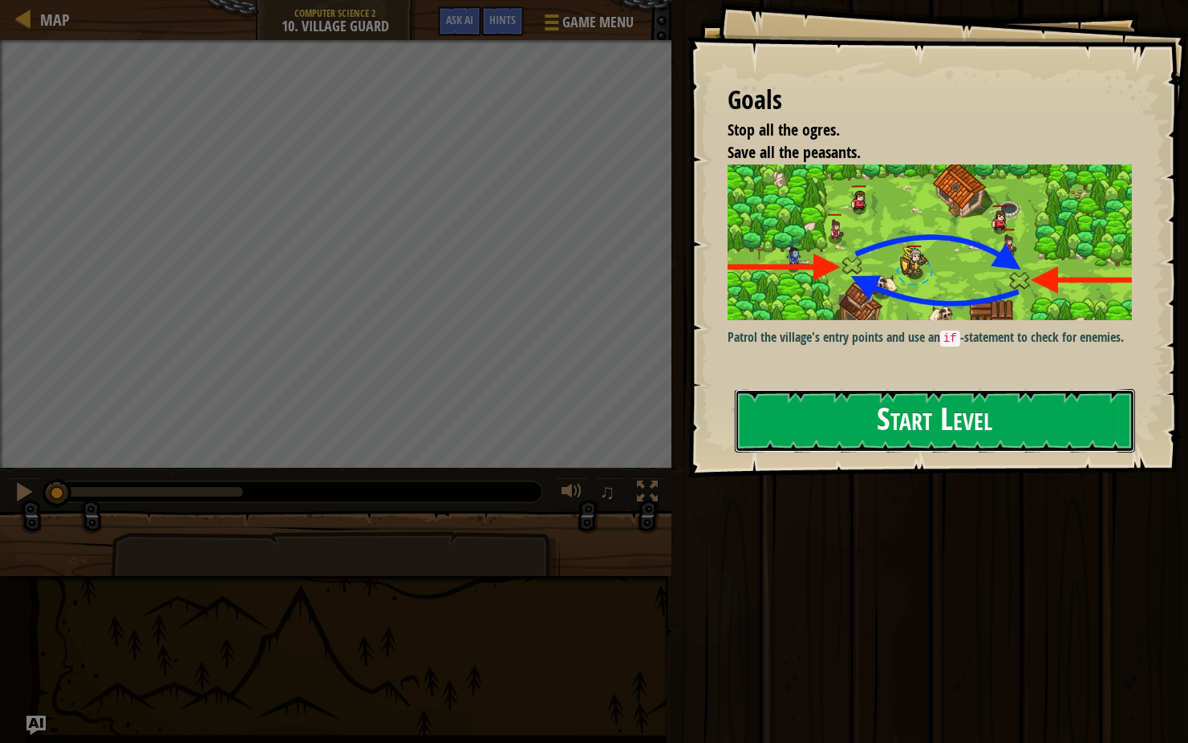
click at [805, 413] on button "Start Level" at bounding box center [935, 420] width 400 height 63
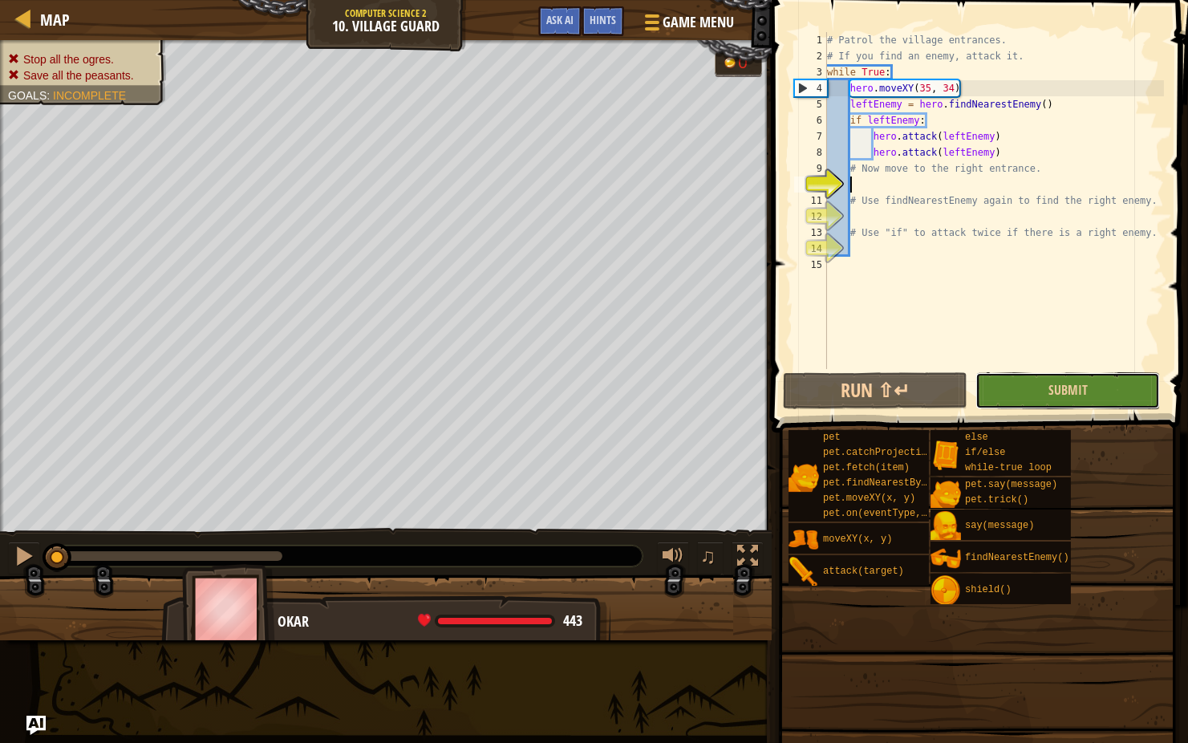
click at [1047, 383] on button "Submit" at bounding box center [1067, 390] width 184 height 37
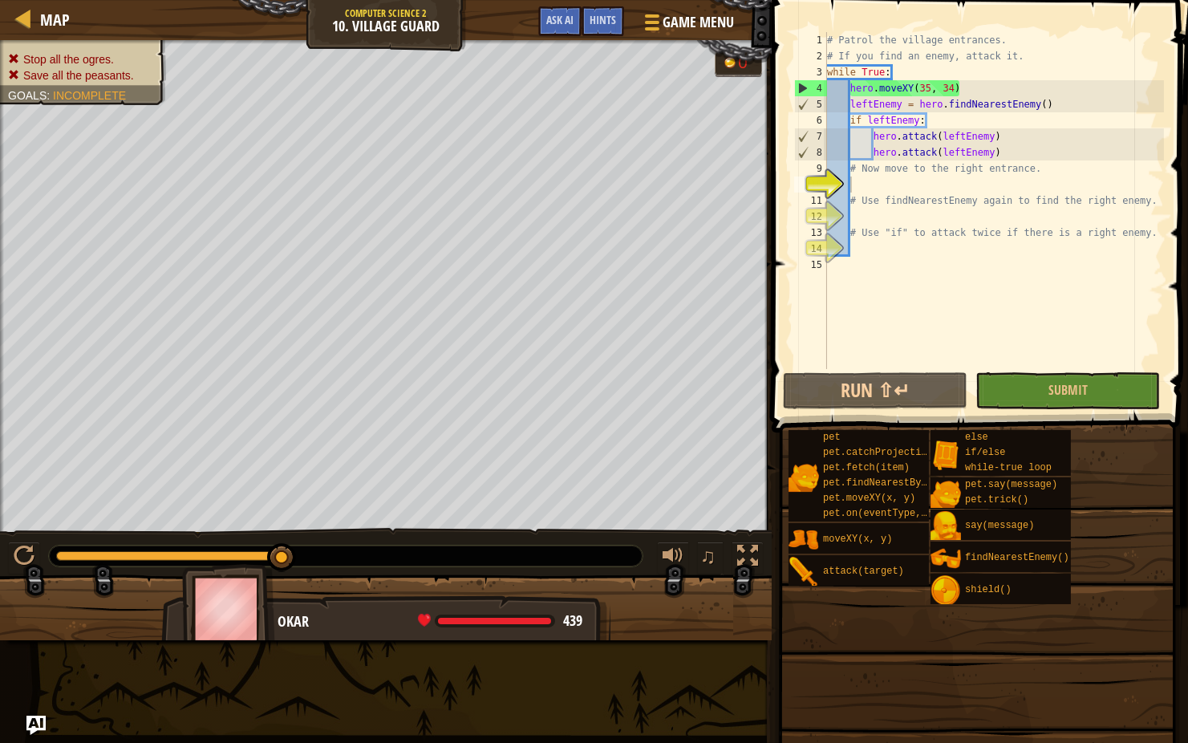
click at [860, 189] on div "# Patrol the village entrances. # If you find an enemy, attack it. while True :…" at bounding box center [994, 216] width 340 height 369
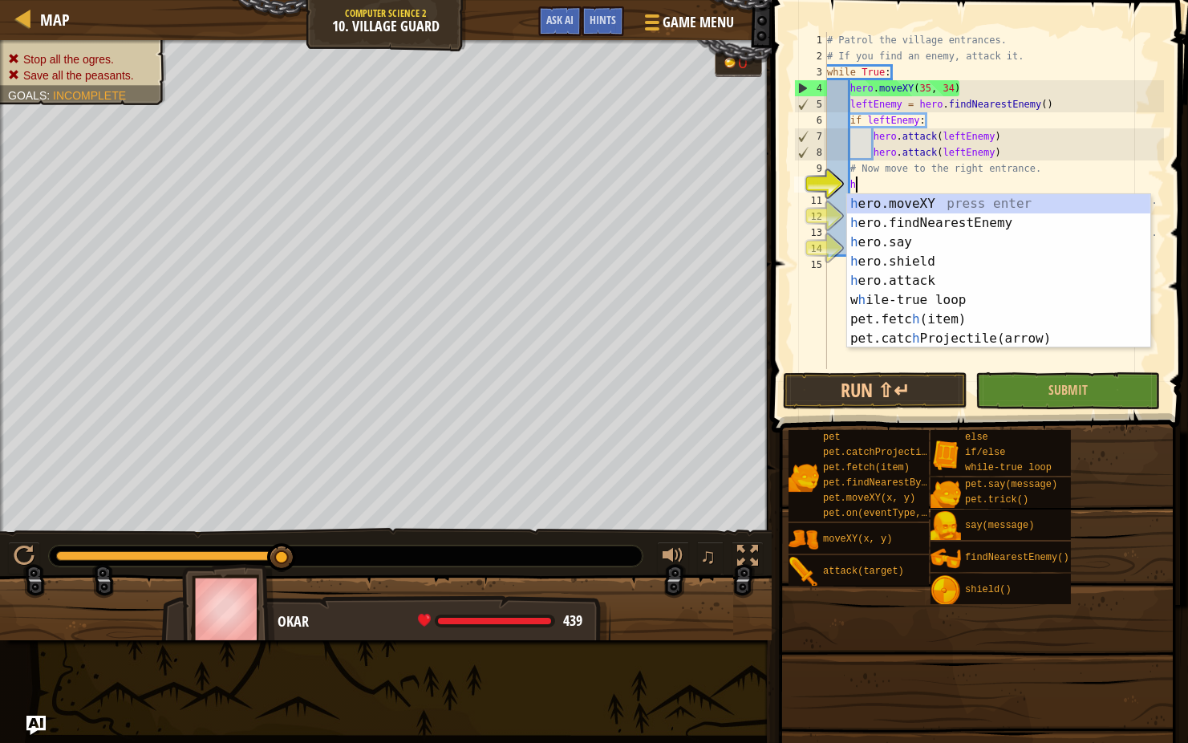
scroll to position [7, 2]
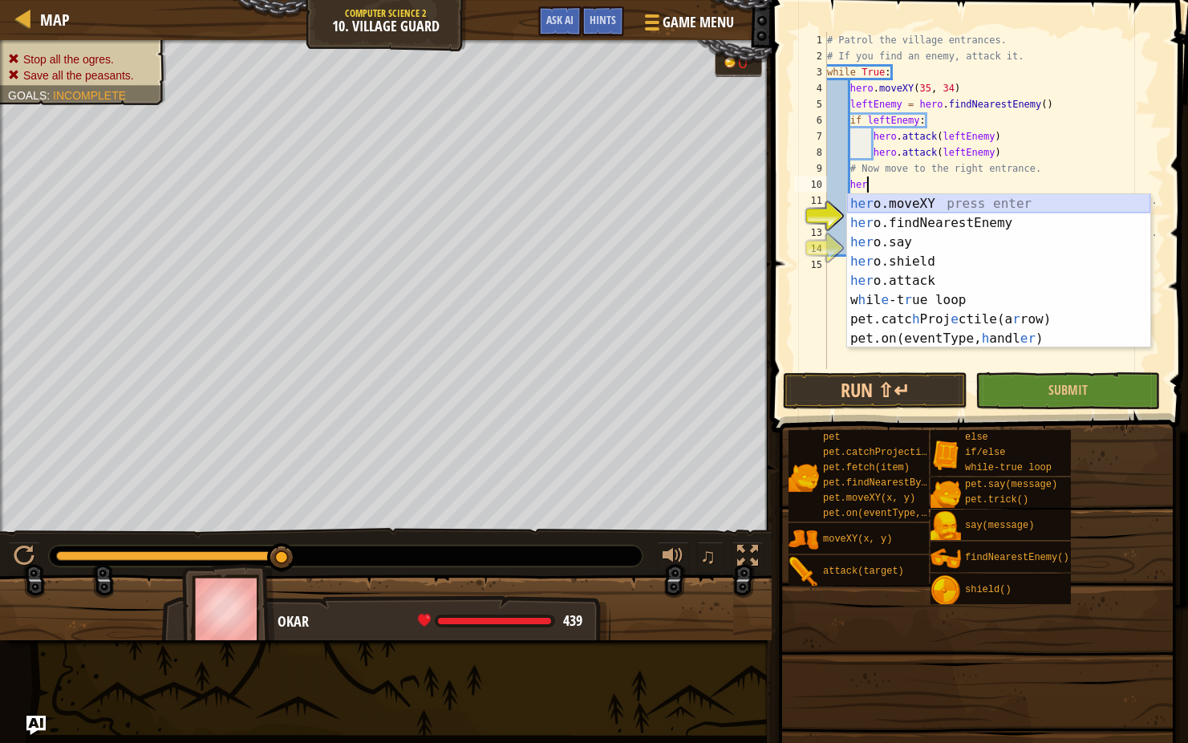
type textarea "hero.moveXY(x, y)"
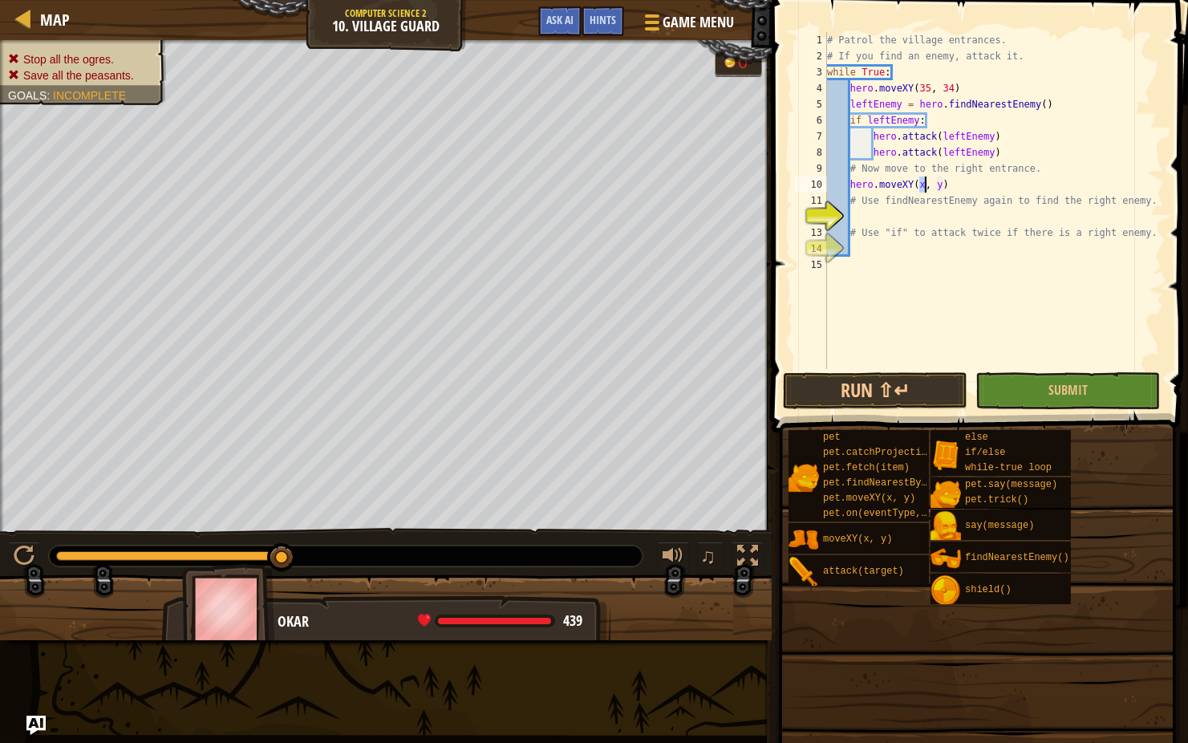
click at [848, 333] on div "# Patrol the village entrances. # If you find an enemy, attack it. while True :…" at bounding box center [994, 216] width 340 height 369
type textarea "# Use "if" to attack twice if there is a right enemy."
type textarea "hero.moveXY(60, 31)"
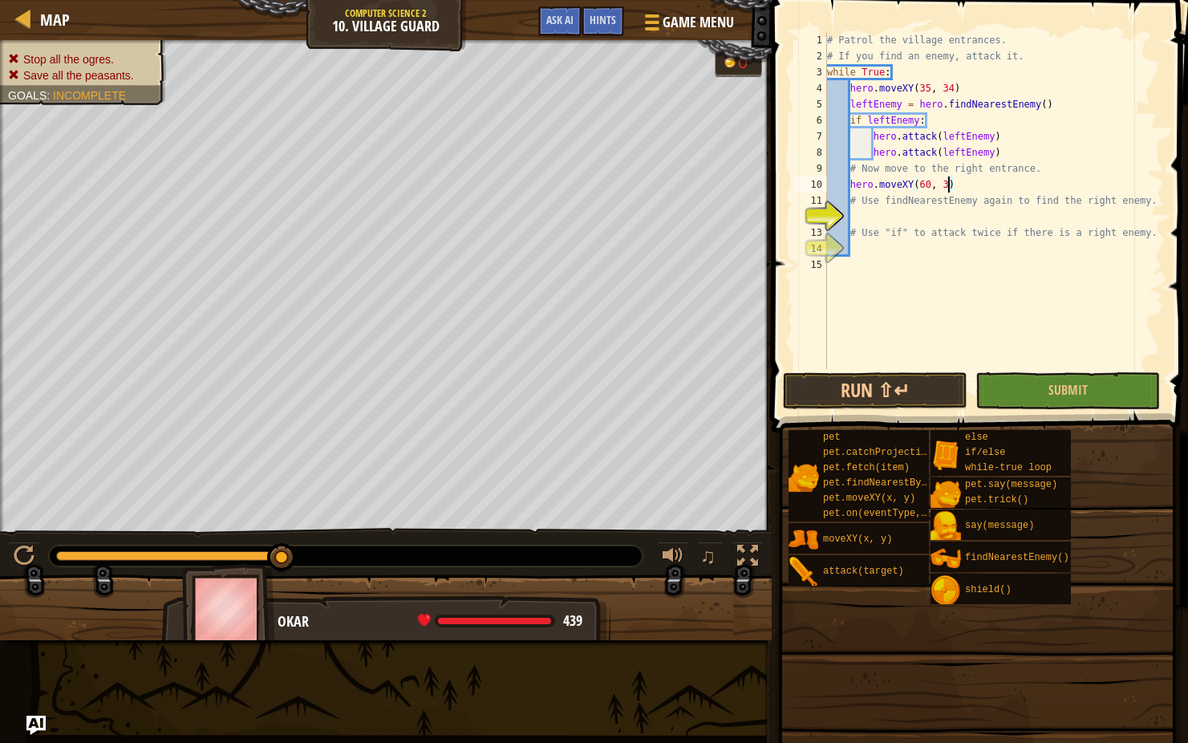
scroll to position [7, 10]
click at [860, 209] on div "# Patrol the village entrances. # If you find an enemy, attack it. while True :…" at bounding box center [994, 216] width 340 height 369
type textarea "h"
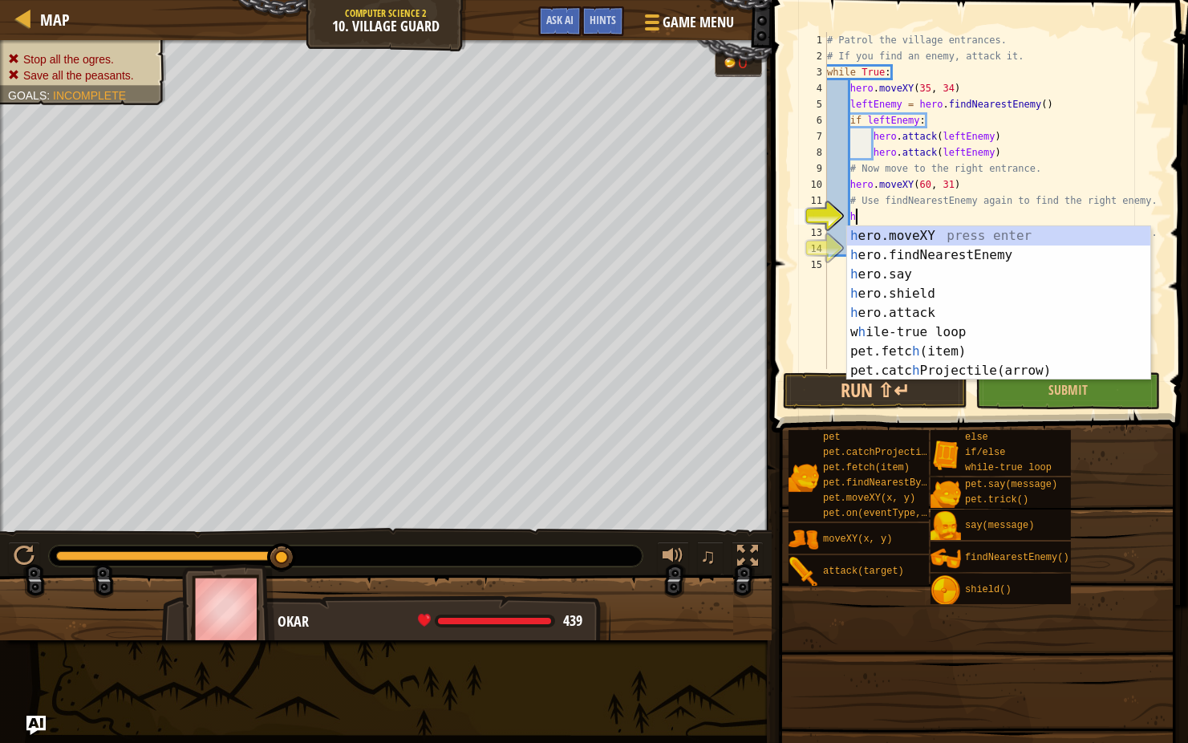
scroll to position [7, 1]
click at [876, 249] on div "h ero.moveXY press enter h ero.findNearestEnemy press enter h ero.say press ent…" at bounding box center [998, 322] width 303 height 193
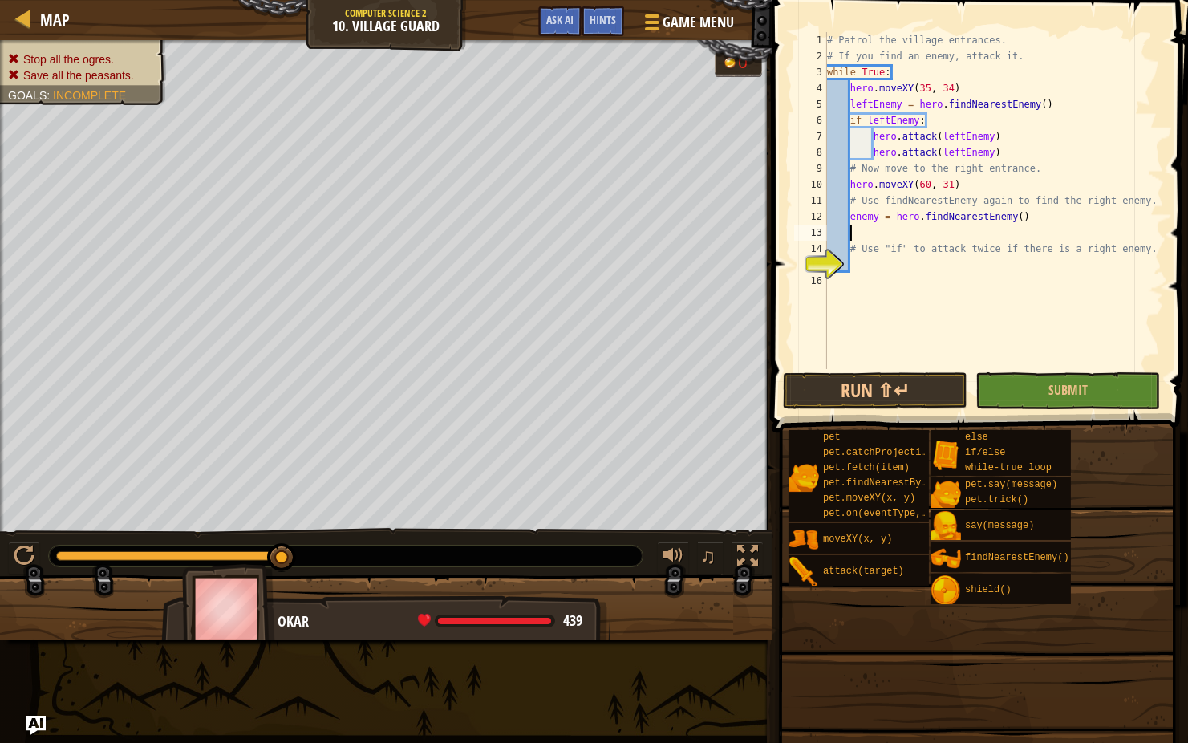
type textarea "# Use "if" to attack twice if there is a right enemy."
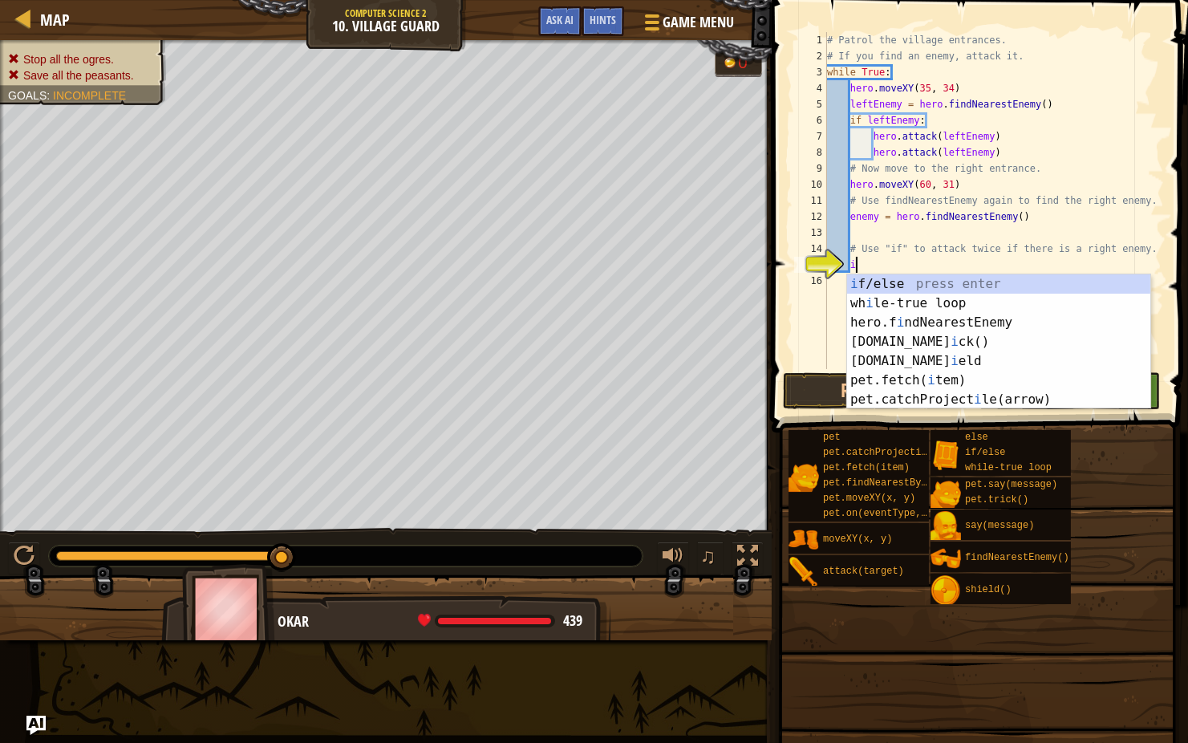
scroll to position [7, 2]
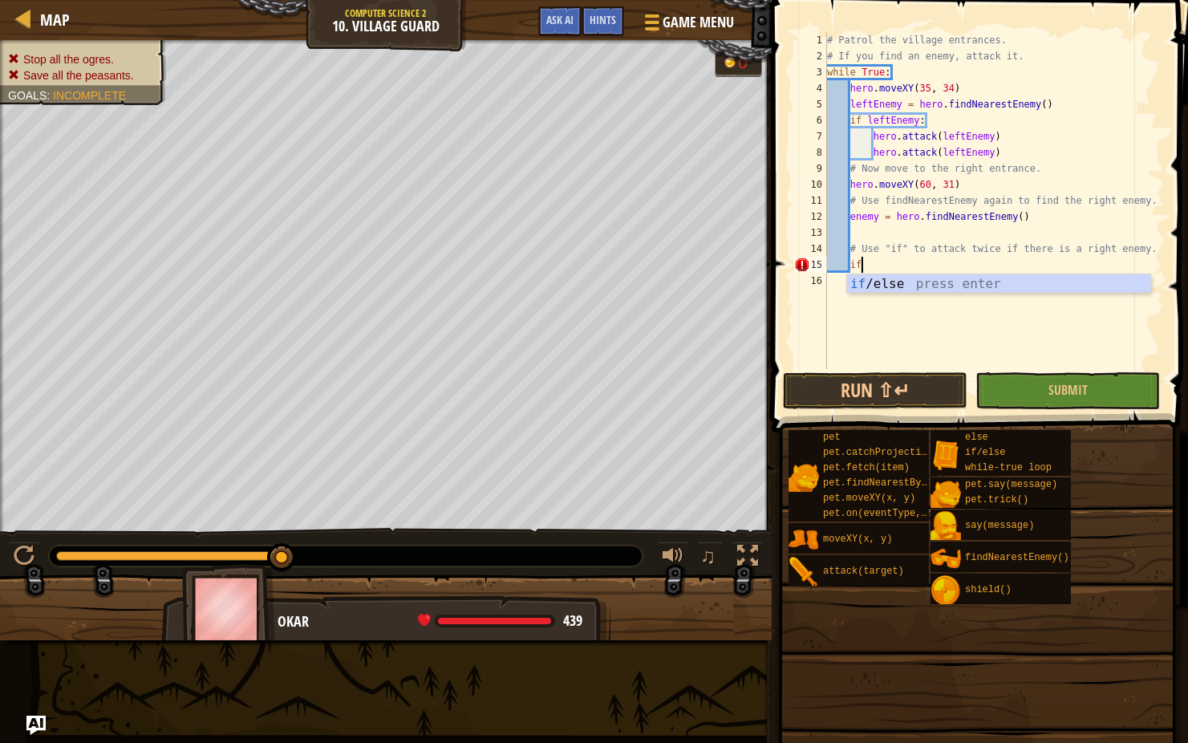
type textarea "if enemy:"
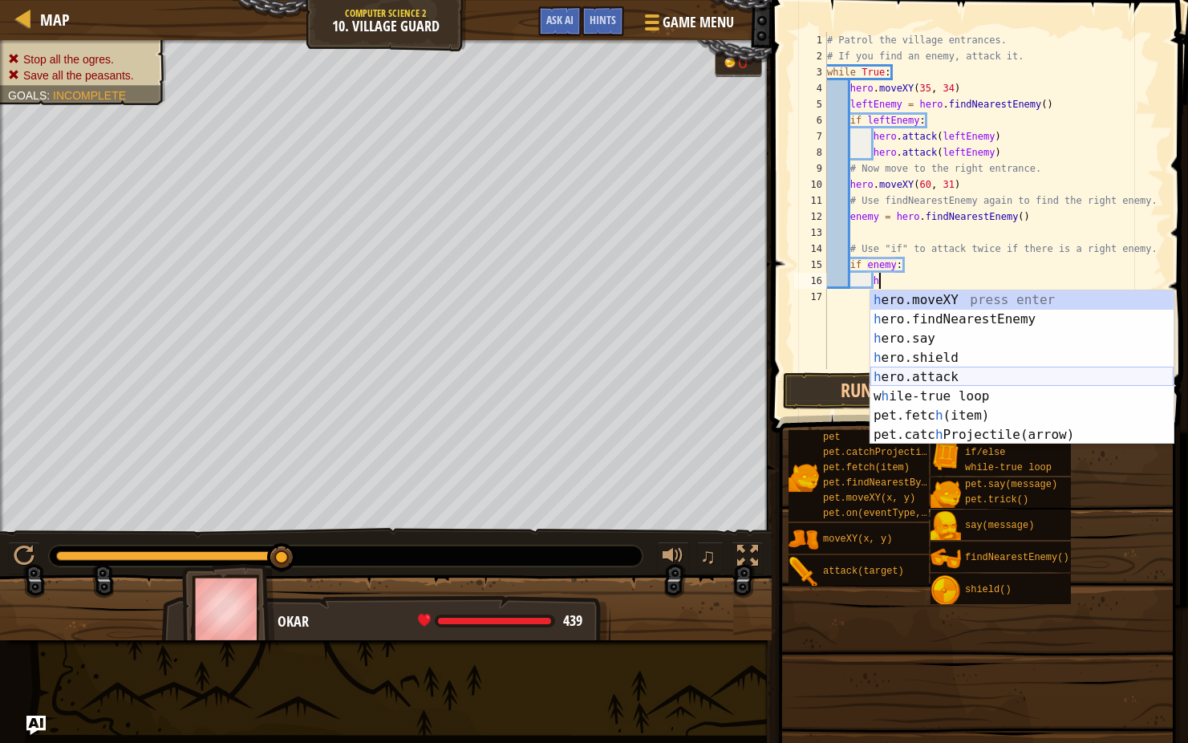
click at [900, 371] on div "h ero.moveXY press enter h ero.findNearestEnemy press enter h ero.say press ent…" at bounding box center [1021, 386] width 303 height 193
type textarea "hero.attack(enemy)"
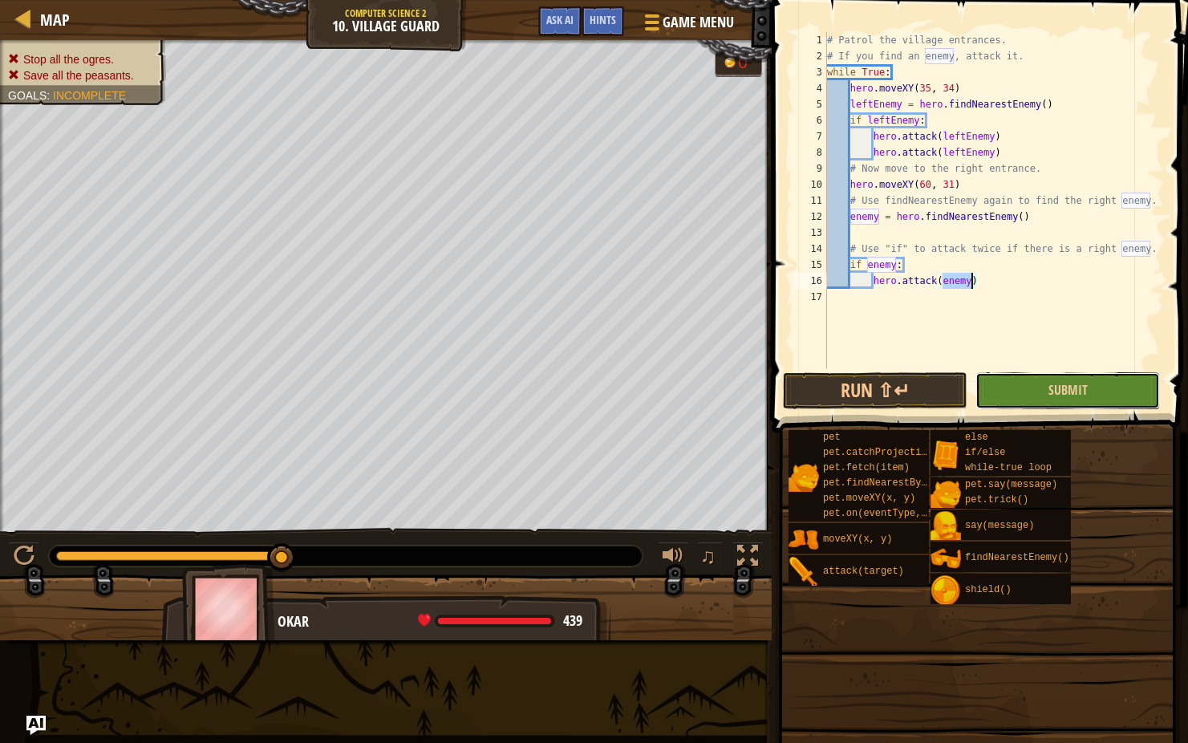
click at [1011, 390] on button "Submit" at bounding box center [1067, 390] width 184 height 37
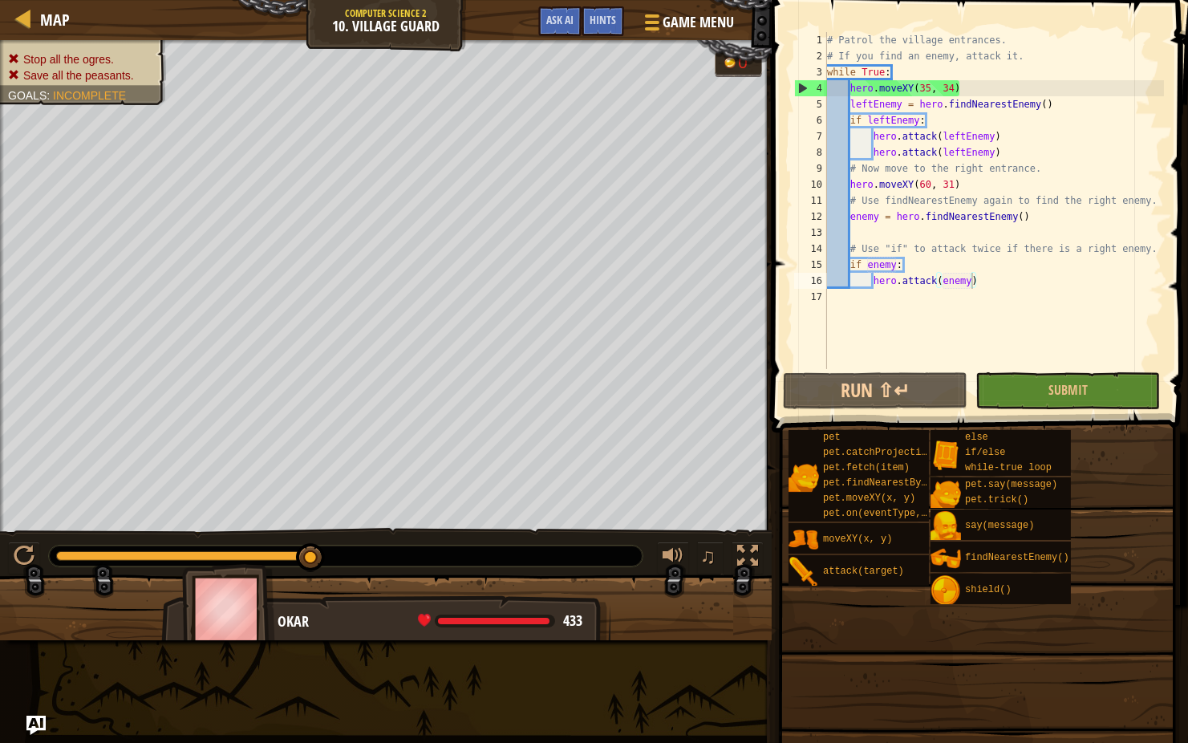
click at [990, 283] on div "# Patrol the village entrances. # If you find an enemy, attack it. while True :…" at bounding box center [994, 216] width 340 height 369
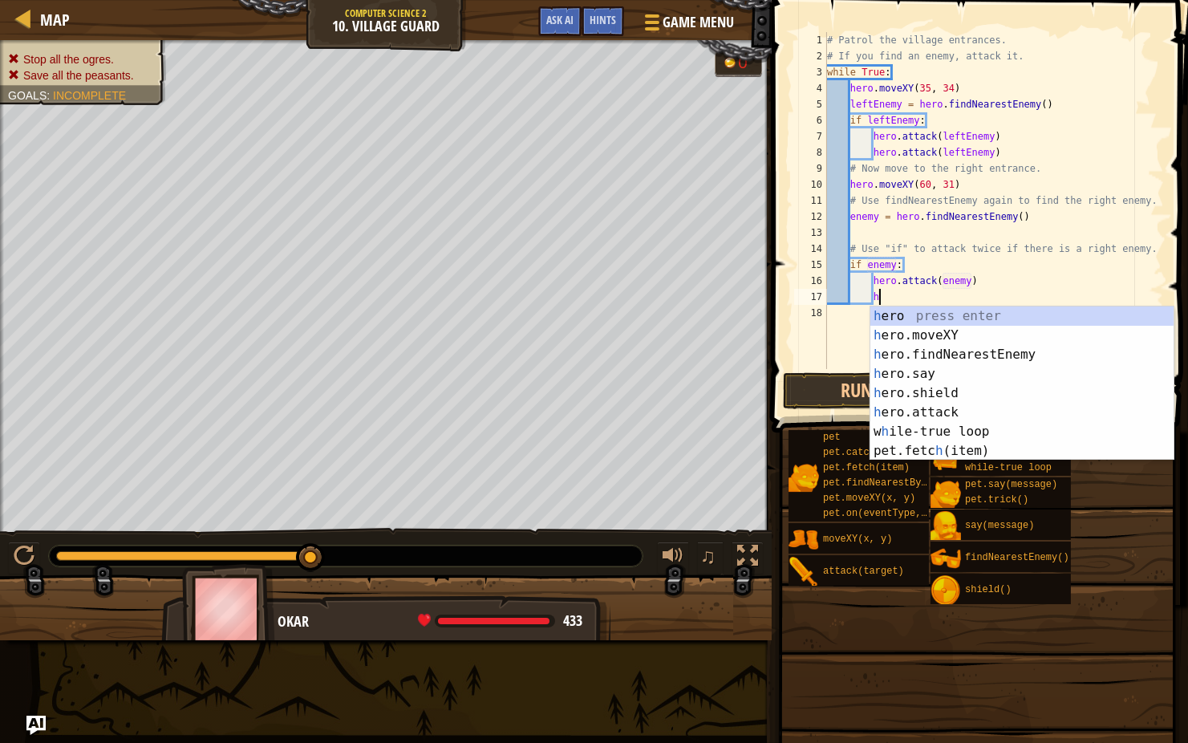
scroll to position [7, 4]
click at [954, 411] on div "her o press enter her o.moveXY press enter her o.findNearestEnemy press enter h…" at bounding box center [1021, 402] width 303 height 193
type textarea "hero.attack(enemy)"
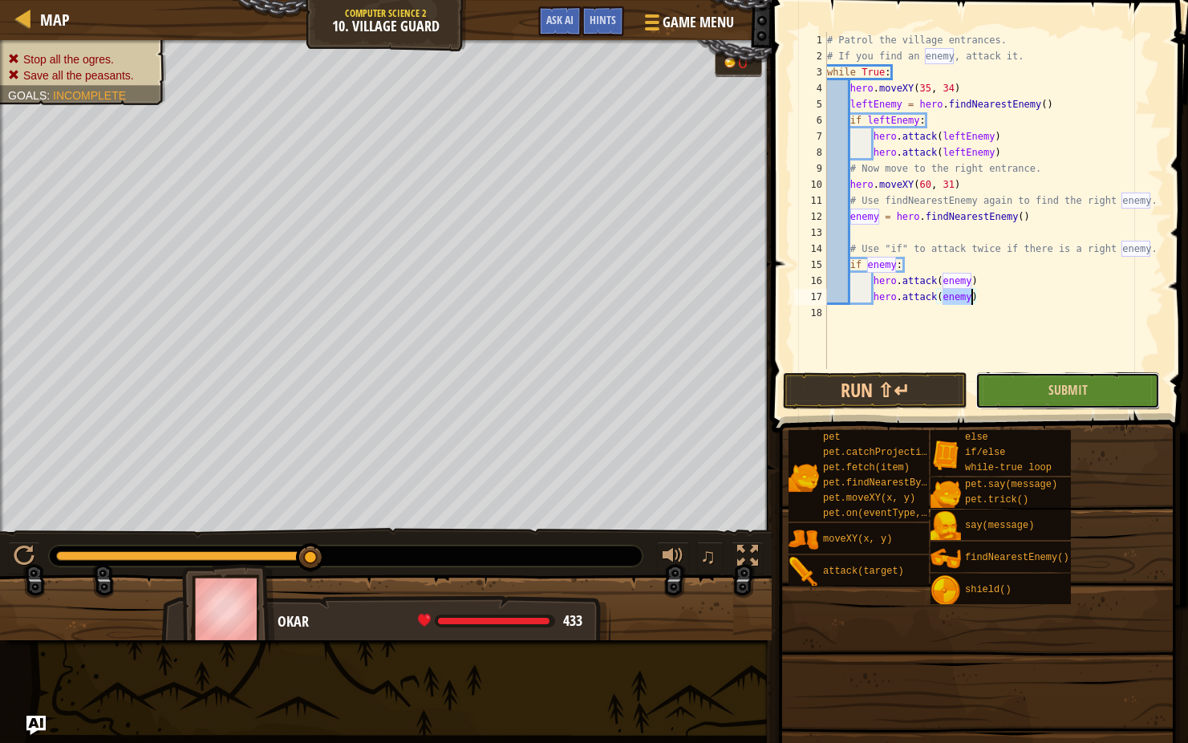
click at [1027, 398] on button "Submit" at bounding box center [1067, 390] width 184 height 37
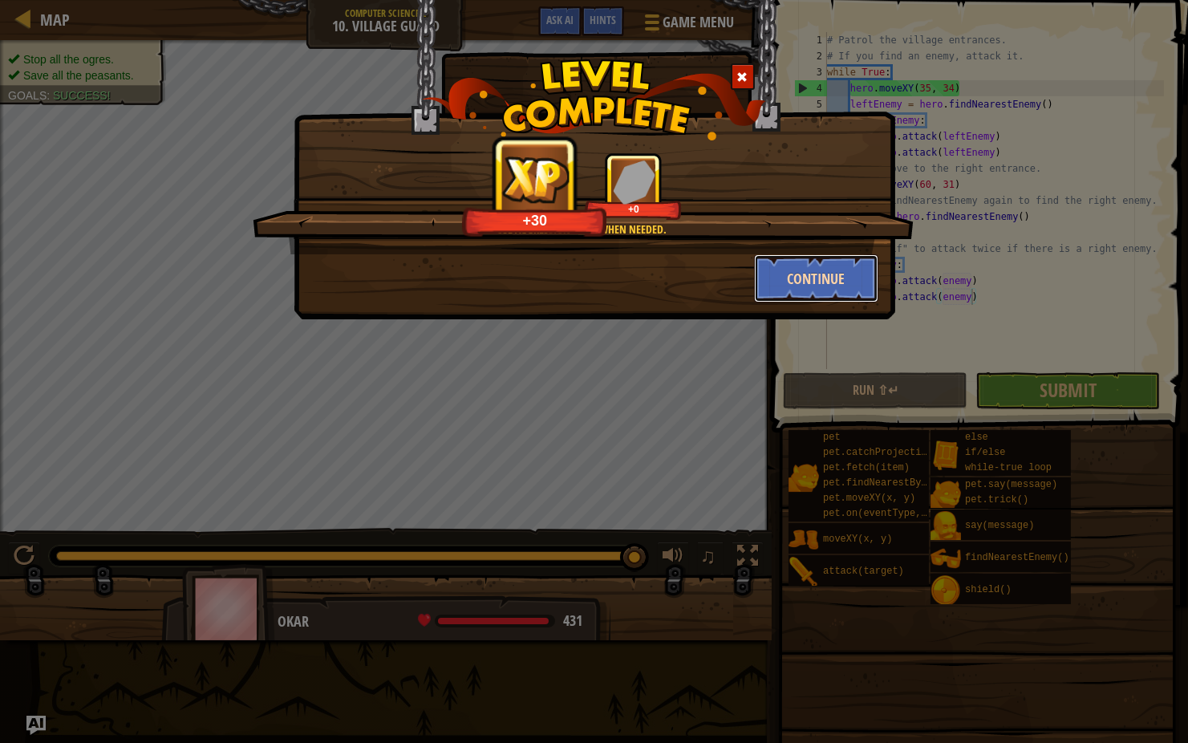
click at [842, 264] on button "Continue" at bounding box center [816, 278] width 124 height 48
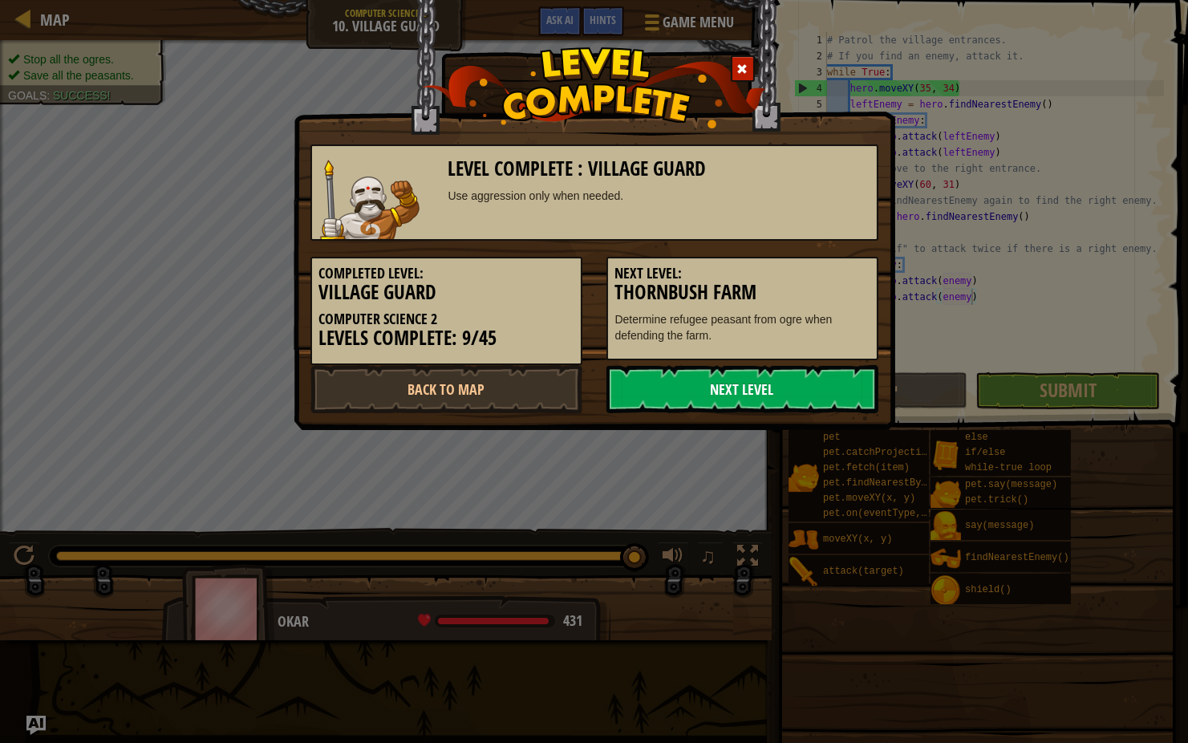
click at [756, 380] on link "Next Level" at bounding box center [742, 389] width 272 height 48
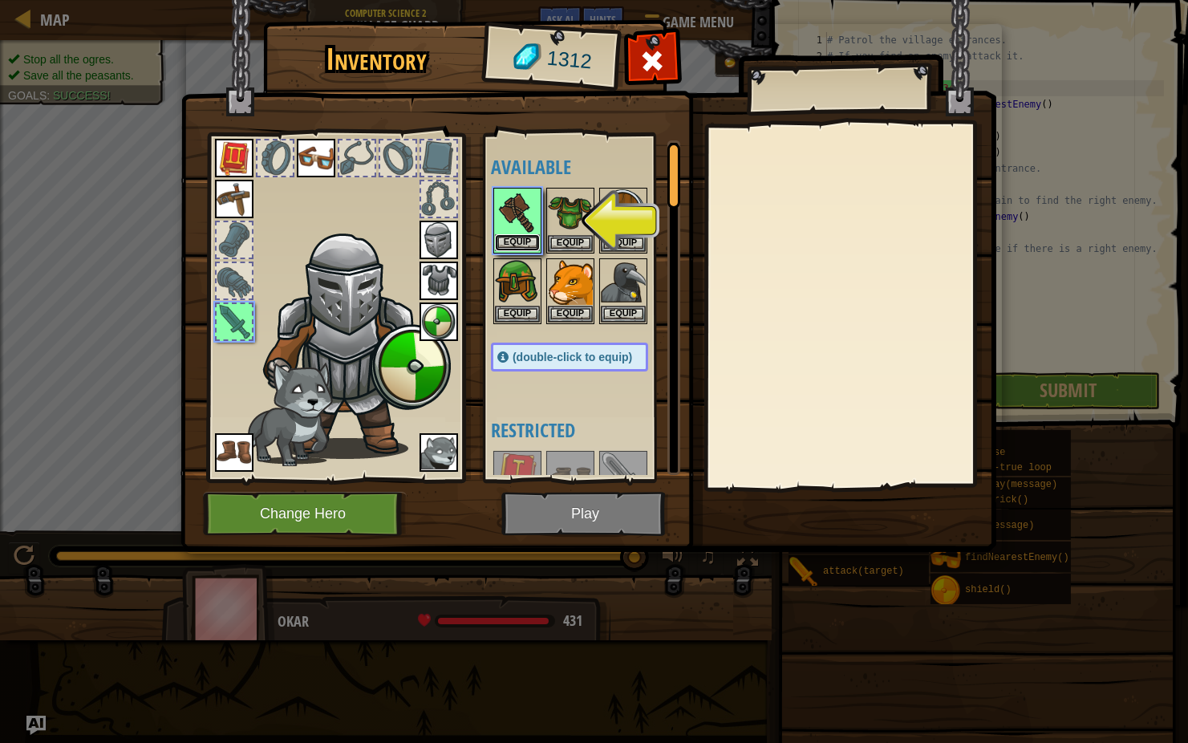
click at [510, 237] on button "Equip" at bounding box center [517, 242] width 45 height 17
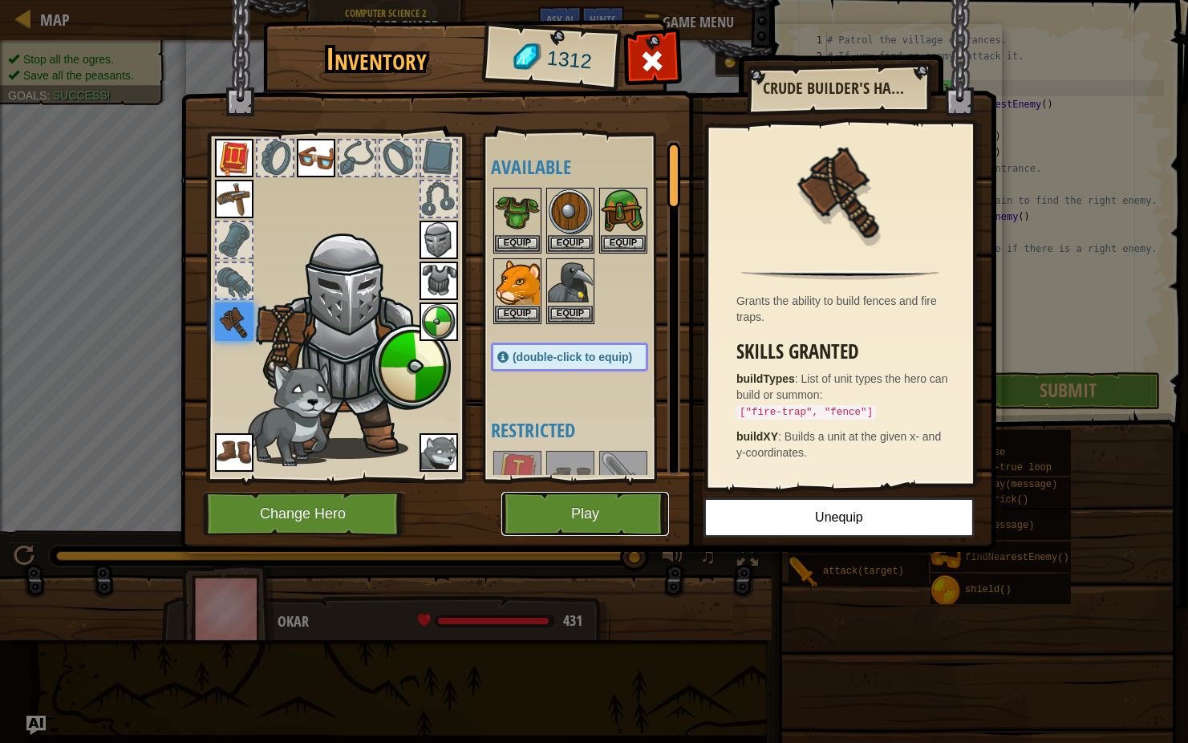
click at [551, 529] on button "Play" at bounding box center [585, 514] width 168 height 44
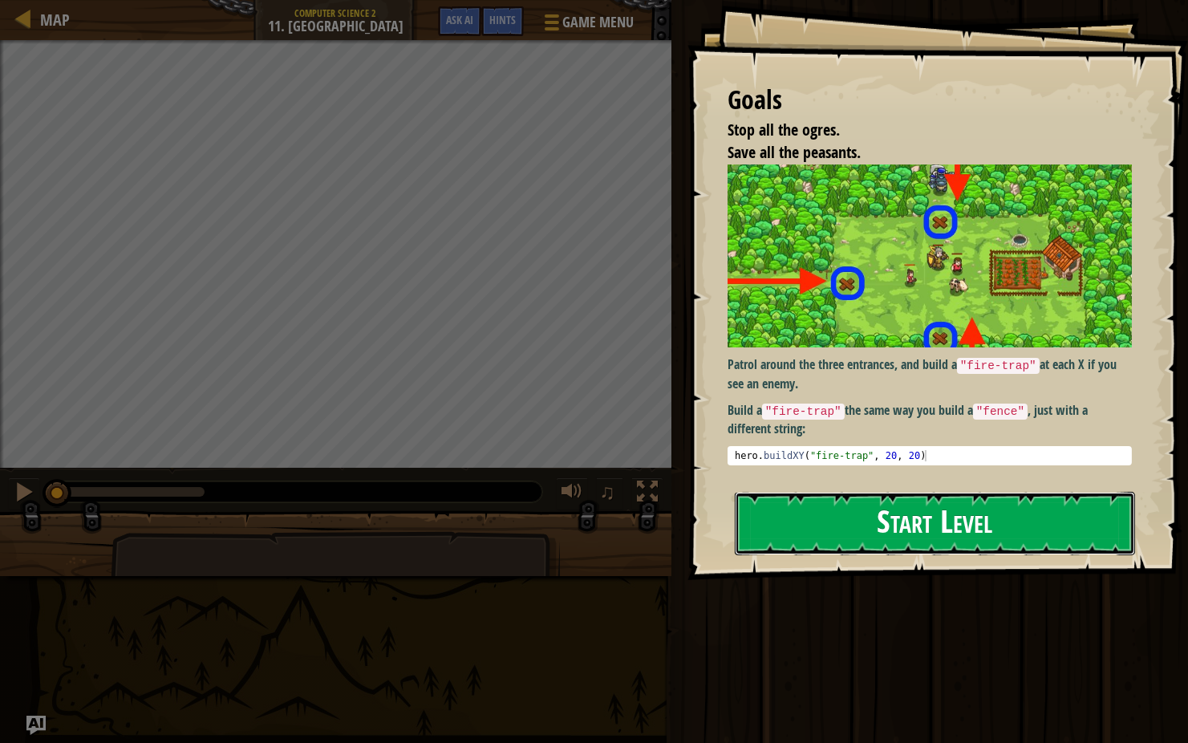
click at [827, 542] on button "Start Level" at bounding box center [935, 523] width 400 height 63
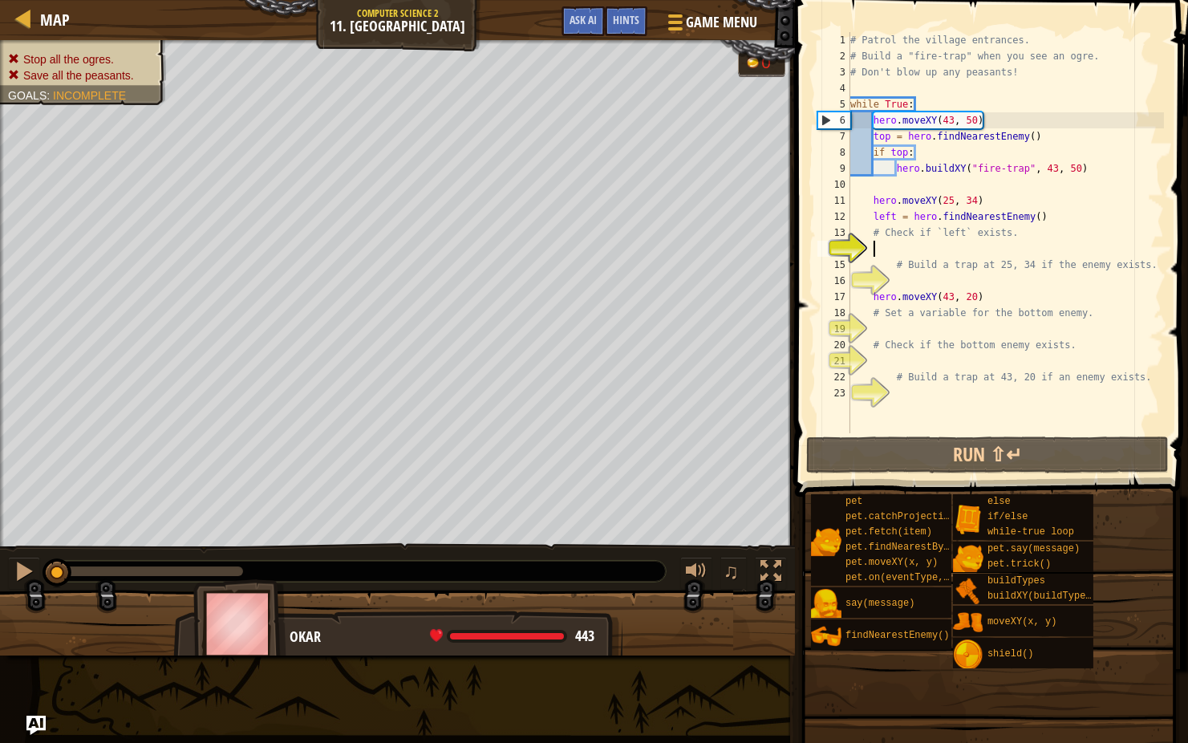
type textarea "h"
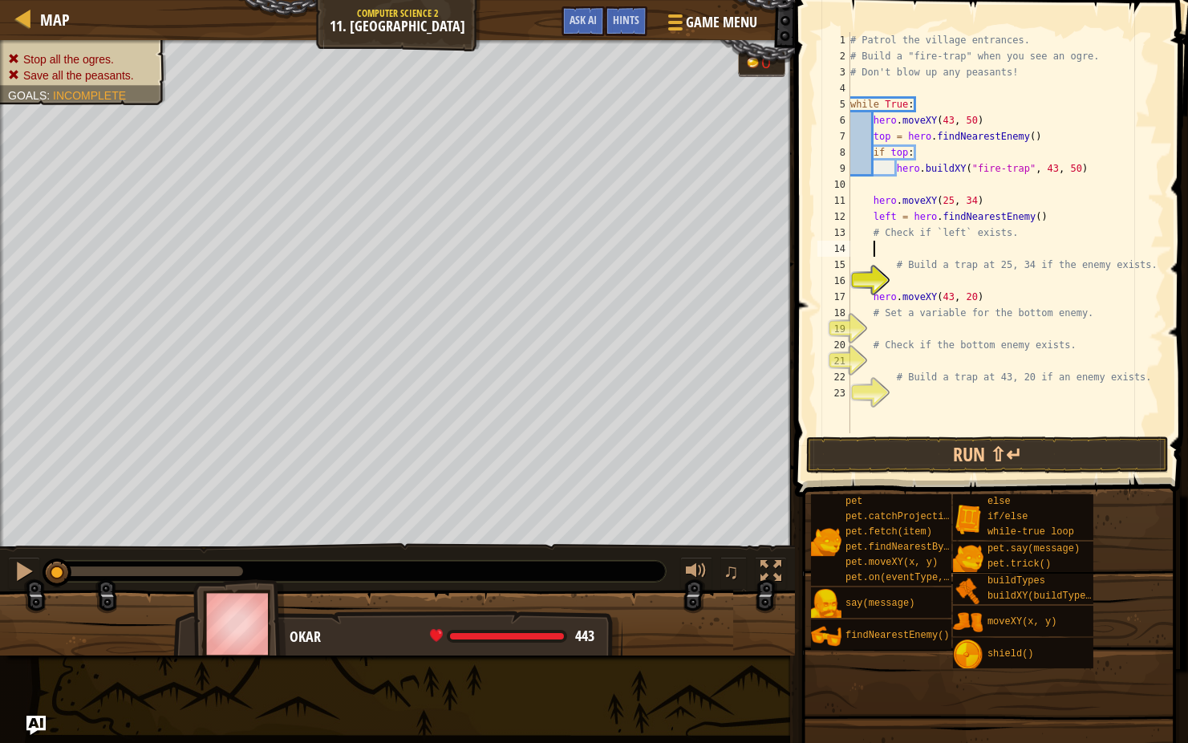
scroll to position [6, 0]
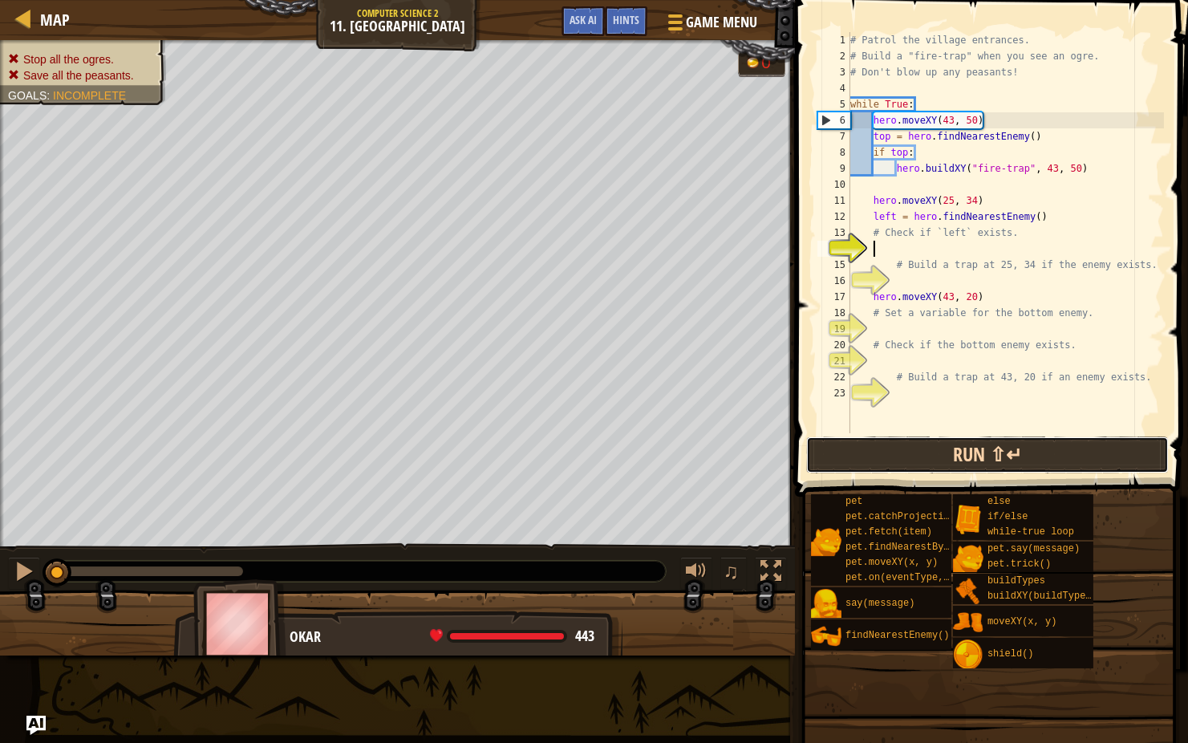
click at [912, 448] on button "Run ⇧↵" at bounding box center [987, 454] width 363 height 37
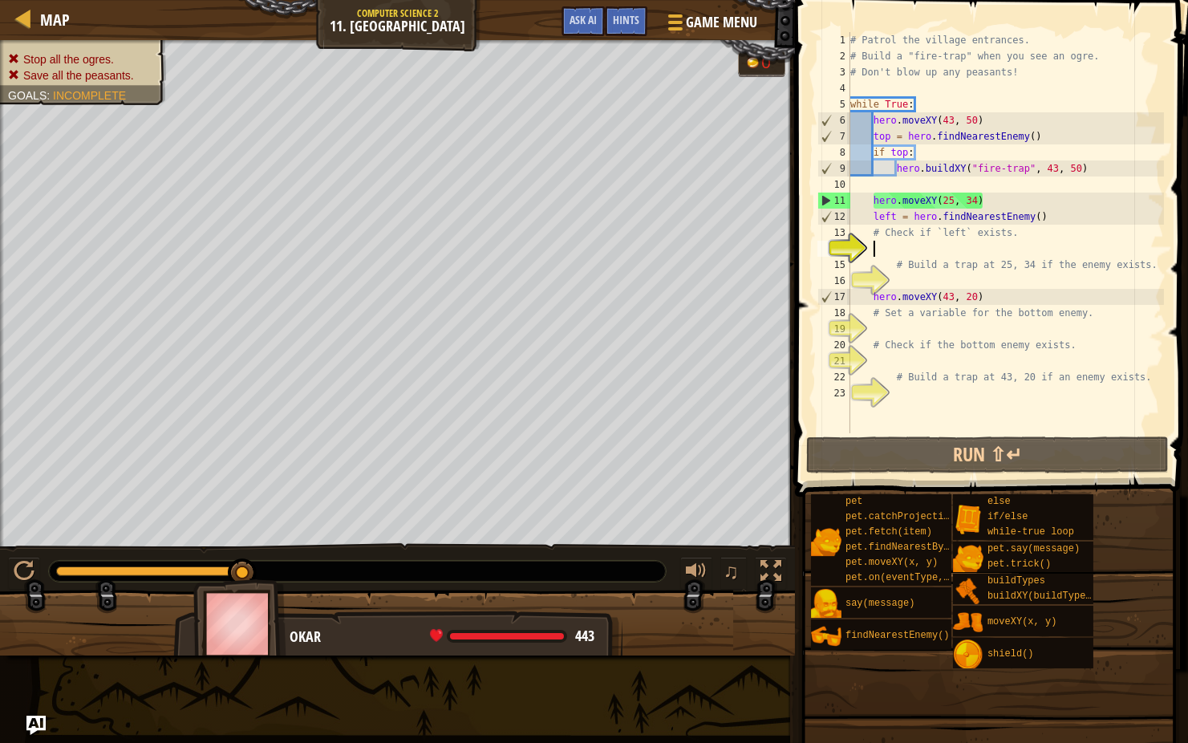
click at [912, 154] on div "# Patrol the village entrances. # Build a "fire-trap" when you see an ogre. # D…" at bounding box center [1005, 248] width 317 height 433
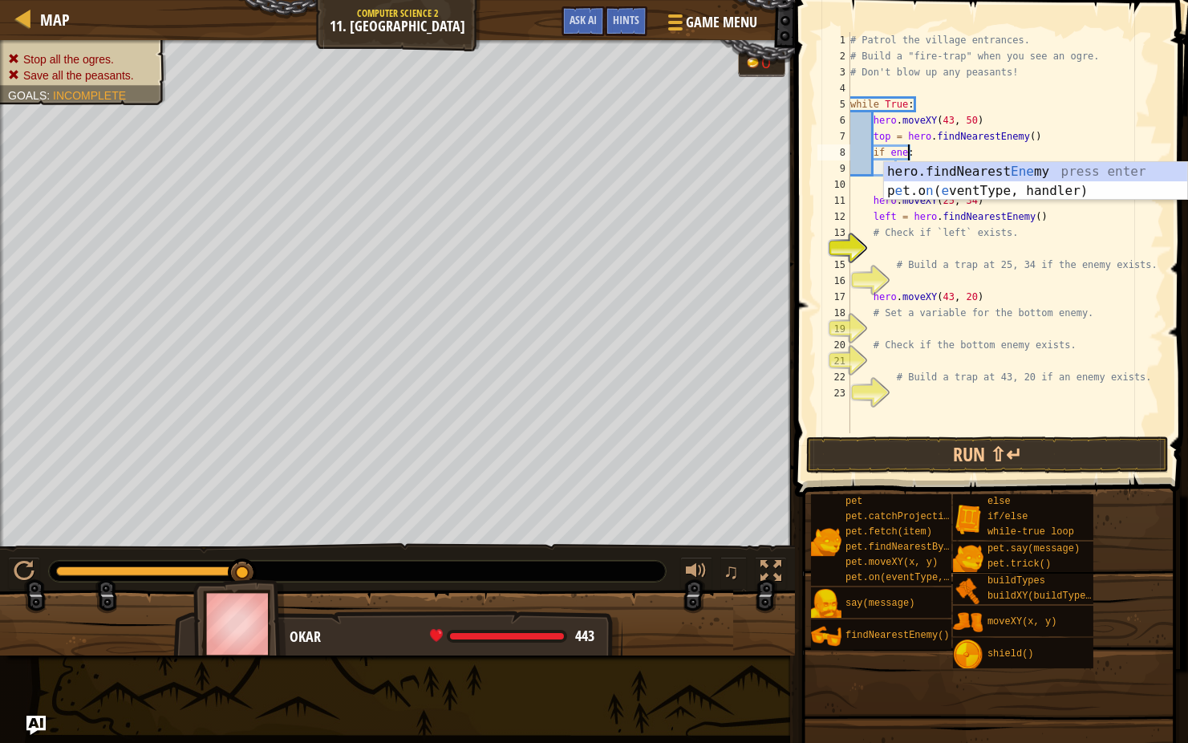
scroll to position [7, 5]
type textarea "if enemy:"
click at [951, 186] on div "# Patrol the village entrances. # Build a "fire-trap" when you see an ogre. # D…" at bounding box center [1005, 248] width 317 height 433
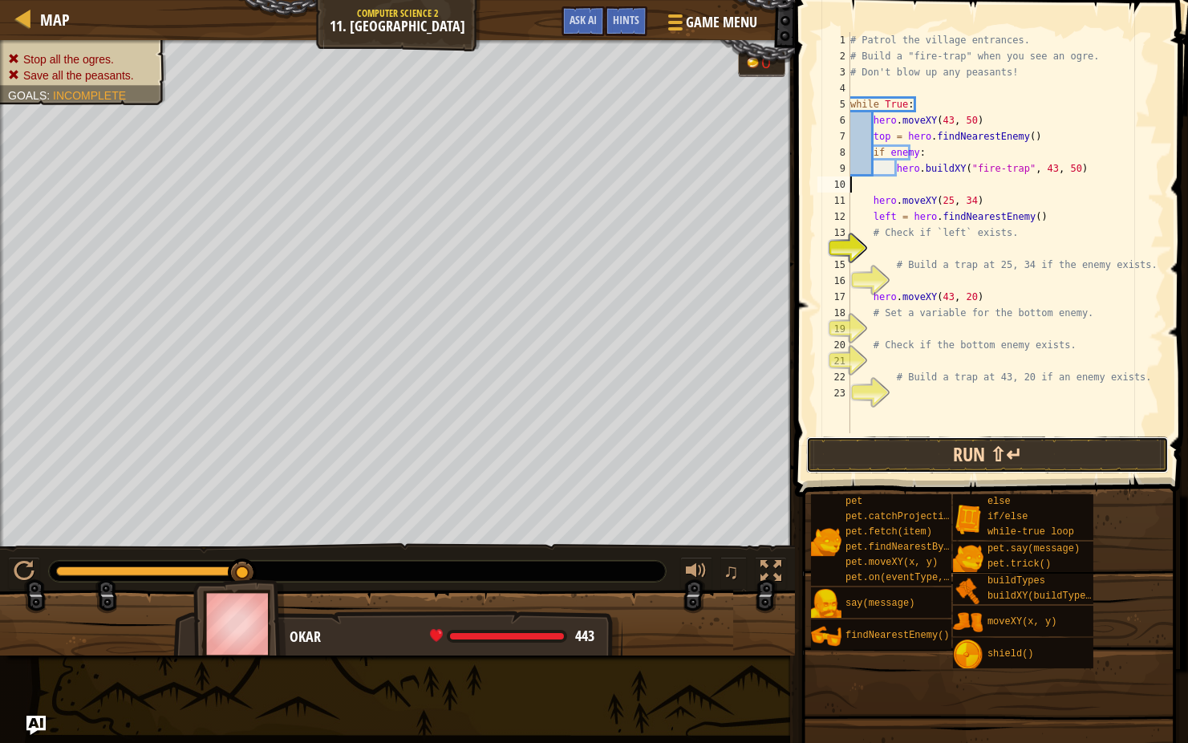
click at [879, 448] on button "Run ⇧↵" at bounding box center [987, 454] width 363 height 37
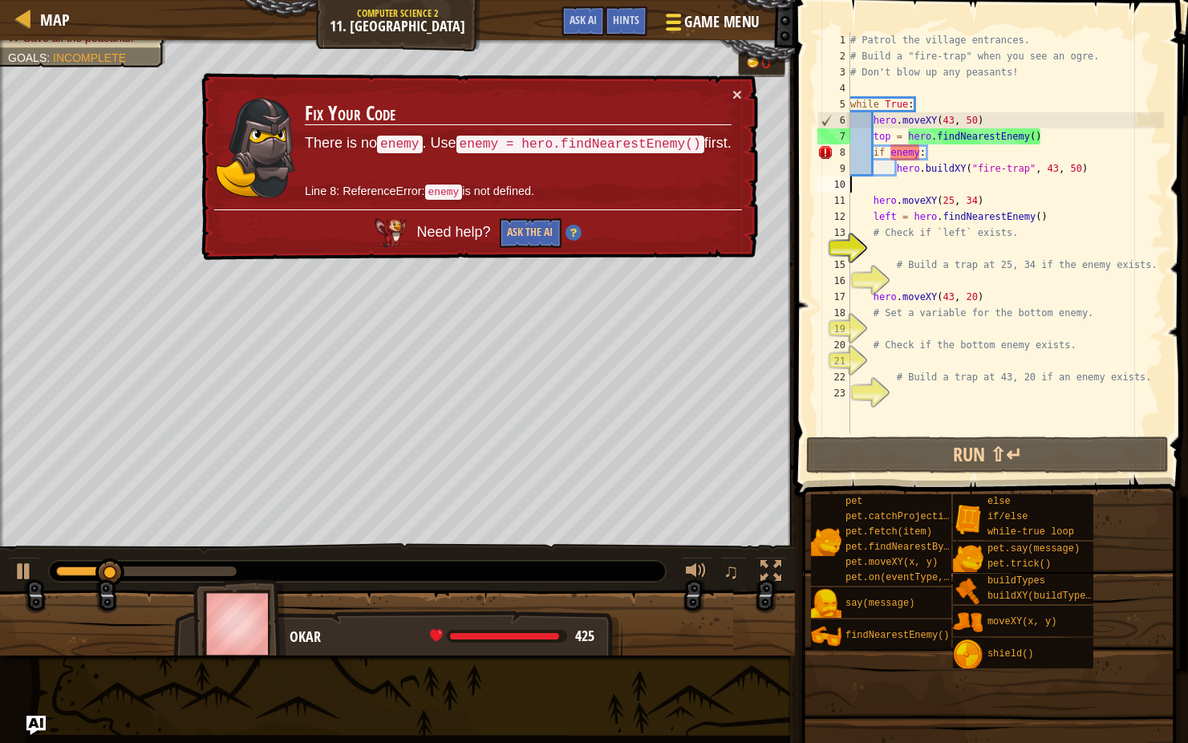
click at [685, 22] on span "Game Menu" at bounding box center [722, 22] width 75 height 22
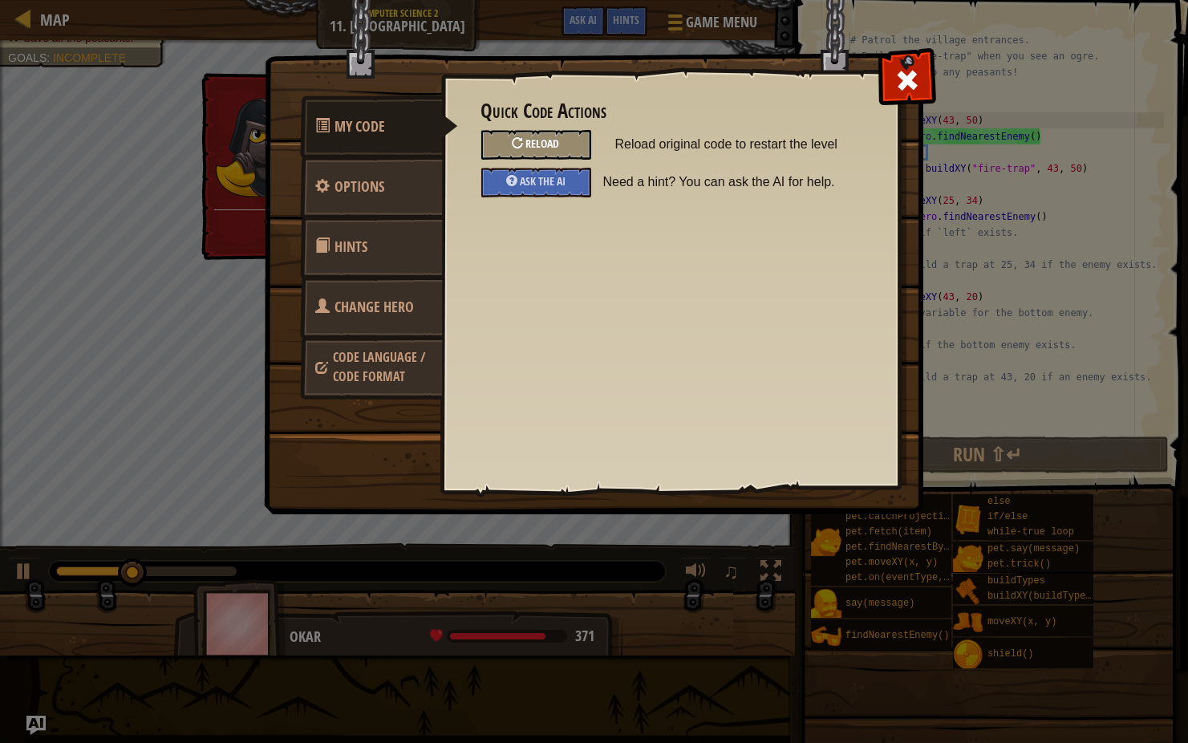
click at [545, 147] on span "Reload" at bounding box center [543, 143] width 34 height 15
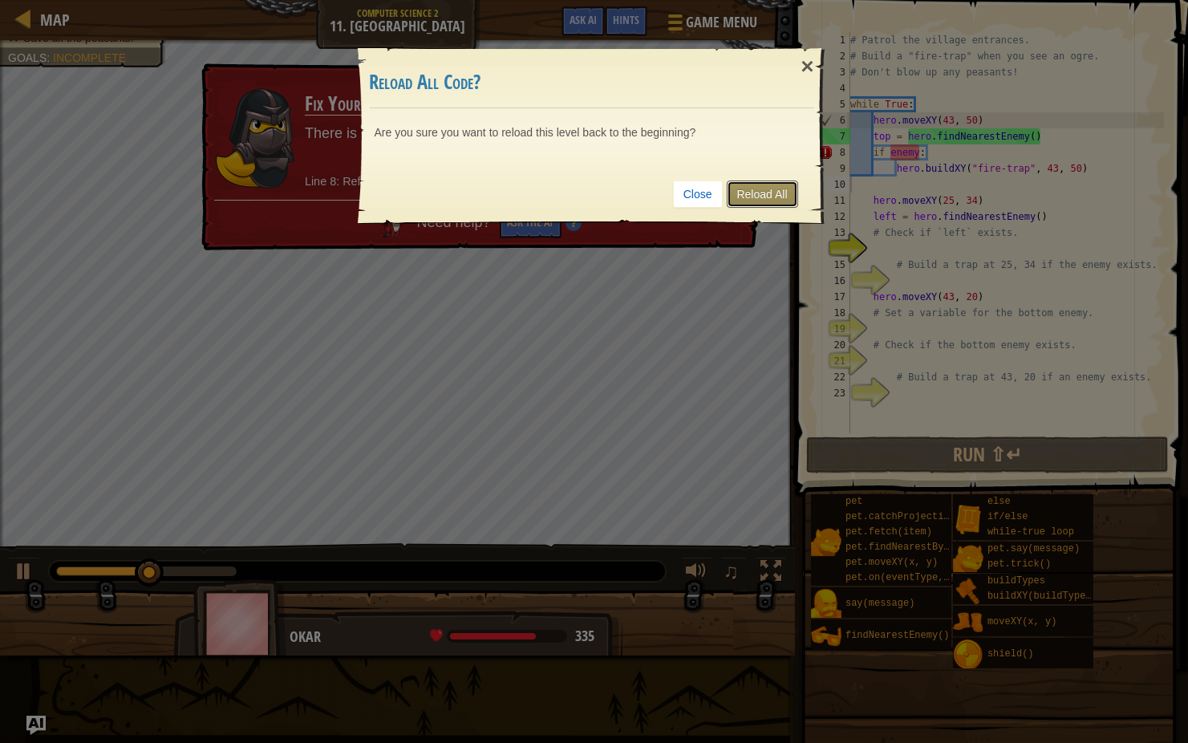
click at [751, 195] on link "Reload All" at bounding box center [762, 193] width 71 height 27
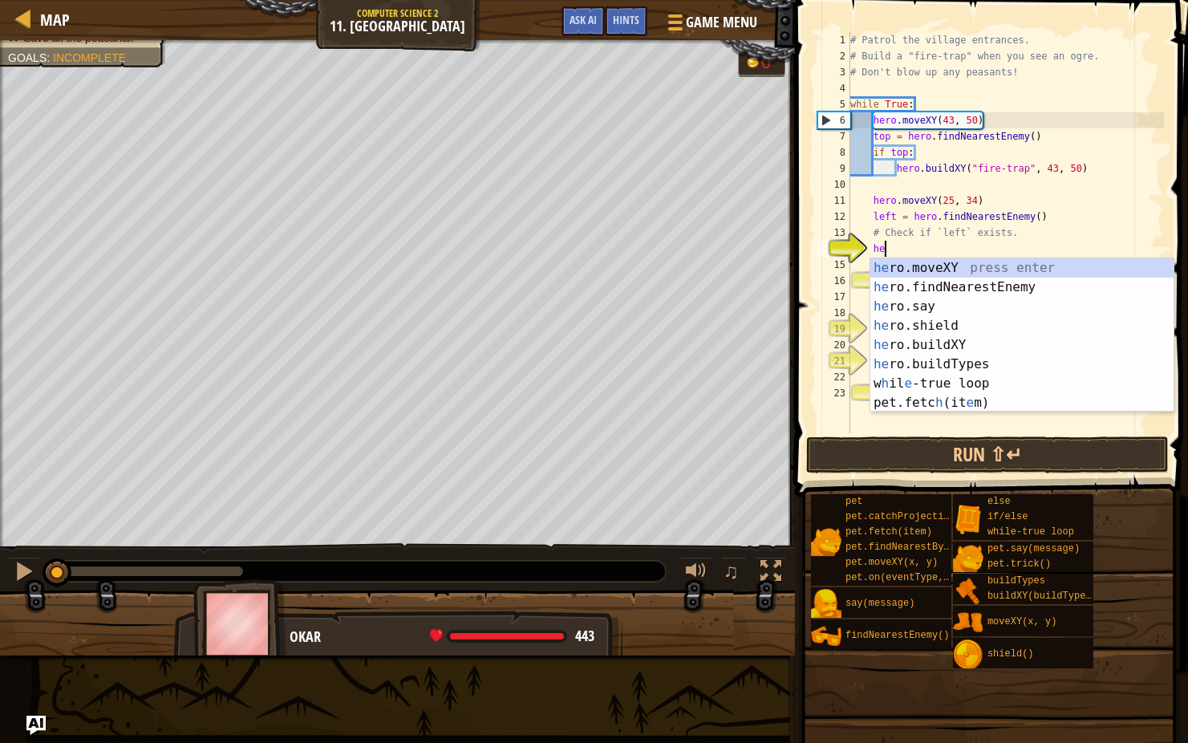
type textarea "her"
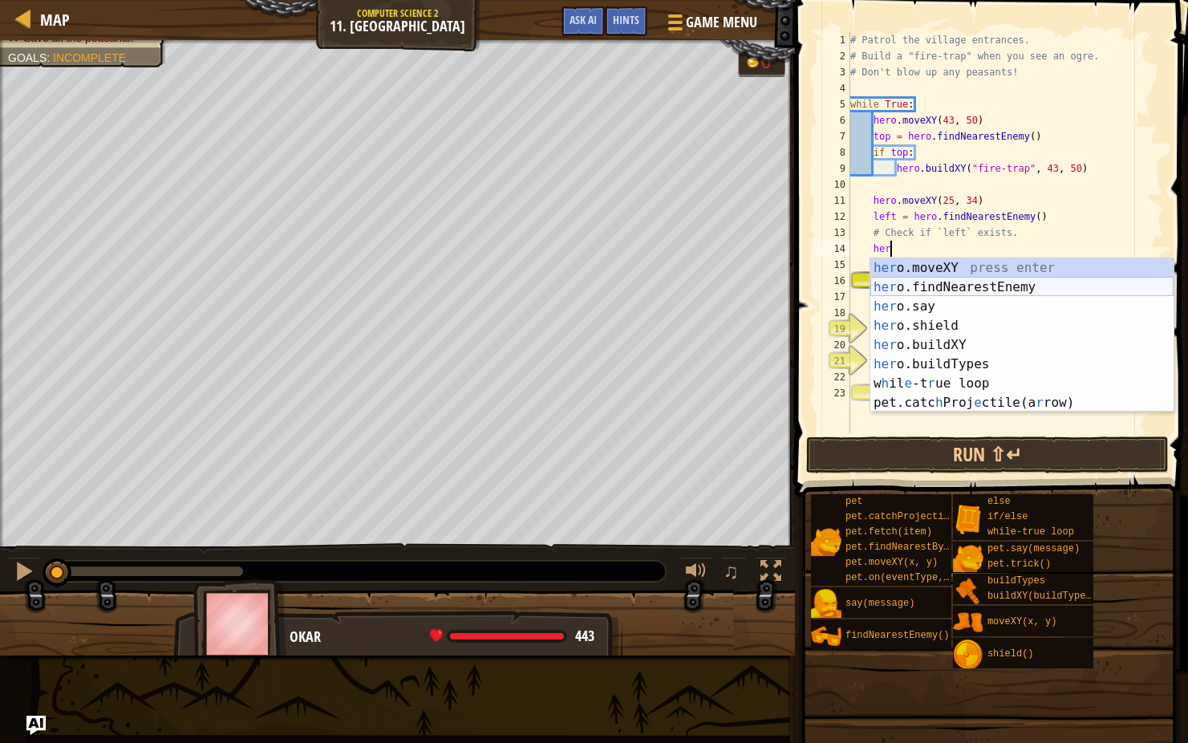
click at [954, 281] on div "her o.moveXY press enter her o.findNearestEnemy press enter her o.say press ent…" at bounding box center [1021, 354] width 303 height 193
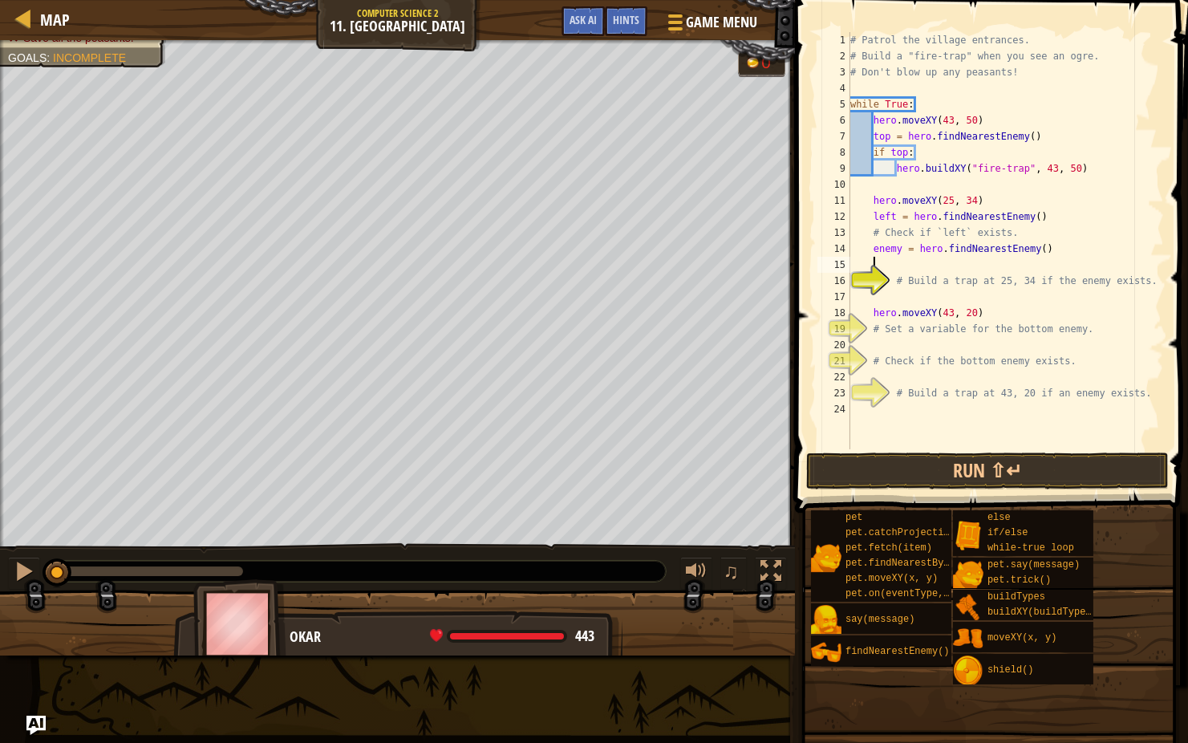
scroll to position [7, 0]
click at [915, 298] on div "# Patrol the village entrances. # Build a "fire-trap" when you see an ogre. # D…" at bounding box center [1005, 256] width 317 height 449
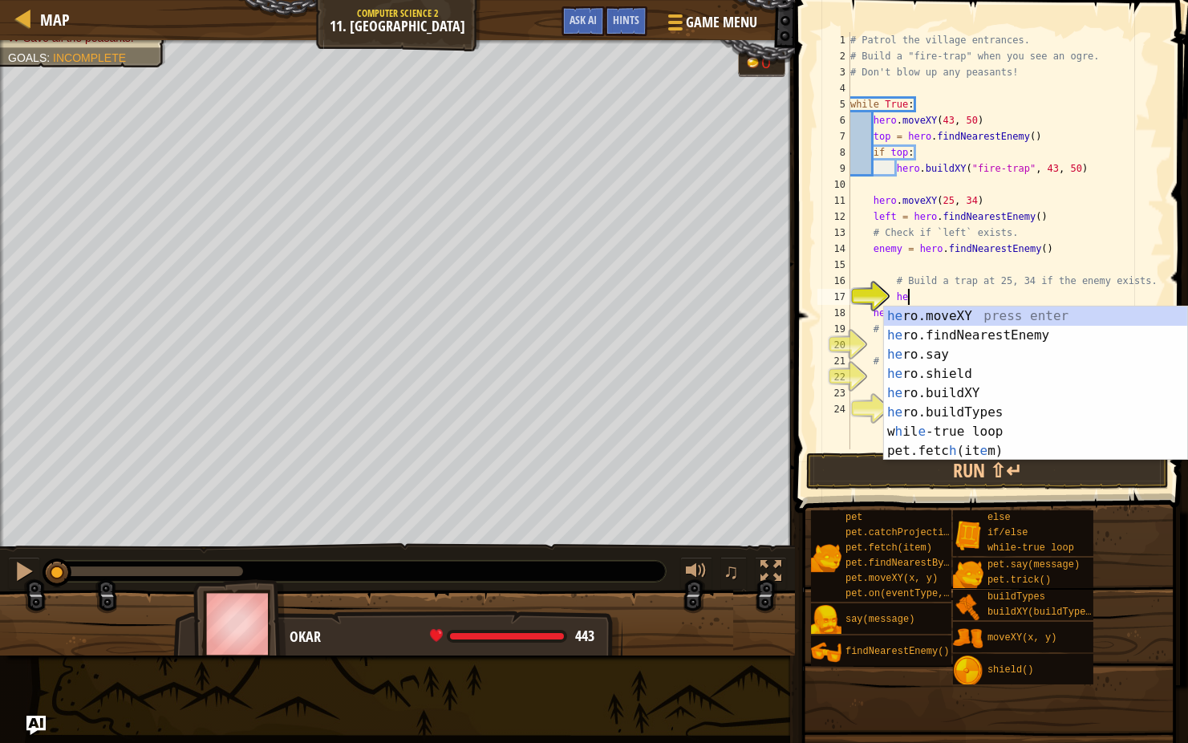
scroll to position [7, 3]
click at [924, 391] on div "he ro.moveXY press enter he ro.findNearestEnemy press enter he ro.say press ent…" at bounding box center [1035, 402] width 303 height 193
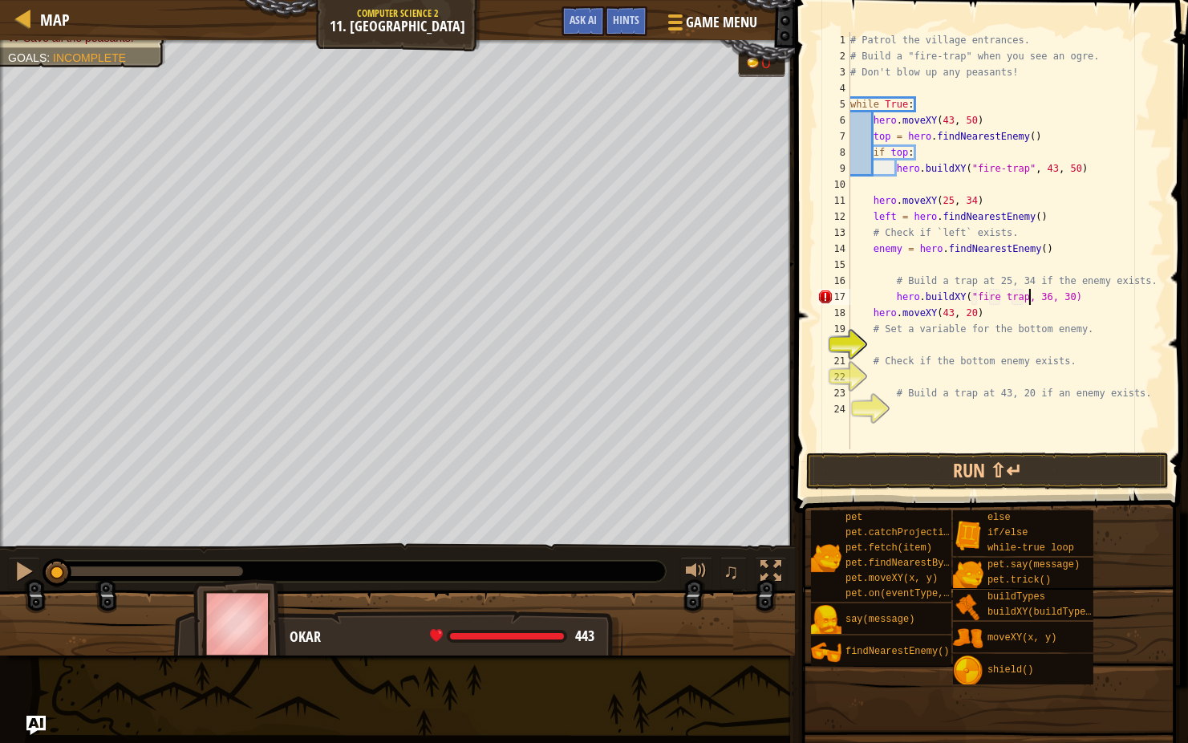
scroll to position [7, 14]
click at [980, 317] on div "# Patrol the village entrances. # Build a "fire-trap" when you see an ogre. # D…" at bounding box center [1005, 256] width 317 height 449
click at [892, 292] on div "# Patrol the village entrances. # Build a "fire-trap" when you see an ogre. # D…" at bounding box center [1005, 256] width 317 height 449
click at [874, 314] on div "# Patrol the village entrances. # Build a "fire-trap" when you see an ogre. # D…" at bounding box center [1005, 256] width 317 height 449
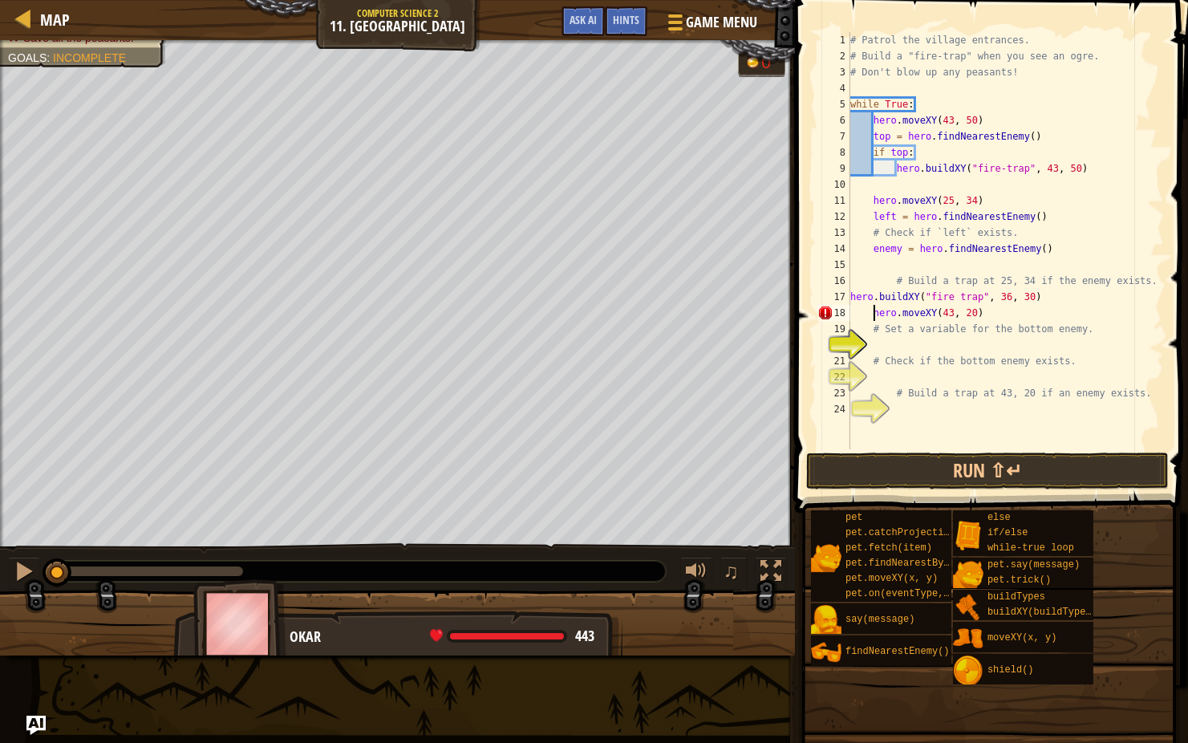
type textarea "hero.moveXY(43, 20)"
click at [850, 348] on div "20" at bounding box center [833, 345] width 33 height 16
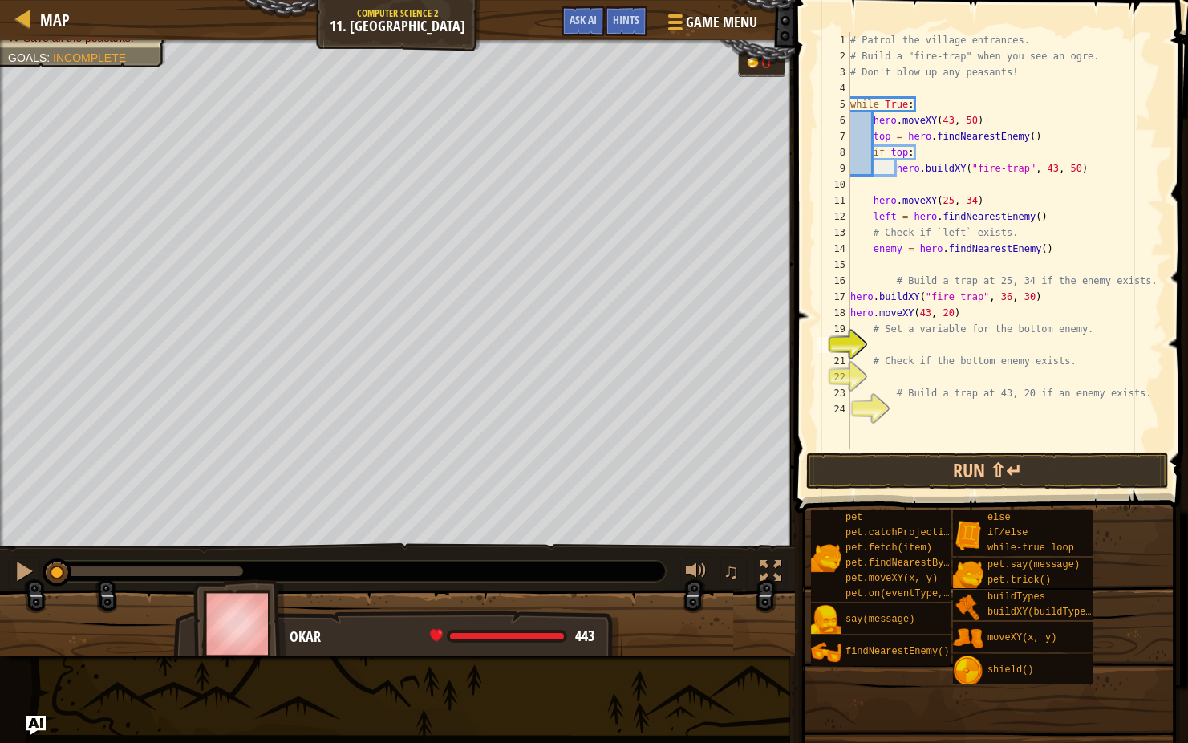
click at [880, 346] on div "# Patrol the village entrances. # Build a "fire-trap" when you see an ogre. # D…" at bounding box center [1005, 256] width 317 height 449
click at [952, 469] on button "Run ⇧↵" at bounding box center [987, 470] width 363 height 37
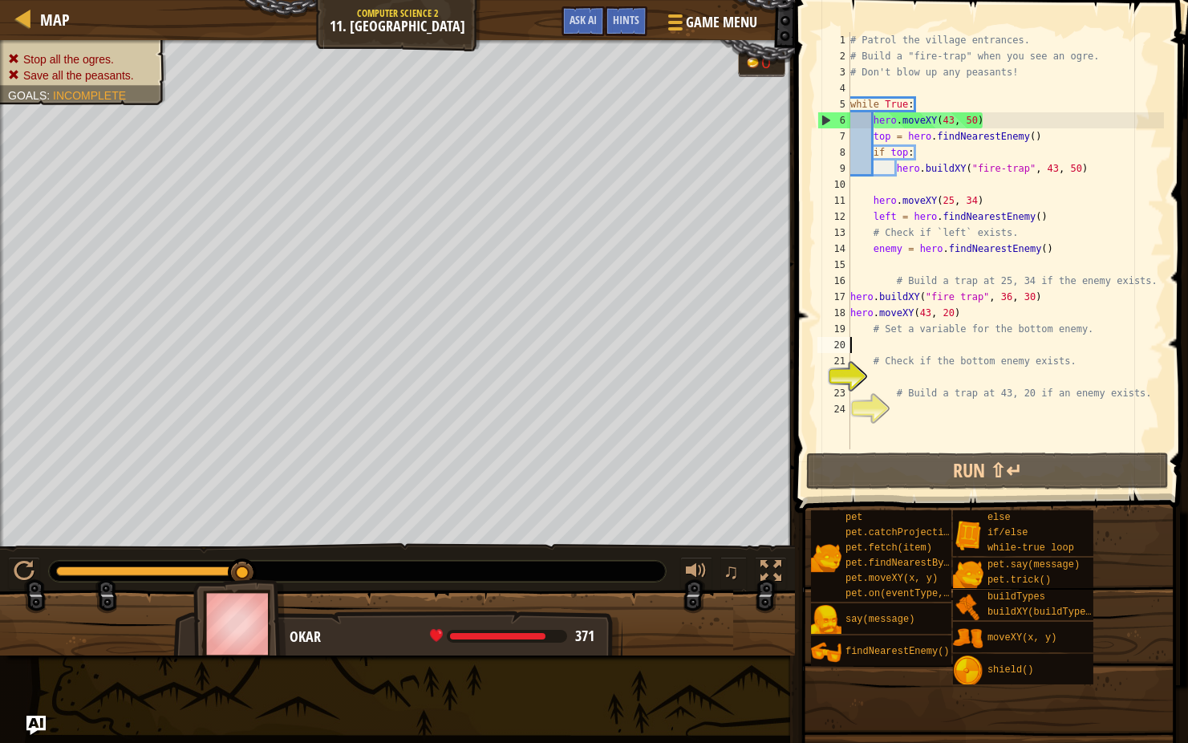
click at [869, 203] on div "# Patrol the village entrances. # Build a "fire-trap" when you see an ogre. # D…" at bounding box center [1005, 256] width 317 height 449
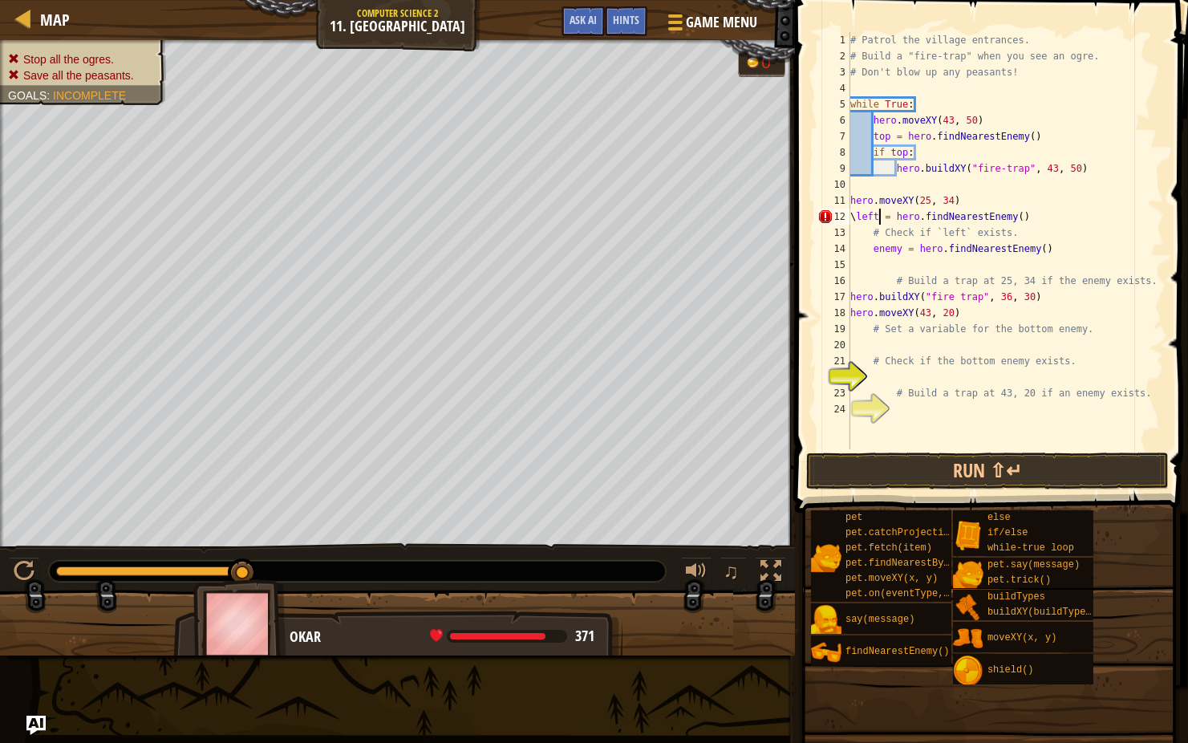
scroll to position [7, 2]
type textarea "enemy = hero.findNearestEnemy()"
click at [861, 477] on button "Run ⇧↵" at bounding box center [987, 470] width 363 height 37
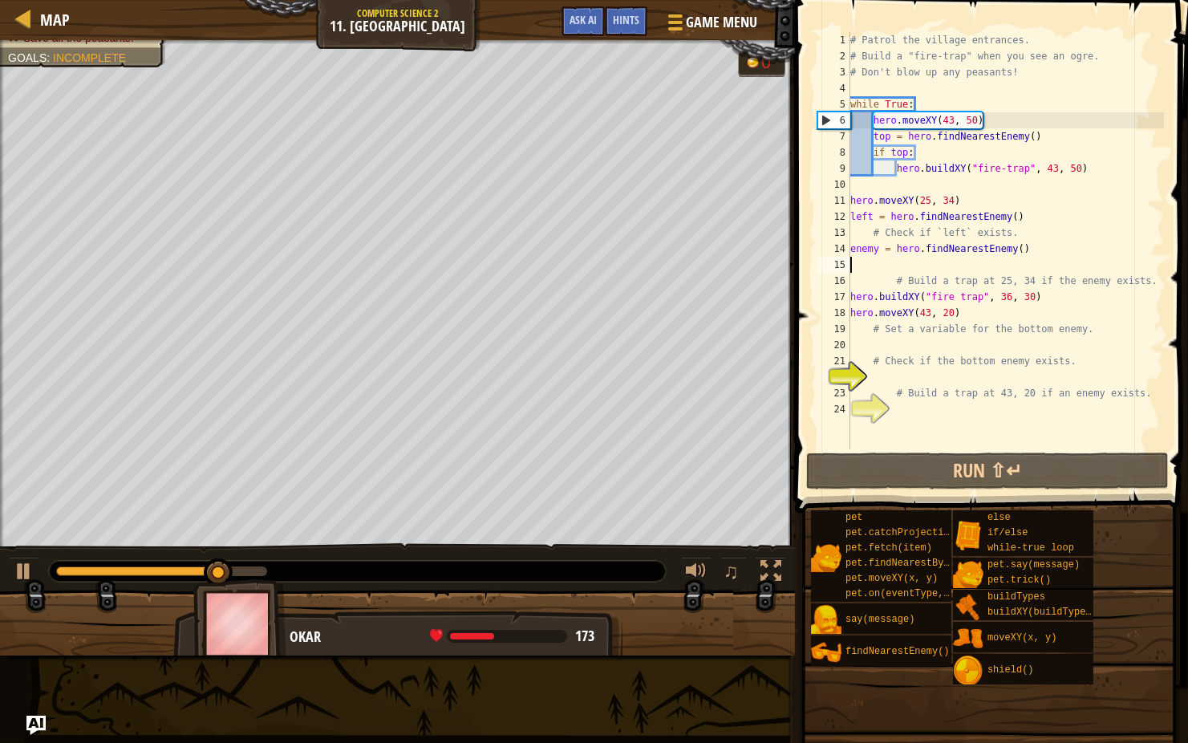
scroll to position [7, 0]
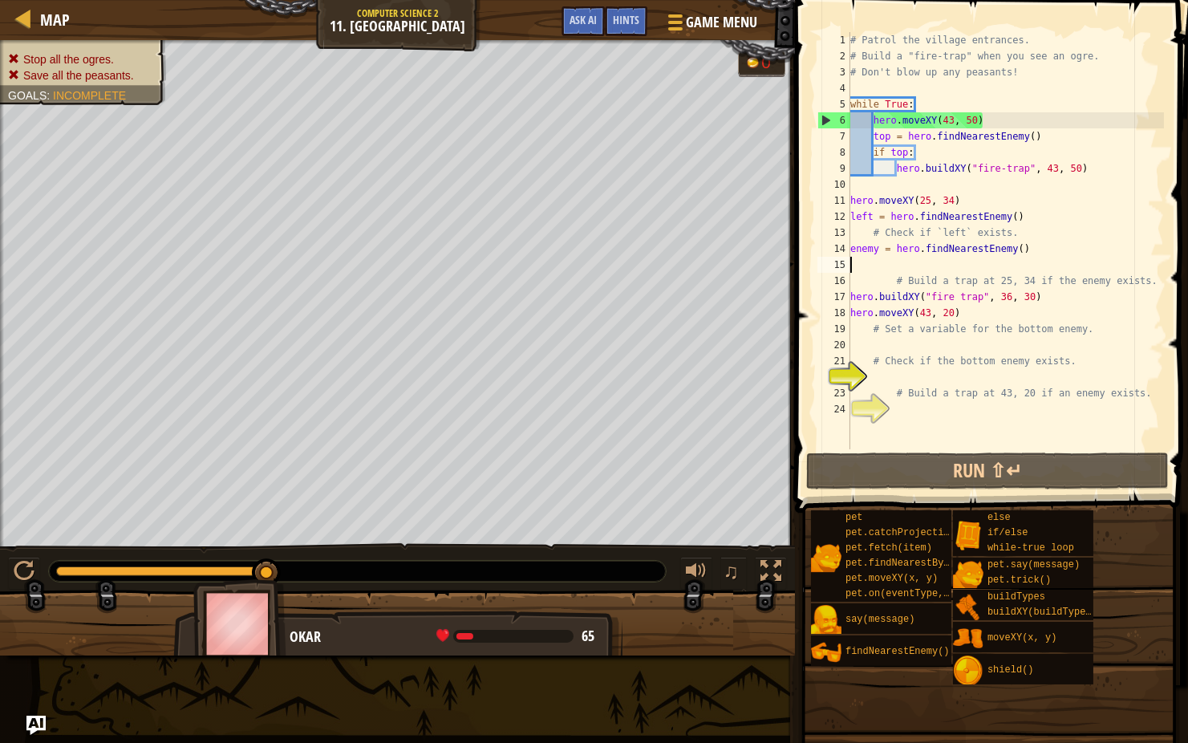
click at [1099, 168] on div "# Patrol the village entrances. # Build a "fire-trap" when you see an ogre. # D…" at bounding box center [1005, 256] width 317 height 449
type textarea "hero.buildXY("fire-trap", 43, 50)"
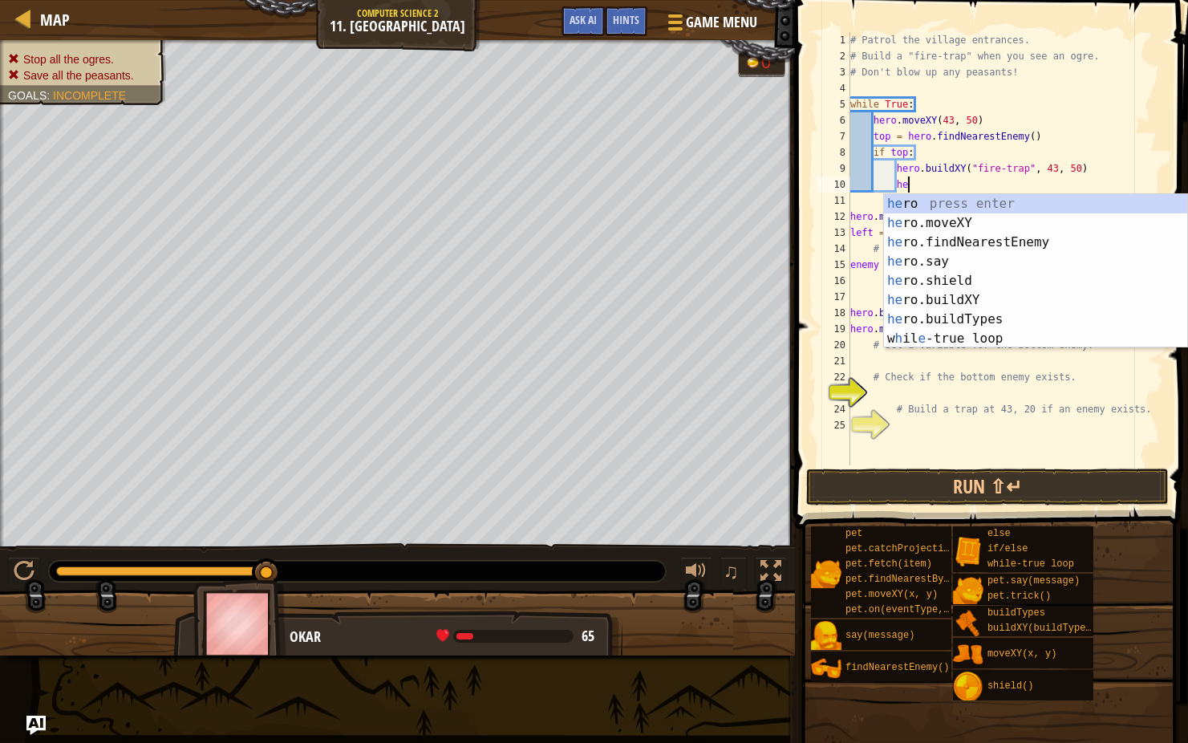
scroll to position [7, 4]
click at [1037, 296] on div "her o press enter her o.moveXY press enter her o.findNearestEnemy press enter h…" at bounding box center [1035, 290] width 303 height 193
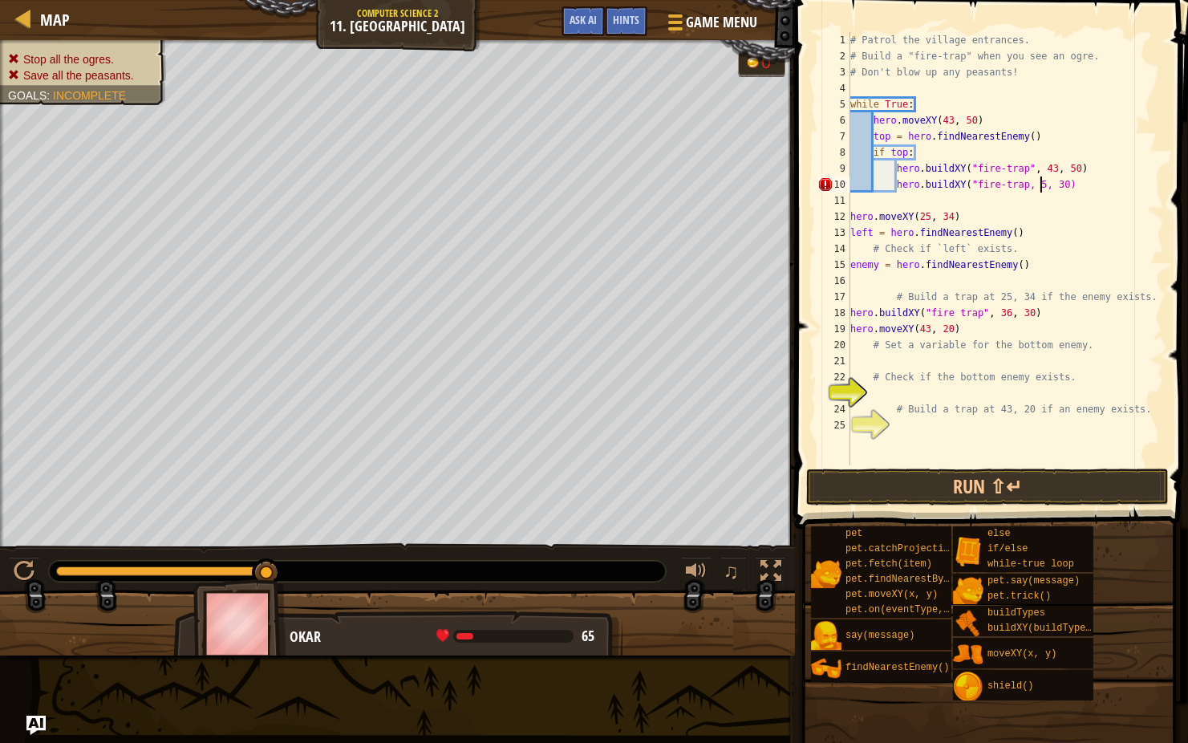
scroll to position [7, 16]
type textarea "hero.buildXY("fire-trap, 25, 35)"
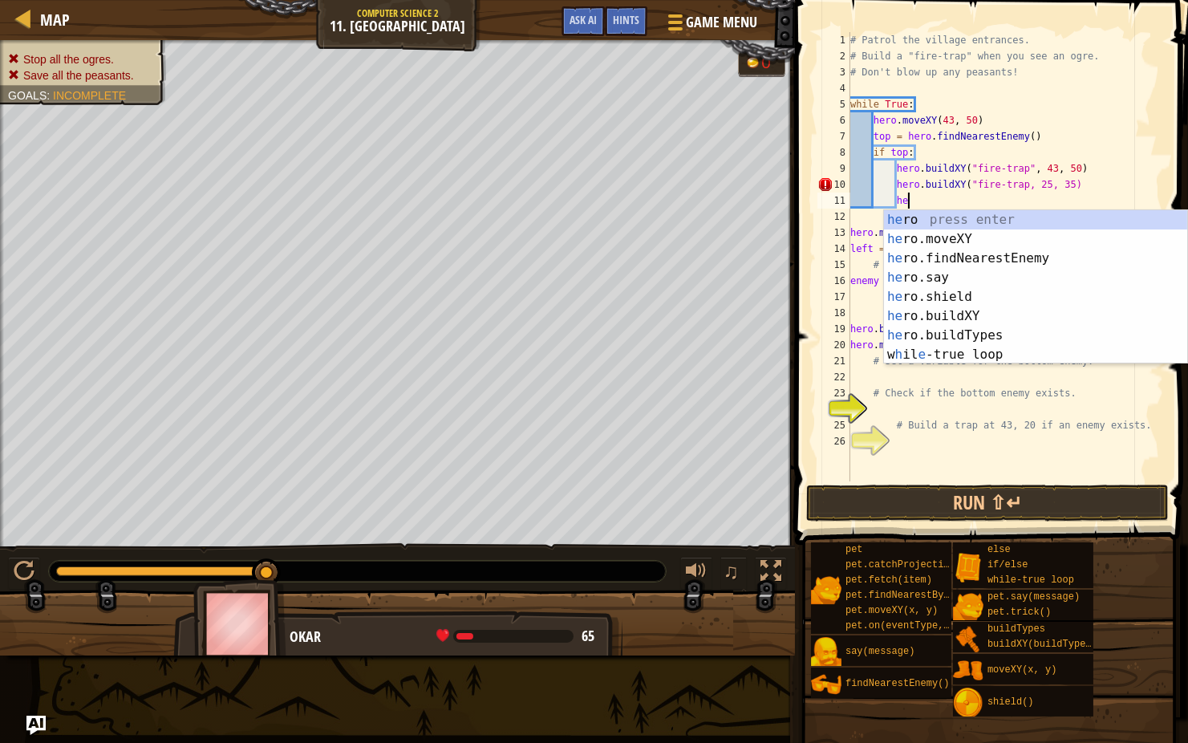
scroll to position [7, 4]
click at [995, 317] on div "hero press enter hero .moveXY press enter hero .findNearestEnemy press enter he…" at bounding box center [1035, 306] width 303 height 193
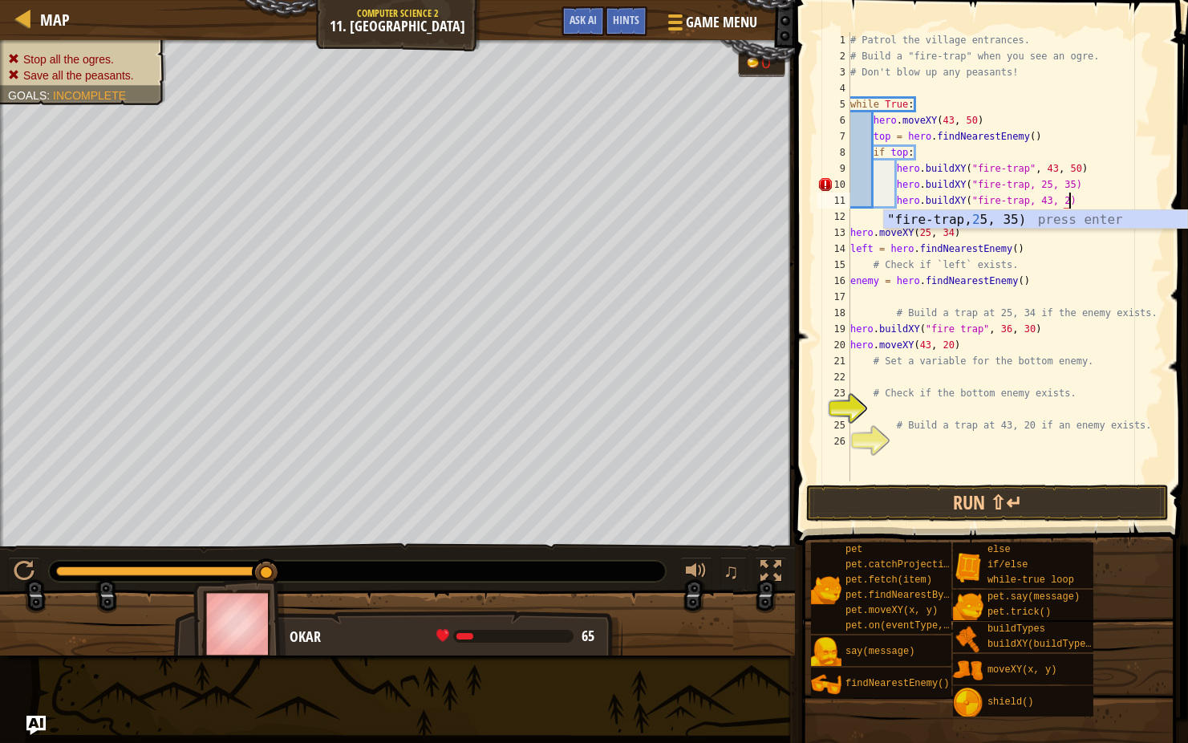
scroll to position [7, 18]
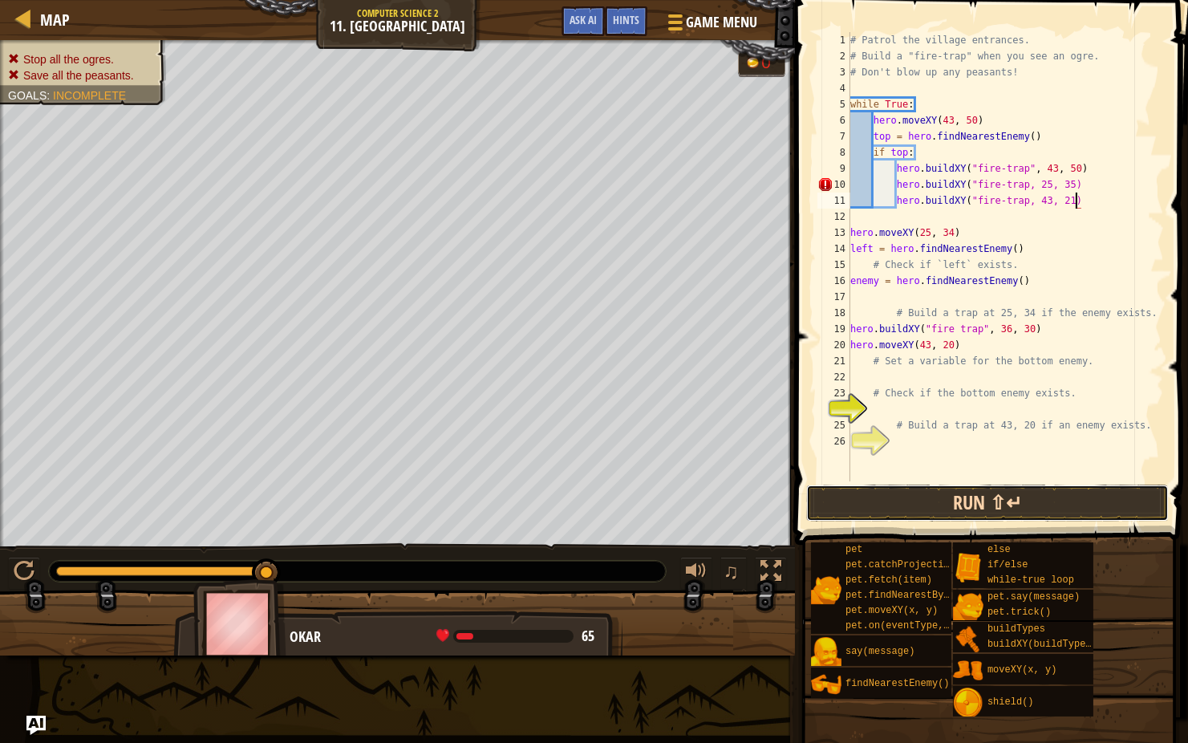
click at [940, 493] on button "Run ⇧↵" at bounding box center [987, 502] width 363 height 37
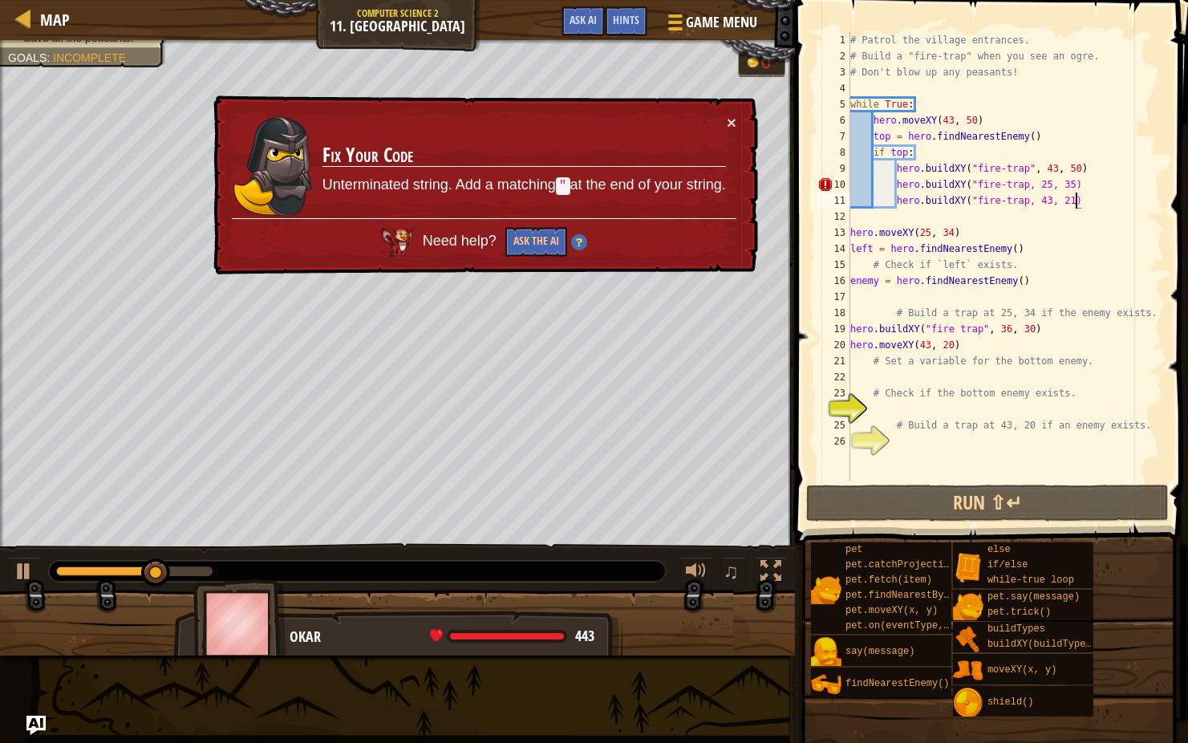
click at [1042, 187] on div "# Patrol the village entrances. # Build a "fire-trap" when you see an ogre. # D…" at bounding box center [1005, 272] width 317 height 481
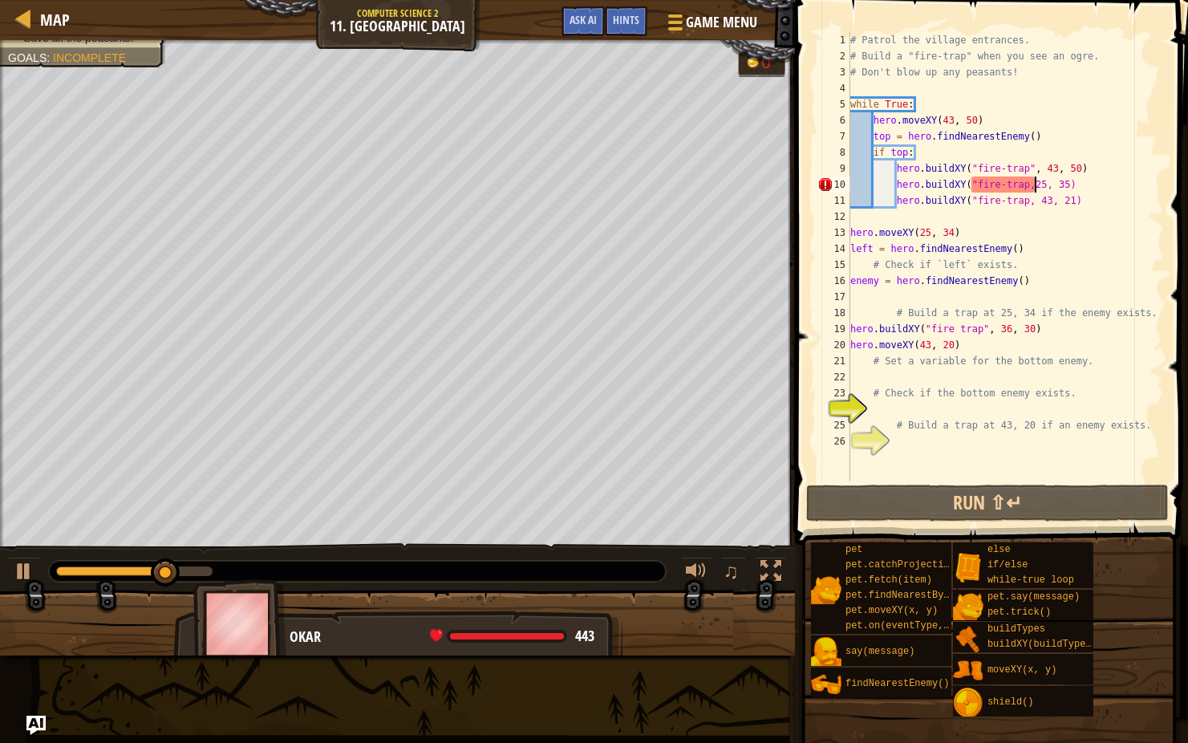
scroll to position [7, 17]
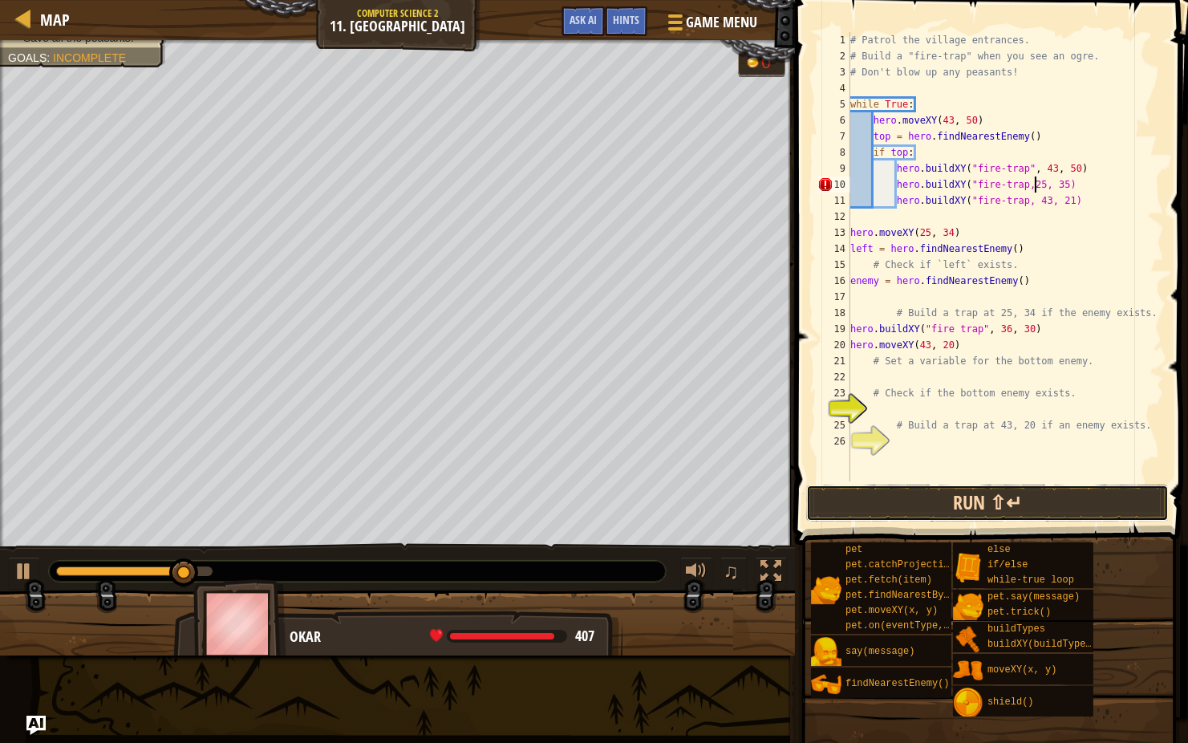
click at [930, 503] on button "Run ⇧↵" at bounding box center [987, 502] width 363 height 37
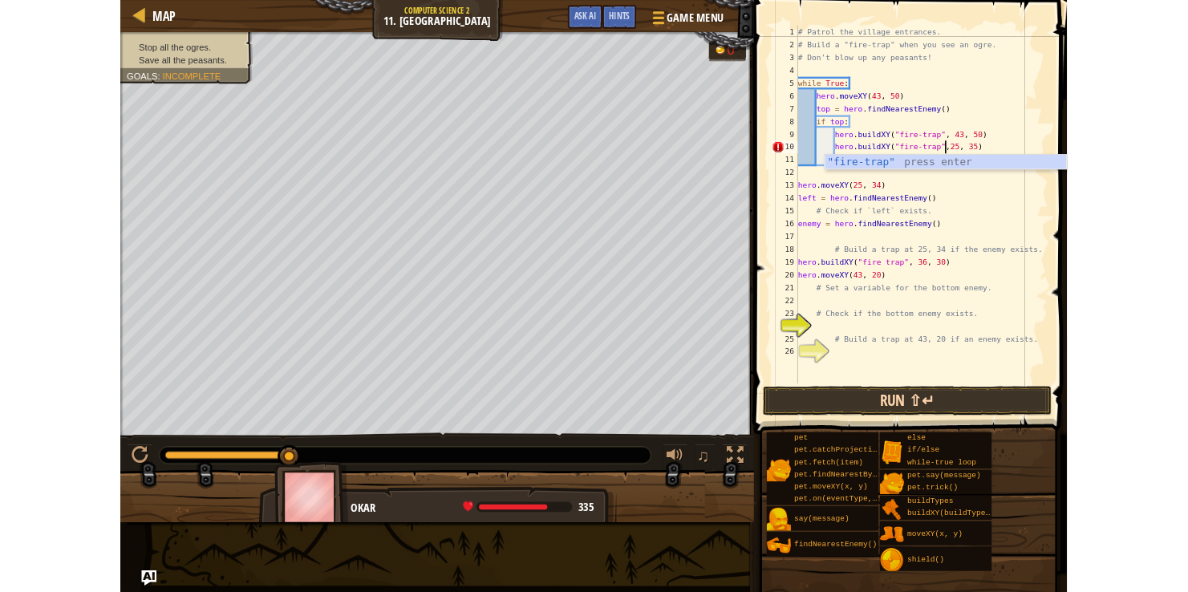
scroll to position [7, 15]
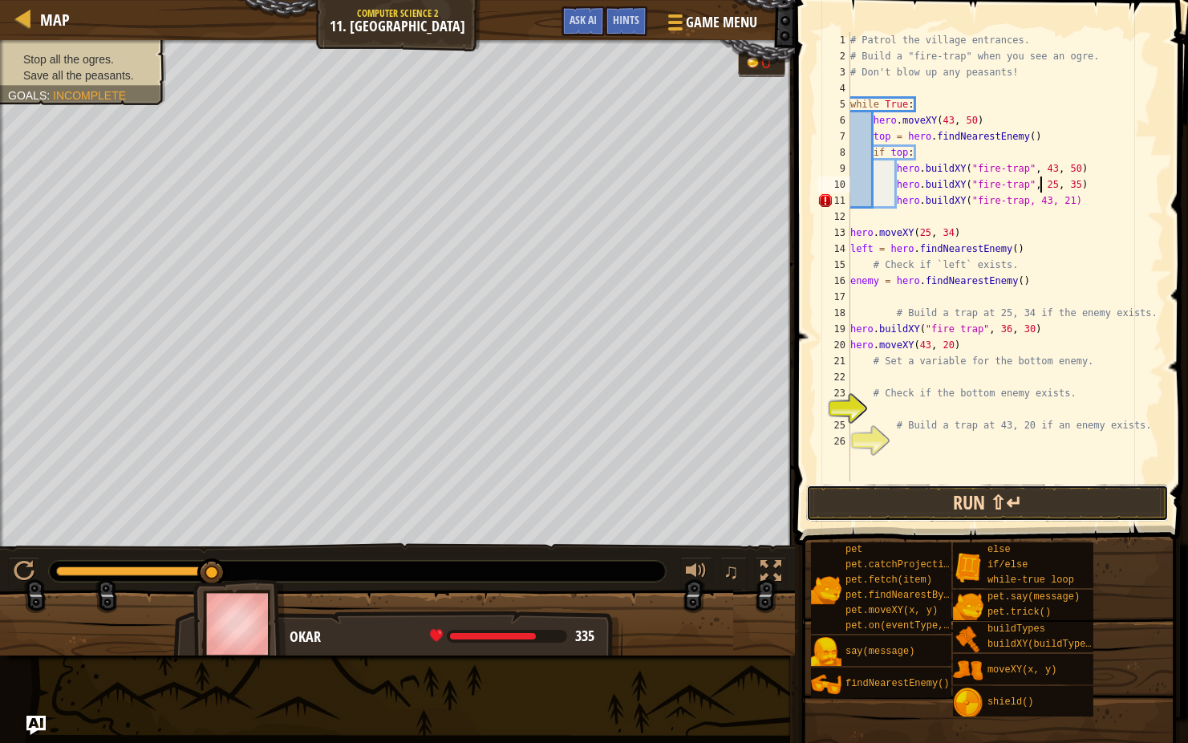
click at [903, 500] on button "Run ⇧↵" at bounding box center [987, 502] width 363 height 37
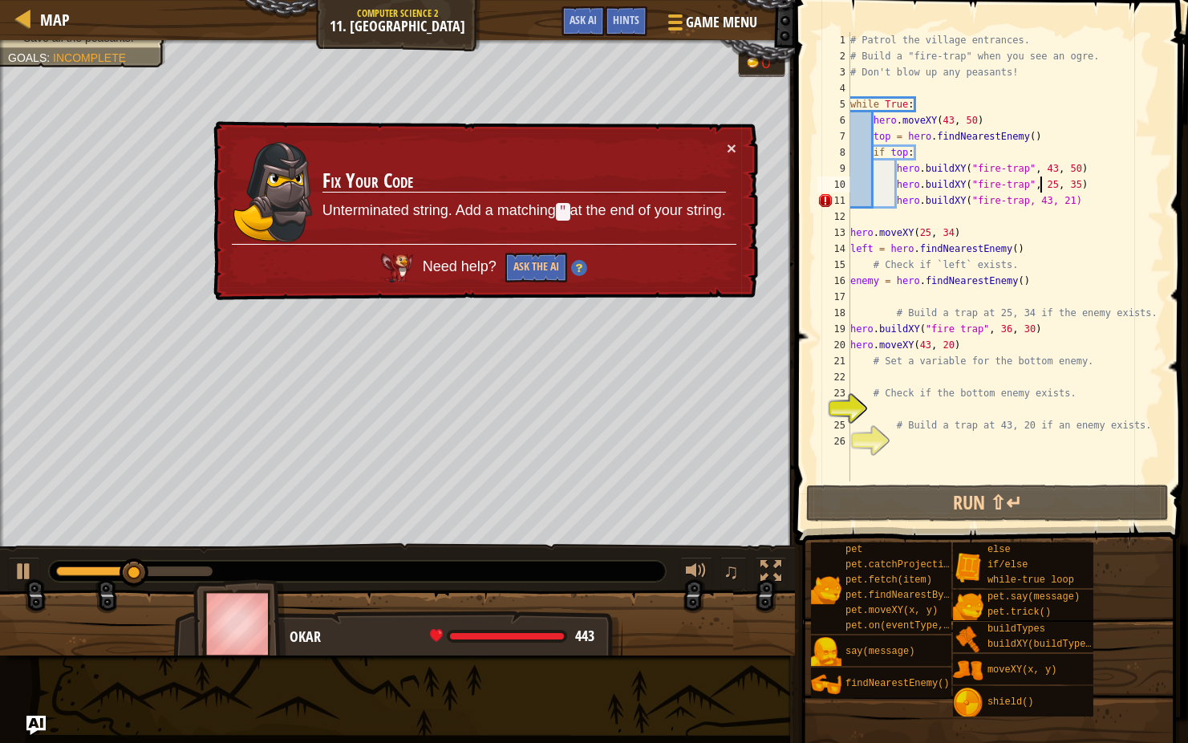
click at [1028, 203] on div "# Patrol the village entrances. # Build a "fire-trap" when you see an ogre. # D…" at bounding box center [1005, 272] width 317 height 481
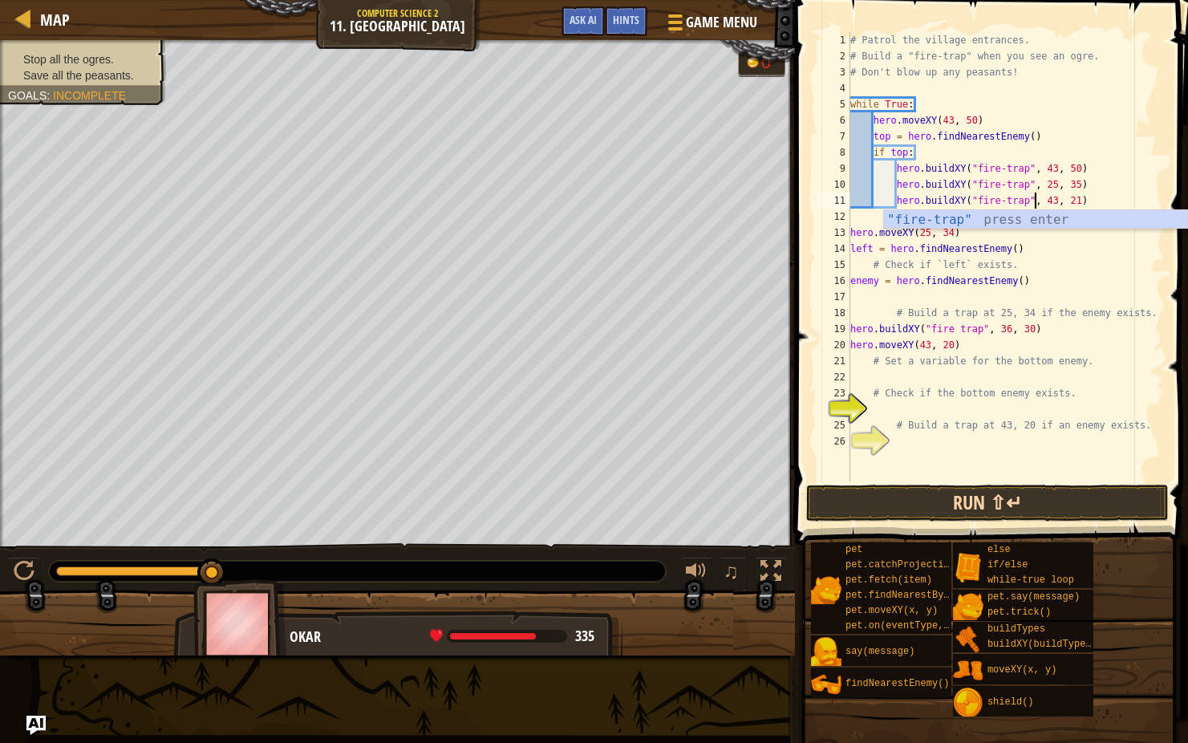
type textarea "hero.buildXY("fire-trap", 43, 21)"
click at [991, 504] on button "Run ⇧↵" at bounding box center [987, 502] width 363 height 37
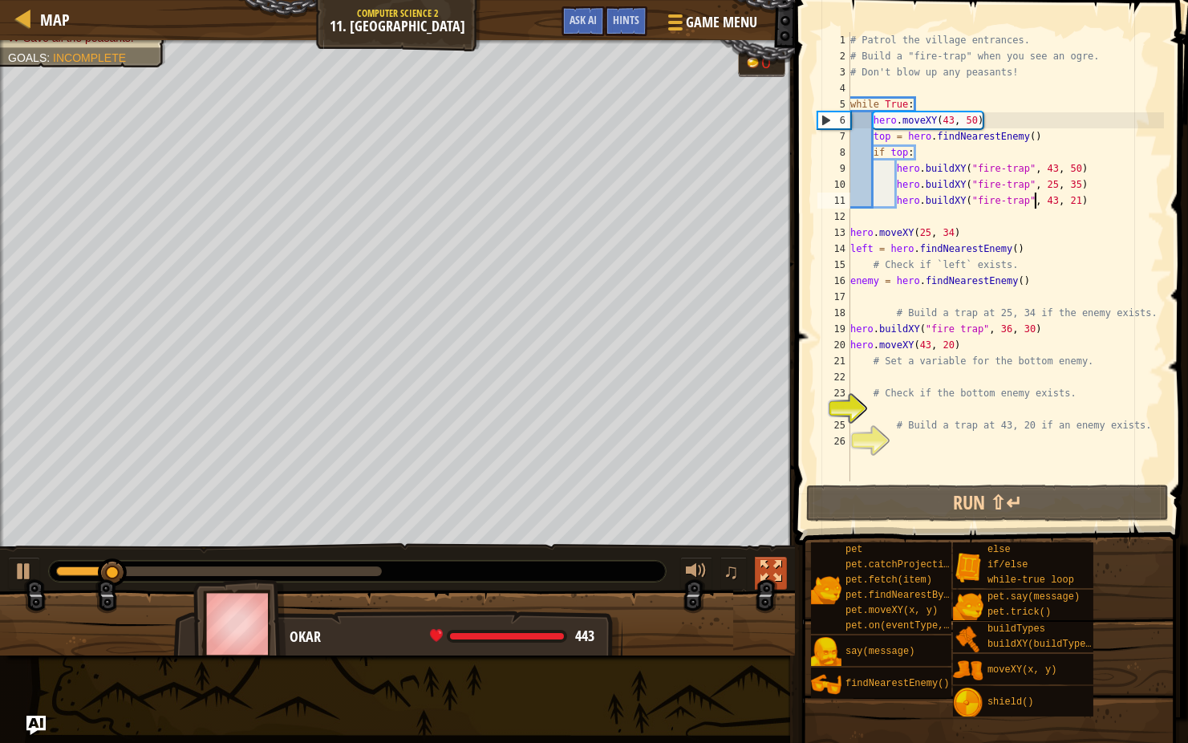
click at [776, 561] on div at bounding box center [770, 571] width 21 height 21
